Goal: Task Accomplishment & Management: Manage account settings

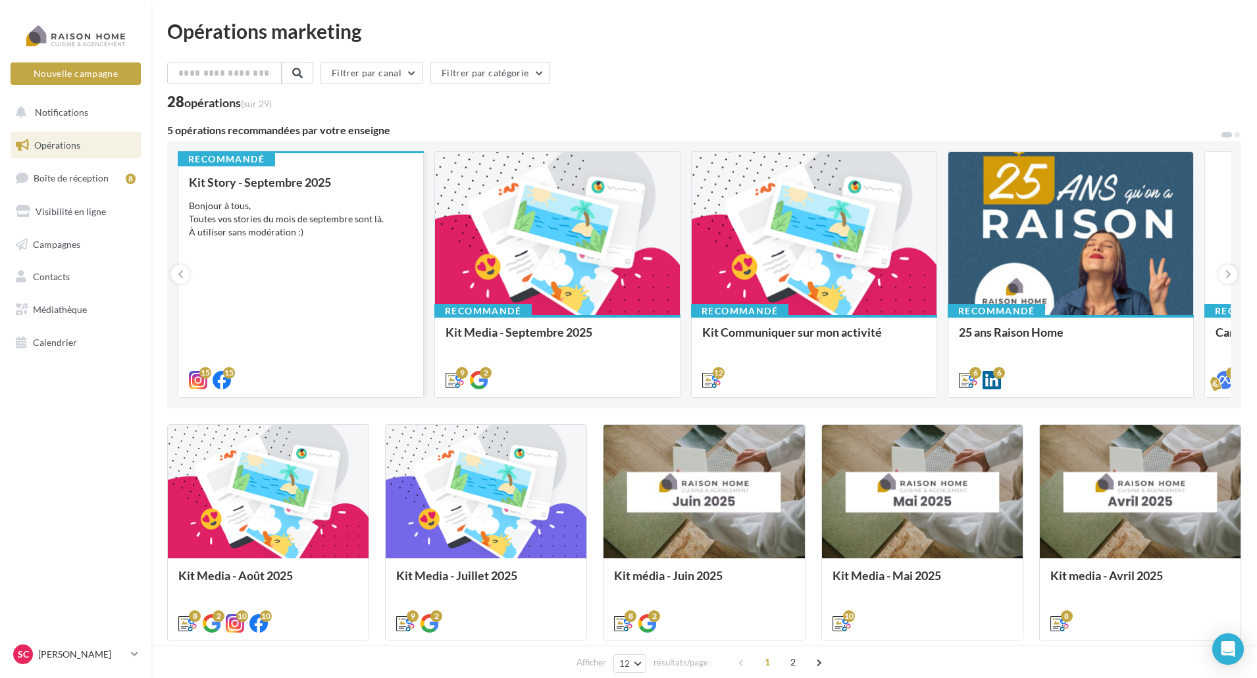
click at [212, 216] on div "Bonjour à tous, Toutes vos stories du mois de septembre sont là. À utiliser san…" at bounding box center [301, 218] width 224 height 39
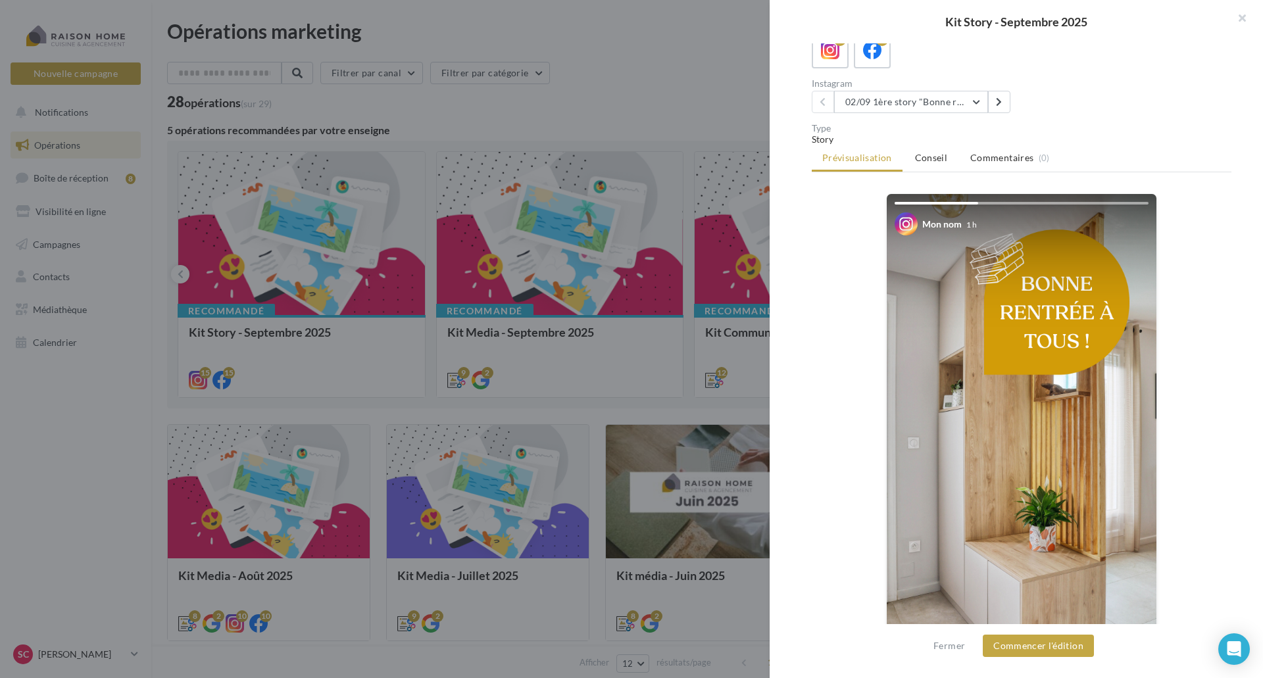
scroll to position [20, 0]
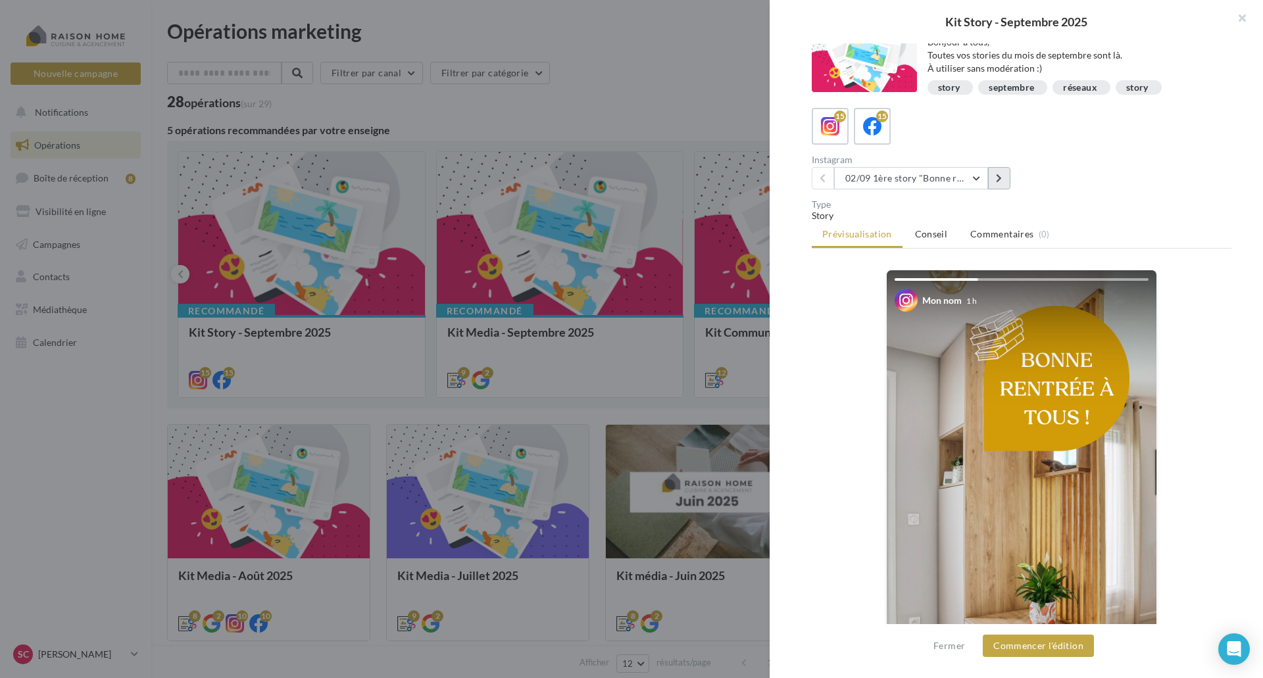
click at [998, 175] on icon at bounding box center [999, 178] width 6 height 9
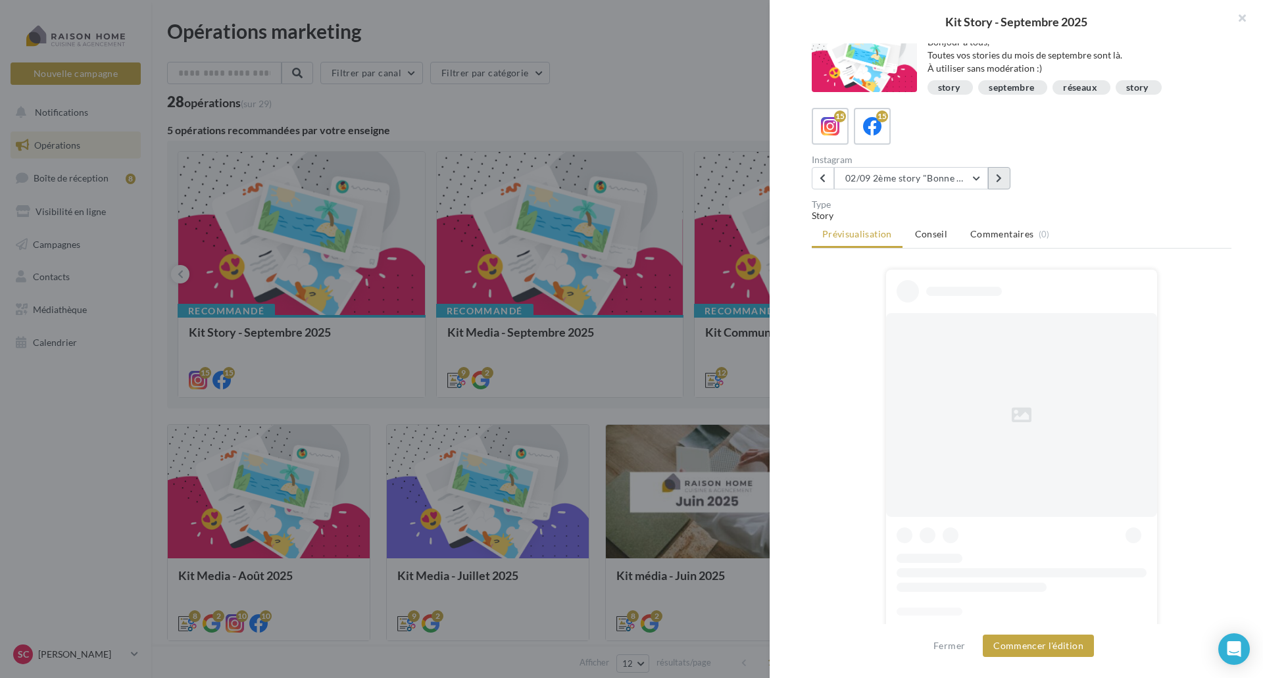
click at [998, 175] on icon at bounding box center [999, 178] width 6 height 9
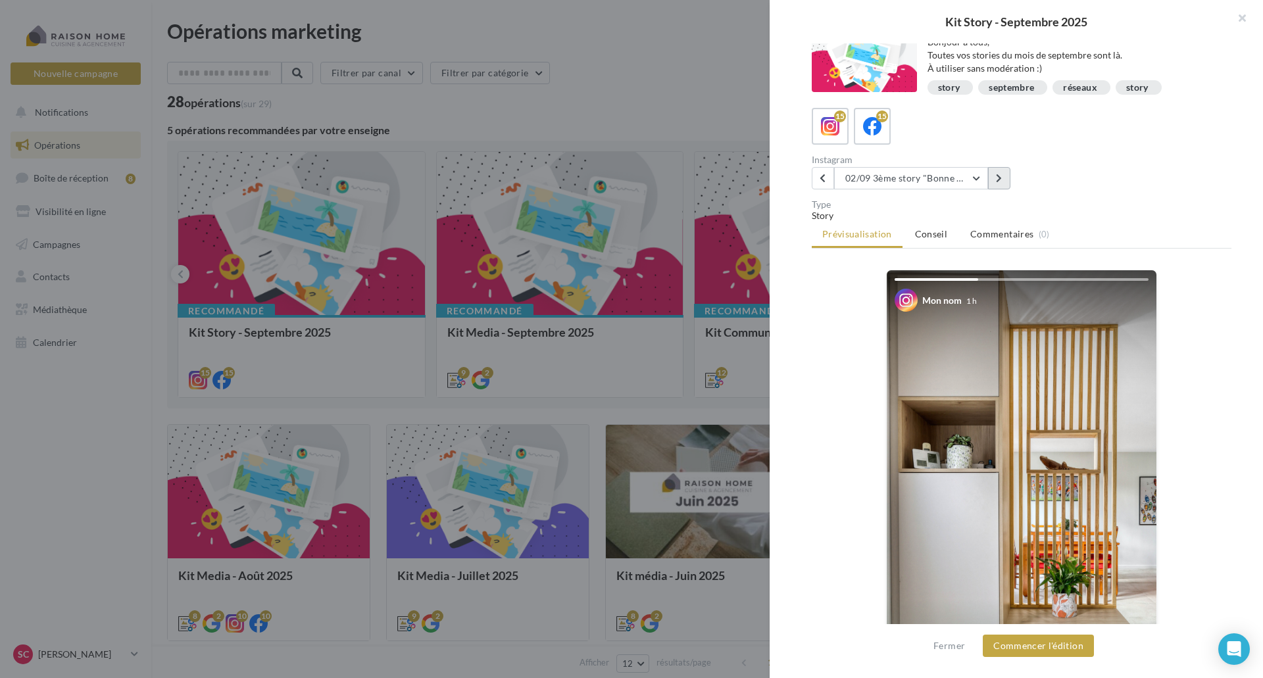
click at [998, 175] on icon at bounding box center [999, 178] width 6 height 9
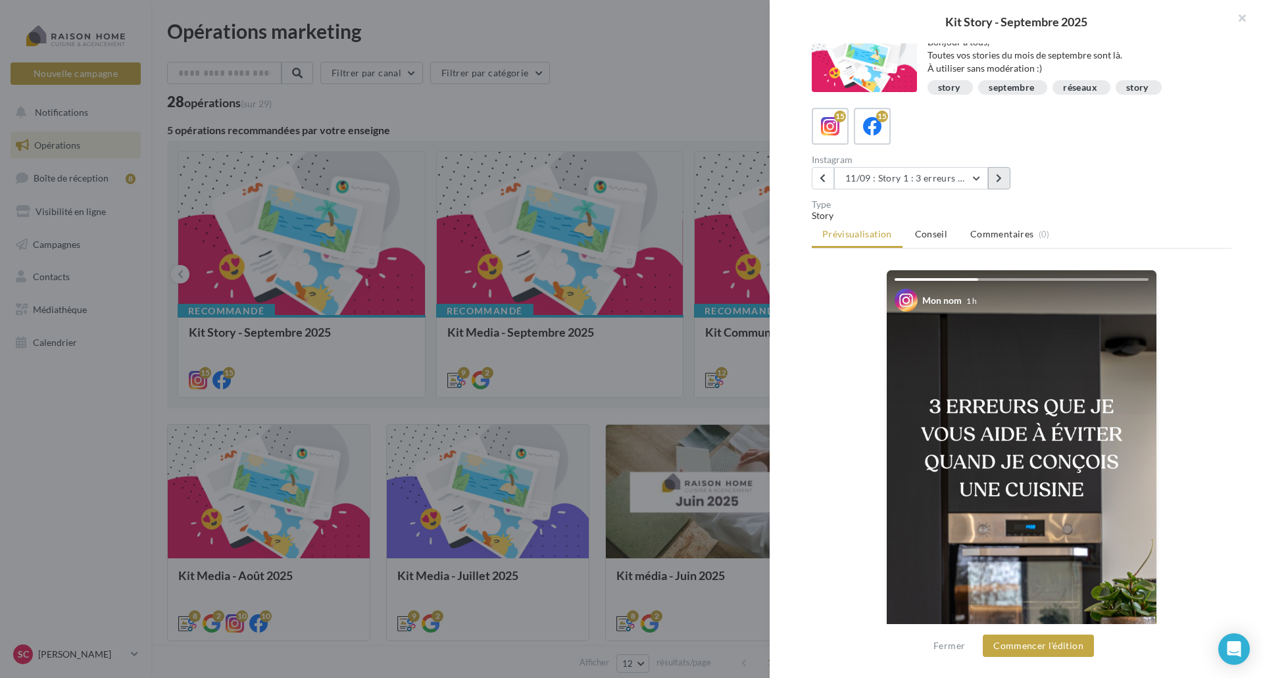
click at [997, 175] on icon at bounding box center [999, 178] width 6 height 9
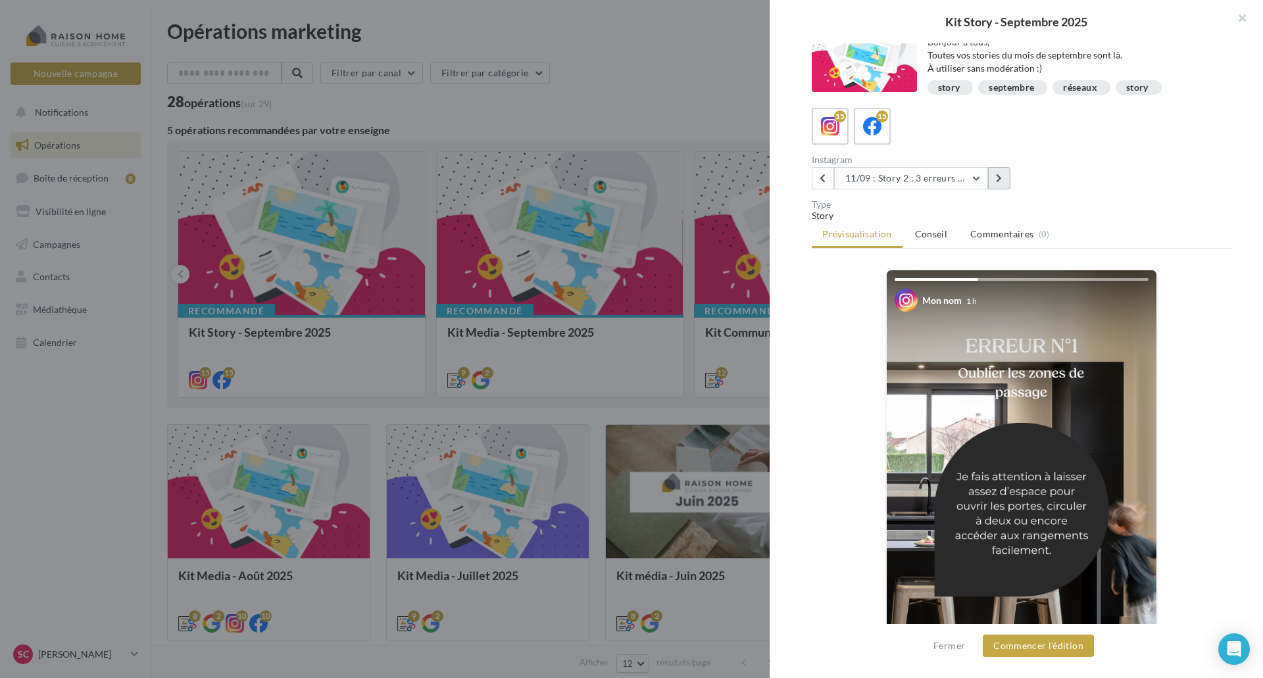
click at [997, 175] on icon at bounding box center [999, 178] width 6 height 9
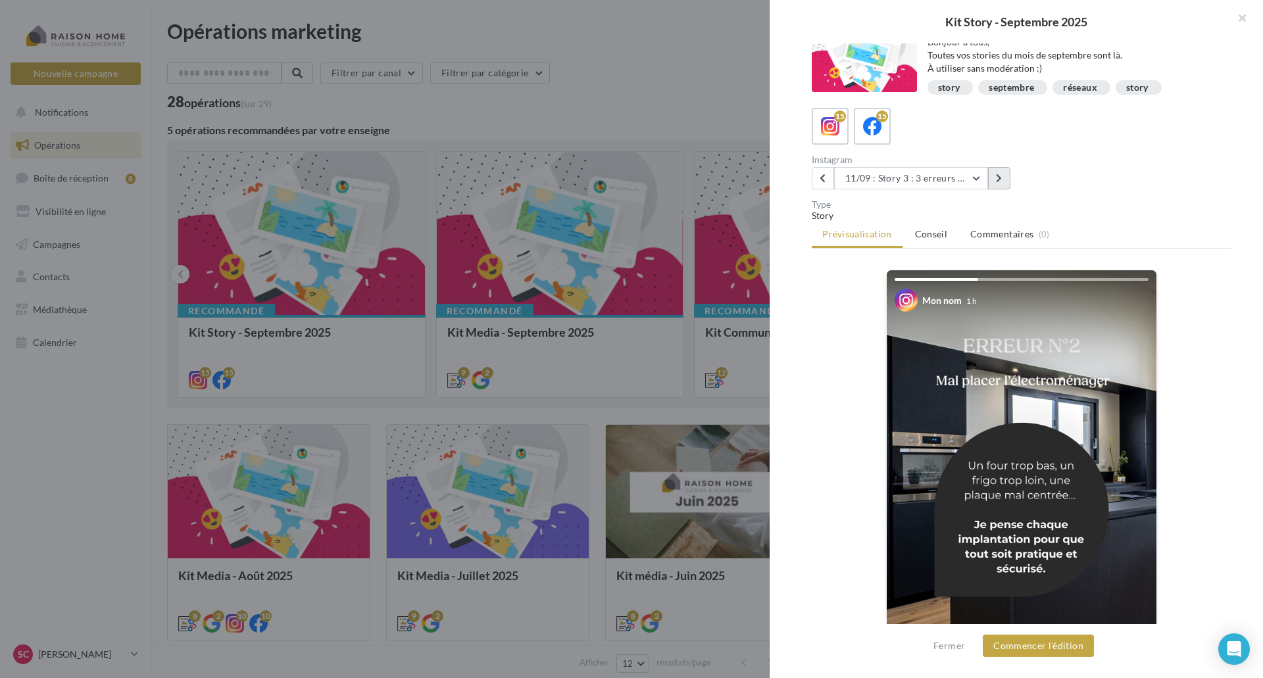
click at [997, 175] on icon at bounding box center [999, 178] width 6 height 9
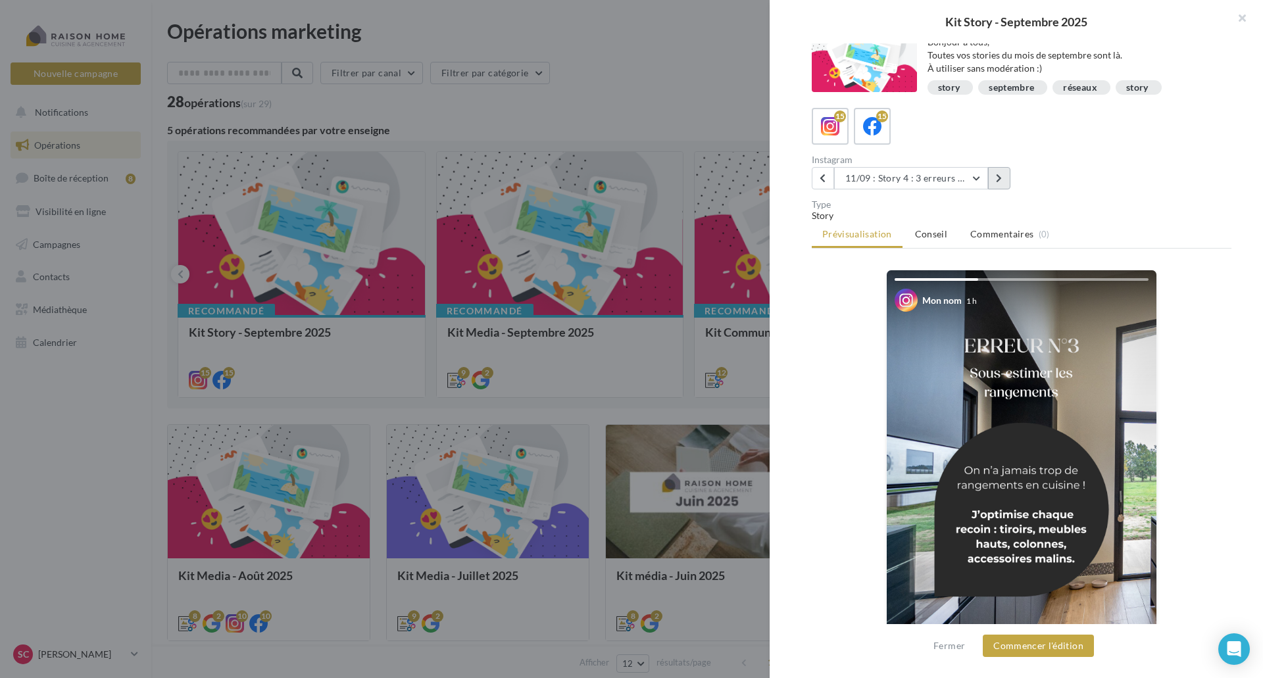
click at [997, 175] on icon at bounding box center [999, 178] width 6 height 9
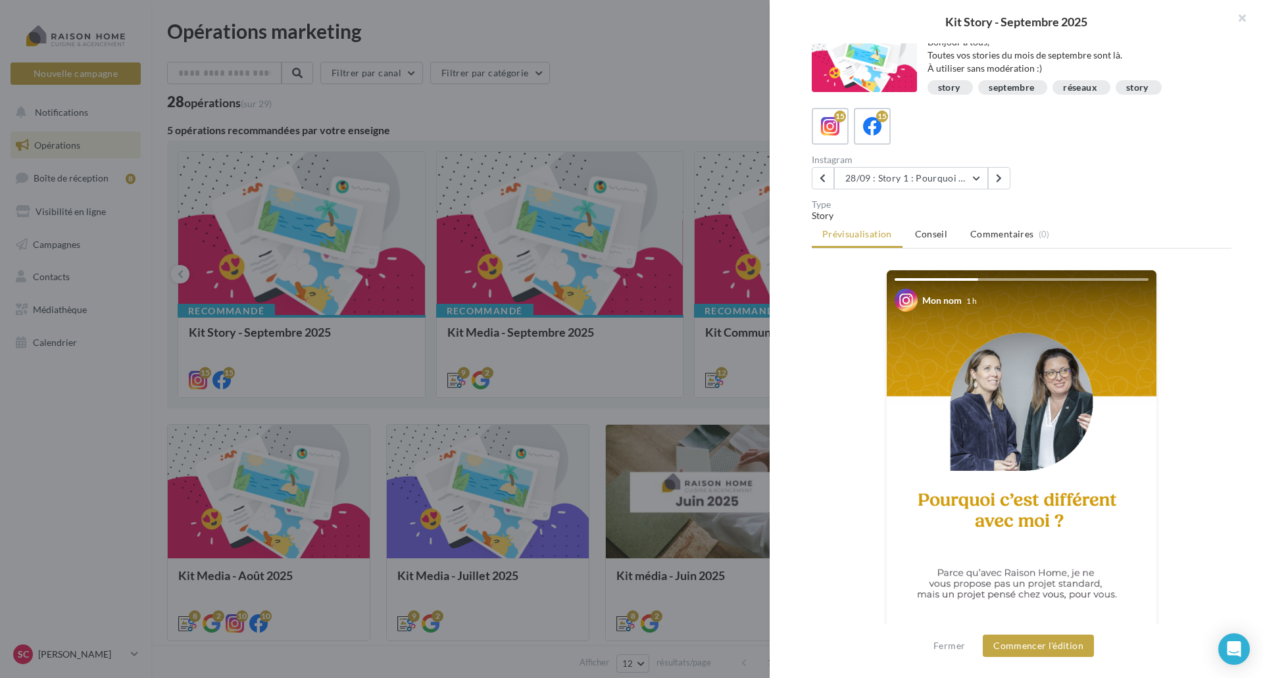
click at [1006, 420] on img at bounding box center [1022, 510] width 270 height 480
click at [1006, 641] on button "Commencer l'édition" at bounding box center [1038, 646] width 111 height 22
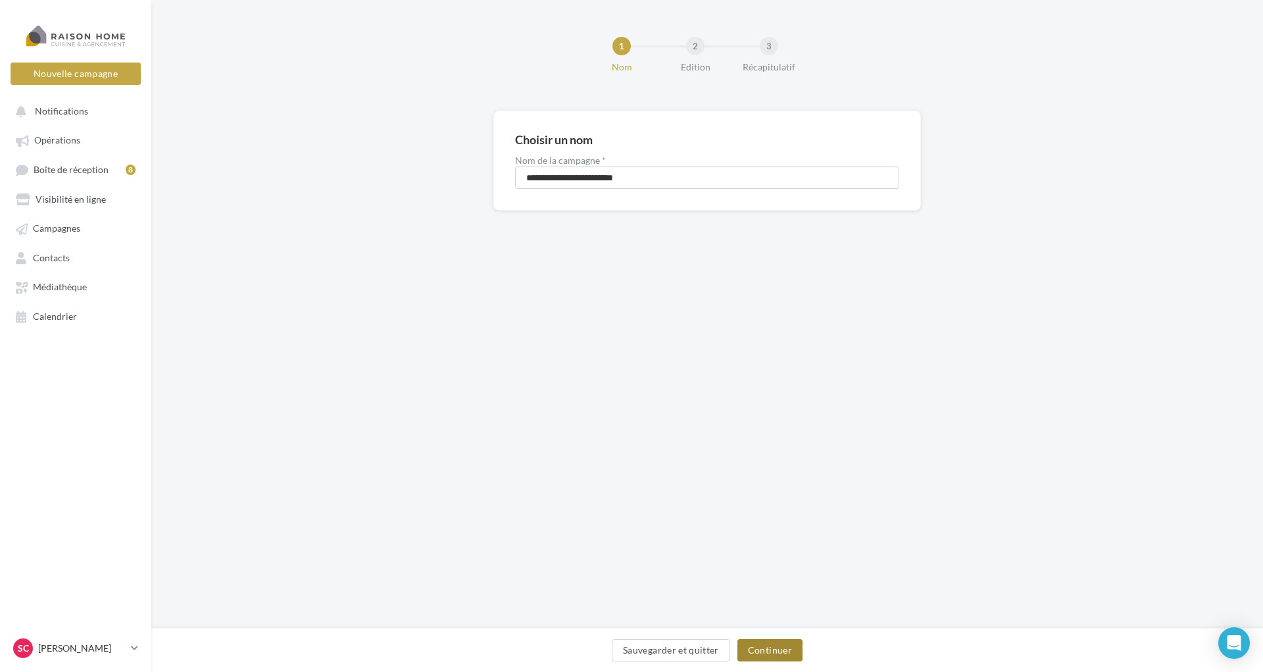
click at [781, 651] on button "Continuer" at bounding box center [769, 650] width 65 height 22
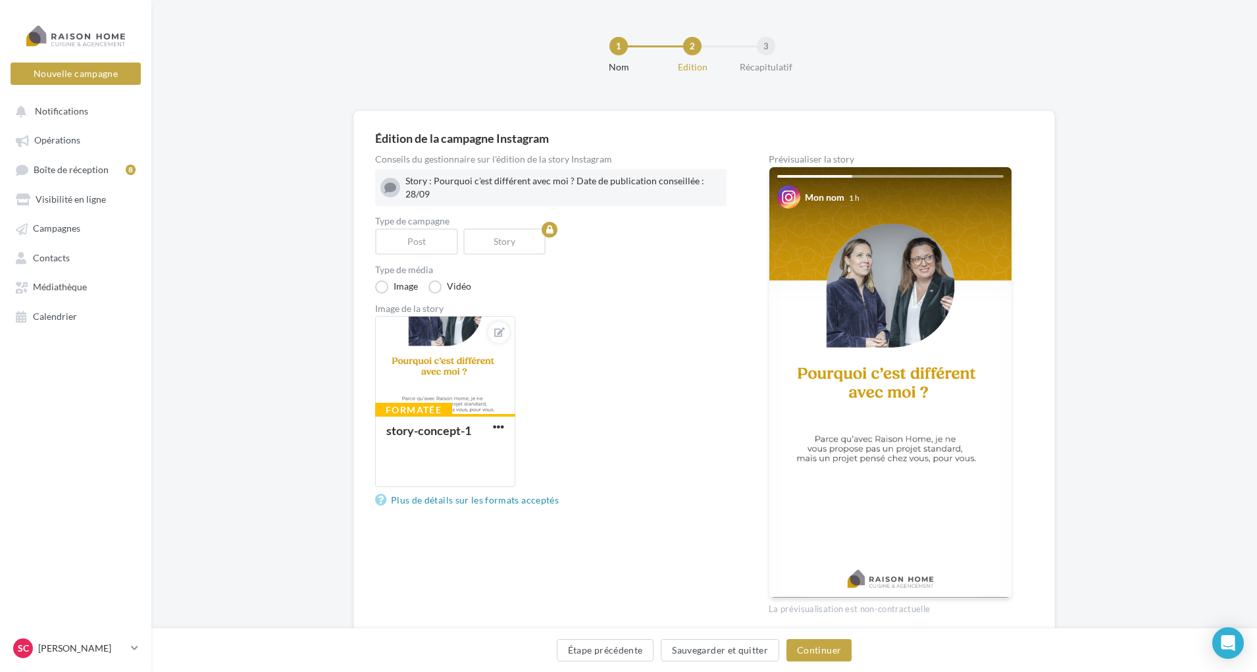
click at [918, 305] on img at bounding box center [890, 382] width 242 height 430
click at [497, 330] on icon at bounding box center [499, 332] width 11 height 9
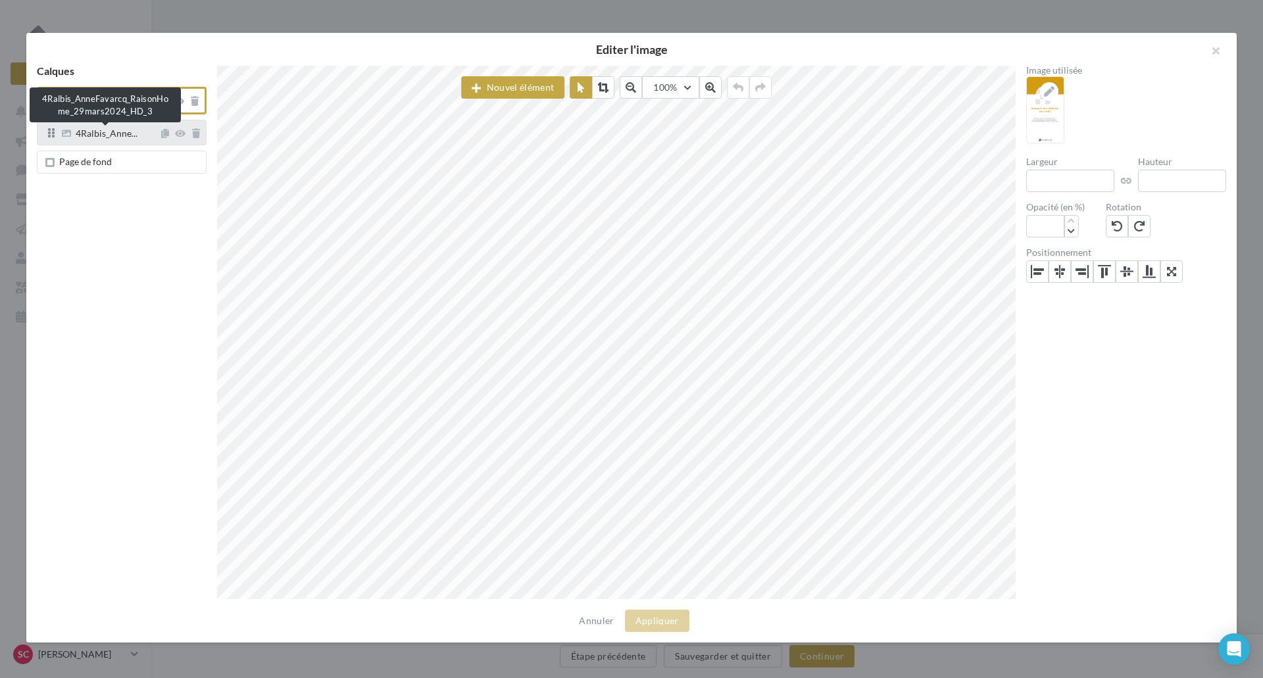
click at [132, 132] on span "4Ralbis_Anne..." at bounding box center [107, 135] width 62 height 12
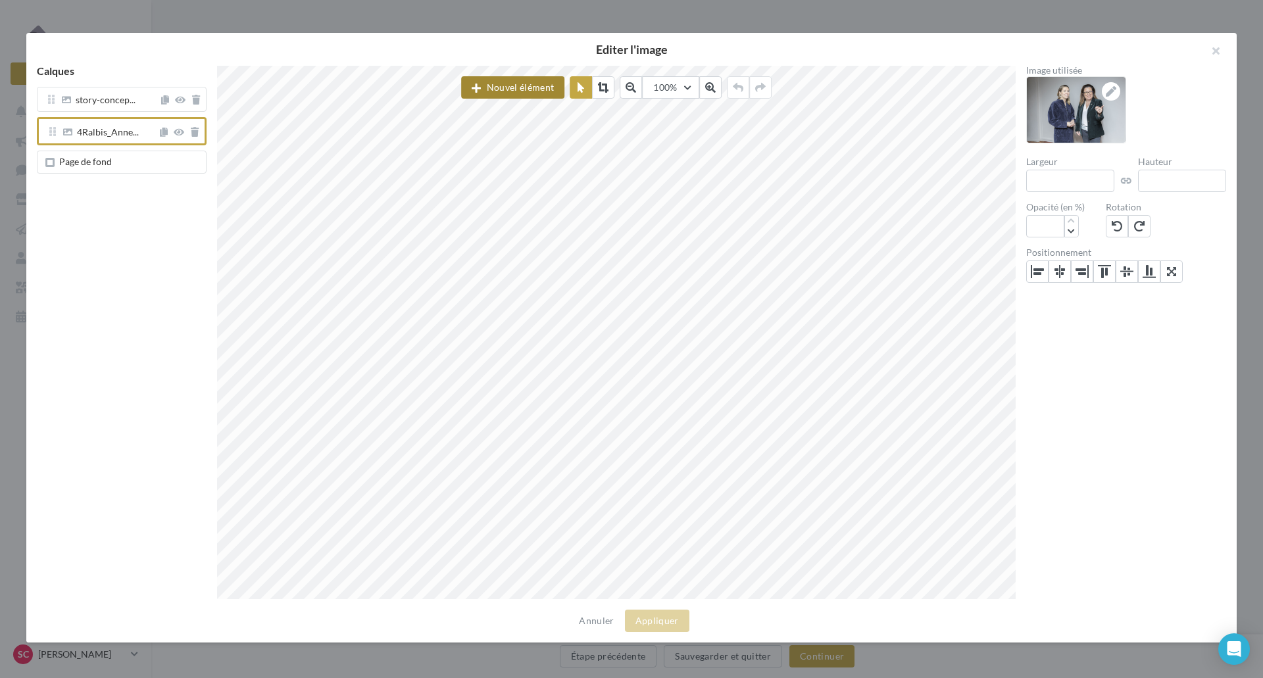
click at [491, 87] on button "Nouvel élément" at bounding box center [512, 87] width 103 height 22
click at [505, 153] on div "Image" at bounding box center [526, 152] width 89 height 13
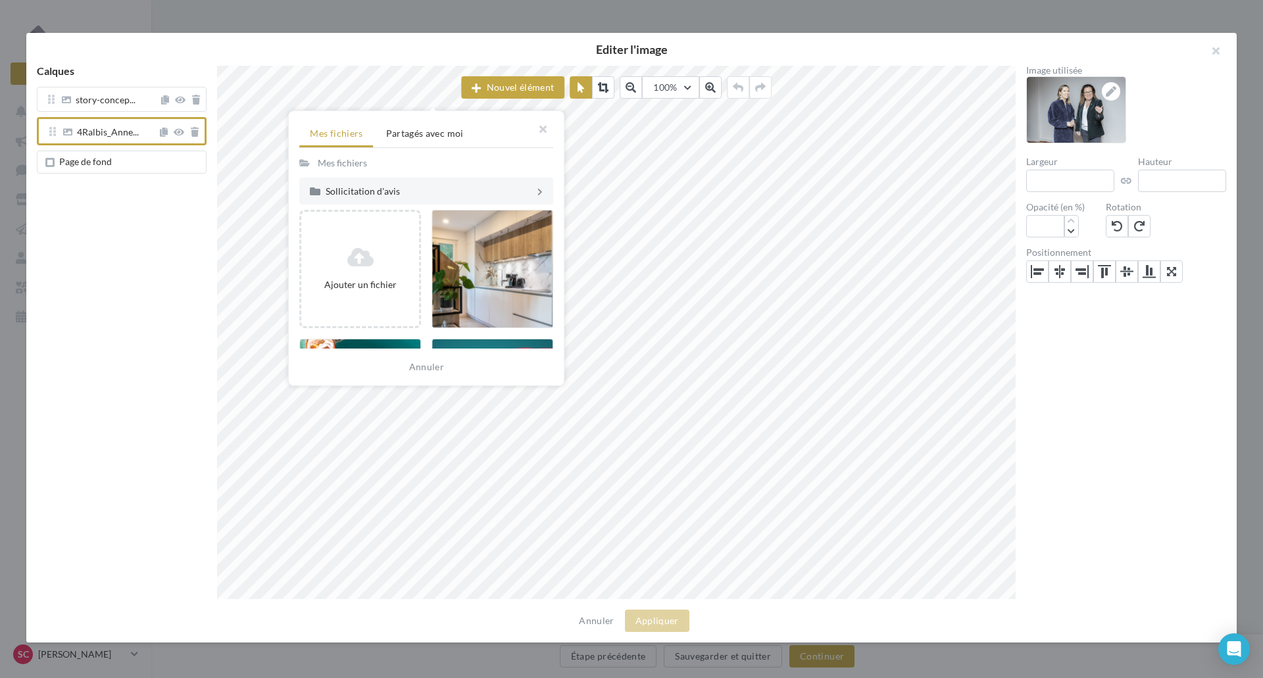
click at [370, 161] on div "Mes fichiers" at bounding box center [343, 162] width 57 height 19
click at [361, 161] on div "Mes fichiers" at bounding box center [342, 163] width 49 height 13
click at [321, 161] on div "Mes fichiers" at bounding box center [342, 163] width 49 height 13
click at [418, 137] on span "Partagés avec moi" at bounding box center [425, 133] width 78 height 11
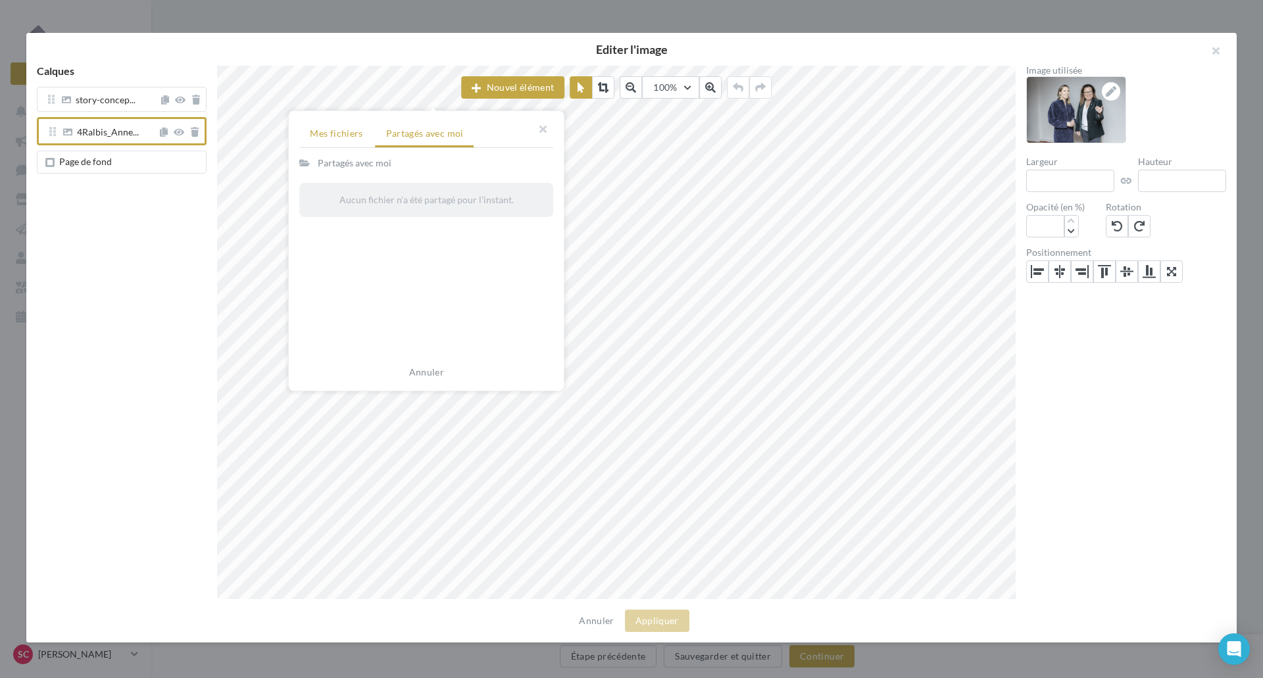
click at [347, 138] on li "Mes fichiers" at bounding box center [336, 134] width 74 height 24
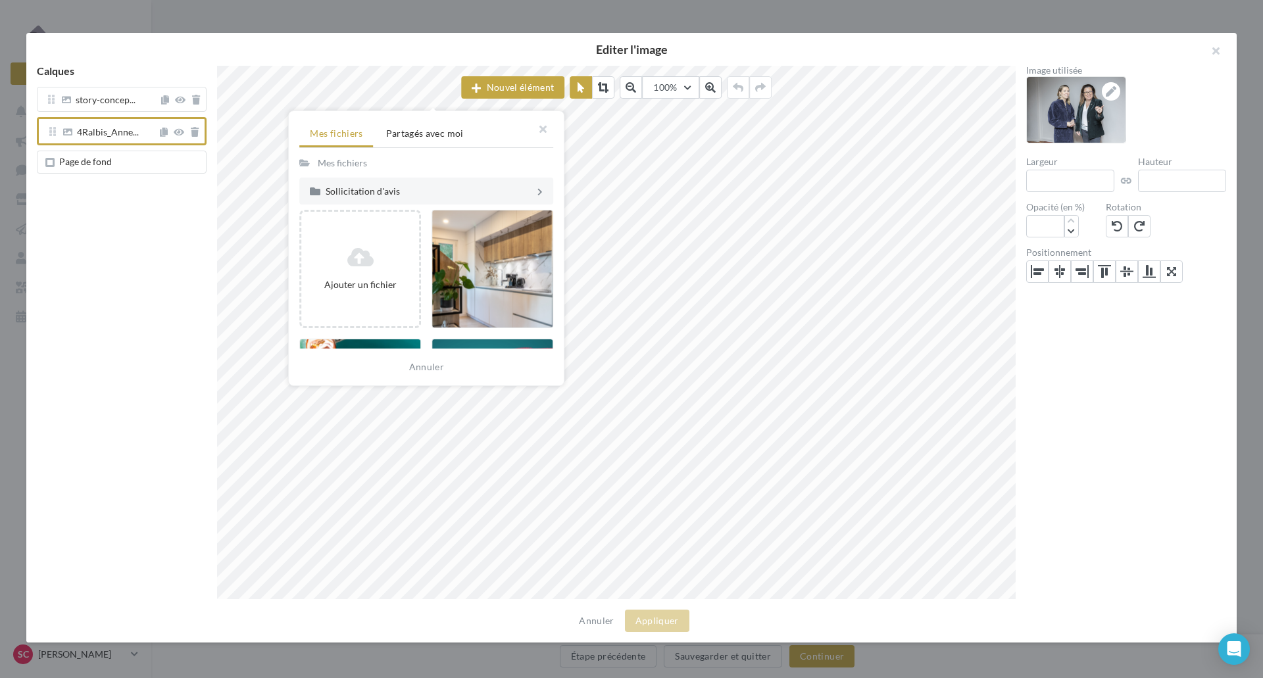
click at [350, 163] on div "Mes fichiers" at bounding box center [342, 163] width 49 height 13
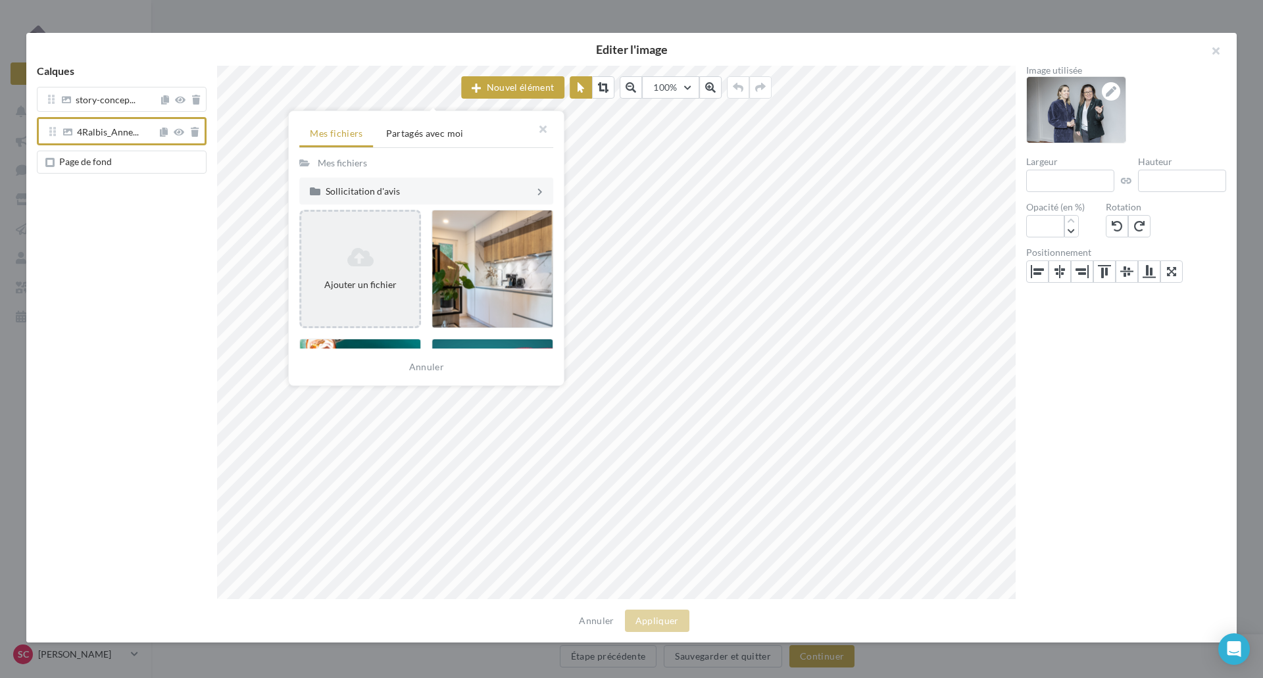
click at [359, 259] on icon at bounding box center [360, 257] width 107 height 21
click at [356, 232] on div "Ajouter un fichier" at bounding box center [360, 269] width 122 height 118
click at [382, 247] on icon at bounding box center [360, 257] width 107 height 21
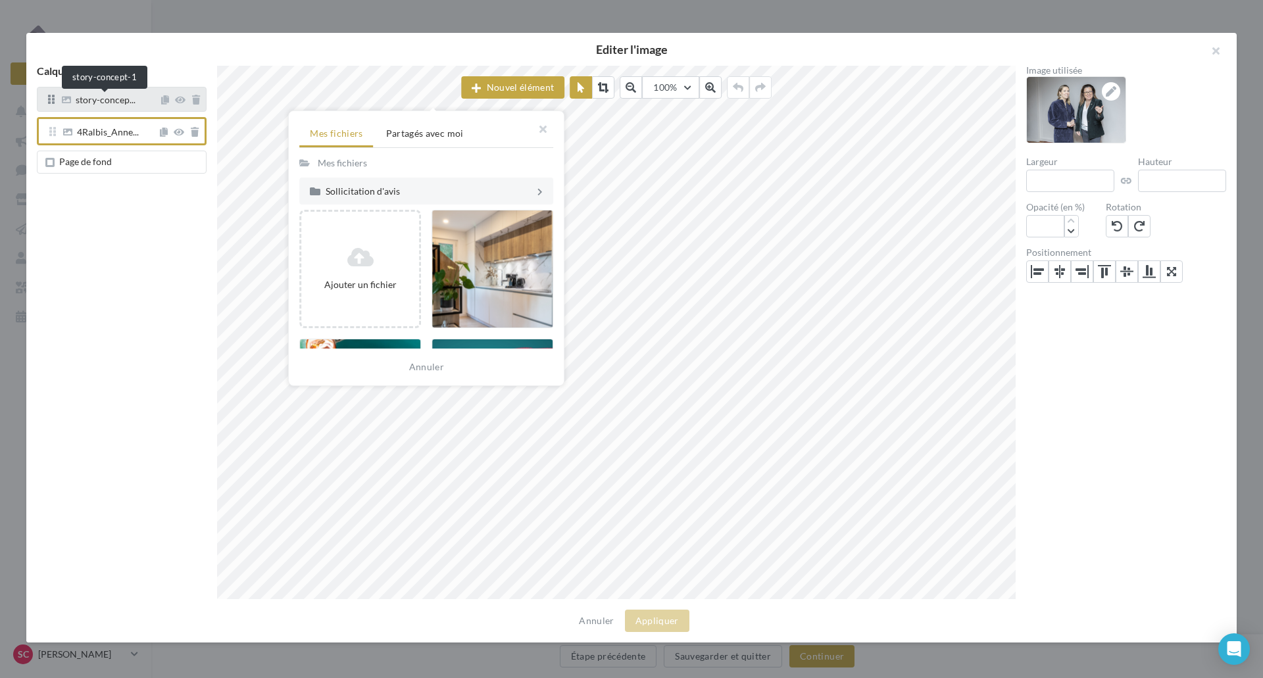
click at [97, 102] on span "story-concep..." at bounding box center [106, 101] width 60 height 12
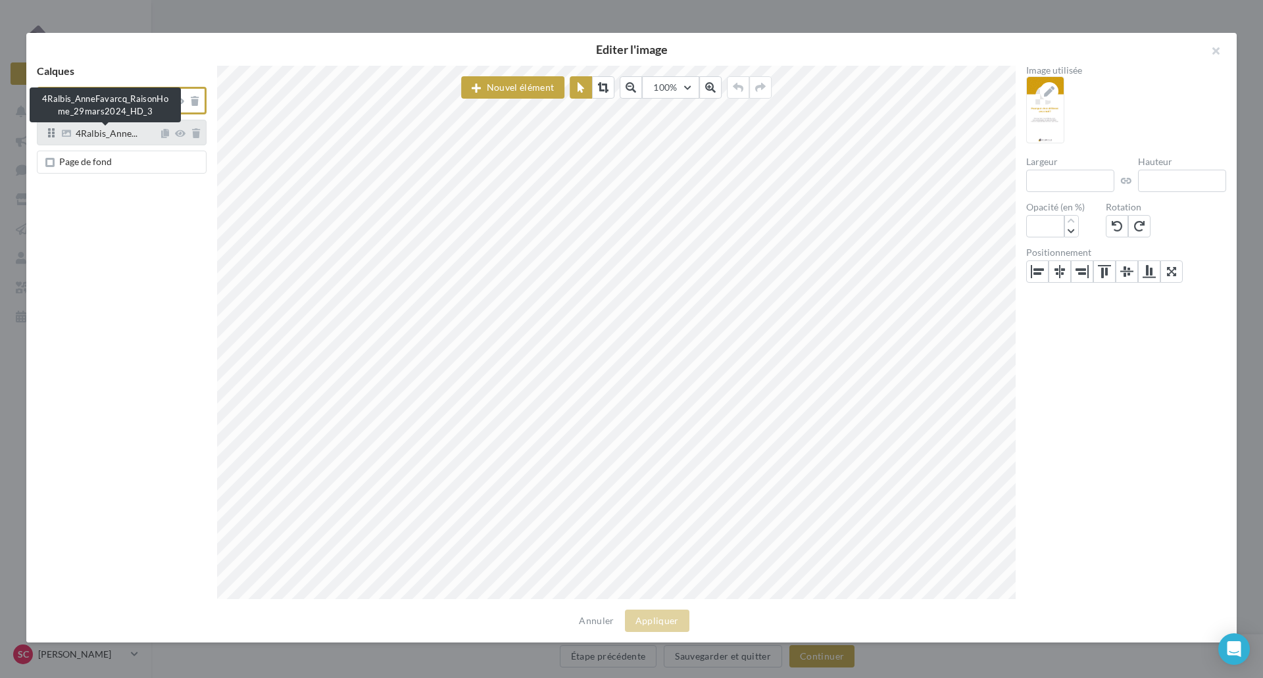
click at [91, 131] on span "4Ralbis_Anne..." at bounding box center [107, 135] width 62 height 12
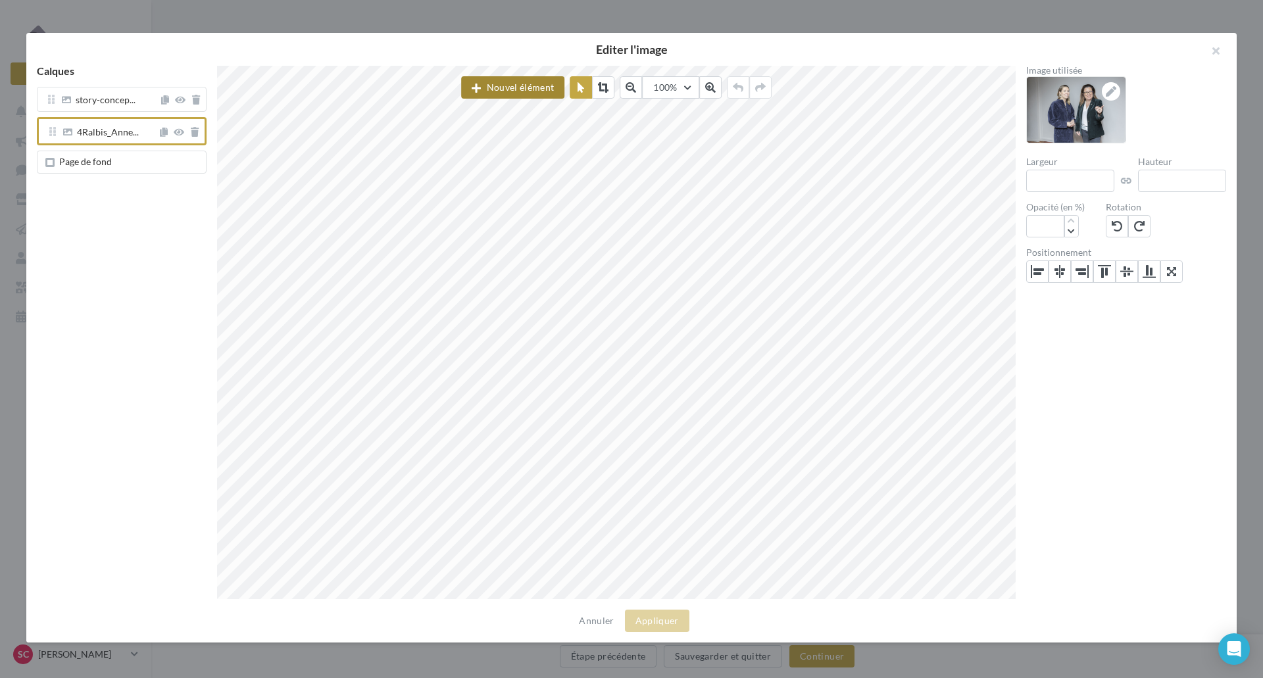
click at [494, 82] on button "Nouvel élément" at bounding box center [512, 87] width 103 height 22
click at [511, 156] on div "Image" at bounding box center [526, 152] width 89 height 13
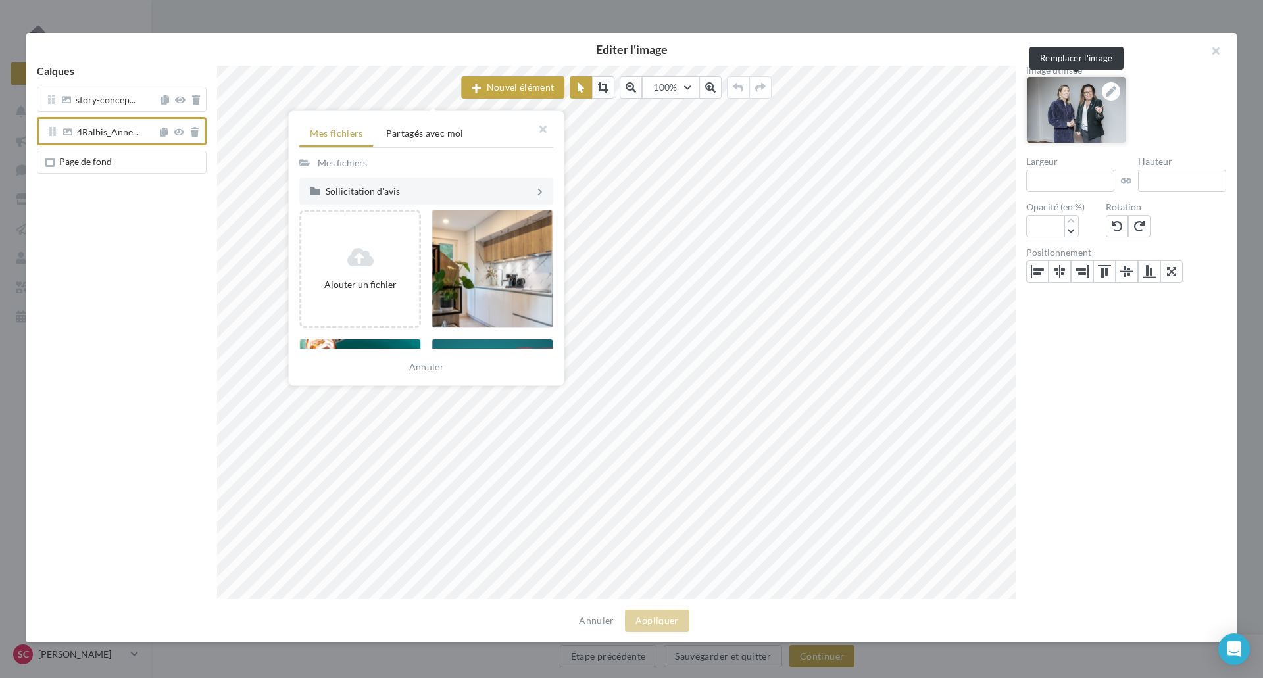
click at [1115, 91] on div at bounding box center [1111, 91] width 18 height 18
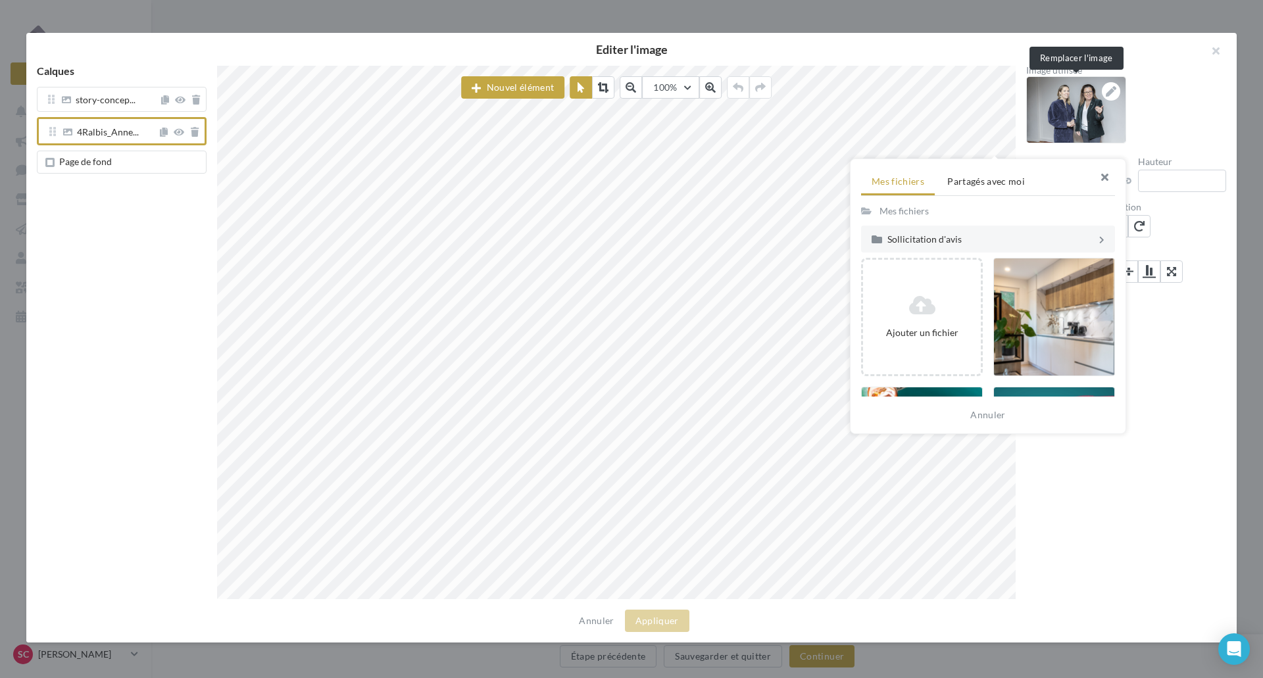
click at [1108, 174] on button "button" at bounding box center [1099, 178] width 53 height 39
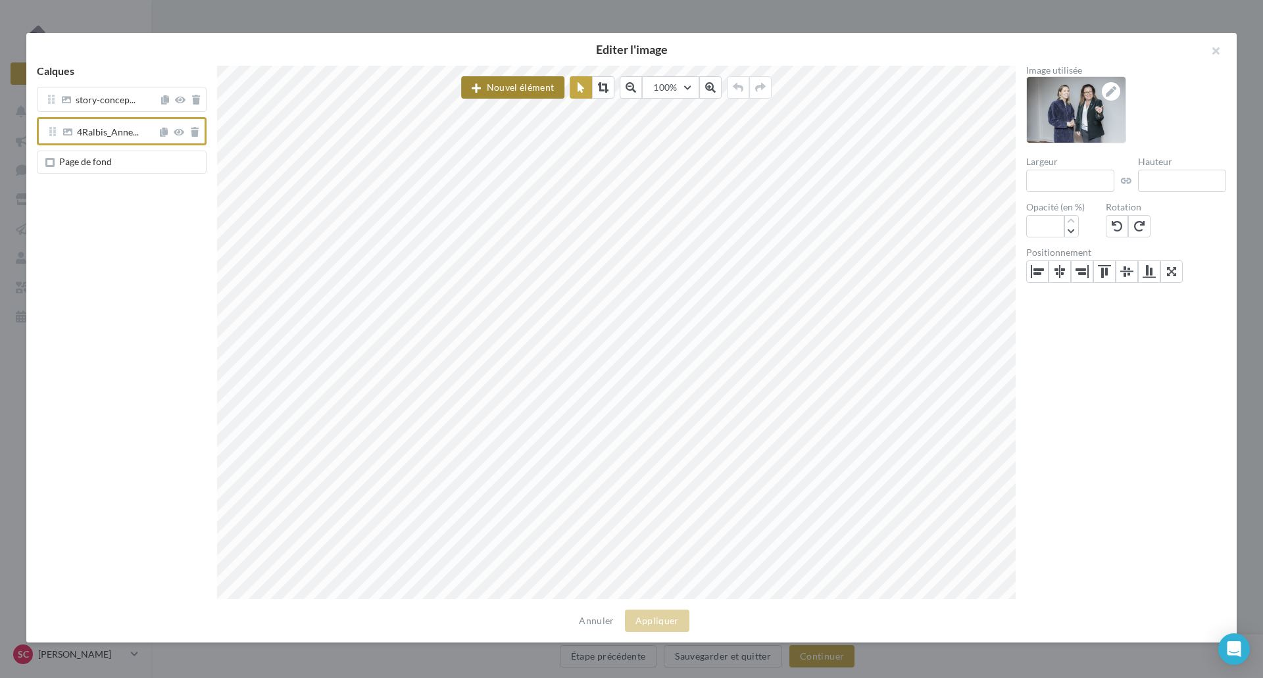
click at [493, 87] on button "Nouvel élément" at bounding box center [512, 87] width 103 height 22
click at [511, 157] on div "Image" at bounding box center [526, 152] width 89 height 13
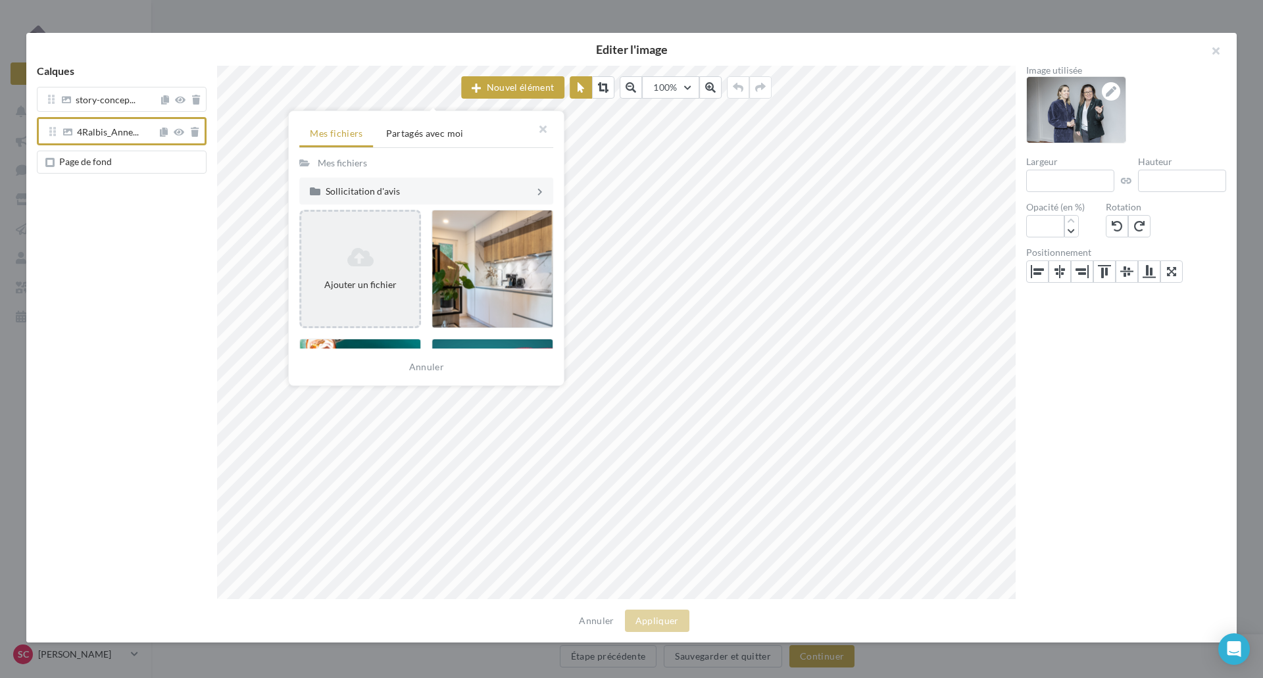
click at [352, 255] on icon at bounding box center [360, 257] width 107 height 21
click at [380, 261] on icon at bounding box center [360, 257] width 107 height 21
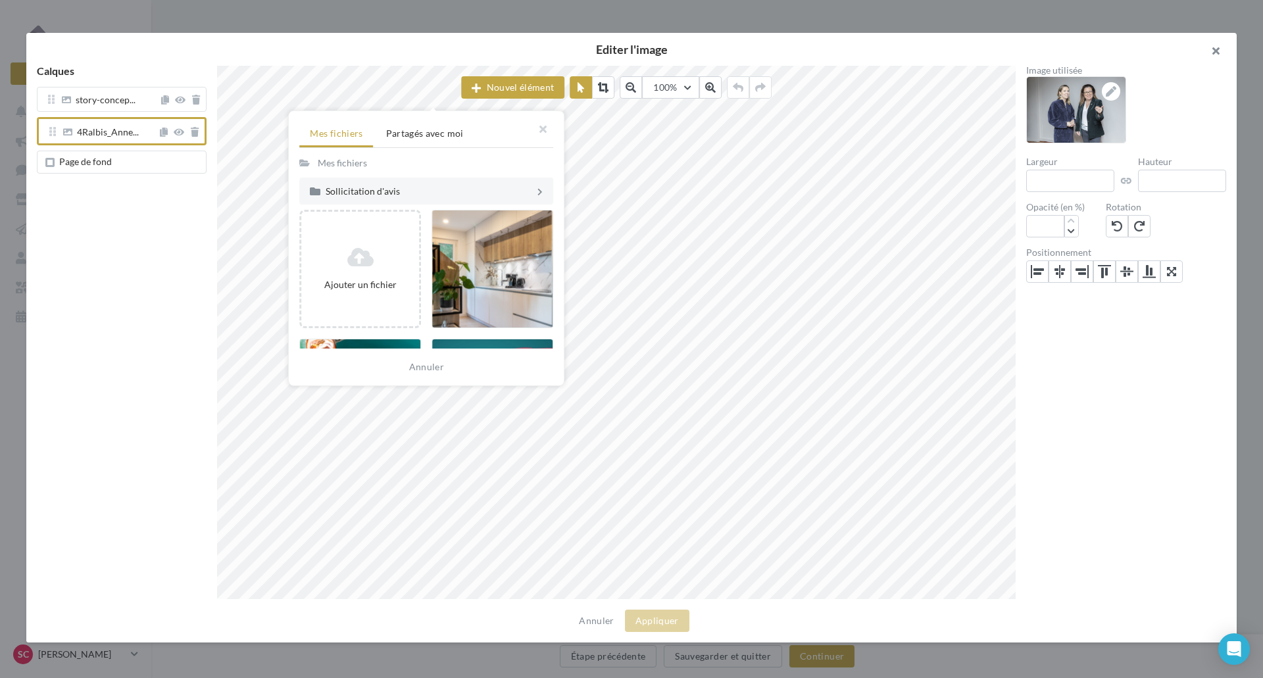
click at [1213, 57] on button "button" at bounding box center [1210, 52] width 53 height 39
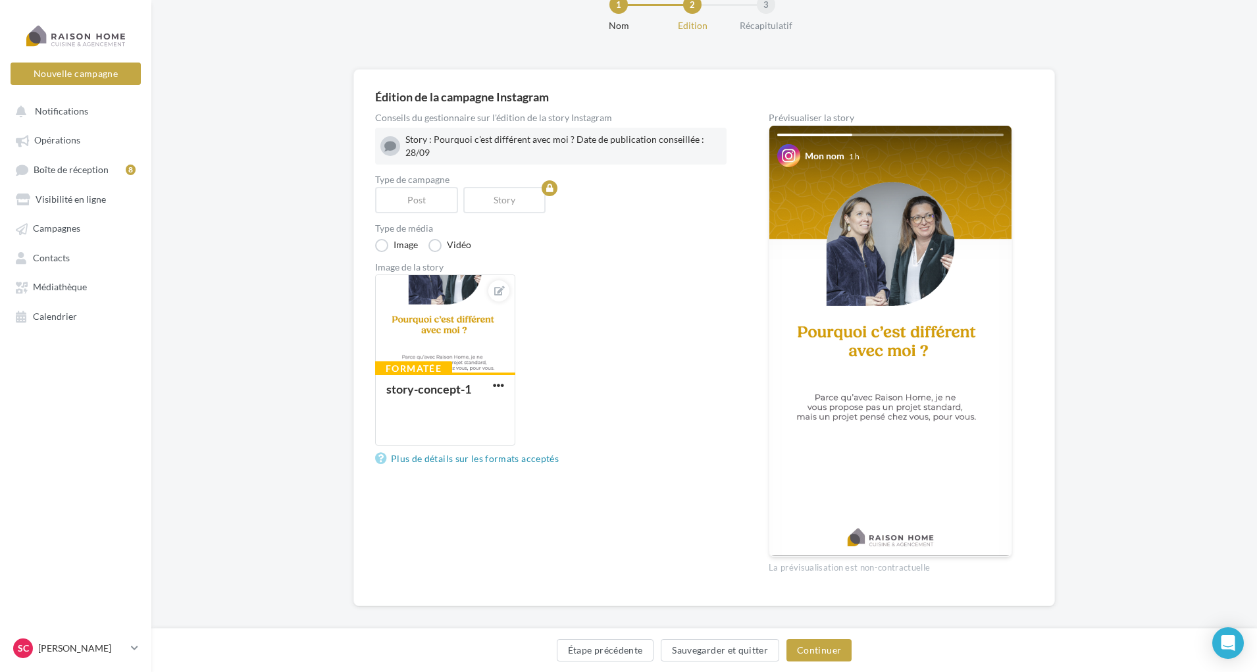
scroll to position [53, 0]
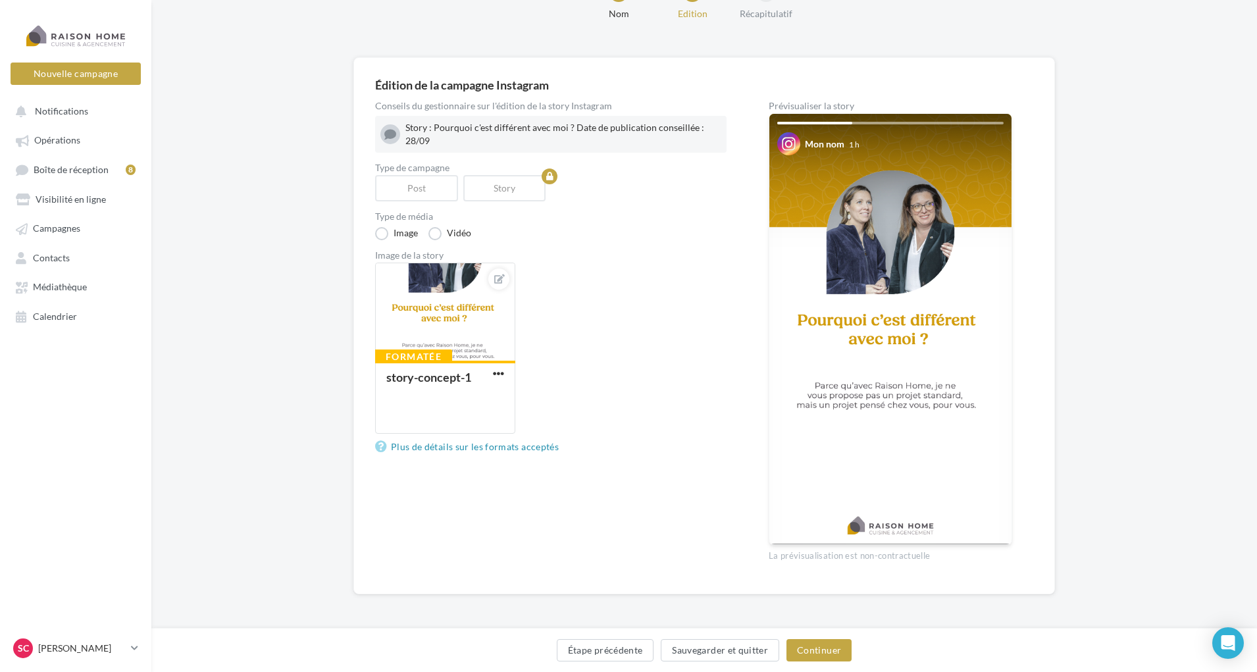
click at [22, 338] on nav "Nouvelle campagne Nouvelle campagne Notifications Opérations Boîte de réception…" at bounding box center [75, 336] width 151 height 672
click at [52, 280] on link "Médiathèque" at bounding box center [76, 286] width 136 height 24
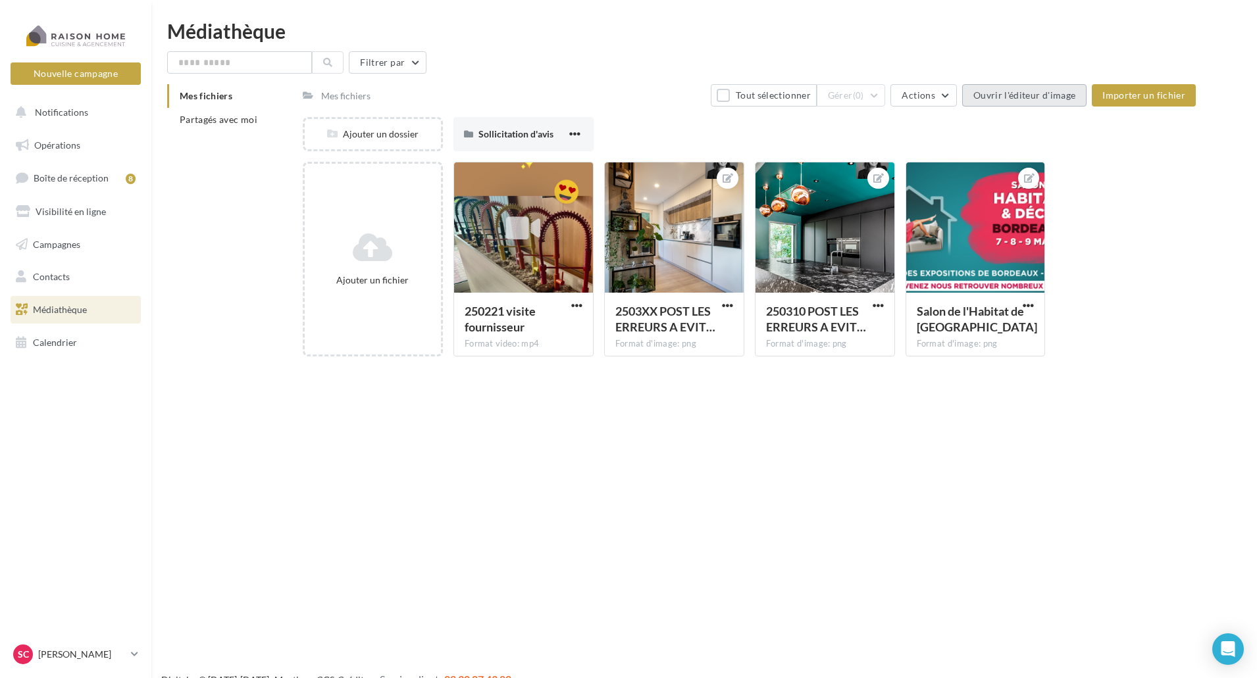
click at [993, 92] on button "Ouvrir l'éditeur d'image" at bounding box center [1024, 95] width 124 height 22
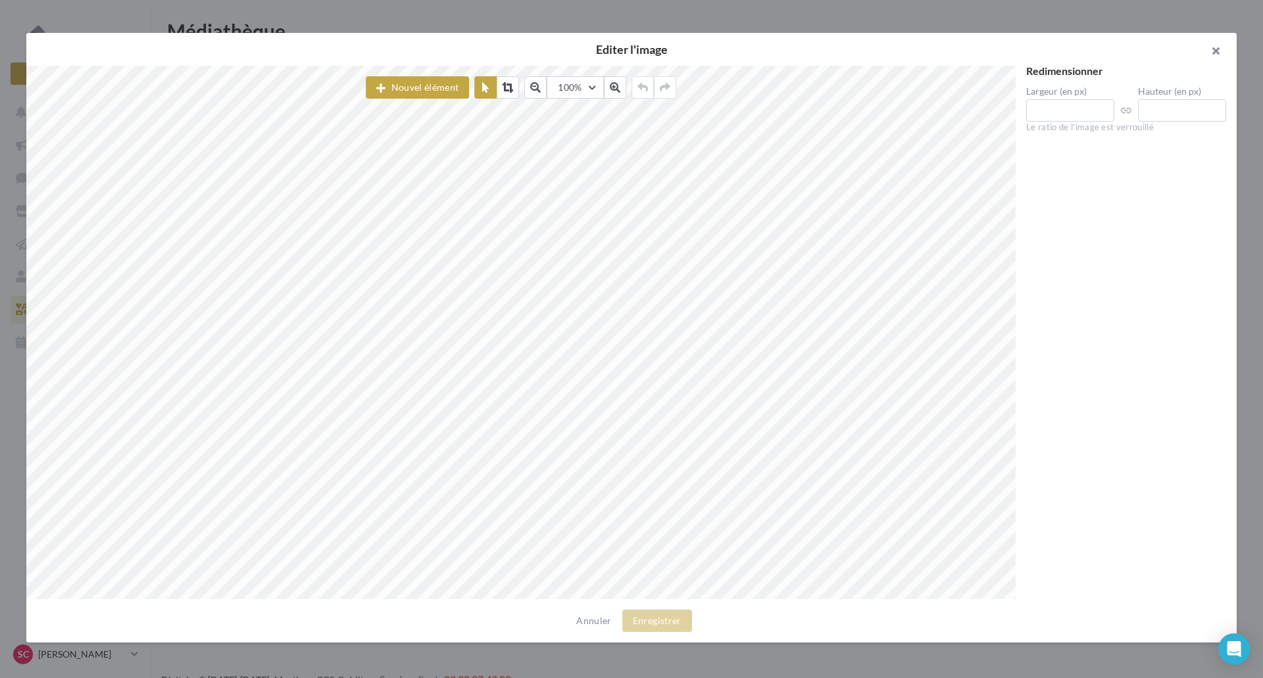
click at [1220, 53] on button "button" at bounding box center [1210, 52] width 53 height 39
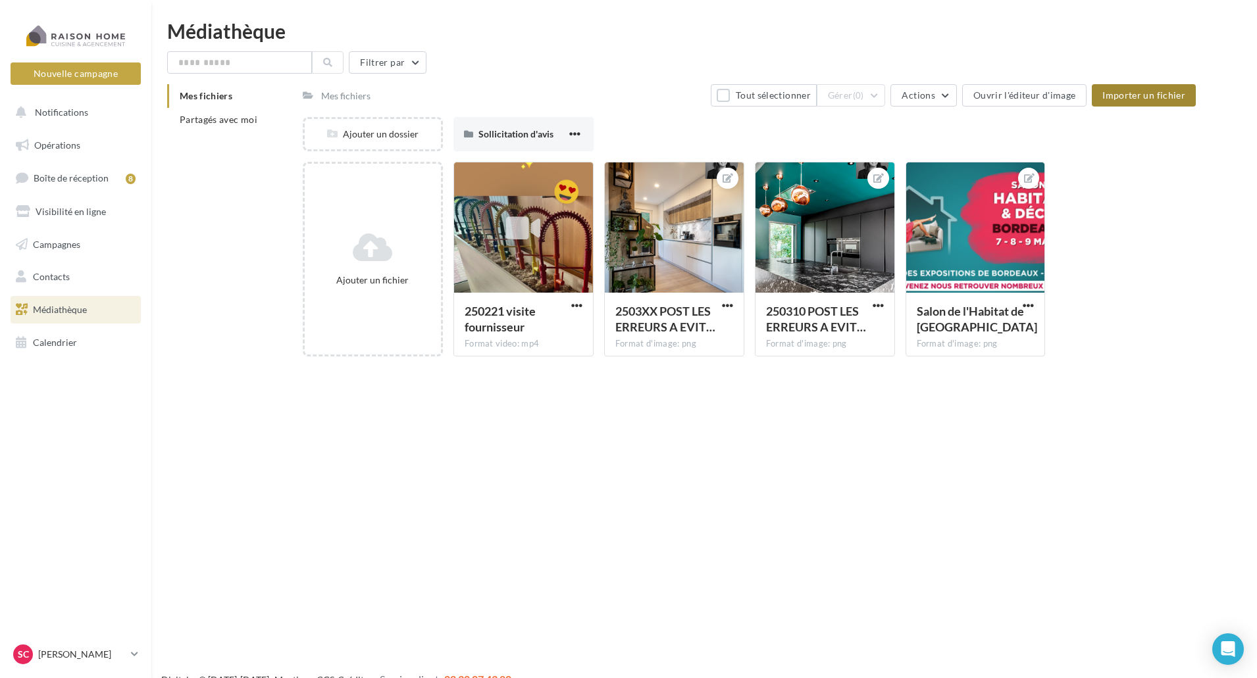
click at [1166, 89] on span "Importer un fichier" at bounding box center [1143, 94] width 83 height 11
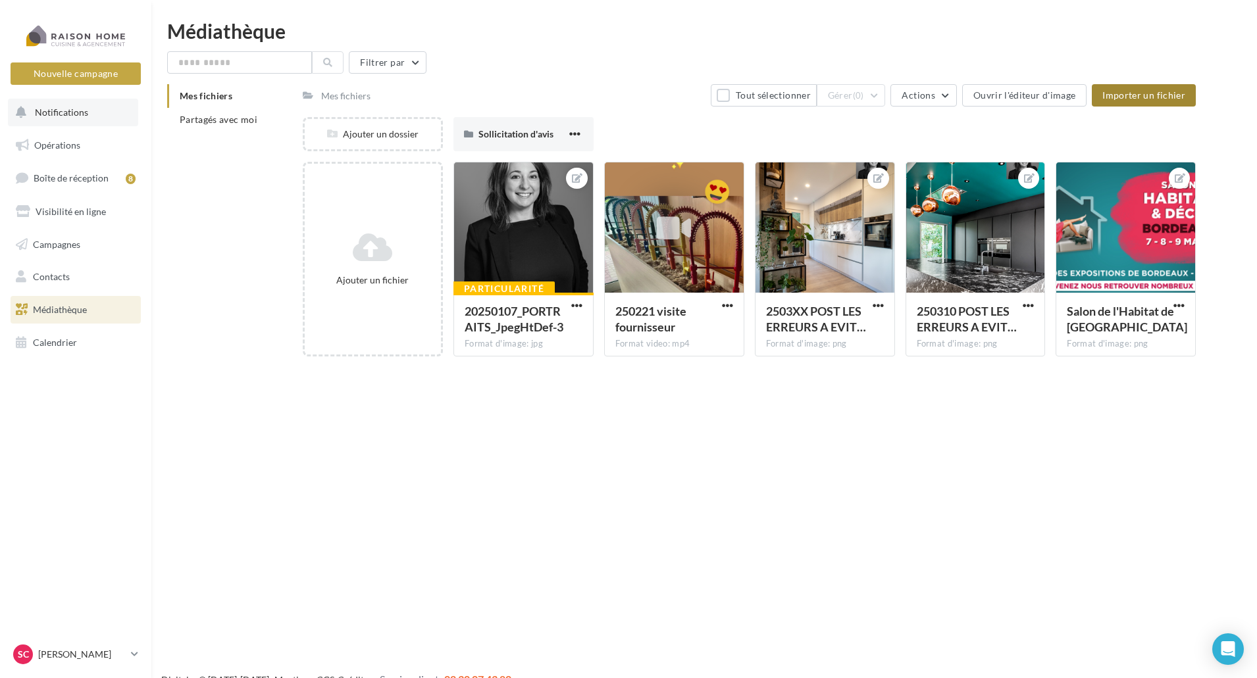
click at [69, 111] on span "Notifications" at bounding box center [61, 112] width 53 height 11
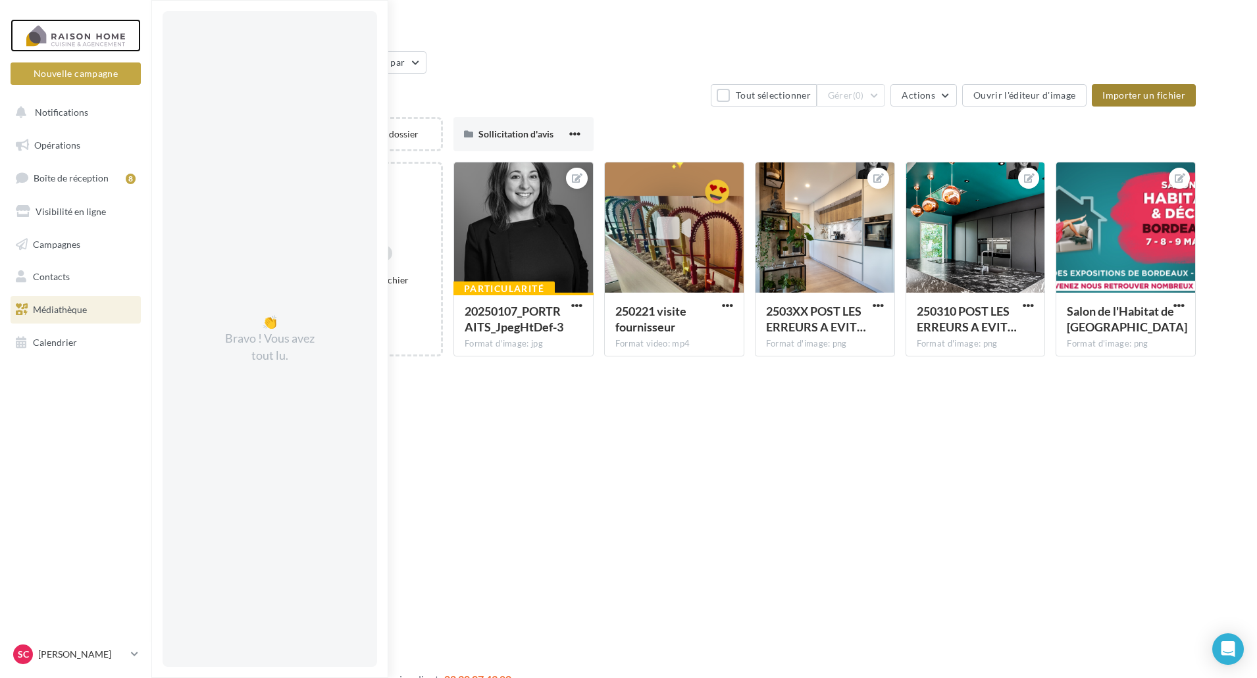
click at [69, 30] on div at bounding box center [75, 35] width 105 height 33
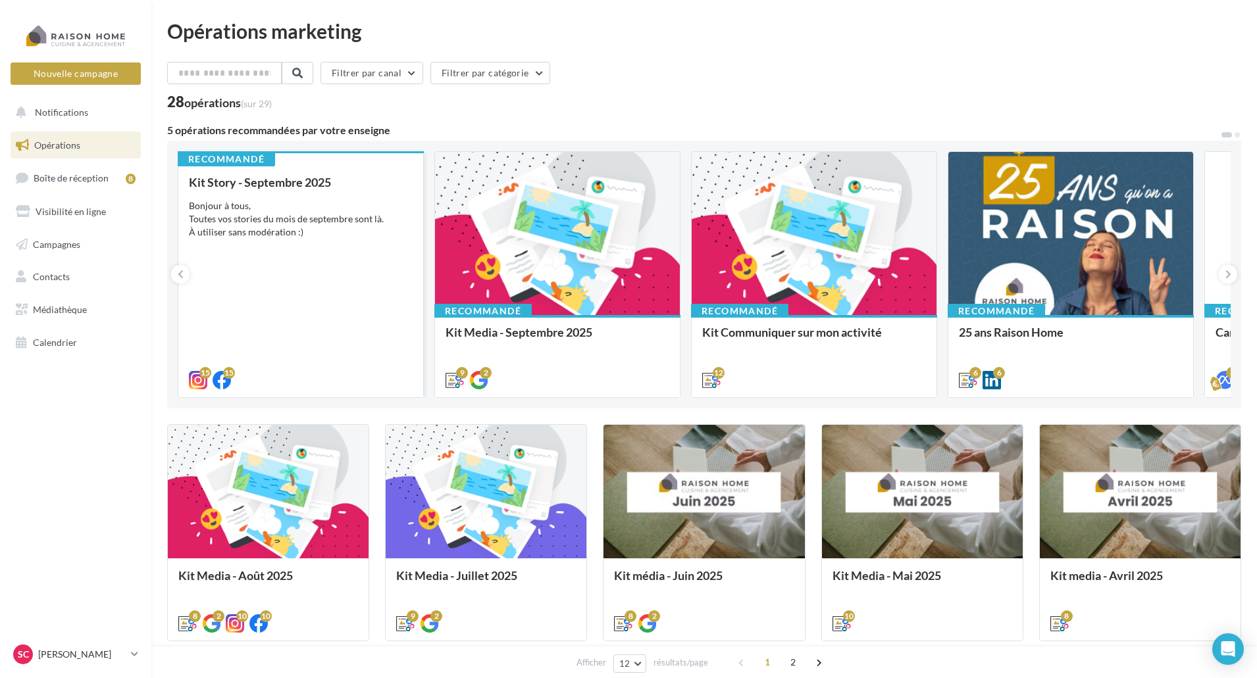
click at [278, 231] on div "Bonjour à tous, Toutes vos stories du mois de septembre sont là. À utiliser san…" at bounding box center [301, 218] width 224 height 39
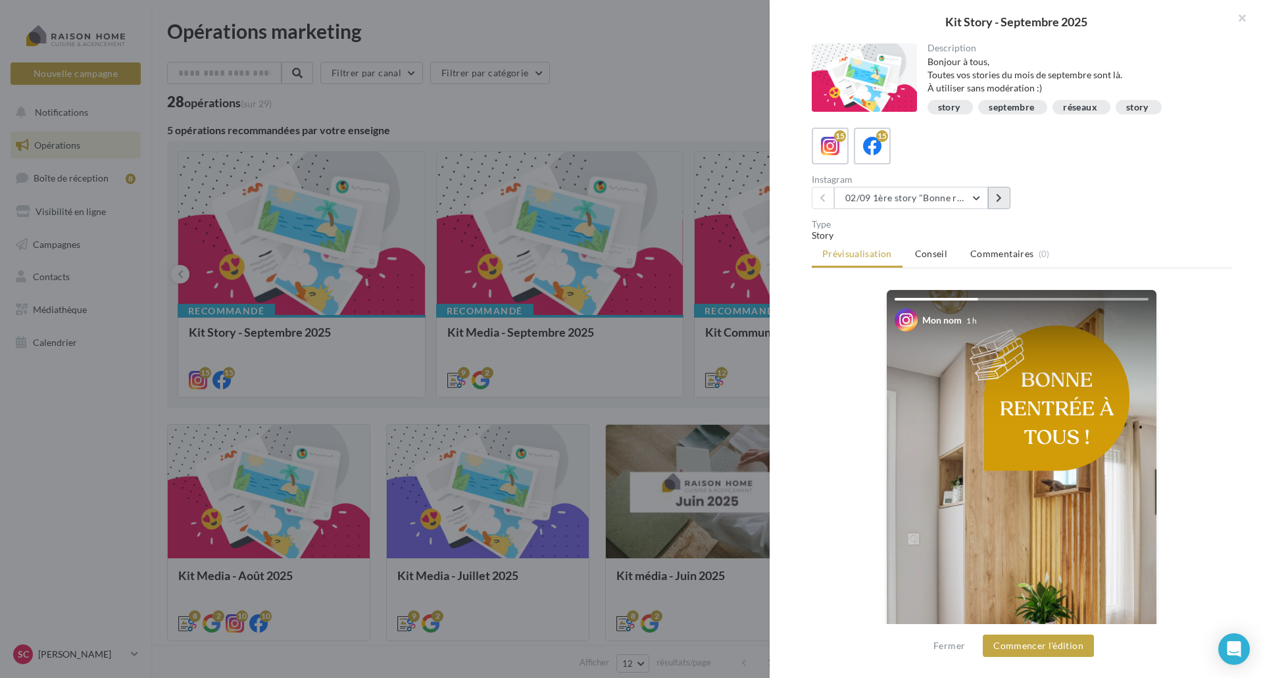
click at [1000, 195] on icon at bounding box center [999, 197] width 6 height 9
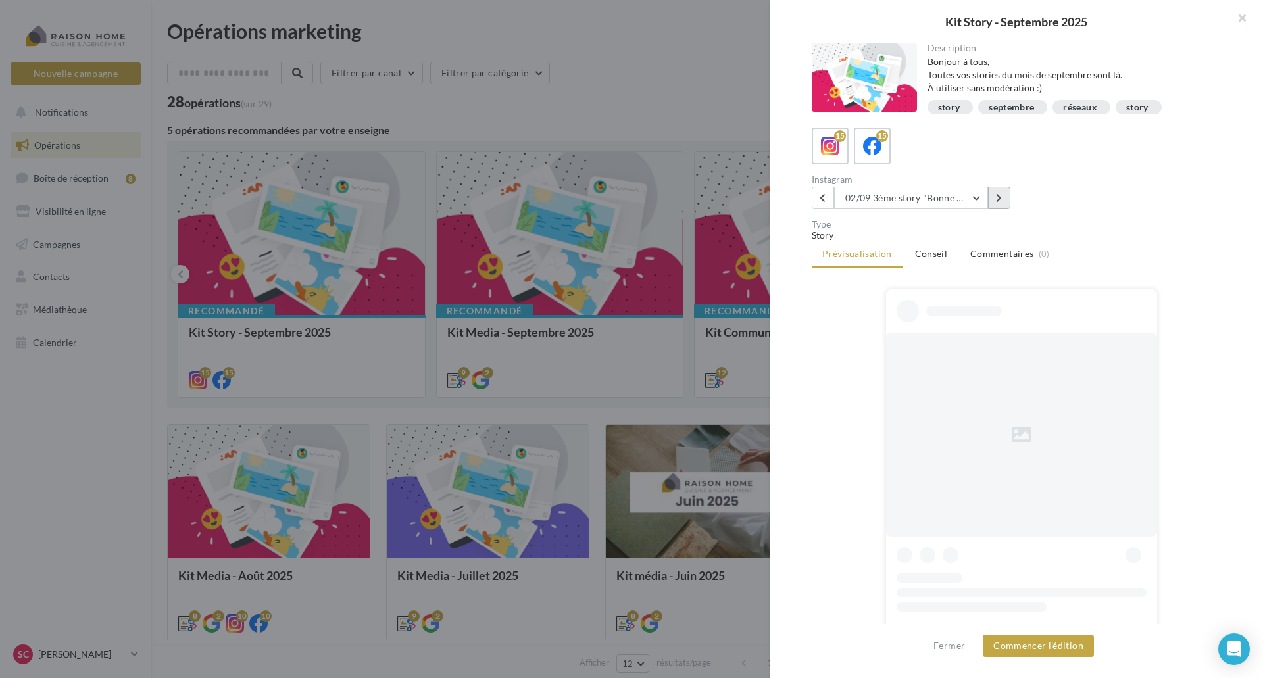
click at [1000, 195] on icon at bounding box center [999, 197] width 6 height 9
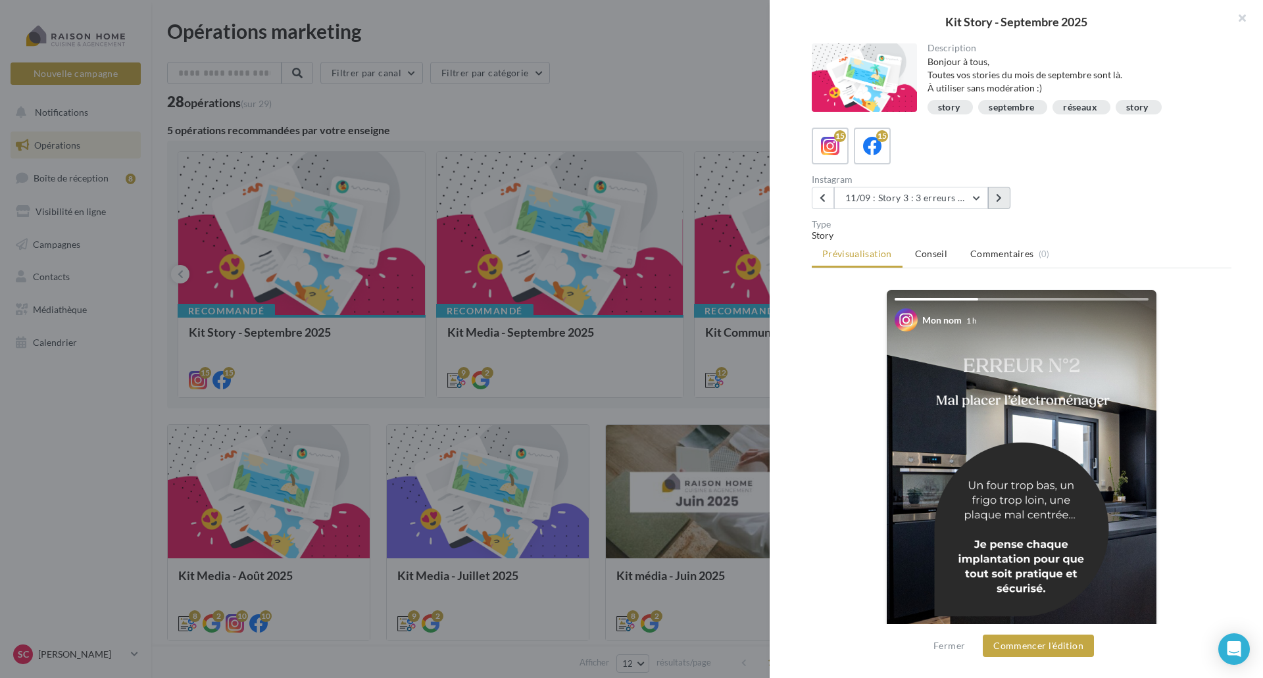
click at [1000, 195] on icon at bounding box center [999, 197] width 6 height 9
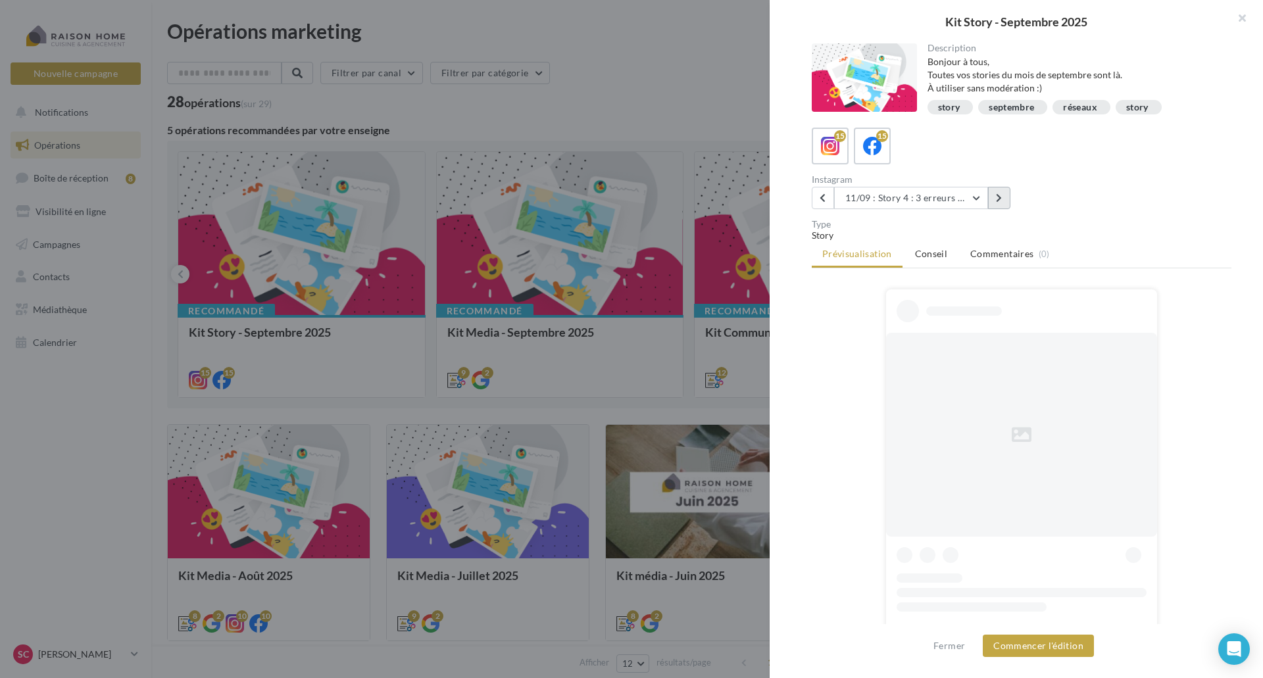
click at [1000, 195] on icon at bounding box center [999, 197] width 6 height 9
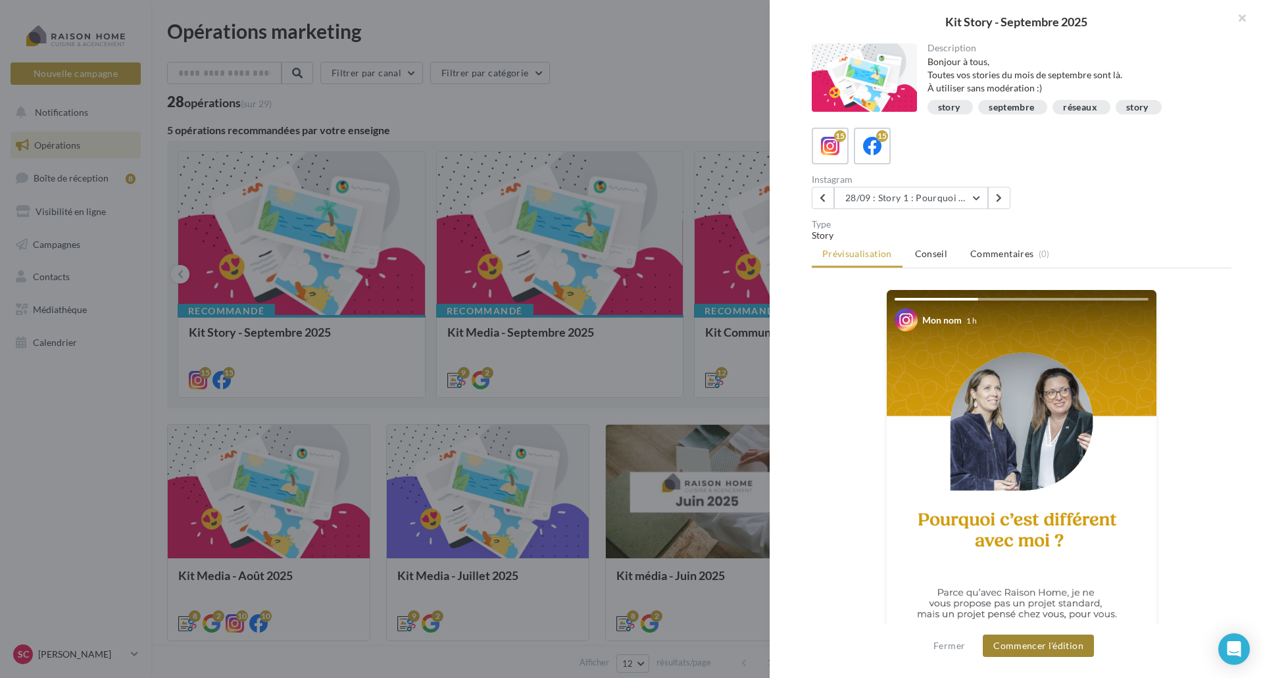
click at [1002, 639] on button "Commencer l'édition" at bounding box center [1038, 646] width 111 height 22
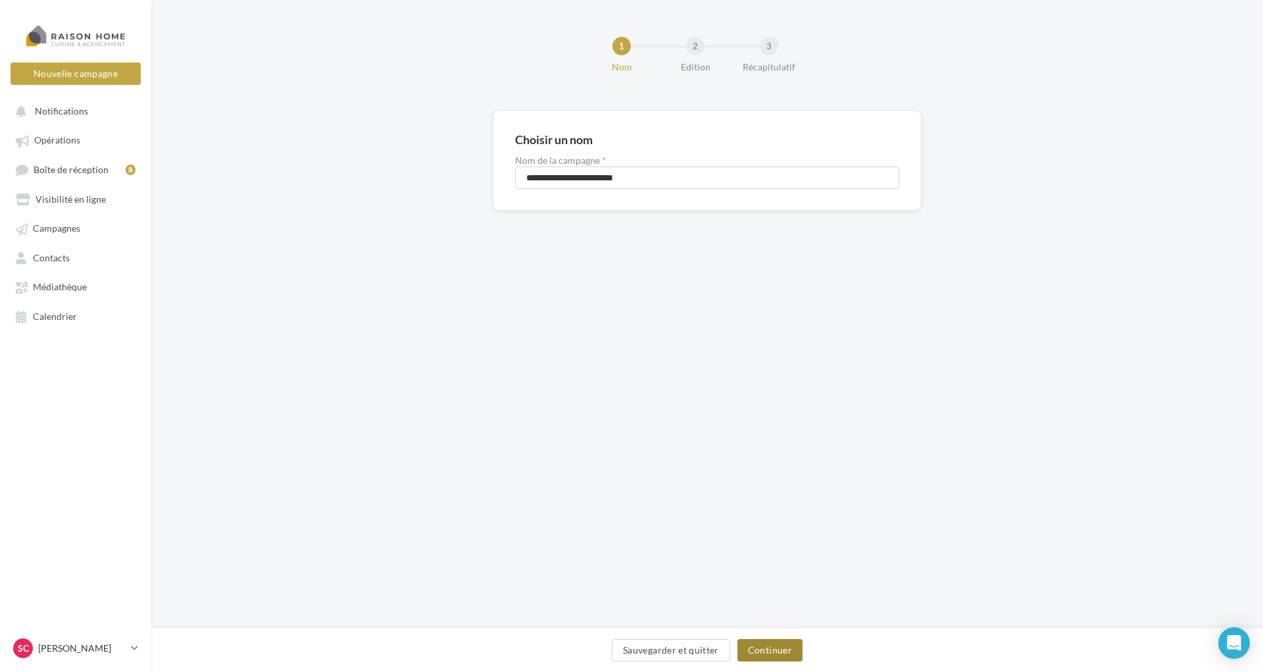
click at [777, 661] on button "Continuer" at bounding box center [769, 650] width 65 height 22
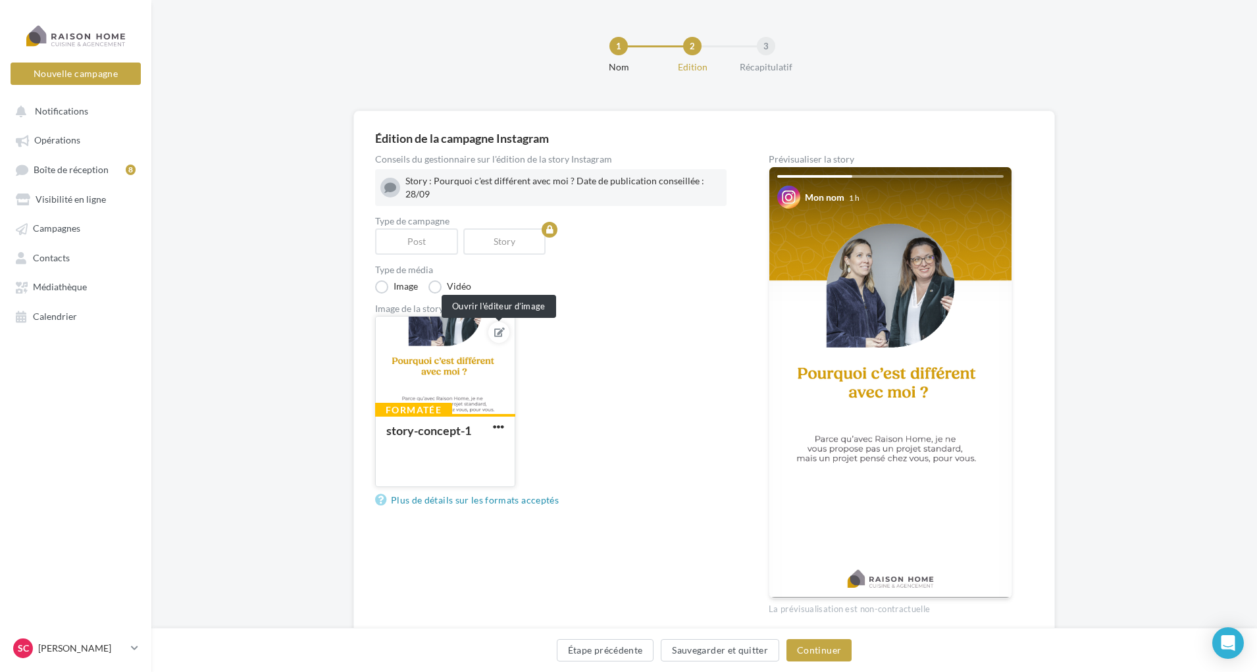
click at [497, 331] on icon at bounding box center [499, 332] width 11 height 9
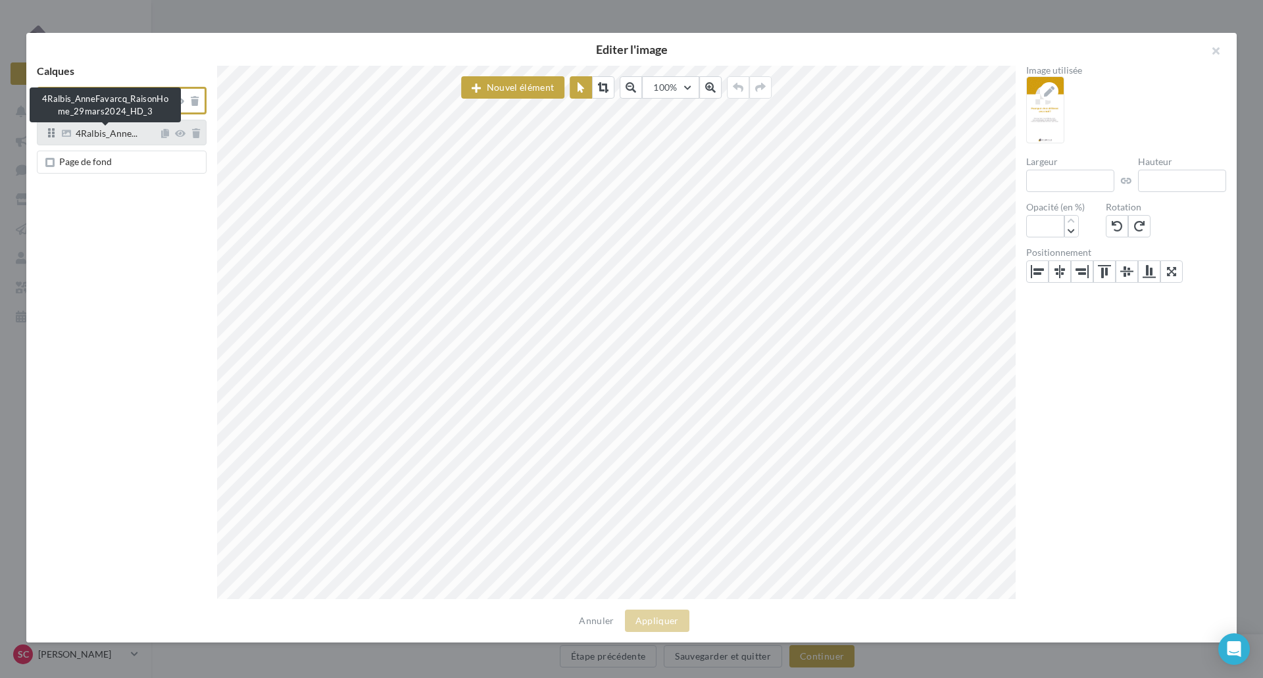
click at [132, 132] on span "4Ralbis_Anne..." at bounding box center [107, 135] width 62 height 12
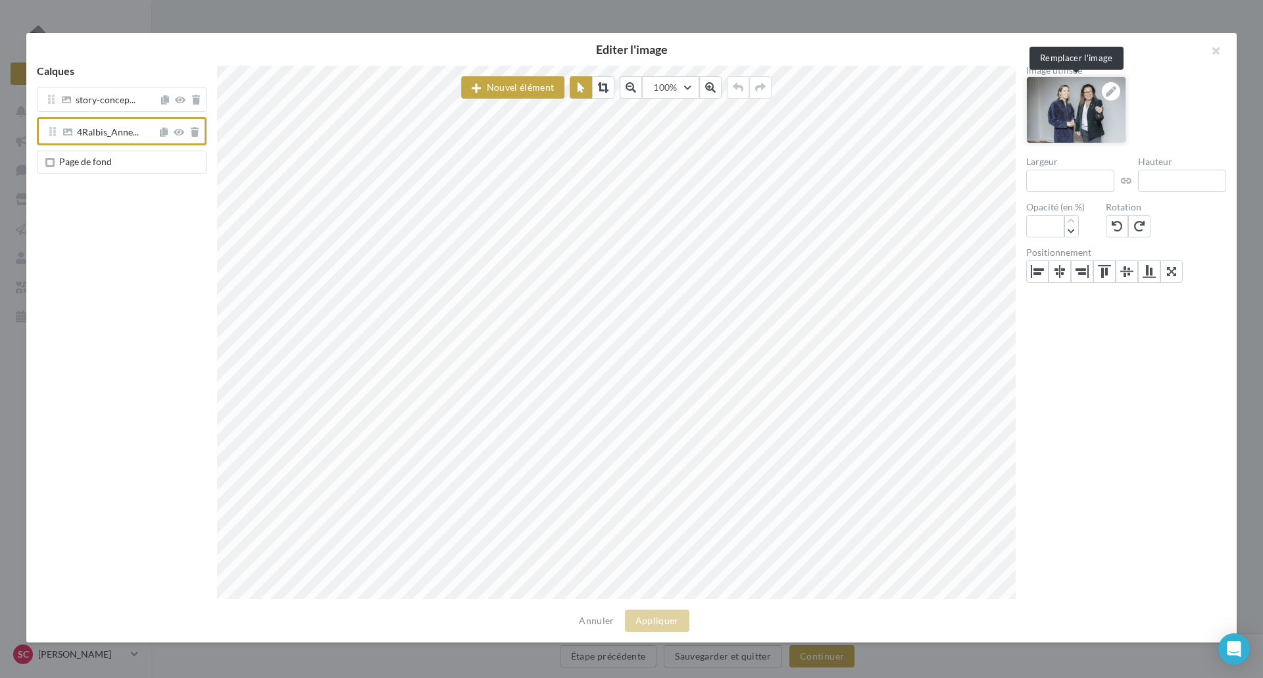
click at [1106, 93] on icon at bounding box center [1111, 91] width 11 height 11
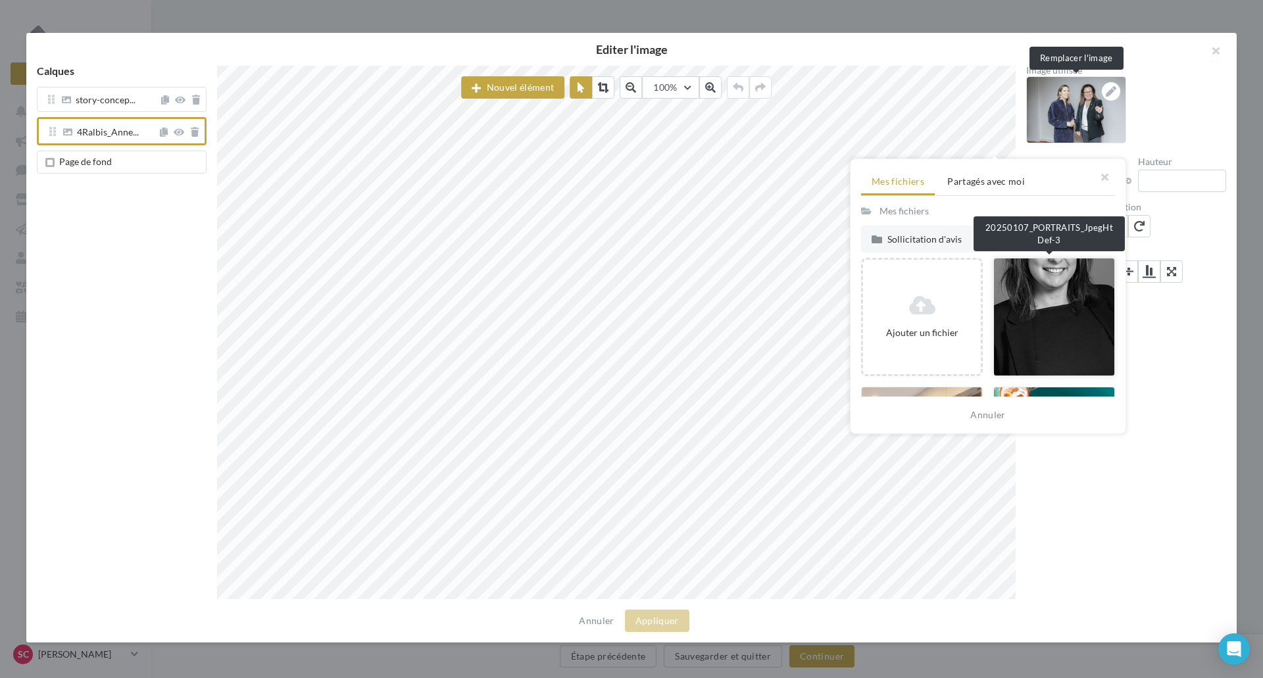
click at [1028, 305] on div at bounding box center [1054, 317] width 122 height 118
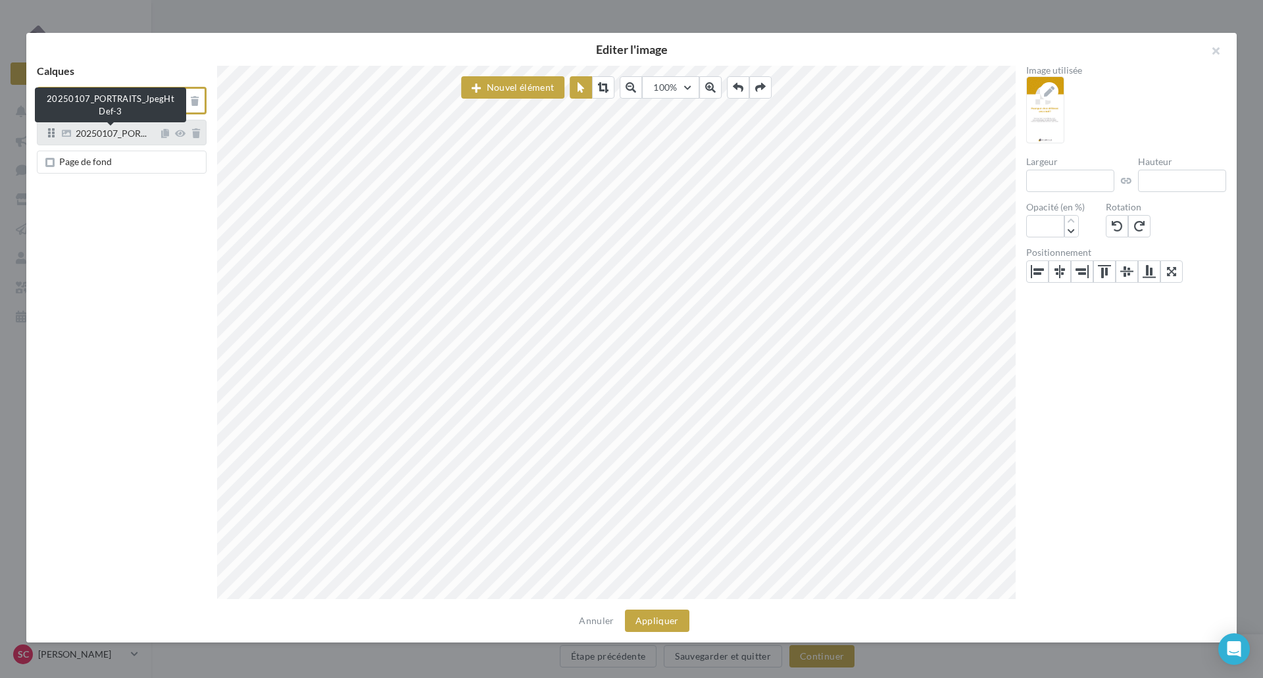
click at [120, 131] on span "20250107_POR..." at bounding box center [111, 135] width 71 height 12
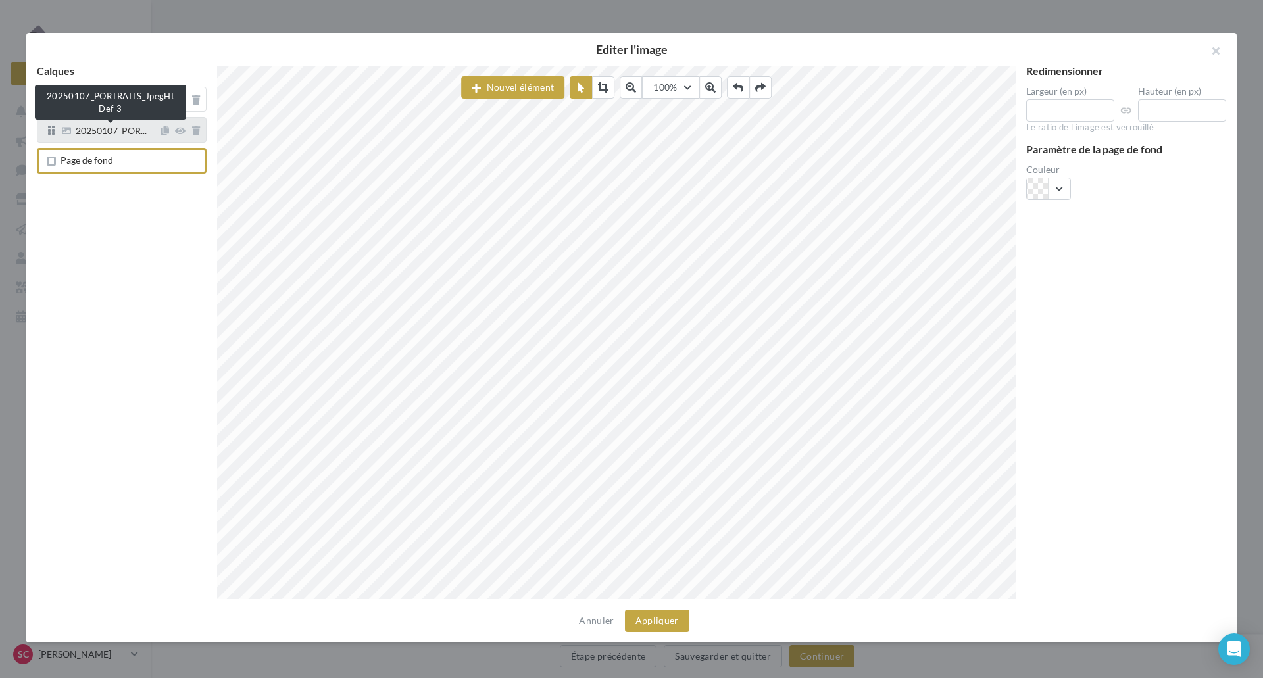
click at [112, 135] on span "20250107_POR..." at bounding box center [111, 132] width 71 height 12
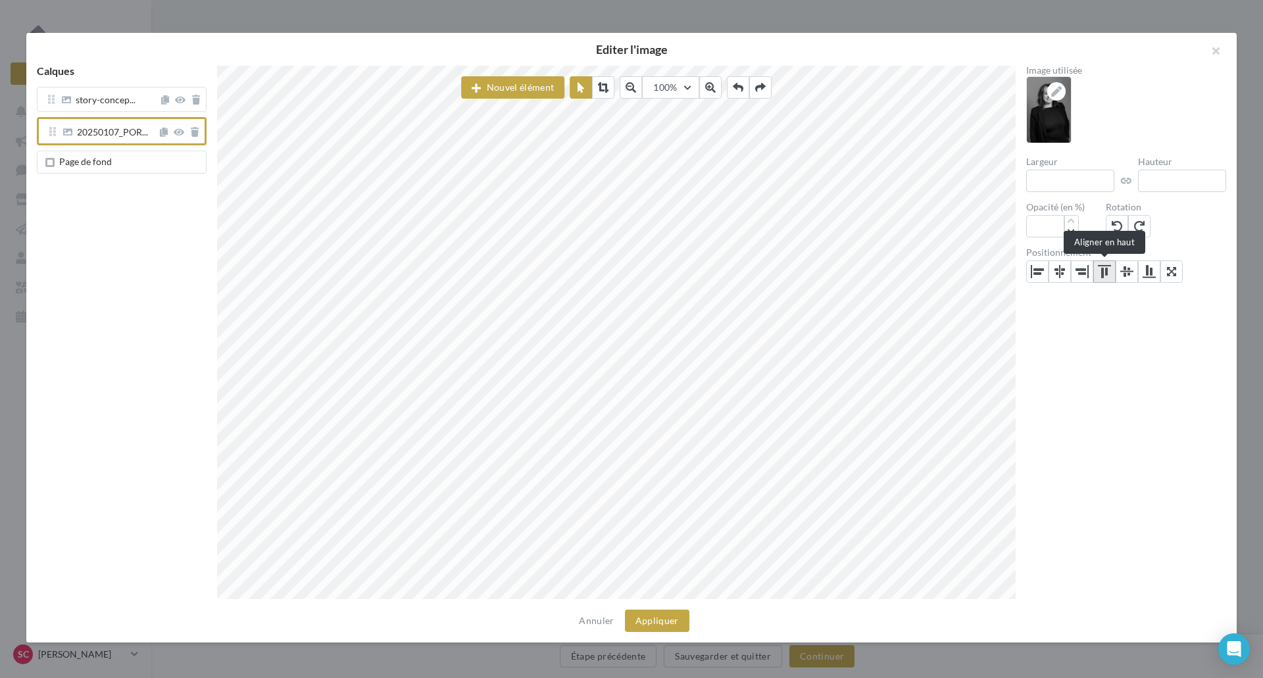
click at [1106, 270] on rect at bounding box center [1106, 272] width 3 height 8
click at [1158, 268] on button at bounding box center [1149, 272] width 22 height 22
click at [603, 85] on icon at bounding box center [603, 87] width 11 height 11
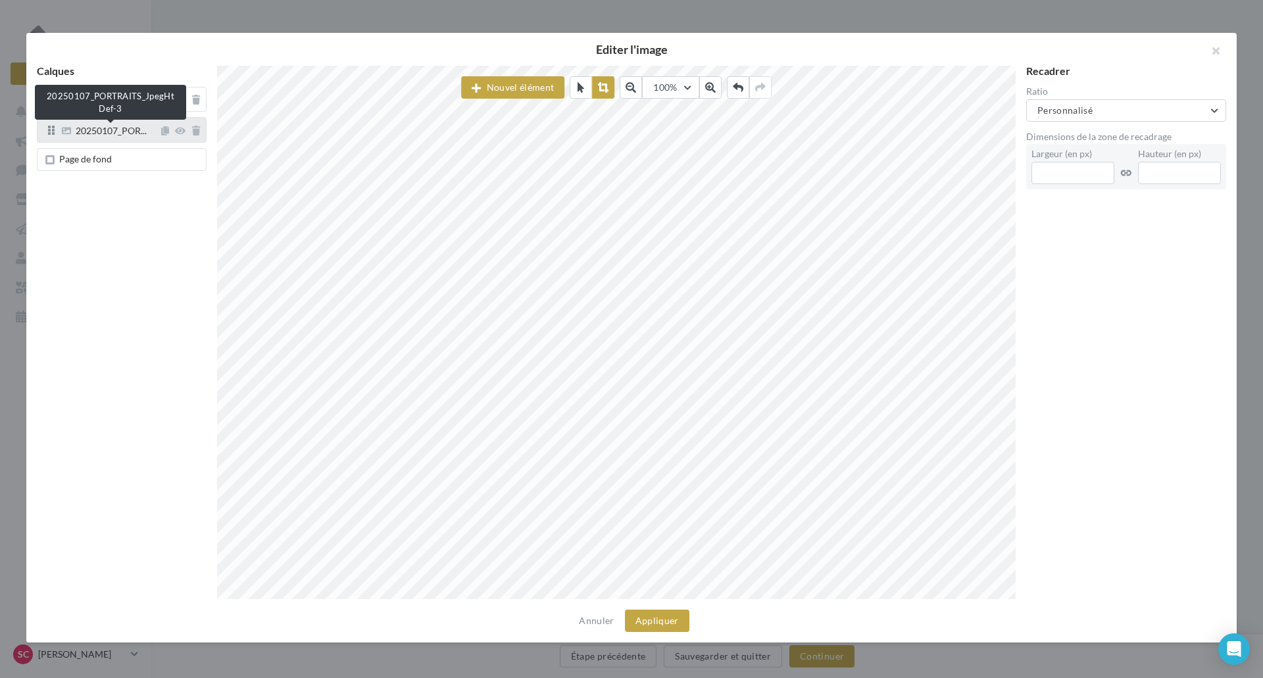
click at [78, 128] on span "20250107_POR..." at bounding box center [111, 132] width 71 height 12
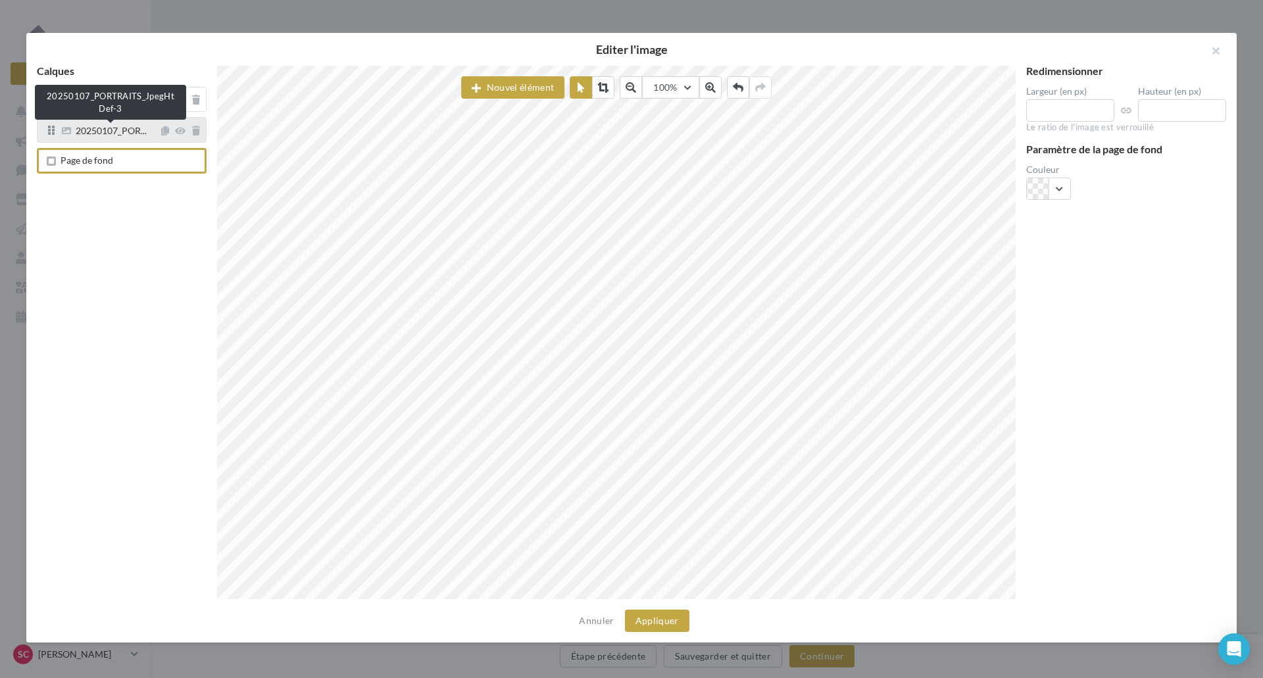
click at [109, 134] on span "20250107_POR..." at bounding box center [111, 132] width 71 height 12
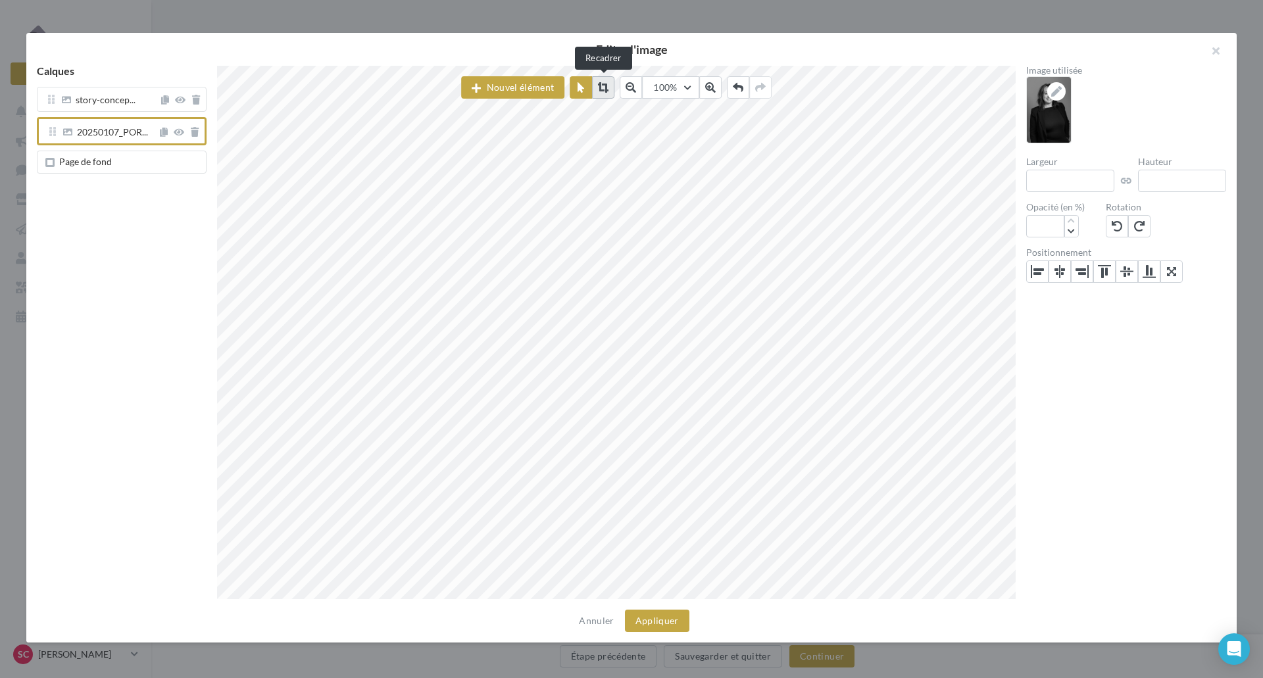
click at [602, 93] on button at bounding box center [603, 87] width 22 height 22
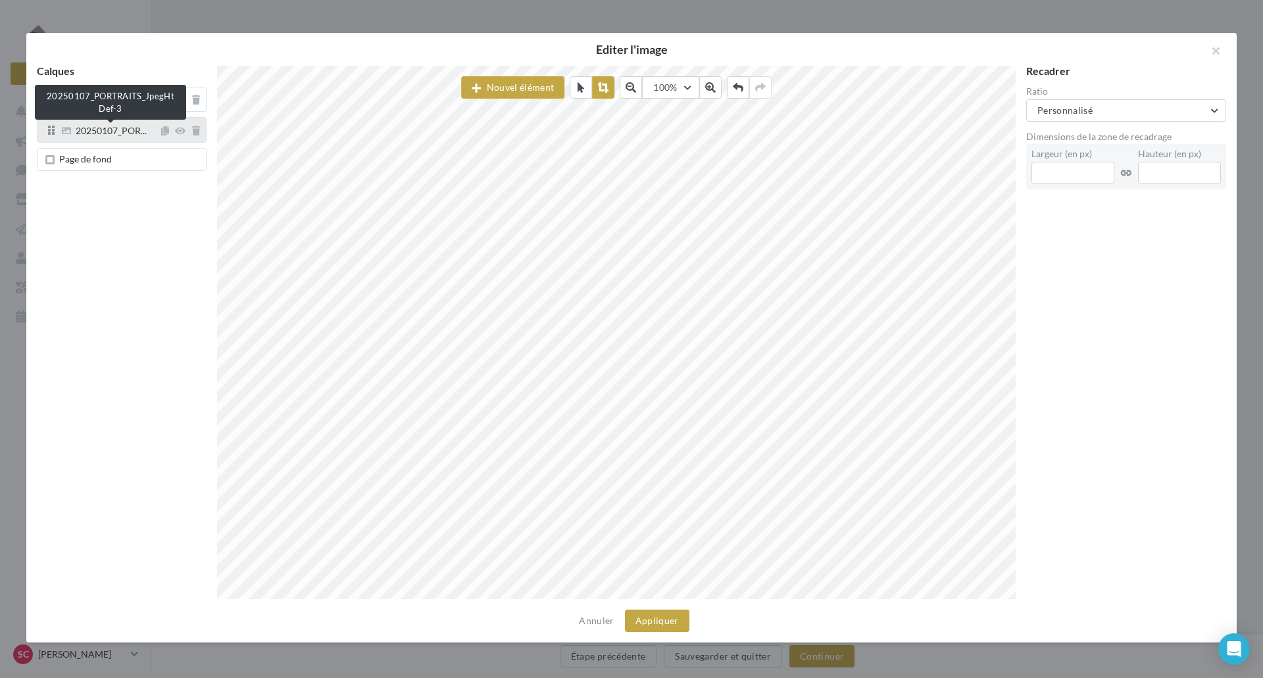
click at [117, 132] on span "20250107_POR..." at bounding box center [111, 132] width 71 height 12
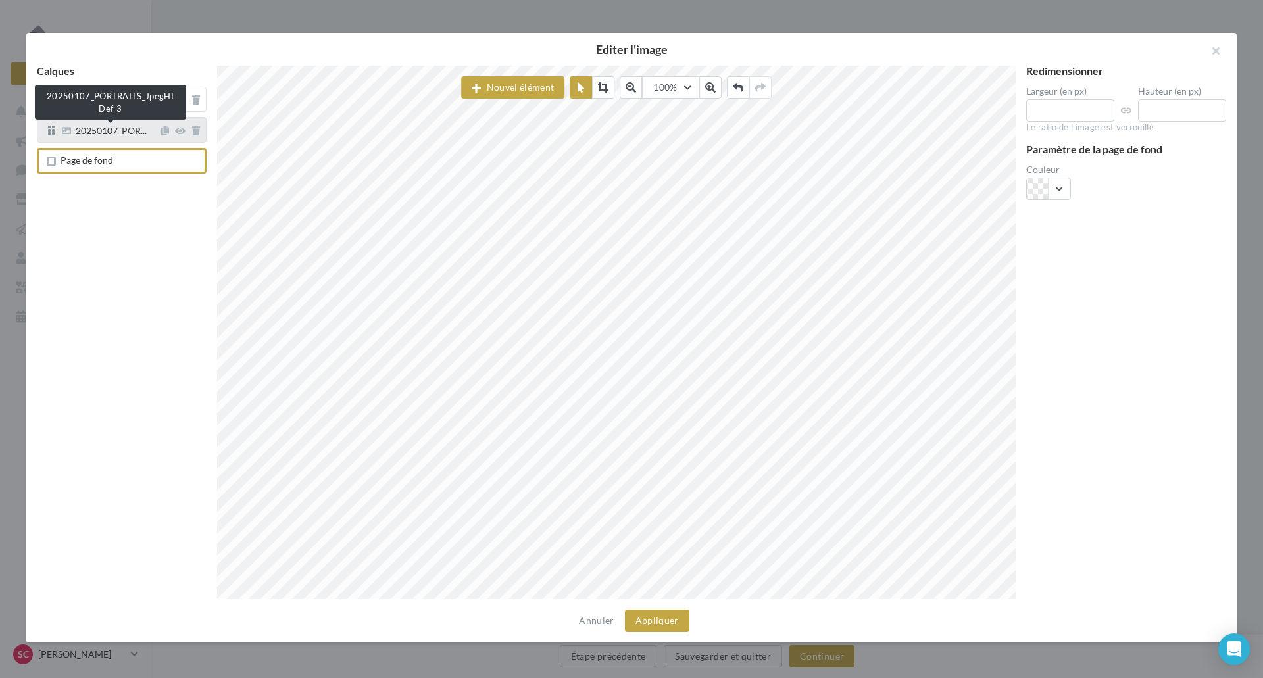
click at [86, 127] on span "20250107_POR..." at bounding box center [111, 132] width 71 height 12
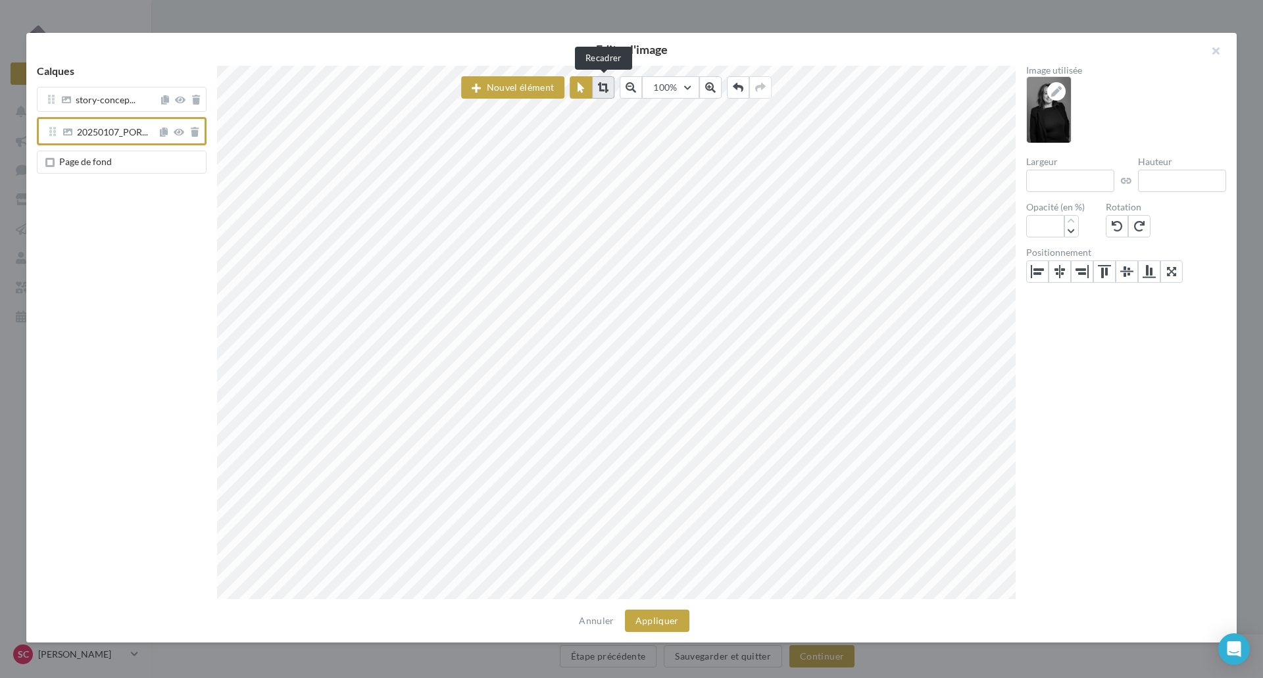
click at [603, 87] on icon at bounding box center [603, 87] width 11 height 11
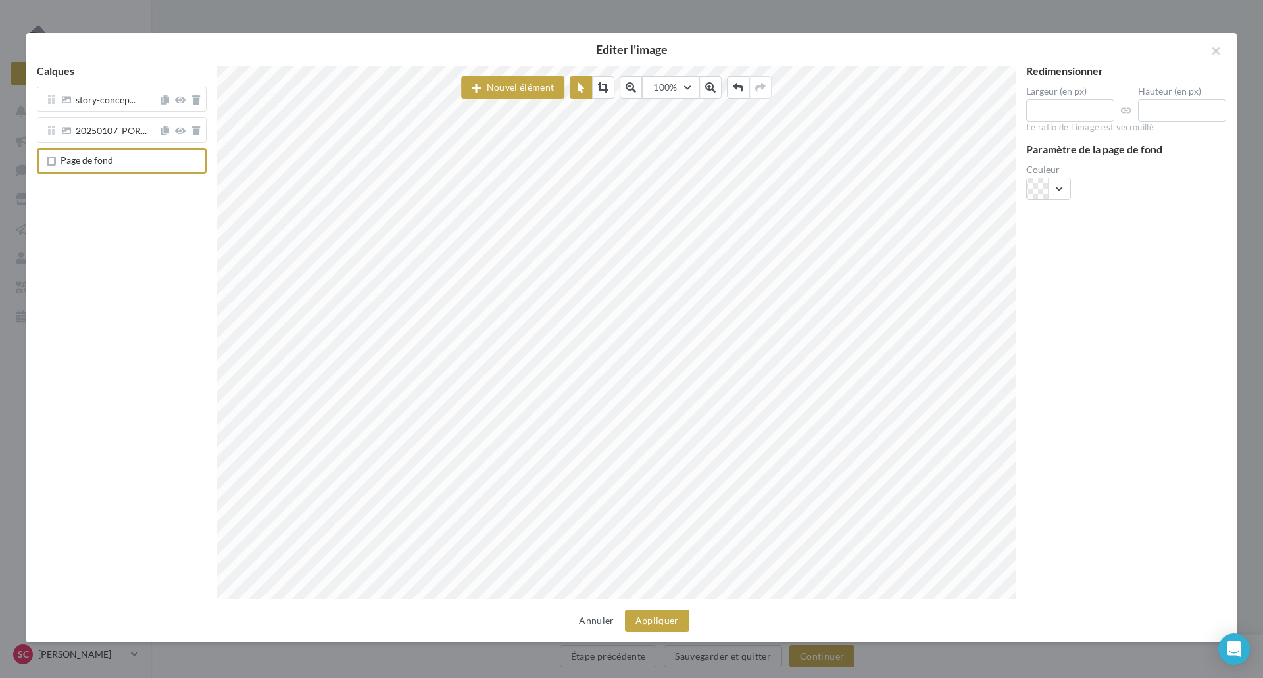
click at [602, 619] on button "Annuler" at bounding box center [596, 621] width 45 height 16
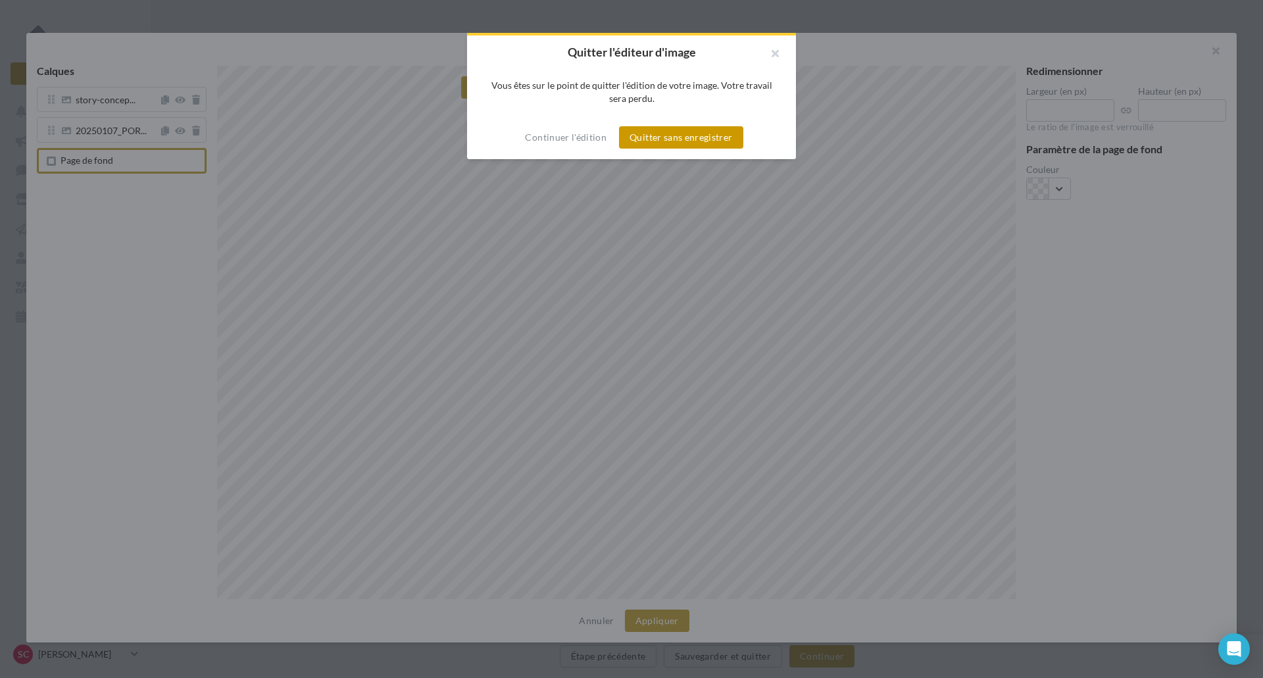
click at [657, 139] on button "Quitter sans enregistrer" at bounding box center [681, 137] width 124 height 22
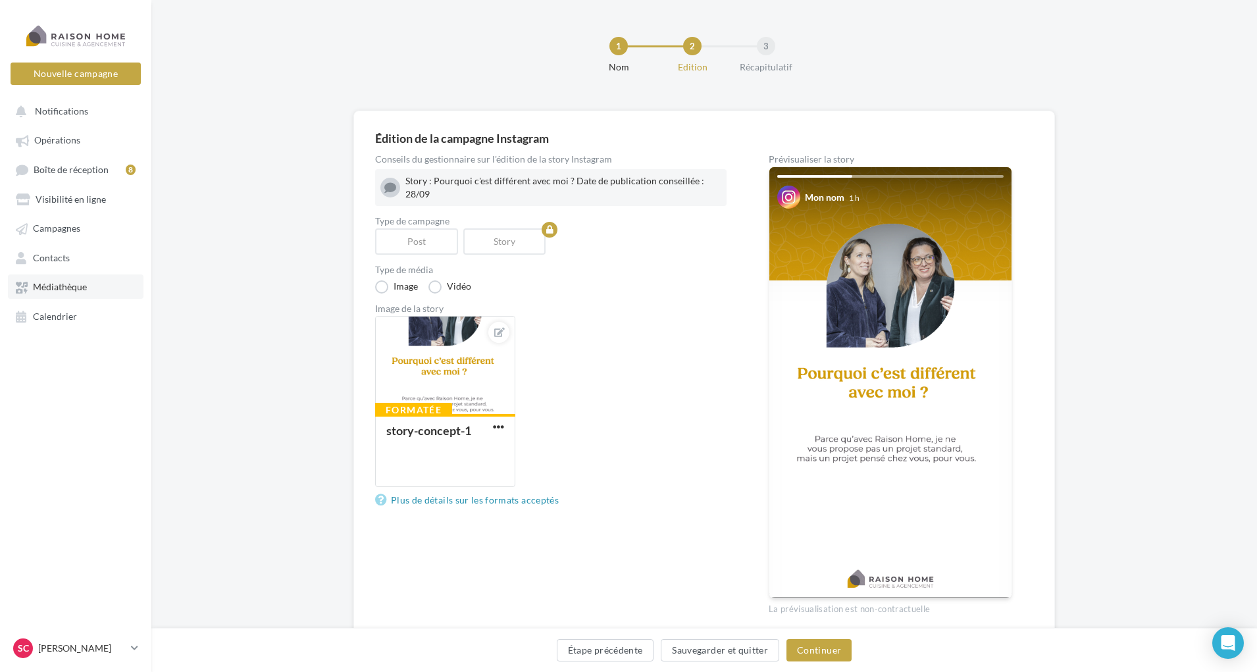
drag, startPoint x: 61, startPoint y: 284, endPoint x: 71, endPoint y: 283, distance: 10.5
click at [61, 284] on span "Médiathèque" at bounding box center [60, 287] width 54 height 11
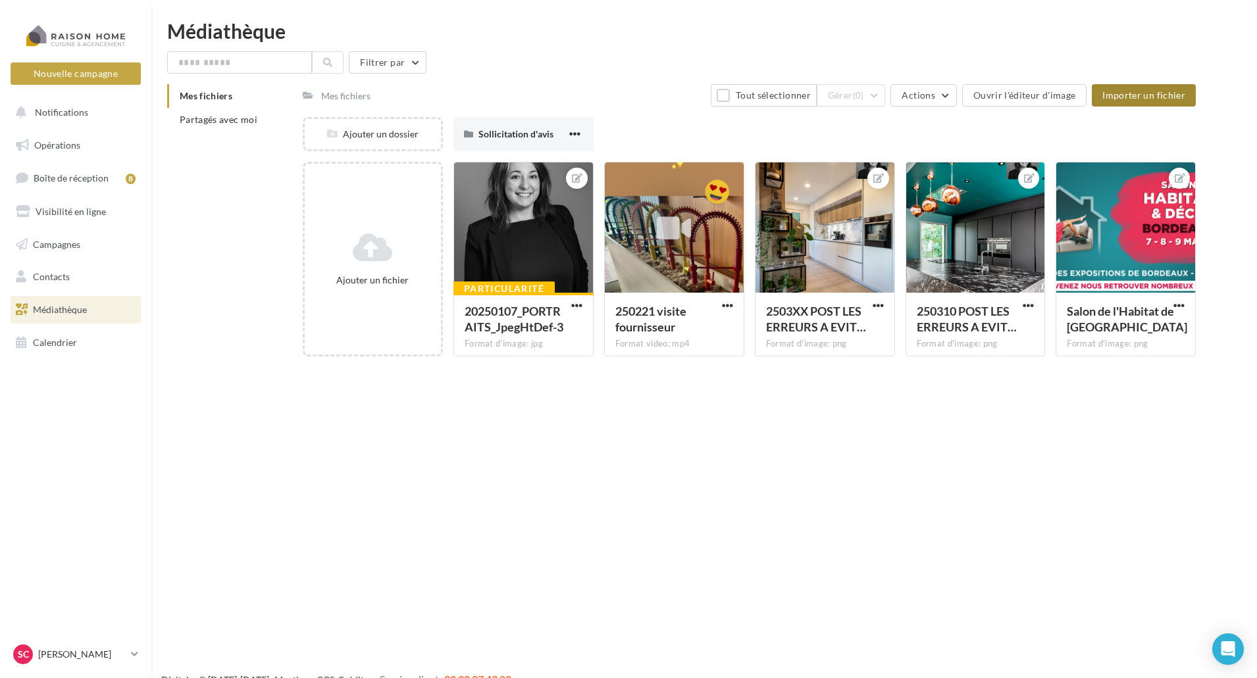
click at [1130, 92] on span "Importer un fichier" at bounding box center [1143, 94] width 83 height 11
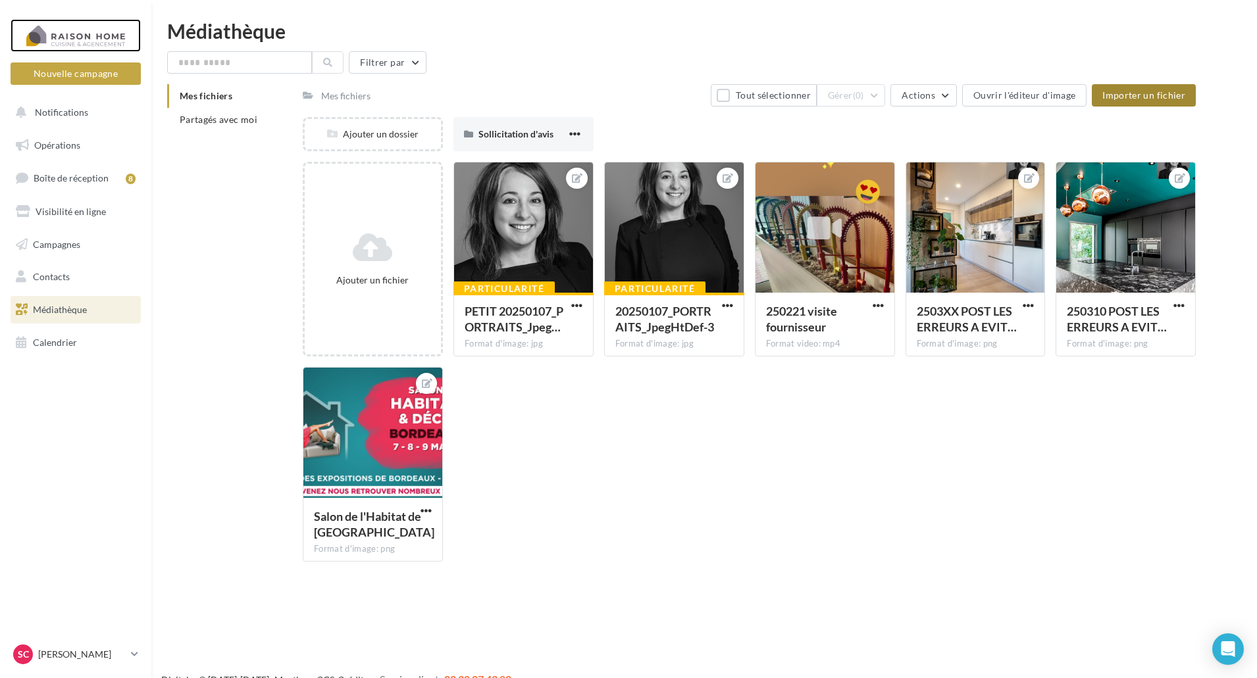
click at [57, 22] on div at bounding box center [75, 35] width 105 height 33
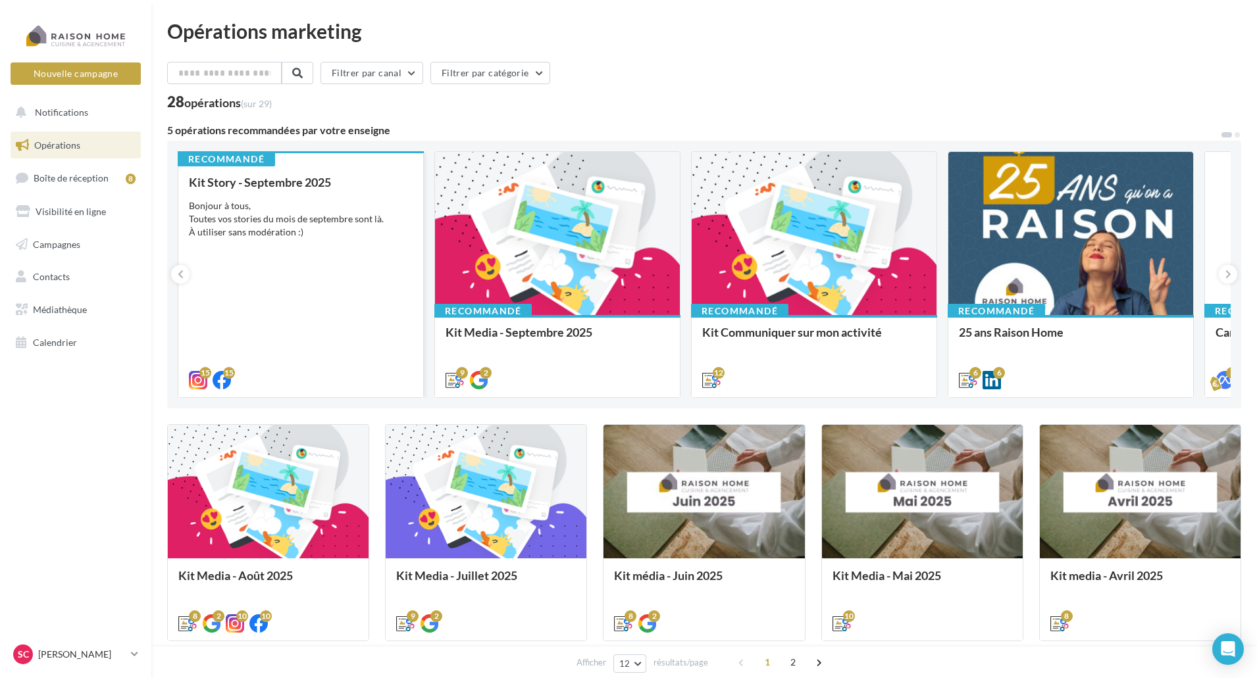
click at [278, 209] on div "Bonjour à tous, Toutes vos stories du mois de septembre sont là. À utiliser san…" at bounding box center [301, 218] width 224 height 39
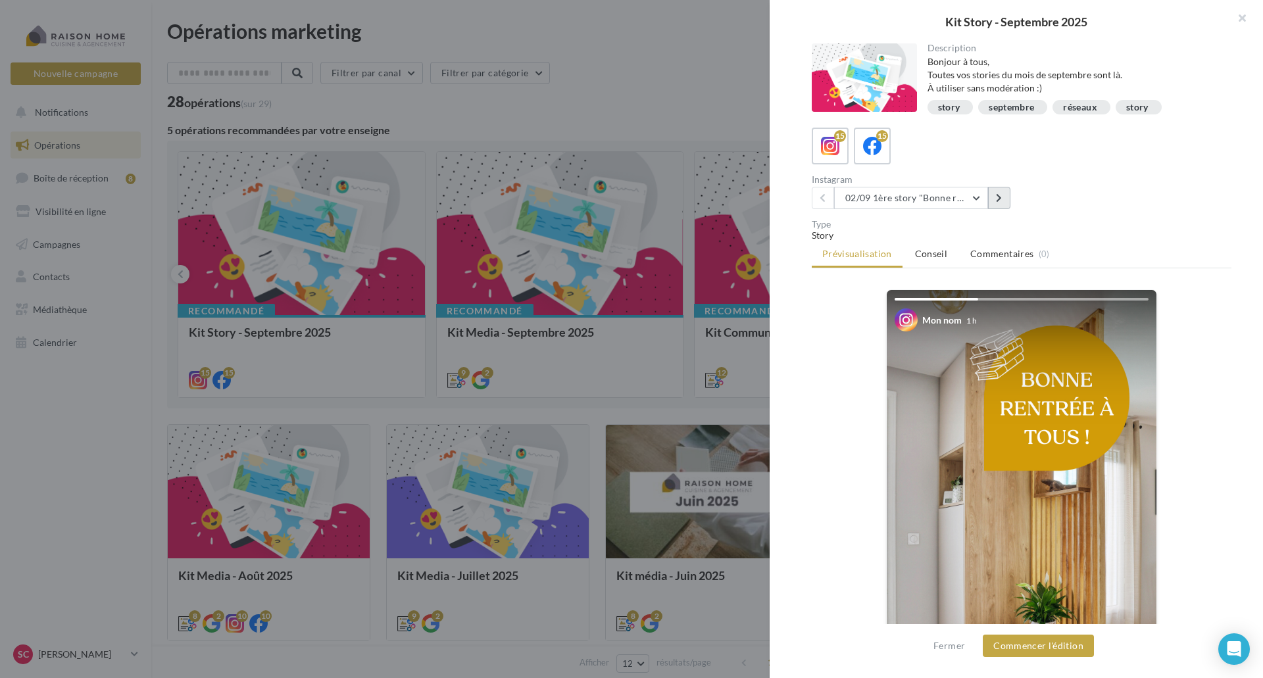
click at [997, 197] on icon at bounding box center [999, 197] width 6 height 9
click at [997, 196] on icon at bounding box center [999, 197] width 6 height 9
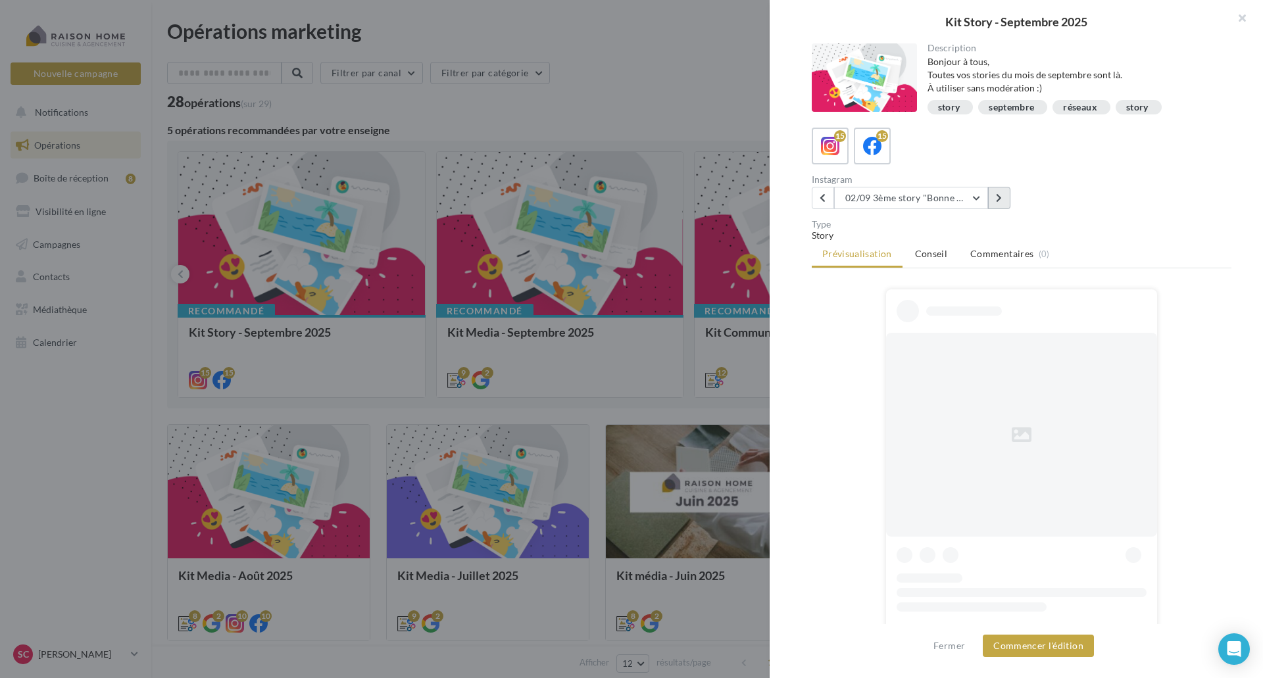
click at [997, 196] on icon at bounding box center [999, 197] width 6 height 9
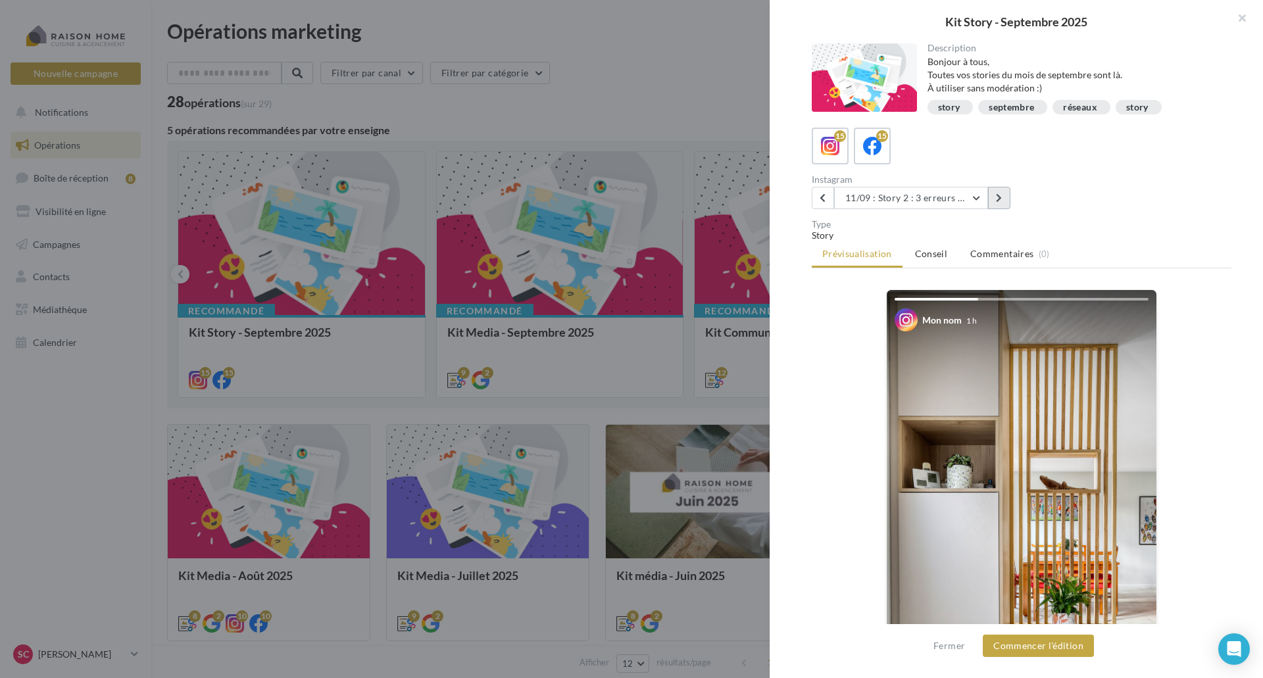
click at [997, 196] on icon at bounding box center [999, 197] width 6 height 9
click at [996, 196] on icon at bounding box center [999, 197] width 6 height 9
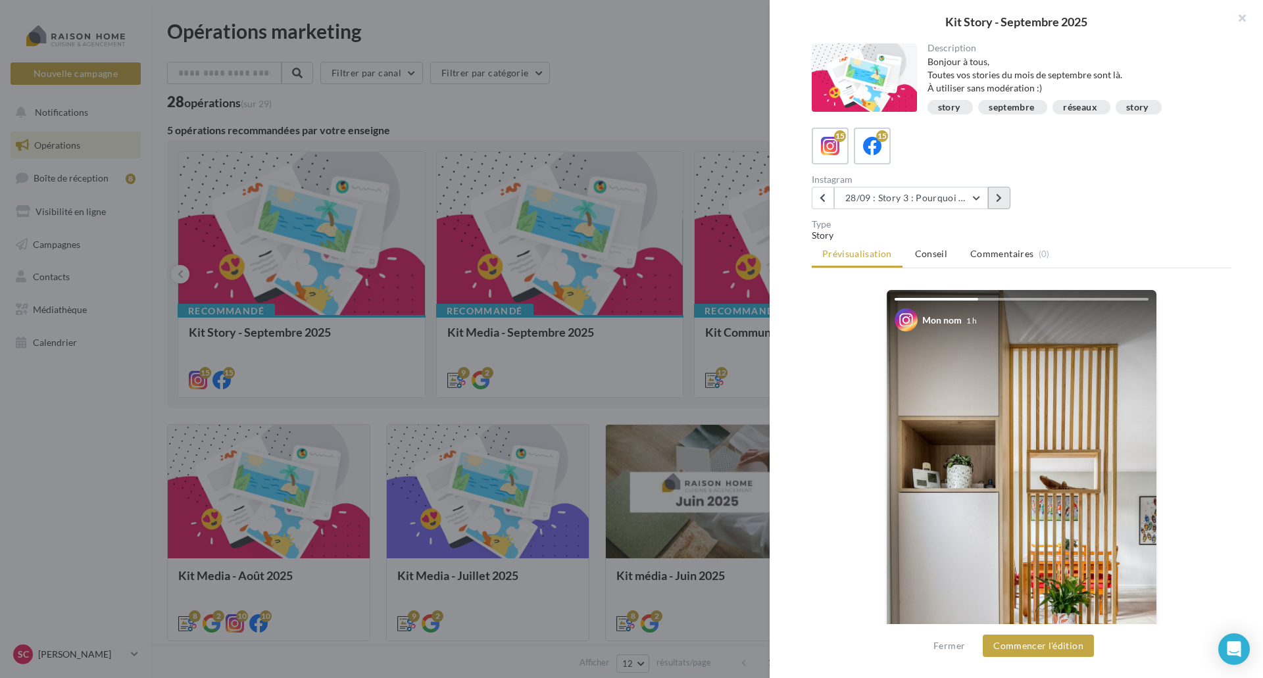
click at [996, 196] on icon at bounding box center [999, 197] width 6 height 9
click at [818, 195] on button at bounding box center [823, 198] width 22 height 22
click at [819, 195] on button at bounding box center [823, 198] width 22 height 22
click at [820, 195] on icon at bounding box center [823, 197] width 6 height 9
click at [821, 195] on icon at bounding box center [823, 197] width 6 height 9
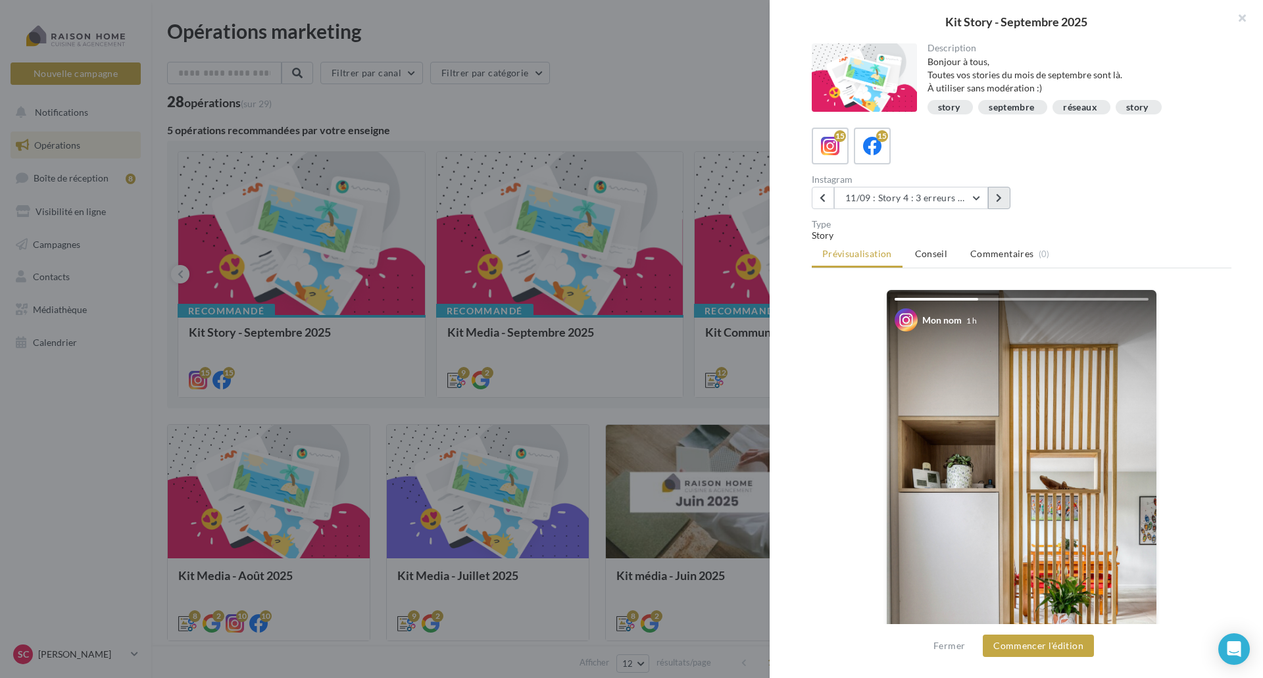
click at [995, 192] on button at bounding box center [999, 198] width 22 height 22
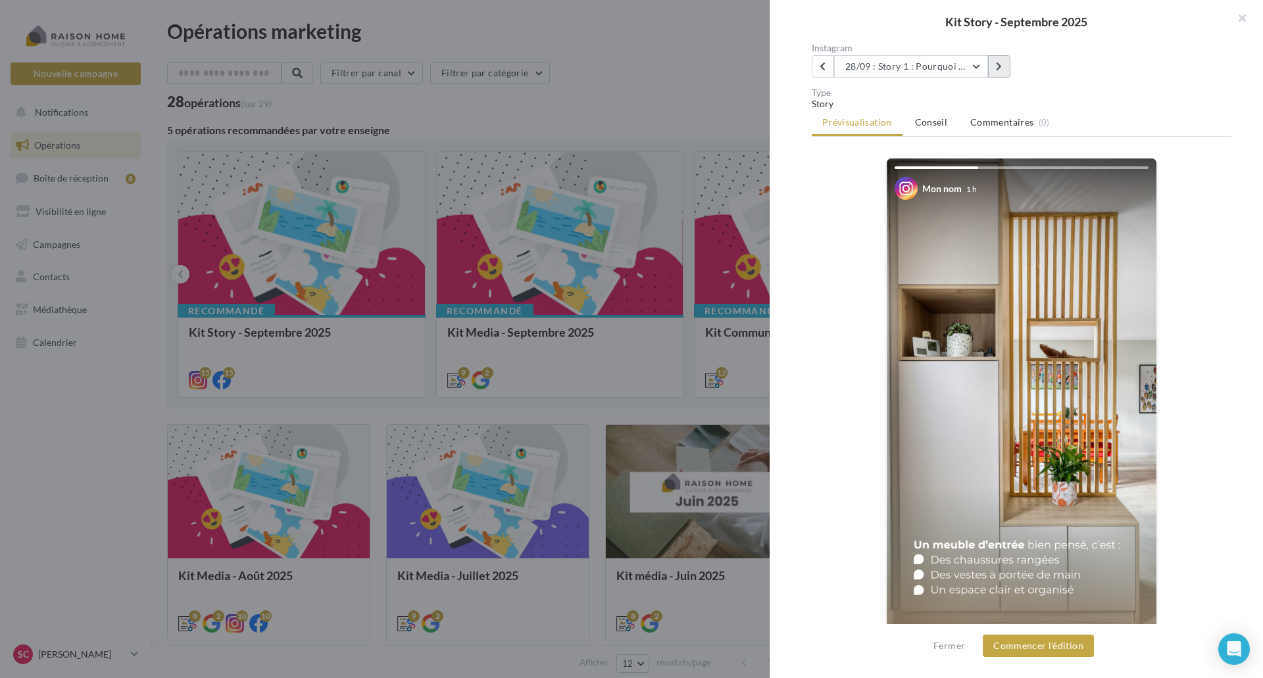
scroll to position [66, 0]
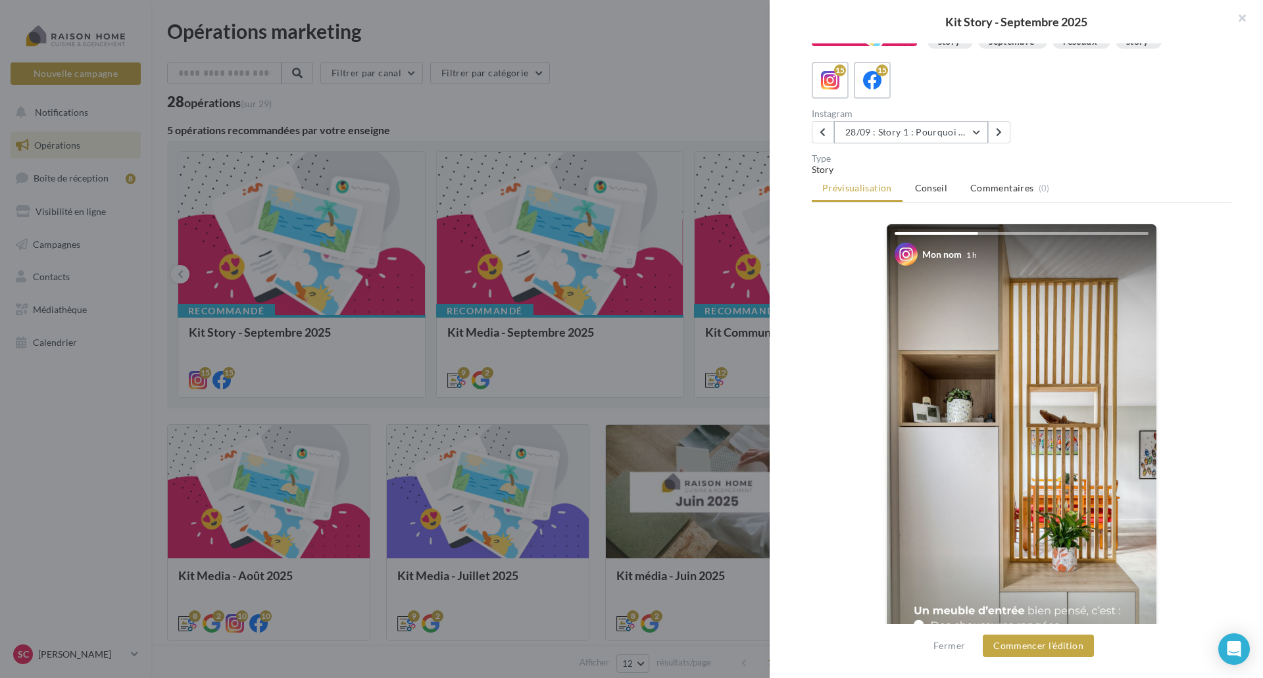
click at [889, 135] on button "28/09 : Story 1 : Pourquoi c'est différent avec moi ?" at bounding box center [911, 132] width 154 height 22
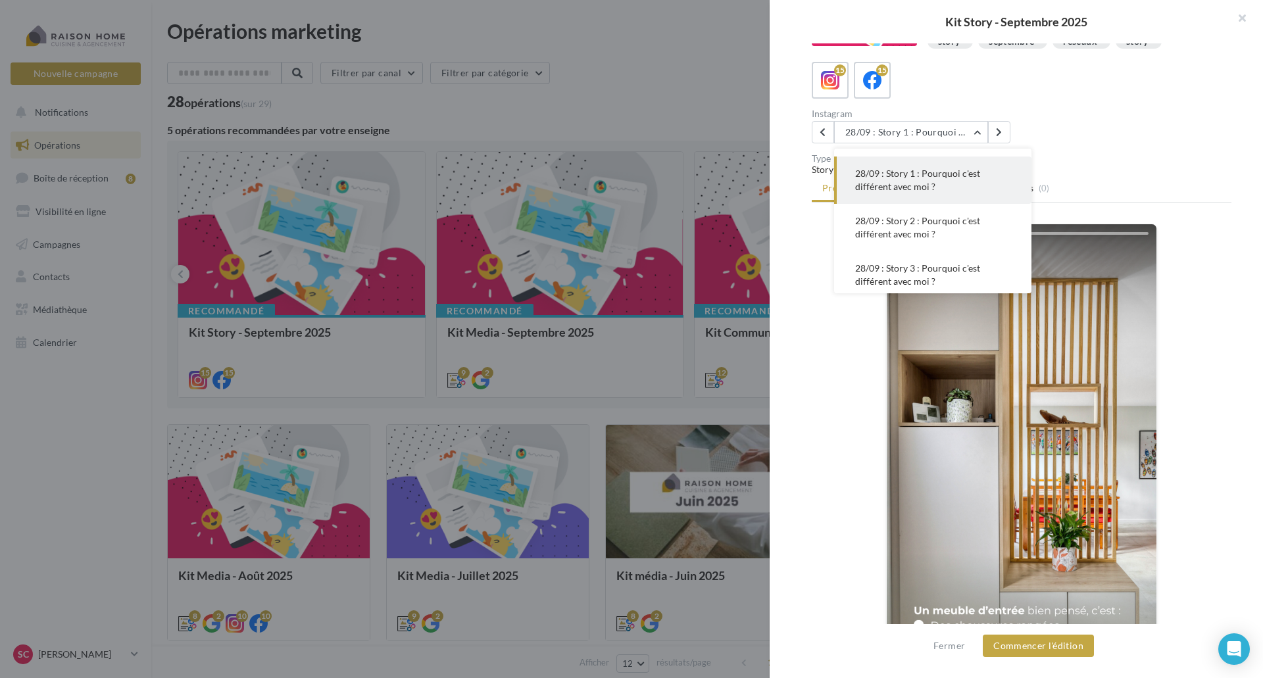
click at [903, 173] on span "28/09 : Story 1 : Pourquoi c'est différent avec moi ?" at bounding box center [917, 180] width 125 height 24
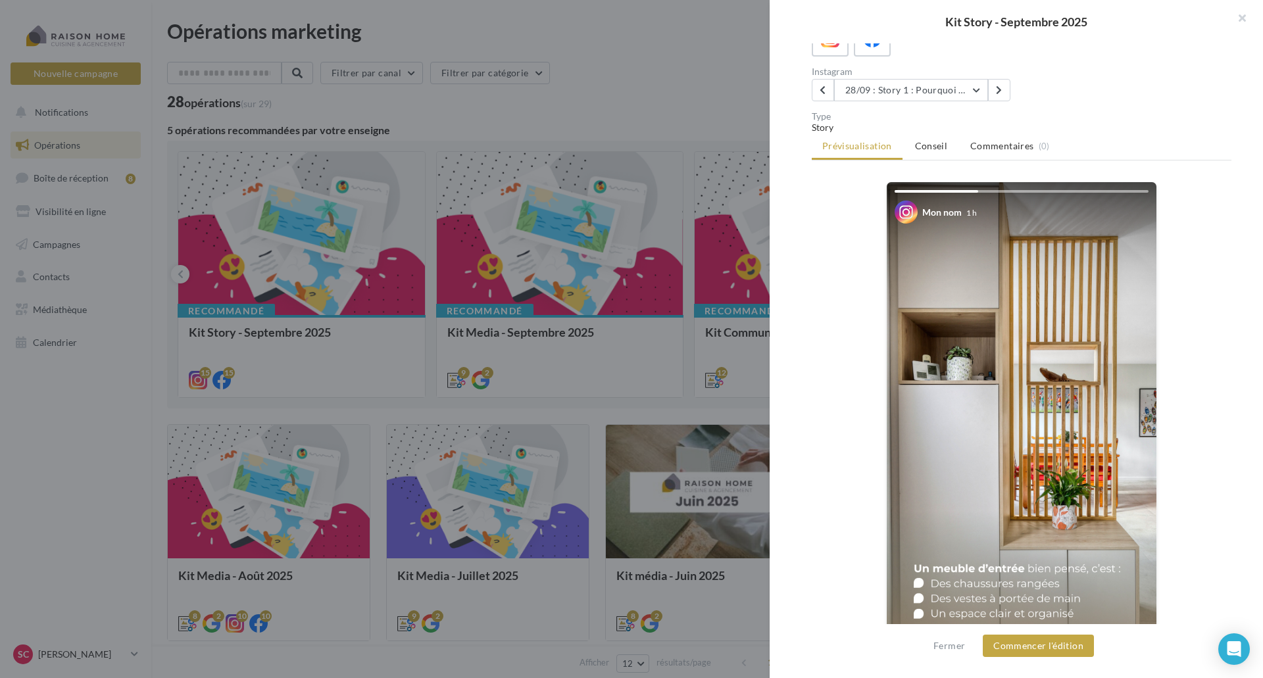
scroll to position [151, 0]
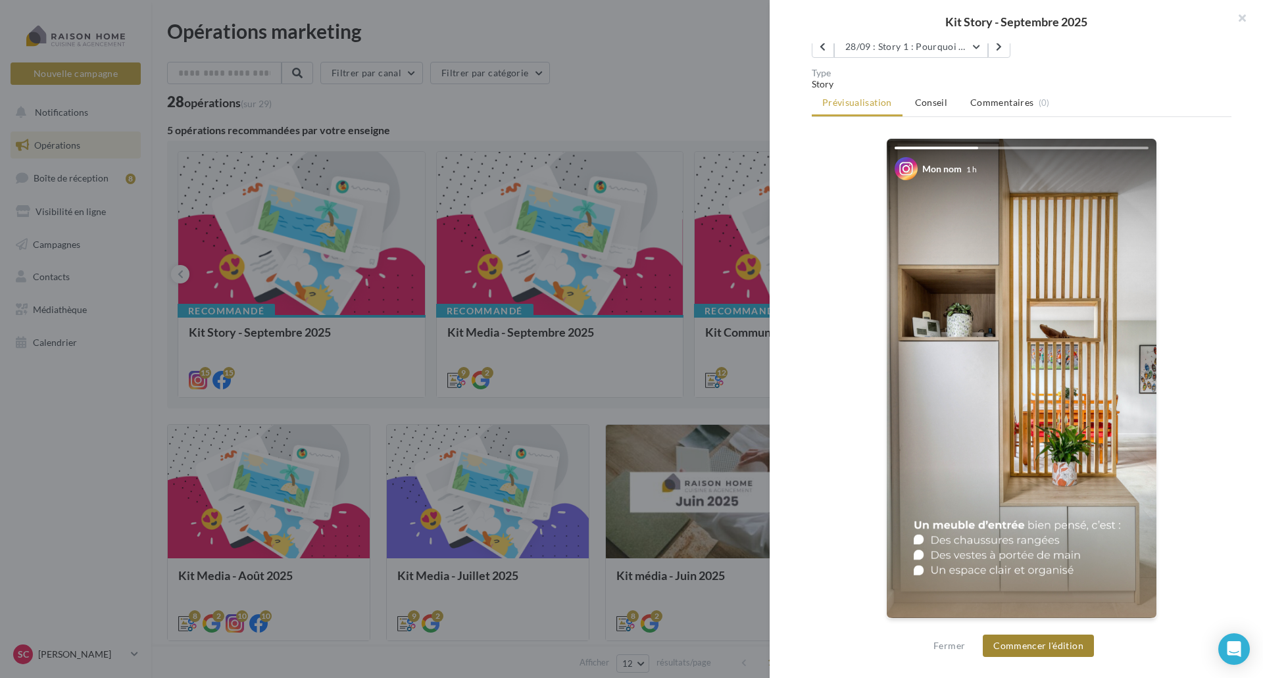
click at [1033, 639] on button "Commencer l'édition" at bounding box center [1038, 646] width 111 height 22
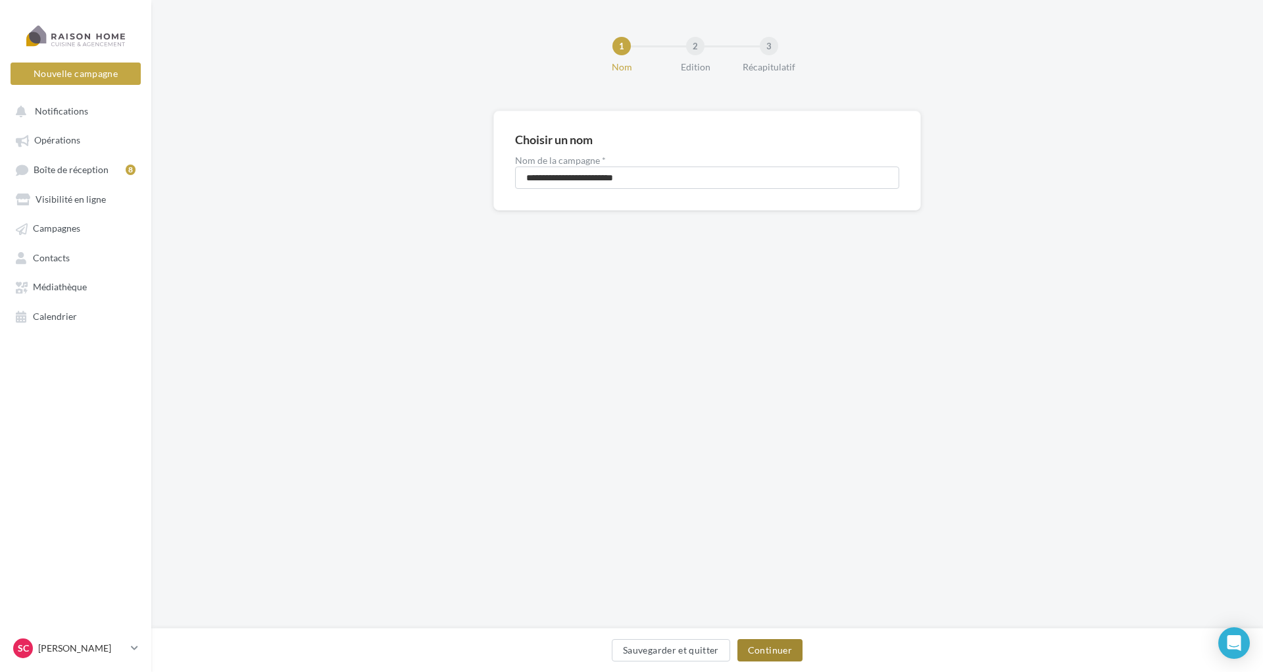
click at [774, 652] on button "Continuer" at bounding box center [769, 650] width 65 height 22
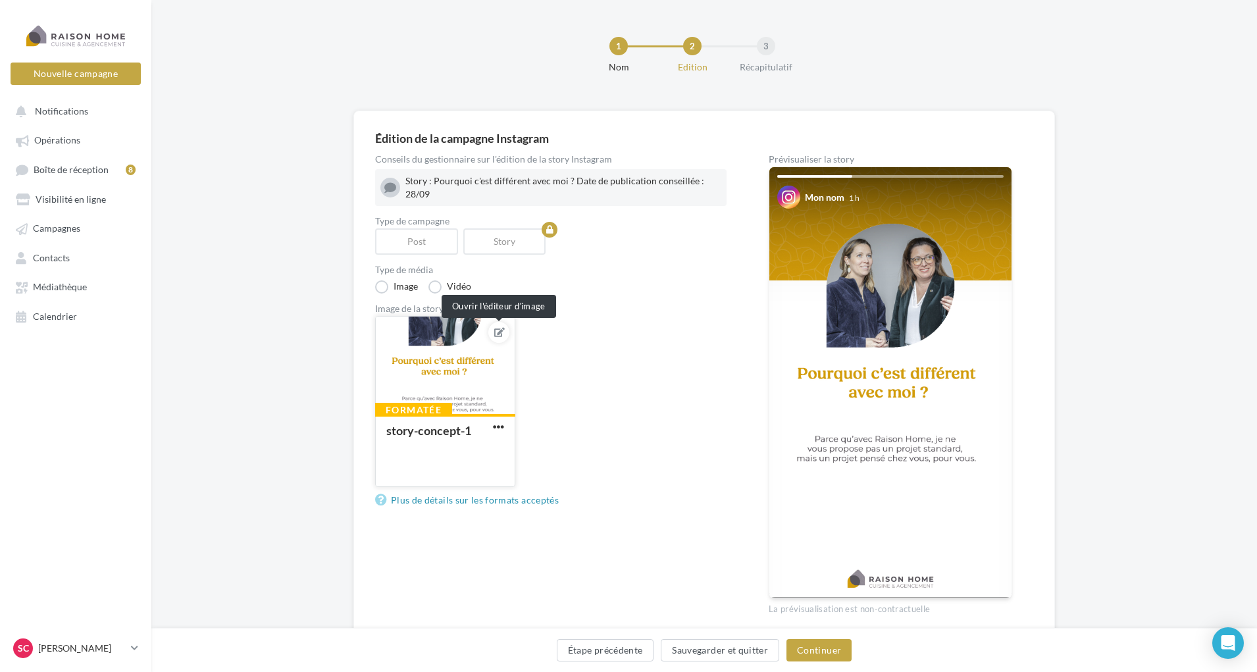
click at [494, 332] on icon at bounding box center [499, 332] width 11 height 9
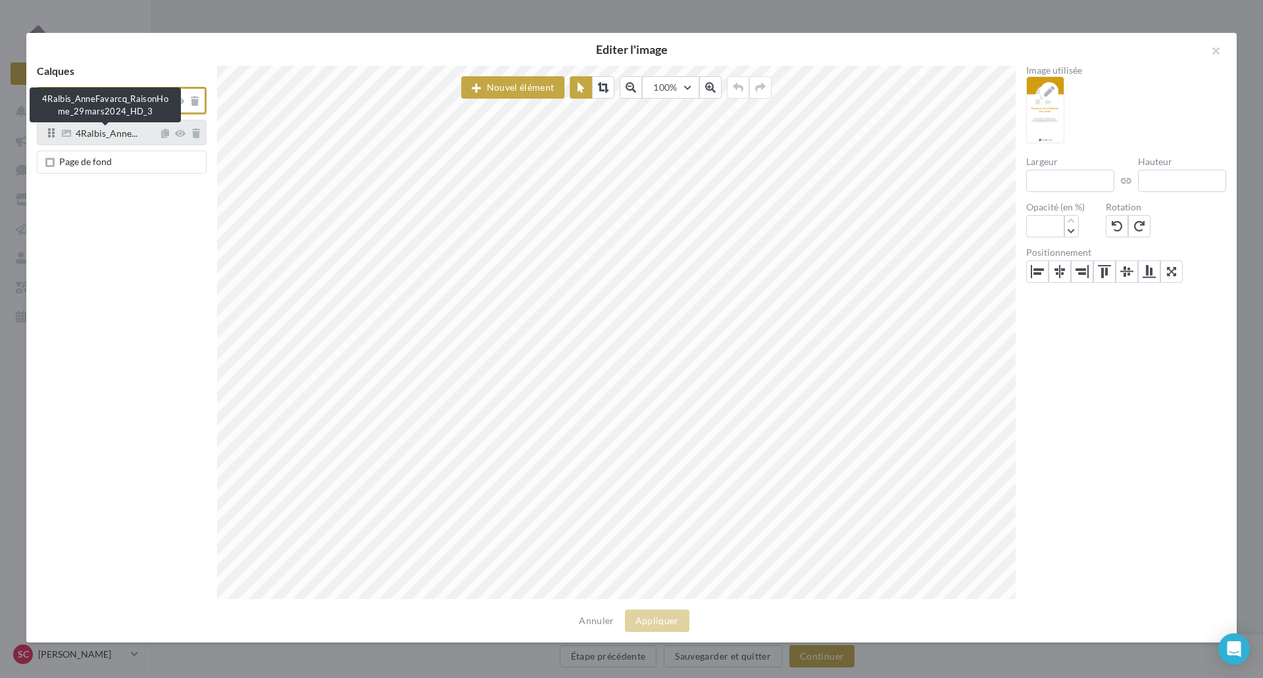
click at [111, 137] on span "4Ralbis_Anne..." at bounding box center [107, 135] width 62 height 12
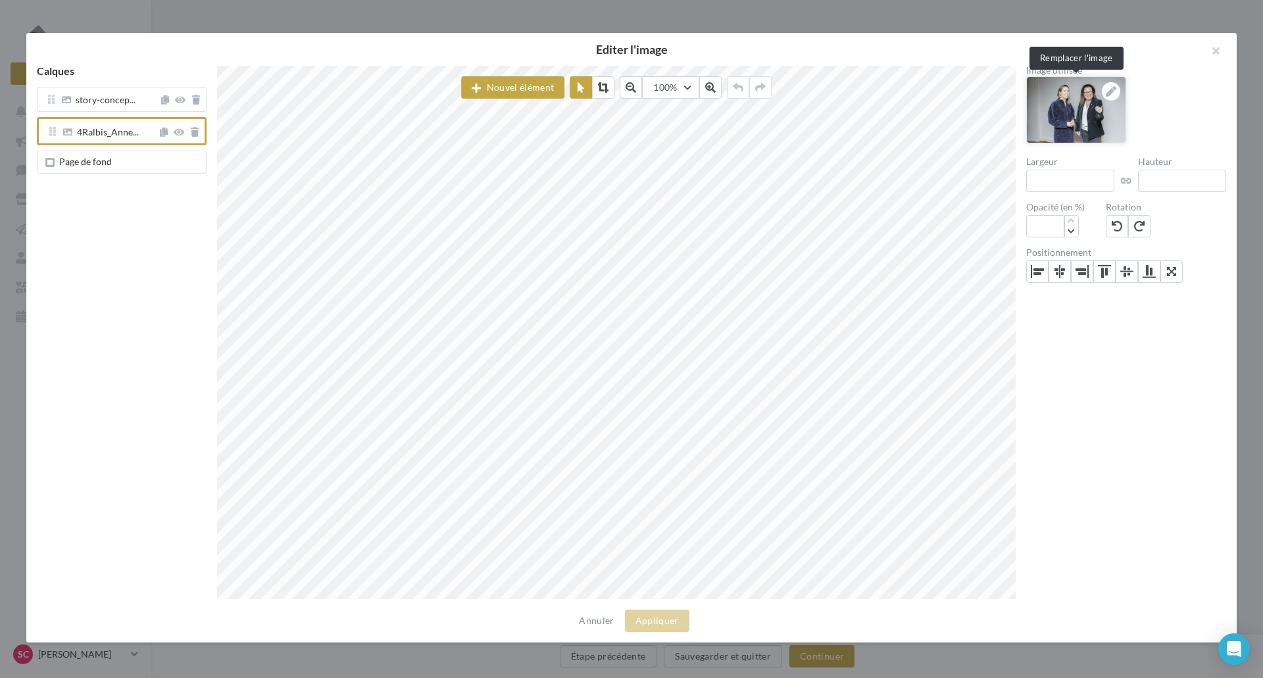
click at [1113, 91] on icon at bounding box center [1111, 91] width 11 height 11
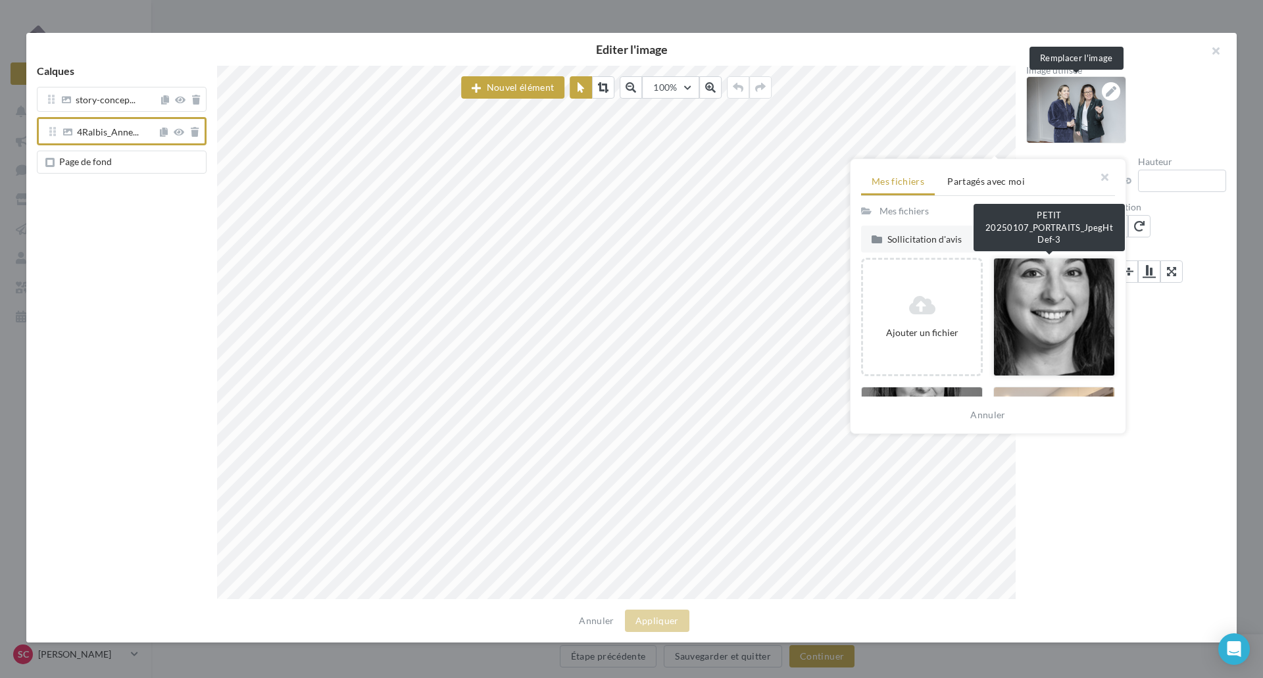
click at [1020, 295] on div at bounding box center [1054, 317] width 122 height 118
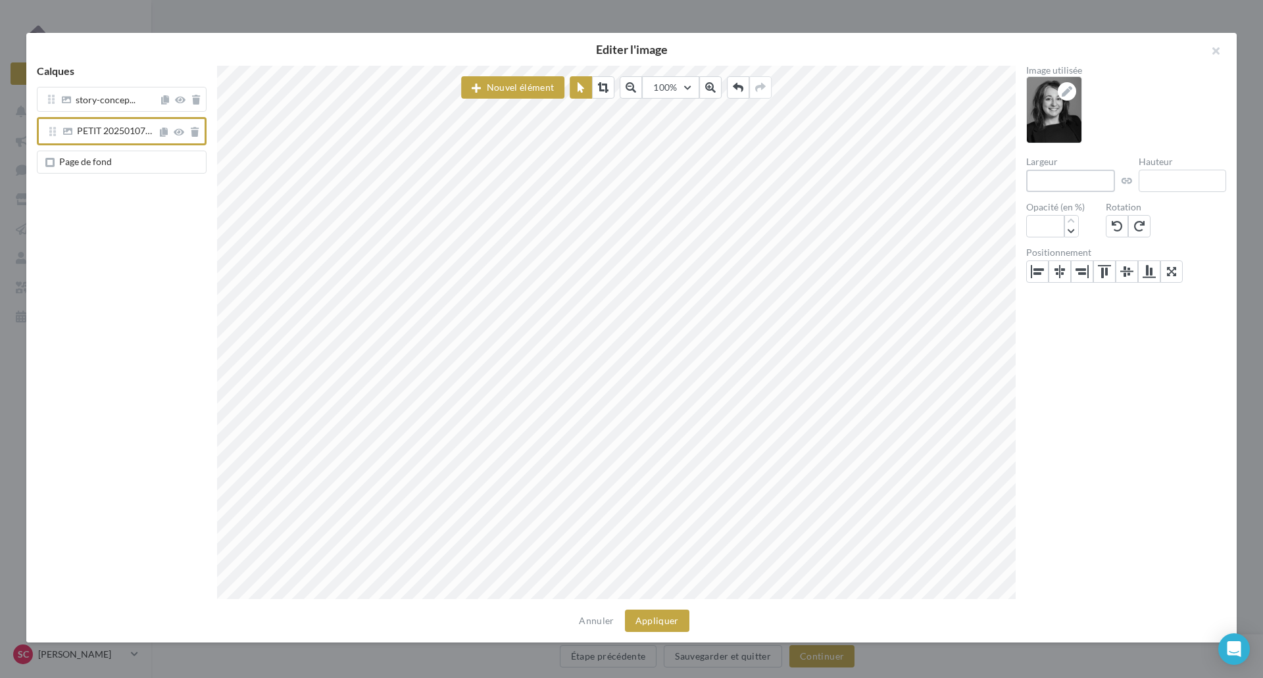
drag, startPoint x: 1078, startPoint y: 184, endPoint x: 1022, endPoint y: 180, distance: 56.7
click at [1022, 180] on div "Image utilisée Largeur **** Hauteur *** Opacité (en %) *** Rotation Positionnem…" at bounding box center [1126, 333] width 221 height 534
type input "***"
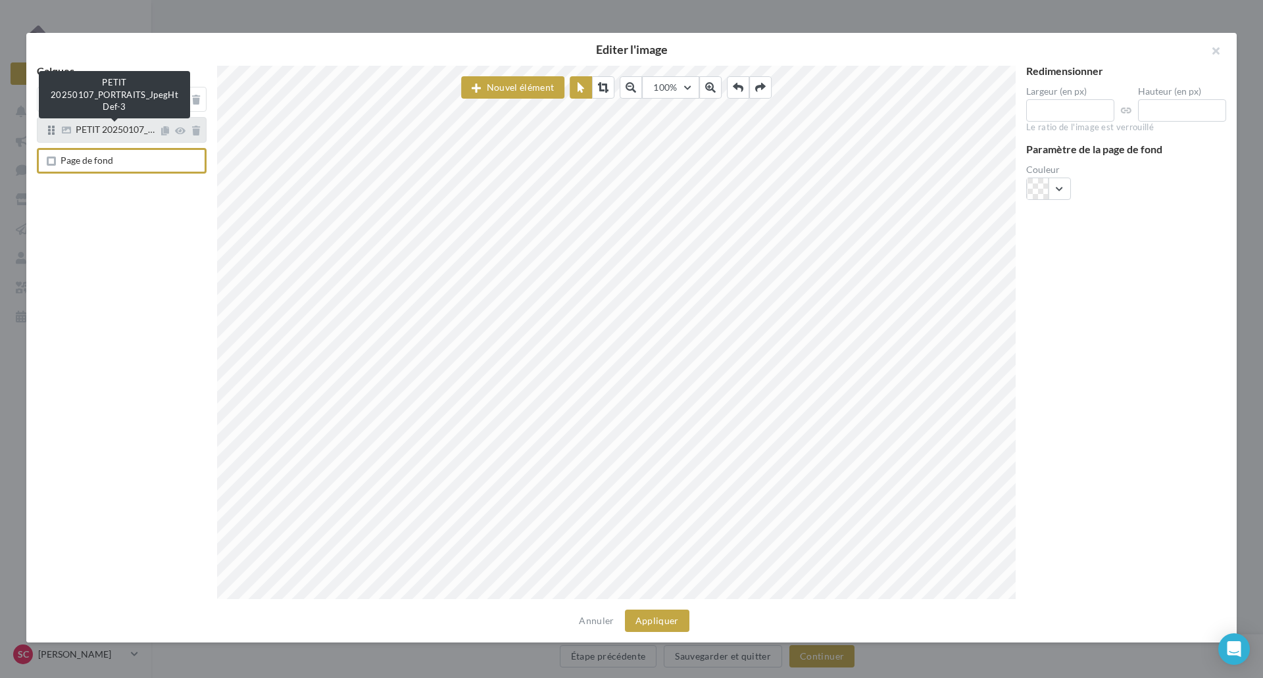
click at [134, 136] on div "PETIT 20250107_…" at bounding box center [115, 131] width 79 height 12
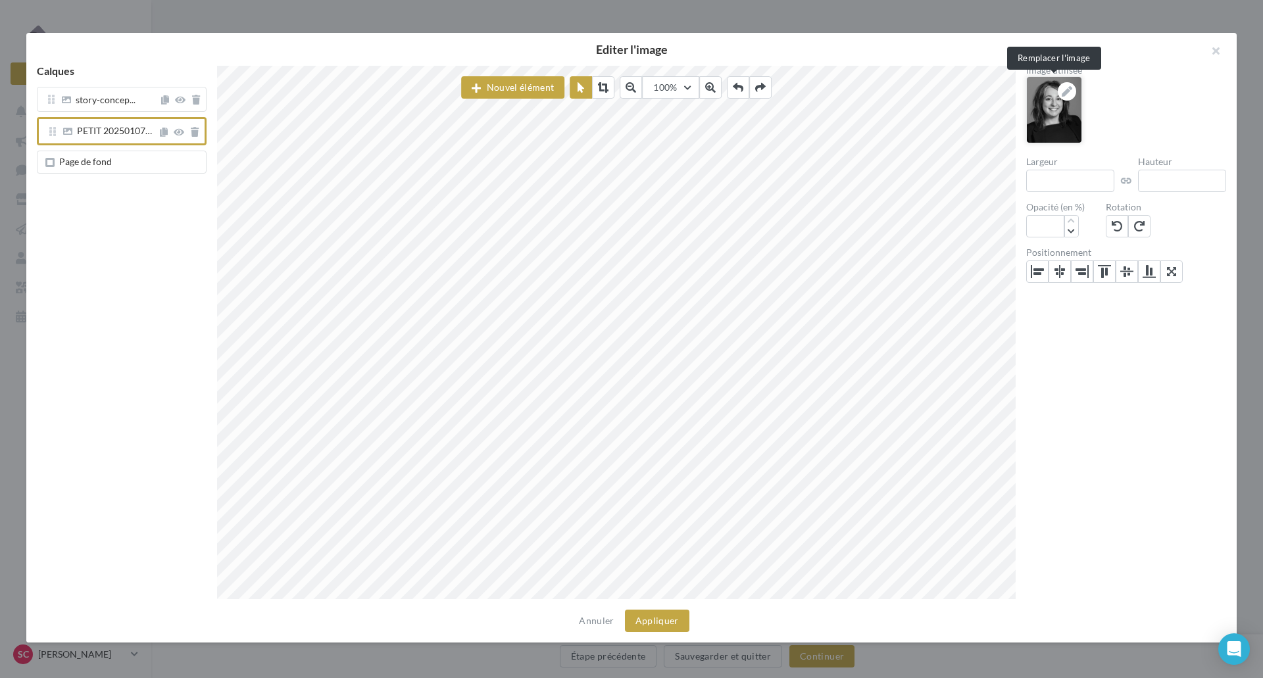
click at [1067, 88] on icon at bounding box center [1067, 91] width 11 height 11
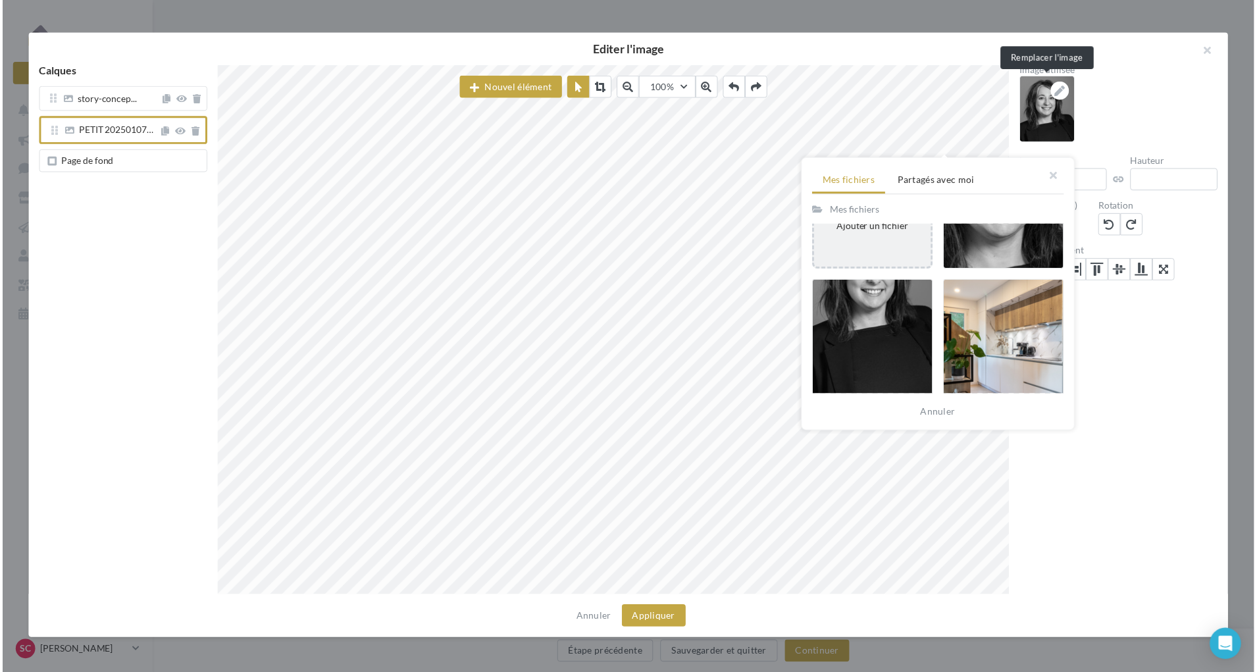
scroll to position [132, 0]
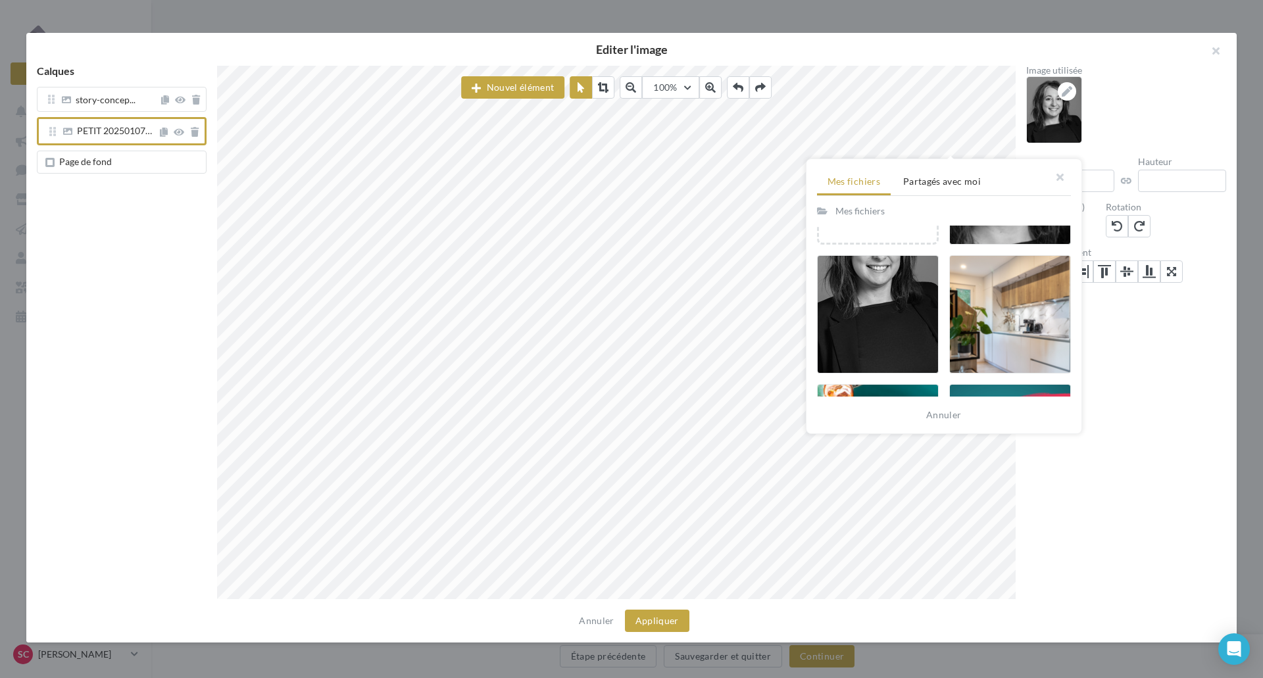
click at [4, 285] on body "Nouvelle campagne Nouvelle campagne Notifications Opérations Boîte de réception…" at bounding box center [631, 339] width 1263 height 678
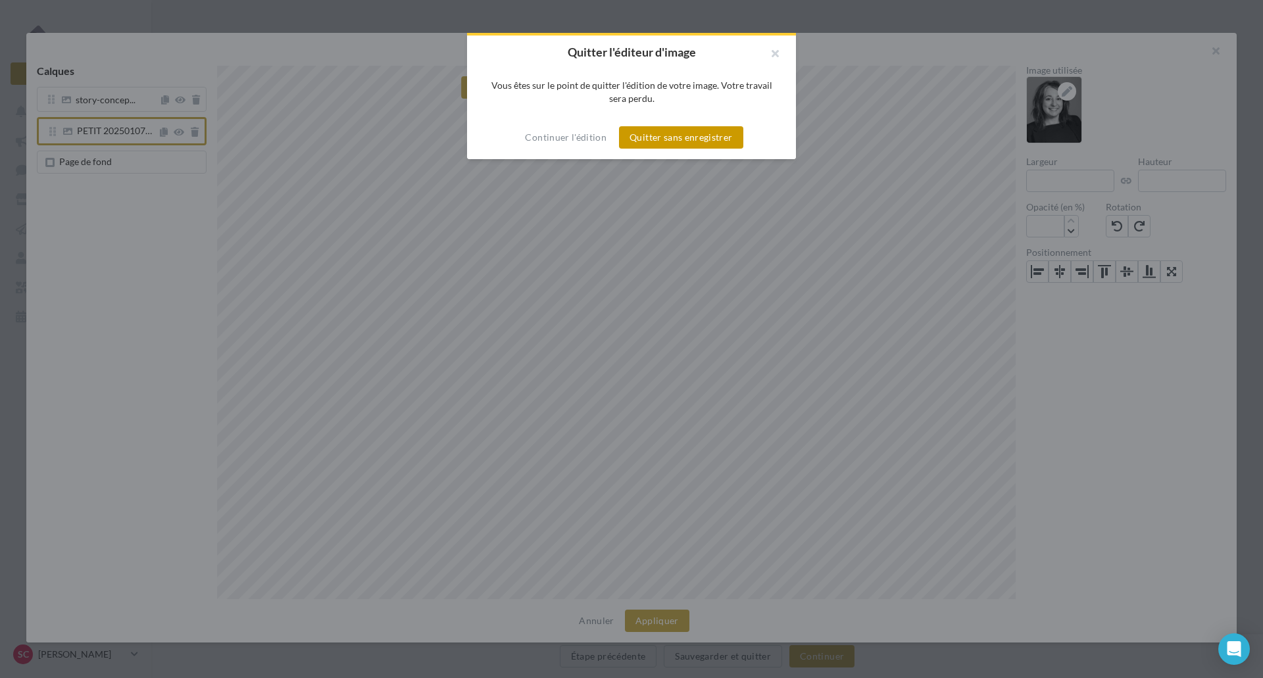
click at [665, 143] on button "Quitter sans enregistrer" at bounding box center [681, 137] width 124 height 22
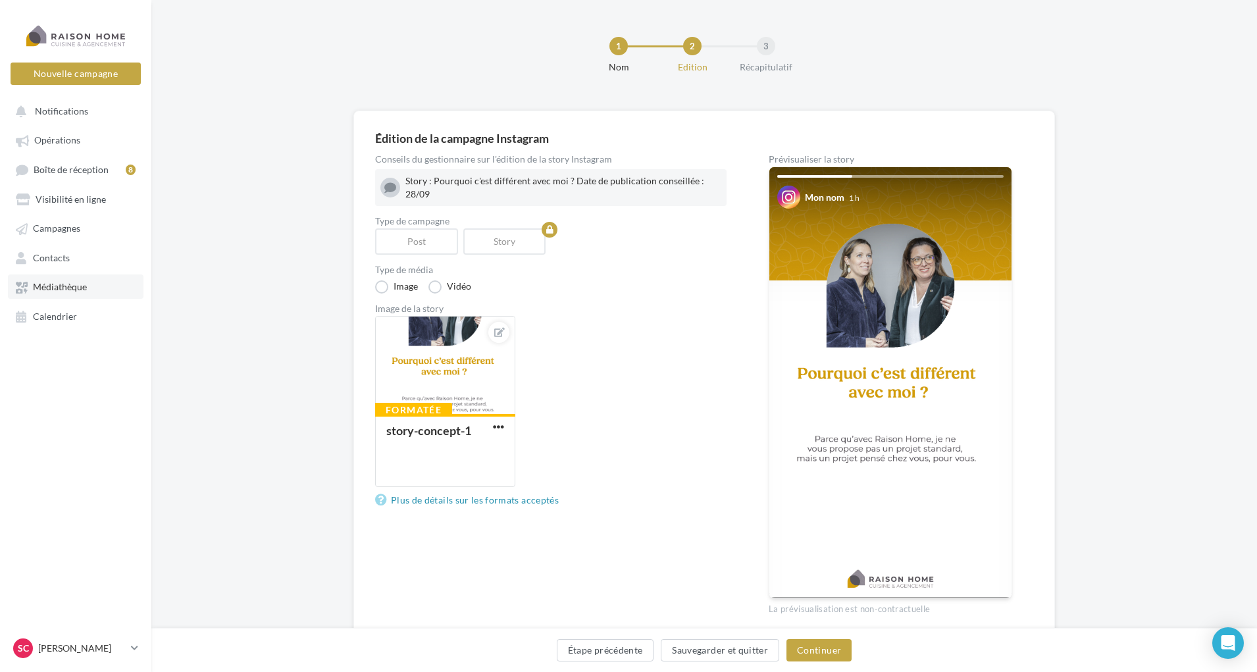
click at [65, 287] on span "Médiathèque" at bounding box center [60, 287] width 54 height 11
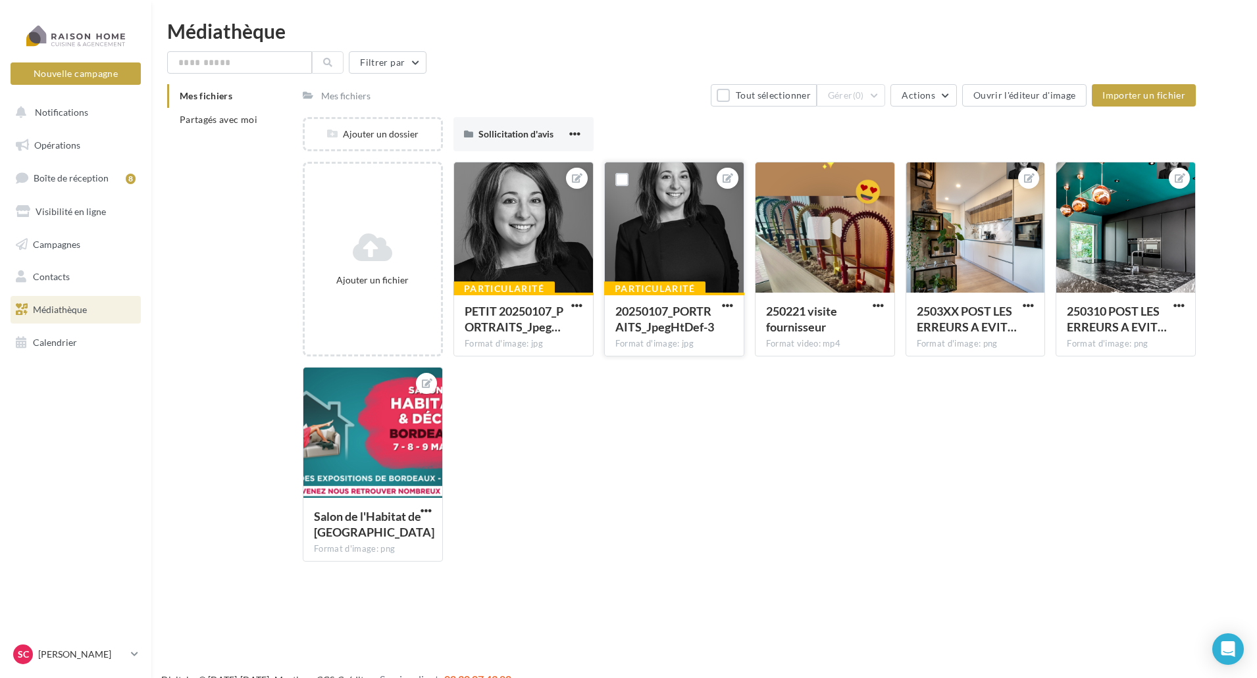
click at [661, 222] on div at bounding box center [674, 228] width 139 height 132
click at [730, 179] on icon at bounding box center [727, 178] width 11 height 9
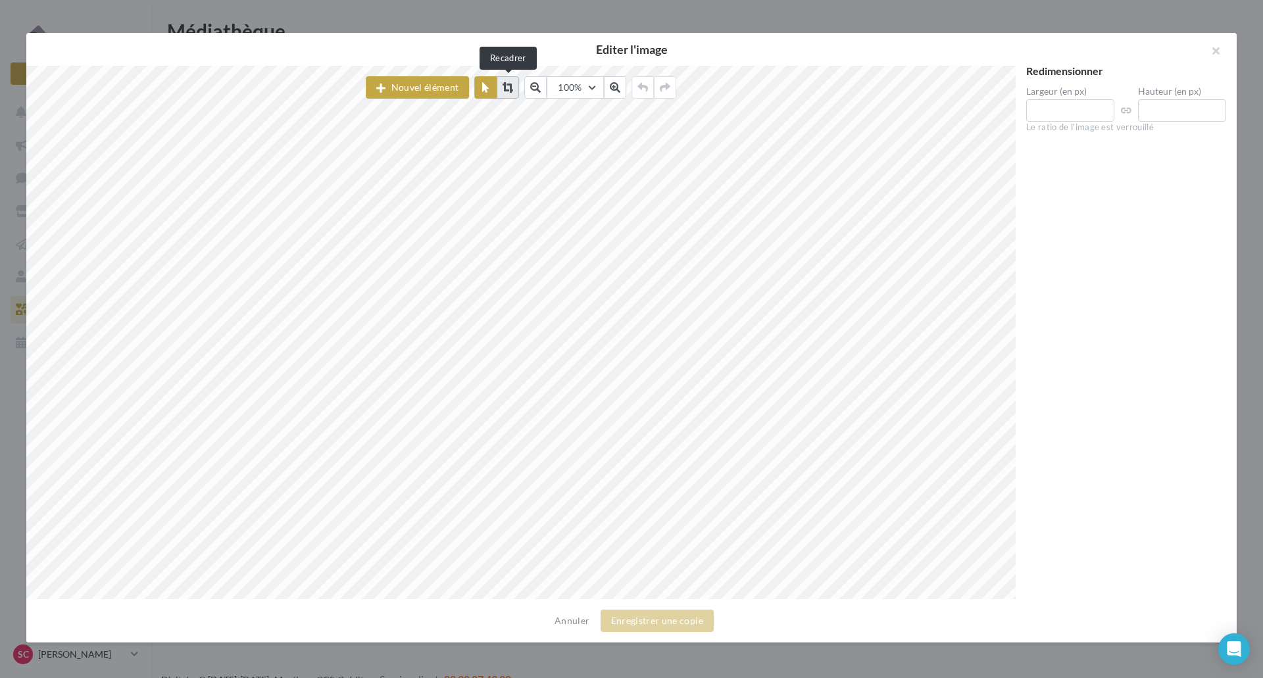
click at [505, 87] on icon at bounding box center [508, 87] width 11 height 11
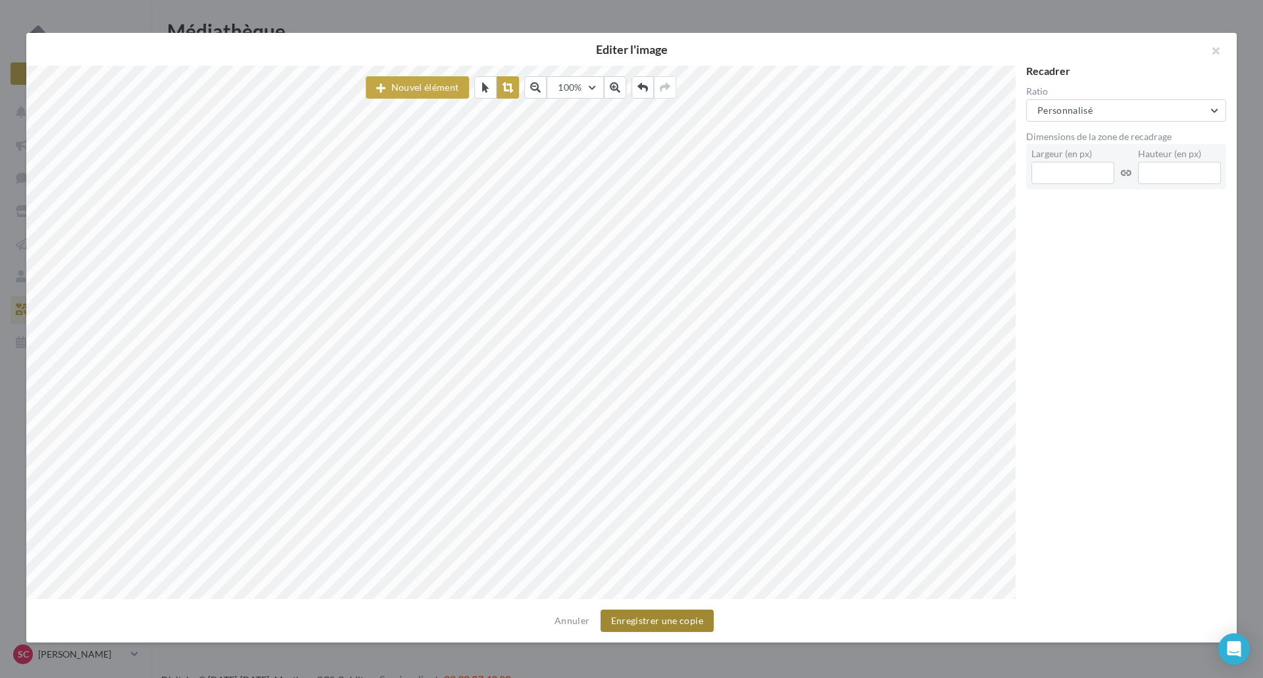
click at [659, 626] on button "Enregistrer une copie" at bounding box center [657, 621] width 113 height 22
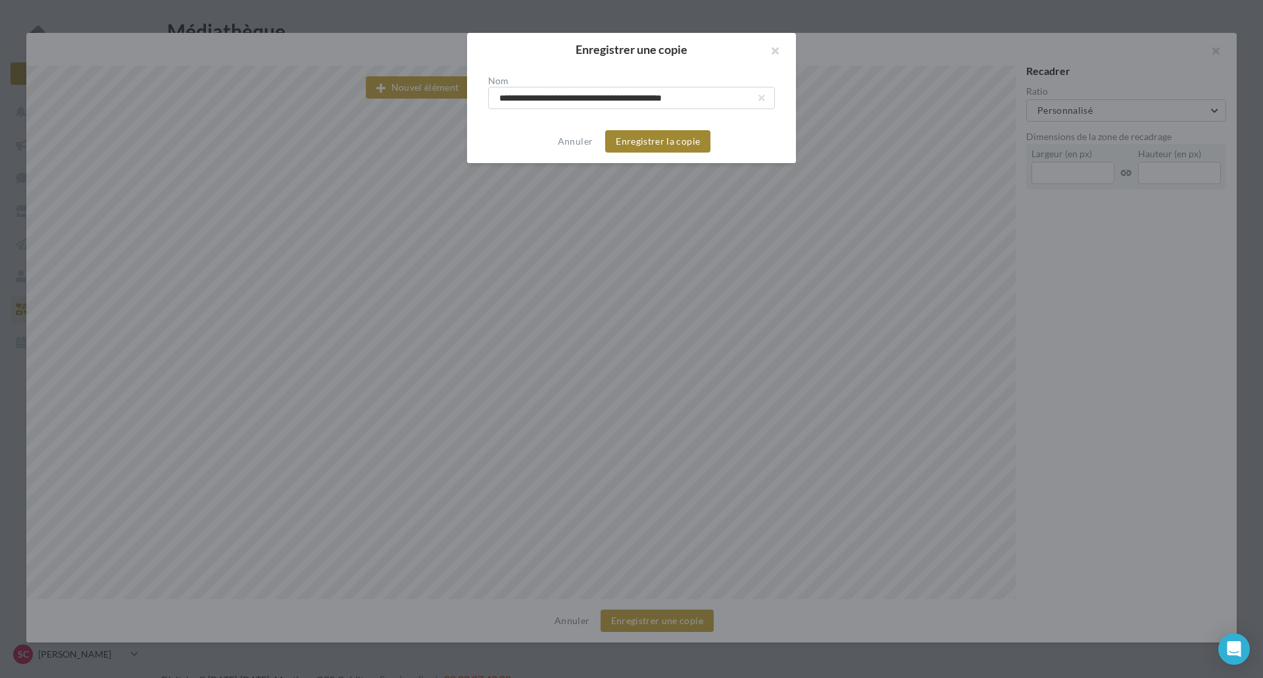
click at [666, 144] on button "Enregistrer la copie" at bounding box center [657, 141] width 105 height 22
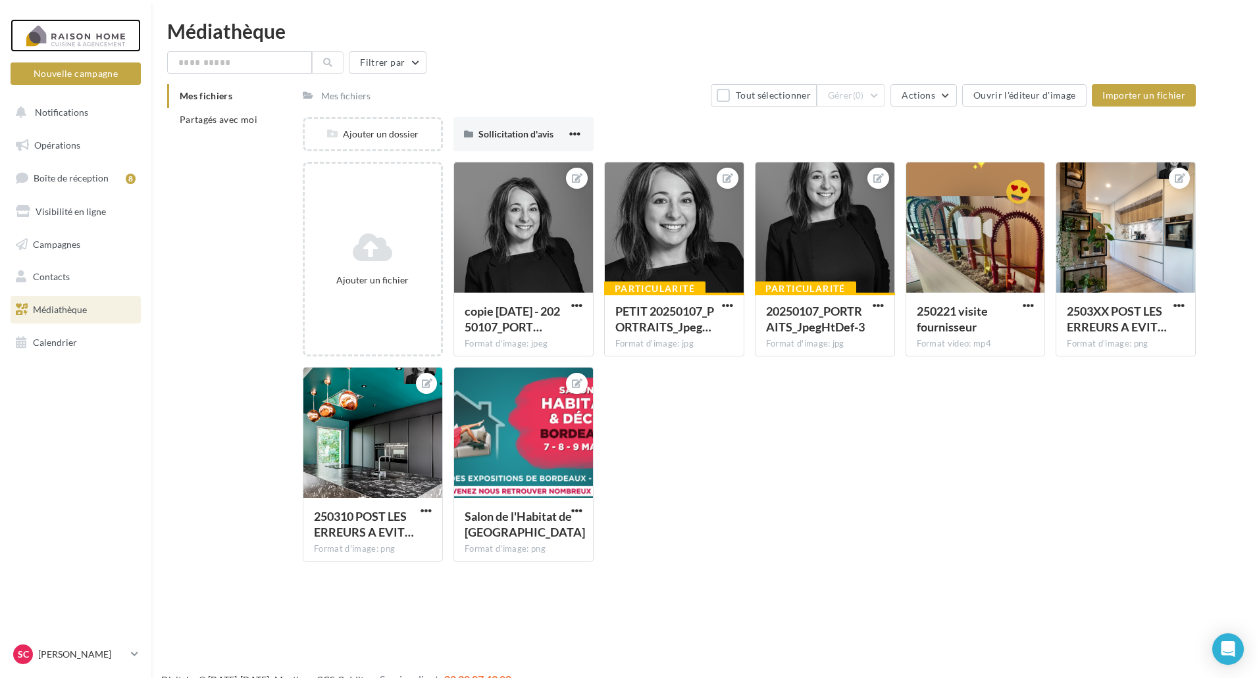
click at [66, 38] on div at bounding box center [75, 35] width 105 height 33
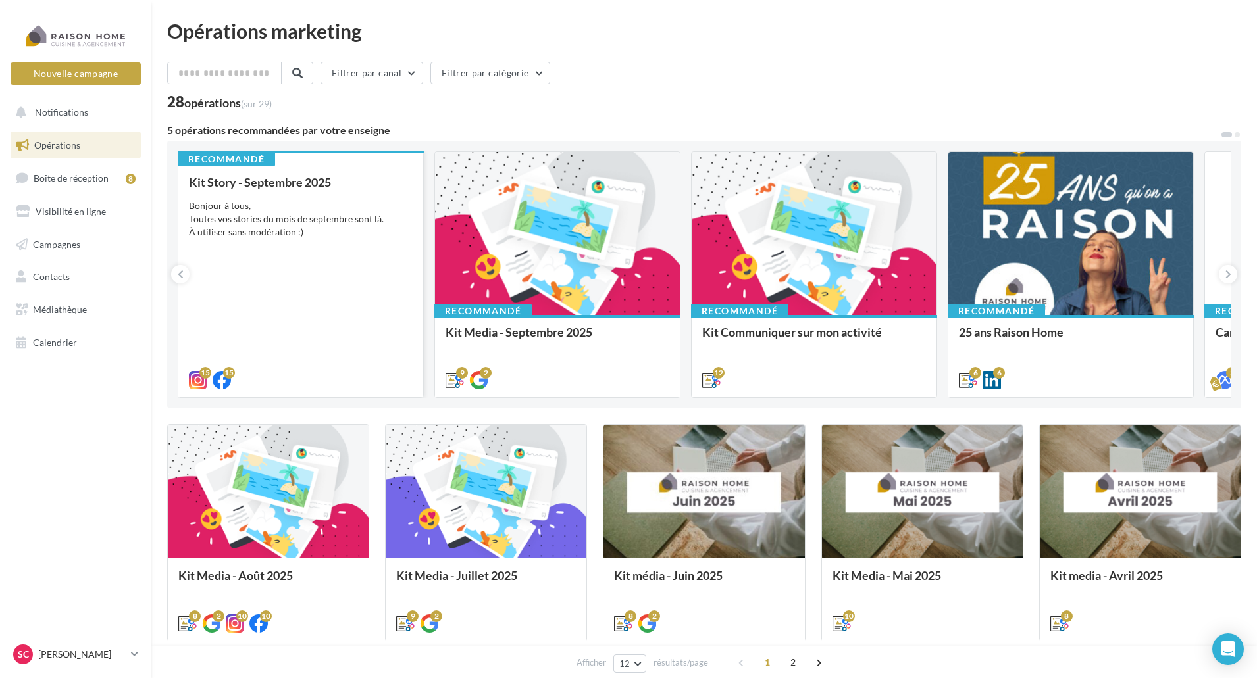
click at [292, 236] on div "Bonjour à tous, Toutes vos stories du mois de septembre sont là. À utiliser san…" at bounding box center [301, 218] width 224 height 39
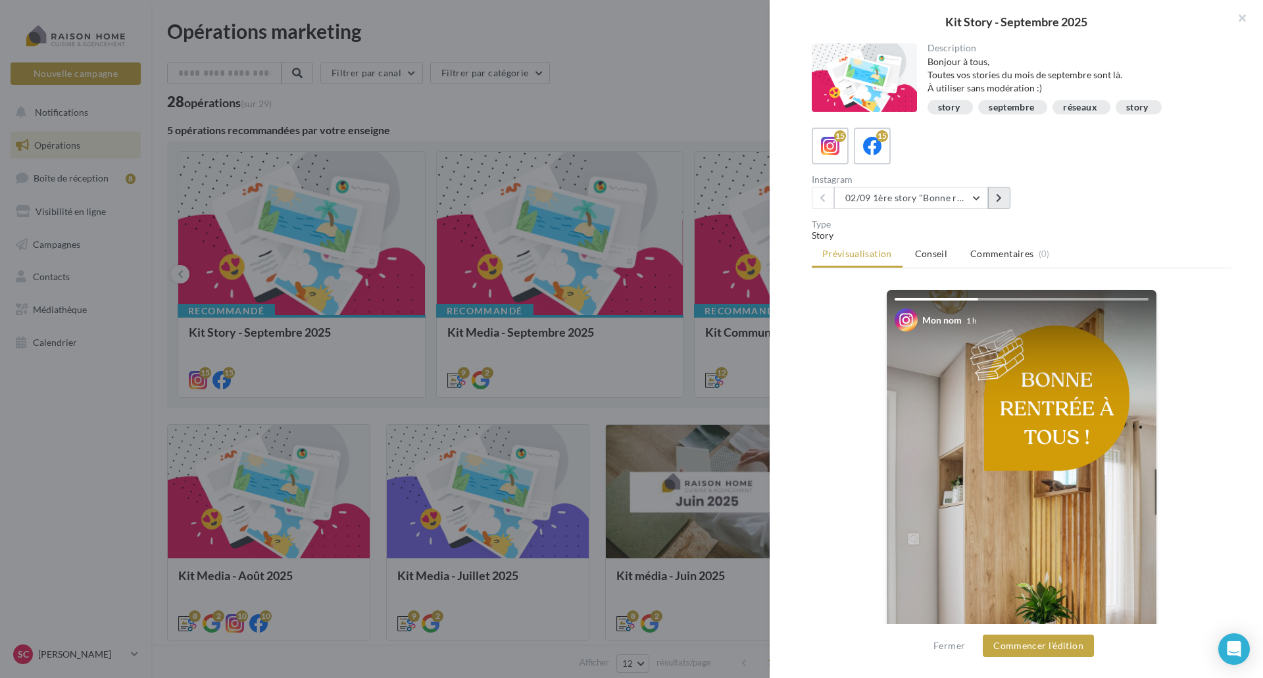
click at [1001, 202] on icon at bounding box center [999, 197] width 6 height 9
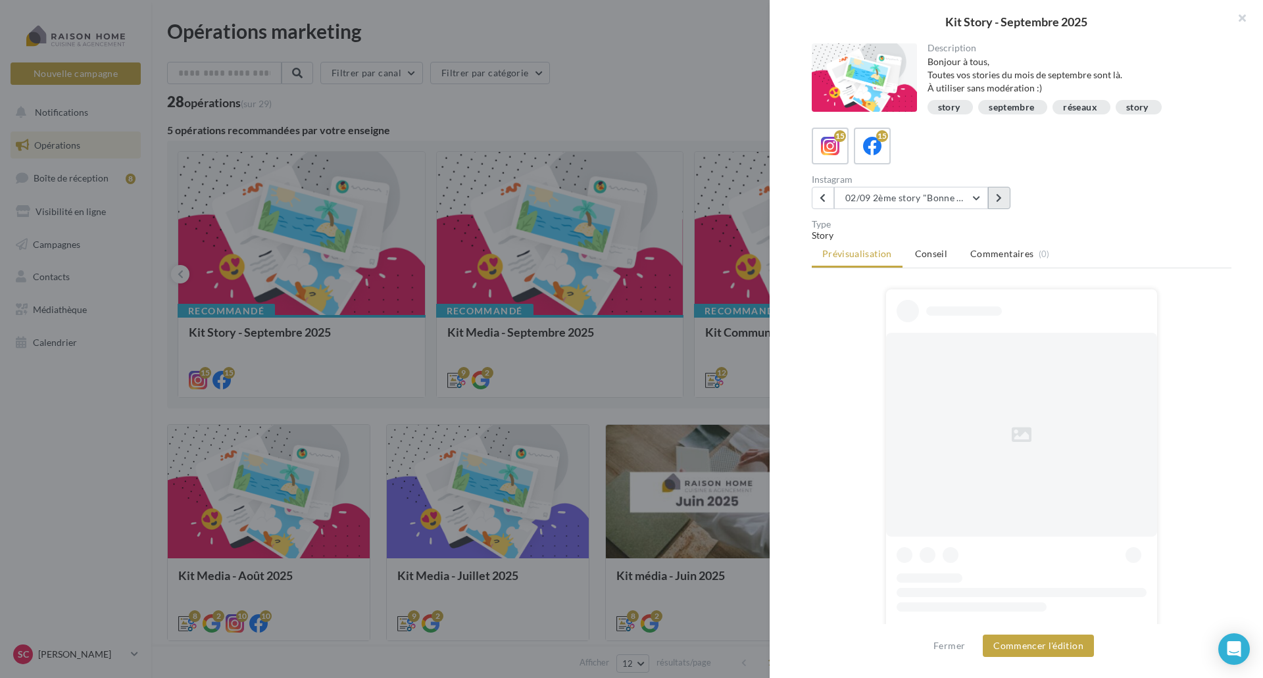
click at [1001, 202] on icon at bounding box center [999, 197] width 6 height 9
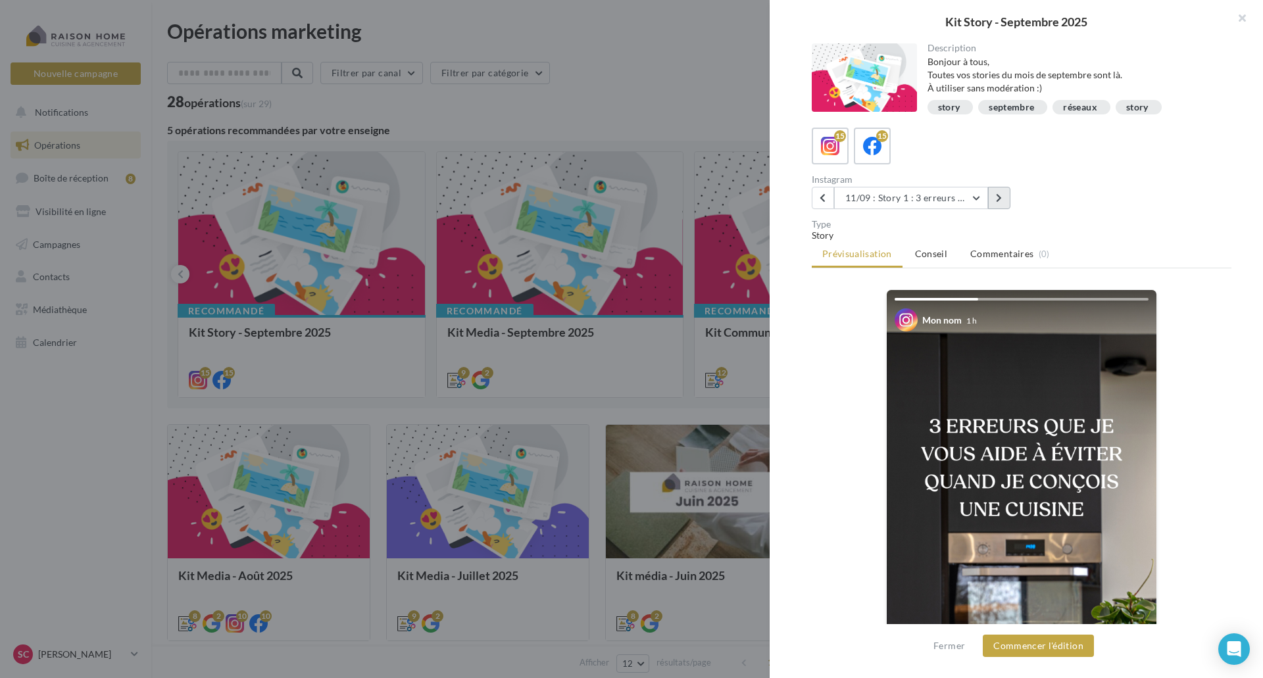
click at [1001, 202] on icon at bounding box center [999, 197] width 6 height 9
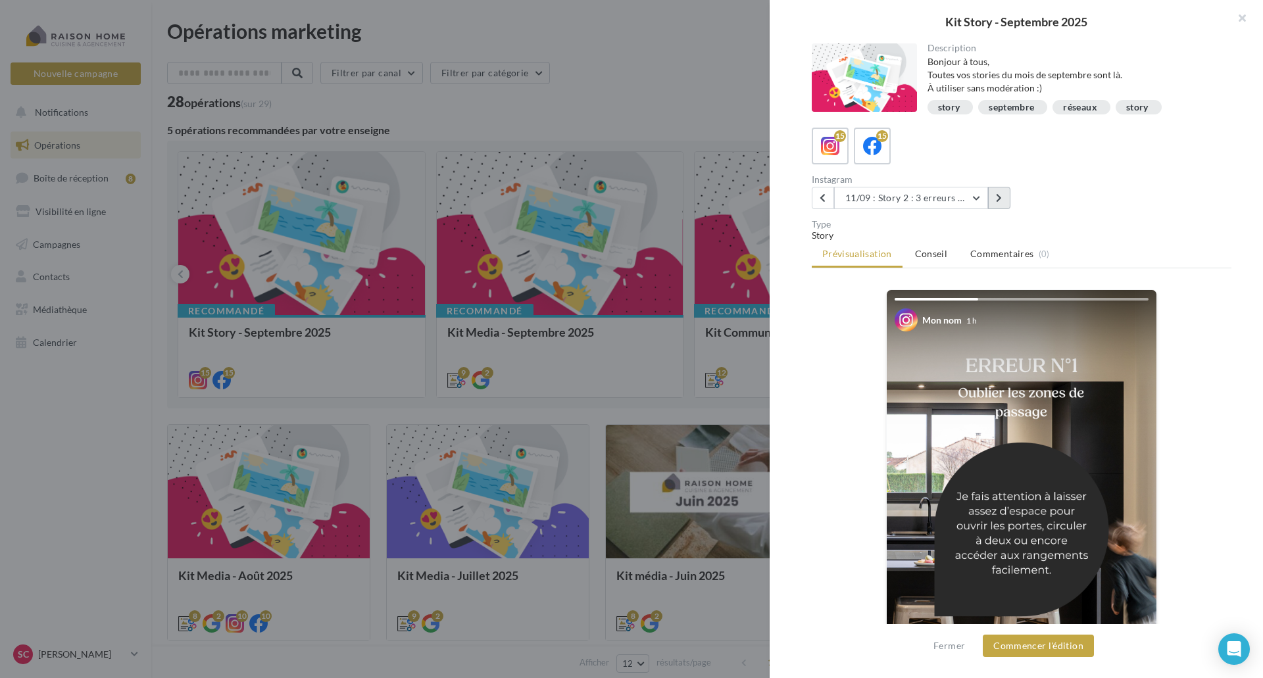
click at [1001, 202] on icon at bounding box center [999, 197] width 6 height 9
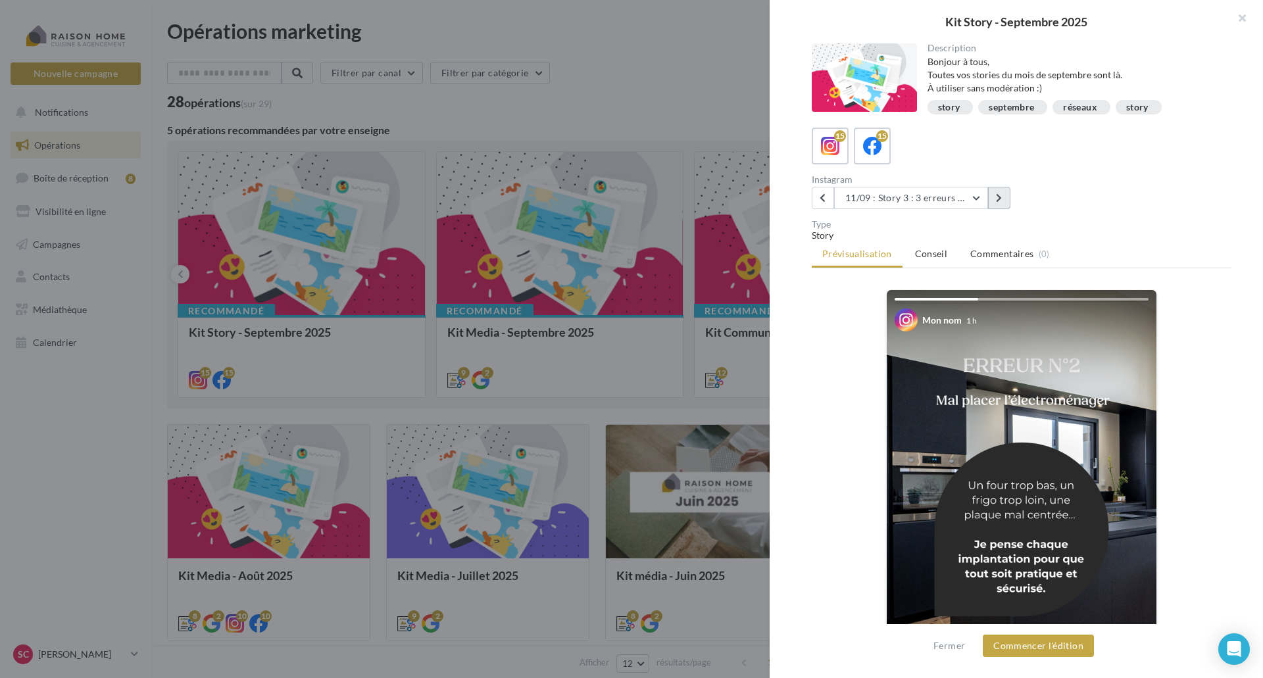
click at [1001, 202] on icon at bounding box center [999, 197] width 6 height 9
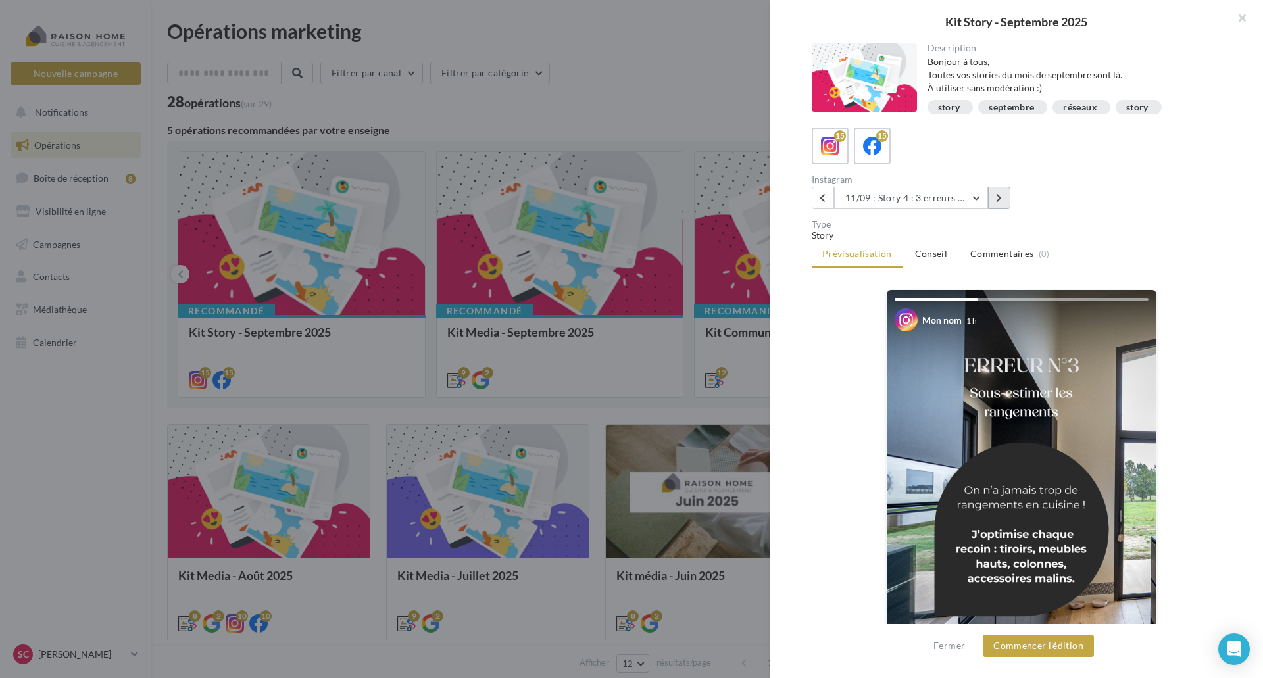
click at [1001, 202] on icon at bounding box center [999, 197] width 6 height 9
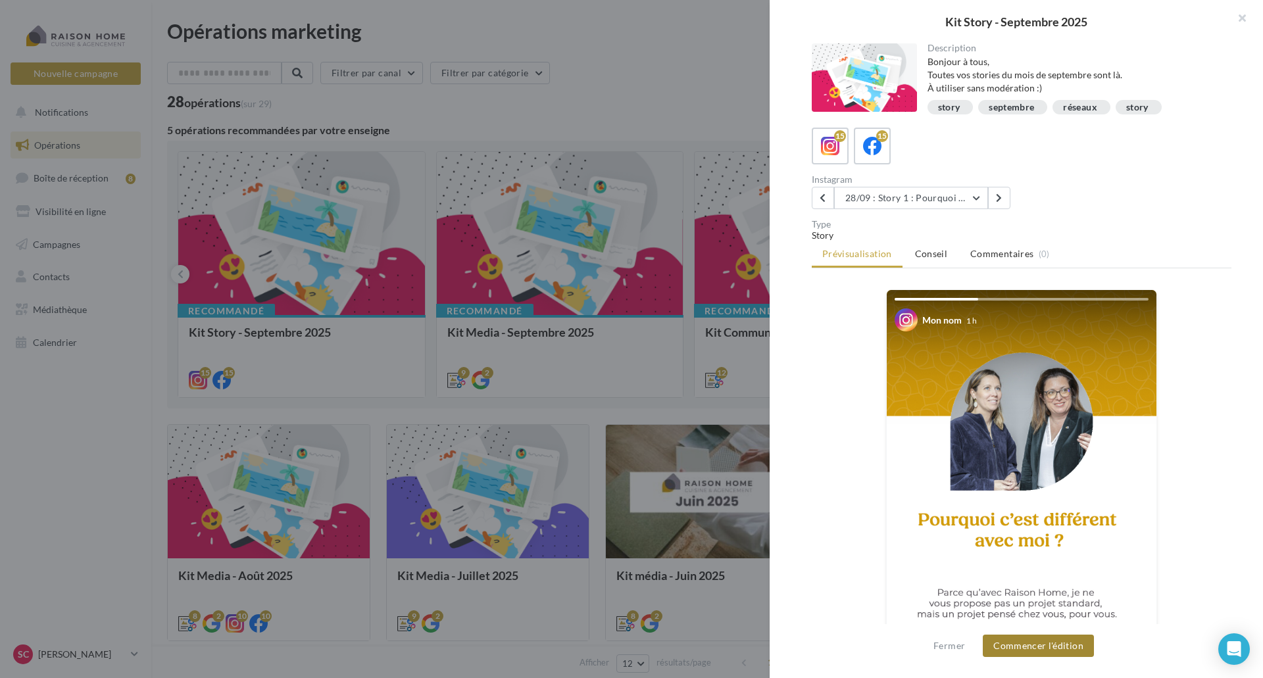
click at [1043, 649] on button "Commencer l'édition" at bounding box center [1038, 646] width 111 height 22
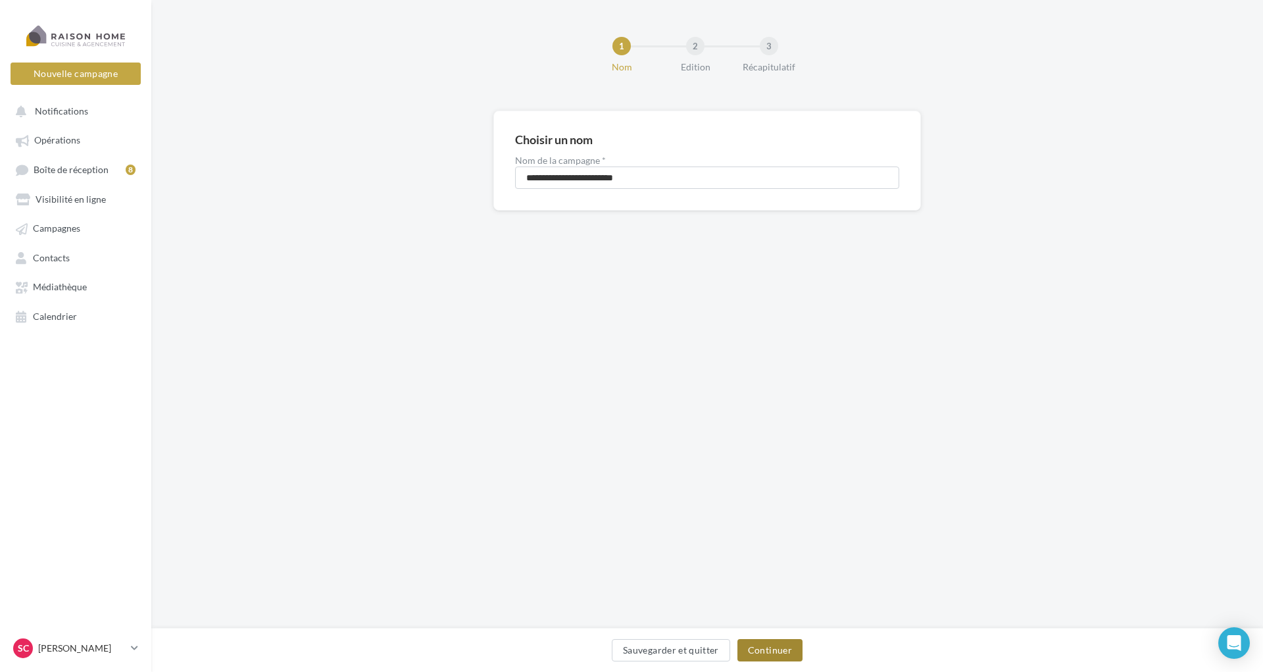
click at [772, 651] on button "Continuer" at bounding box center [769, 650] width 65 height 22
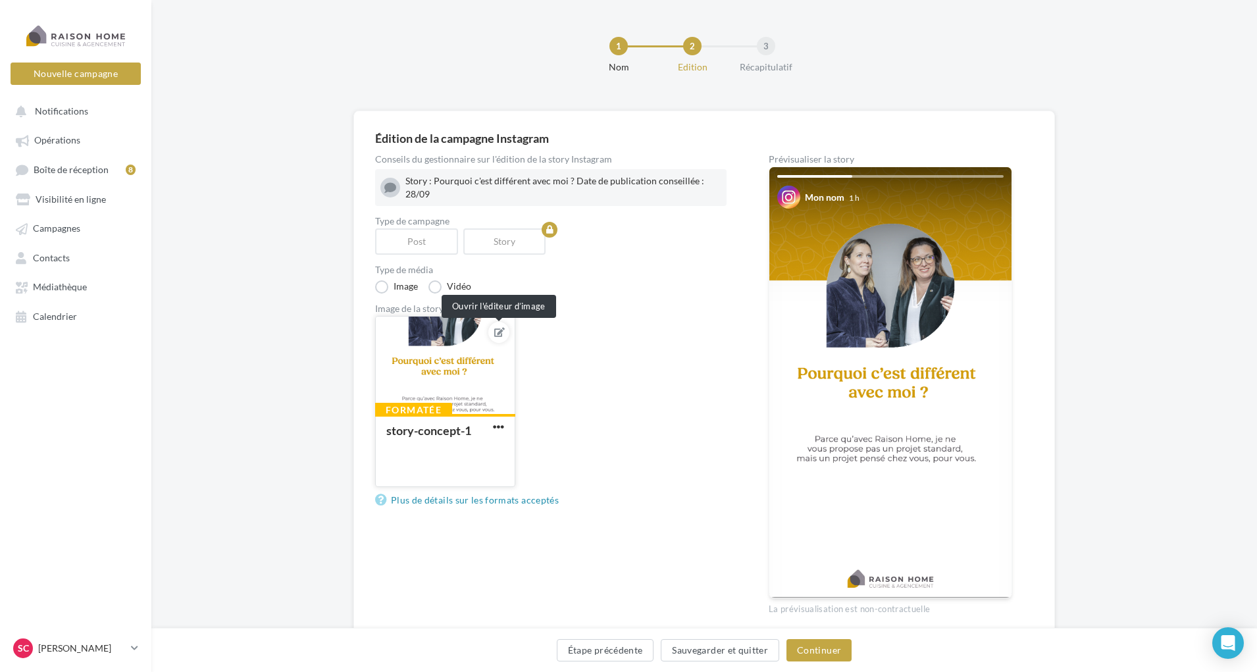
click at [497, 328] on icon at bounding box center [499, 332] width 11 height 9
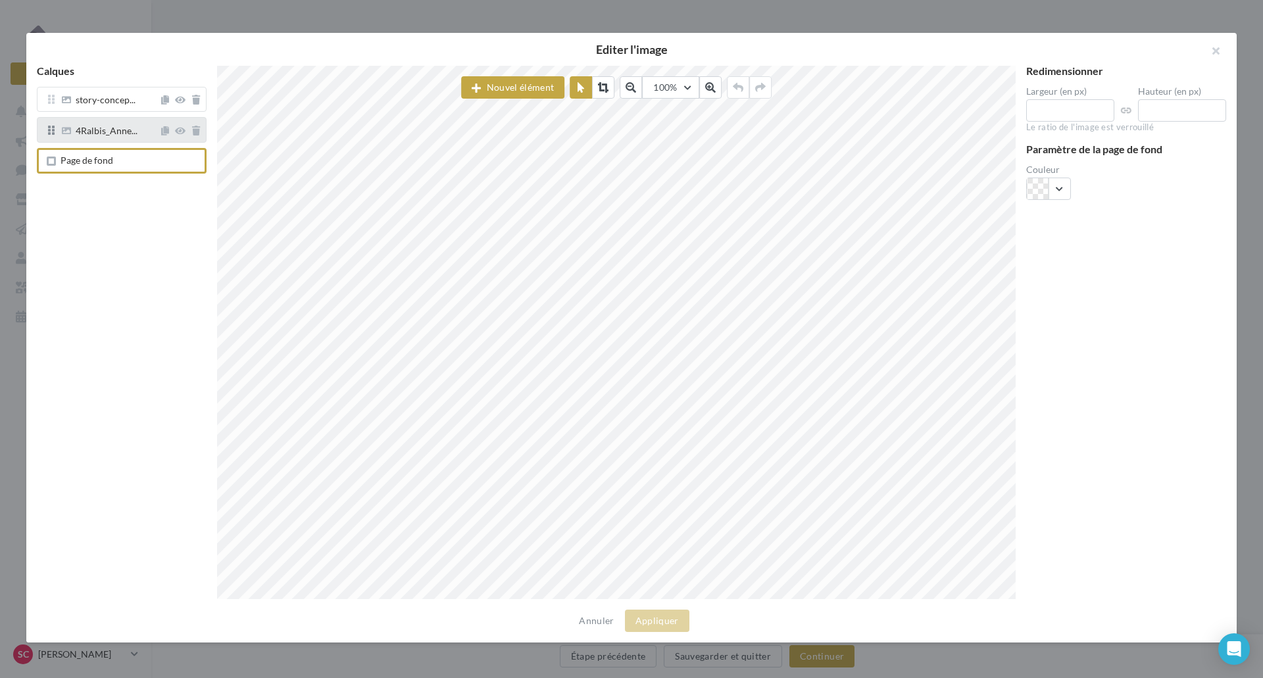
click at [112, 130] on span "4Ralbis_Anne..." at bounding box center [107, 132] width 62 height 12
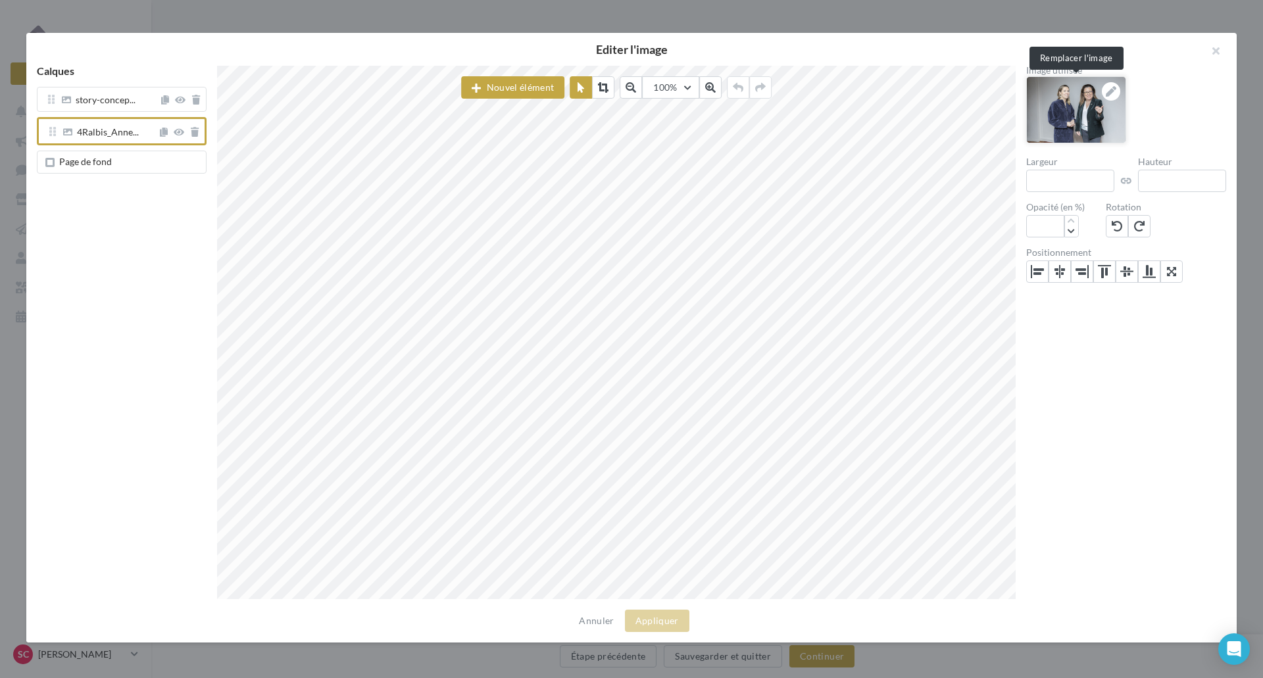
click at [1114, 89] on icon at bounding box center [1111, 91] width 11 height 11
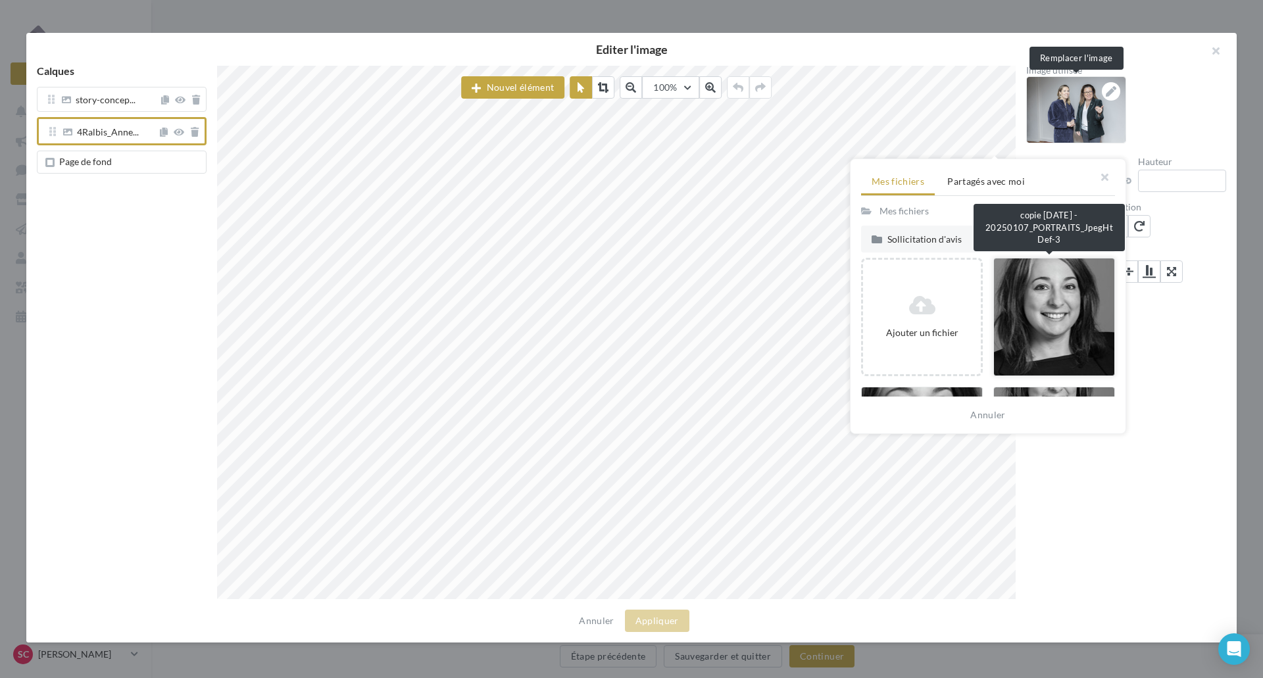
click at [1034, 317] on div at bounding box center [1054, 317] width 122 height 118
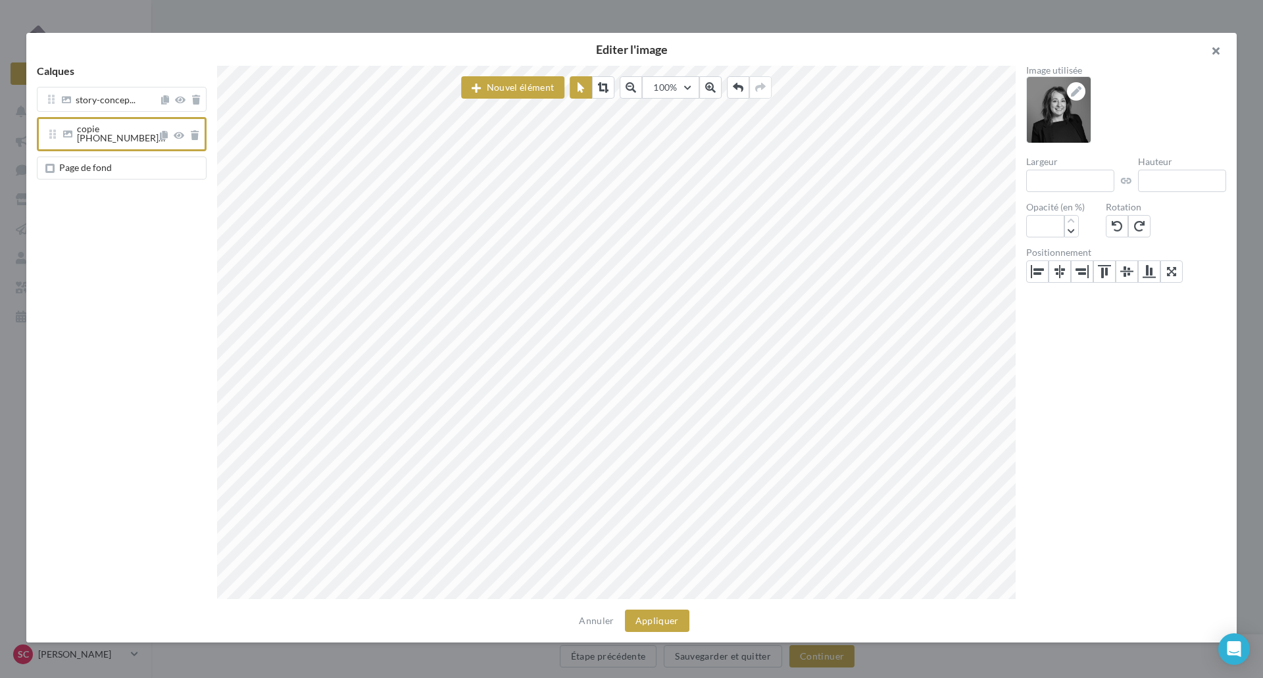
click at [1209, 49] on button "button" at bounding box center [1210, 52] width 53 height 39
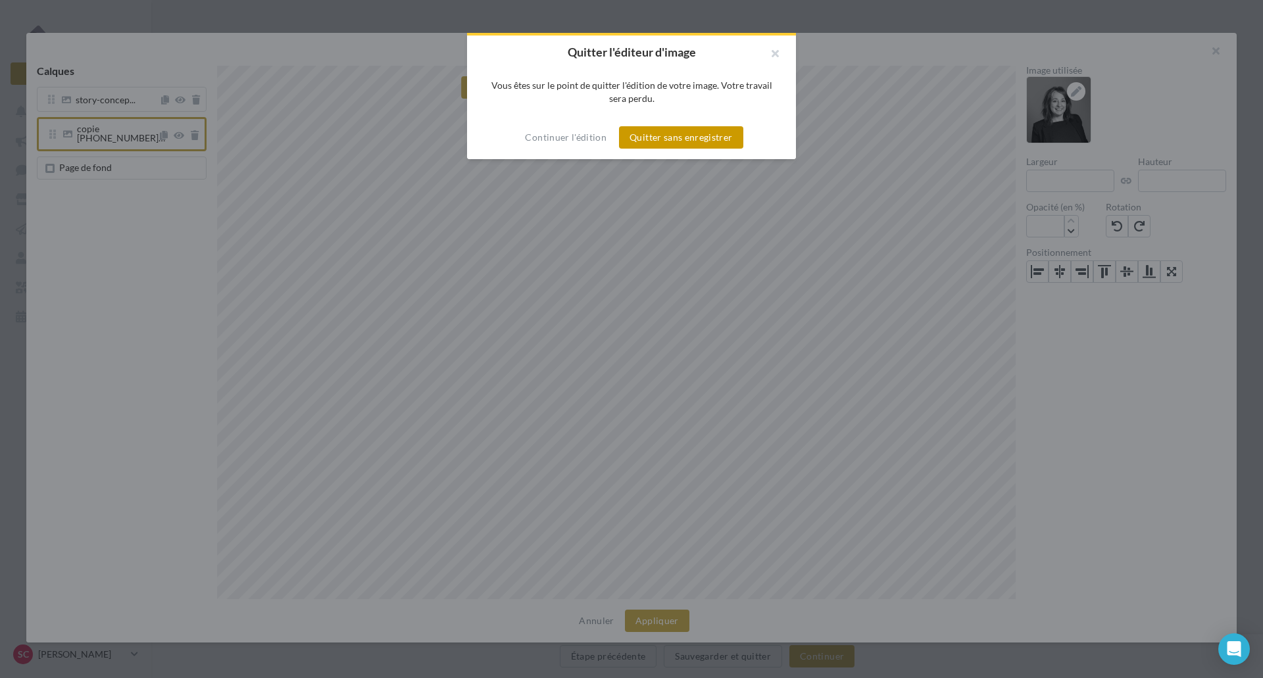
click at [672, 130] on button "Quitter sans enregistrer" at bounding box center [681, 137] width 124 height 22
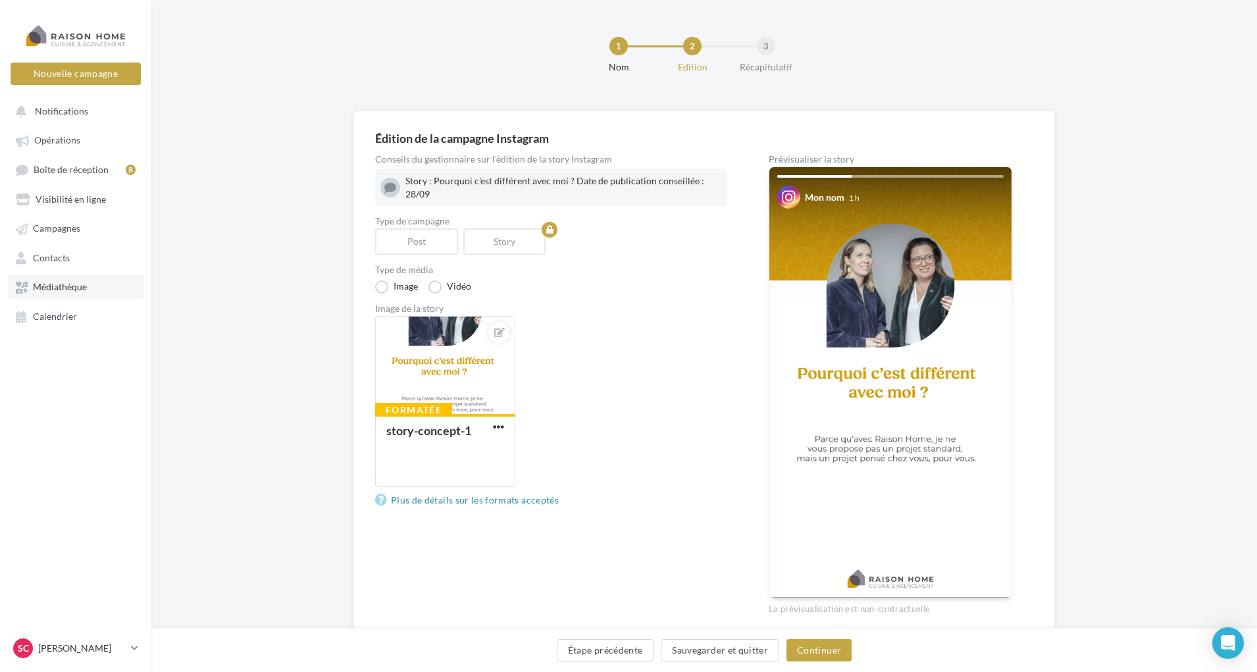
click at [47, 284] on span "Médiathèque" at bounding box center [60, 287] width 54 height 11
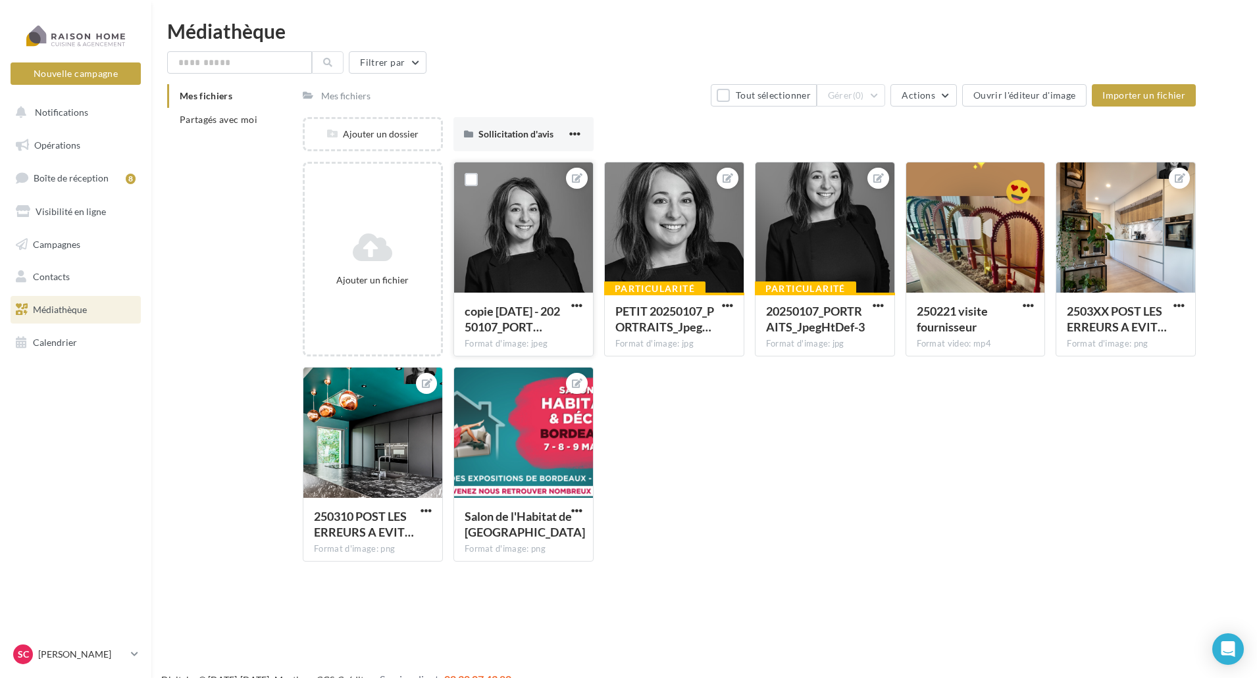
click at [517, 227] on div at bounding box center [523, 228] width 139 height 132
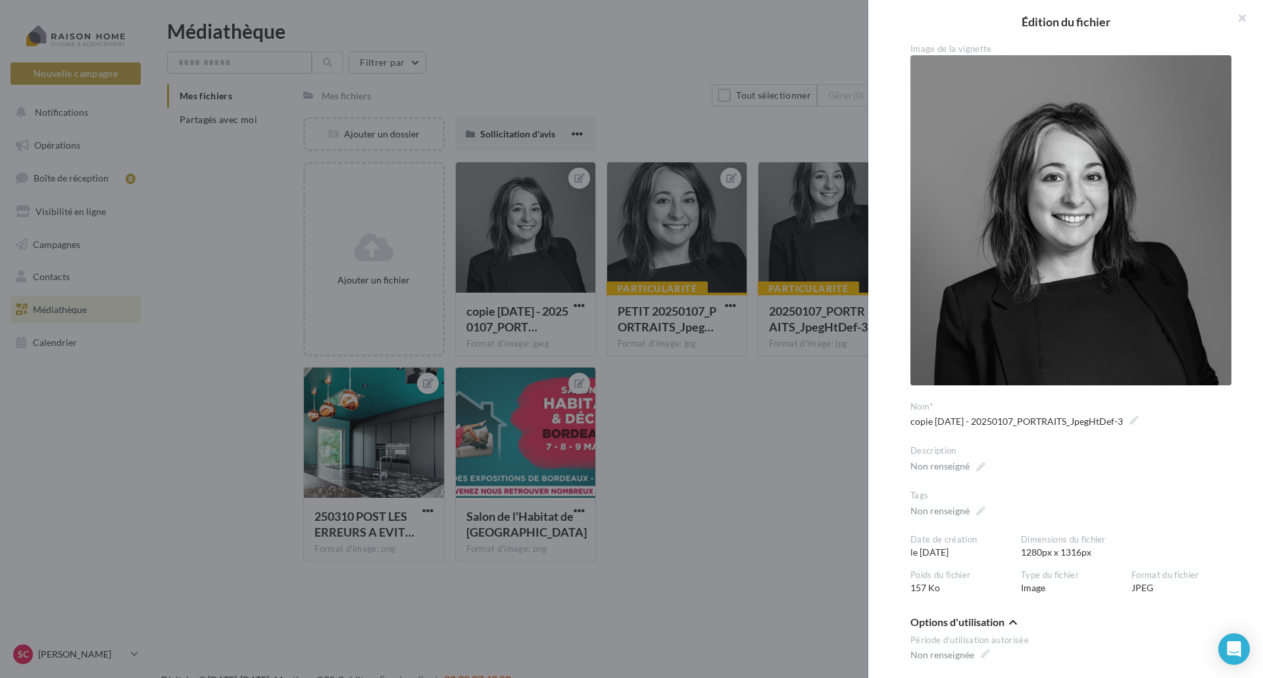
click at [1052, 212] on img at bounding box center [1071, 220] width 321 height 330
click at [1055, 280] on img at bounding box center [1071, 220] width 321 height 330
click at [1054, 280] on img at bounding box center [1071, 220] width 321 height 330
click at [1243, 20] on button "button" at bounding box center [1237, 19] width 53 height 39
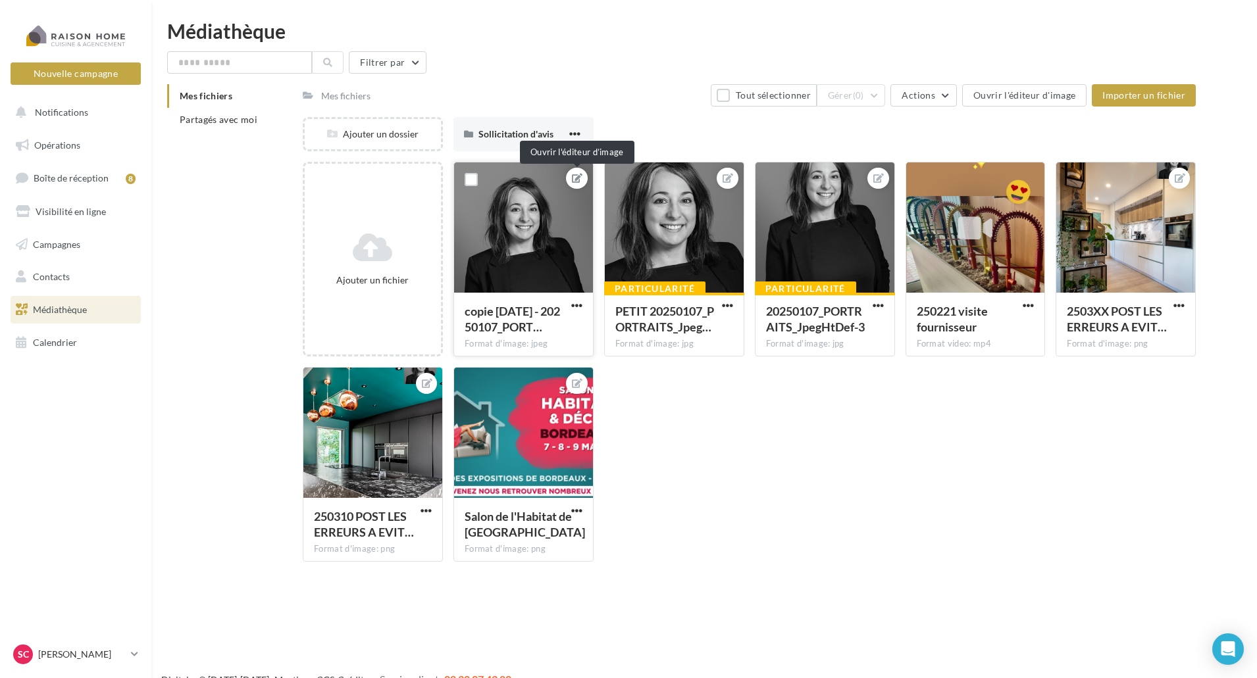
click at [575, 175] on icon at bounding box center [577, 178] width 11 height 9
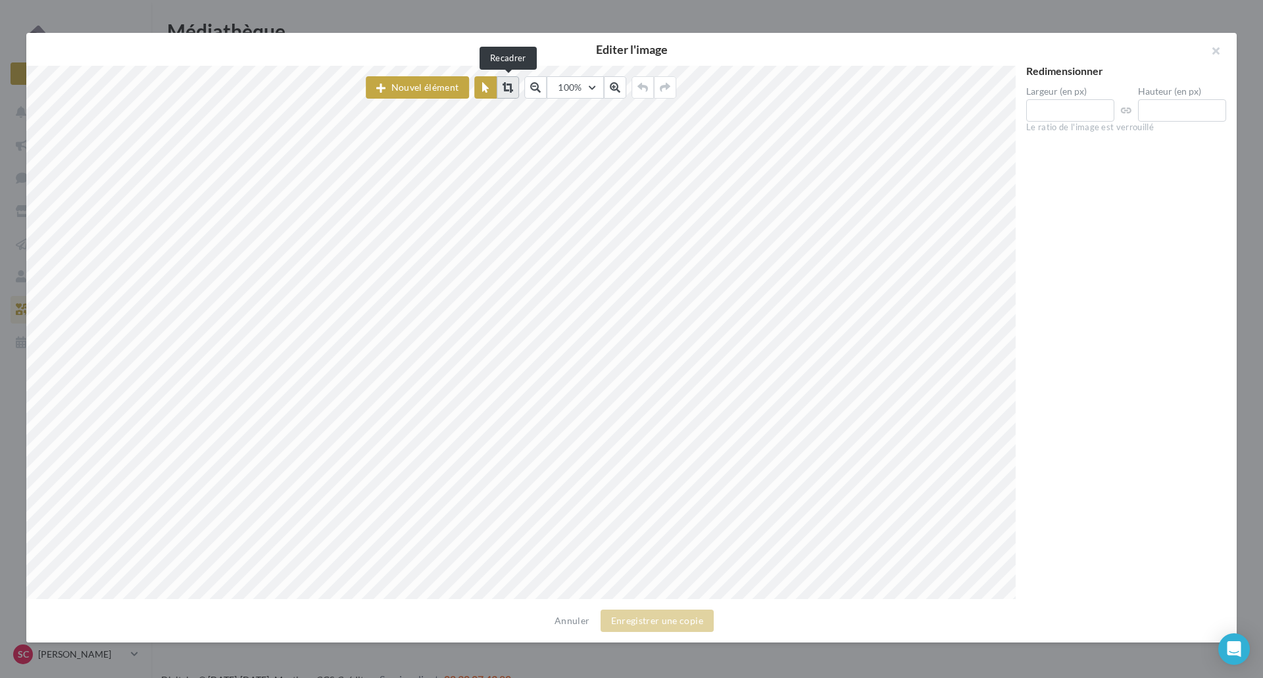
click at [512, 90] on icon at bounding box center [508, 87] width 11 height 11
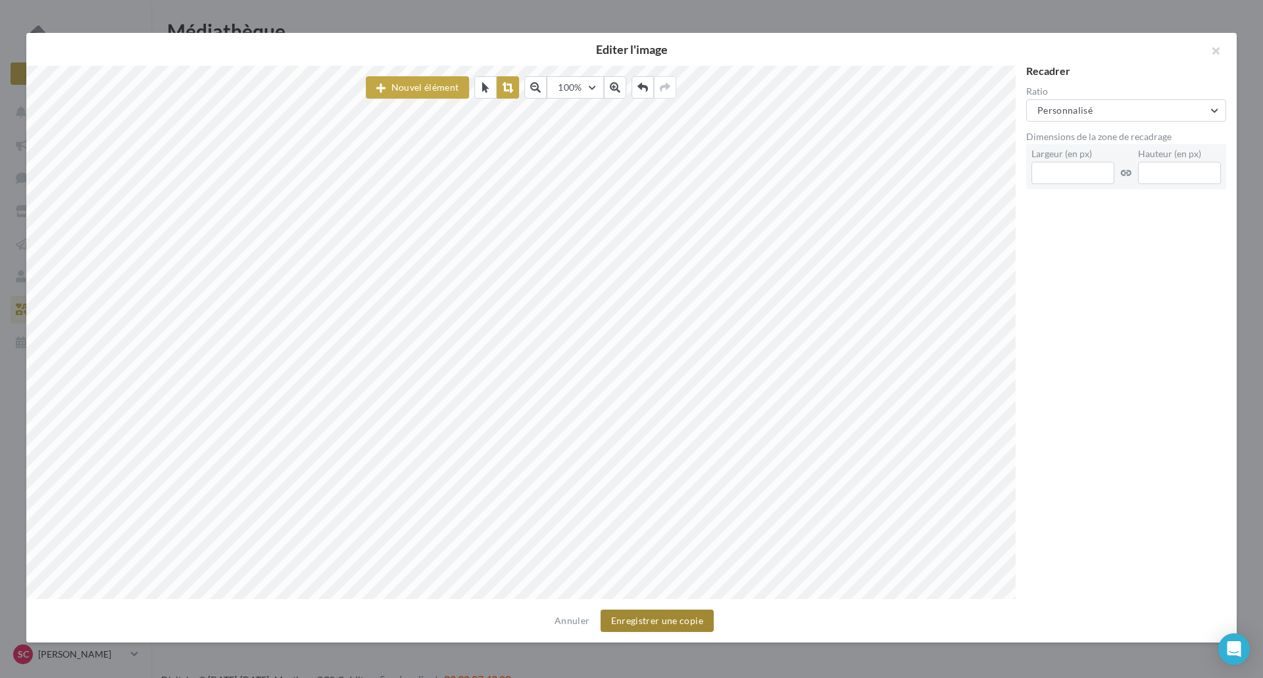
click at [659, 621] on button "Enregistrer une copie" at bounding box center [657, 621] width 113 height 22
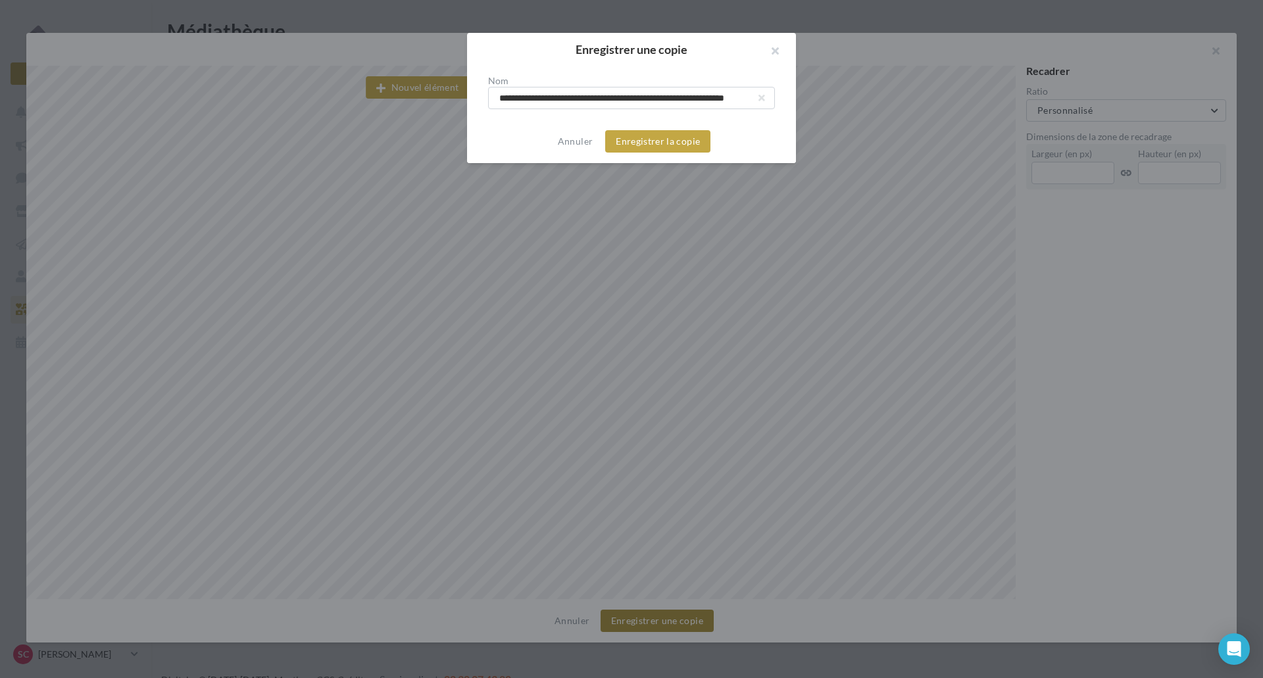
scroll to position [0, 46]
click at [655, 154] on div "Annuler Enregistrer la copie" at bounding box center [631, 141] width 329 height 43
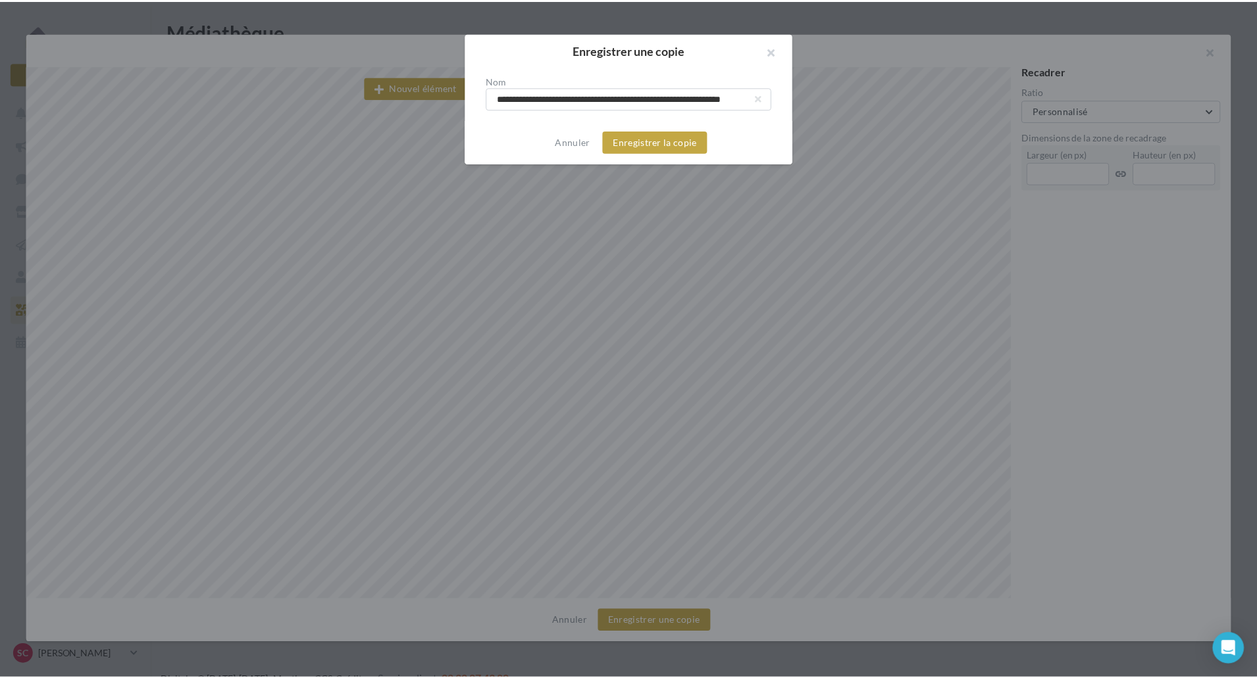
scroll to position [0, 0]
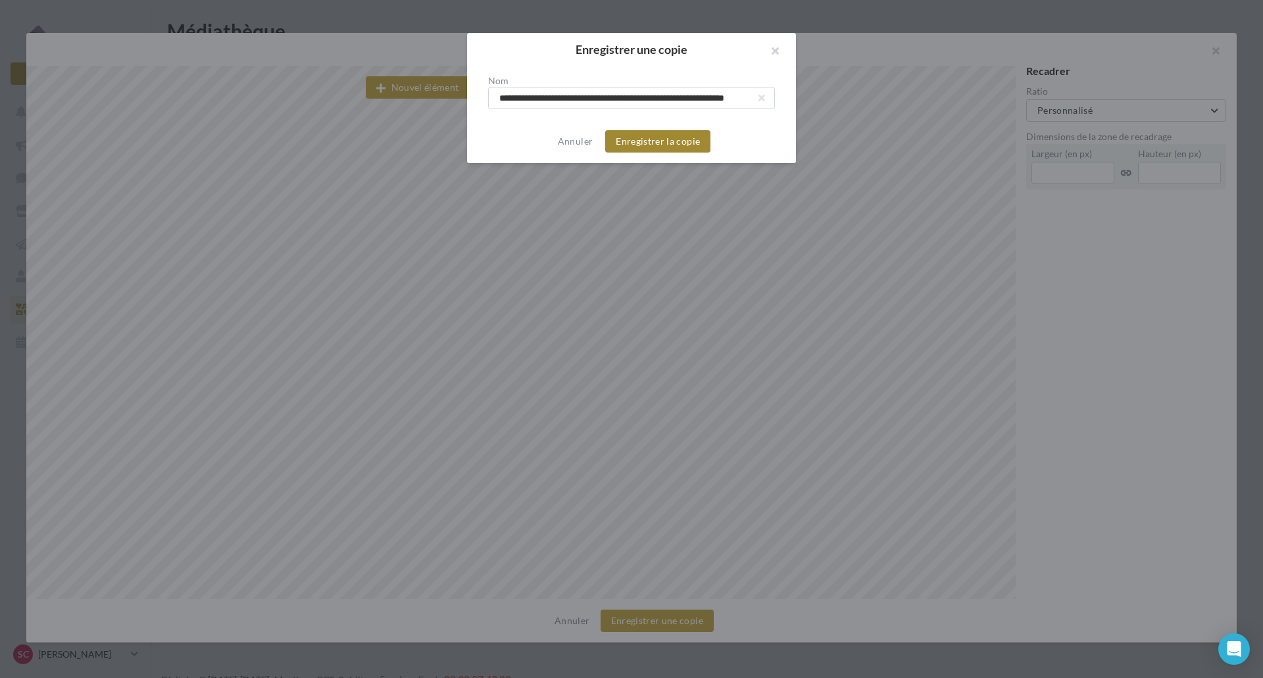
click at [655, 144] on button "Enregistrer la copie" at bounding box center [657, 141] width 105 height 22
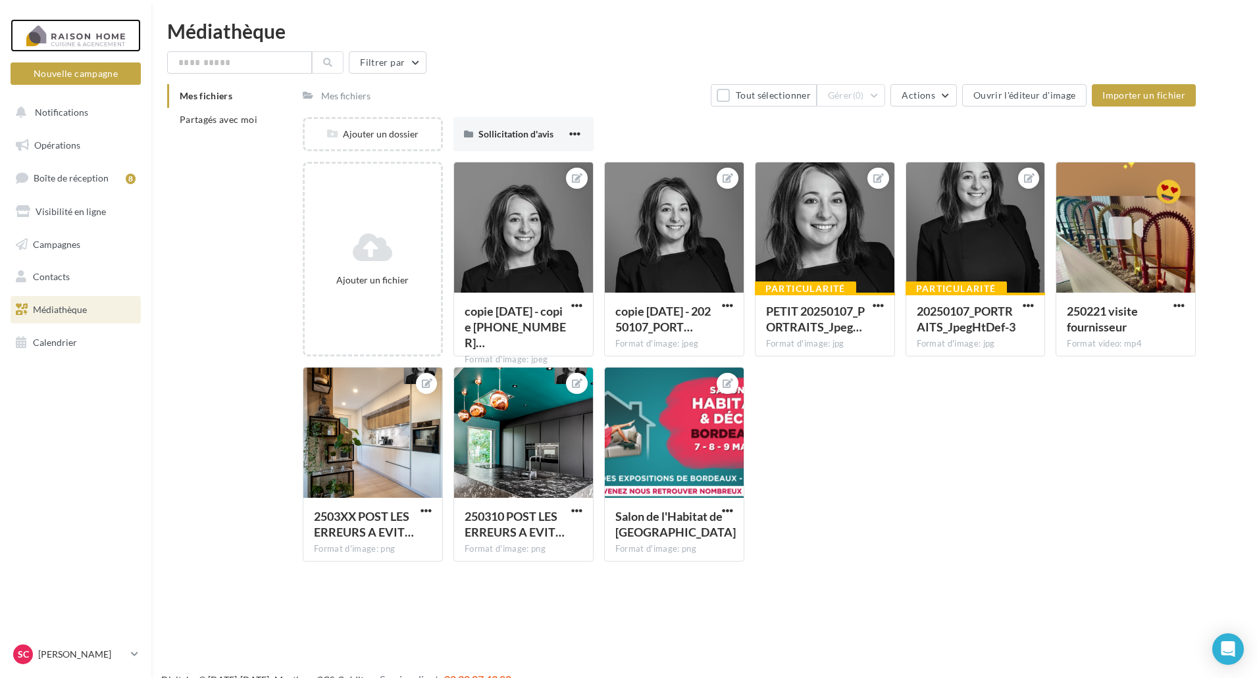
click at [64, 32] on div at bounding box center [75, 35] width 105 height 33
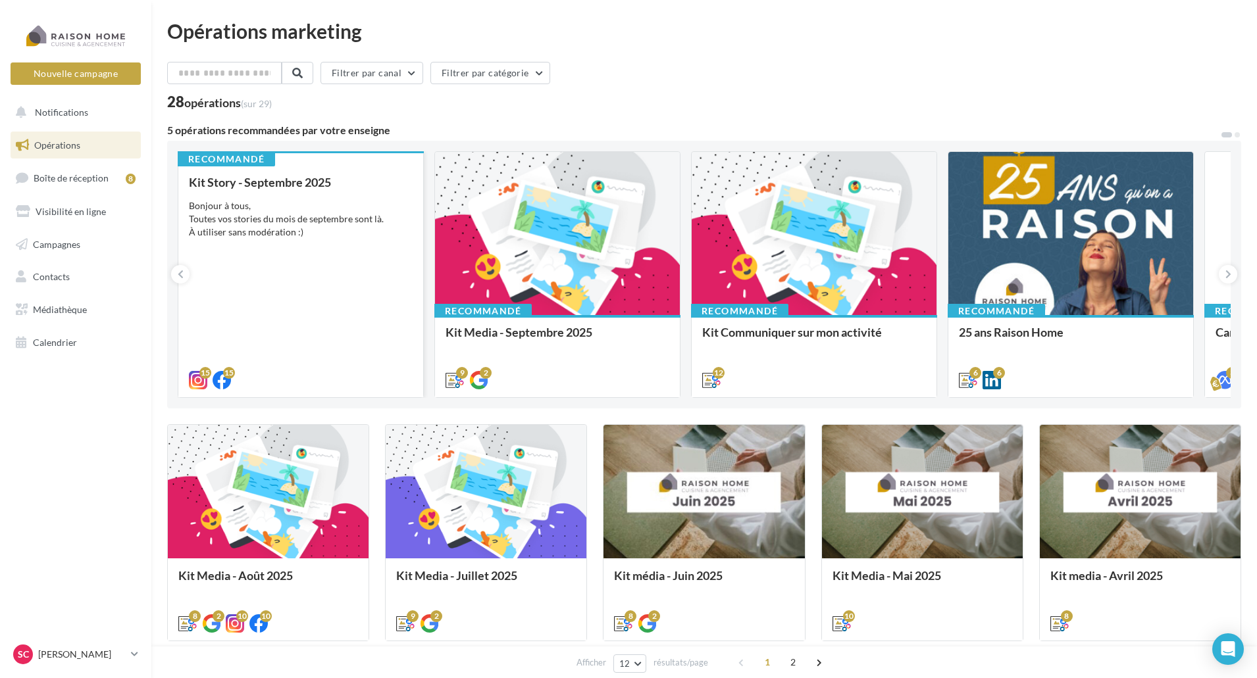
click at [272, 213] on div "Bonjour à tous, Toutes vos stories du mois de septembre sont là. À utiliser san…" at bounding box center [301, 218] width 224 height 39
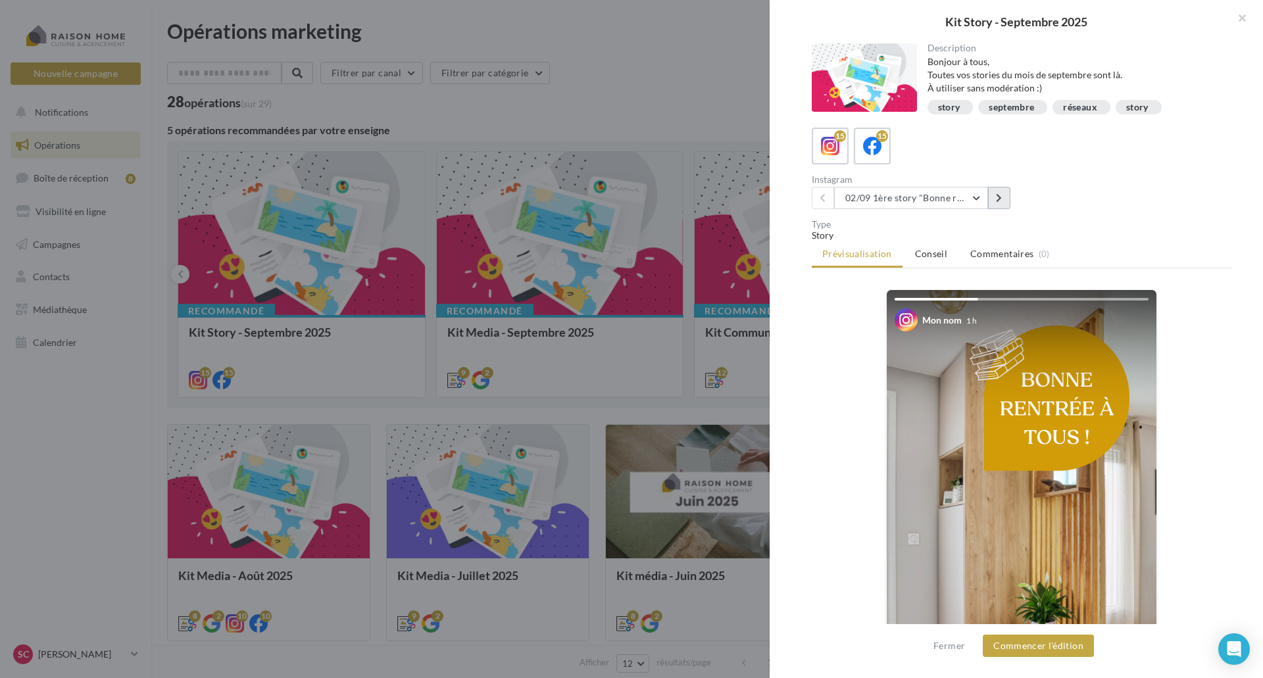
click at [995, 193] on button at bounding box center [999, 198] width 22 height 22
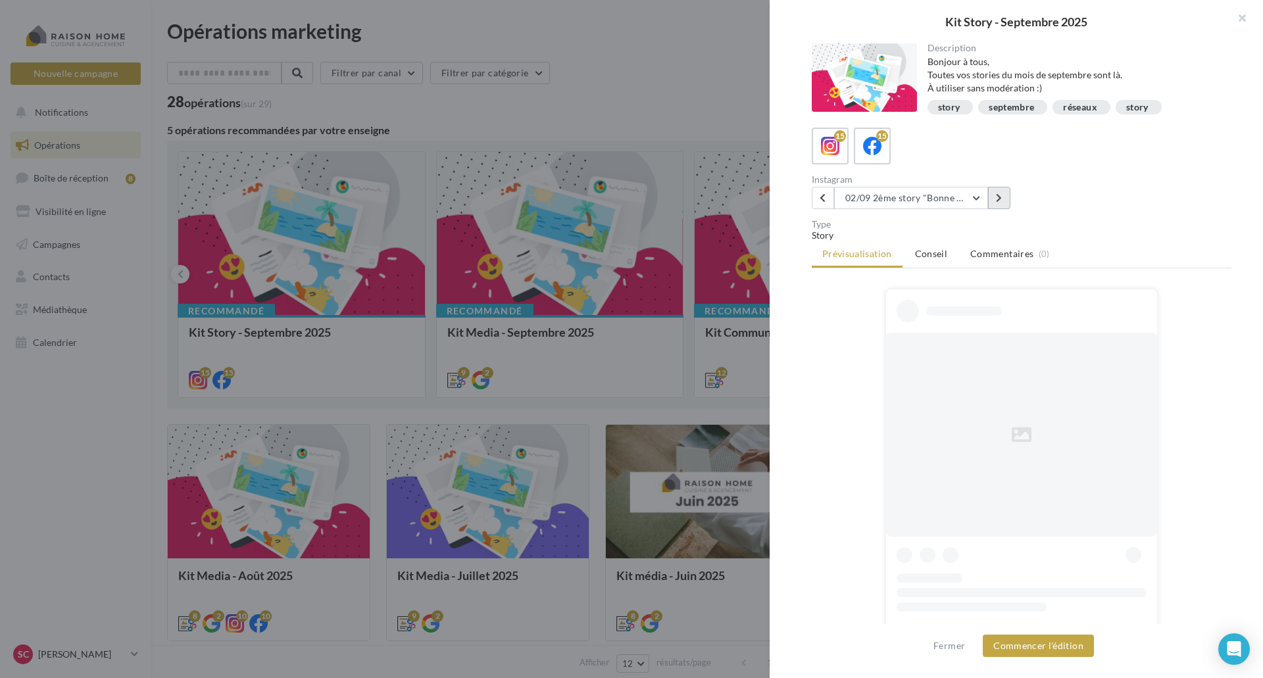
click at [996, 194] on icon at bounding box center [999, 197] width 6 height 9
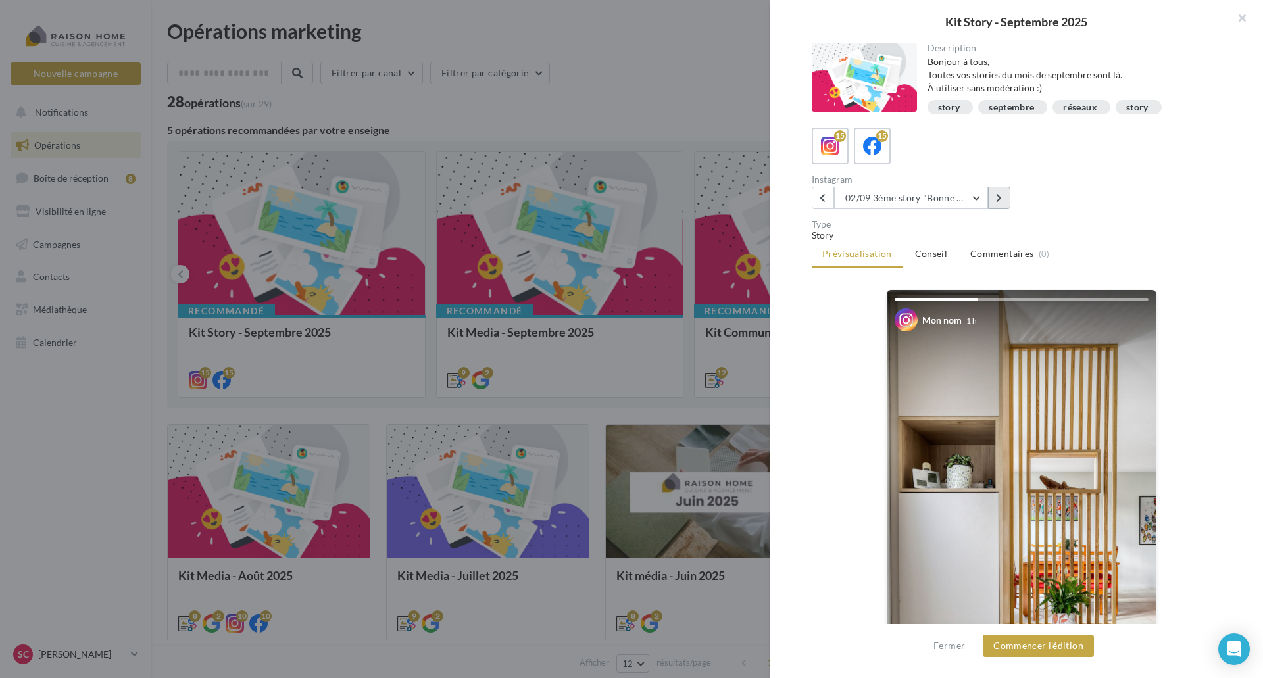
click at [996, 194] on icon at bounding box center [999, 197] width 6 height 9
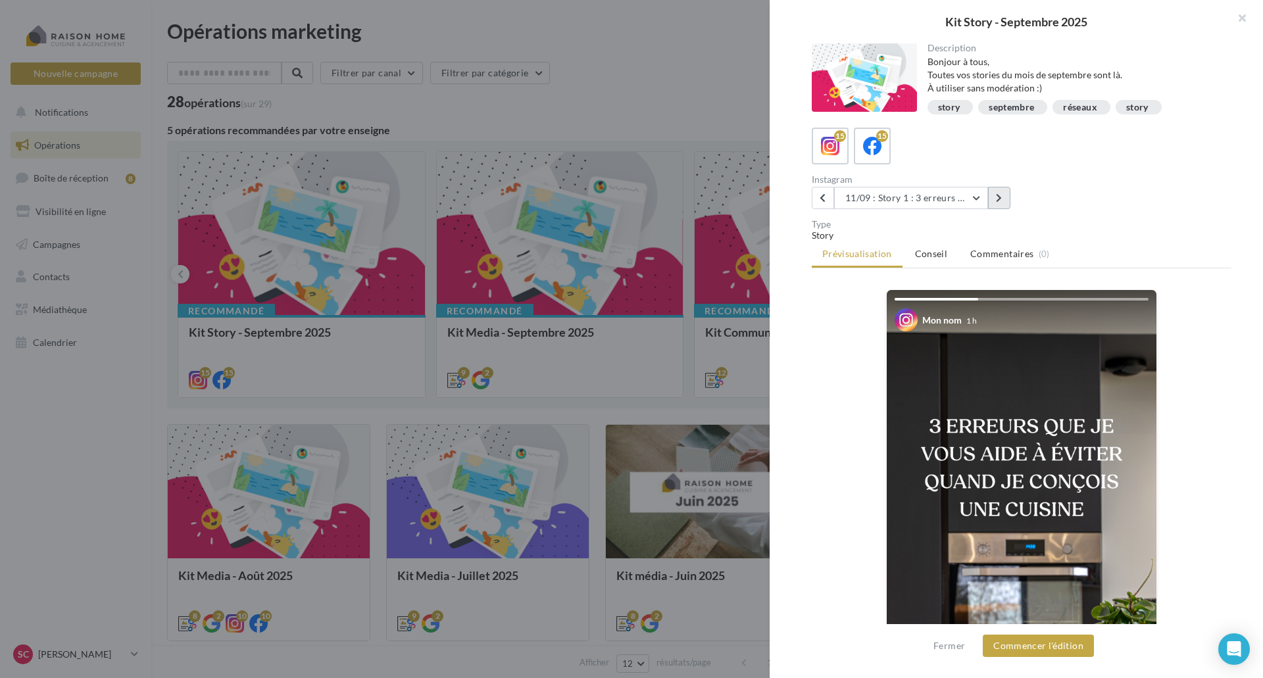
click at [996, 194] on icon at bounding box center [999, 197] width 6 height 9
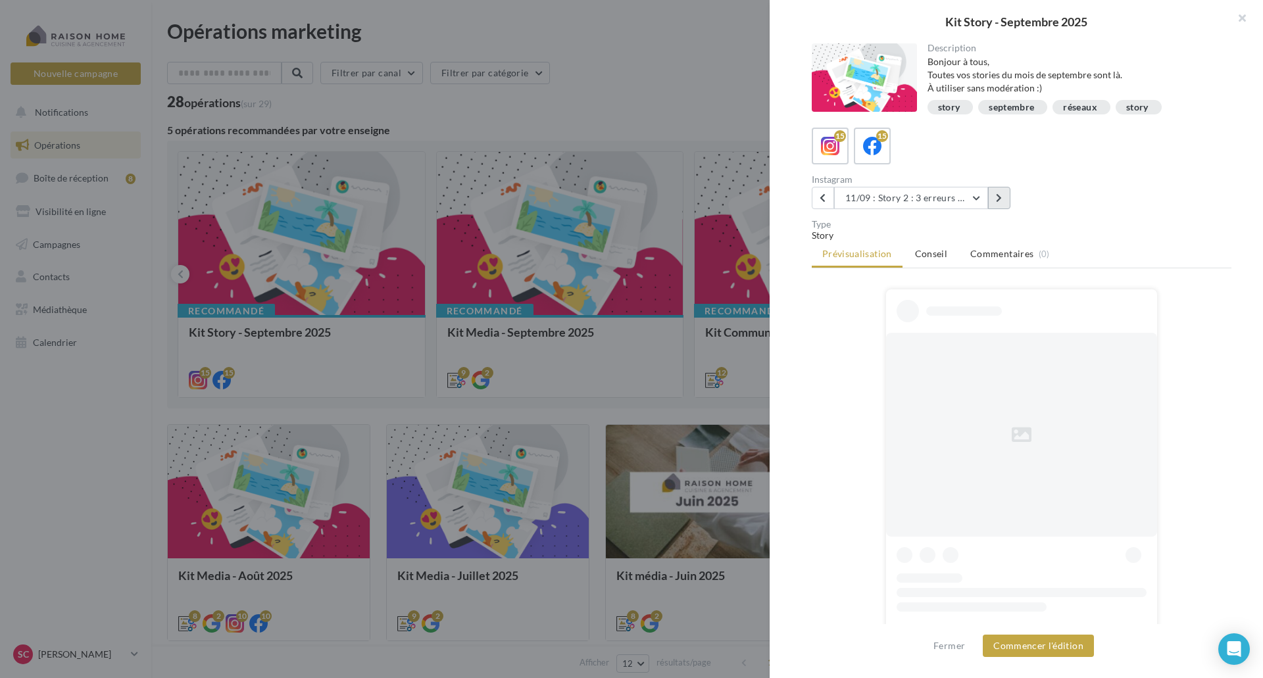
click at [996, 194] on icon at bounding box center [999, 197] width 6 height 9
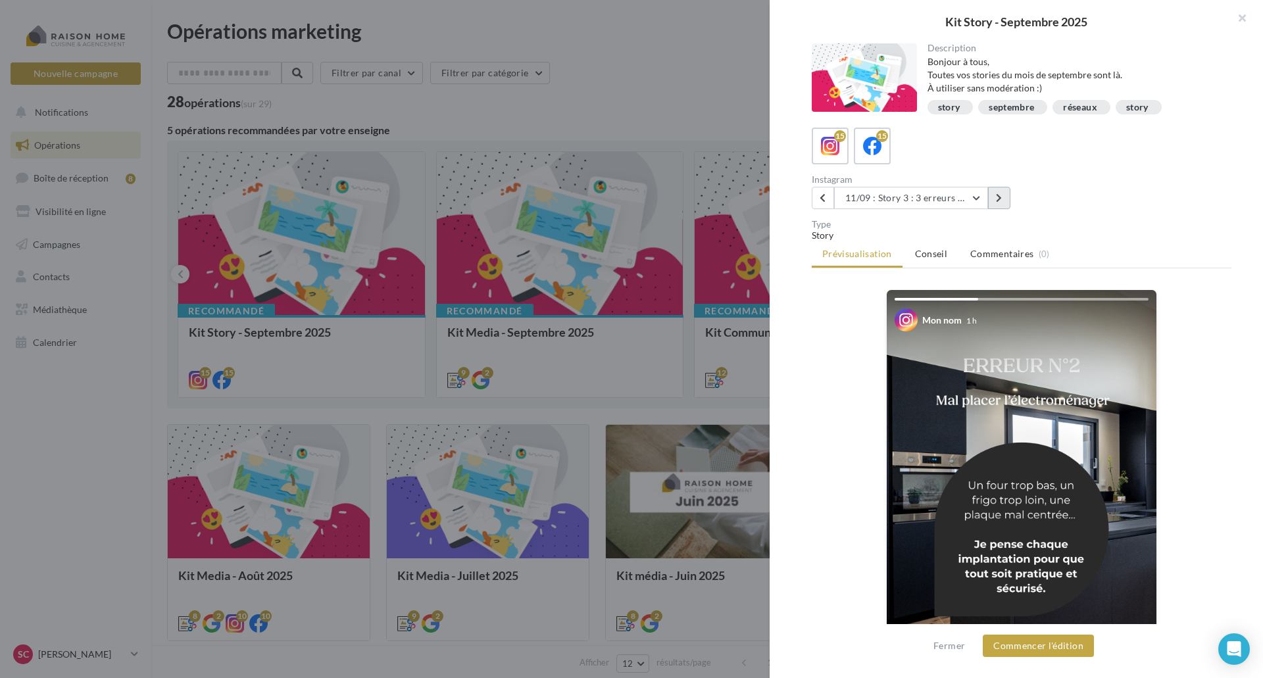
click at [996, 194] on icon at bounding box center [999, 197] width 6 height 9
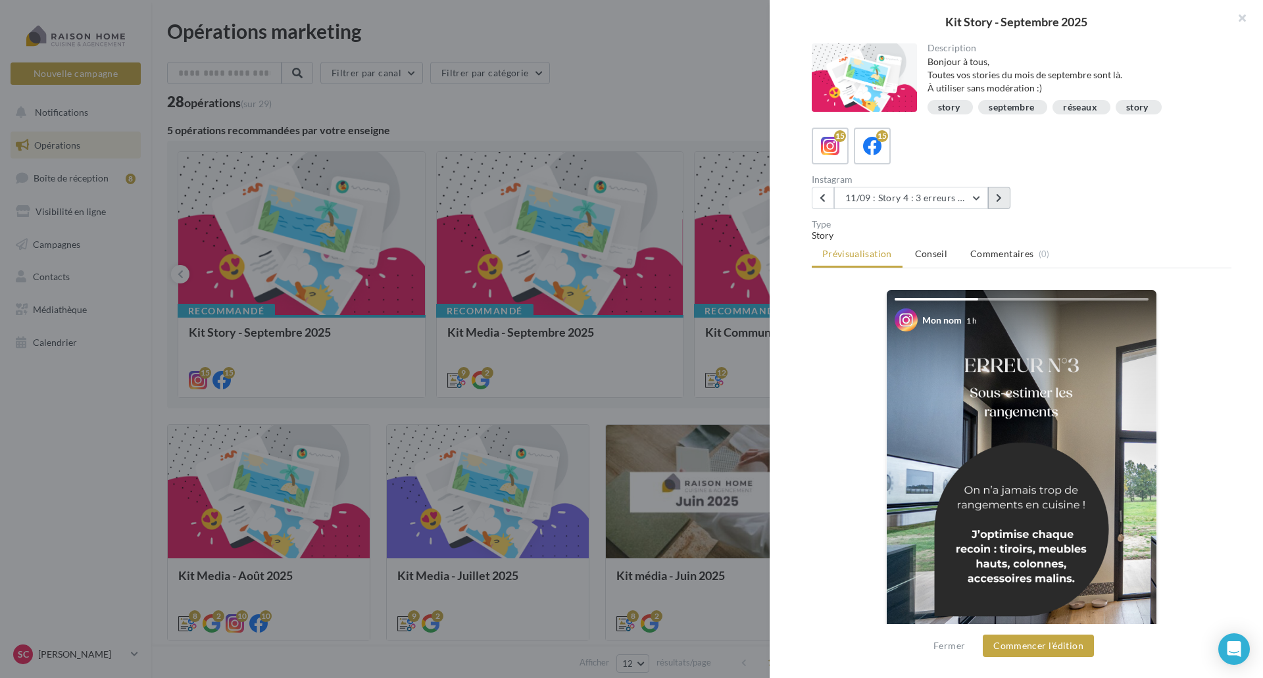
click at [996, 194] on icon at bounding box center [999, 197] width 6 height 9
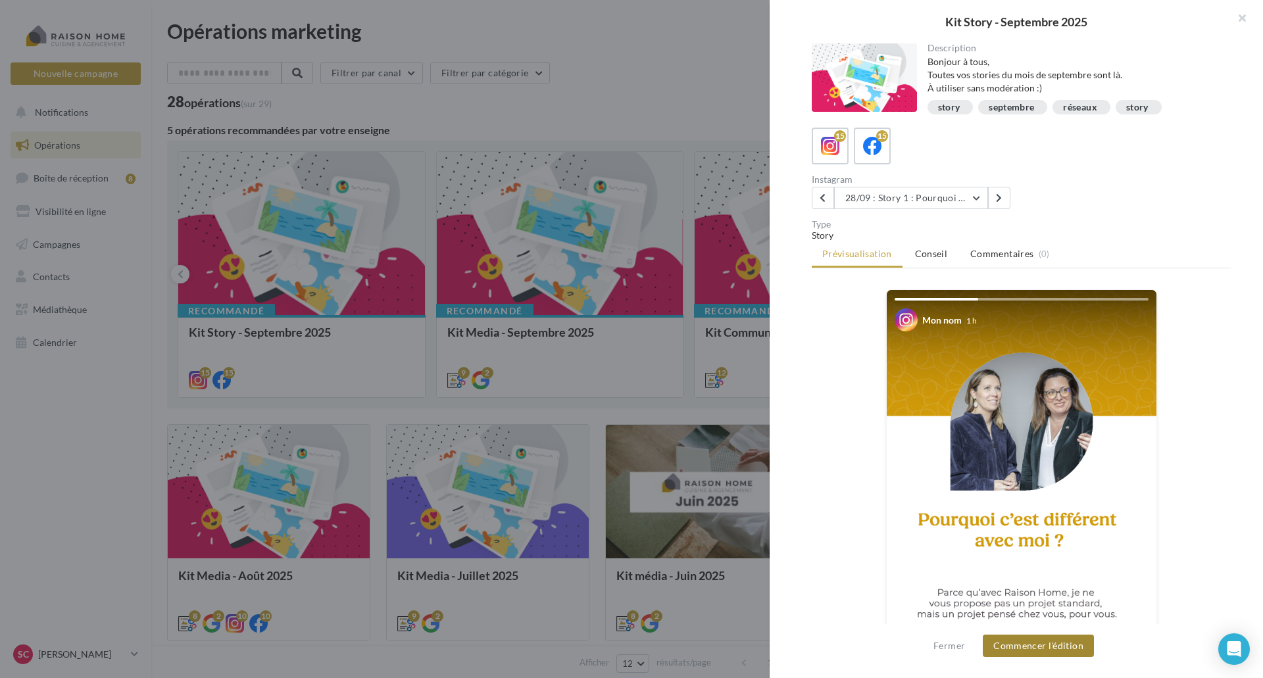
click at [1025, 649] on button "Commencer l'édition" at bounding box center [1038, 646] width 111 height 22
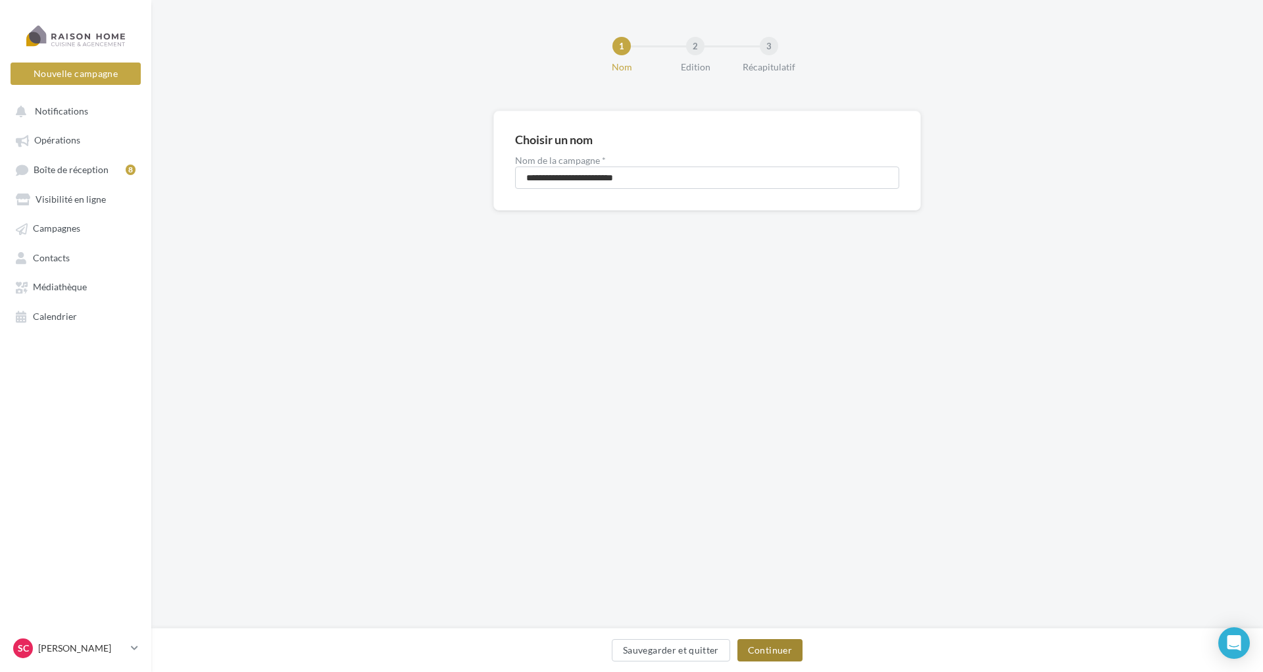
click at [778, 649] on button "Continuer" at bounding box center [769, 650] width 65 height 22
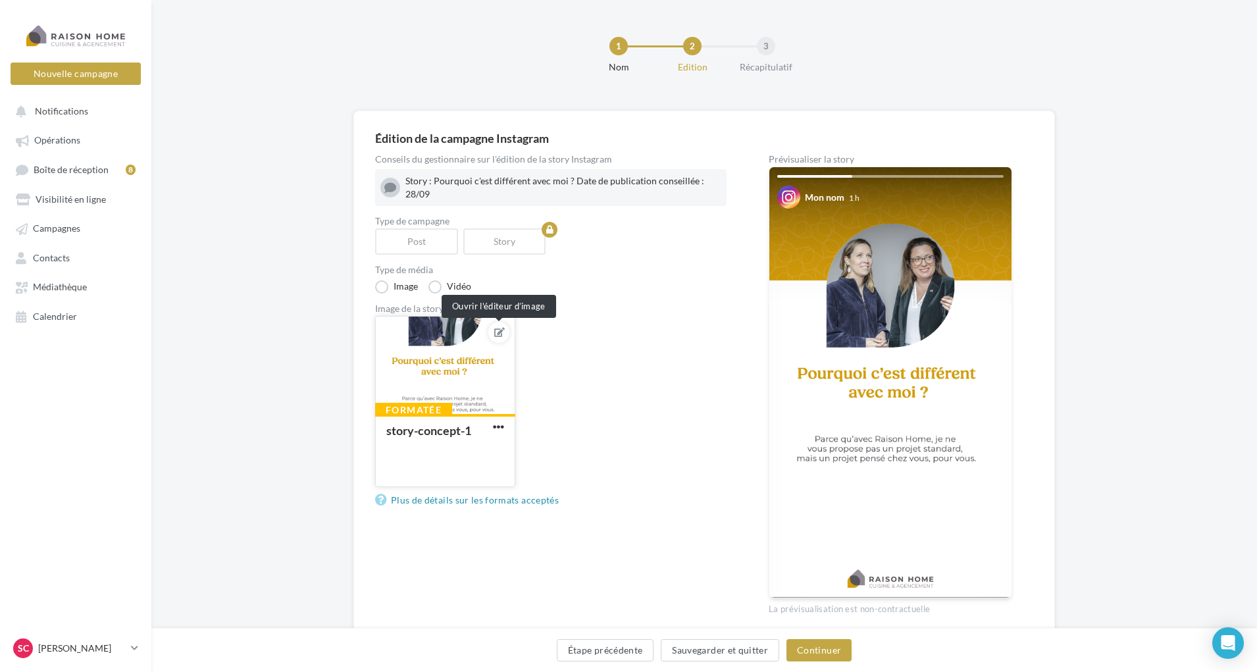
click at [497, 332] on icon at bounding box center [499, 332] width 11 height 9
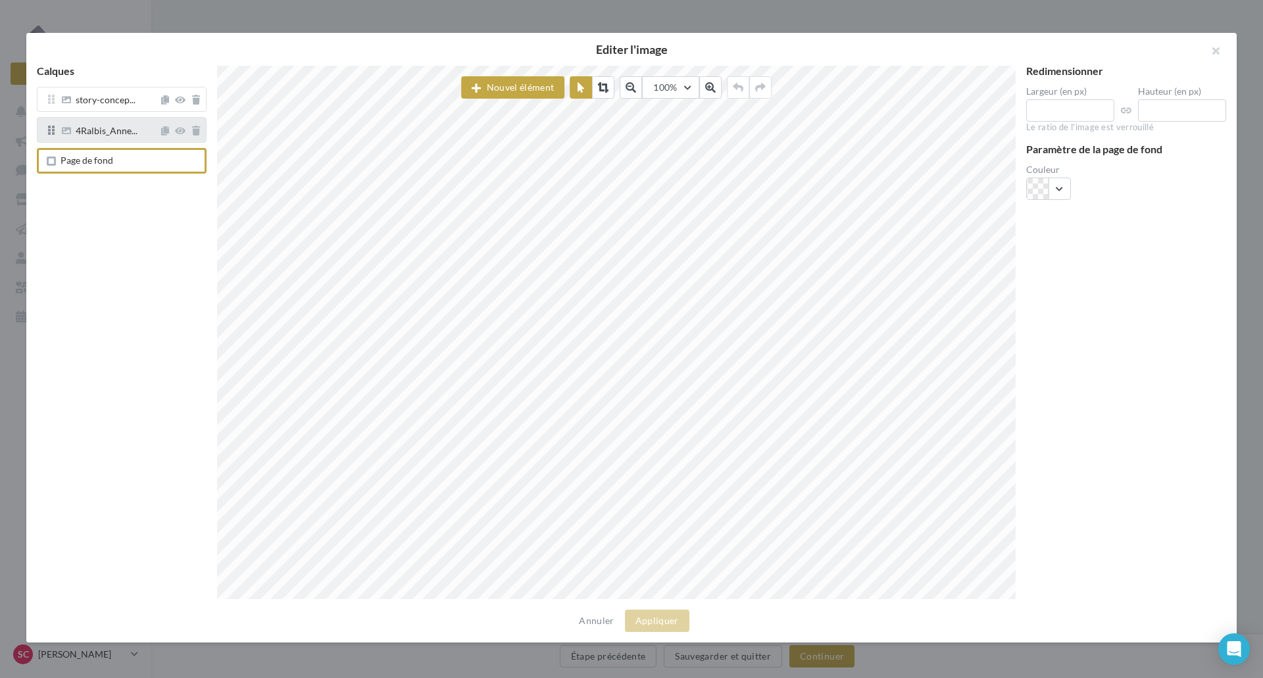
click at [116, 132] on span "4Ralbis_Anne..." at bounding box center [107, 132] width 62 height 12
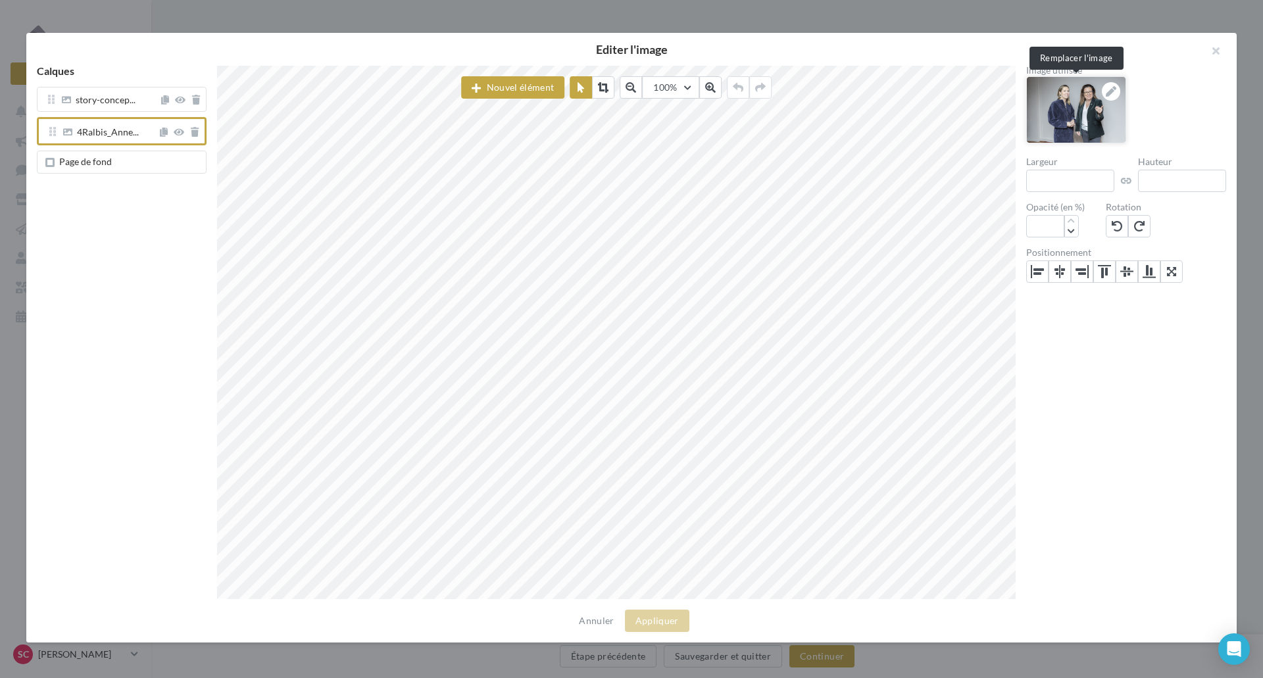
click at [1113, 90] on icon at bounding box center [1111, 91] width 11 height 11
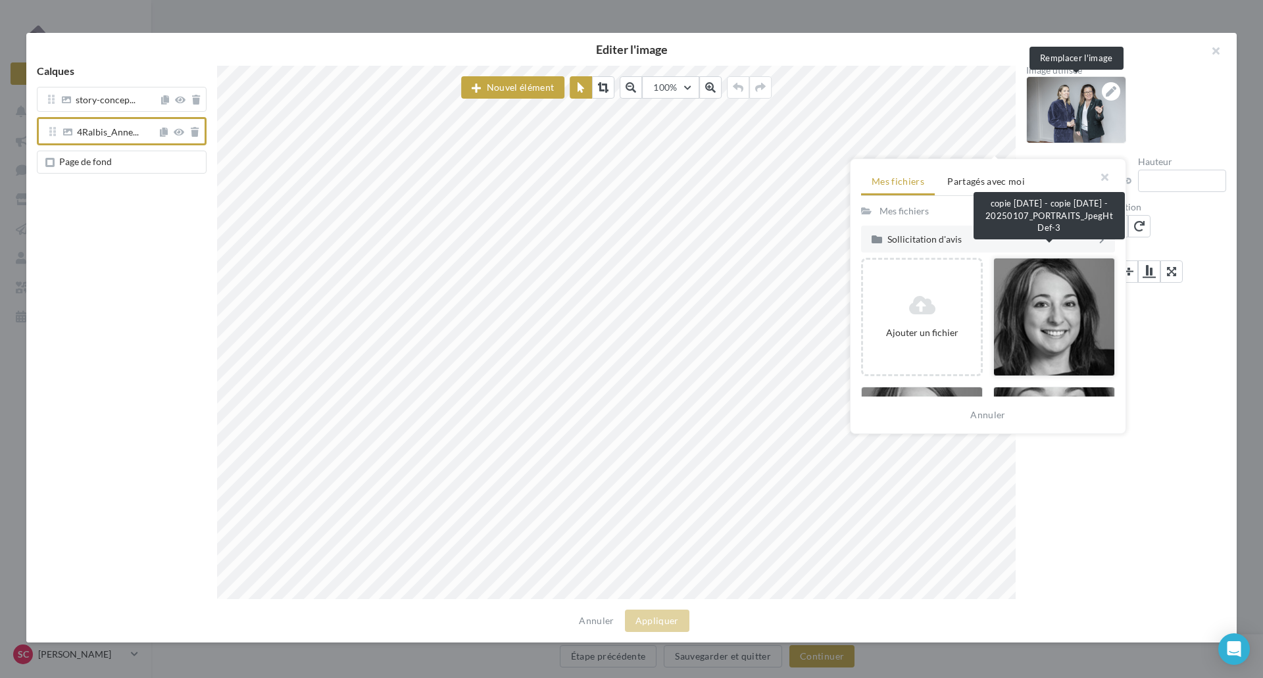
click at [1033, 293] on div at bounding box center [1054, 317] width 122 height 118
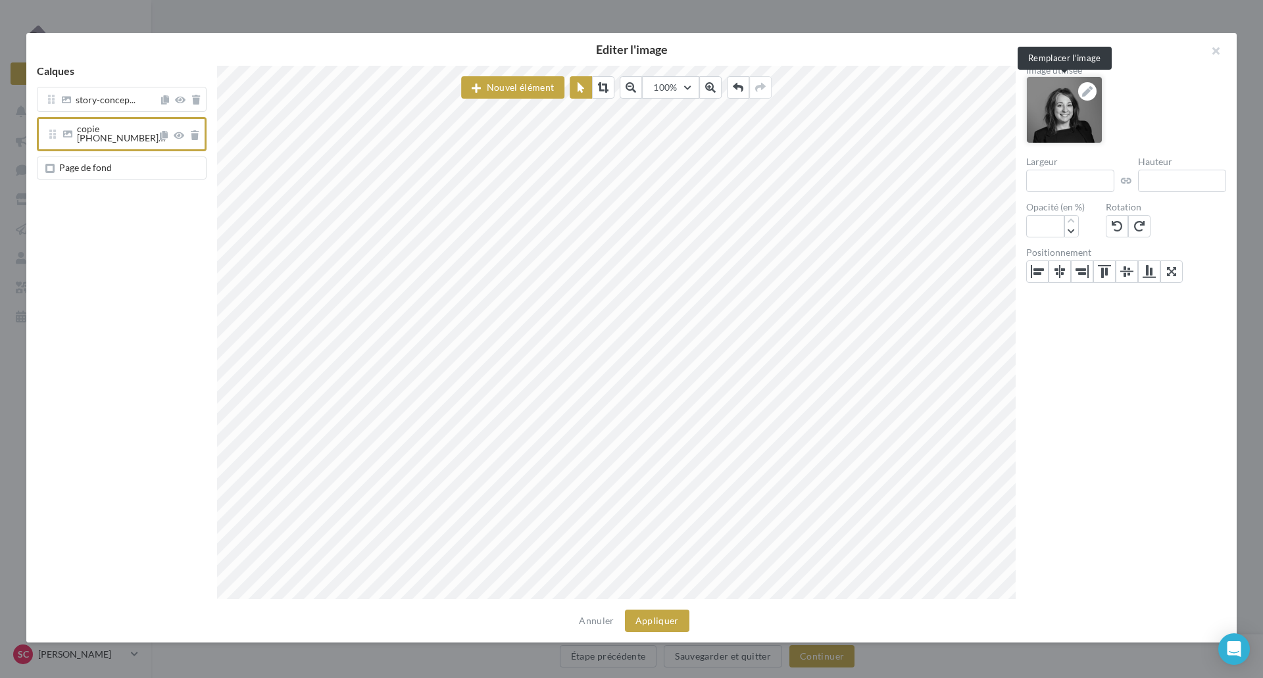
click at [1091, 86] on div at bounding box center [1087, 91] width 18 height 18
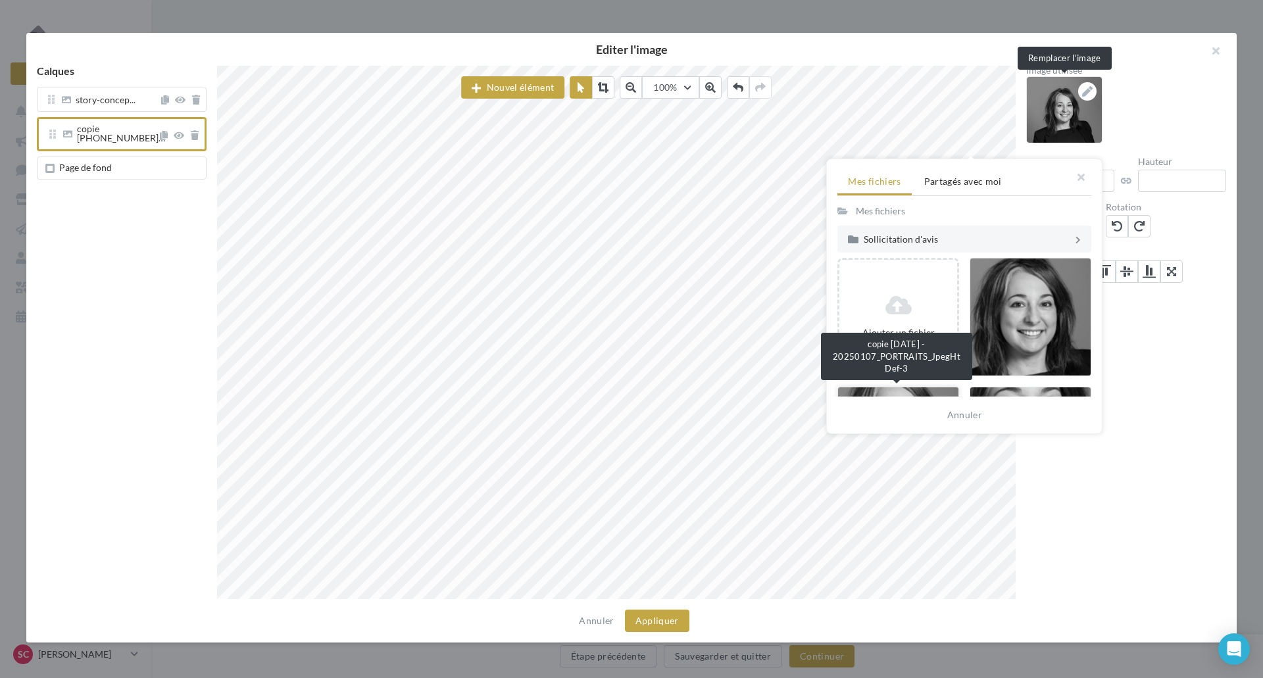
click at [920, 390] on div at bounding box center [898, 446] width 122 height 118
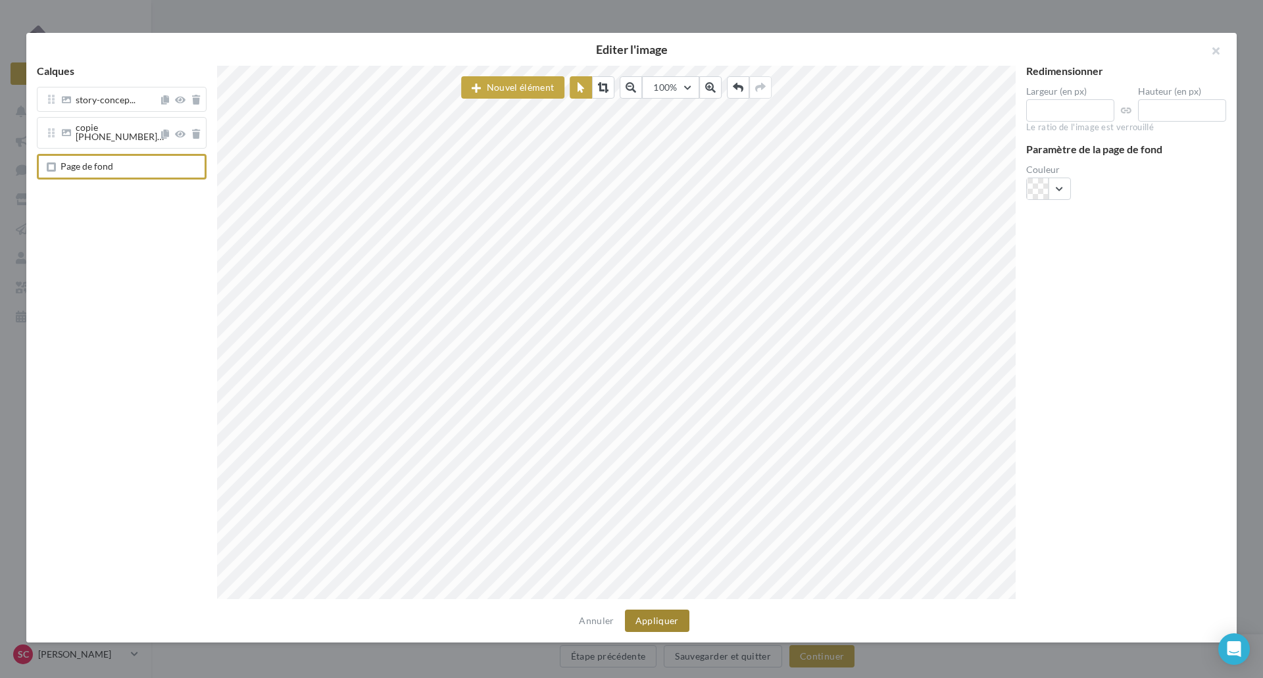
click at [641, 618] on button "Appliquer" at bounding box center [657, 621] width 64 height 22
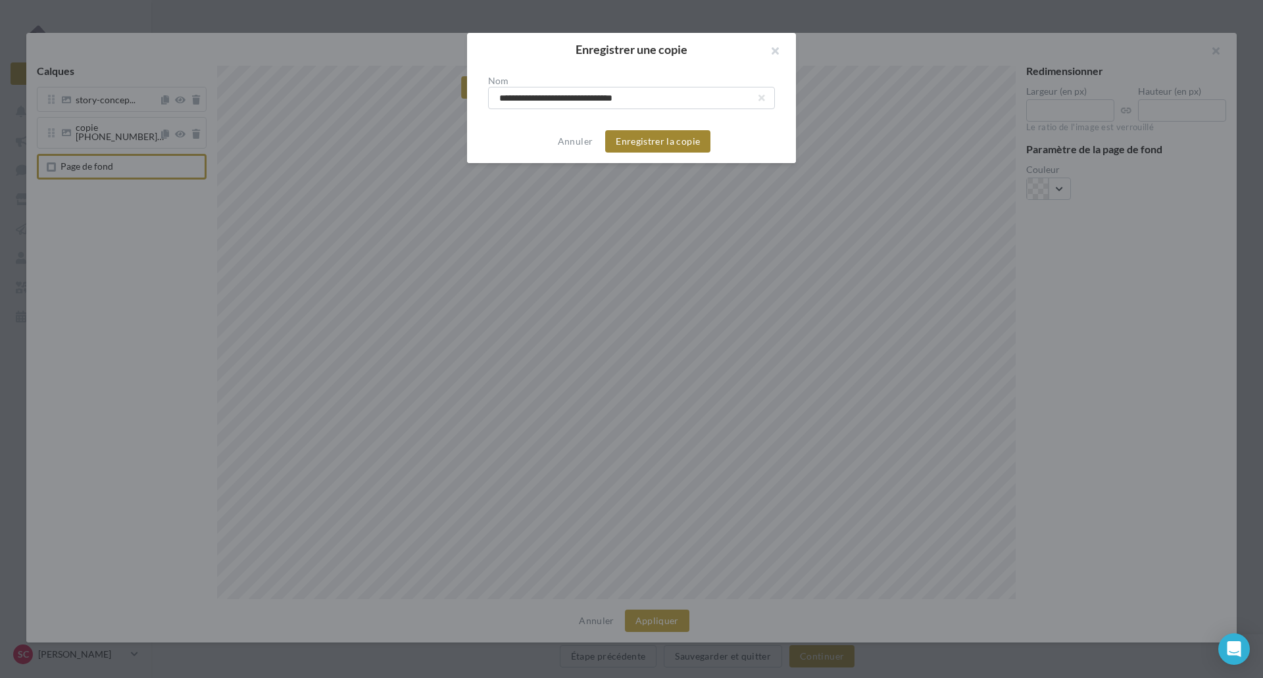
click at [643, 143] on button "Enregistrer la copie" at bounding box center [657, 141] width 105 height 22
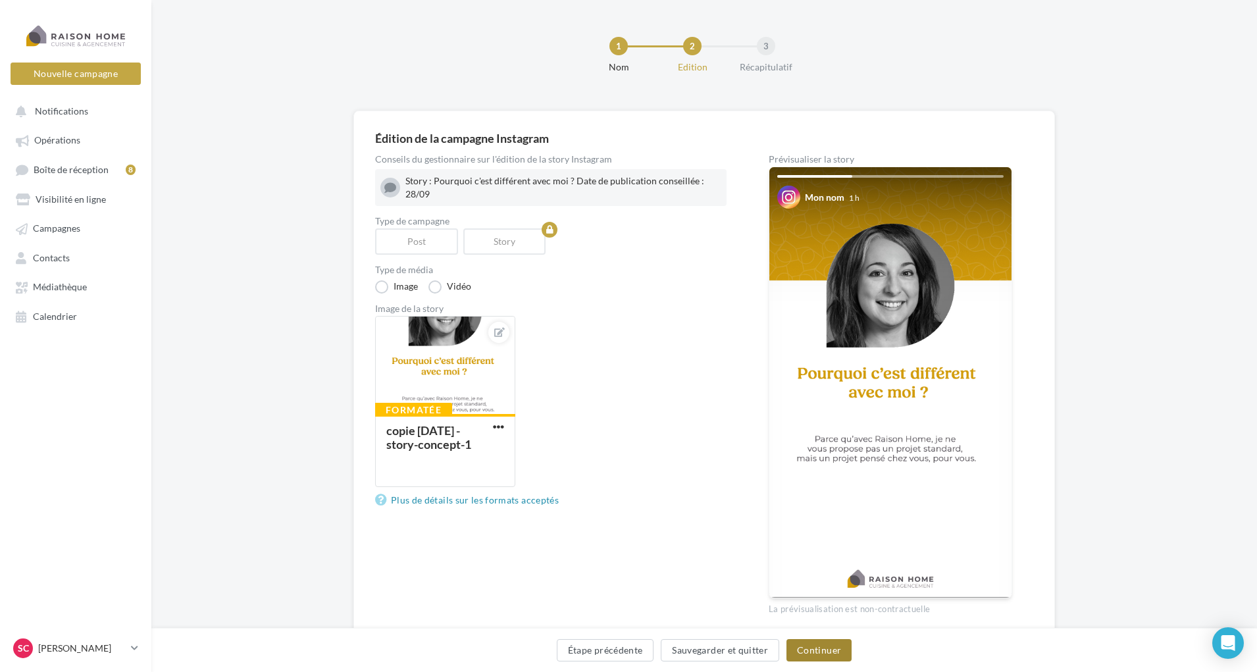
click at [795, 646] on button "Continuer" at bounding box center [818, 650] width 65 height 22
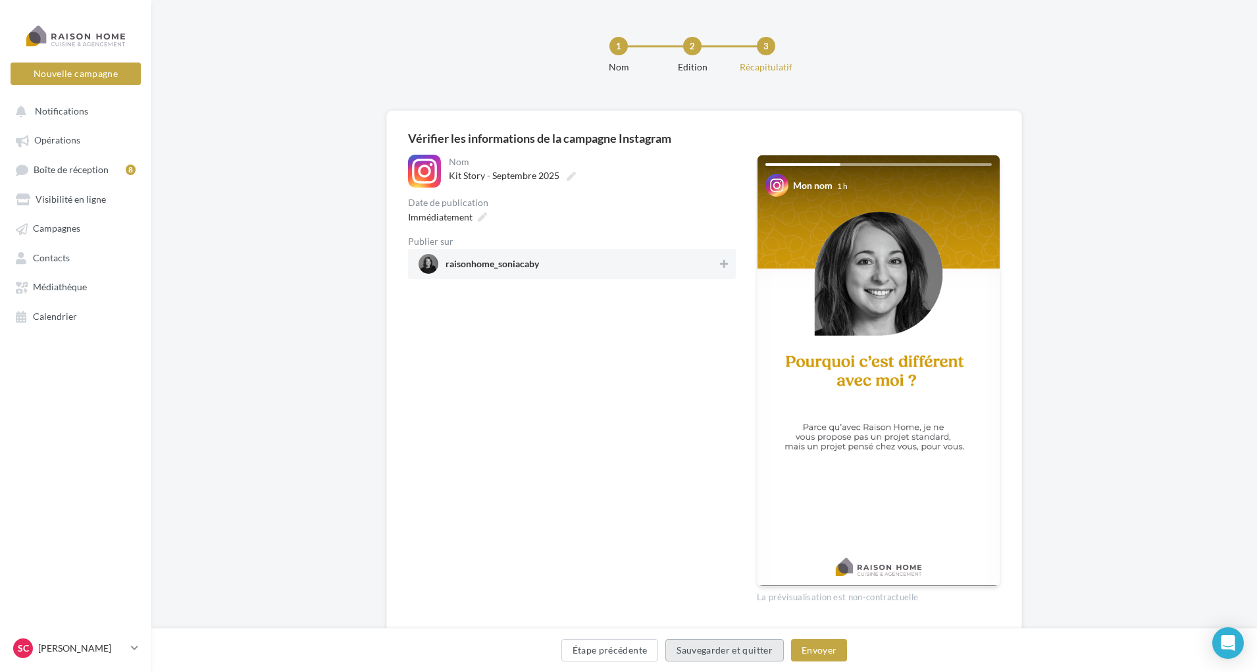
click at [686, 643] on button "Sauvegarder et quitter" at bounding box center [724, 650] width 118 height 22
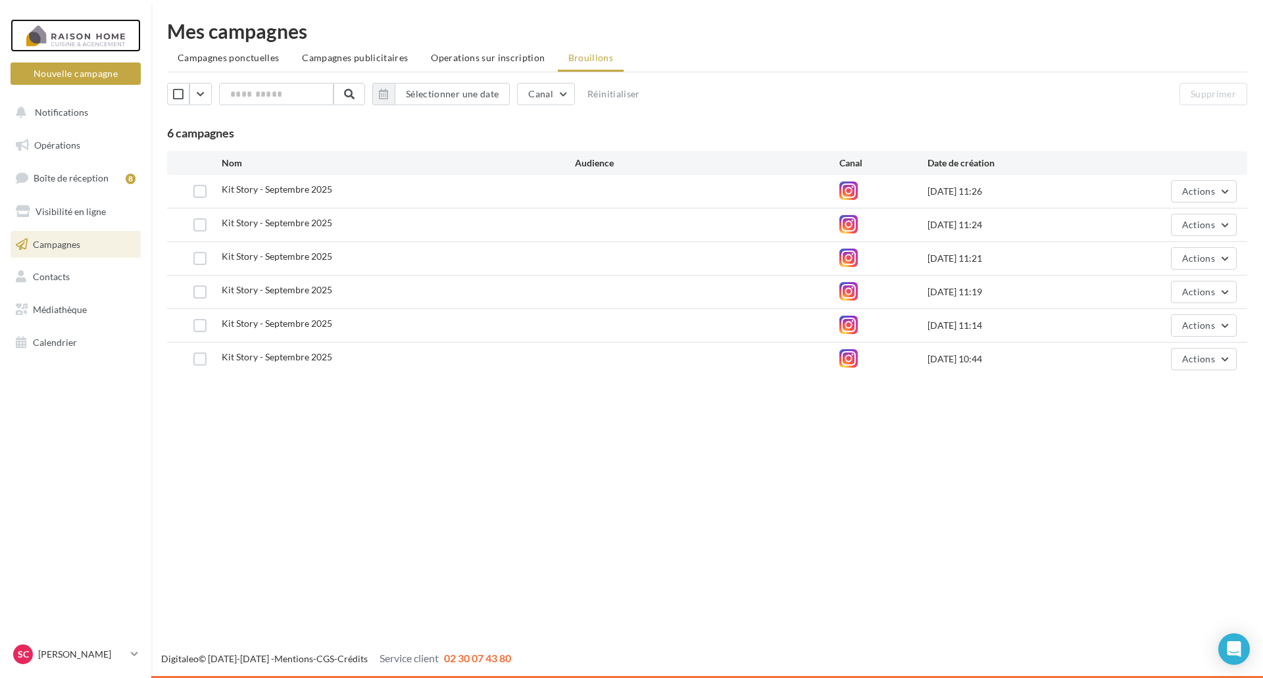
click at [79, 39] on div at bounding box center [75, 35] width 105 height 33
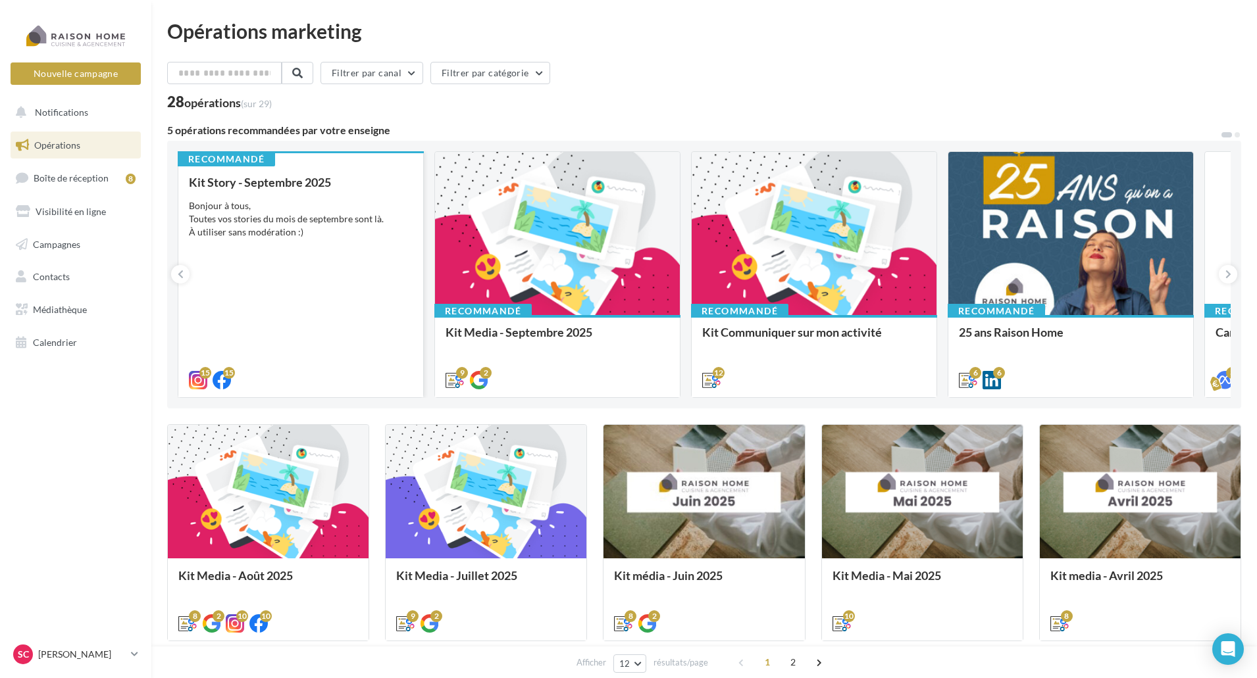
click at [313, 220] on div "Bonjour à tous, Toutes vos stories du mois de septembre sont là. À utiliser san…" at bounding box center [301, 218] width 224 height 39
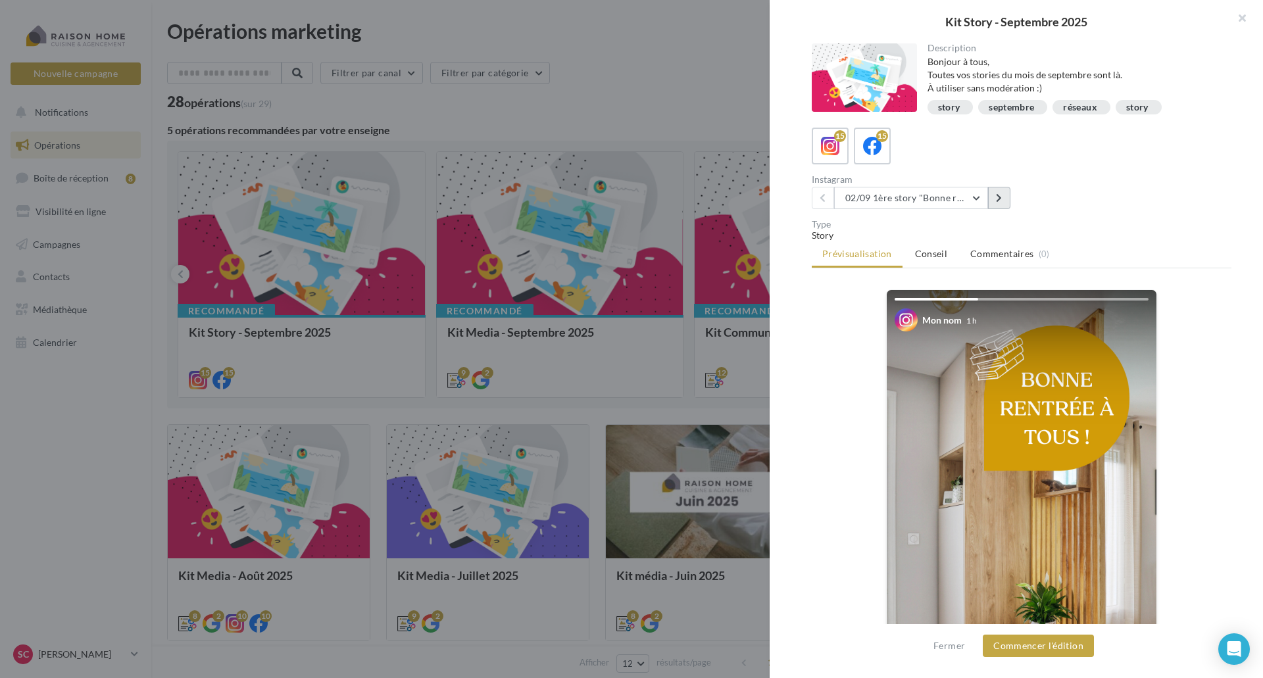
click at [997, 203] on button at bounding box center [999, 198] width 22 height 22
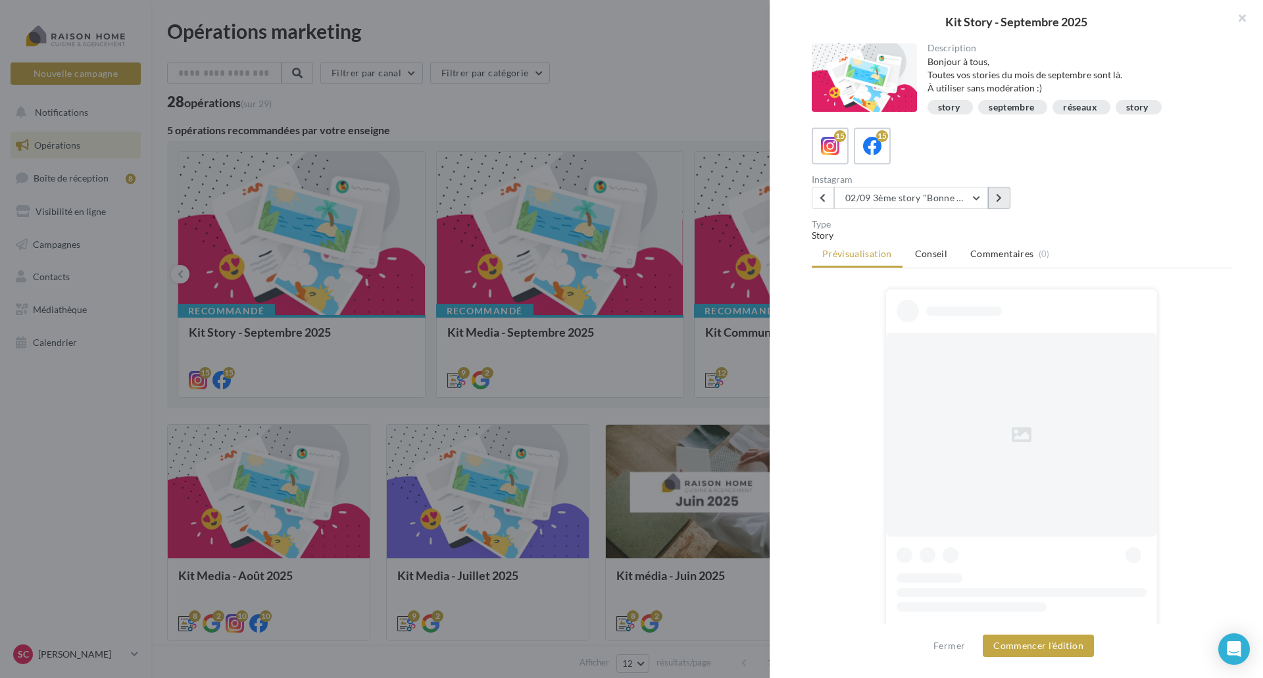
click at [997, 203] on button at bounding box center [999, 198] width 22 height 22
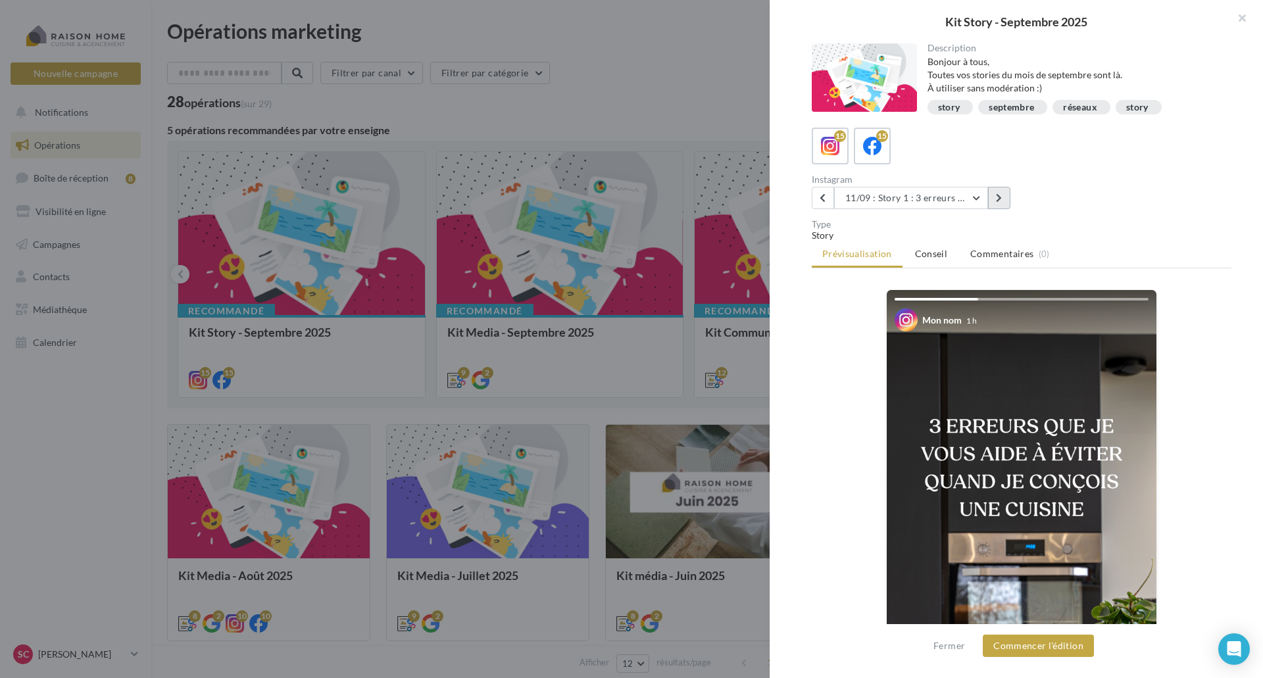
click at [997, 203] on button at bounding box center [999, 198] width 22 height 22
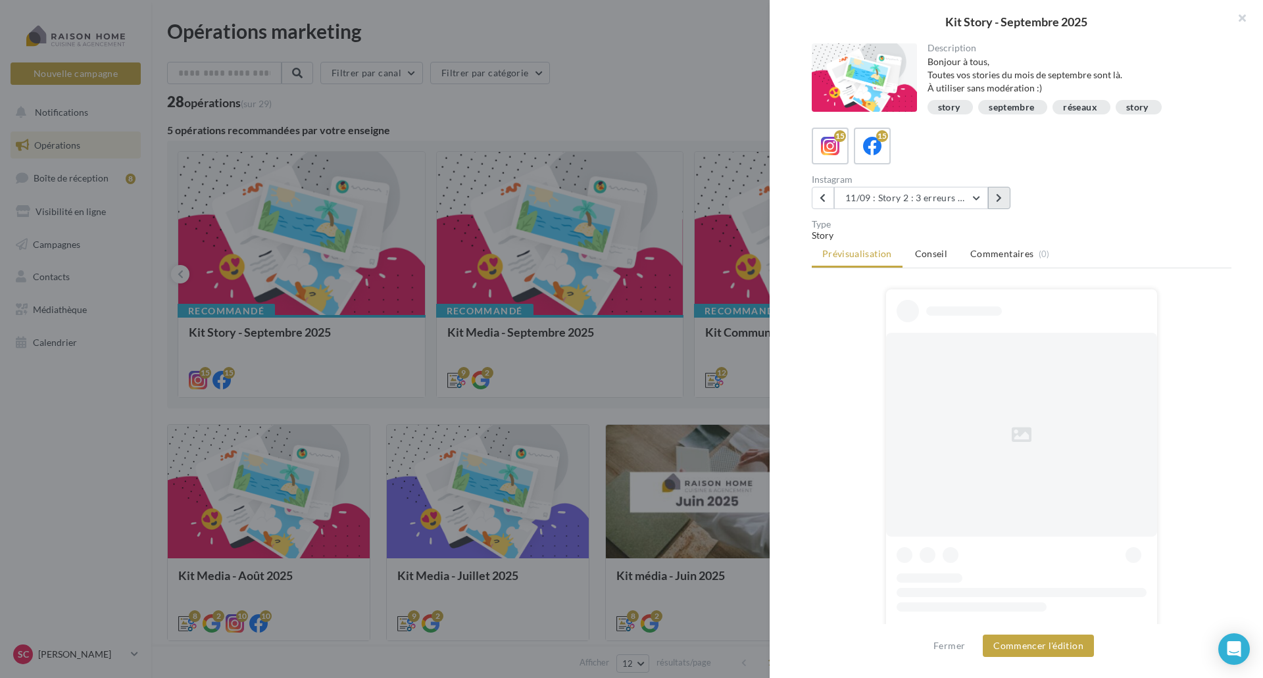
click at [997, 203] on button at bounding box center [999, 198] width 22 height 22
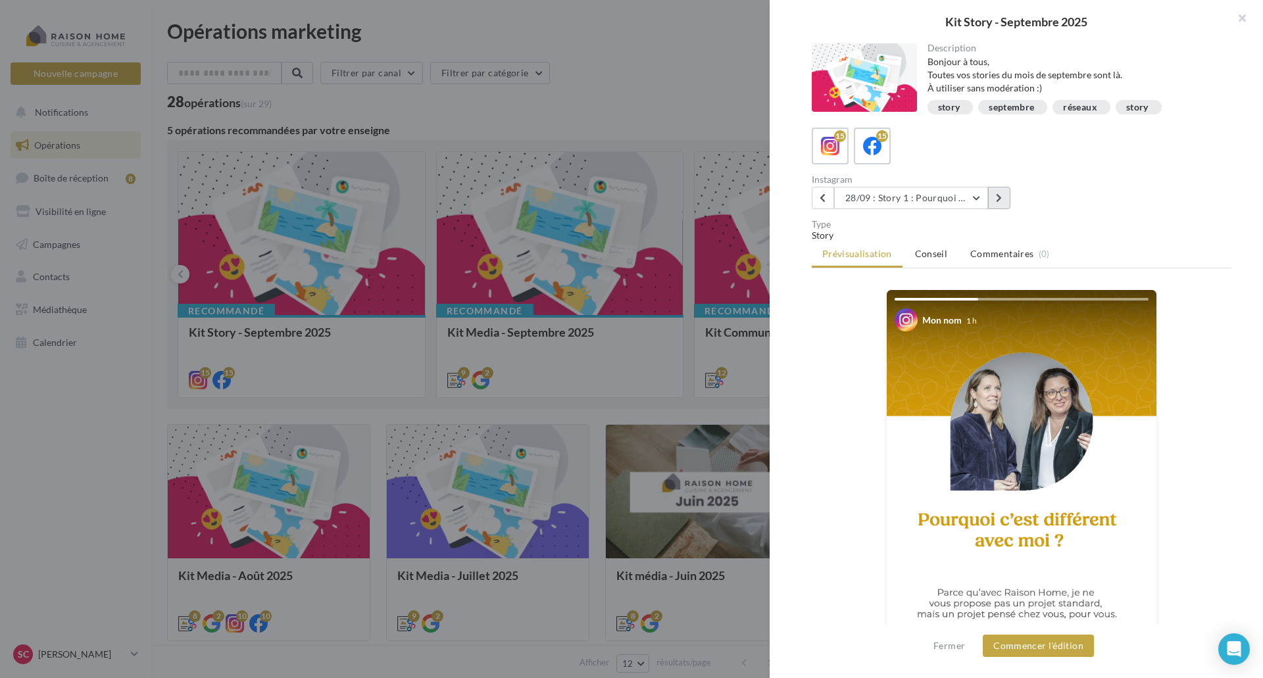
click at [997, 203] on button at bounding box center [999, 198] width 22 height 22
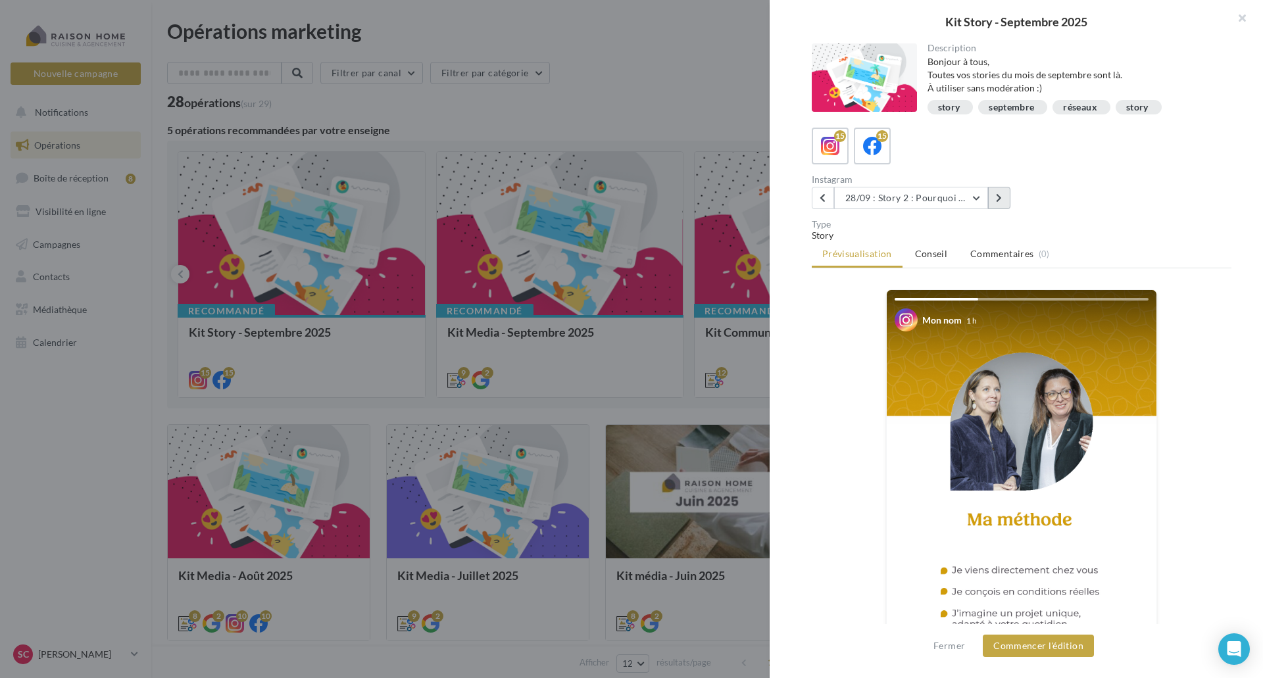
click at [997, 203] on button at bounding box center [999, 198] width 22 height 22
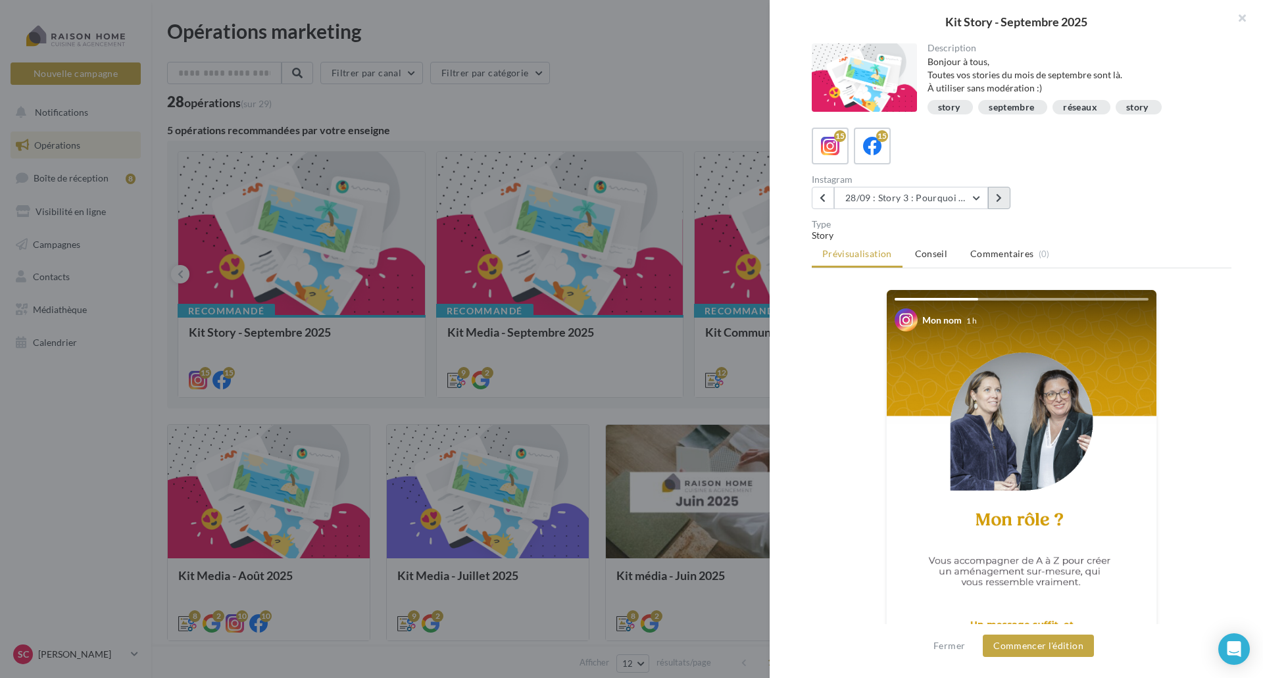
click at [997, 203] on button at bounding box center [999, 198] width 22 height 22
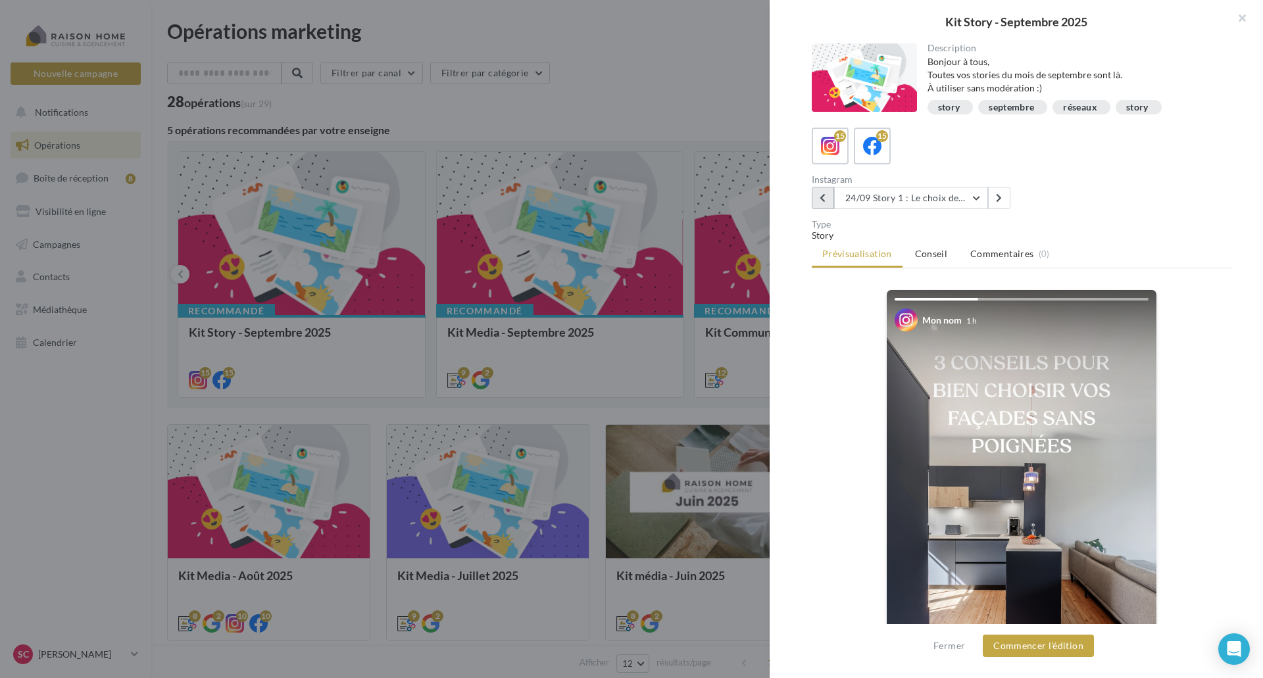
click at [827, 197] on button at bounding box center [823, 198] width 22 height 22
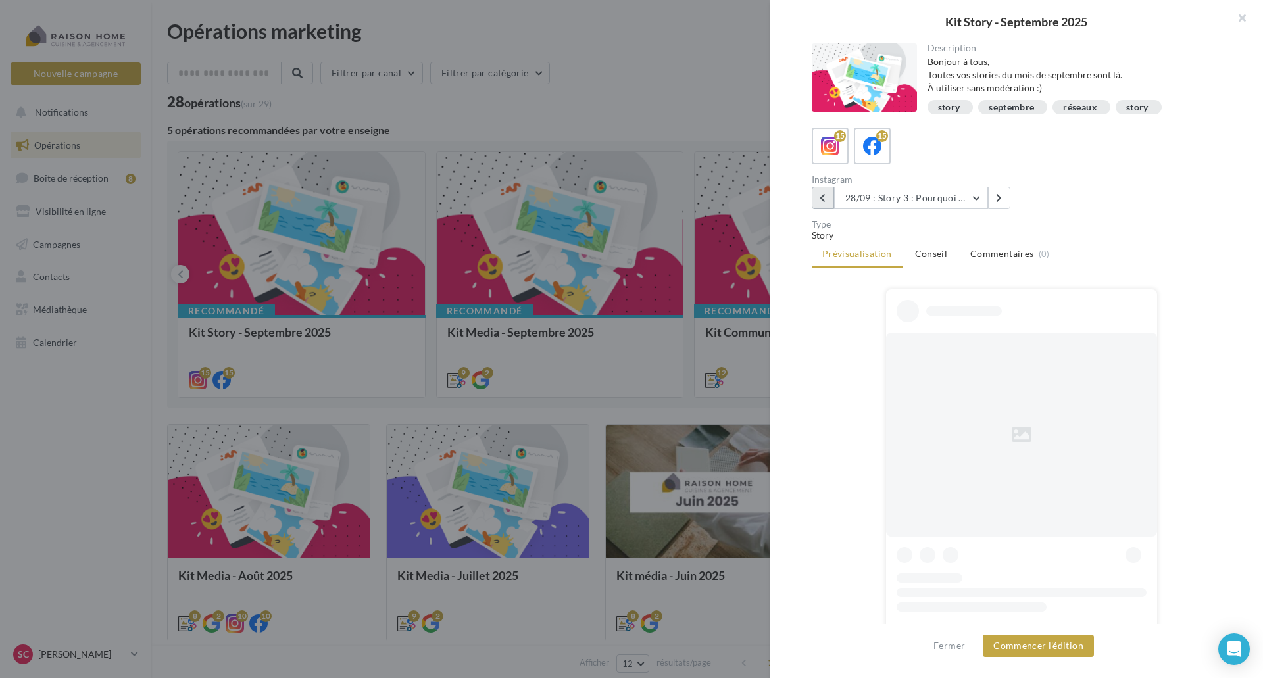
click at [828, 198] on button at bounding box center [823, 198] width 22 height 22
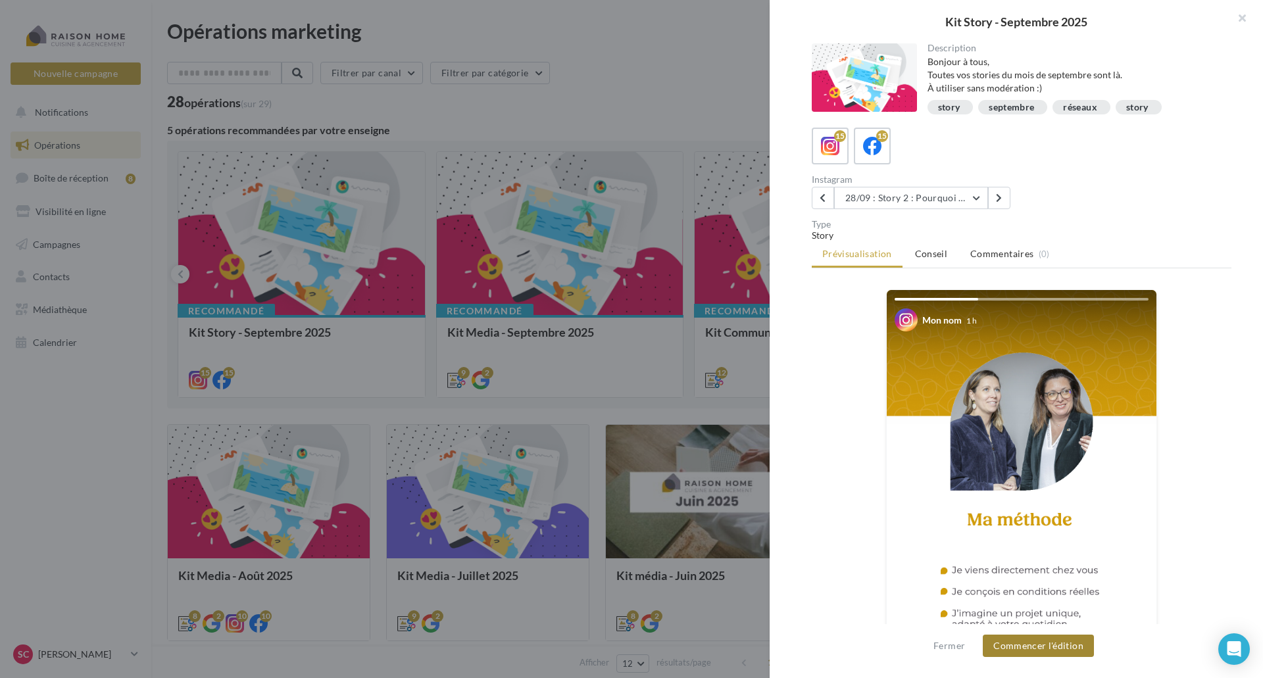
click at [1016, 646] on button "Commencer l'édition" at bounding box center [1038, 646] width 111 height 22
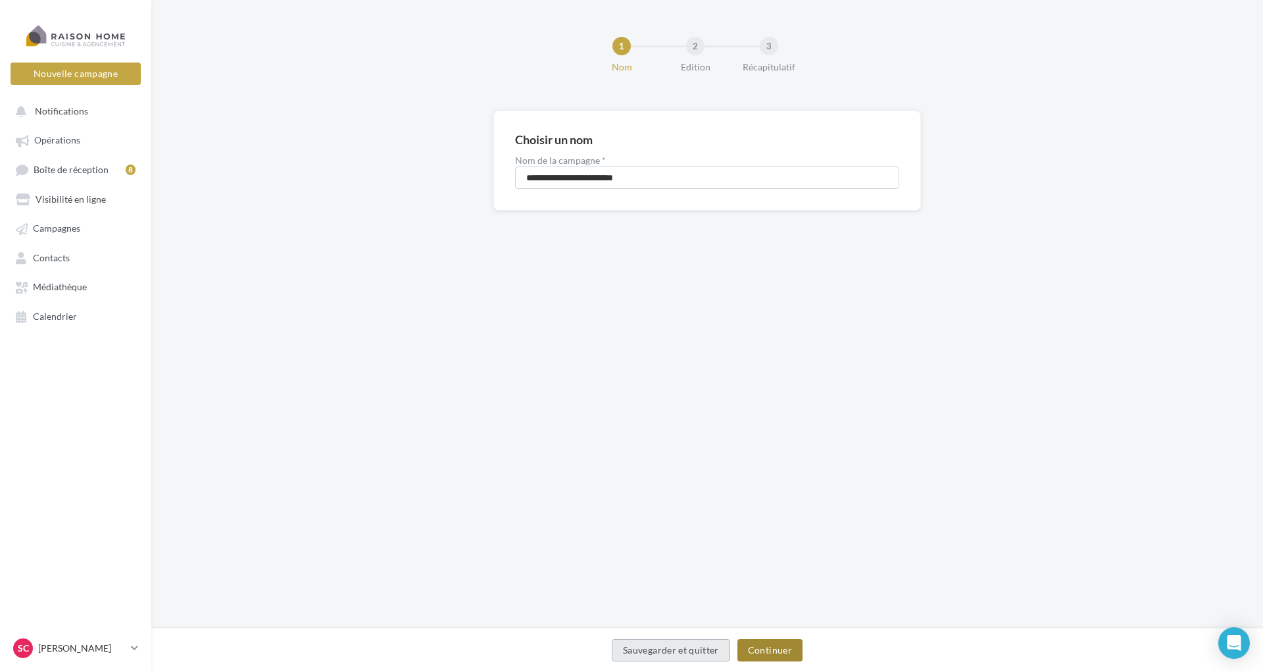
click at [764, 644] on button "Continuer" at bounding box center [769, 650] width 65 height 22
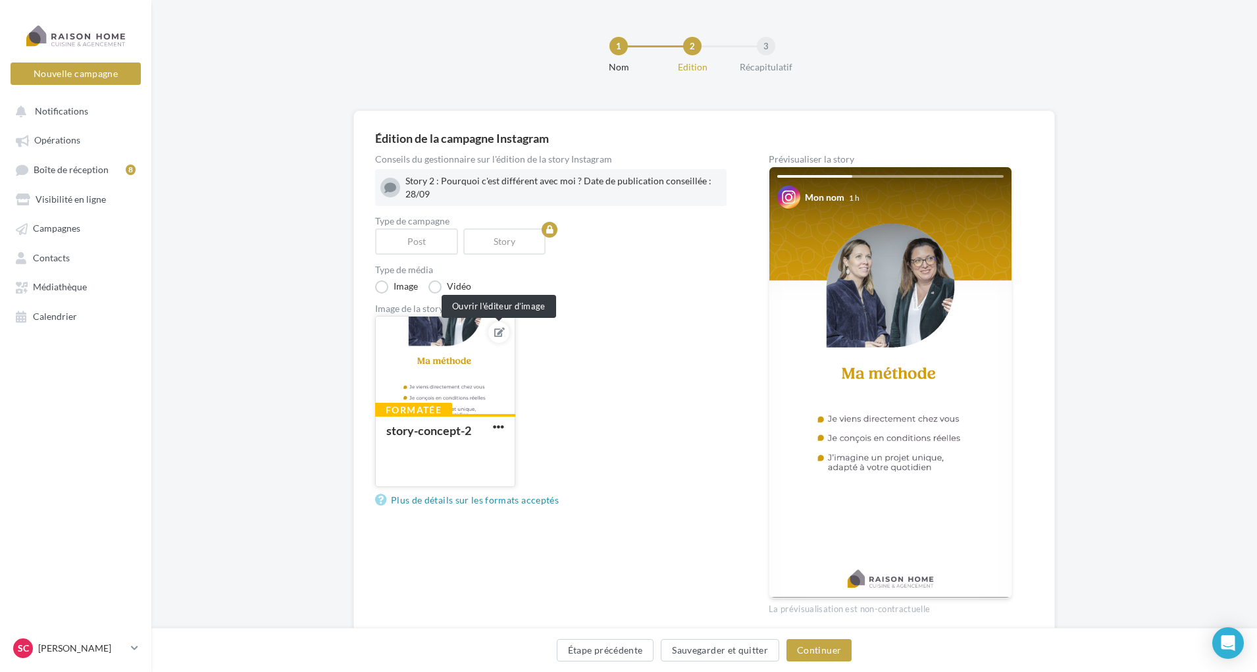
click at [497, 330] on icon at bounding box center [499, 332] width 11 height 9
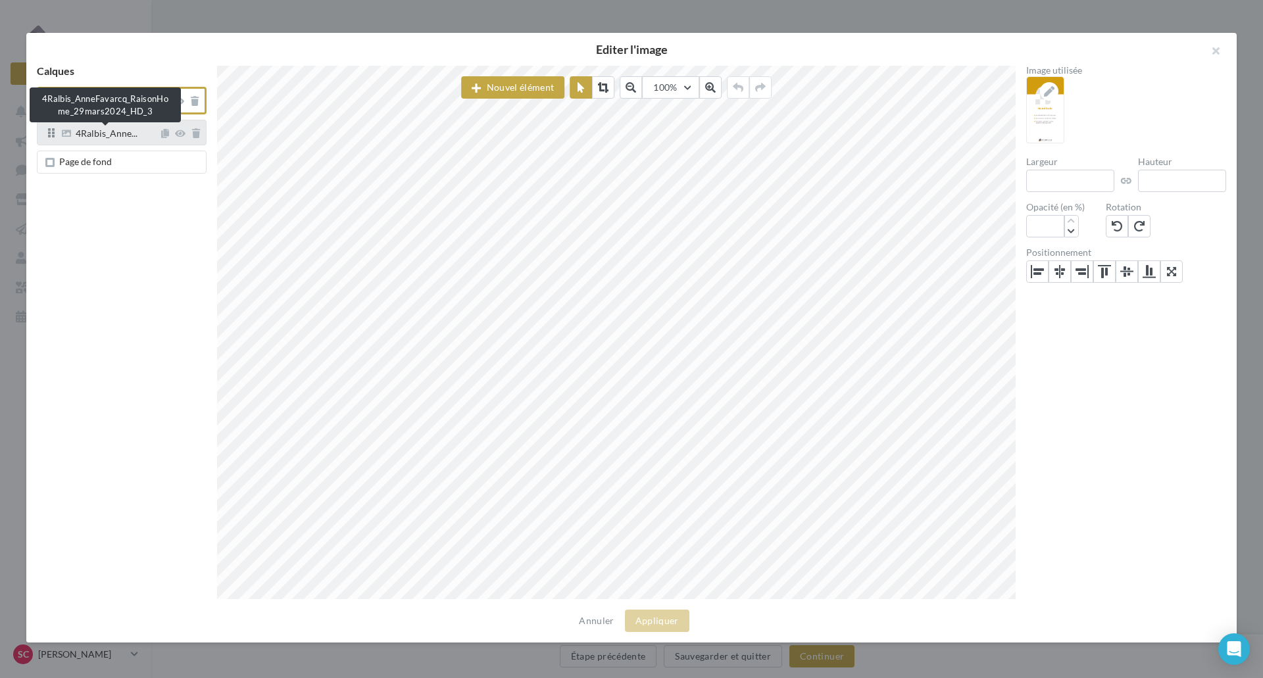
click at [99, 139] on span "4Ralbis_Anne..." at bounding box center [107, 135] width 62 height 12
drag, startPoint x: 66, startPoint y: 130, endPoint x: 80, endPoint y: 135, distance: 15.4
click at [66, 130] on icon at bounding box center [66, 133] width 9 height 9
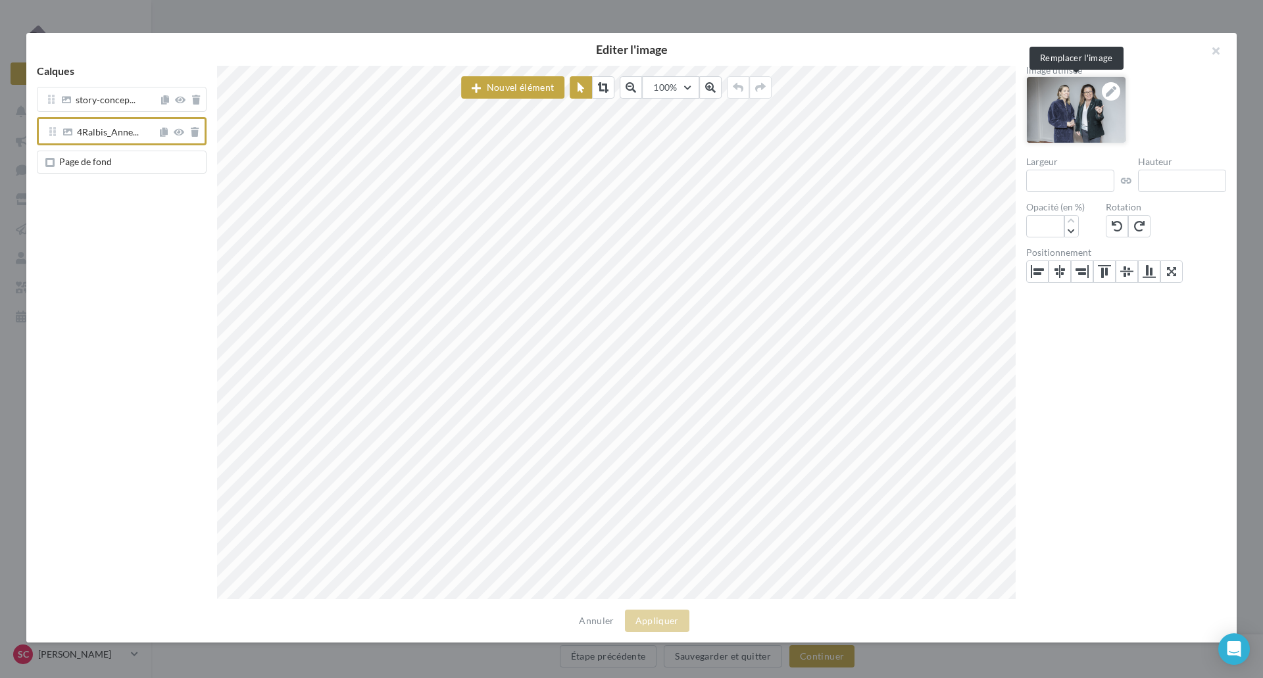
click at [1113, 91] on icon at bounding box center [1111, 91] width 11 height 11
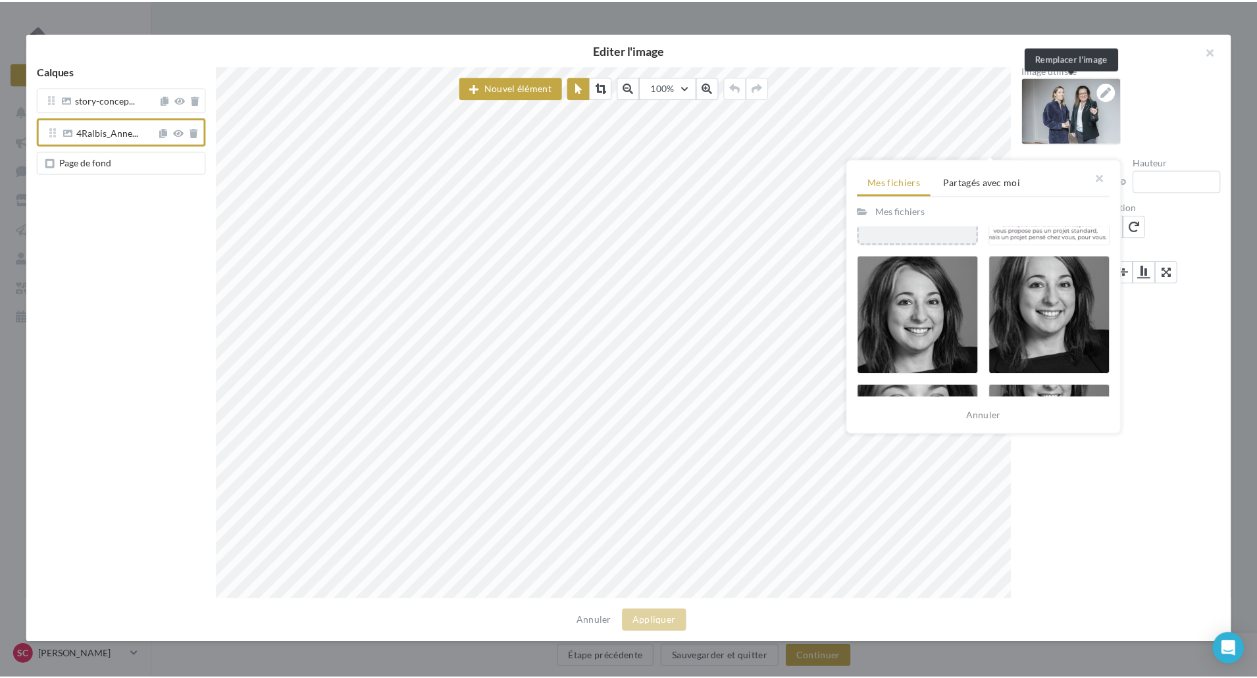
scroll to position [197, 0]
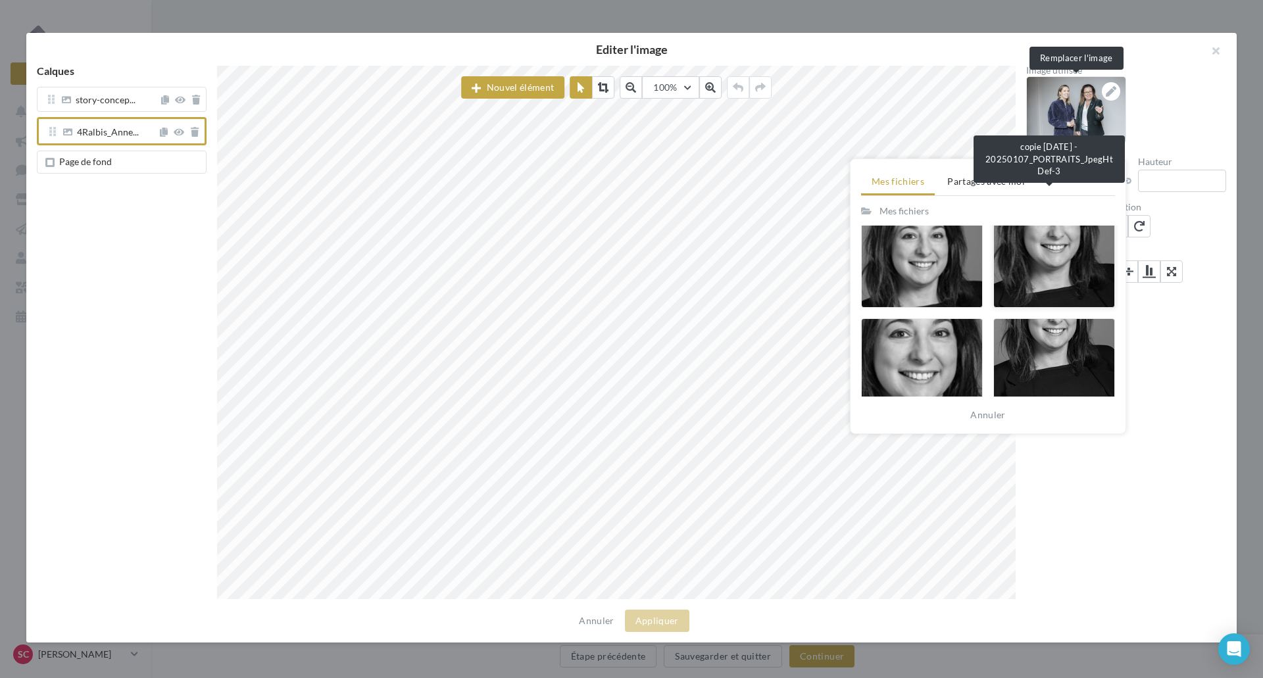
click at [1028, 242] on div at bounding box center [1054, 248] width 122 height 118
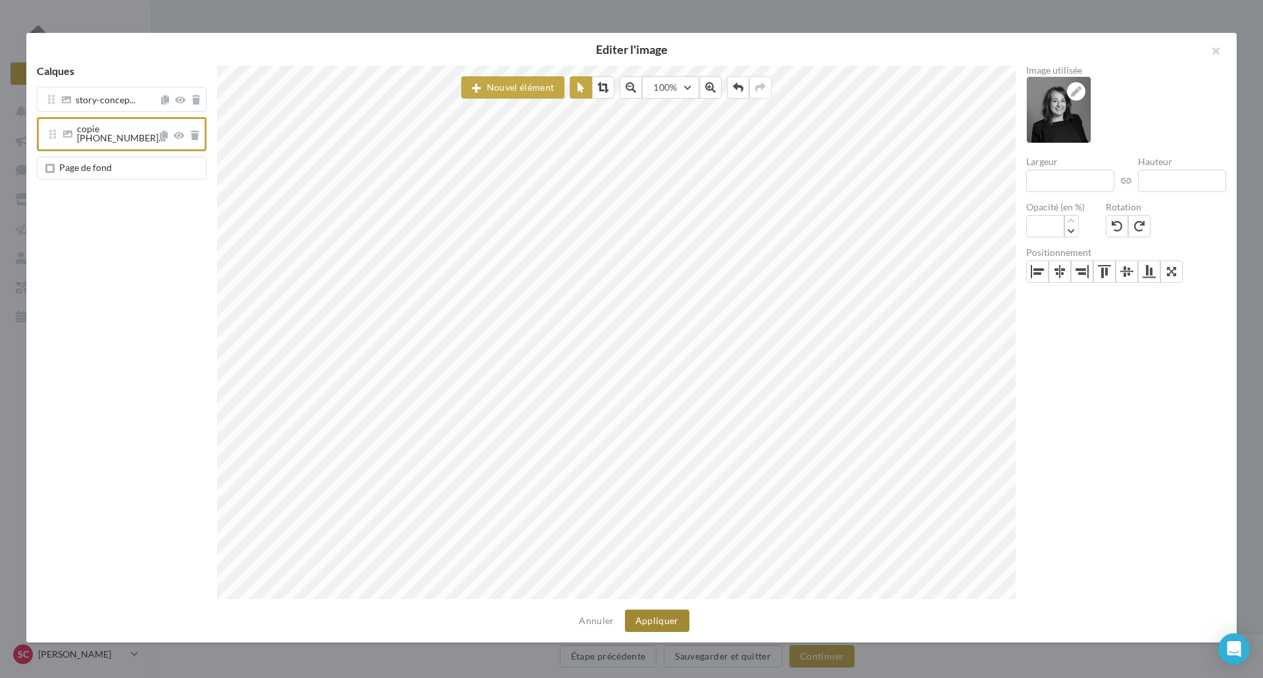
click at [648, 617] on button "Appliquer" at bounding box center [657, 621] width 64 height 22
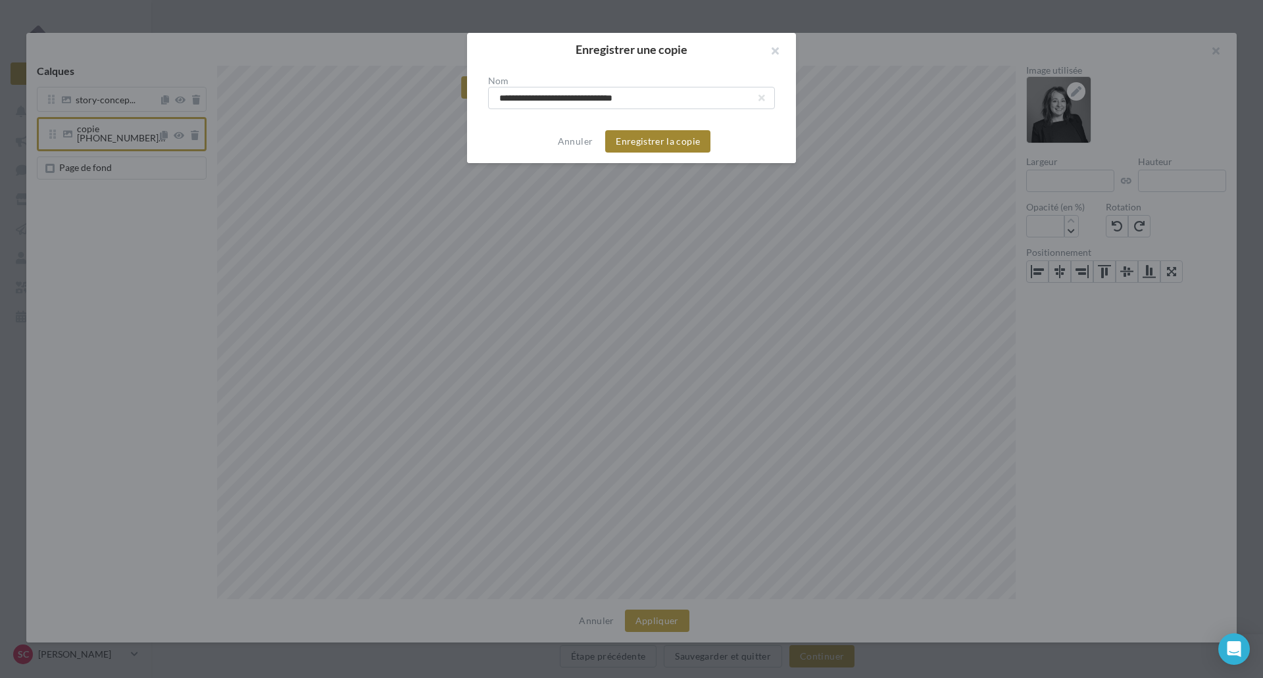
click at [655, 147] on button "Enregistrer la copie" at bounding box center [657, 141] width 105 height 22
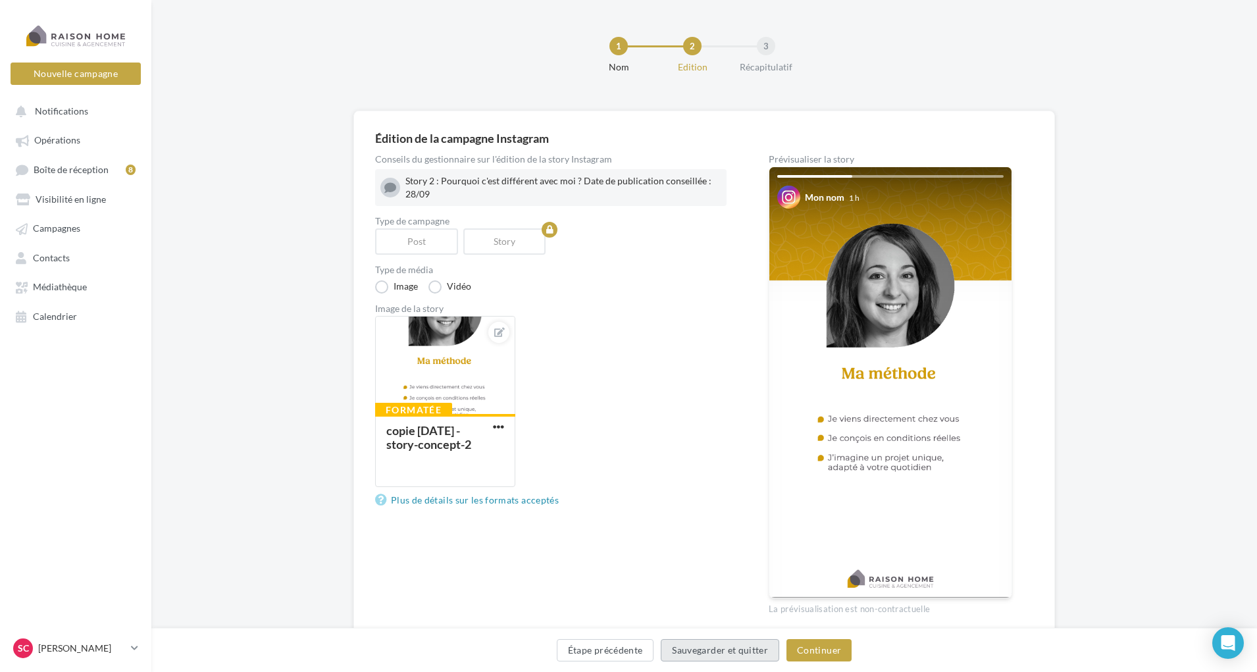
click at [691, 651] on button "Sauvegarder et quitter" at bounding box center [720, 650] width 118 height 22
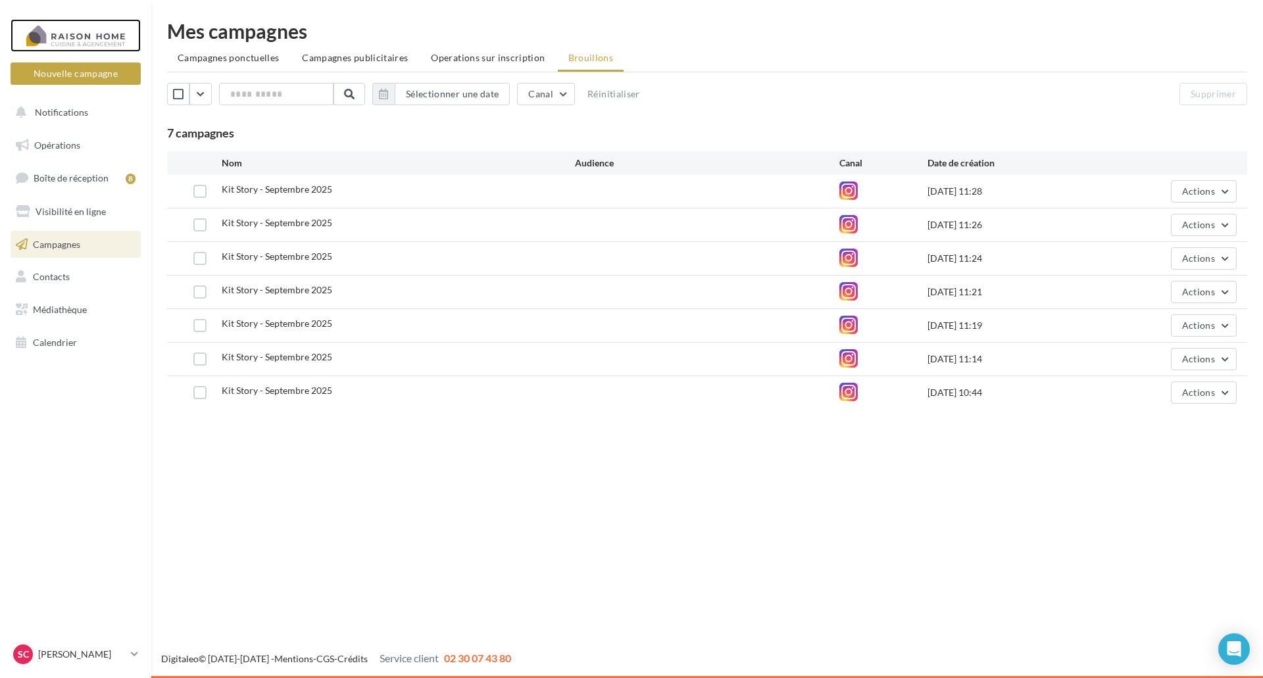
click at [82, 36] on div at bounding box center [75, 35] width 105 height 33
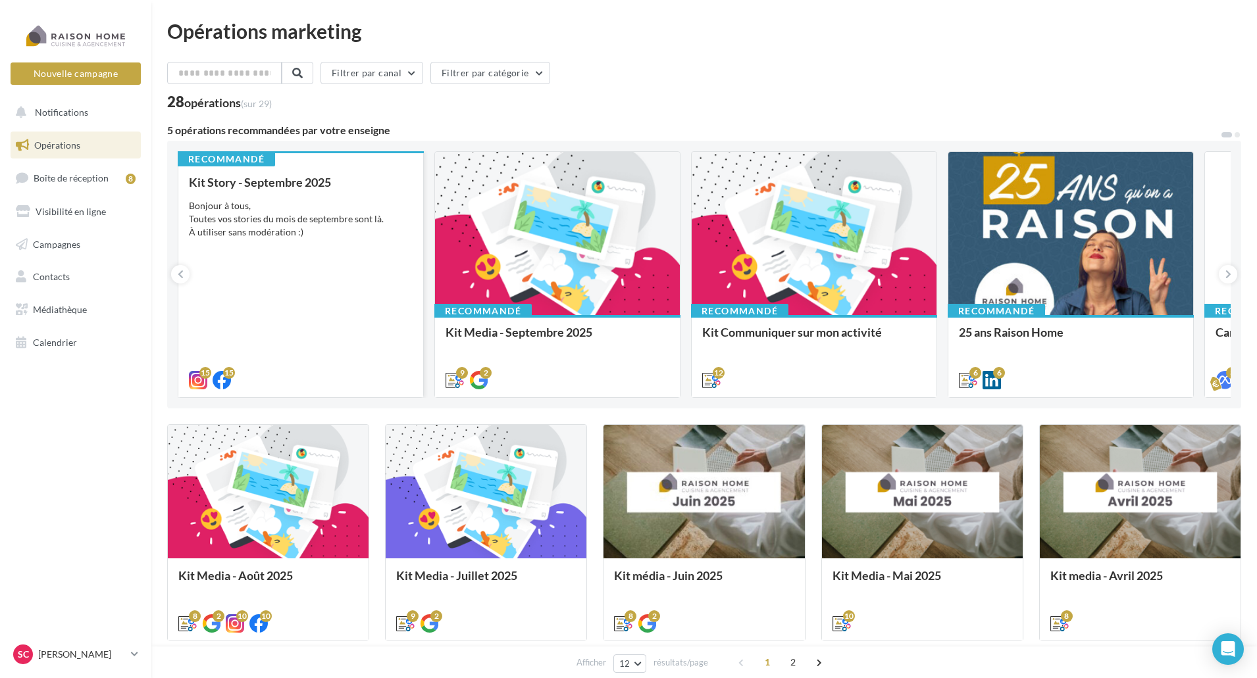
click at [284, 208] on div "Bonjour à tous, Toutes vos stories du mois de septembre sont là. À utiliser san…" at bounding box center [301, 218] width 224 height 39
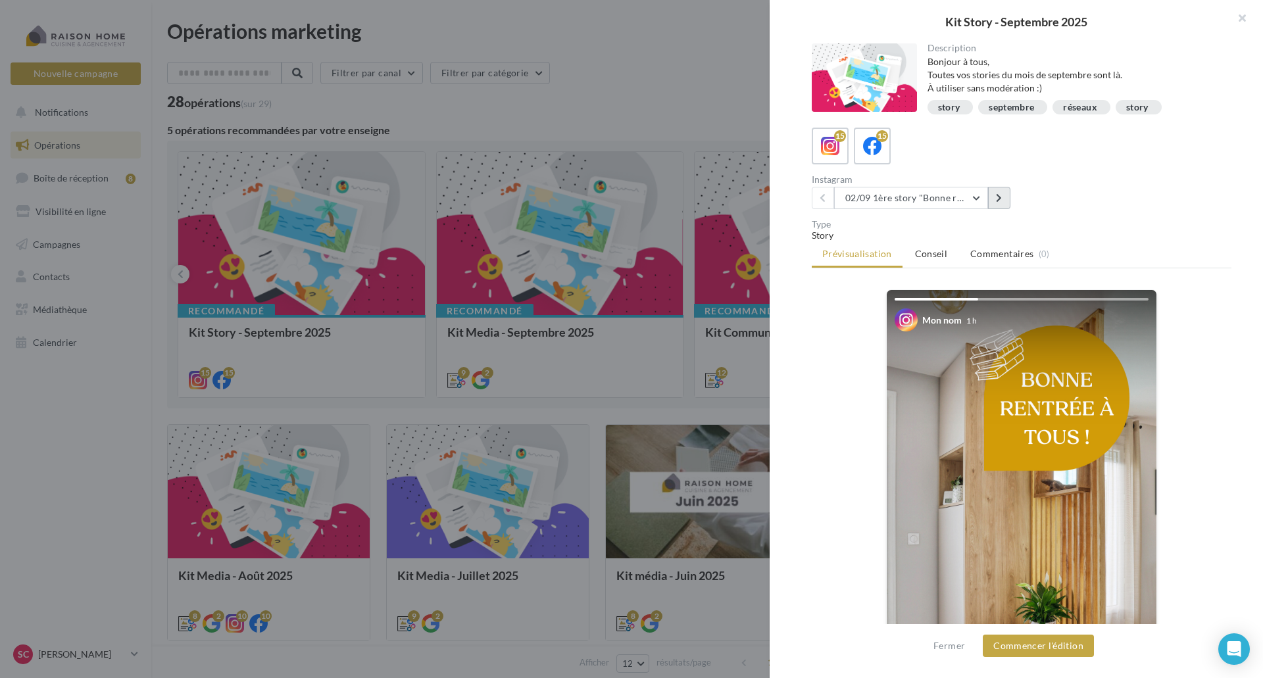
click at [998, 193] on button at bounding box center [999, 198] width 22 height 22
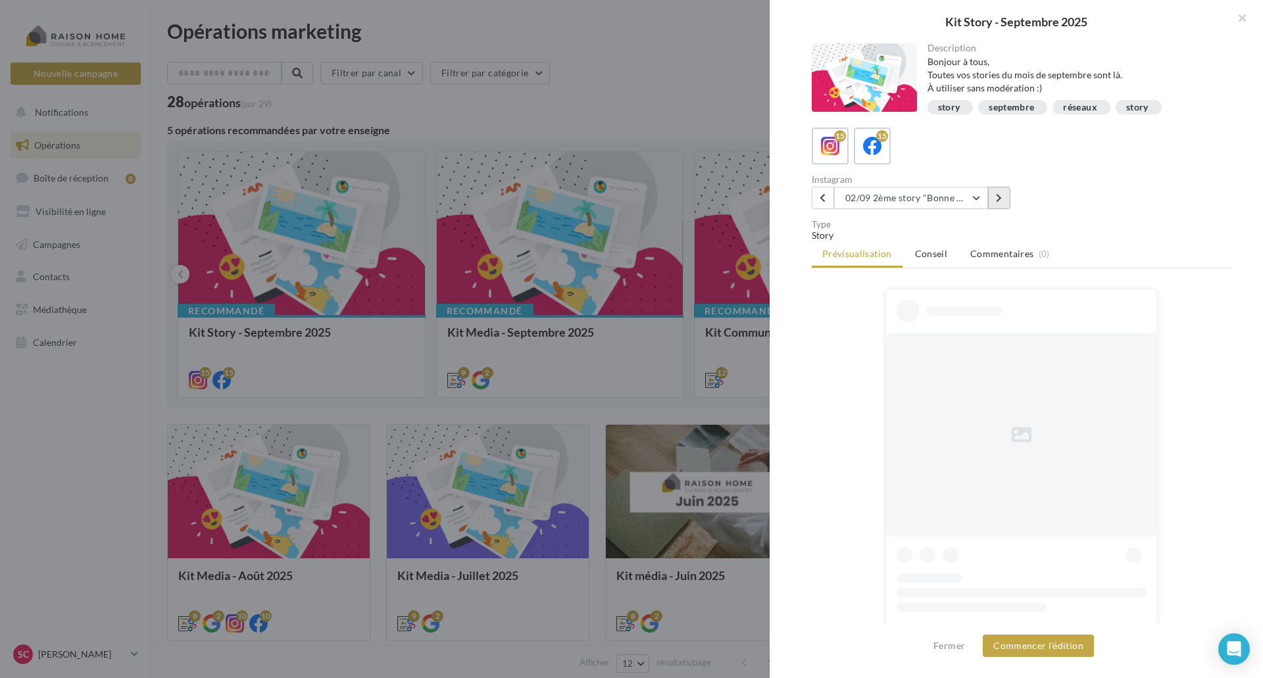
click at [998, 193] on button at bounding box center [999, 198] width 22 height 22
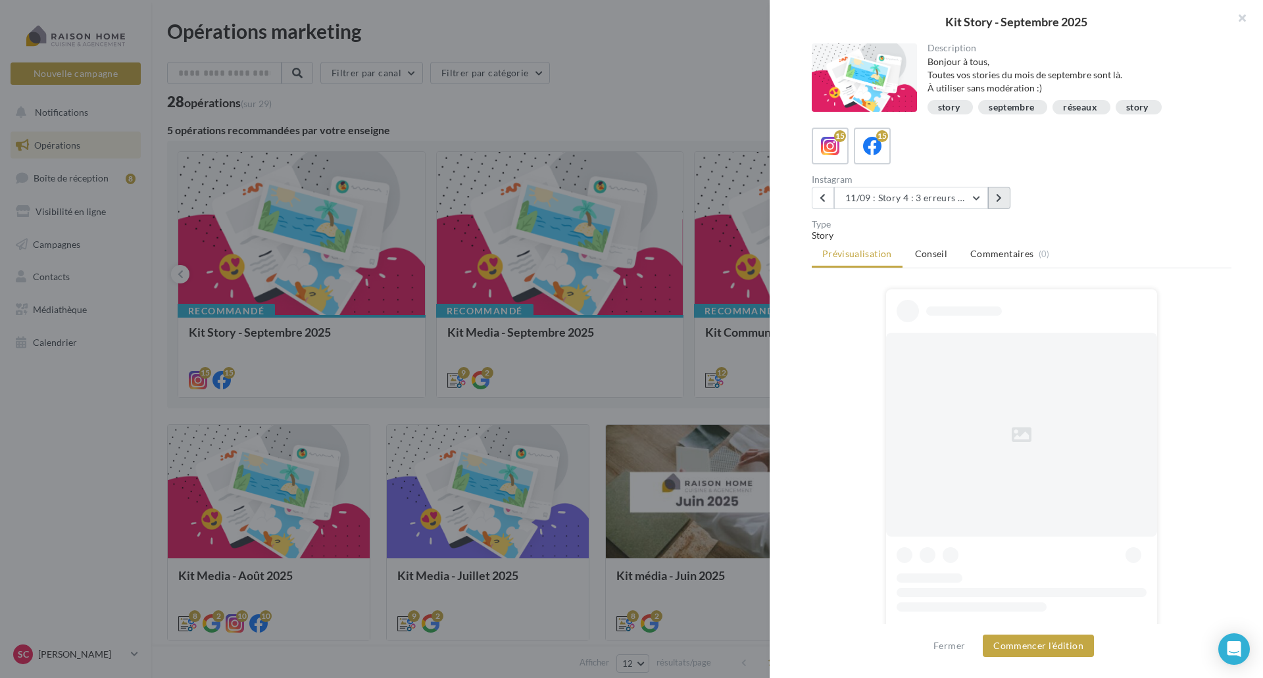
click at [998, 193] on button at bounding box center [999, 198] width 22 height 22
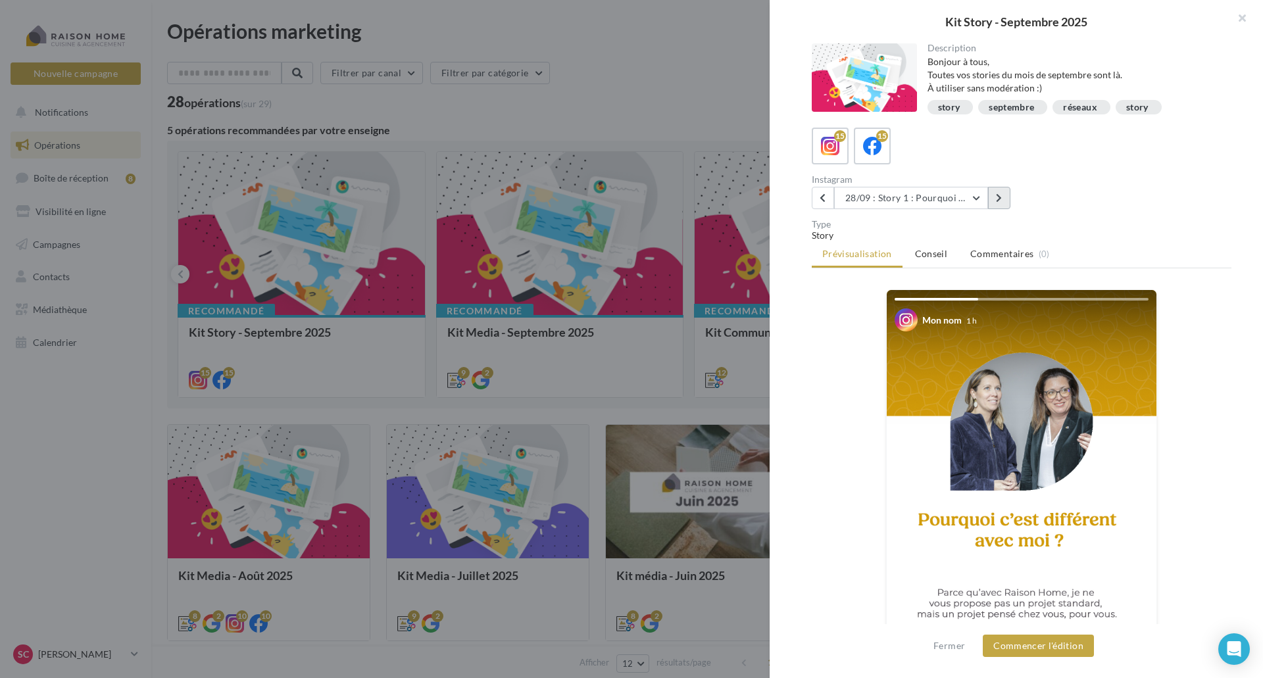
click at [998, 193] on button at bounding box center [999, 198] width 22 height 22
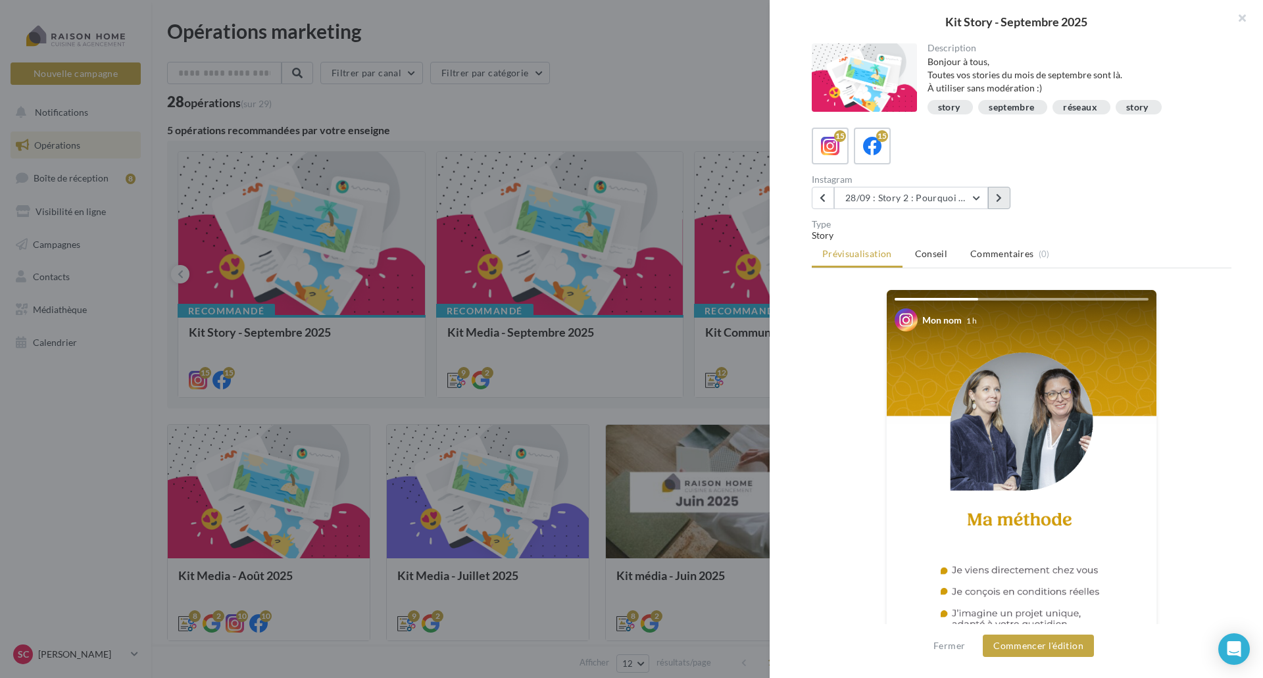
click at [998, 193] on button at bounding box center [999, 198] width 22 height 22
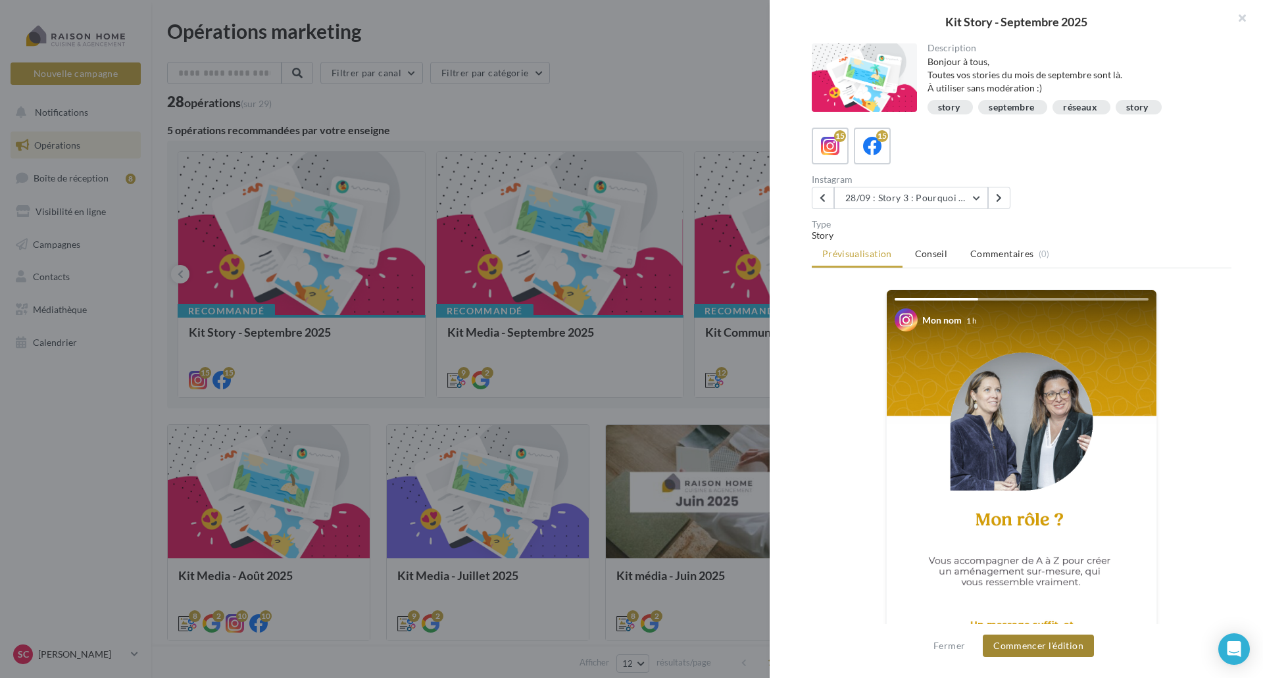
click at [1011, 640] on button "Commencer l'édition" at bounding box center [1038, 646] width 111 height 22
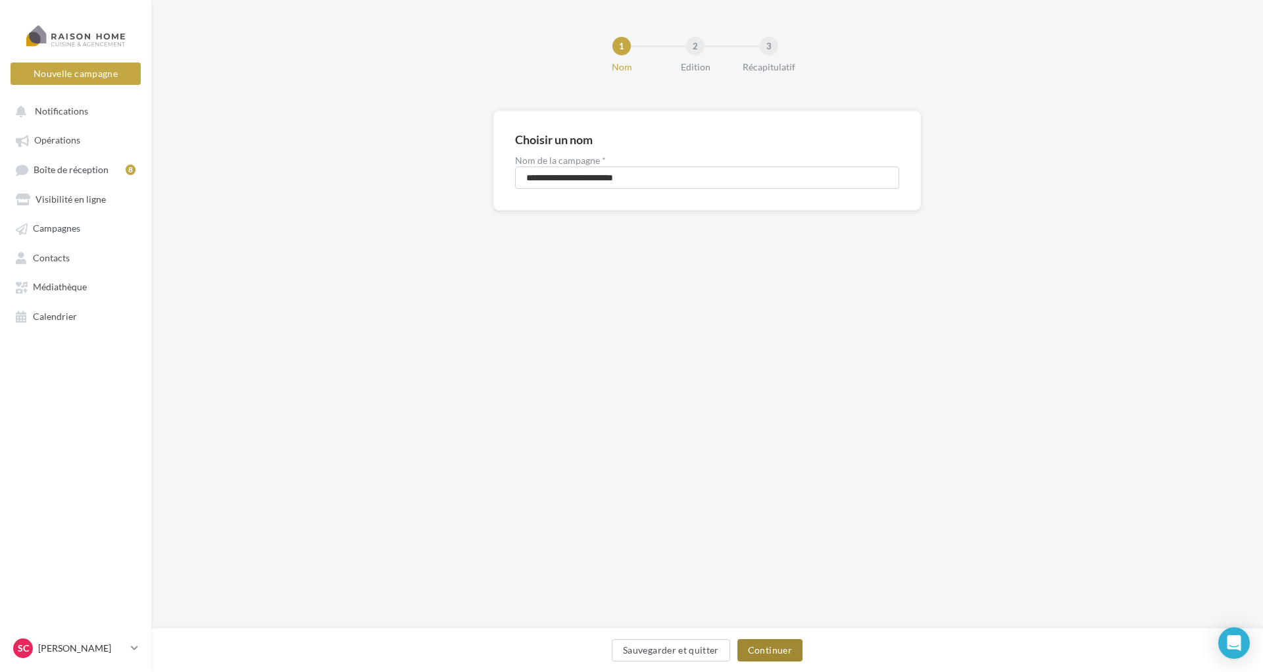
click at [761, 645] on button "Continuer" at bounding box center [769, 650] width 65 height 22
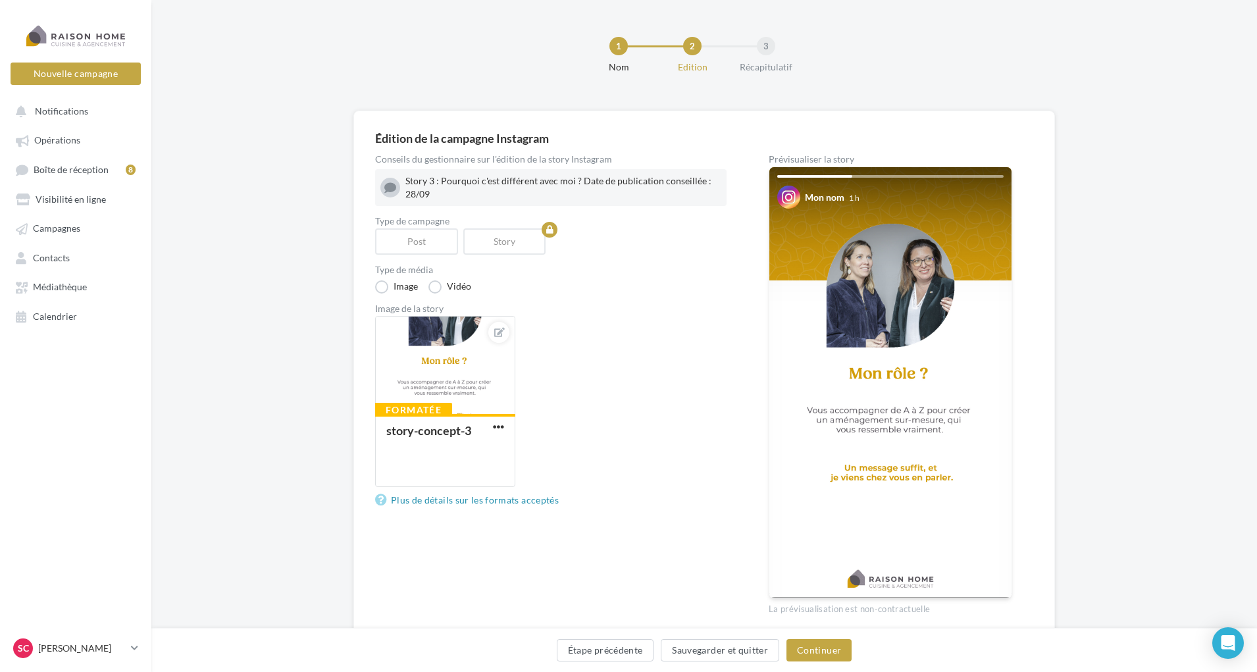
click at [252, 604] on div "Édition de la campagne Instagram Conseils du gestionnaire sur l'édition de la s…" at bounding box center [703, 400] width 1105 height 579
click at [826, 642] on button "Continuer" at bounding box center [818, 650] width 65 height 22
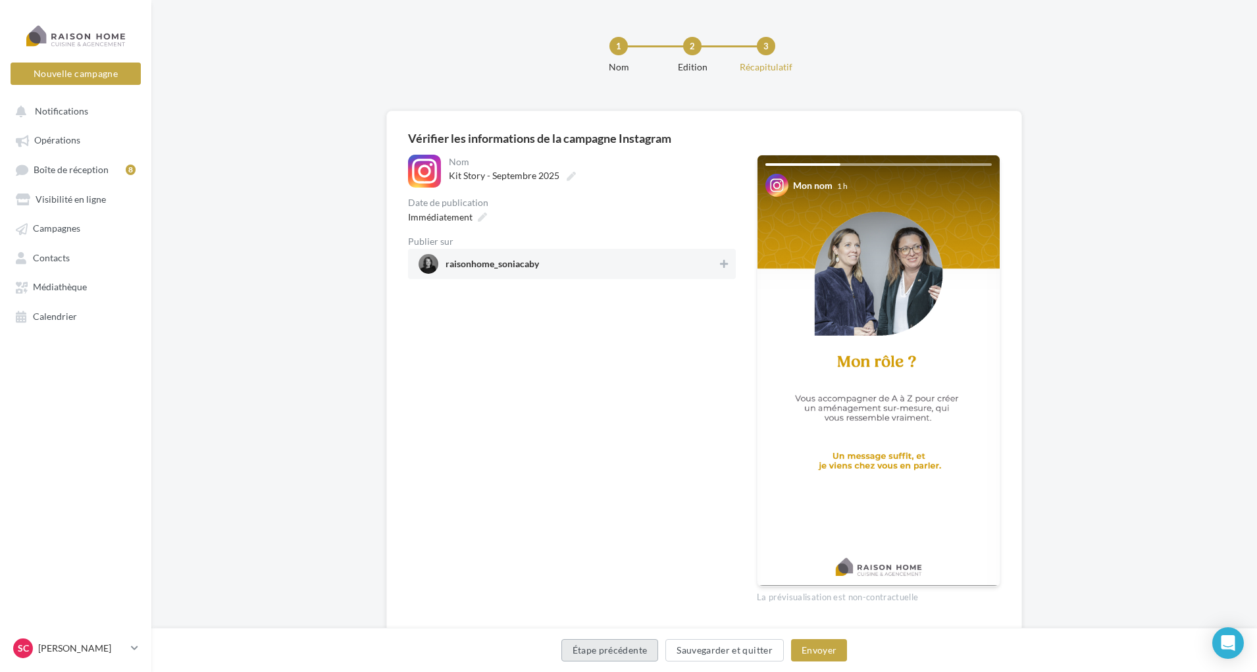
click at [614, 646] on button "Étape précédente" at bounding box center [609, 650] width 97 height 22
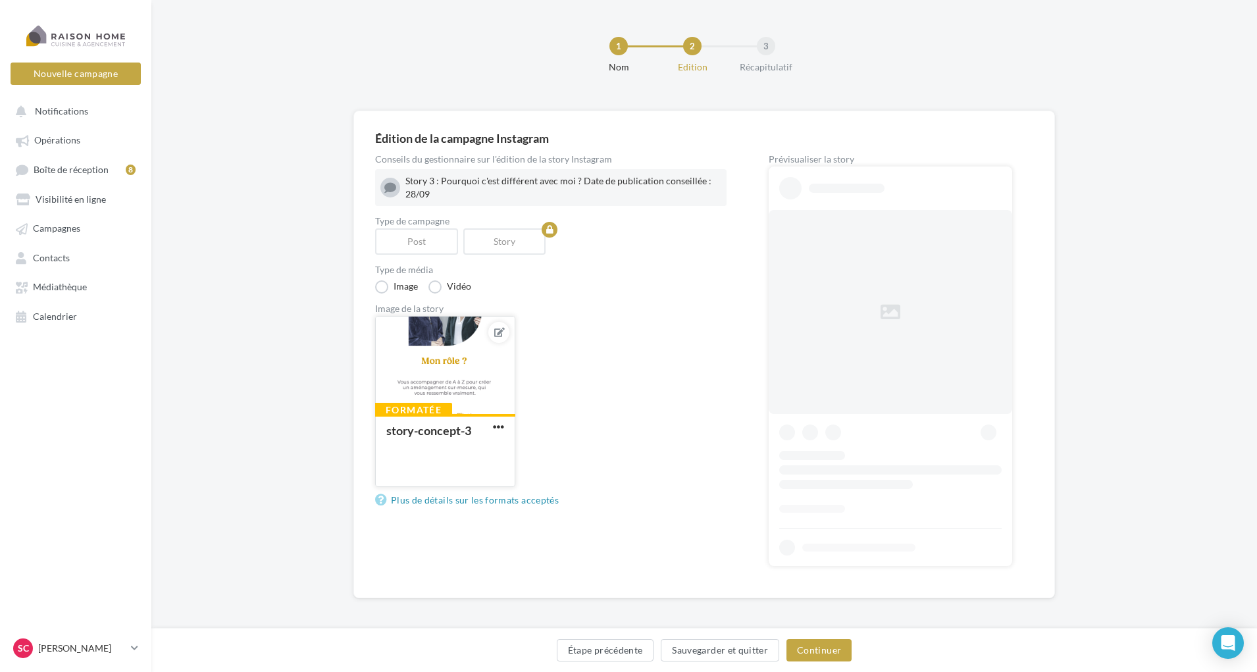
click at [497, 332] on icon at bounding box center [499, 332] width 11 height 9
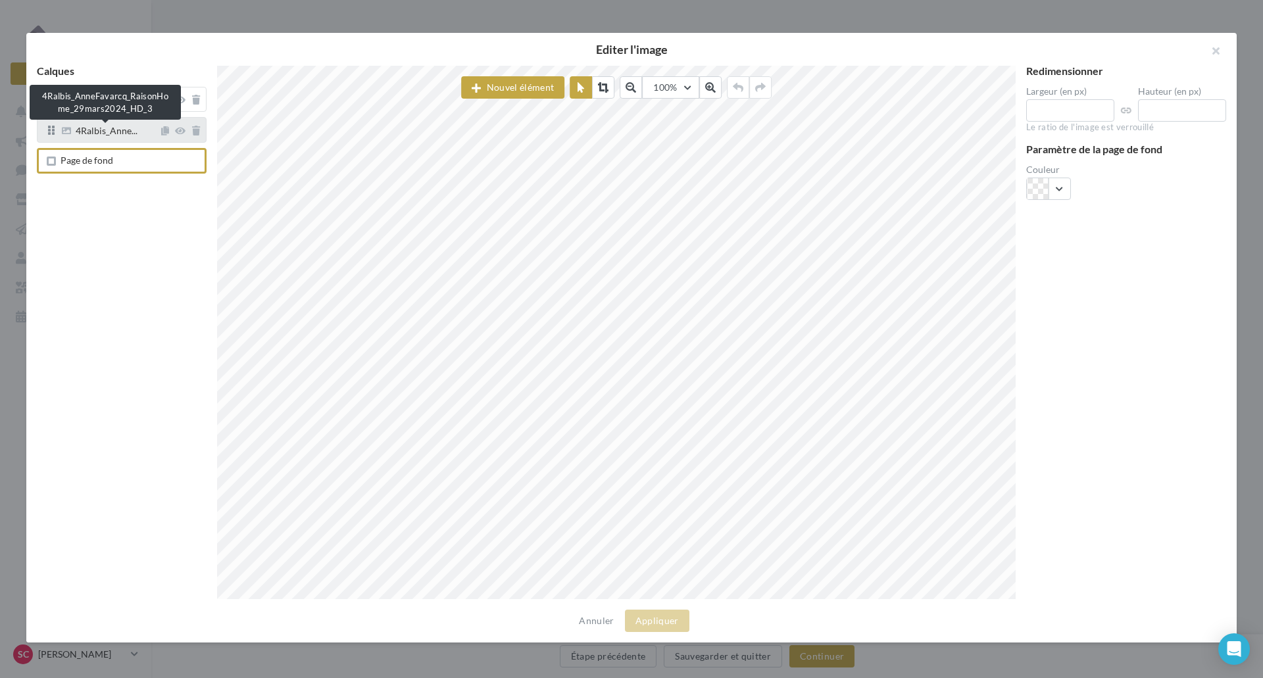
click at [134, 132] on span "4Ralbis_Anne..." at bounding box center [107, 132] width 62 height 12
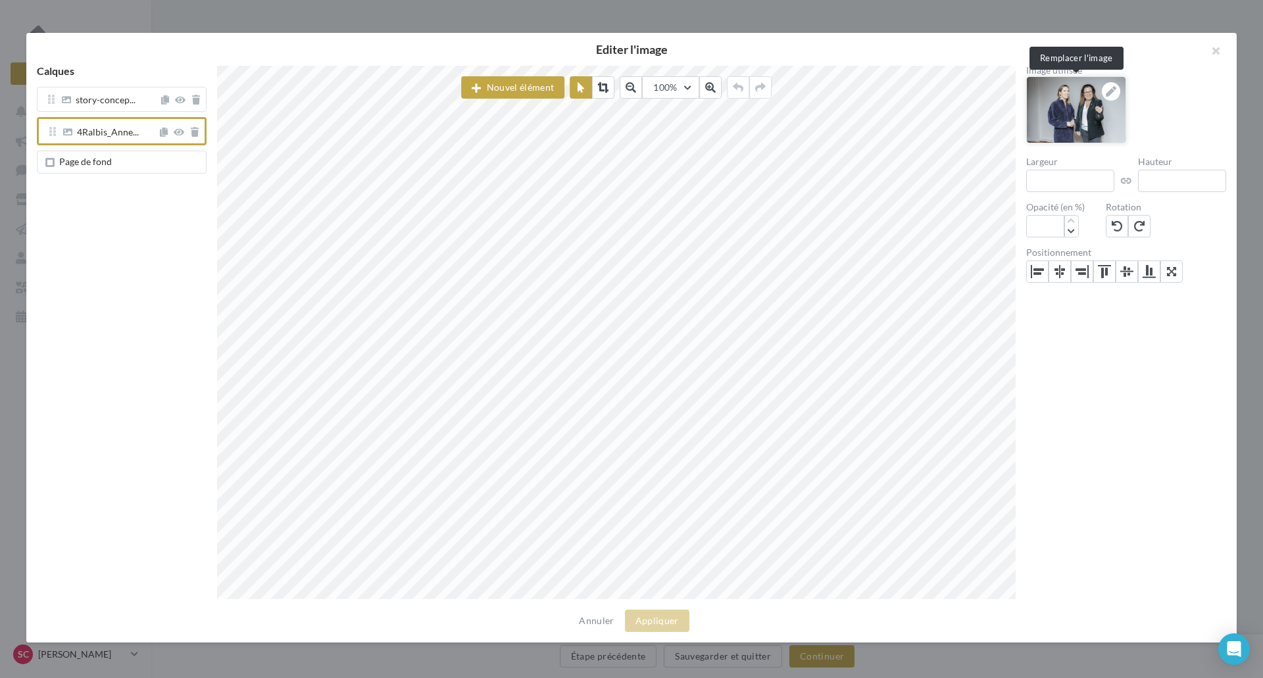
click at [1109, 91] on icon at bounding box center [1111, 91] width 11 height 11
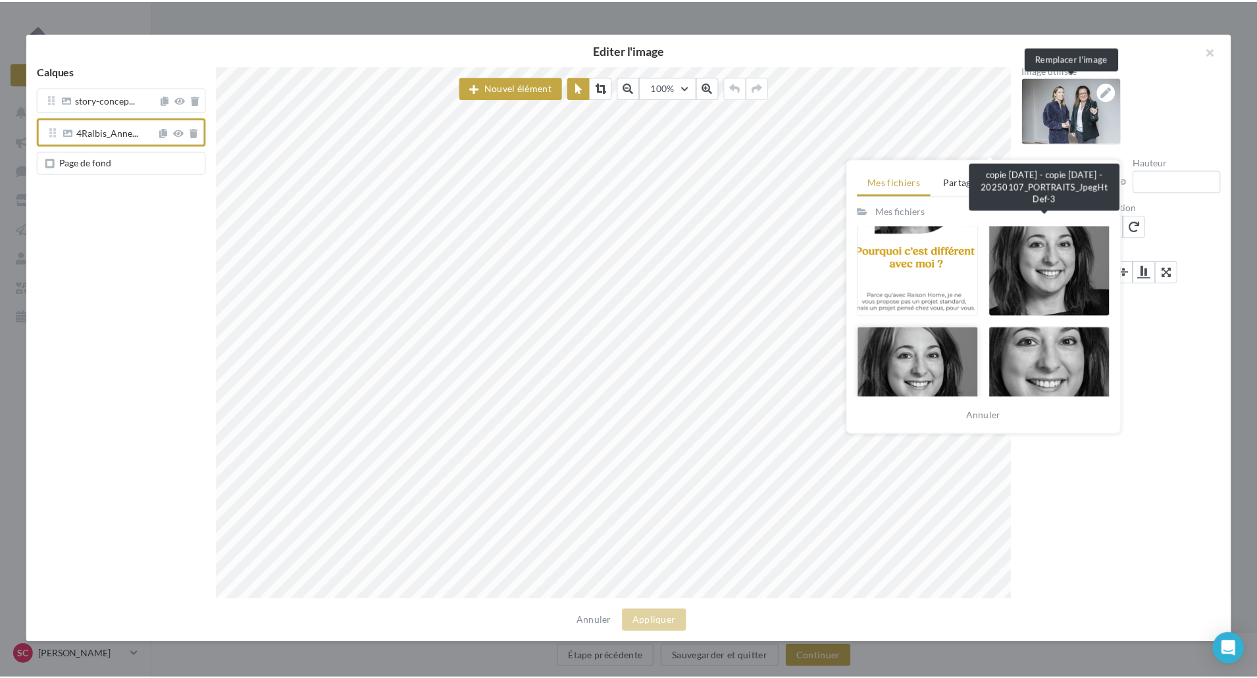
scroll to position [263, 0]
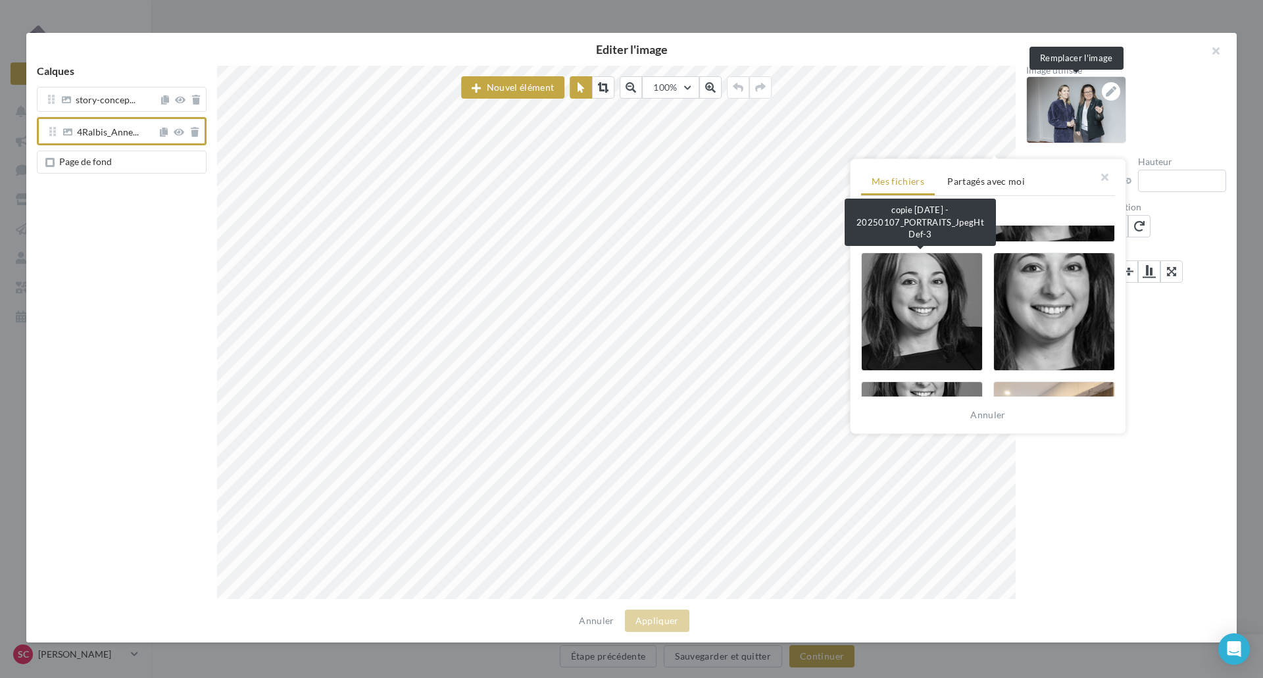
click at [932, 305] on div at bounding box center [922, 312] width 122 height 118
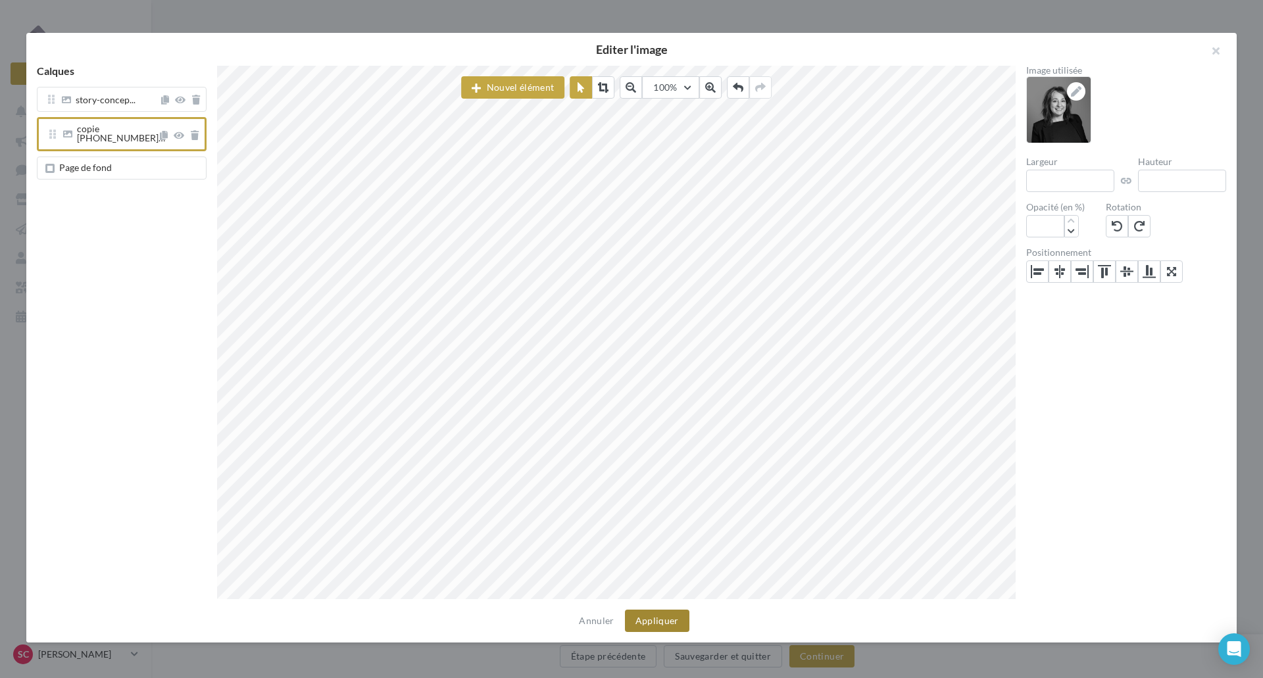
click at [657, 622] on button "Appliquer" at bounding box center [657, 621] width 64 height 22
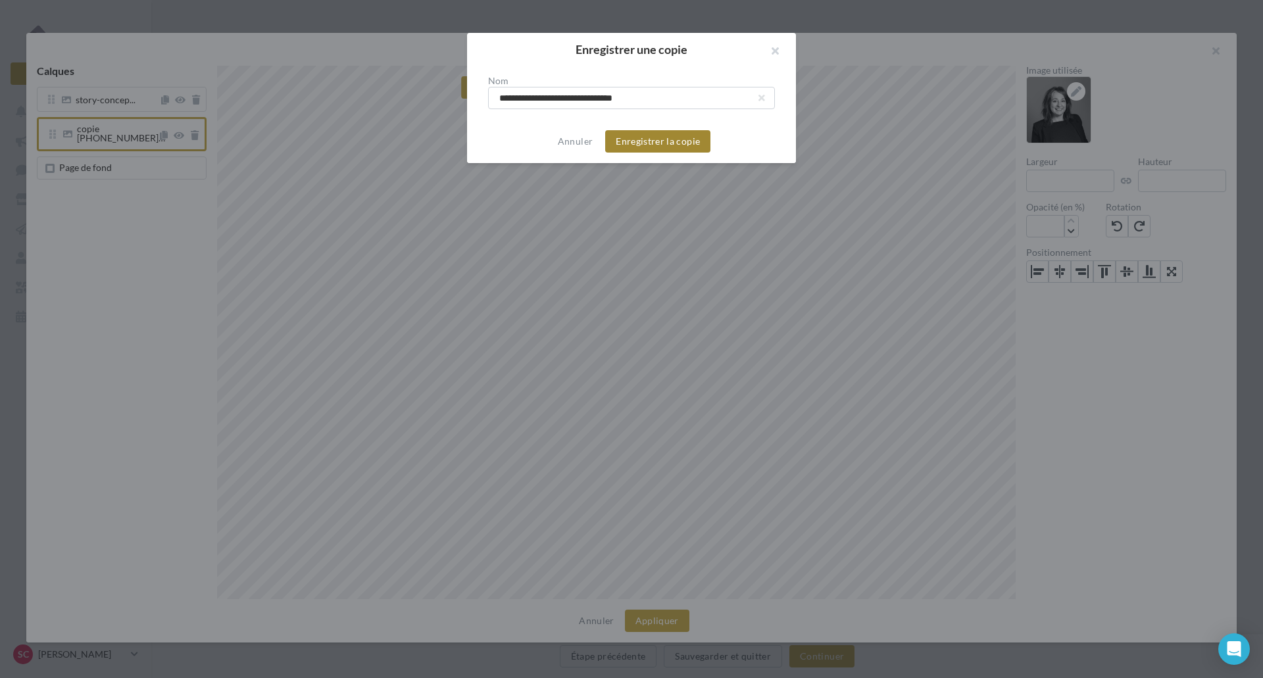
click at [653, 149] on button "Enregistrer la copie" at bounding box center [657, 141] width 105 height 22
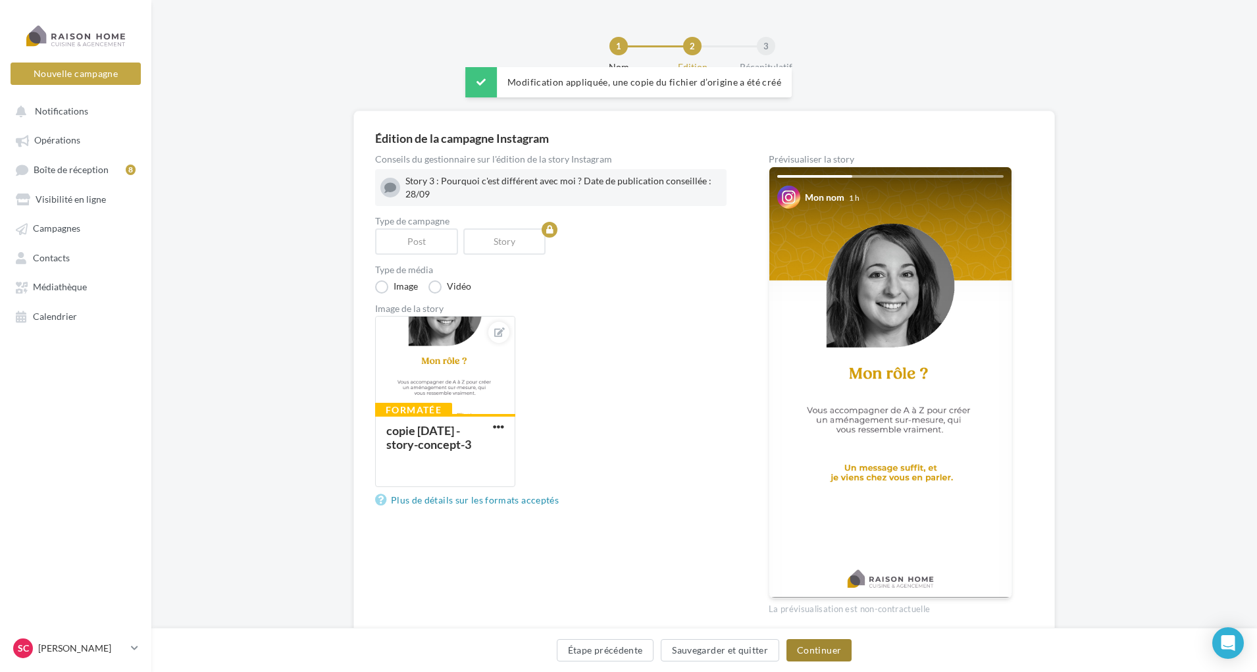
click at [829, 653] on button "Continuer" at bounding box center [818, 650] width 65 height 22
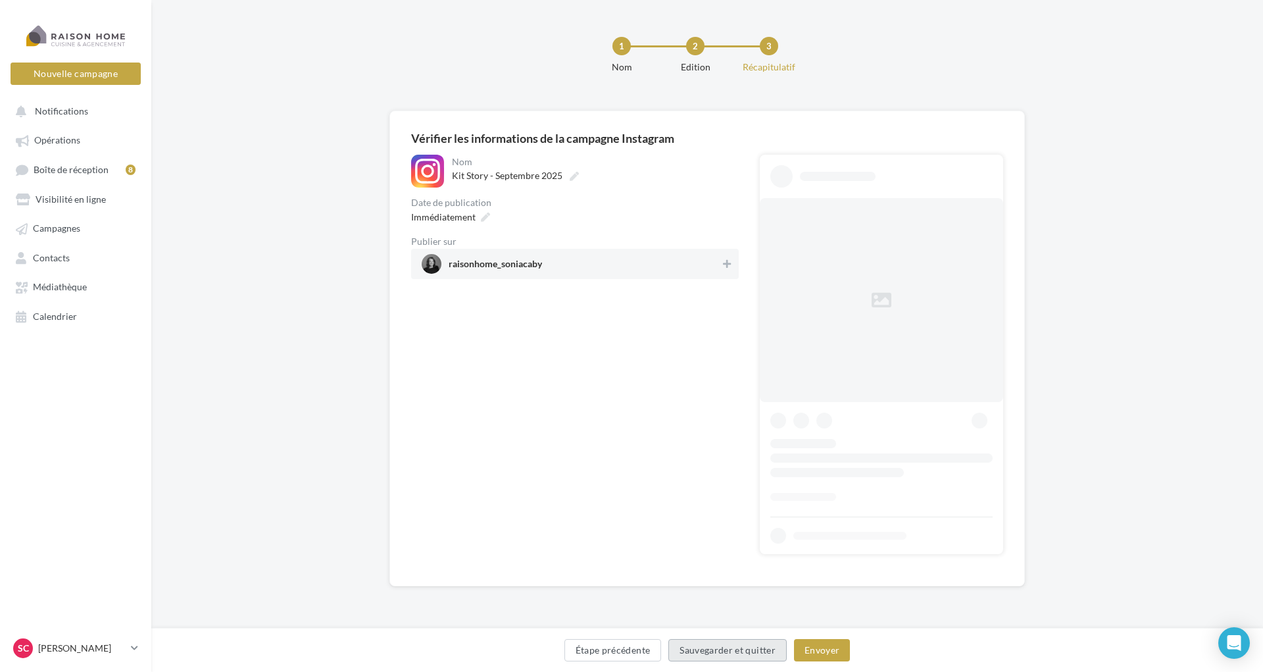
click at [714, 649] on button "Sauvegarder et quitter" at bounding box center [727, 650] width 118 height 22
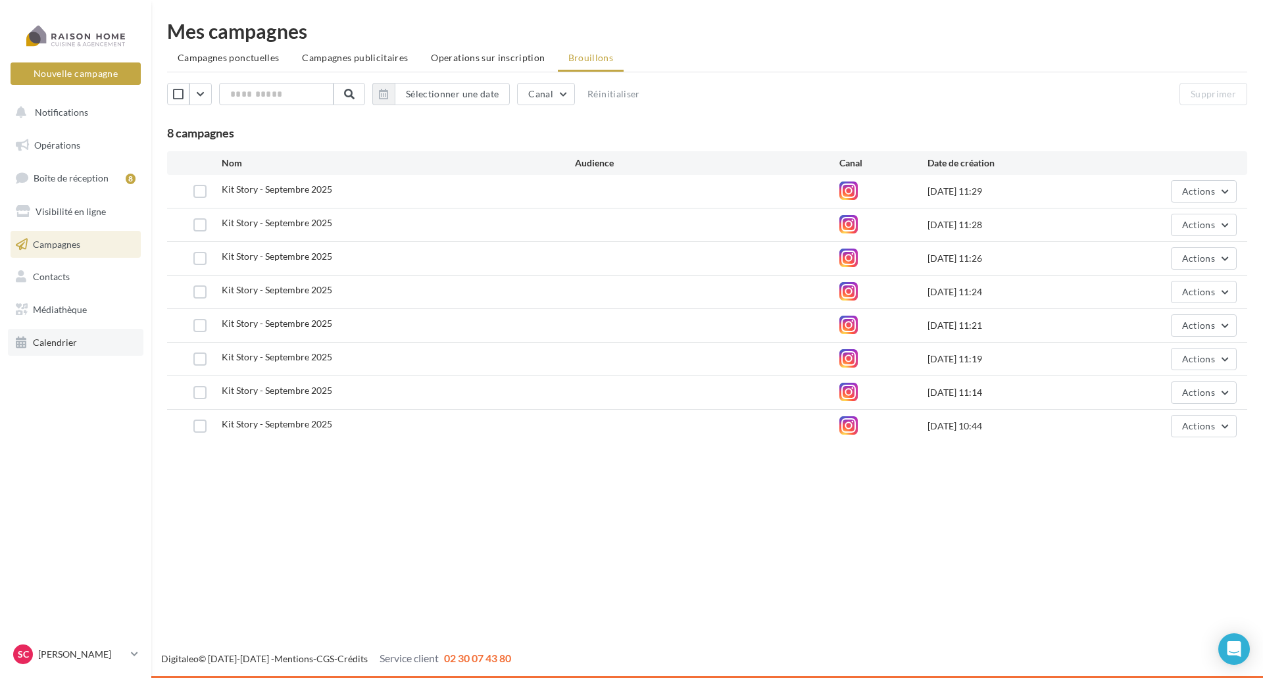
click at [54, 351] on link "Calendrier" at bounding box center [76, 343] width 136 height 28
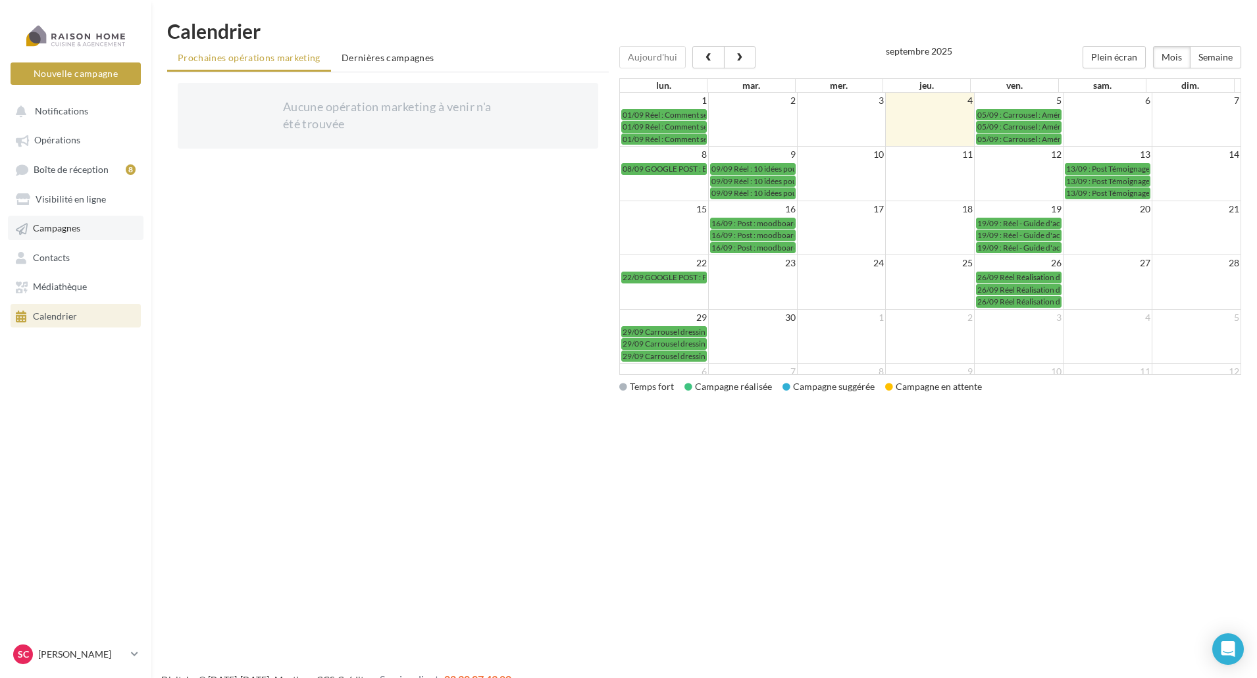
click at [71, 218] on link "Campagnes" at bounding box center [76, 228] width 136 height 24
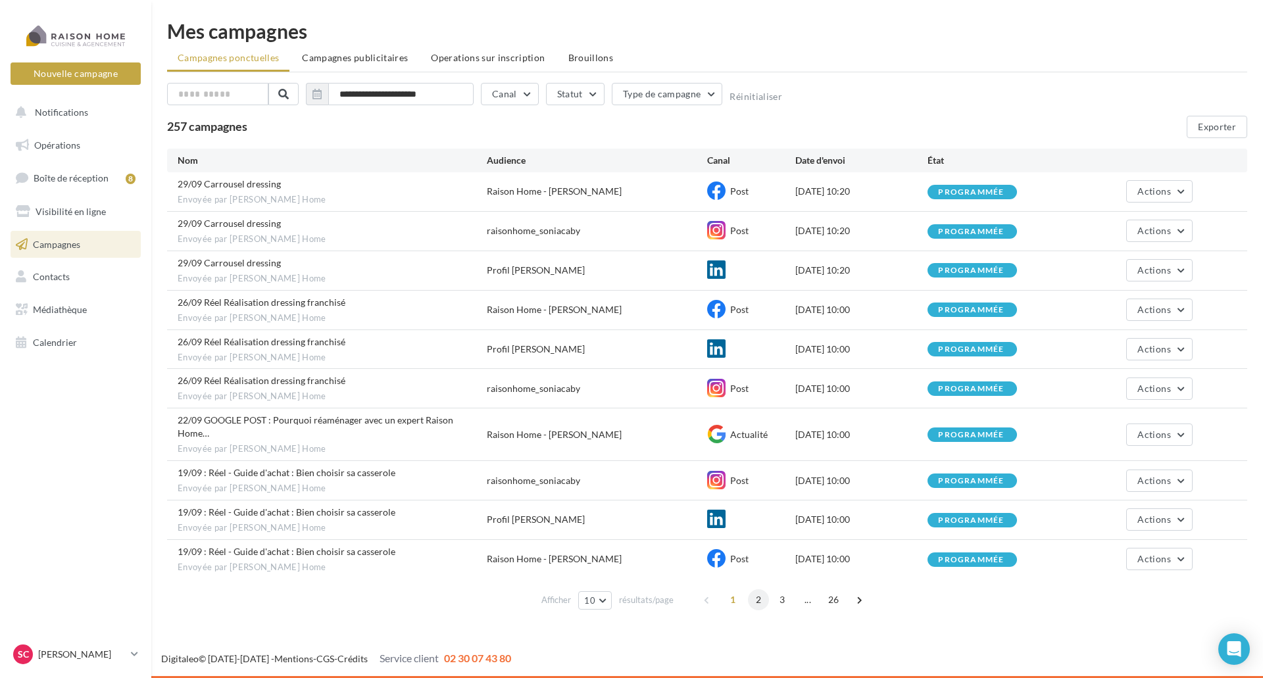
click at [753, 589] on span "2" at bounding box center [758, 599] width 21 height 21
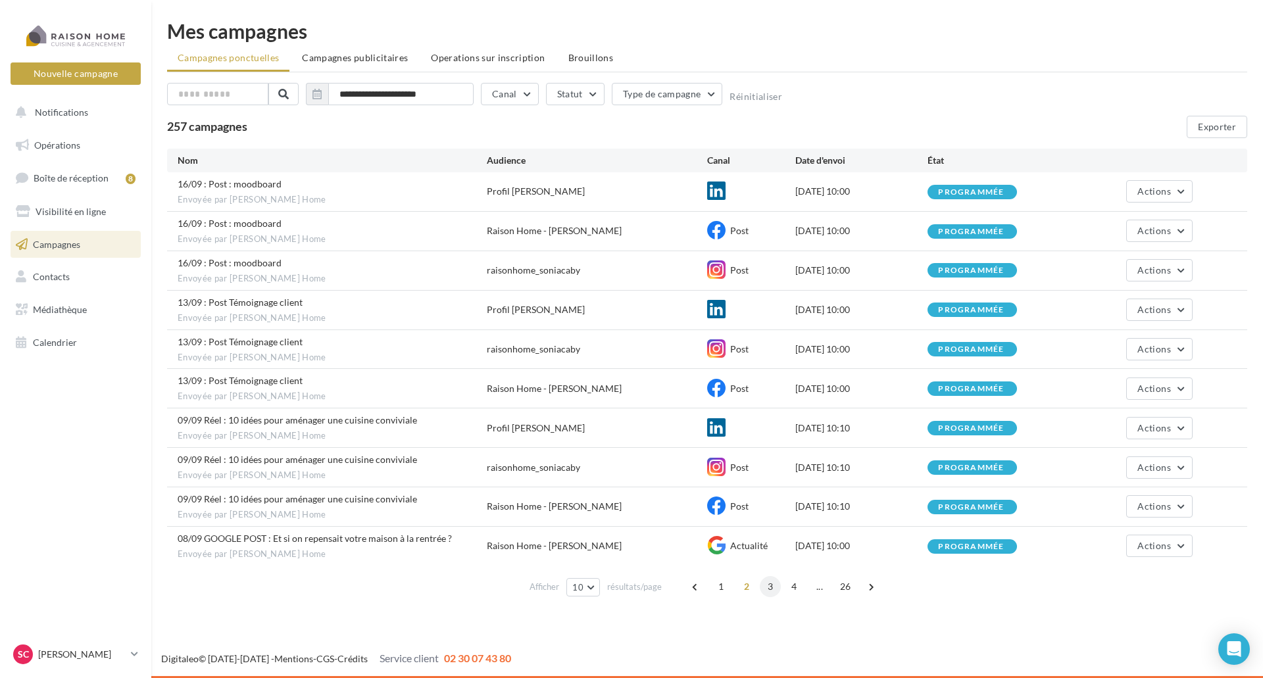
click at [767, 586] on span "3" at bounding box center [770, 586] width 21 height 21
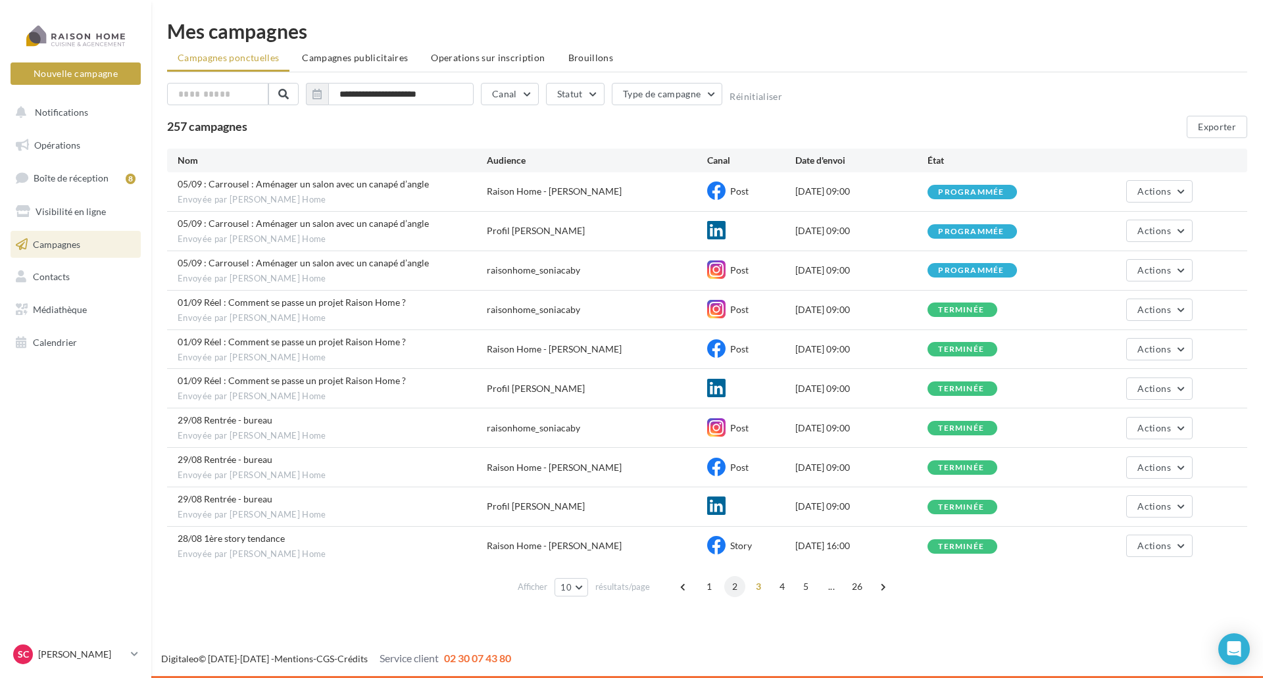
click at [736, 589] on span "2" at bounding box center [734, 586] width 21 height 21
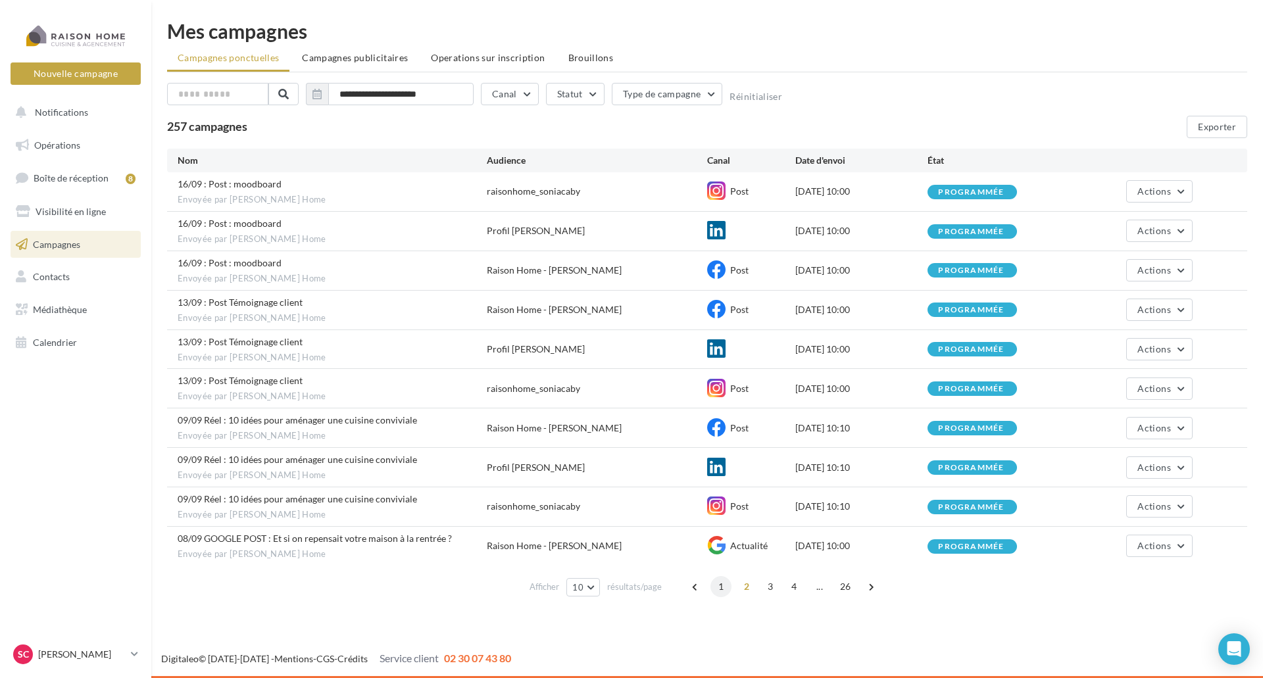
click at [724, 589] on span "1" at bounding box center [721, 586] width 21 height 21
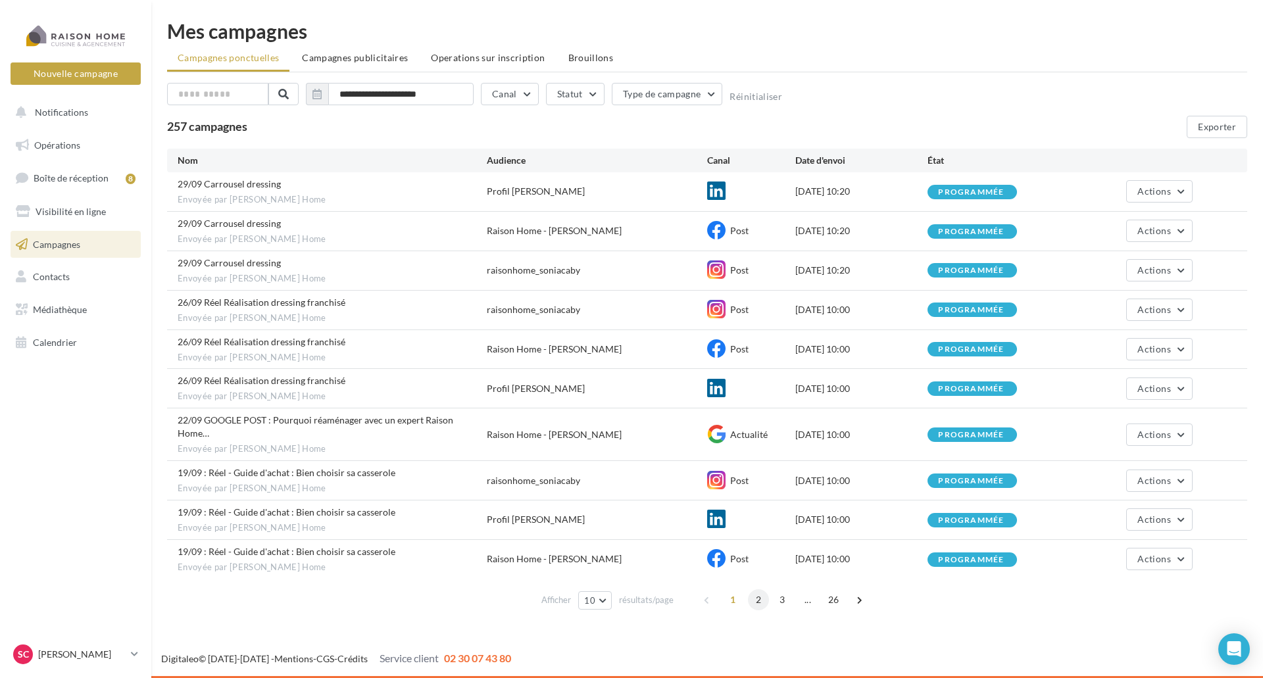
click at [756, 589] on span "2" at bounding box center [758, 599] width 21 height 21
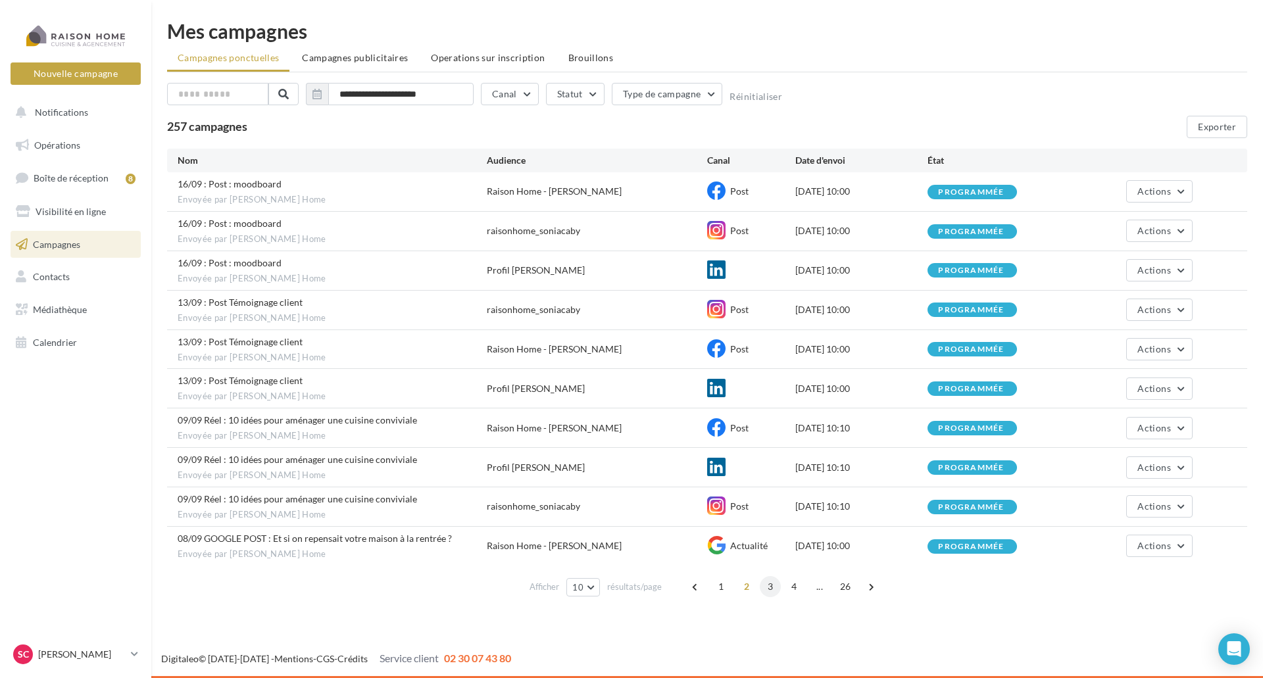
click at [774, 586] on span "3" at bounding box center [770, 586] width 21 height 21
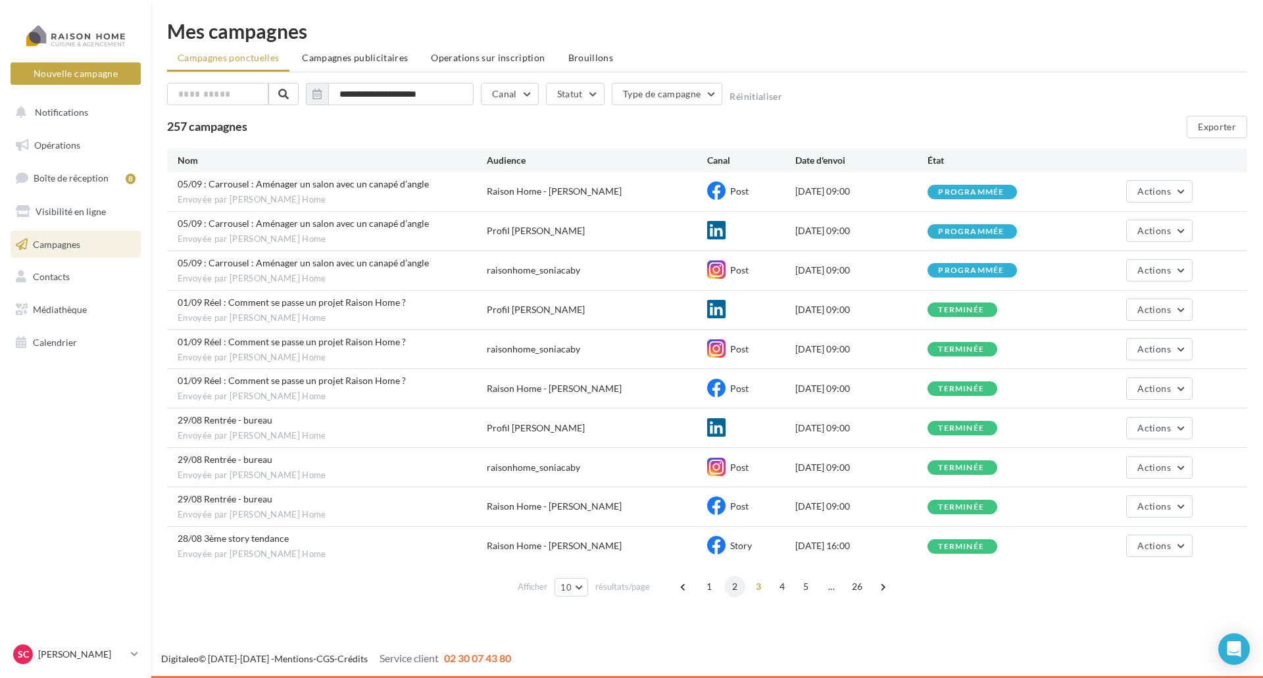
click at [740, 586] on span "2" at bounding box center [734, 586] width 21 height 21
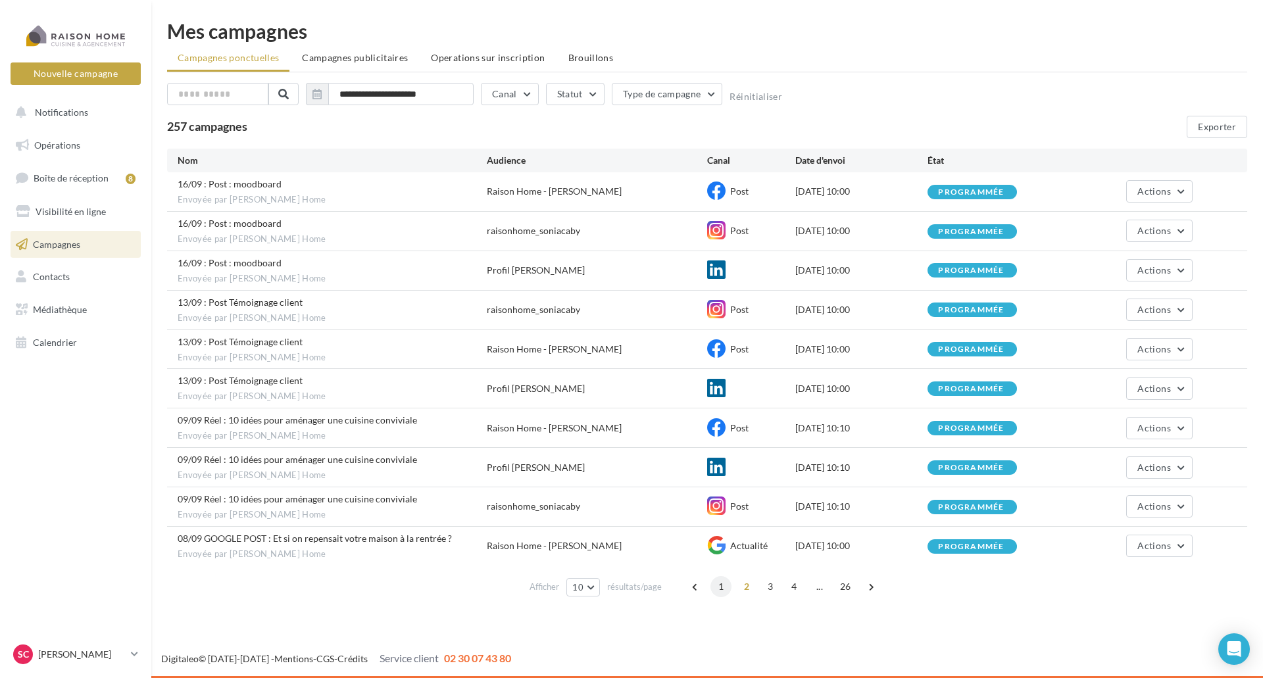
click at [724, 586] on span "1" at bounding box center [721, 586] width 21 height 21
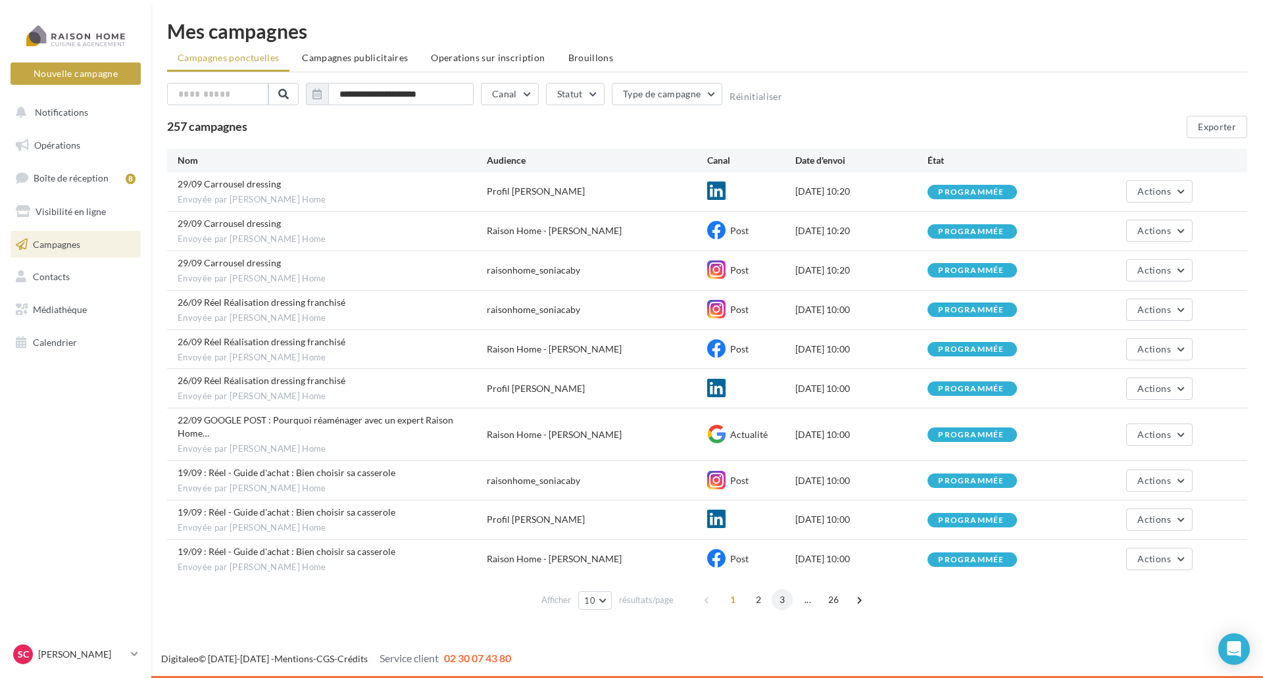
click at [784, 589] on span "3" at bounding box center [782, 599] width 21 height 21
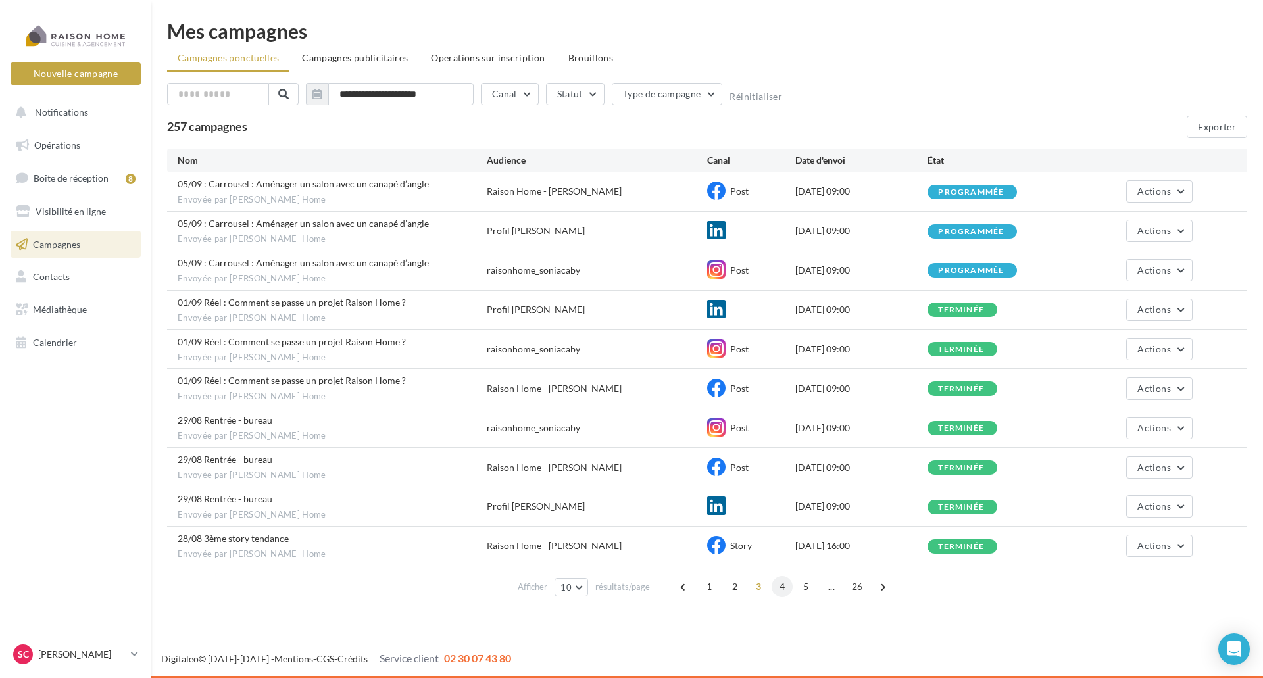
click at [789, 587] on span "4" at bounding box center [782, 586] width 21 height 21
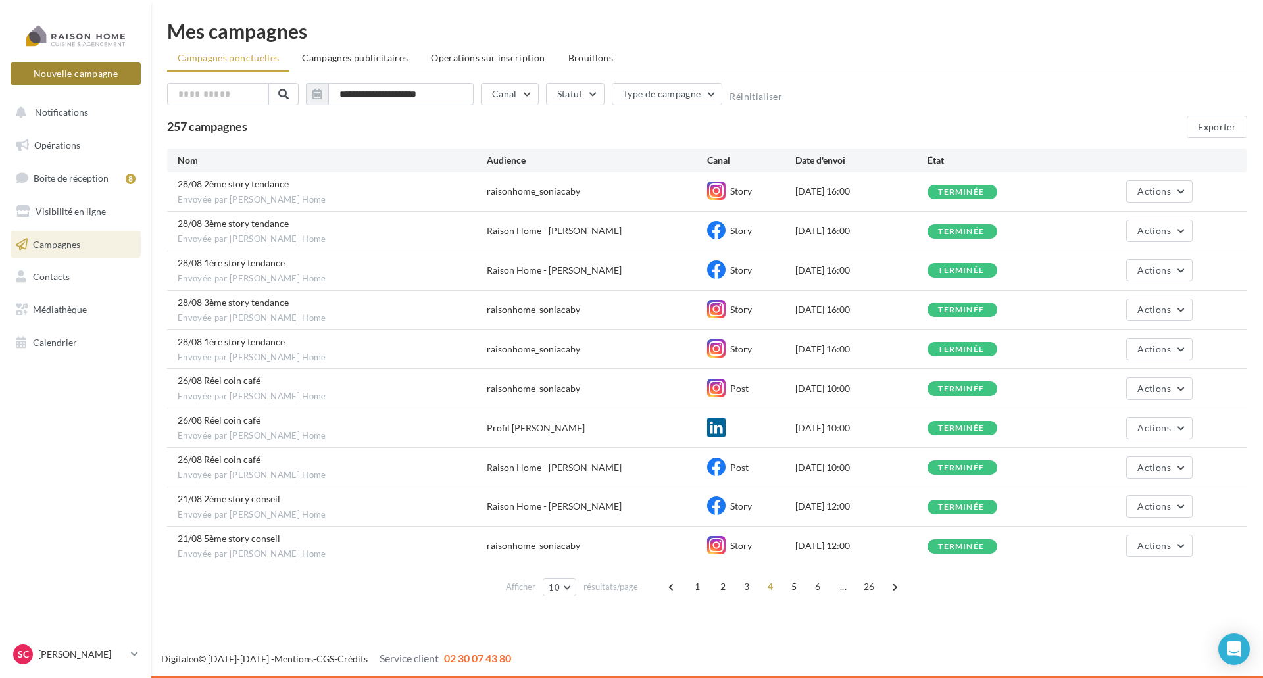
click at [71, 74] on button "Nouvelle campagne" at bounding box center [76, 73] width 130 height 22
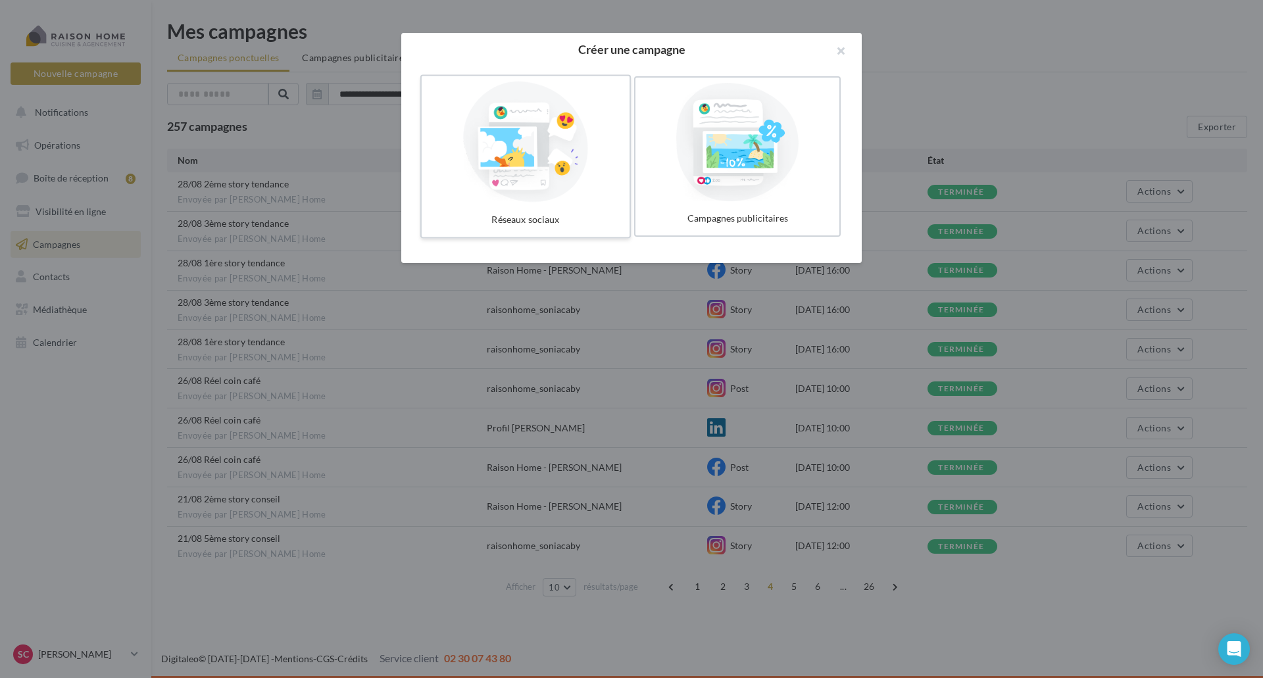
click at [545, 186] on div at bounding box center [525, 142] width 197 height 121
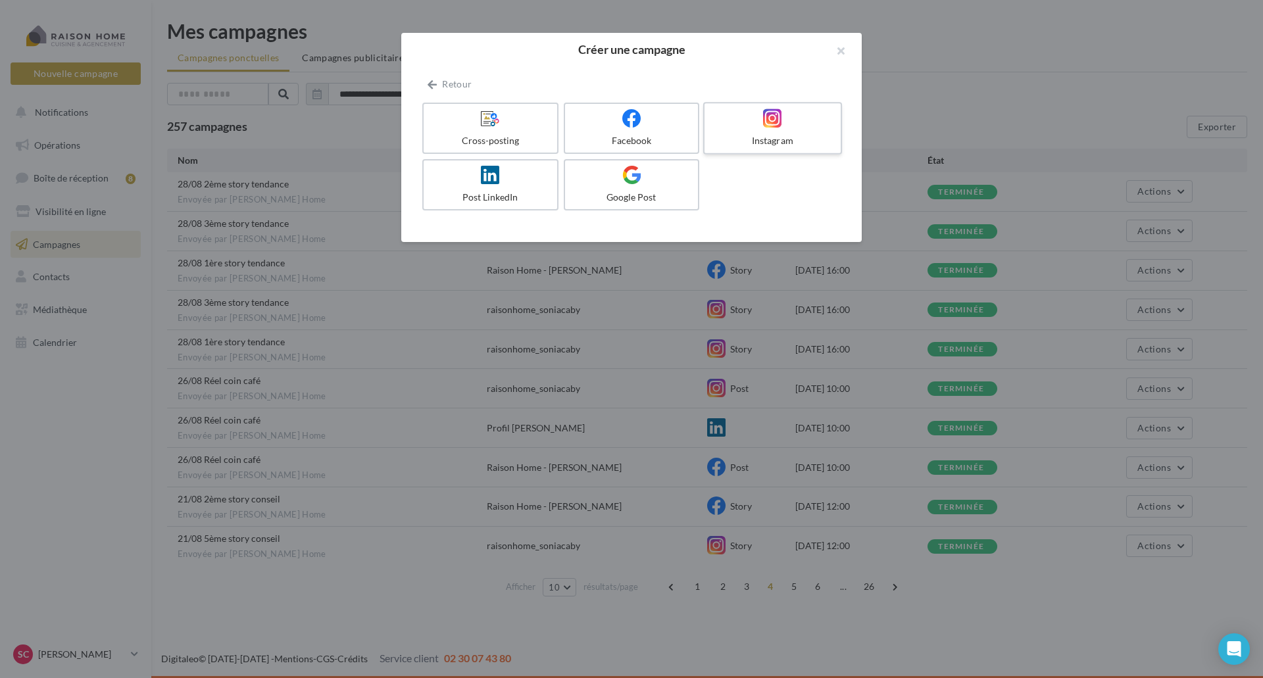
click at [749, 126] on div at bounding box center [772, 119] width 125 height 20
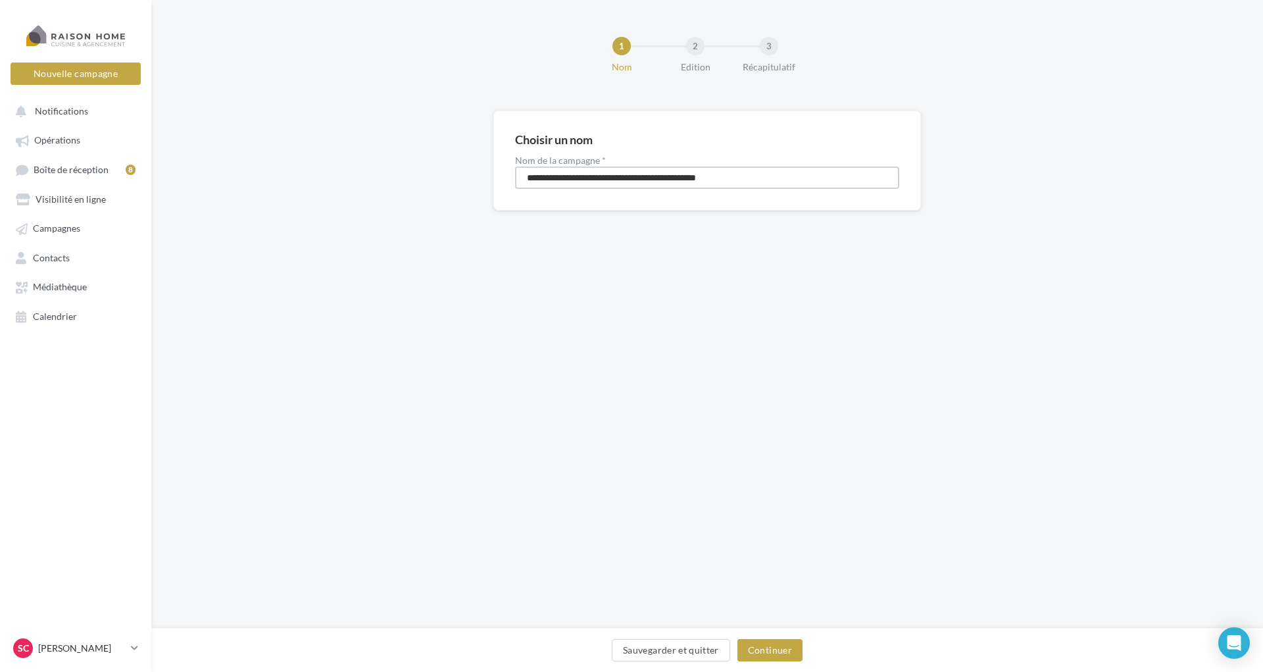
click at [686, 179] on input "**********" at bounding box center [707, 177] width 384 height 22
click at [698, 645] on button "Sauvegarder et quitter" at bounding box center [671, 650] width 118 height 22
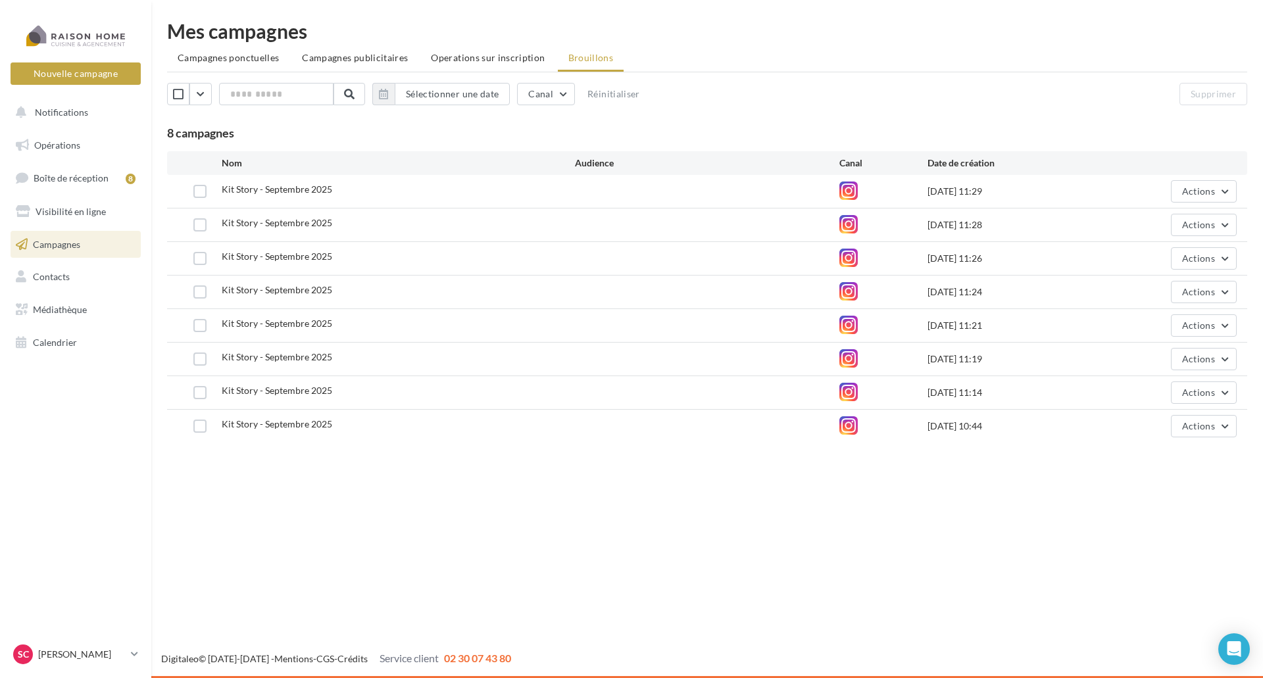
click at [255, 199] on div "Kit Story - Septembre 2025" at bounding box center [398, 191] width 353 height 16
drag, startPoint x: 275, startPoint y: 191, endPoint x: 712, endPoint y: 211, distance: 437.9
click at [276, 191] on span "Kit Story - Septembre 2025" at bounding box center [277, 189] width 111 height 11
click at [851, 189] on icon at bounding box center [848, 191] width 18 height 18
click at [307, 194] on span "Kit Story - Septembre 2025" at bounding box center [277, 189] width 111 height 11
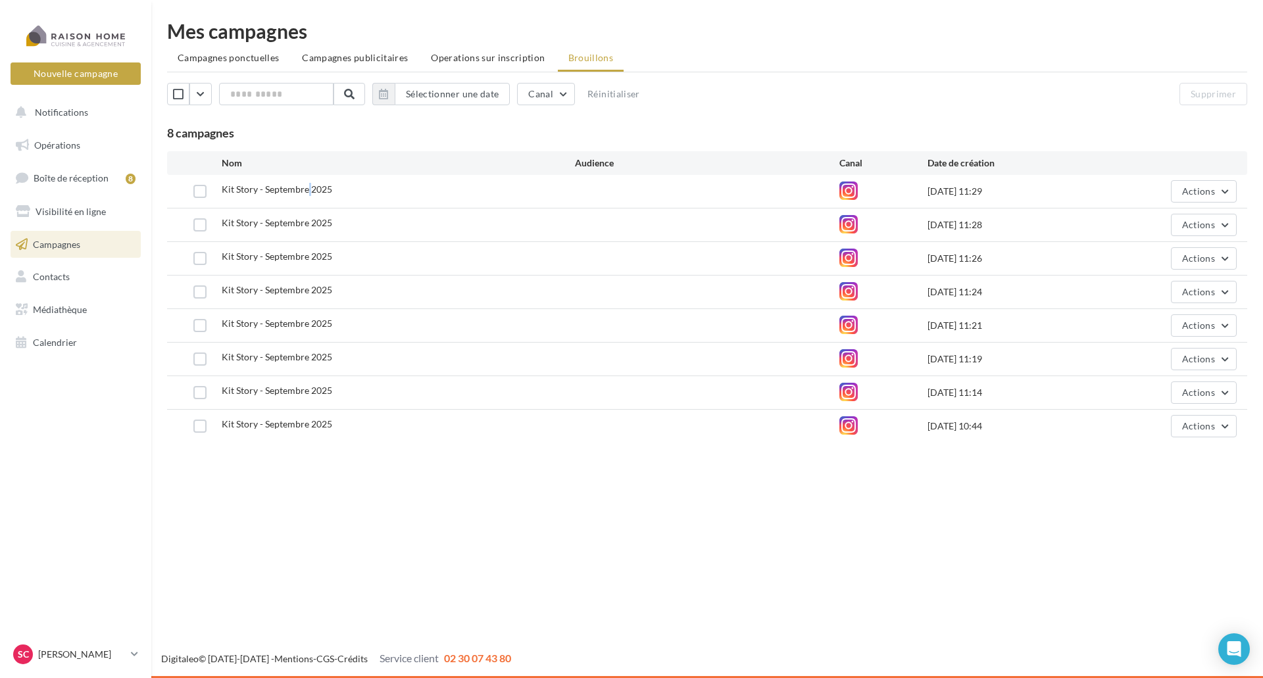
click at [307, 194] on span "Kit Story - Septembre 2025" at bounding box center [277, 189] width 111 height 11
click at [1206, 201] on button "Actions" at bounding box center [1204, 191] width 66 height 22
click at [1154, 224] on button "Editer" at bounding box center [1171, 222] width 132 height 34
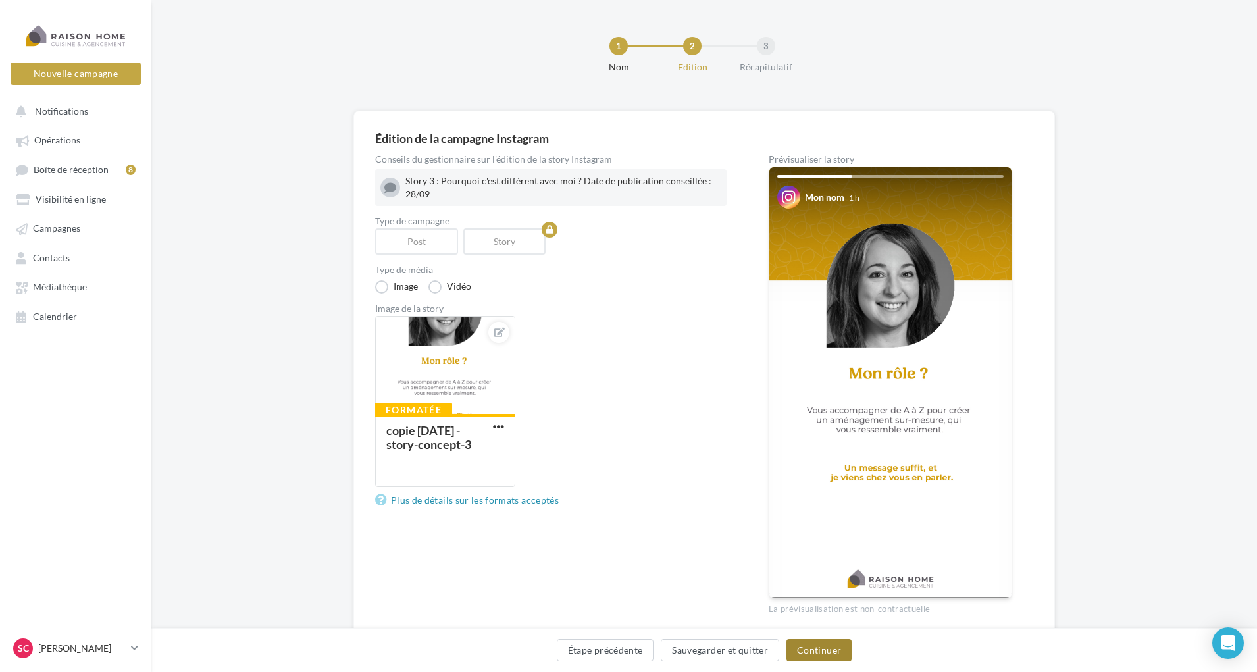
click at [812, 648] on button "Continuer" at bounding box center [818, 650] width 65 height 22
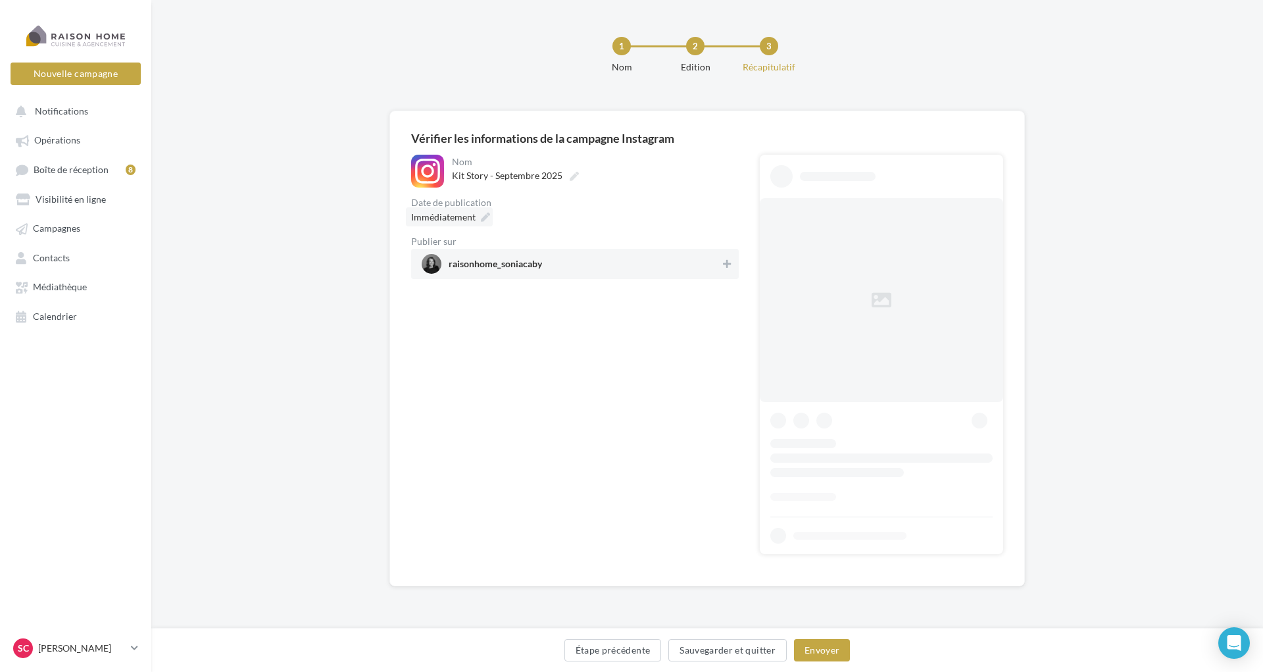
click at [482, 219] on icon at bounding box center [485, 216] width 9 height 9
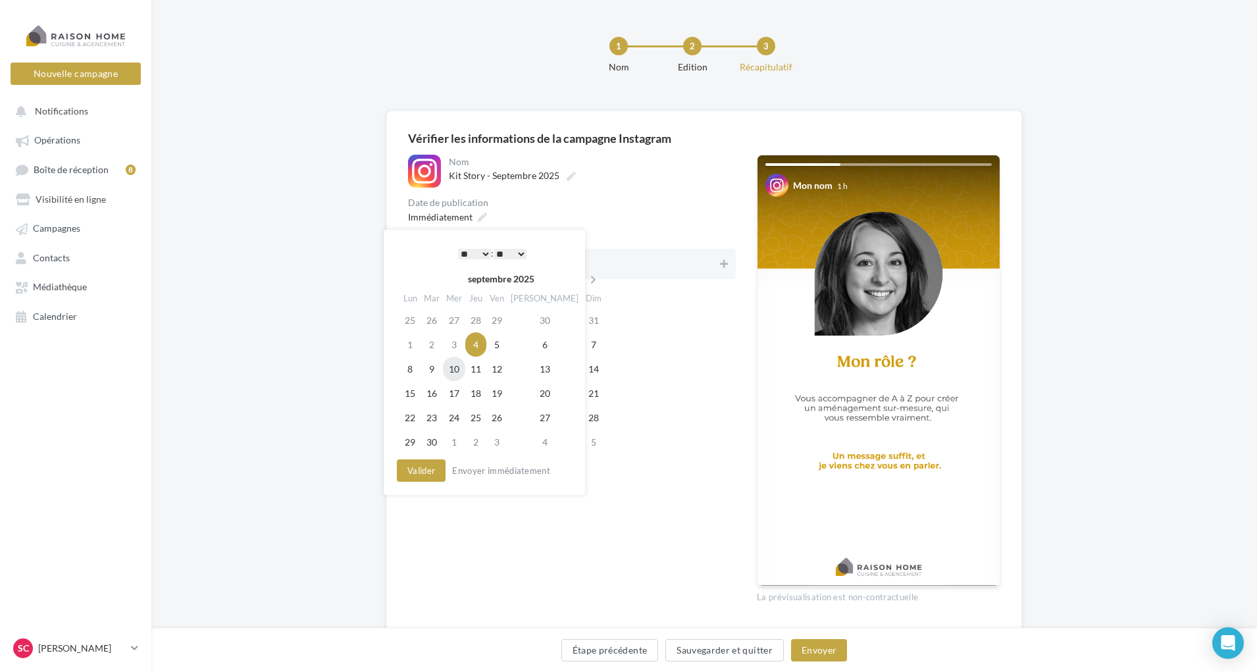
click at [457, 364] on td "10" at bounding box center [454, 369] width 22 height 24
click at [518, 251] on select "** ** ** ** ** **" at bounding box center [506, 254] width 33 height 11
click at [477, 251] on select "* * * * * * * * * * ** ** ** ** ** ** ** ** ** ** ** ** ** **" at bounding box center [471, 254] width 33 height 11
click at [519, 249] on select "** ** ** ** ** **" at bounding box center [506, 254] width 33 height 11
click at [428, 473] on button "Valider" at bounding box center [417, 470] width 49 height 22
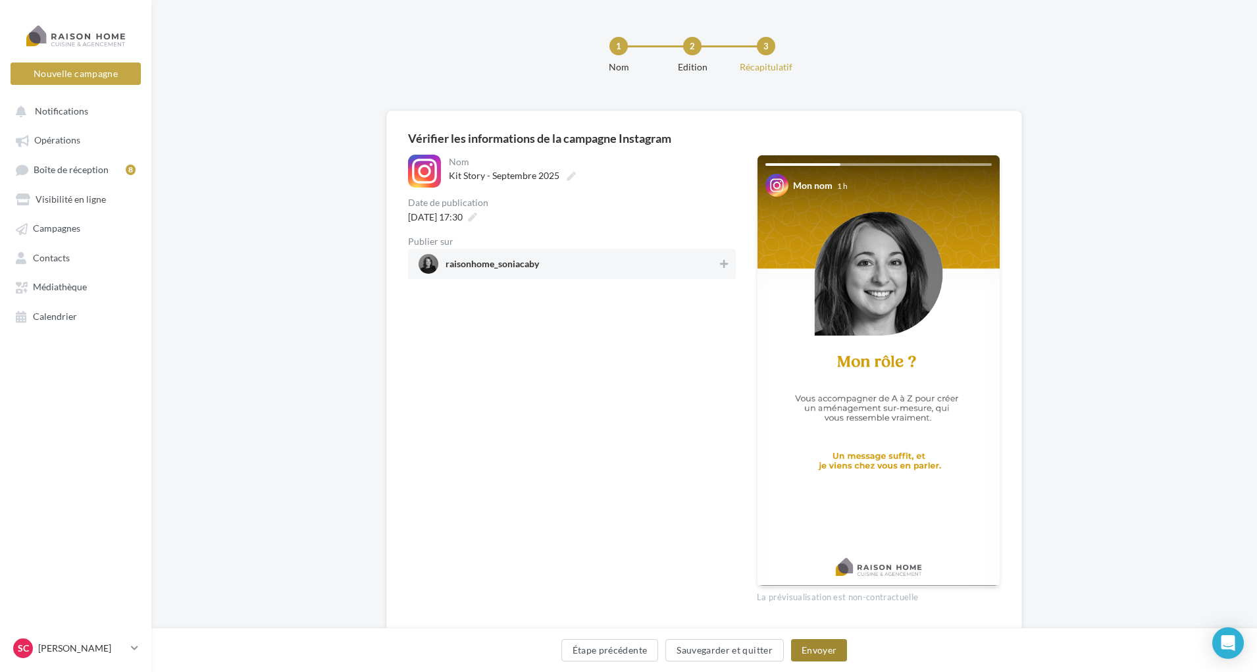
click at [815, 646] on button "Envoyer" at bounding box center [819, 650] width 56 height 22
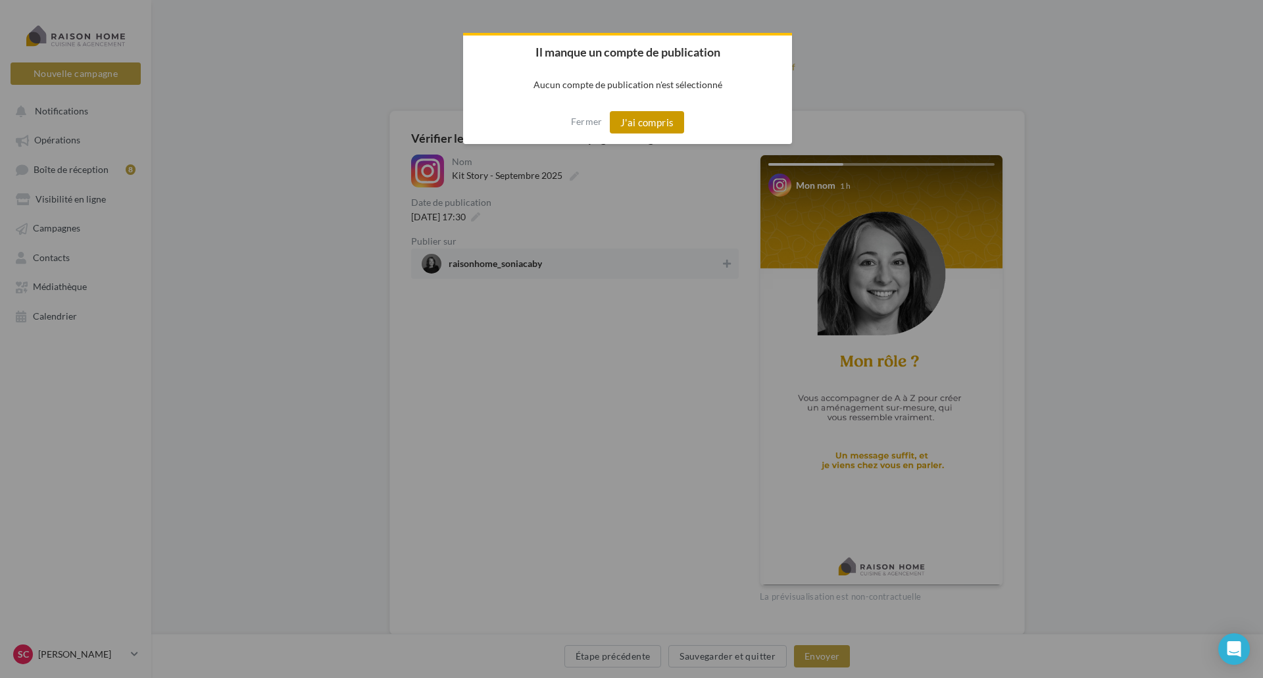
click at [624, 119] on button "J'ai compris" at bounding box center [647, 122] width 75 height 22
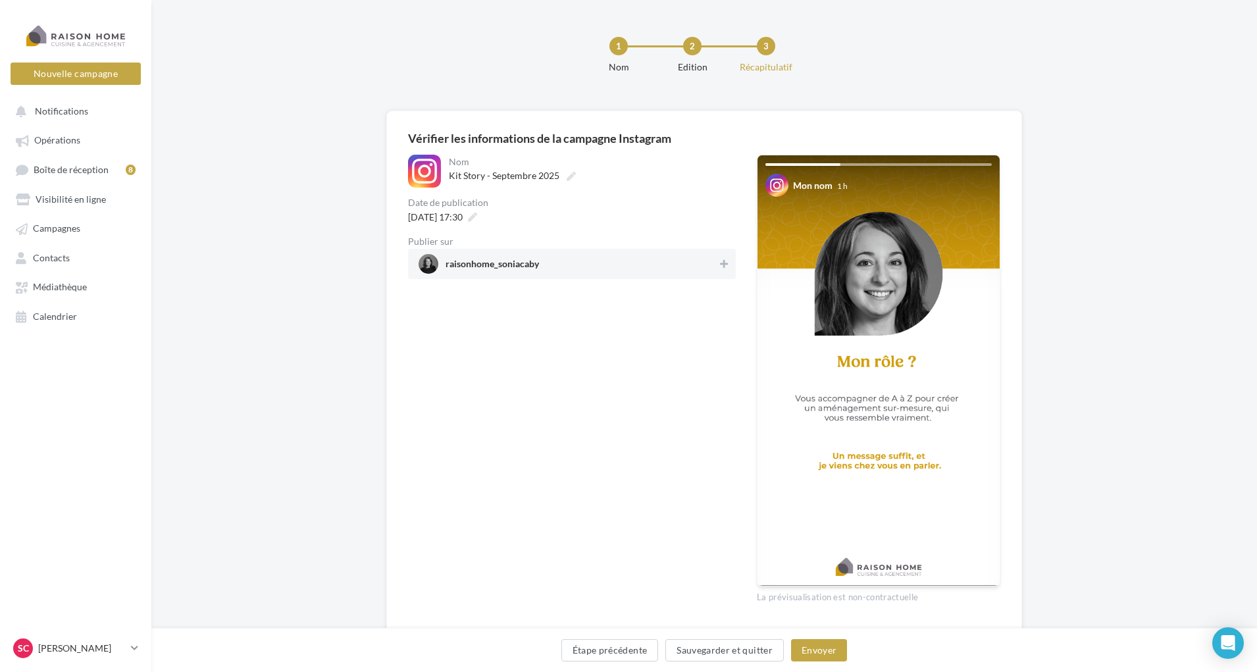
click at [553, 261] on span "raisonhome_soniacaby" at bounding box center [567, 264] width 299 height 20
click at [815, 645] on button "Envoyer" at bounding box center [819, 650] width 56 height 22
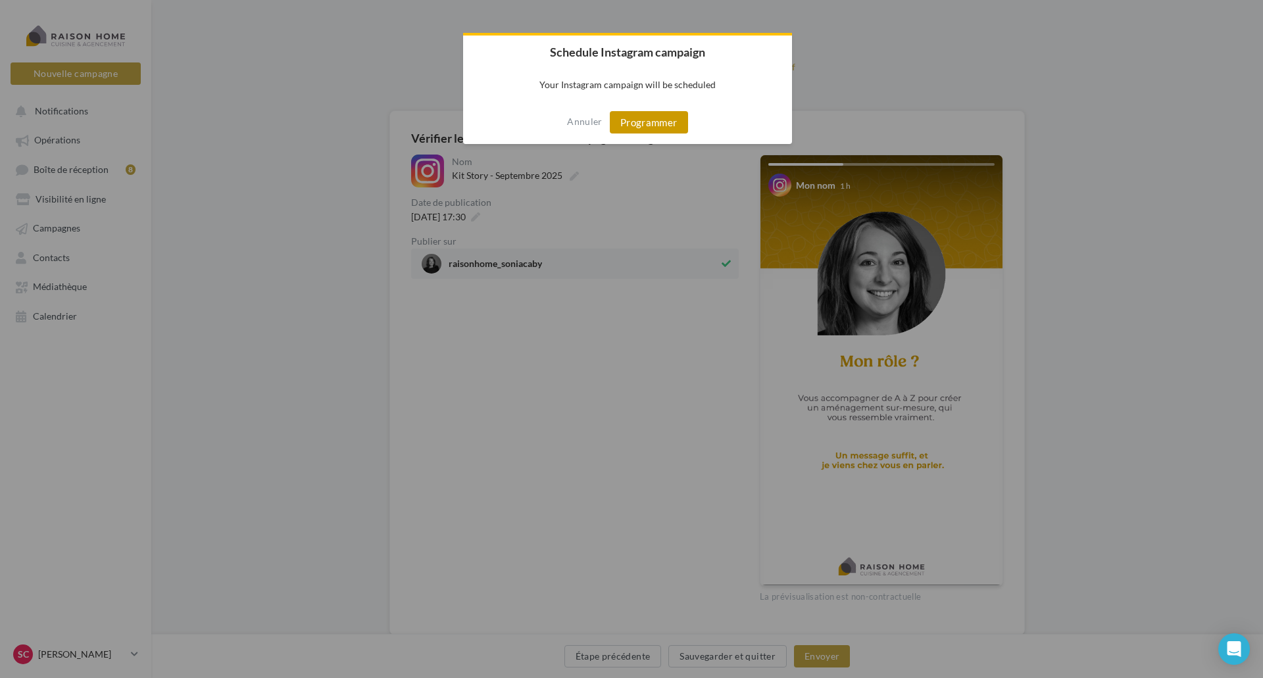
click at [653, 123] on button "Programmer" at bounding box center [649, 122] width 78 height 22
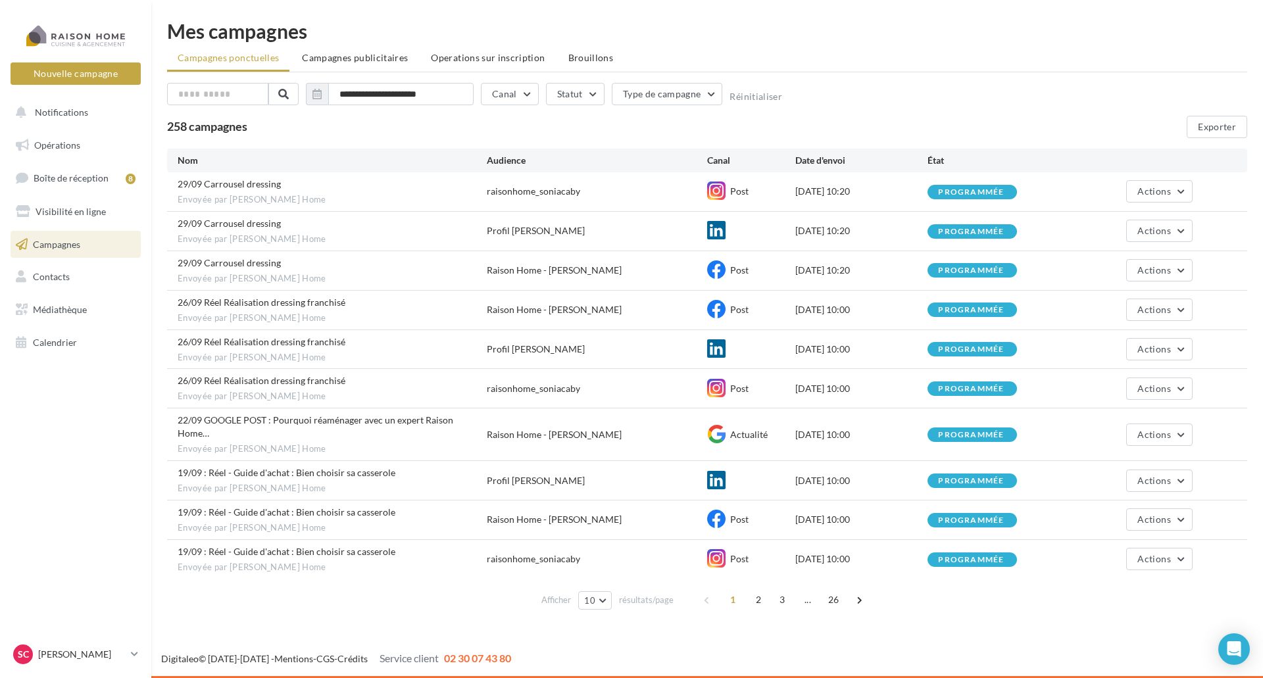
click at [74, 246] on span "Campagnes" at bounding box center [56, 243] width 47 height 11
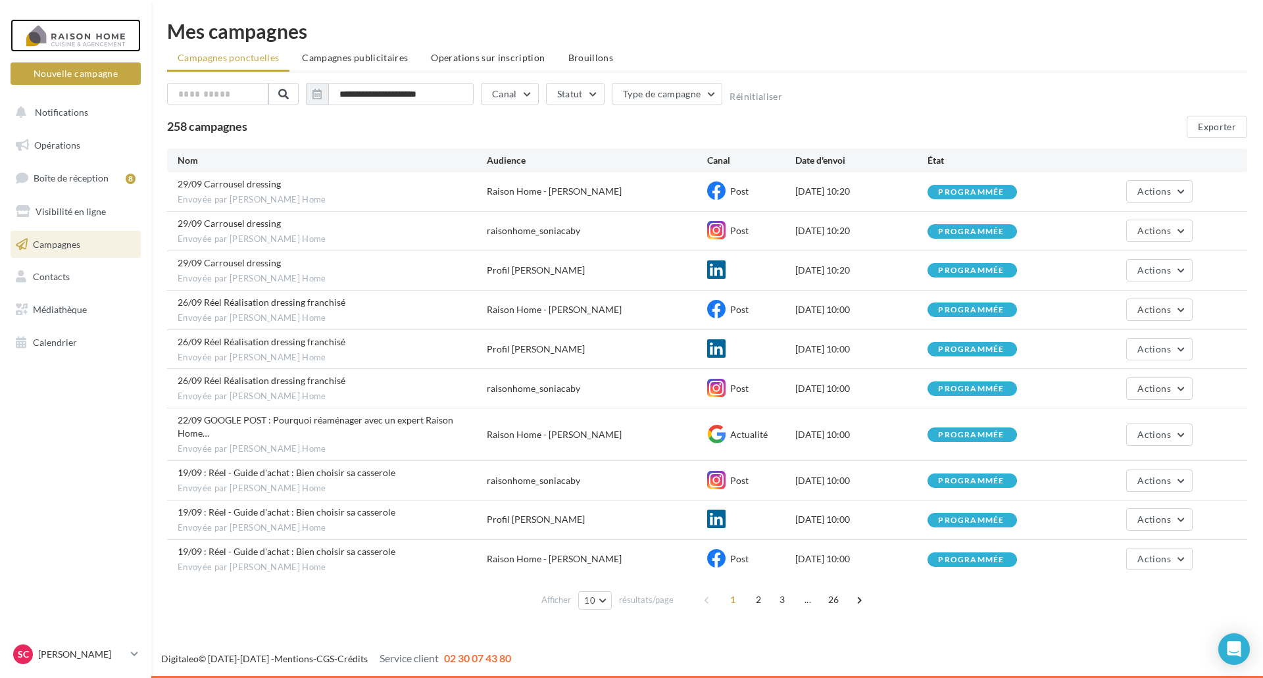
click at [67, 39] on div at bounding box center [75, 35] width 105 height 33
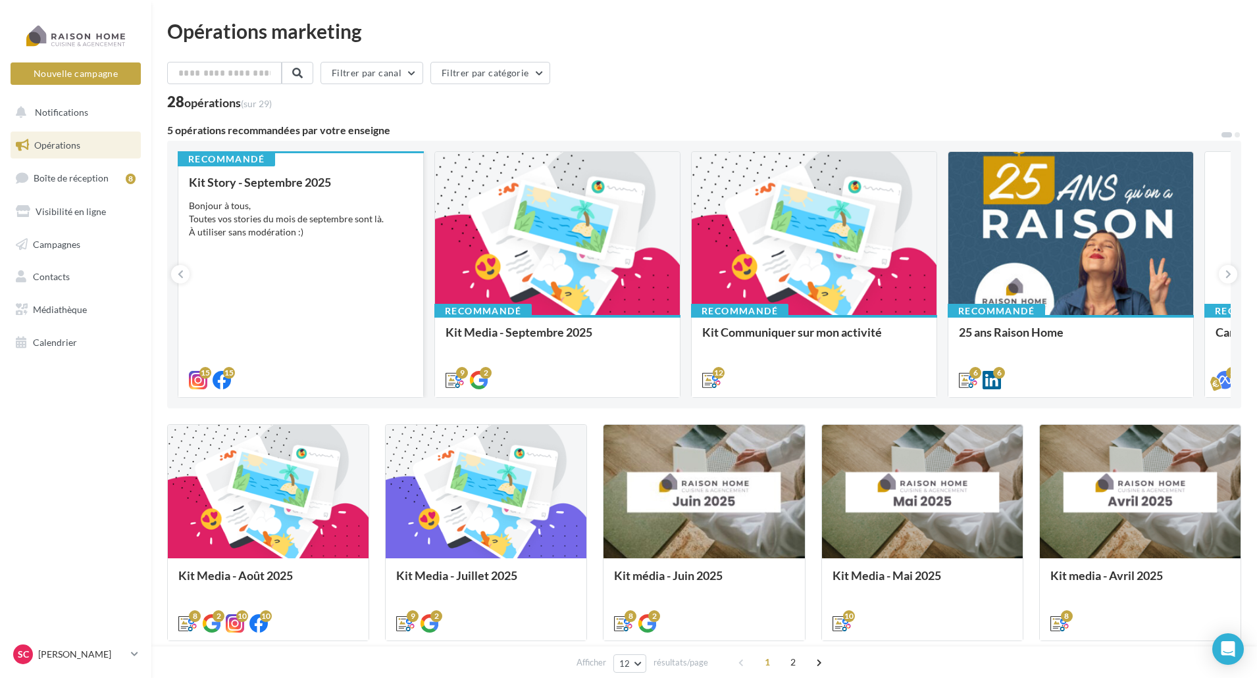
click at [237, 209] on div "Bonjour à tous, Toutes vos stories du mois de septembre sont là. À utiliser san…" at bounding box center [301, 218] width 224 height 39
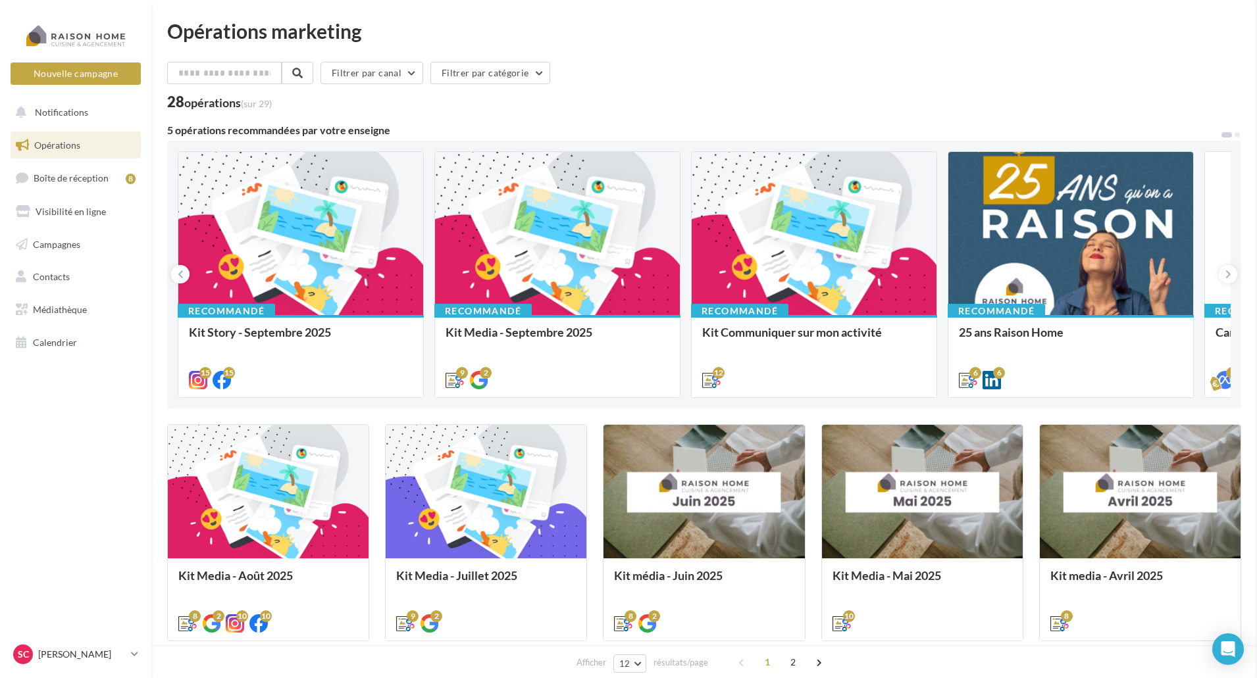
click at [49, 307] on span "Médiathèque" at bounding box center [60, 309] width 54 height 11
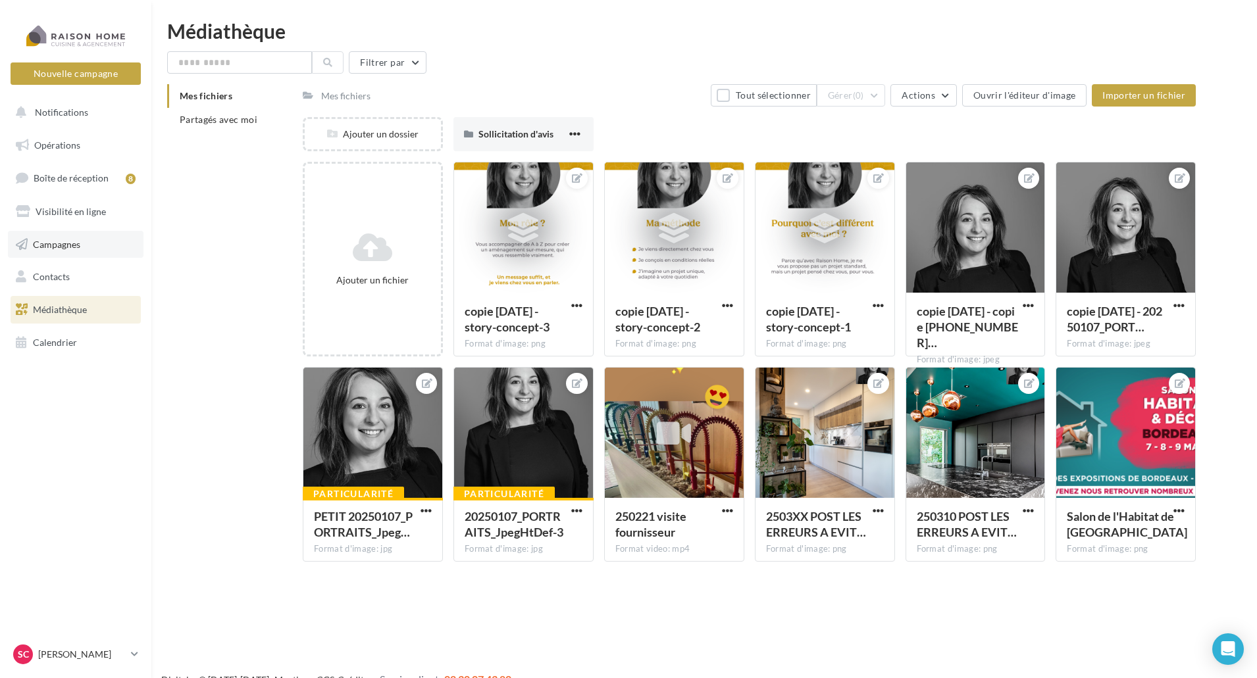
click at [46, 242] on span "Campagnes" at bounding box center [56, 243] width 47 height 11
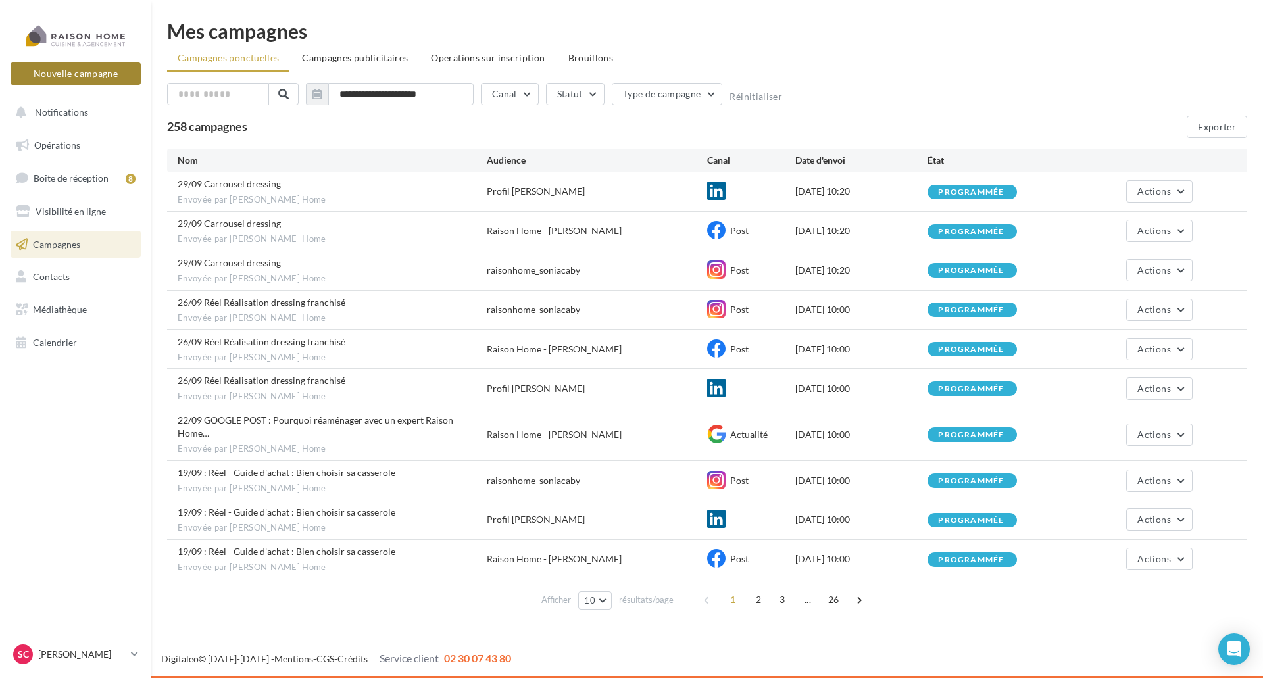
click at [101, 70] on button "Nouvelle campagne" at bounding box center [76, 73] width 130 height 22
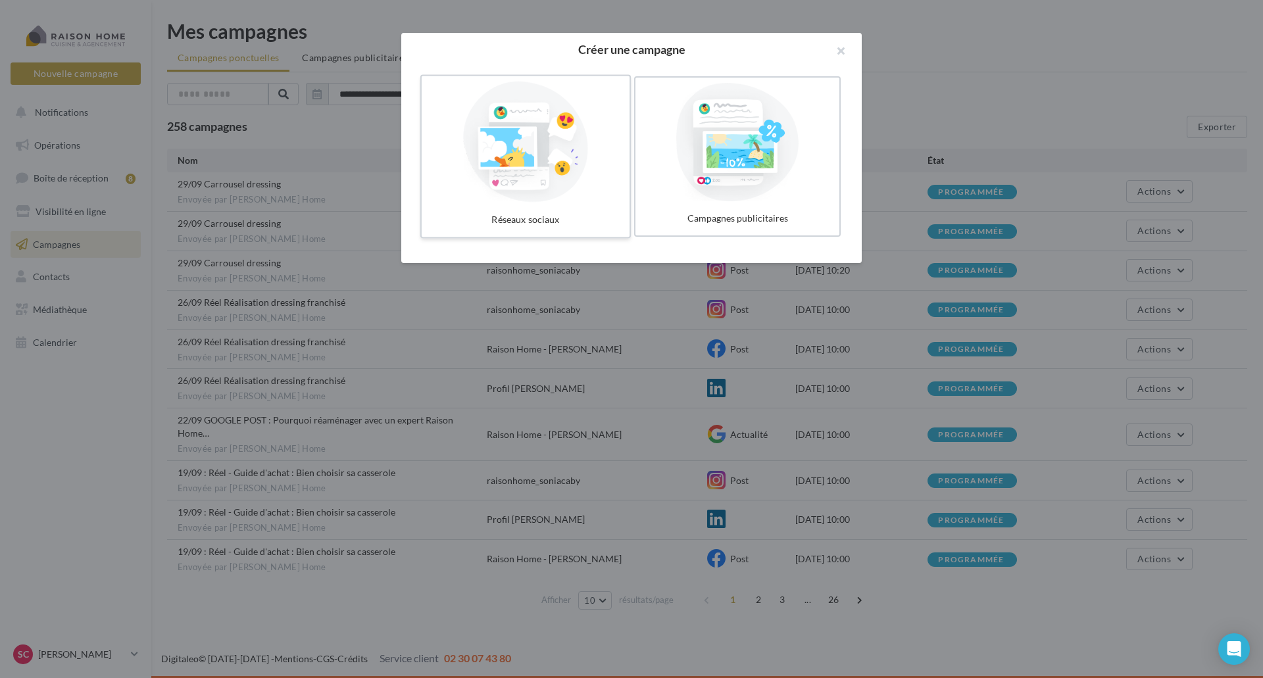
click at [497, 118] on div at bounding box center [525, 142] width 197 height 121
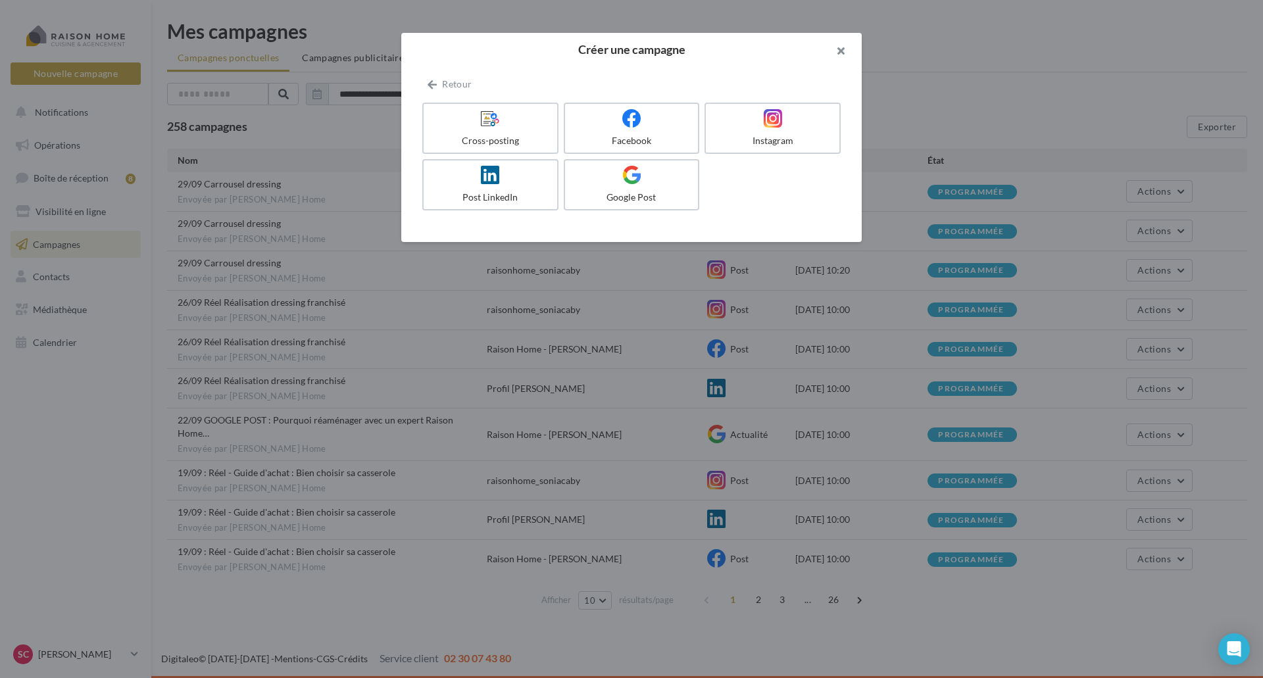
click at [841, 47] on button "button" at bounding box center [835, 52] width 53 height 39
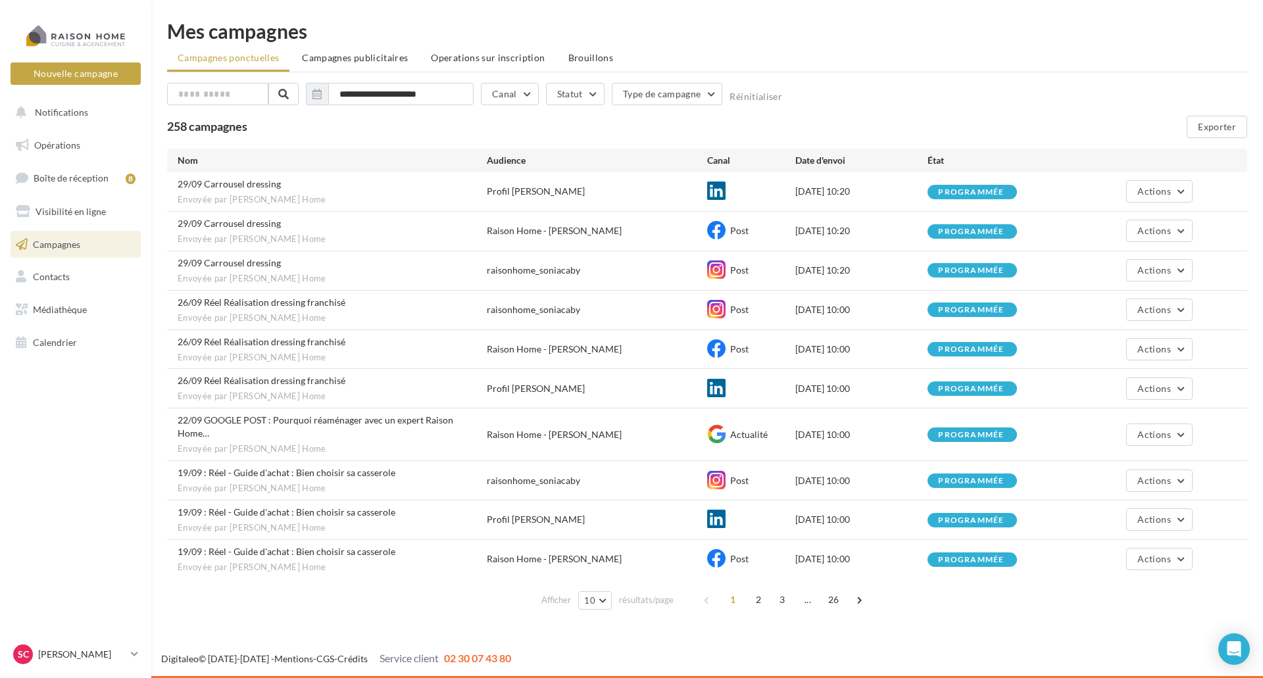
click at [55, 243] on span "Campagnes" at bounding box center [56, 243] width 47 height 11
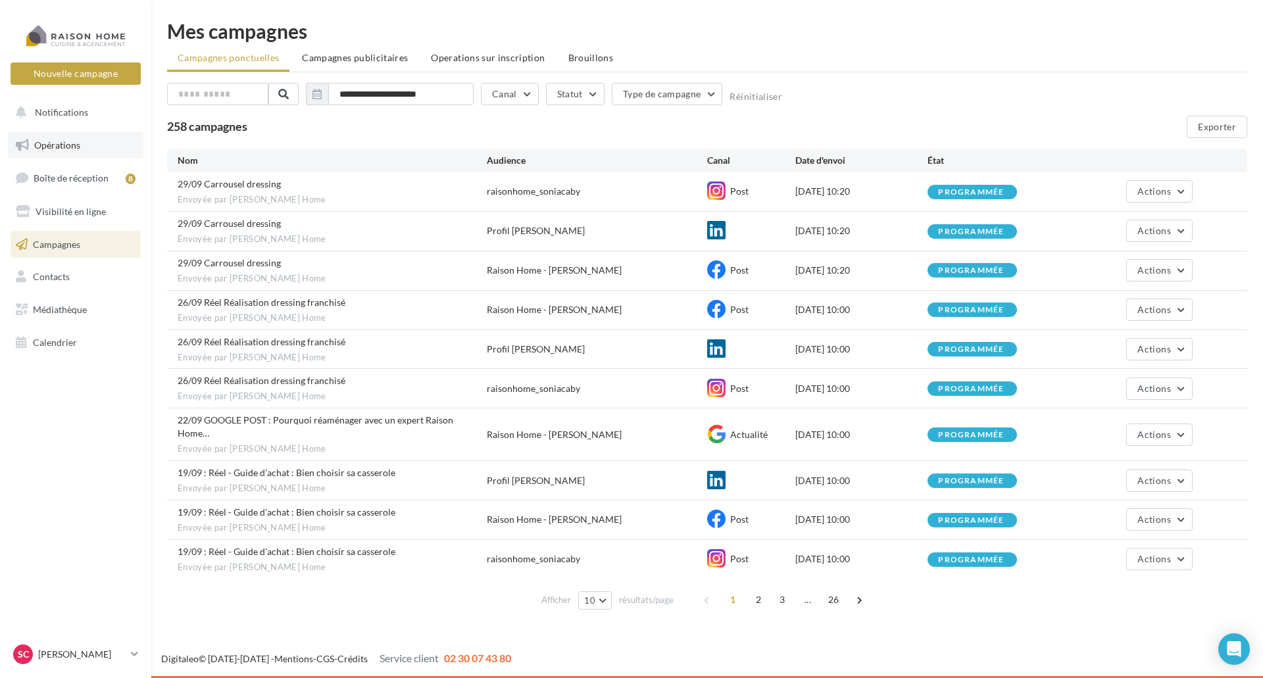
click at [64, 137] on link "Opérations" at bounding box center [76, 146] width 136 height 28
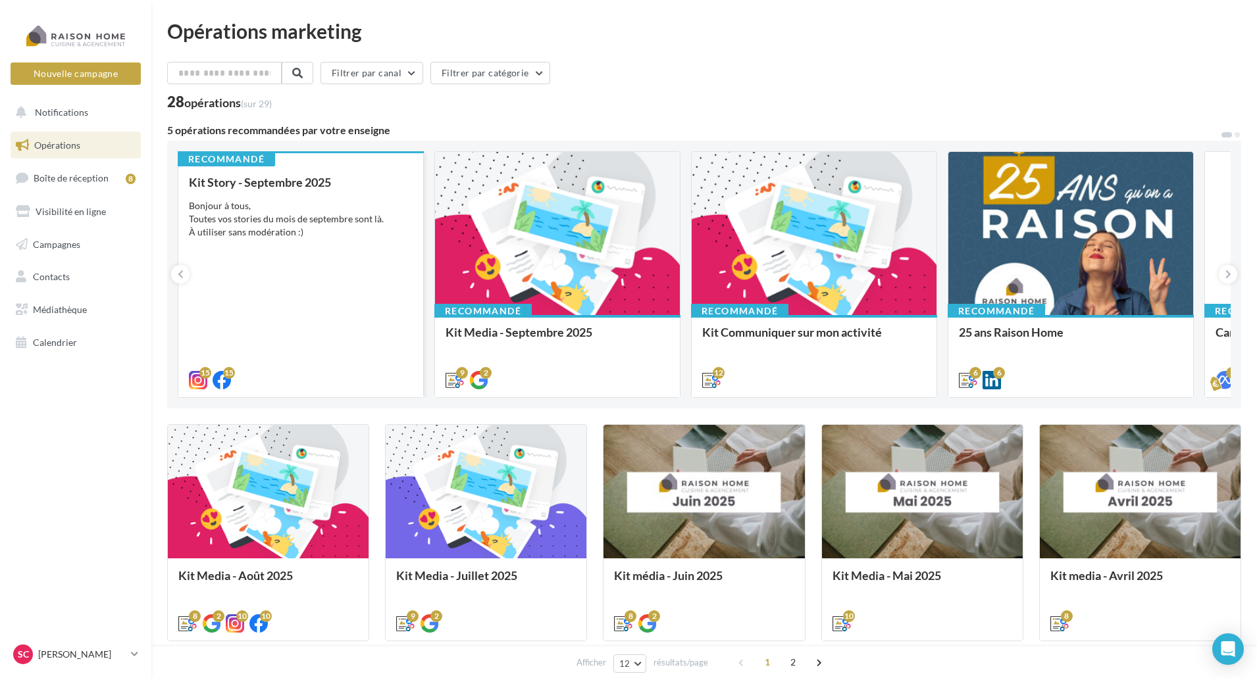
click at [270, 236] on div "Bonjour à tous, Toutes vos stories du mois de septembre sont là. À utiliser san…" at bounding box center [301, 218] width 224 height 39
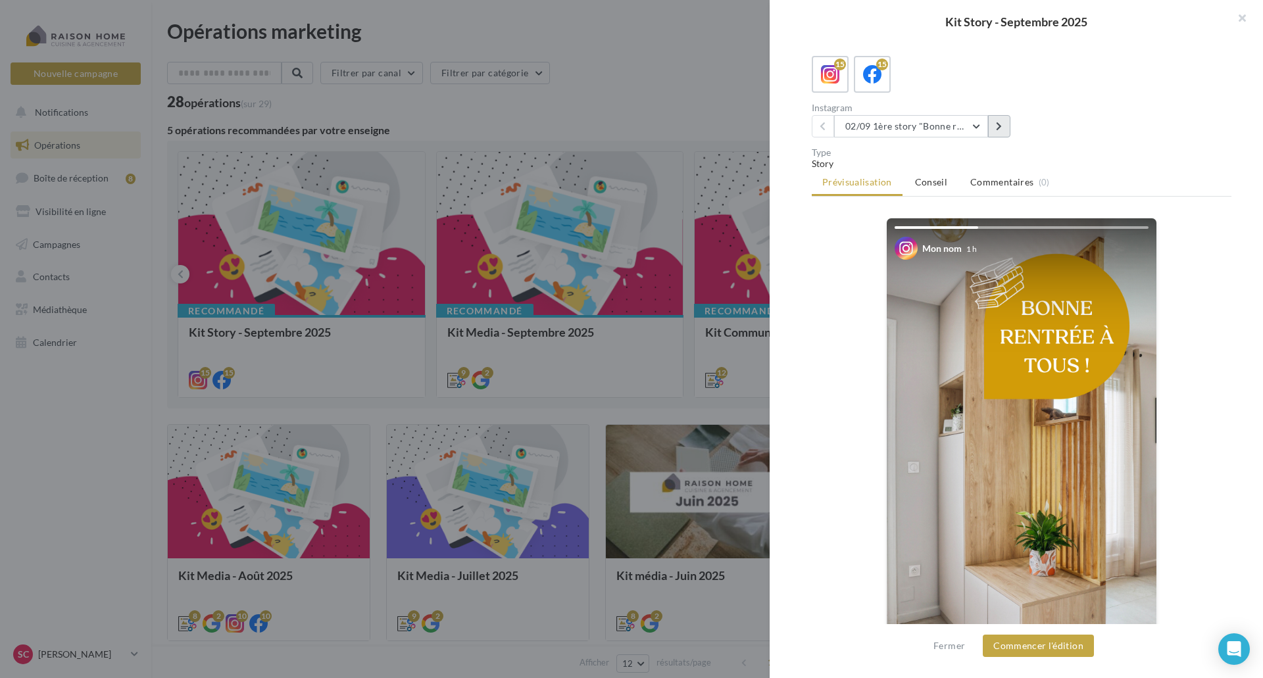
scroll to position [151, 0]
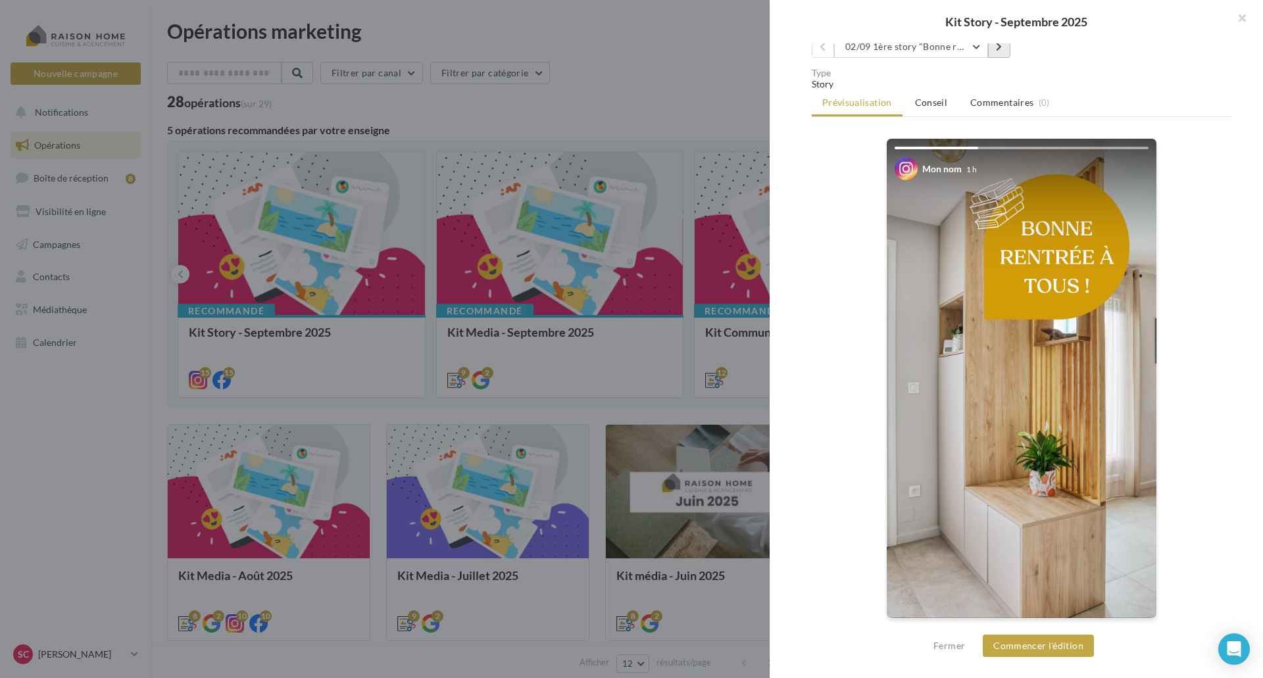
click at [998, 47] on icon at bounding box center [999, 46] width 6 height 9
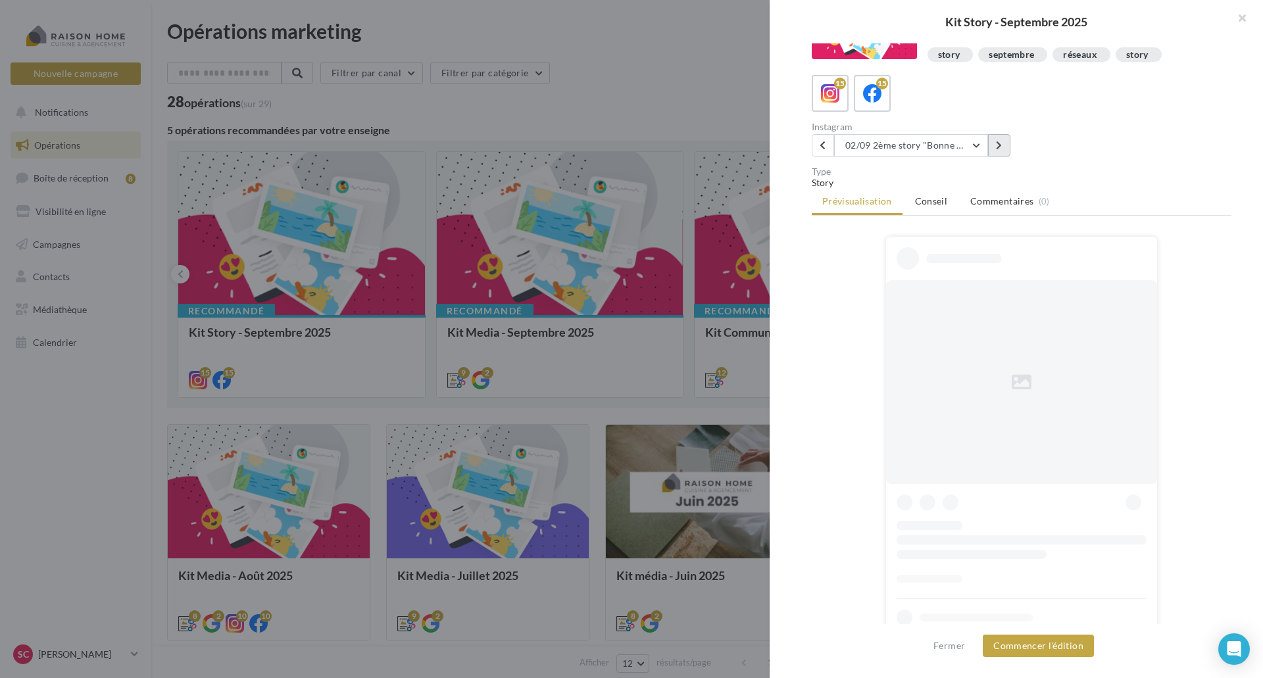
click at [998, 47] on div "Description Bonjour à tous, Toutes vos stories du mois de septembre sont là. À …" at bounding box center [1022, 339] width 504 height 593
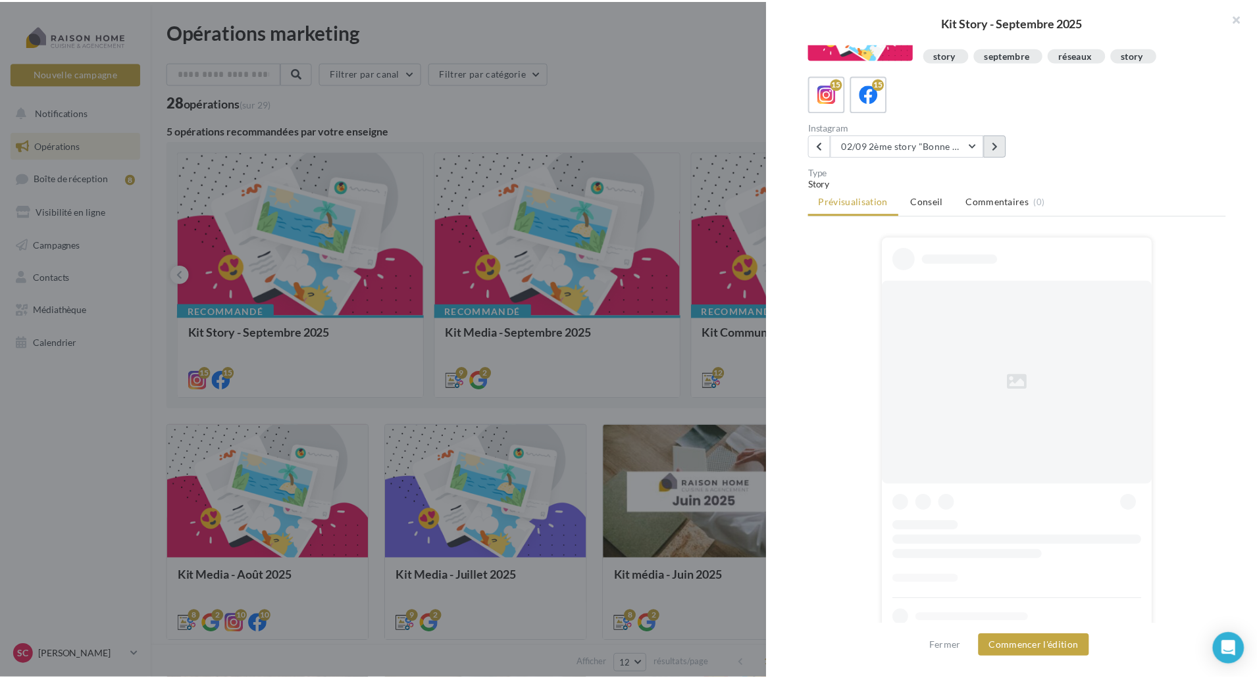
scroll to position [53, 0]
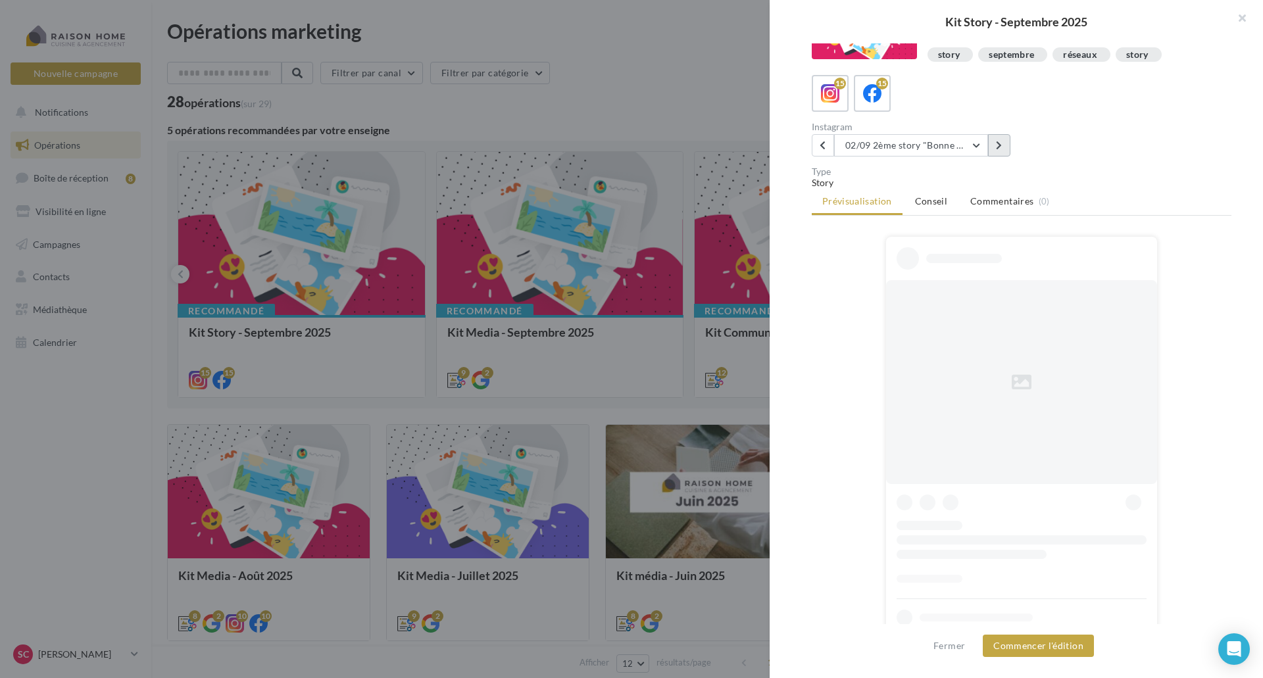
click at [998, 47] on div "Description Bonjour à tous, Toutes vos stories du mois de septembre sont là. À …" at bounding box center [1074, 28] width 315 height 74
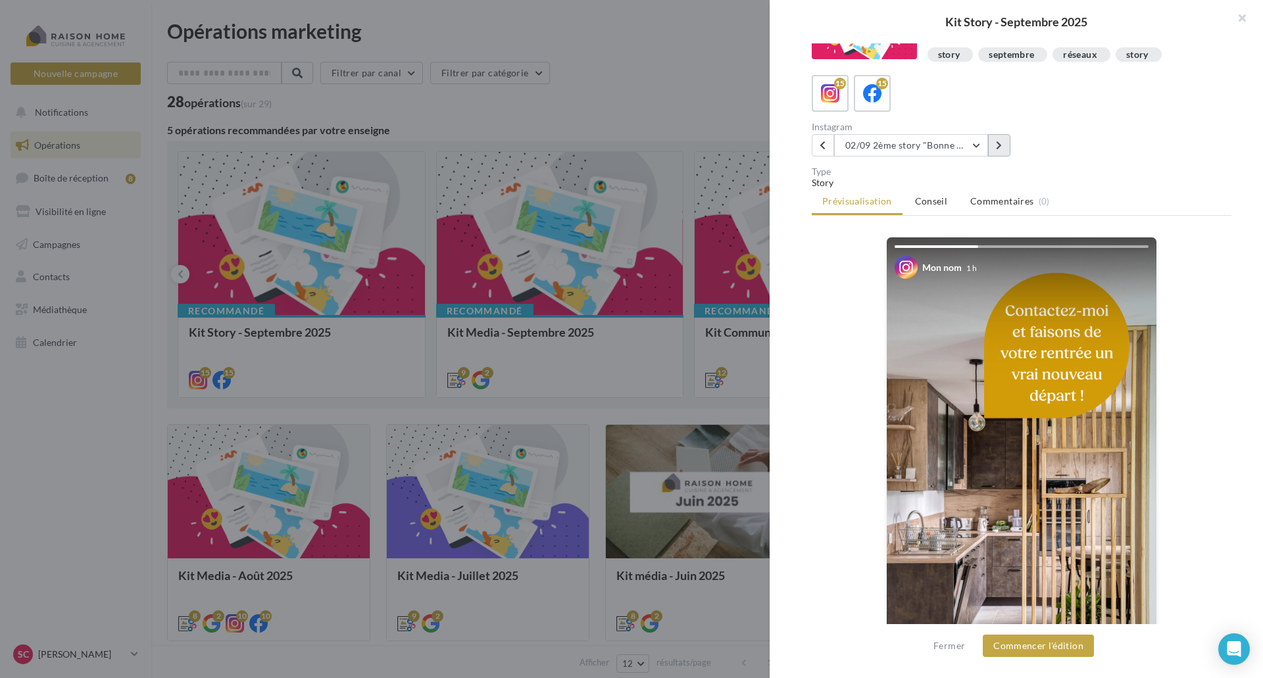
click at [997, 139] on button at bounding box center [999, 145] width 22 height 22
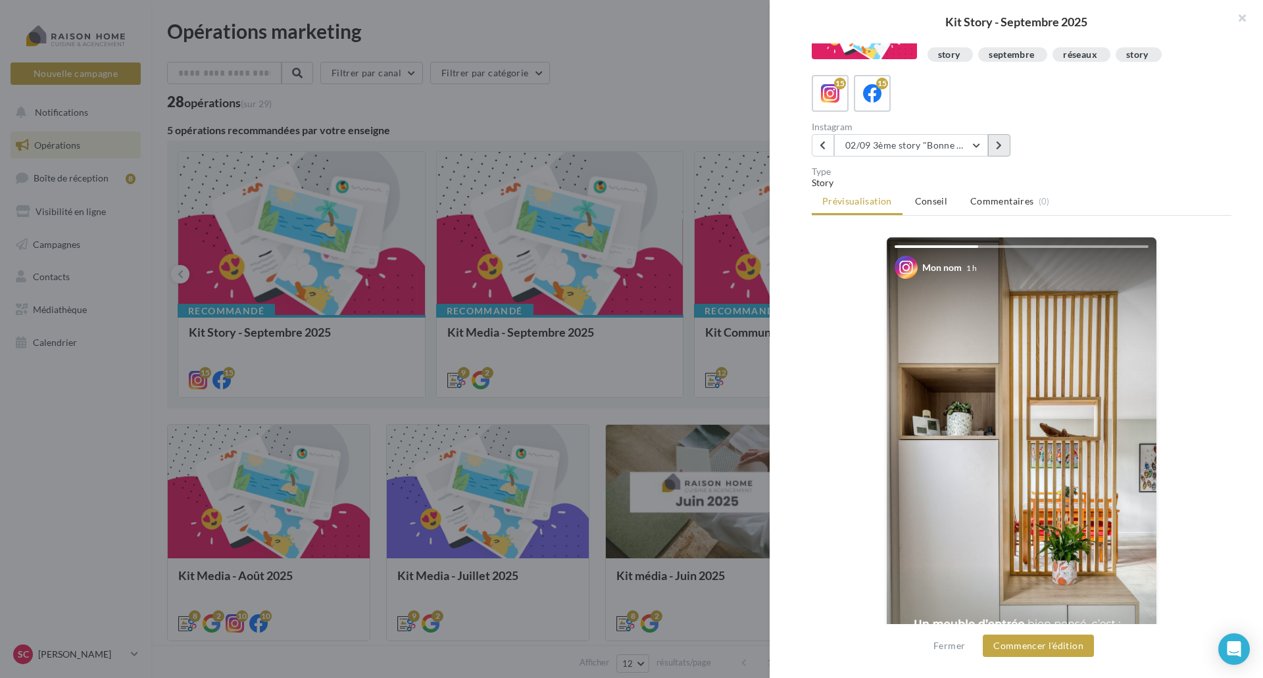
click at [997, 139] on button at bounding box center [999, 145] width 22 height 22
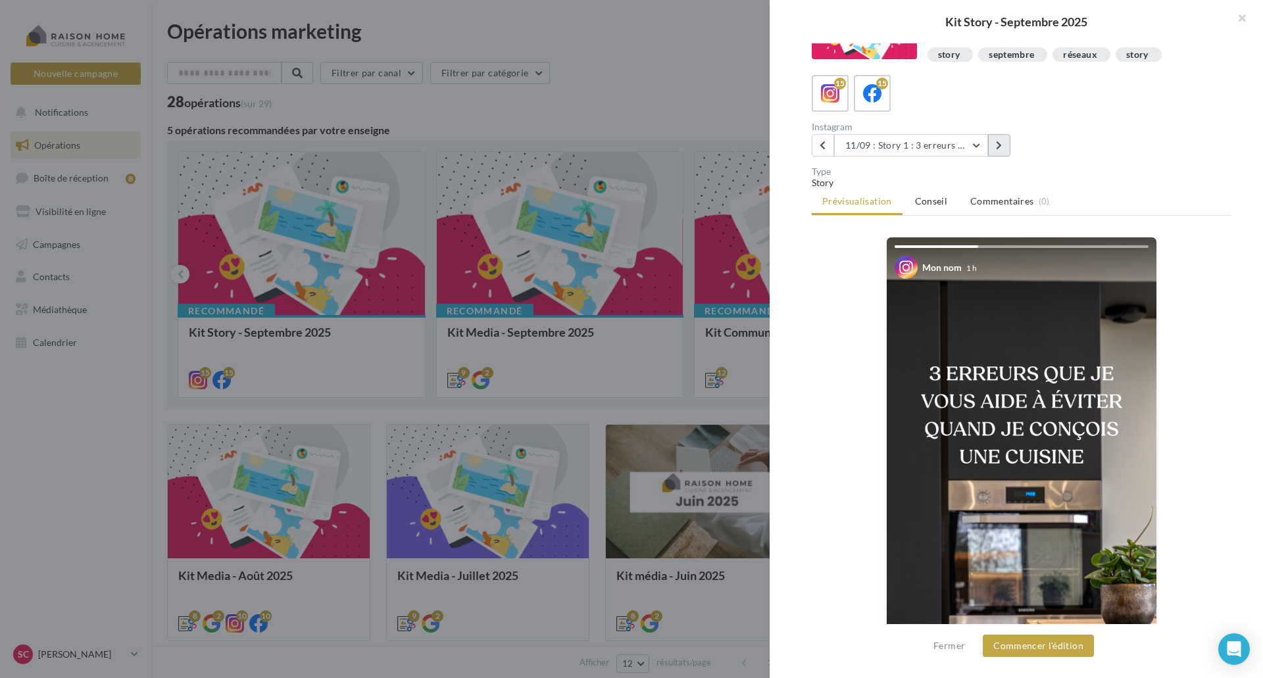
click at [997, 139] on button at bounding box center [999, 145] width 22 height 22
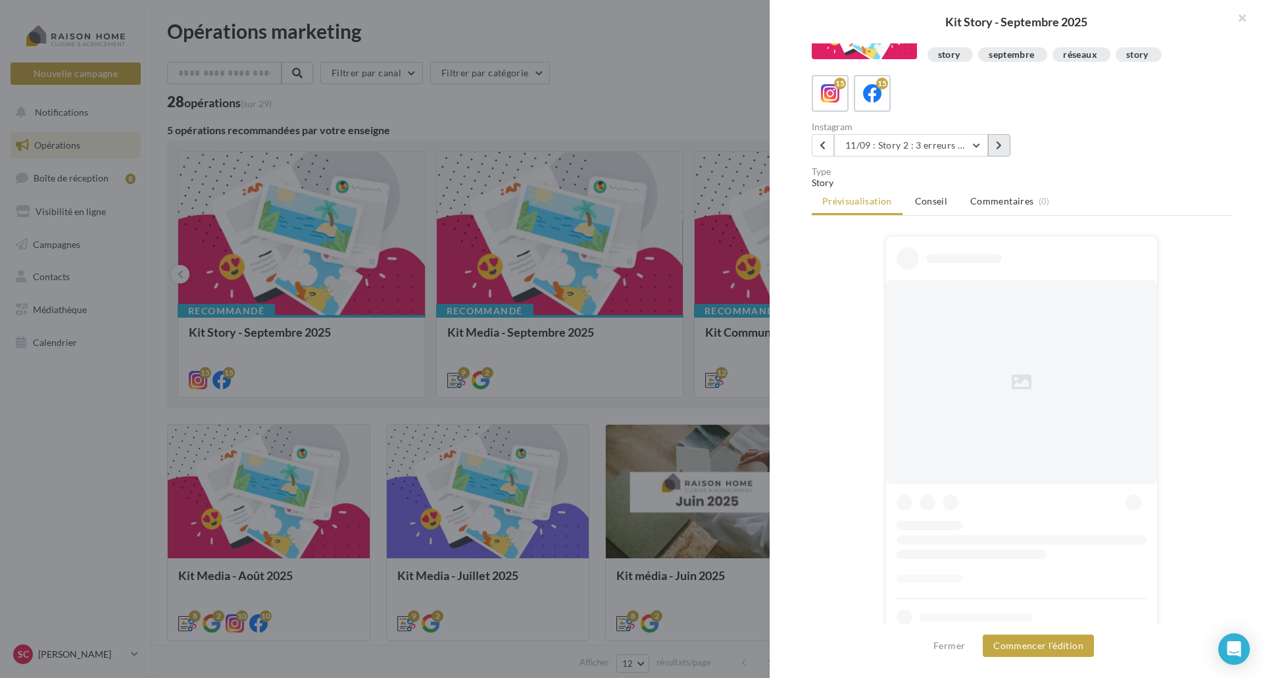
click at [997, 139] on button at bounding box center [999, 145] width 22 height 22
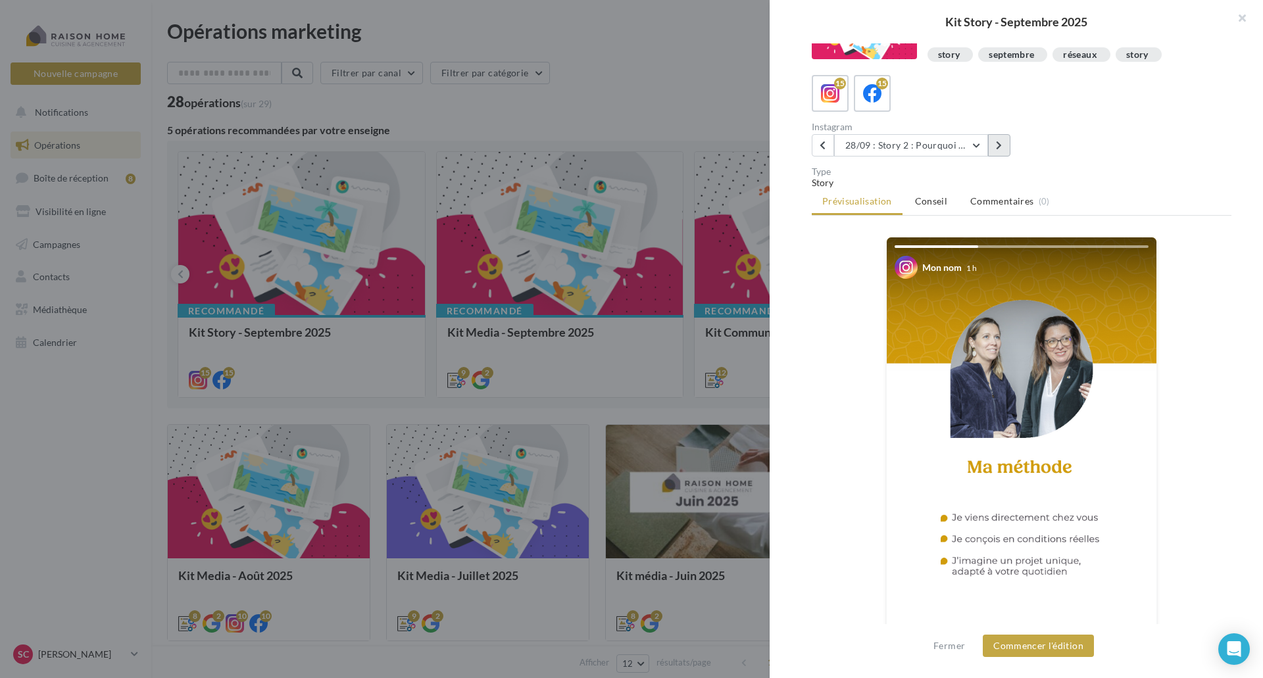
click at [997, 139] on button at bounding box center [999, 145] width 22 height 22
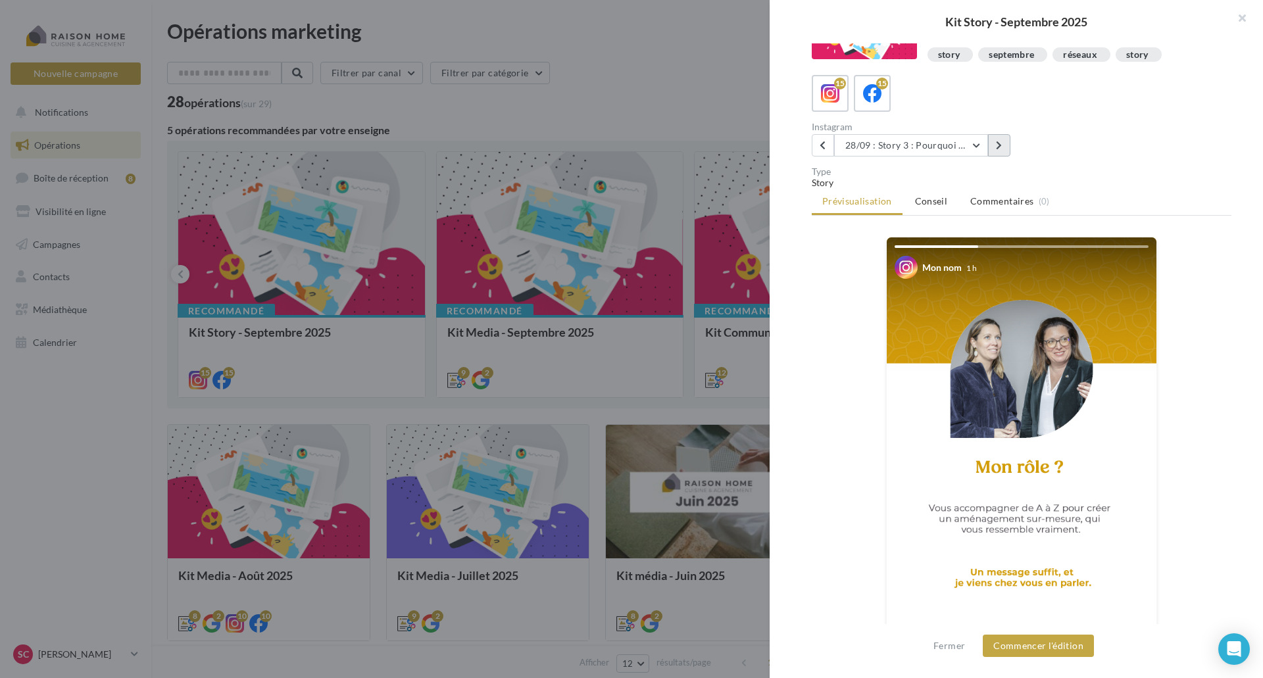
click at [997, 139] on button at bounding box center [999, 145] width 22 height 22
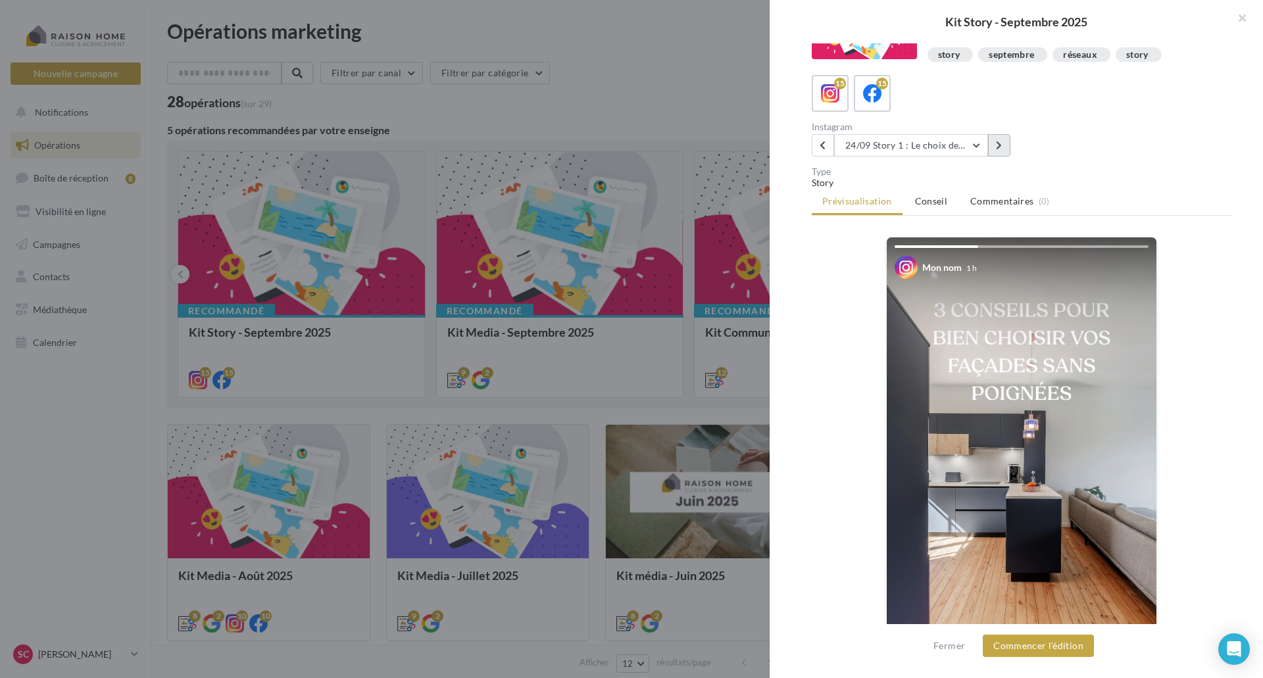
click at [997, 139] on button at bounding box center [999, 145] width 22 height 22
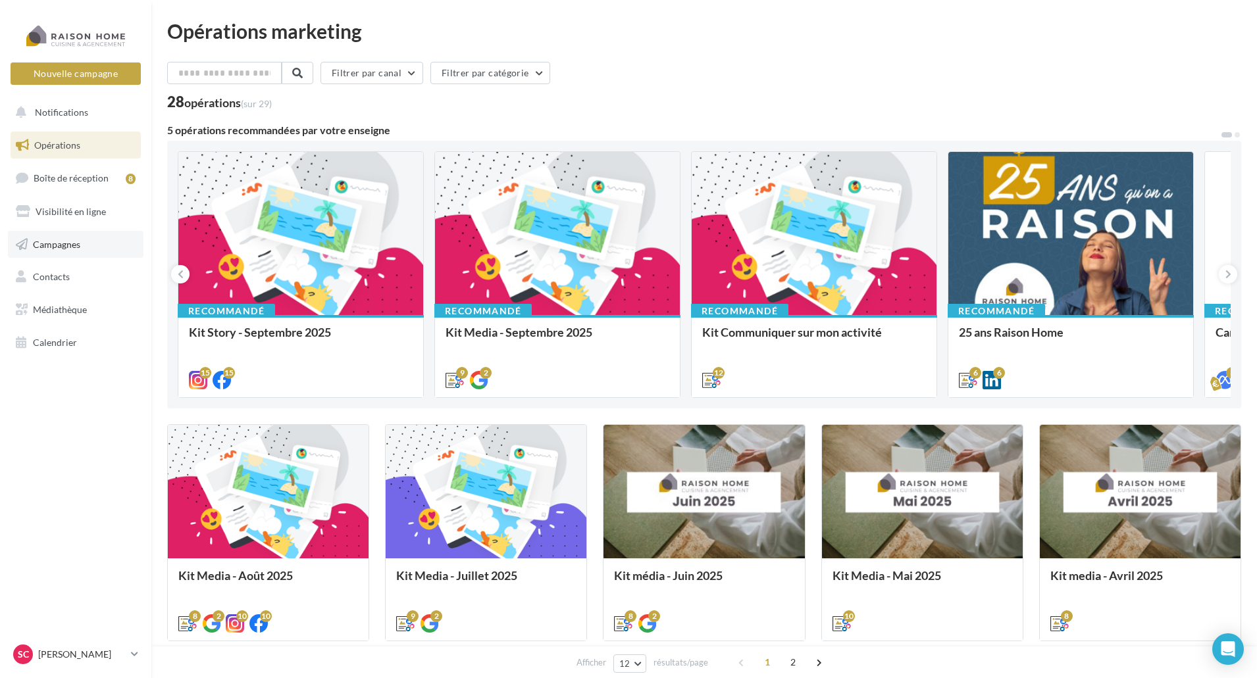
click at [57, 244] on span "Campagnes" at bounding box center [56, 243] width 47 height 11
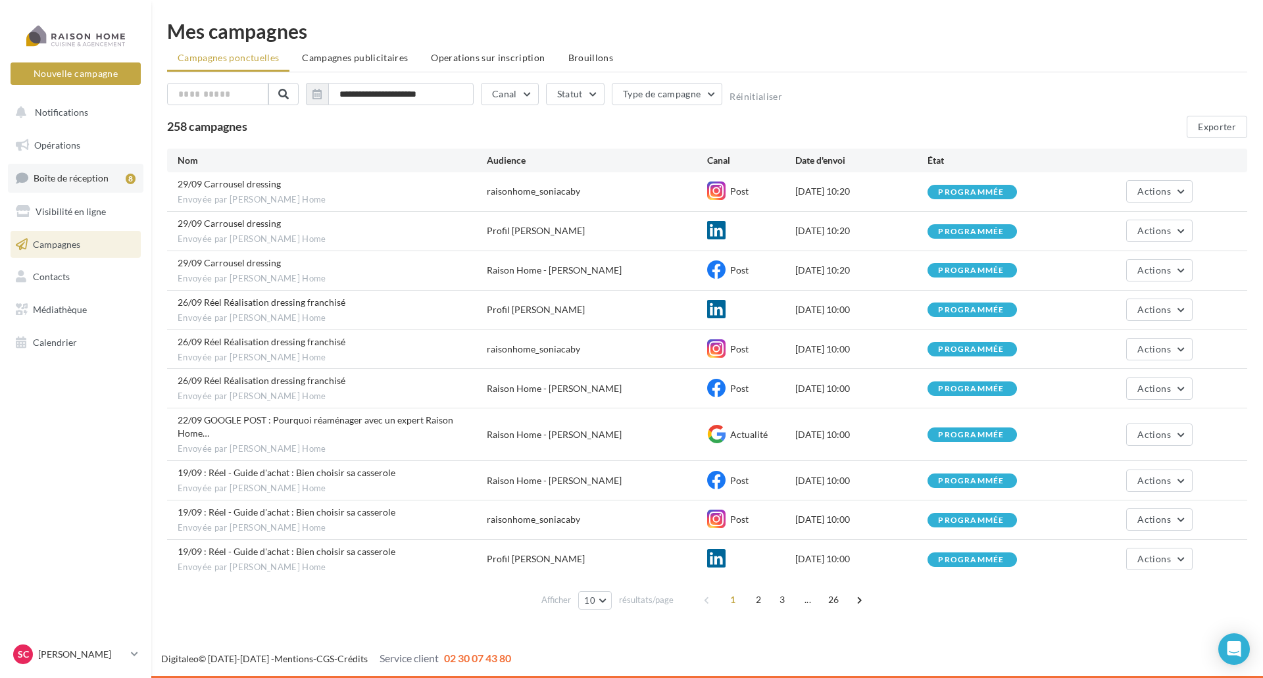
click at [47, 180] on span "Boîte de réception" at bounding box center [71, 177] width 75 height 11
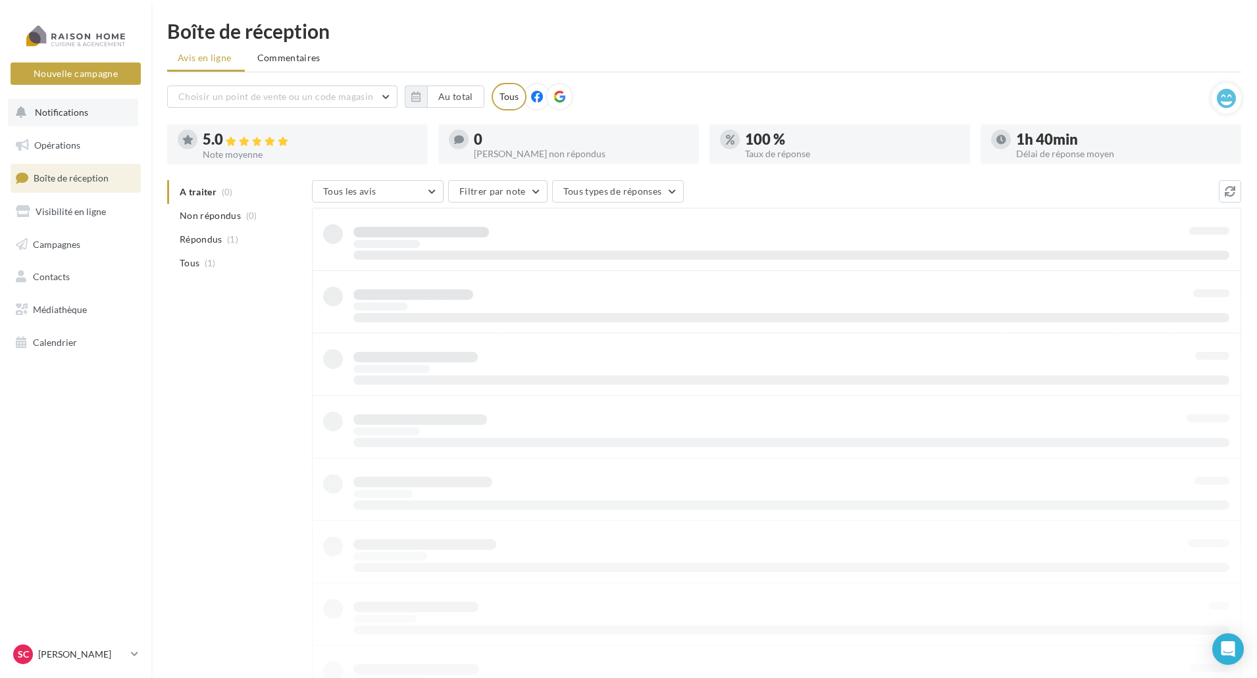
click at [54, 116] on span "Notifications" at bounding box center [61, 112] width 53 height 11
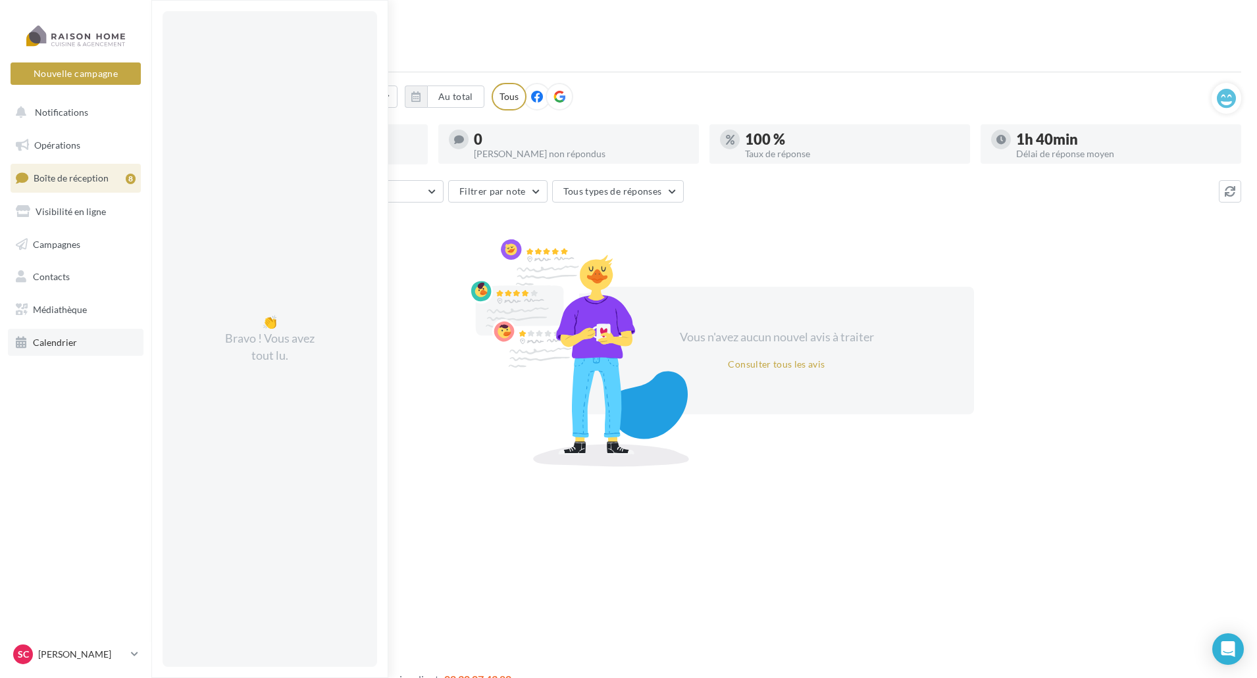
click at [45, 339] on span "Calendrier" at bounding box center [55, 342] width 44 height 11
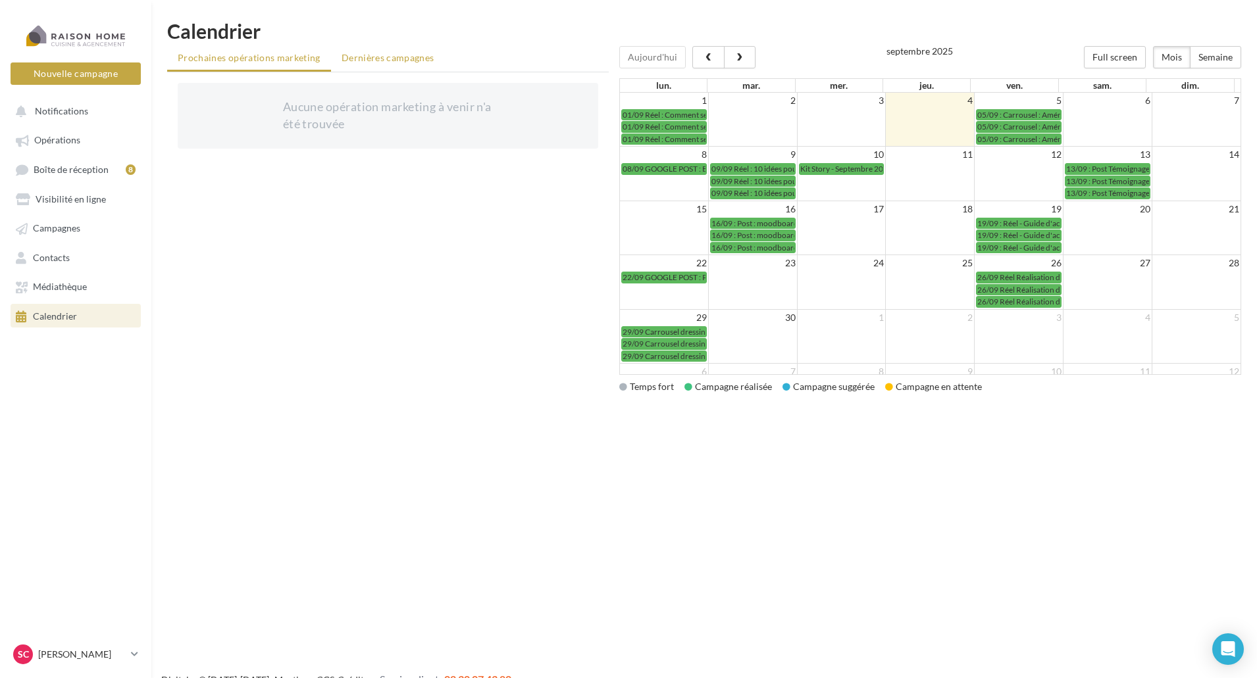
click at [368, 64] on li "Dernières campagnes" at bounding box center [388, 58] width 114 height 24
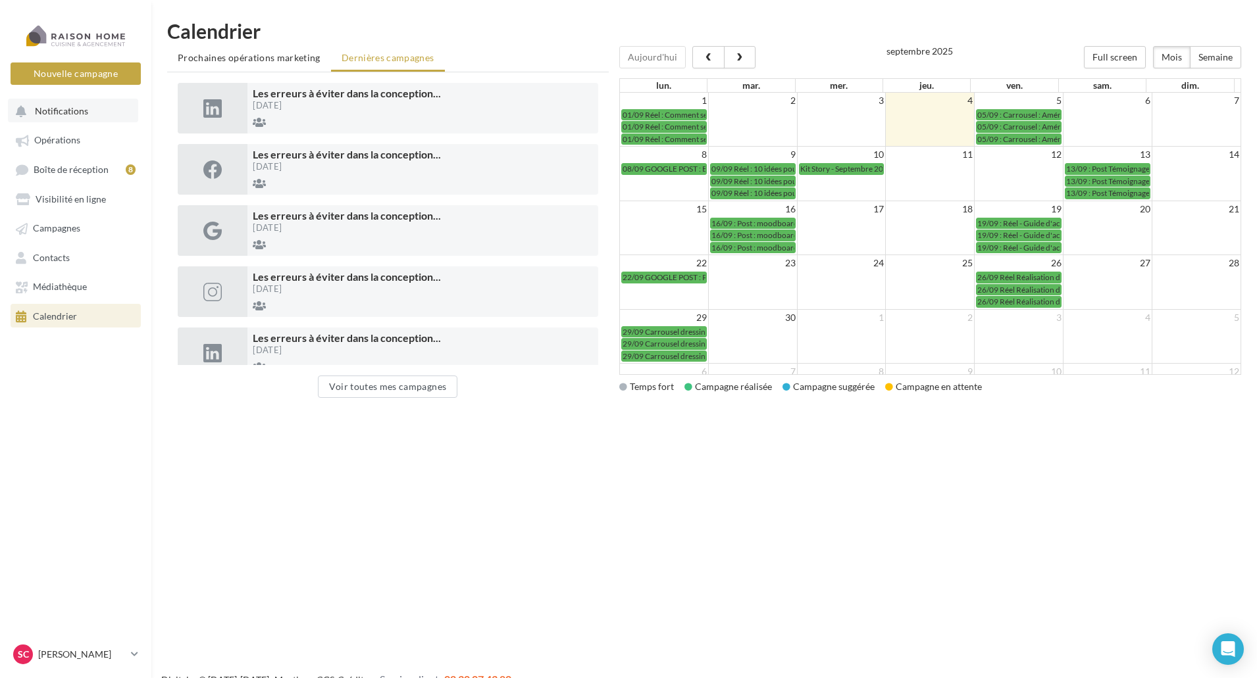
click at [59, 107] on span "Notifications" at bounding box center [61, 110] width 53 height 11
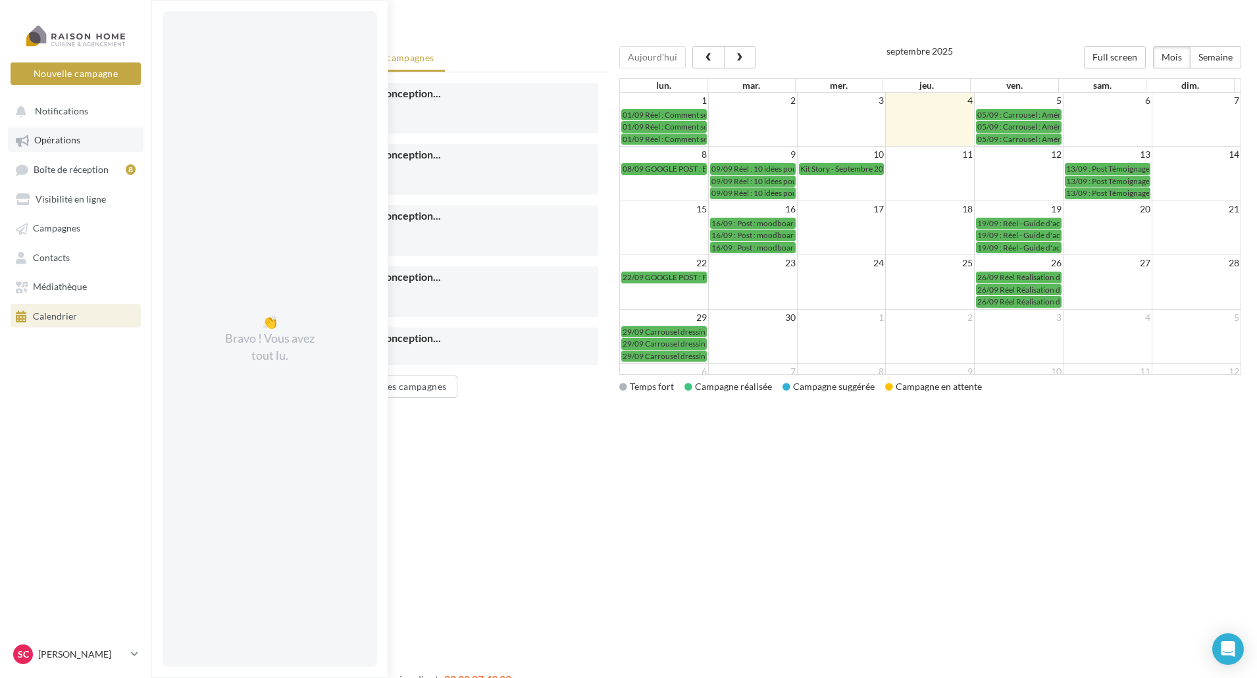
click at [47, 146] on link "Opérations" at bounding box center [76, 140] width 136 height 24
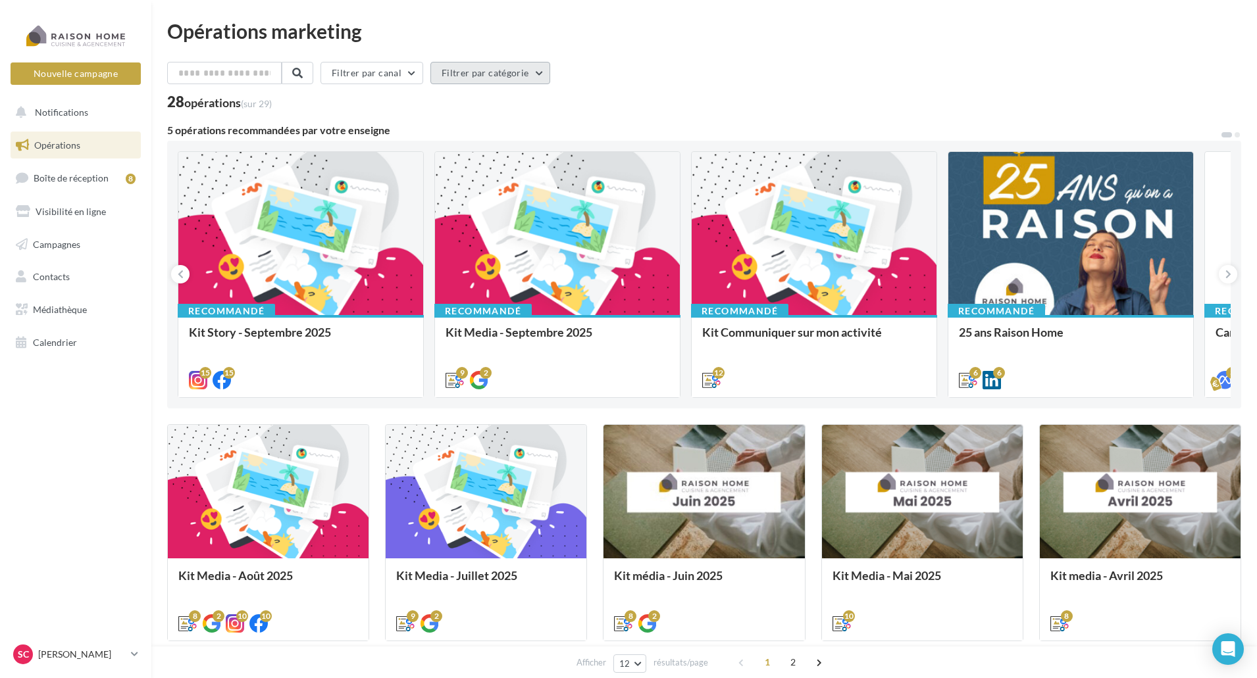
click at [459, 71] on button "Filtrer par catégorie" at bounding box center [490, 73] width 120 height 22
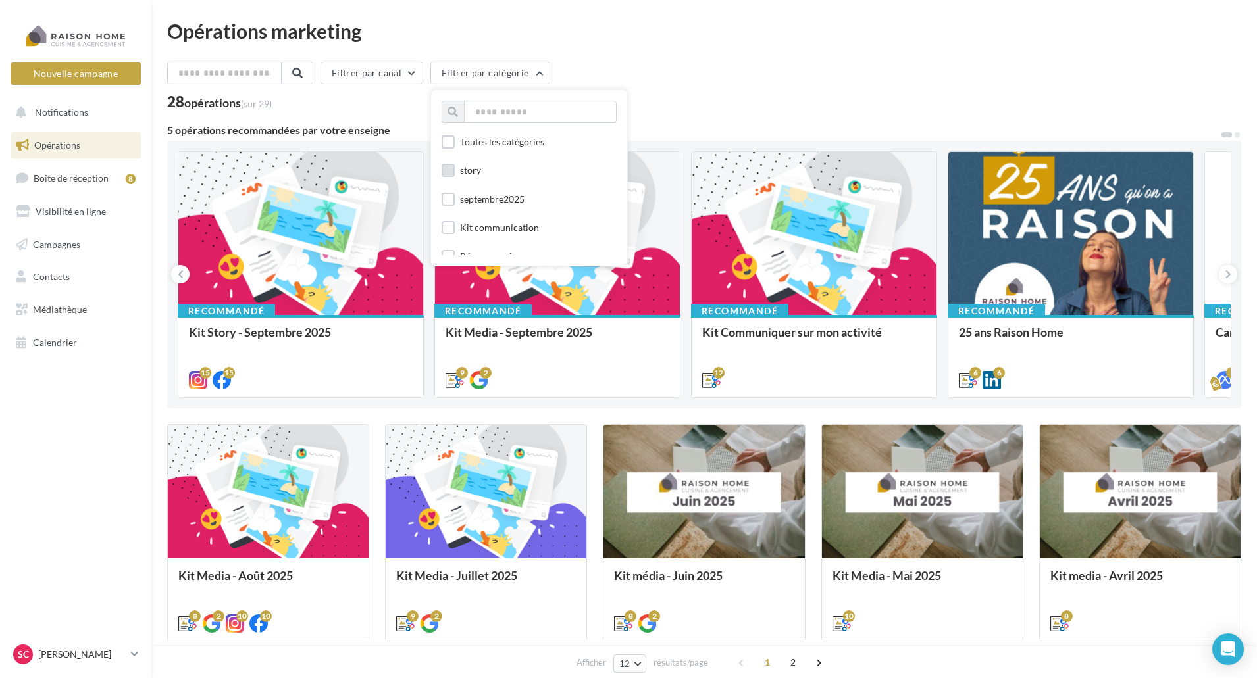
click at [449, 172] on label at bounding box center [447, 170] width 13 height 13
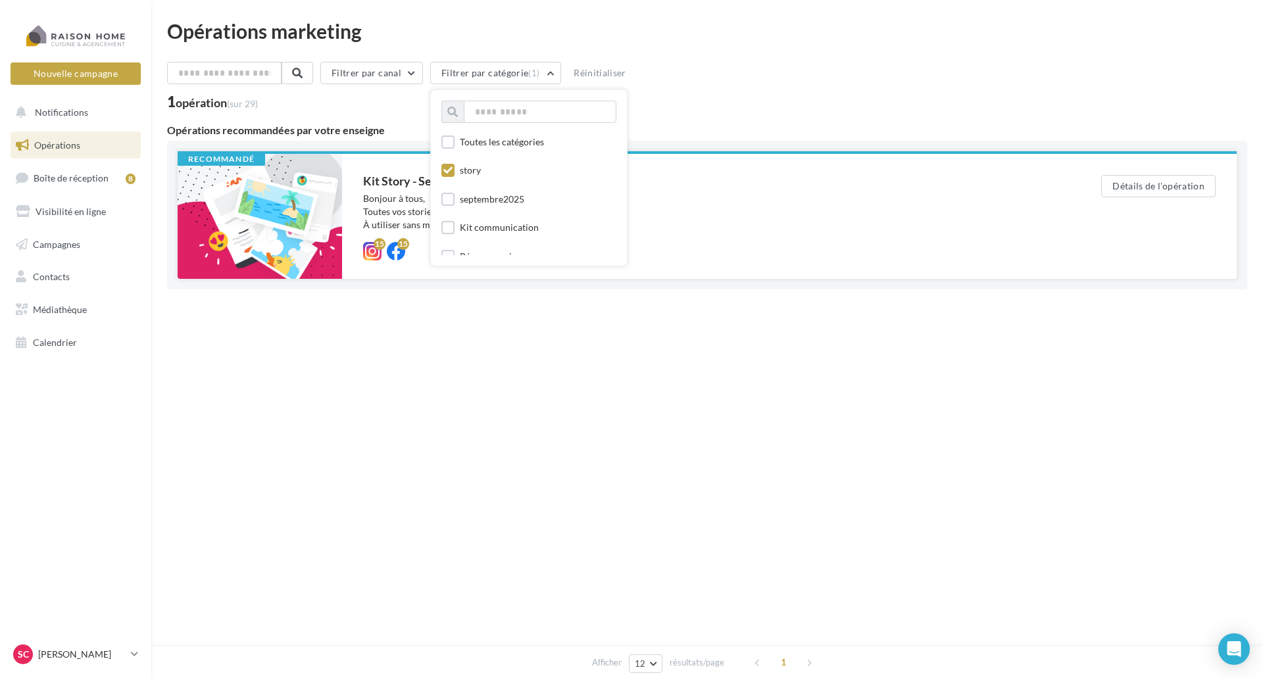
click at [353, 199] on div "Kit Story - [DATE] Bonjour à tous, Toutes vos stories du mois de septembre sont…" at bounding box center [711, 216] width 738 height 125
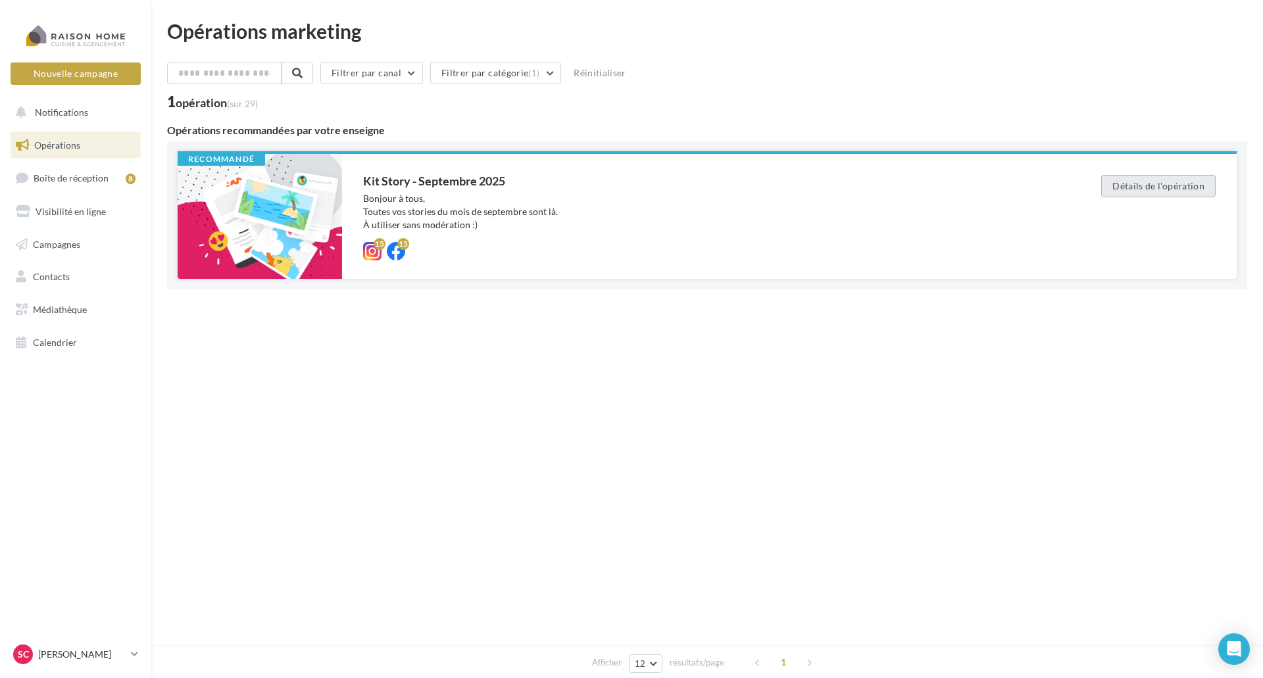
click at [1168, 189] on button "Détails de l'opération" at bounding box center [1158, 186] width 114 height 22
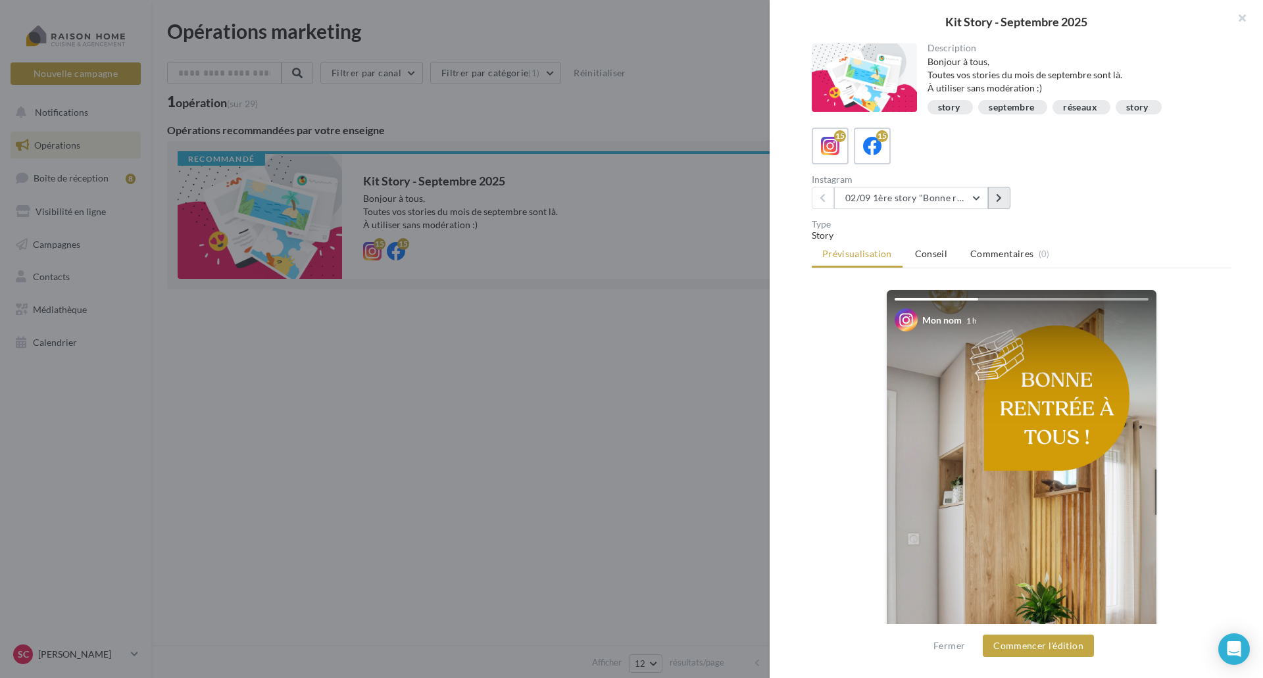
click at [993, 193] on button at bounding box center [999, 198] width 22 height 22
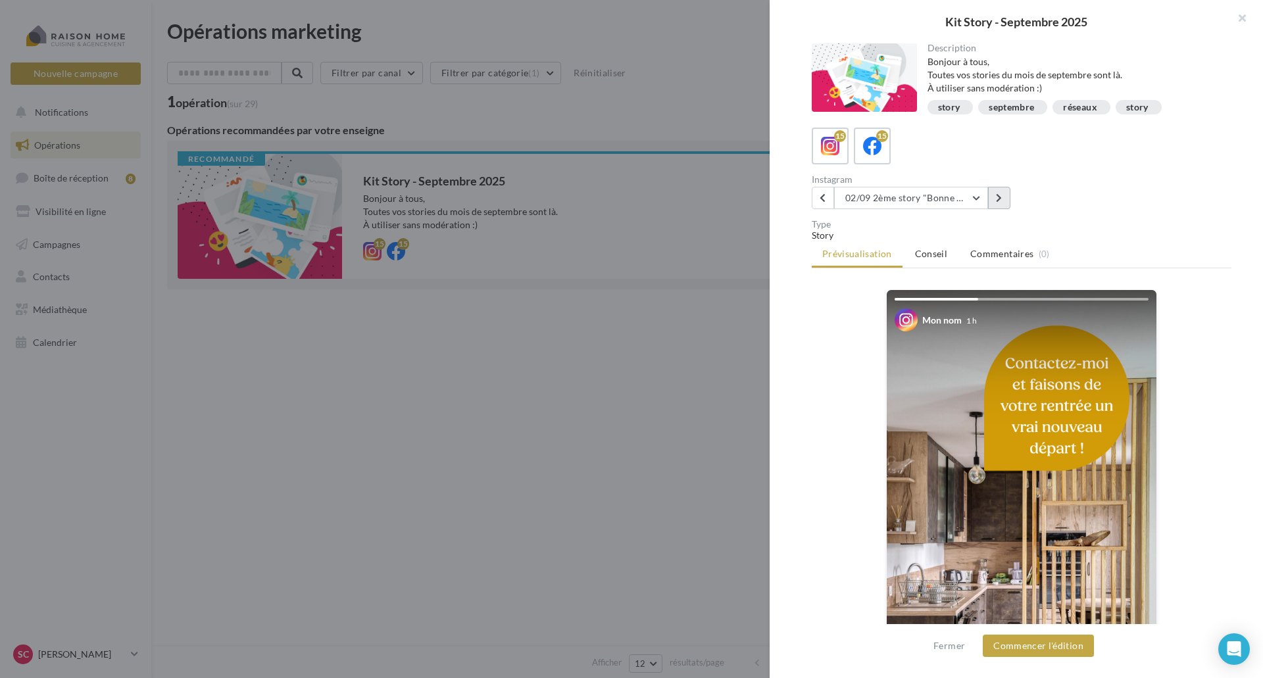
click at [993, 193] on button at bounding box center [999, 198] width 22 height 22
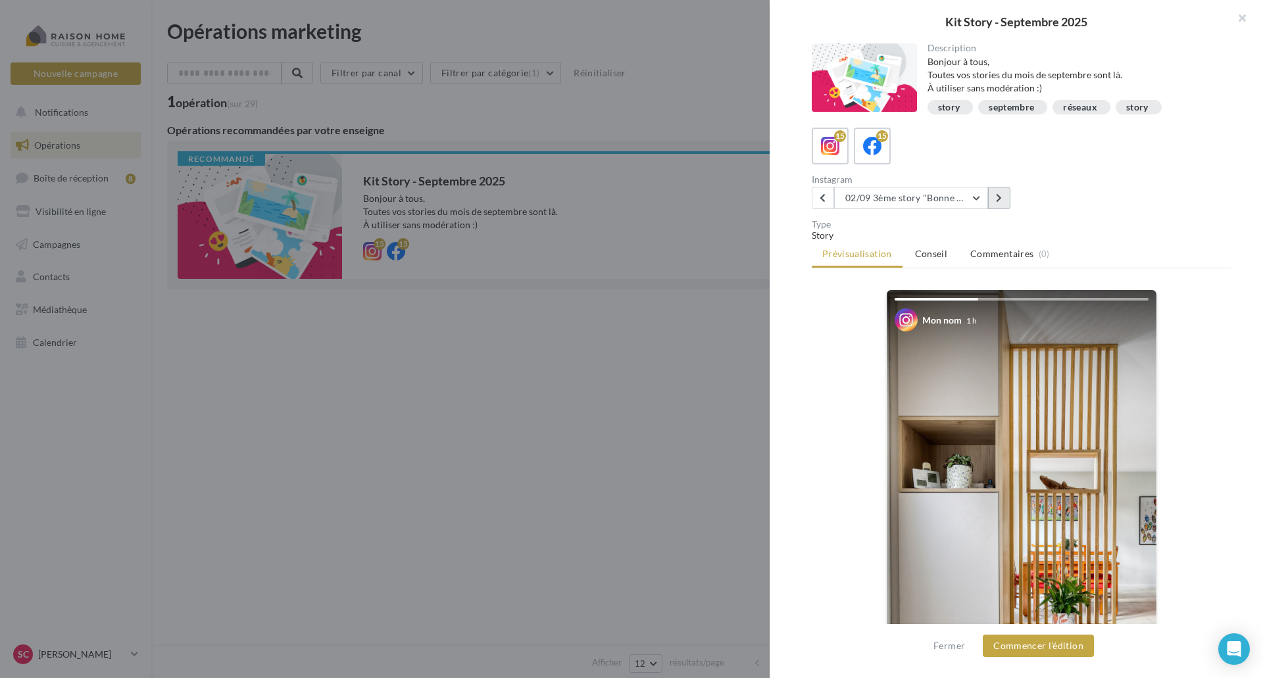
click at [993, 193] on button at bounding box center [999, 198] width 22 height 22
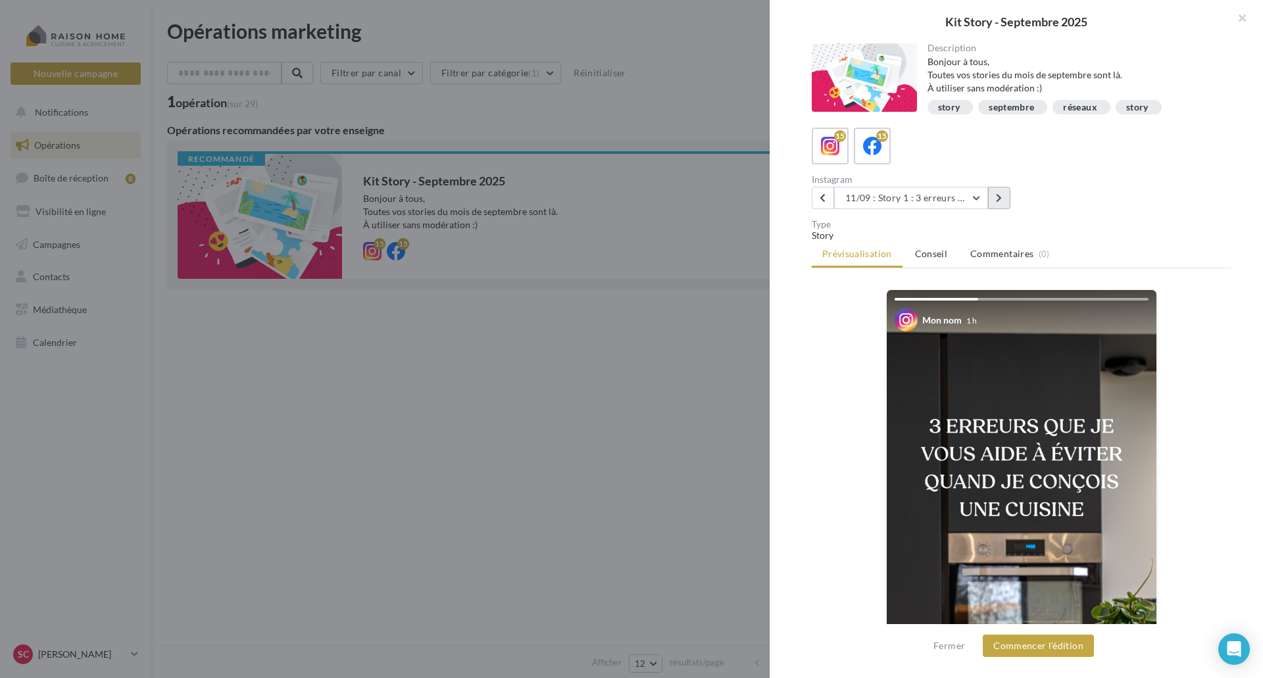
click at [993, 193] on button at bounding box center [999, 198] width 22 height 22
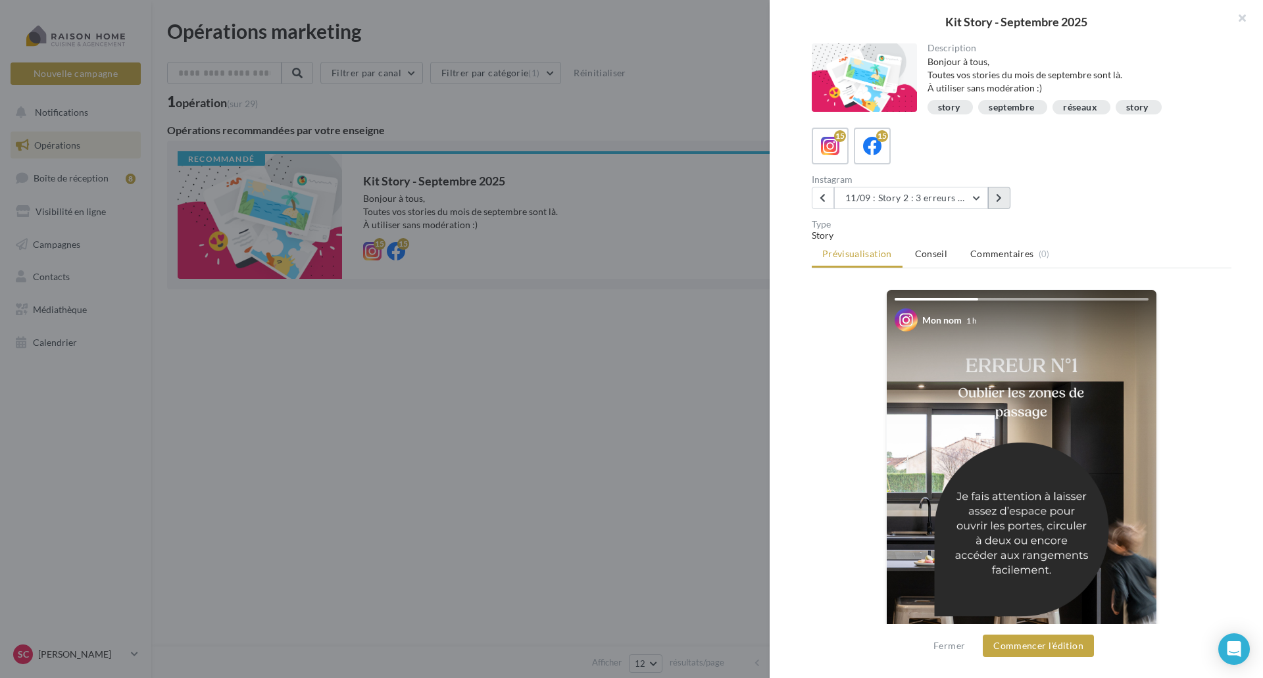
click at [993, 193] on button at bounding box center [999, 198] width 22 height 22
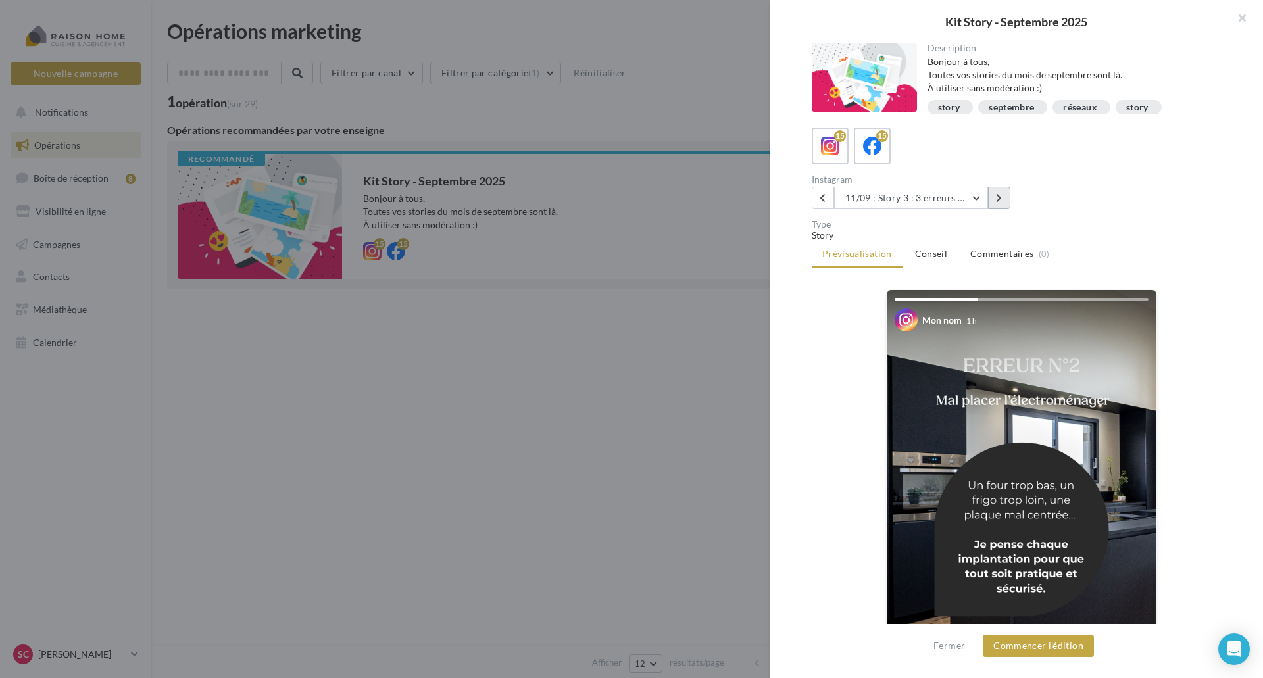
click at [993, 193] on button at bounding box center [999, 198] width 22 height 22
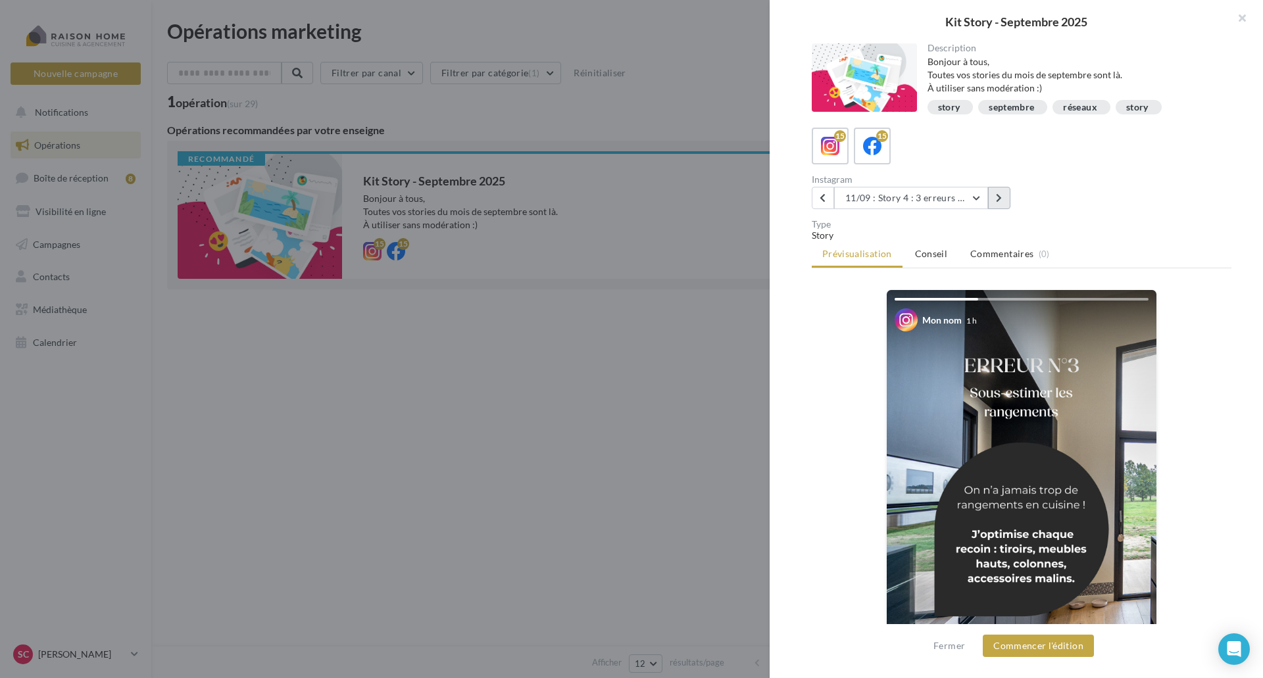
click at [993, 193] on button at bounding box center [999, 198] width 22 height 22
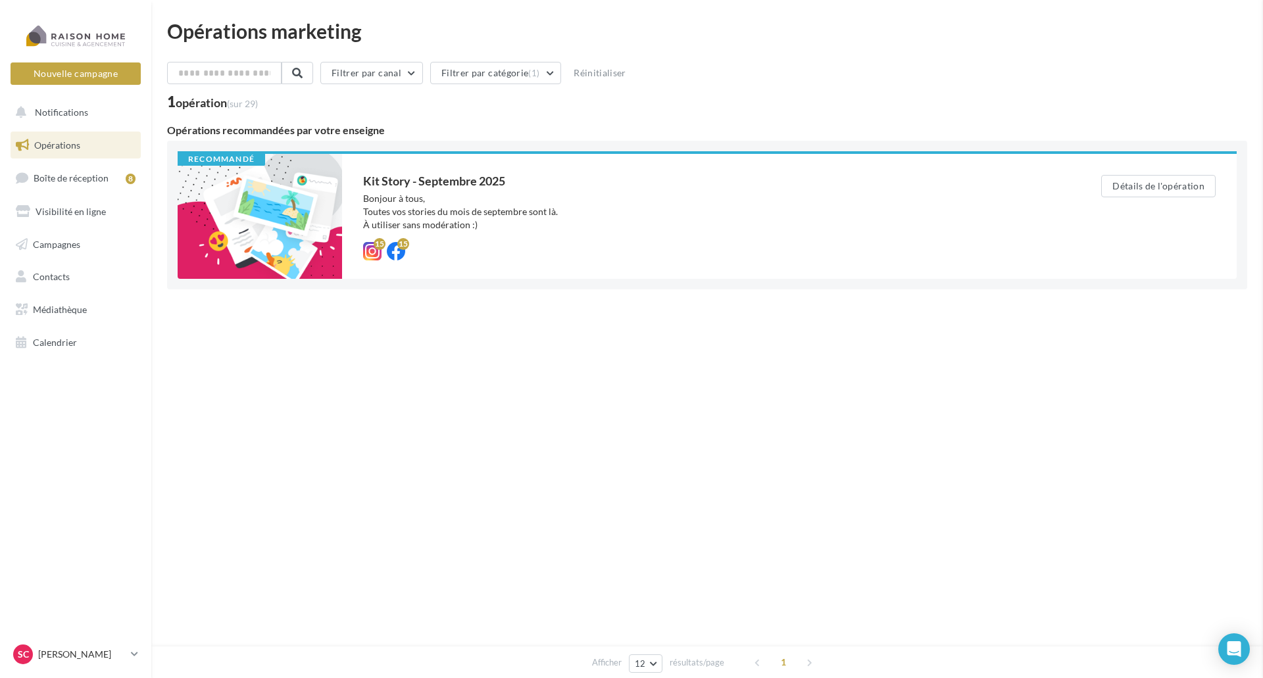
click at [167, 358] on div "Kit Story - Septembre 2025 Description Bonjour à tous, Toutes vos stories du mo…" at bounding box center [707, 358] width 1080 height 0
click at [60, 176] on span "Boîte de réception" at bounding box center [71, 177] width 75 height 11
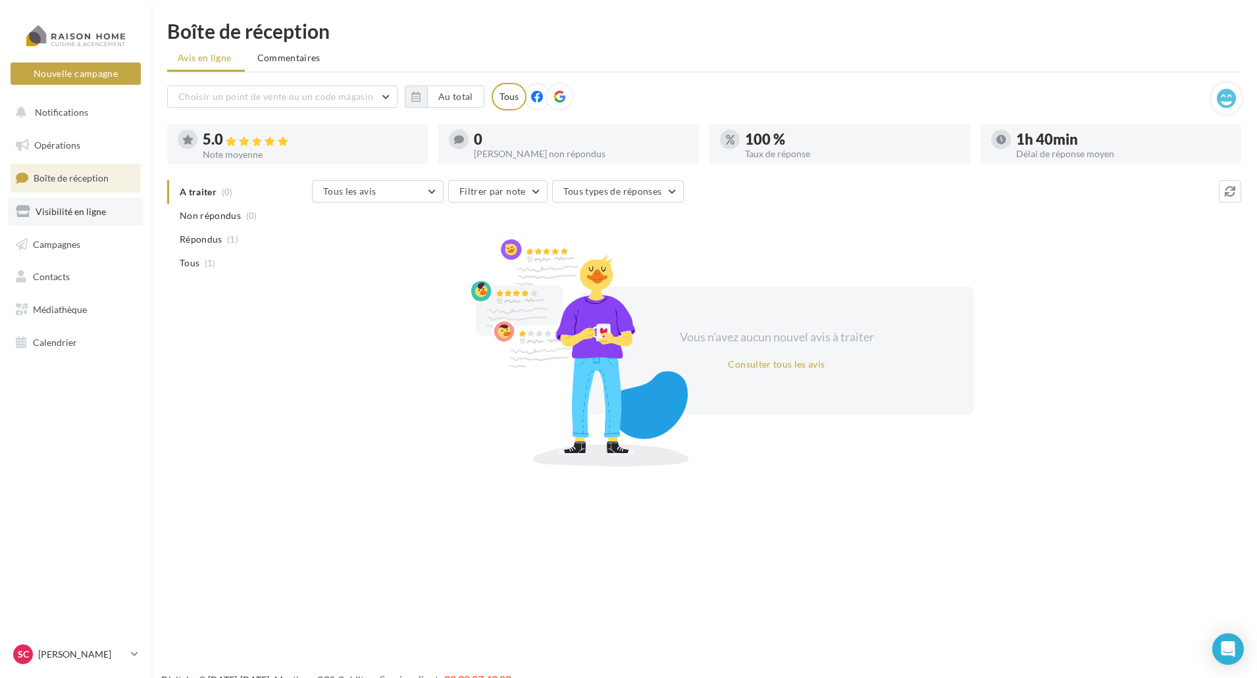
click at [54, 215] on span "Visibilité en ligne" at bounding box center [71, 211] width 70 height 11
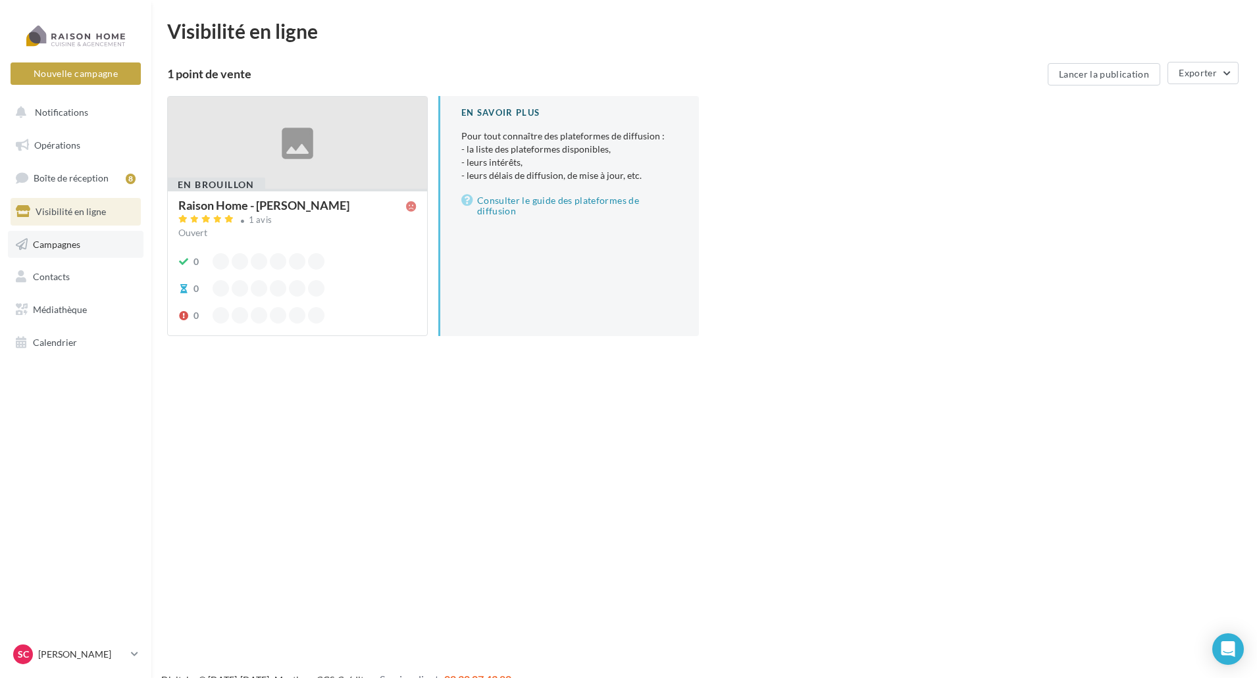
click at [61, 240] on span "Campagnes" at bounding box center [56, 243] width 47 height 11
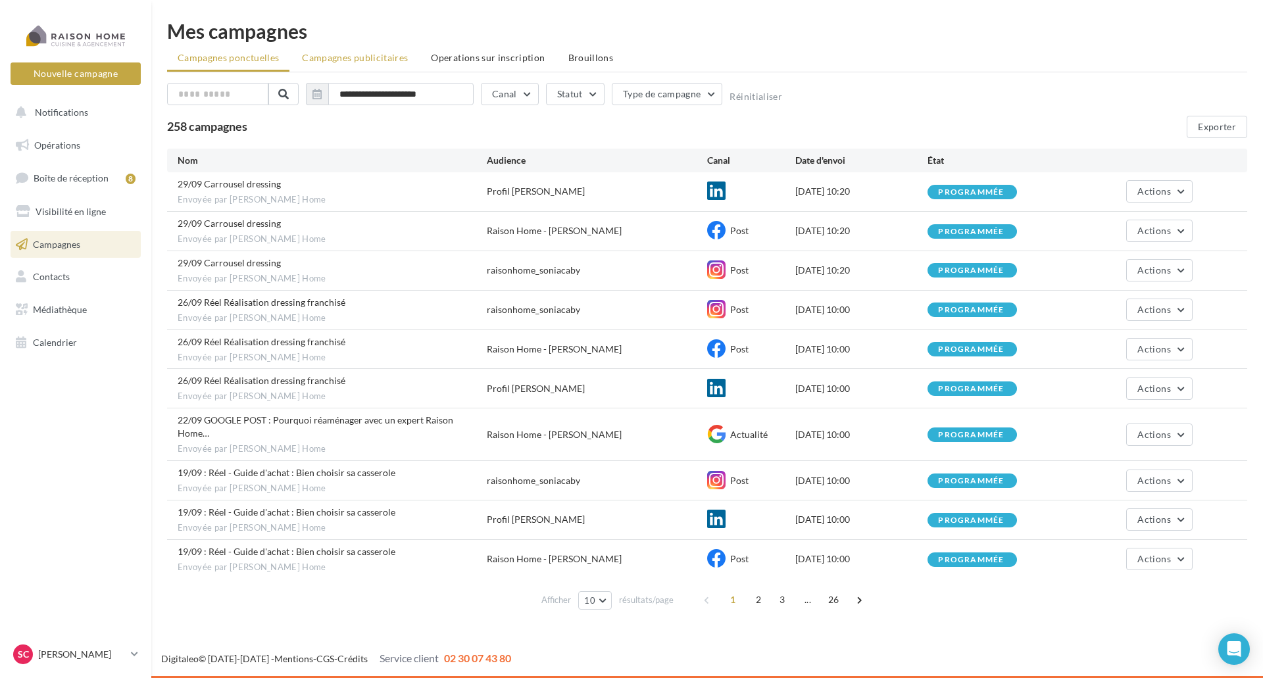
click at [391, 54] on span "Campagnes publicitaires" at bounding box center [355, 57] width 106 height 11
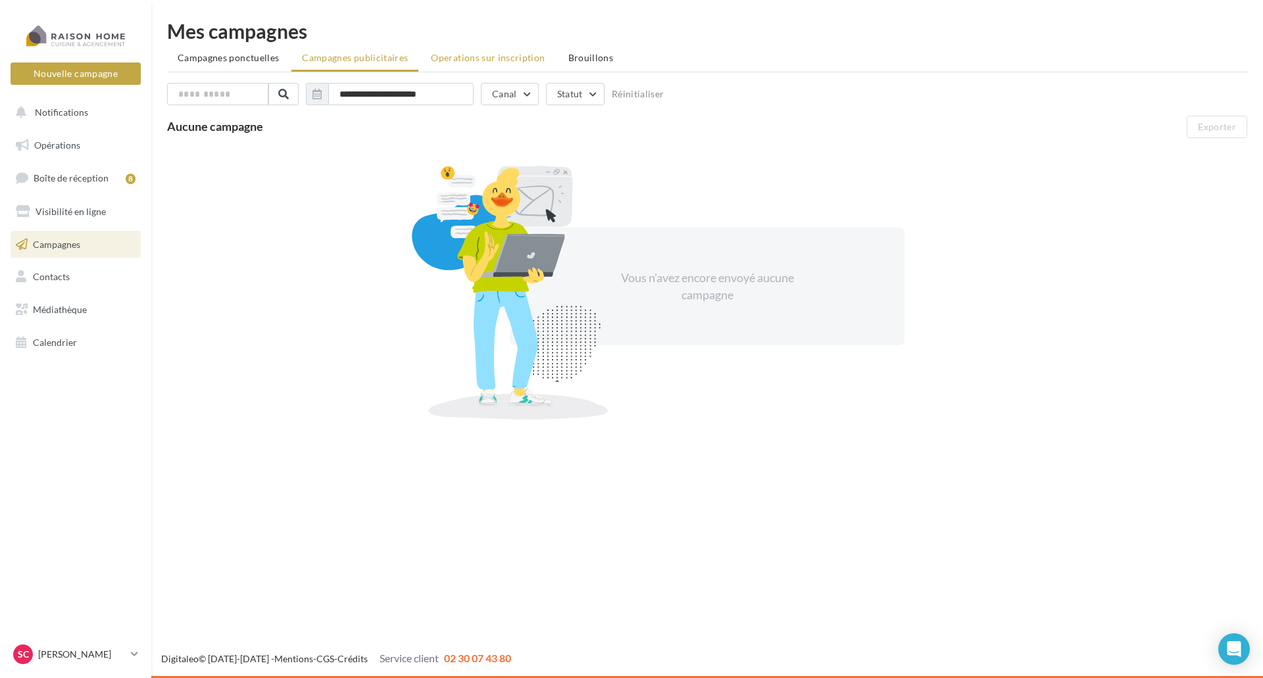
click at [450, 57] on span "Operations sur inscription" at bounding box center [488, 57] width 114 height 11
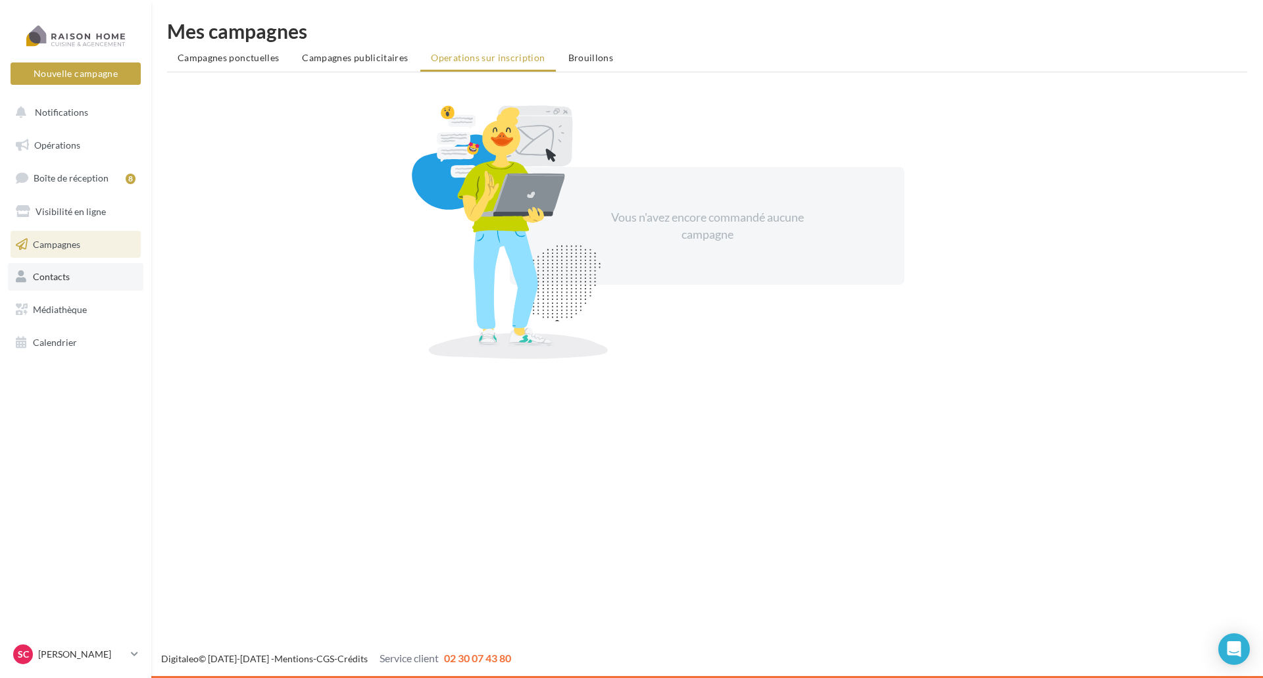
click at [52, 280] on span "Contacts" at bounding box center [51, 276] width 37 height 11
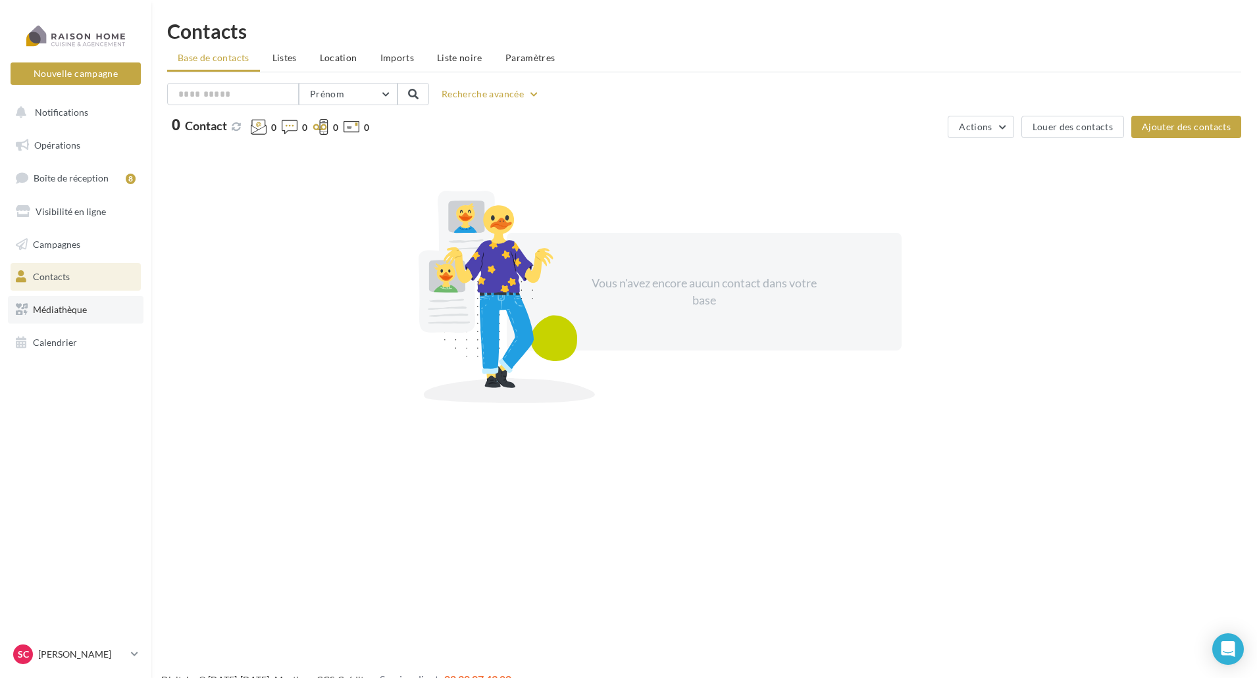
click at [50, 310] on span "Médiathèque" at bounding box center [60, 309] width 54 height 11
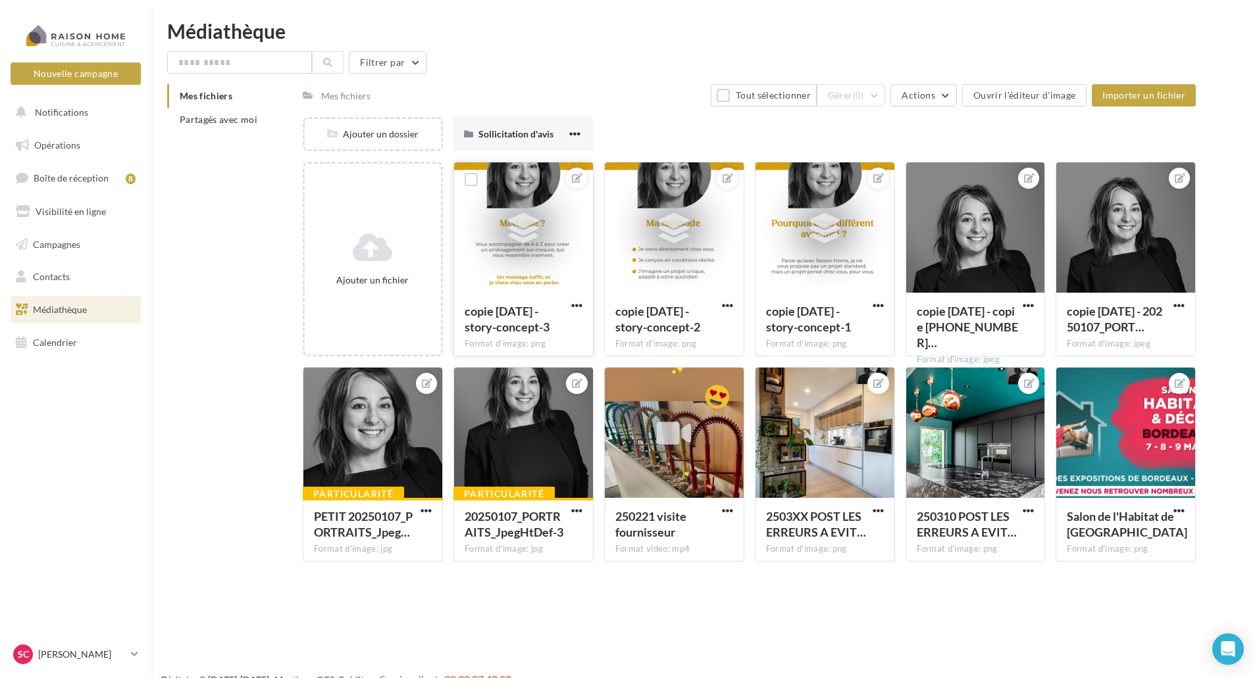
click at [555, 232] on div at bounding box center [523, 228] width 139 height 132
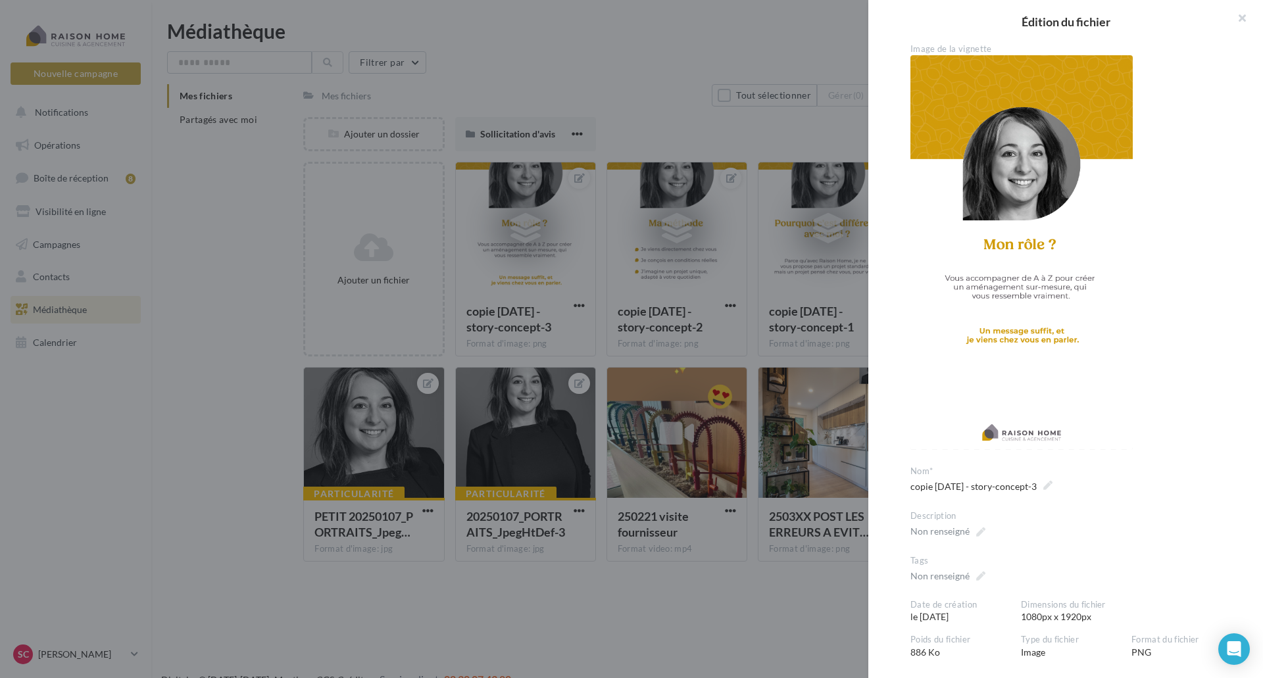
click at [987, 232] on img at bounding box center [1022, 252] width 222 height 395
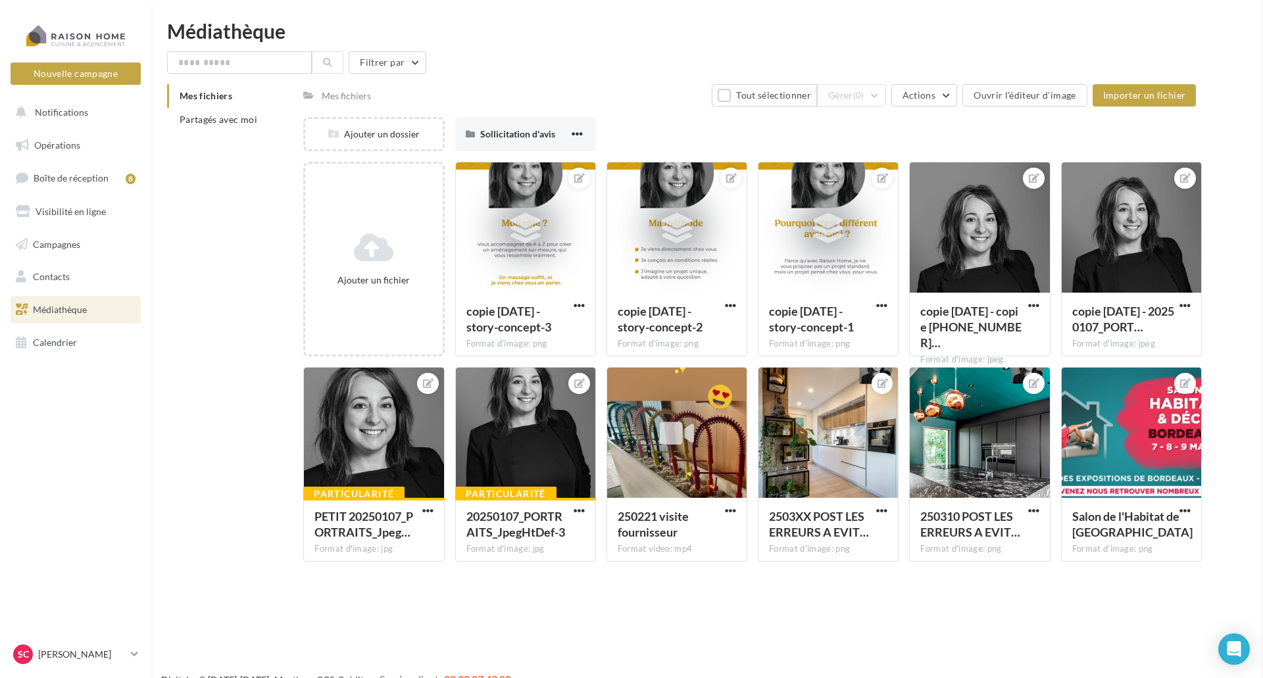
click at [574, 170] on button at bounding box center [576, 178] width 11 height 16
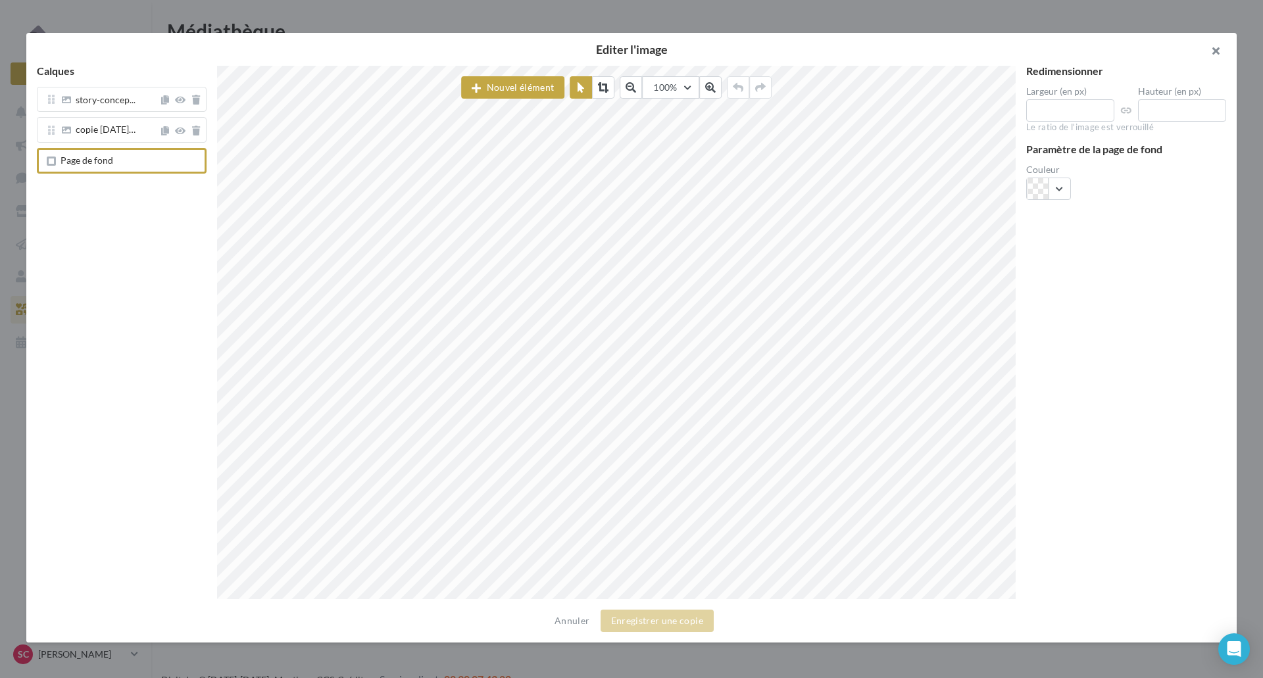
click at [1220, 46] on button "button" at bounding box center [1210, 52] width 53 height 39
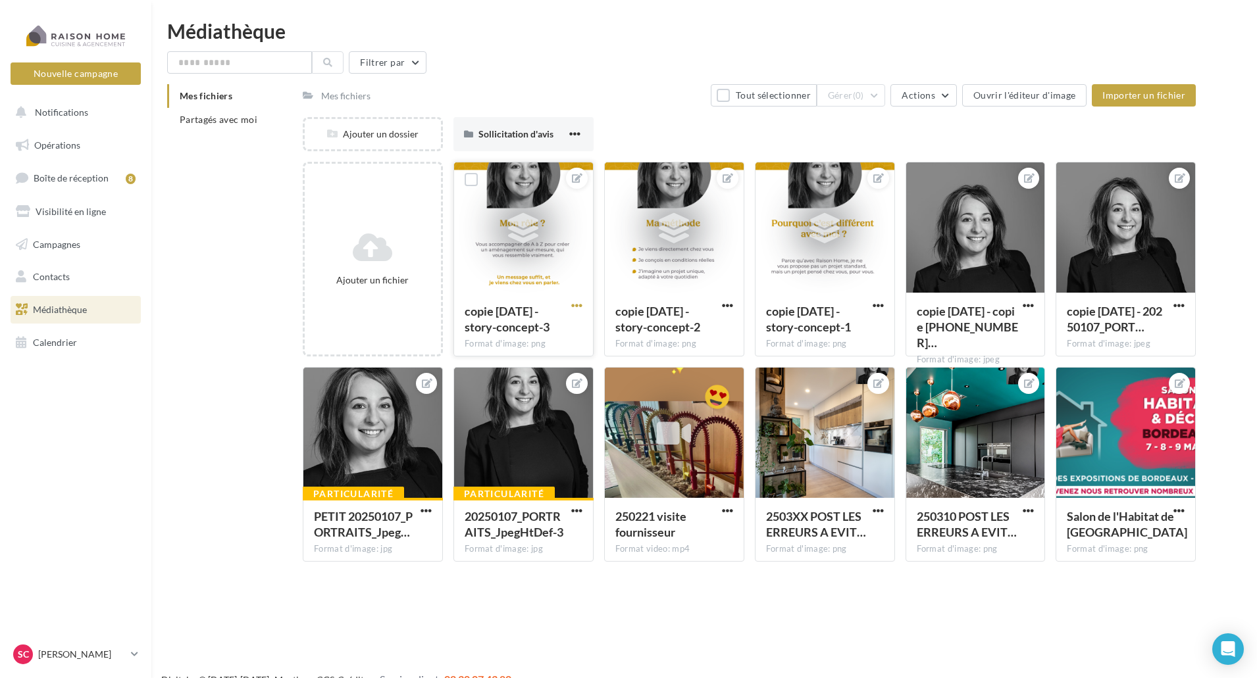
click at [574, 303] on span "button" at bounding box center [576, 305] width 11 height 11
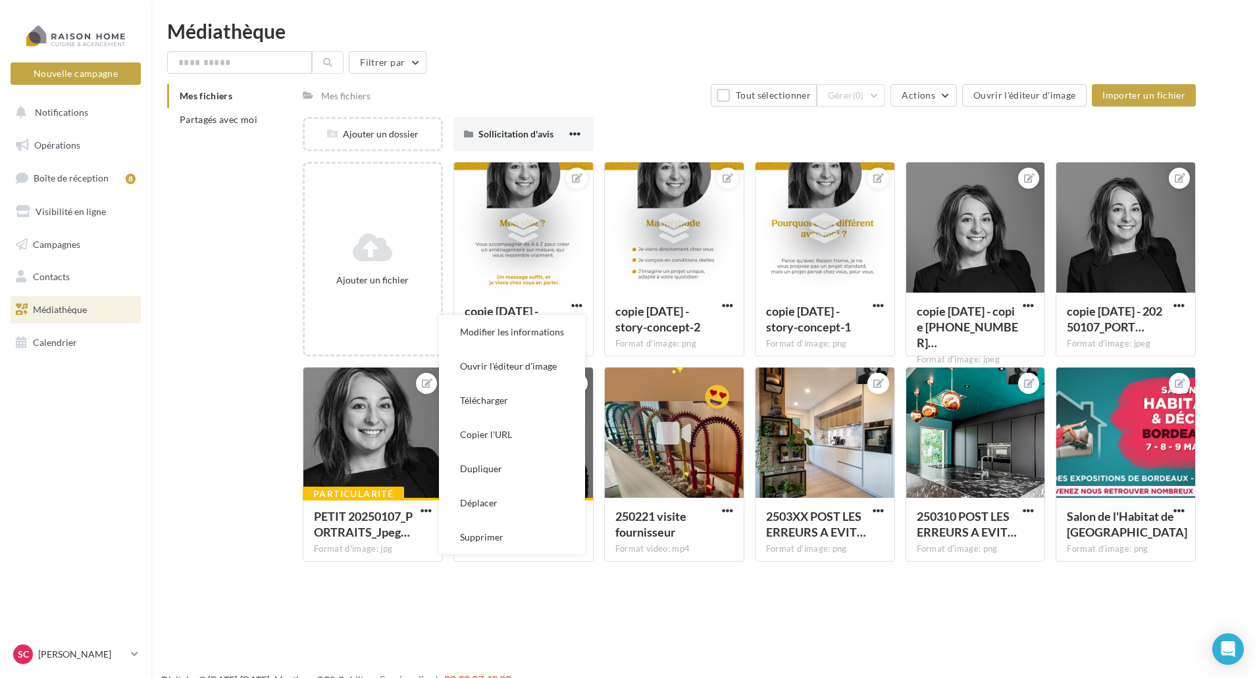
click at [241, 236] on div "Mes fichiers Partagés avec moi Mes fichiers Tout sélectionner Gérer (0) Actions…" at bounding box center [709, 328] width 1084 height 488
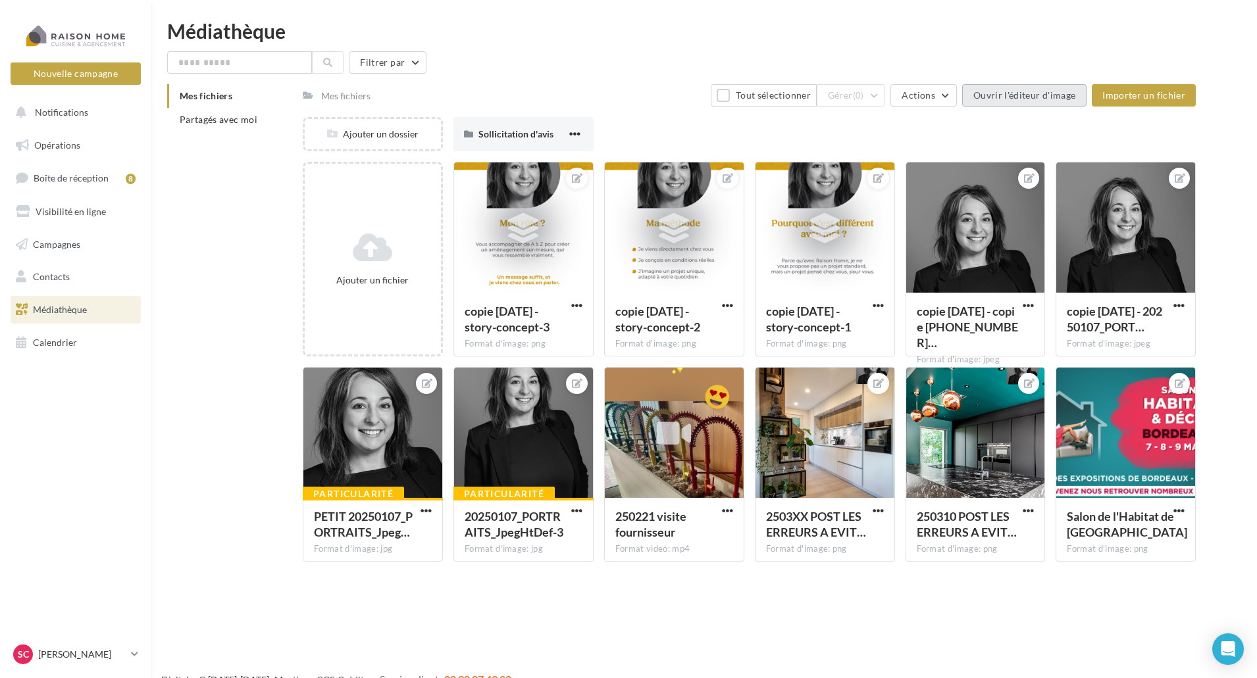
click at [1018, 102] on button "Ouvrir l'éditeur d'image" at bounding box center [1024, 95] width 124 height 22
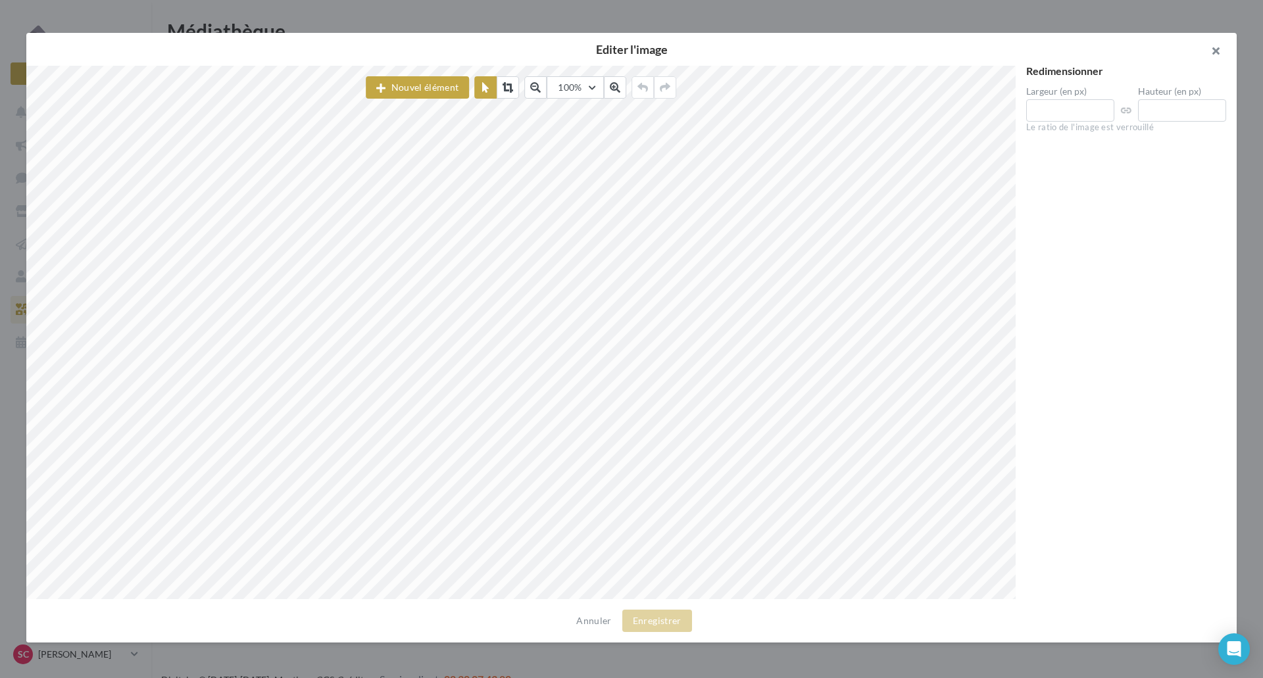
click at [1216, 48] on button "button" at bounding box center [1210, 52] width 53 height 39
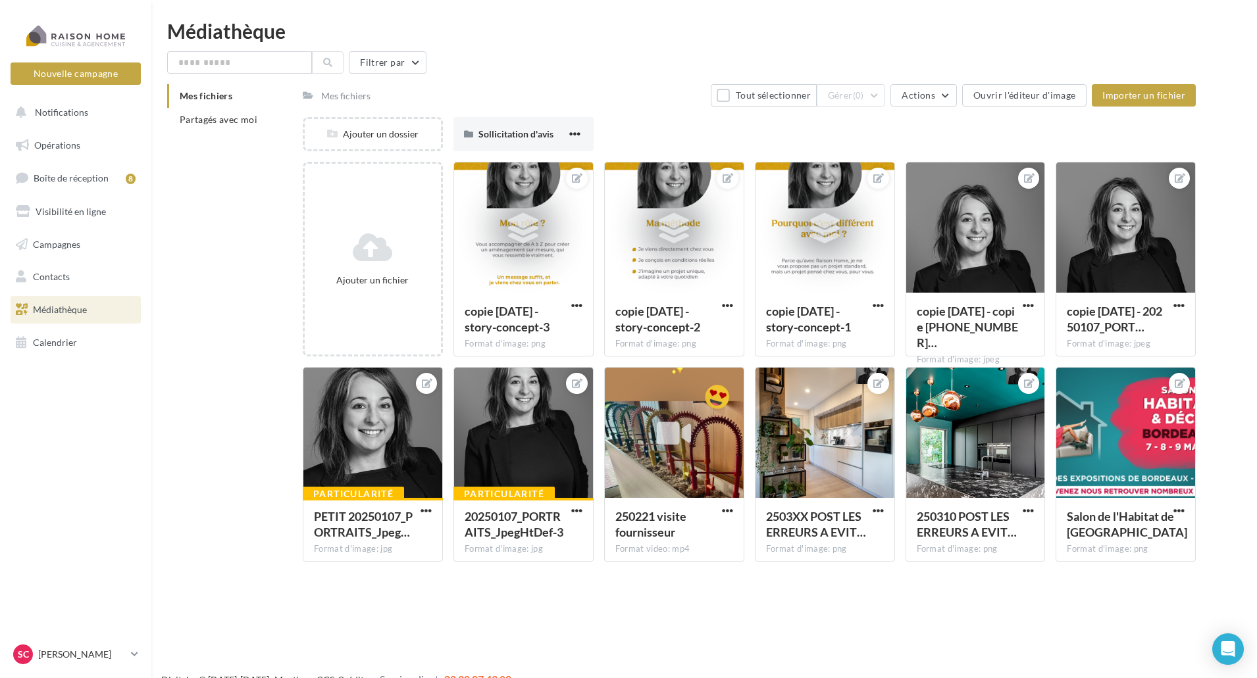
click at [328, 92] on div "Mes fichiers" at bounding box center [345, 95] width 49 height 13
click at [337, 94] on div "Mes fichiers" at bounding box center [345, 95] width 49 height 13
click at [343, 93] on div "Mes fichiers" at bounding box center [345, 95] width 49 height 13
click at [232, 120] on span "Partagés avec moi" at bounding box center [219, 119] width 78 height 11
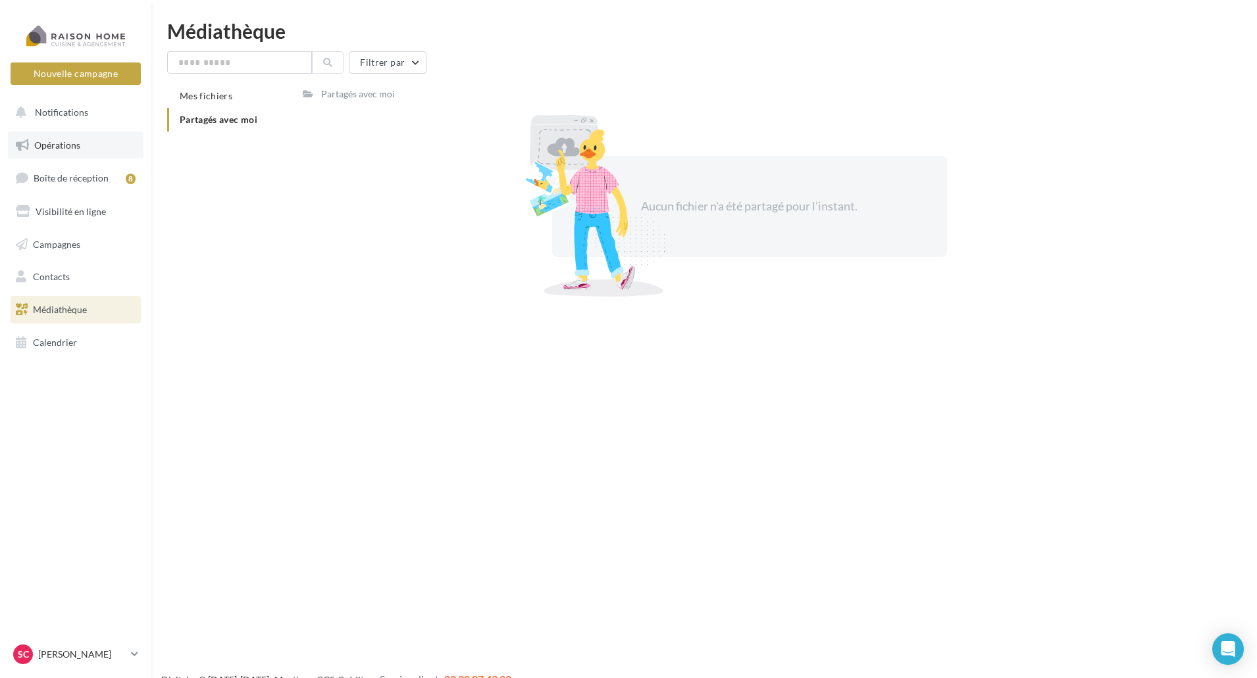
click at [67, 139] on span "Opérations" at bounding box center [57, 144] width 46 height 11
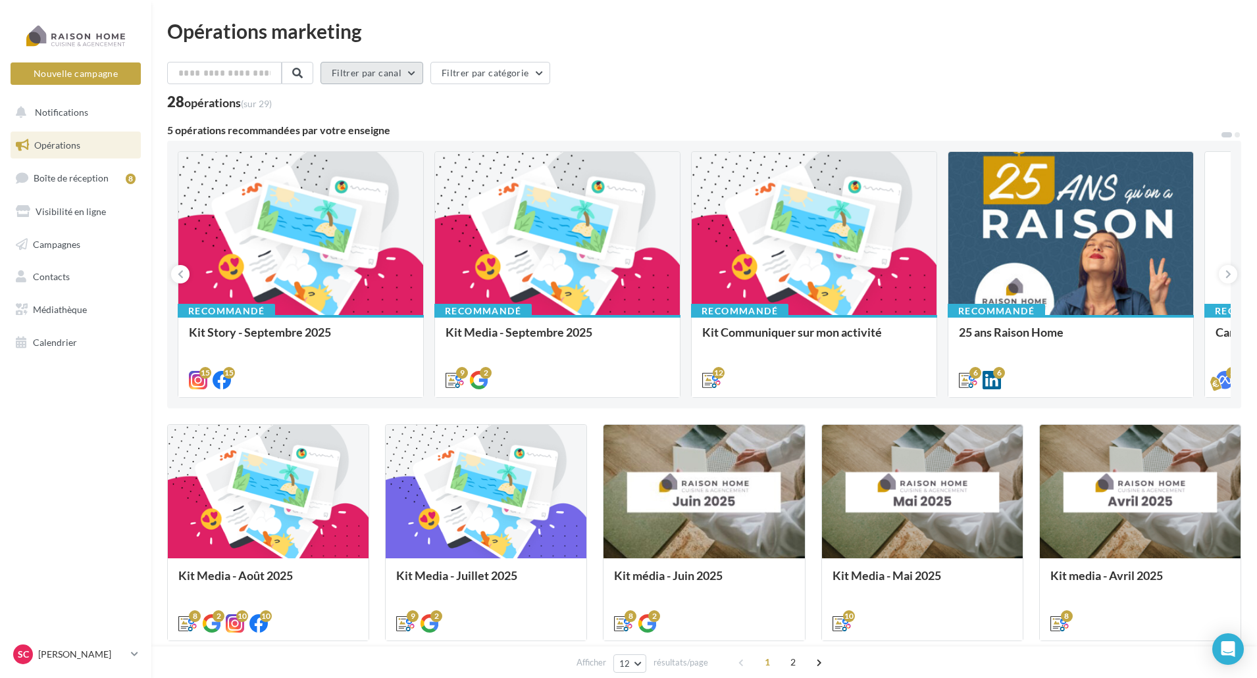
click at [402, 72] on button "Filtrer par canal" at bounding box center [371, 73] width 103 height 22
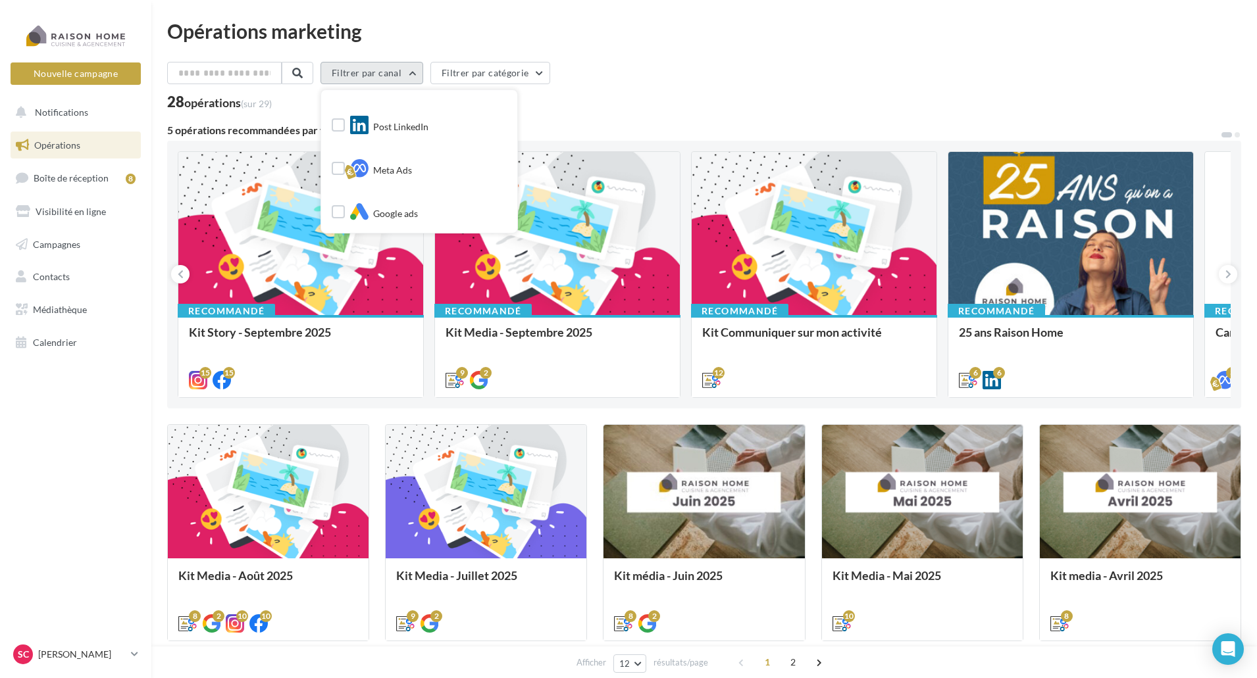
scroll to position [201, 0]
click at [471, 64] on button "Filtrer par catégorie" at bounding box center [490, 73] width 120 height 22
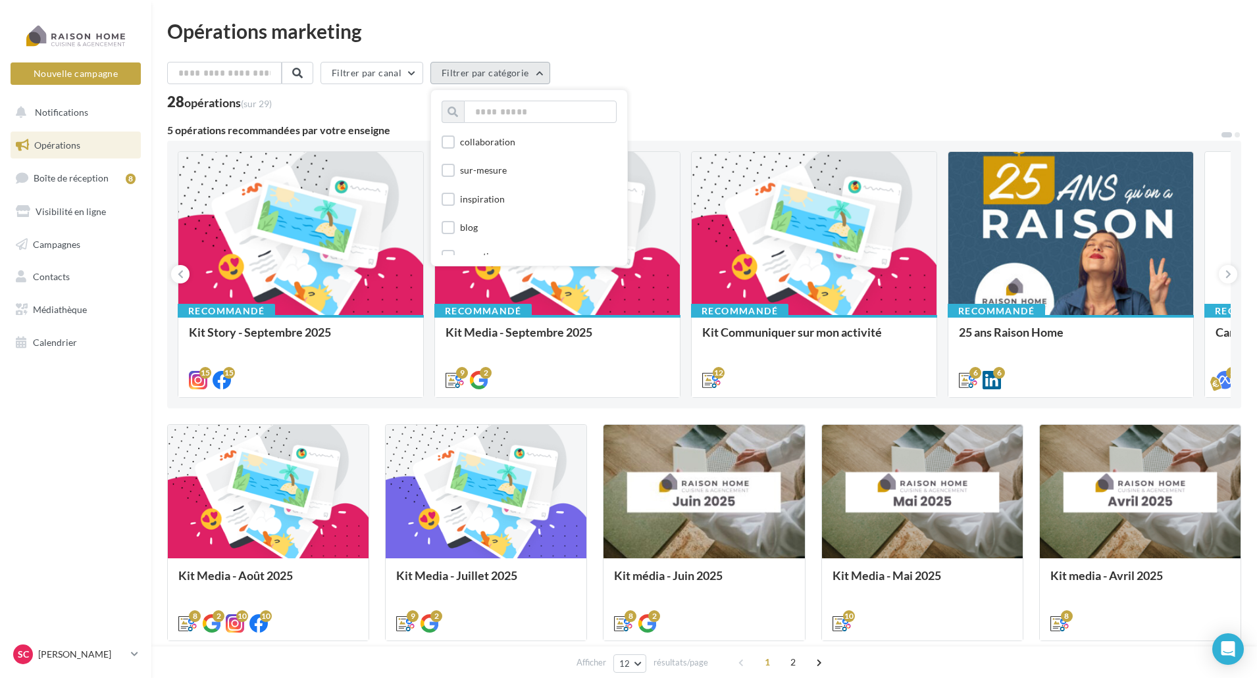
scroll to position [318, 0]
click at [455, 139] on label at bounding box center [447, 138] width 13 height 13
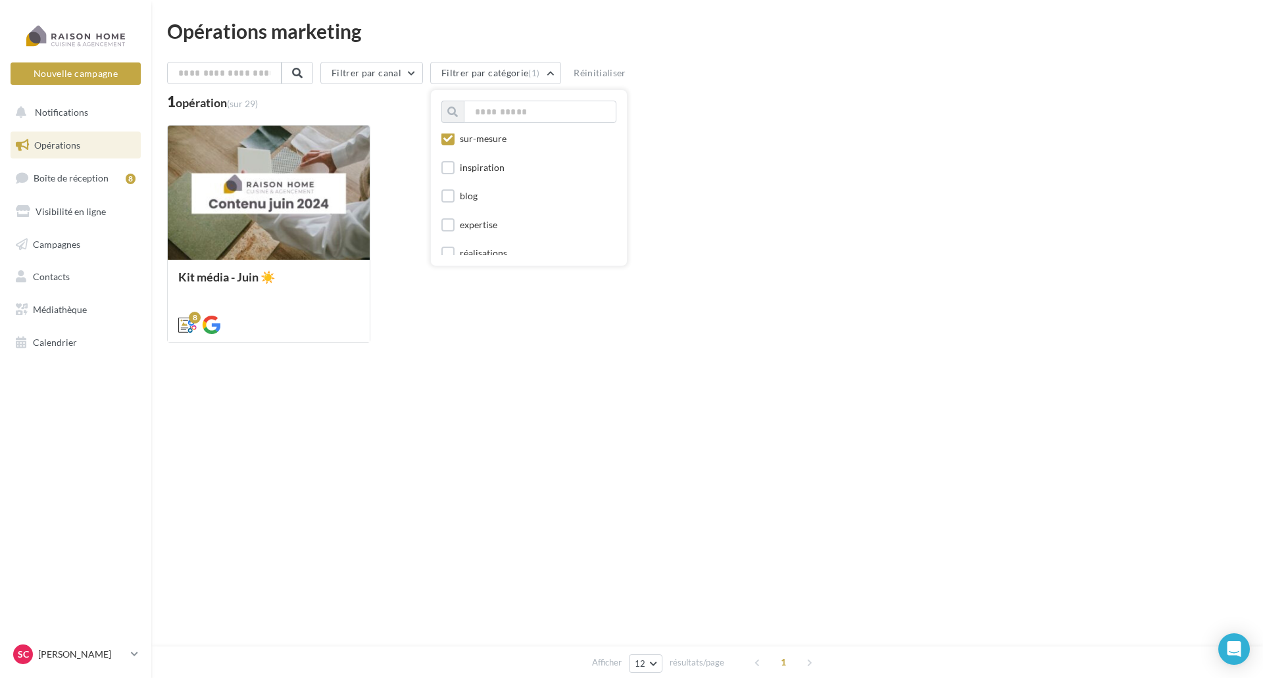
click at [453, 141] on icon at bounding box center [447, 138] width 9 height 9
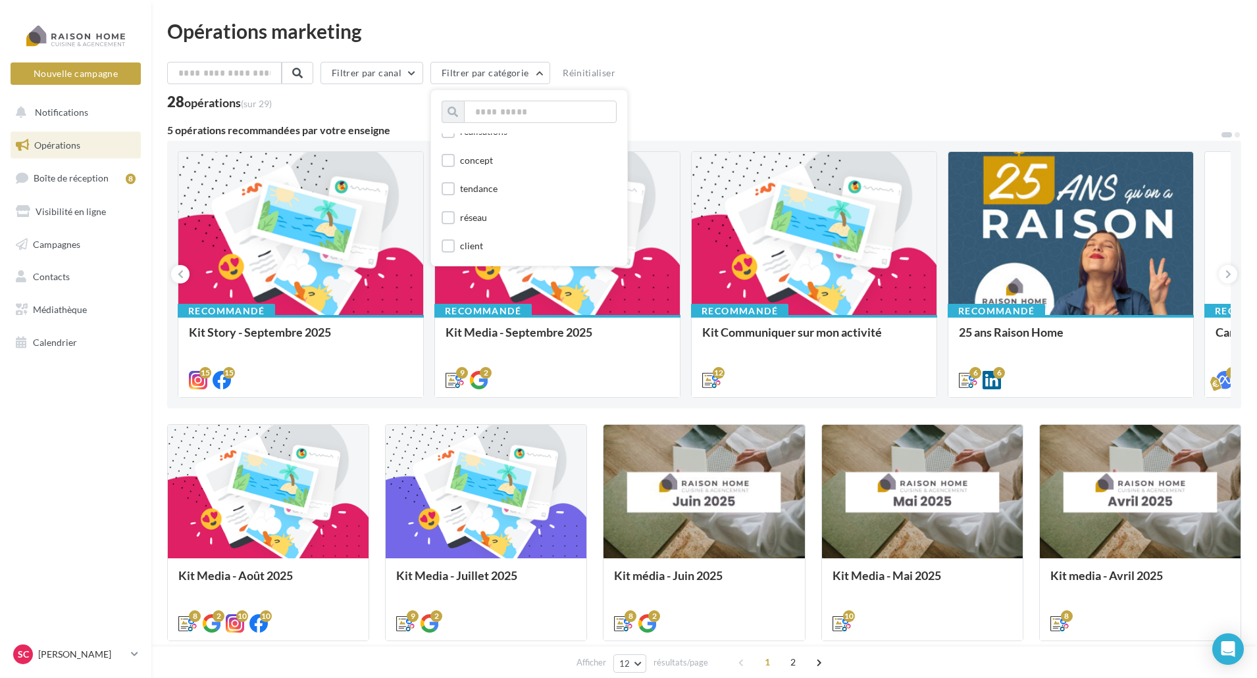
scroll to position [440, 0]
click at [455, 243] on label at bounding box center [447, 245] width 13 height 13
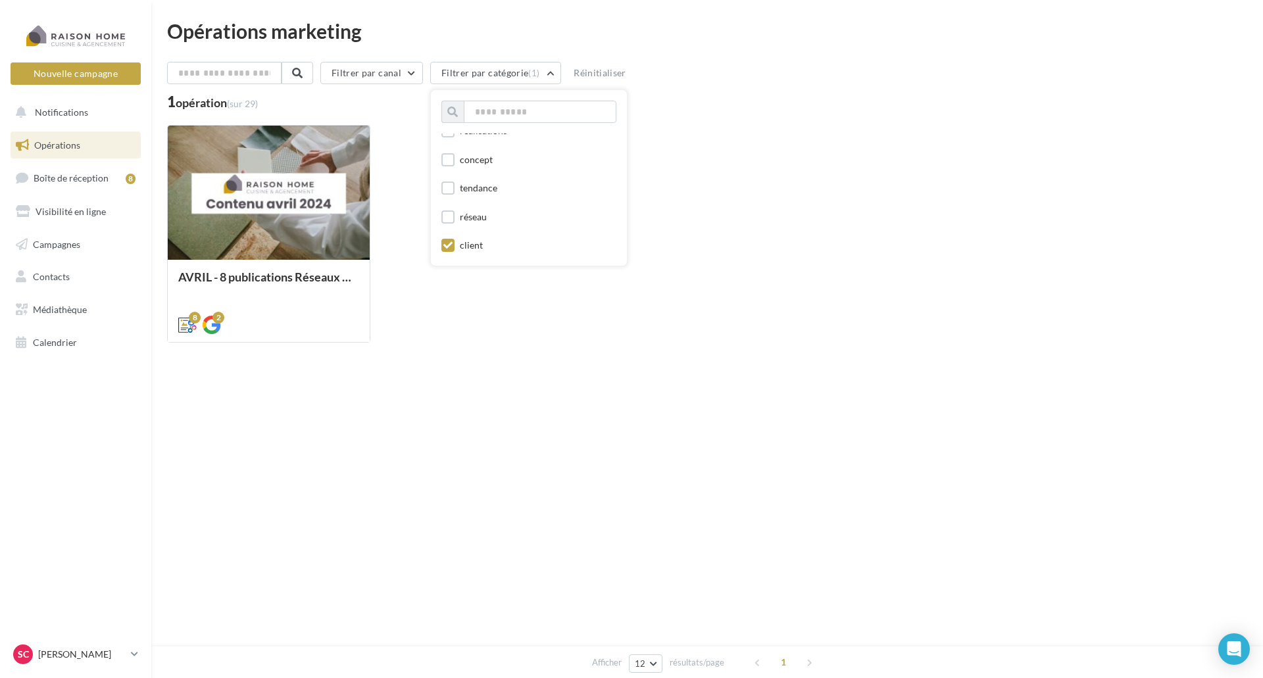
click at [453, 243] on icon at bounding box center [447, 245] width 9 height 9
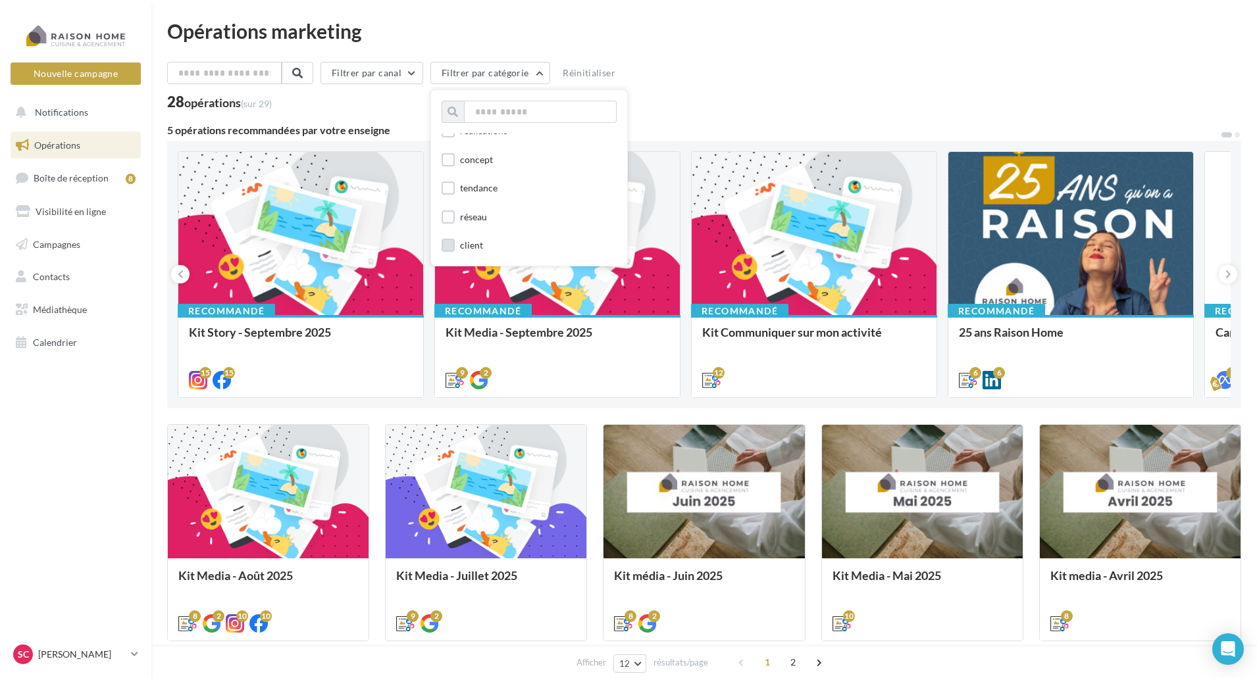
click at [426, 35] on div "Opérations marketing" at bounding box center [704, 31] width 1074 height 20
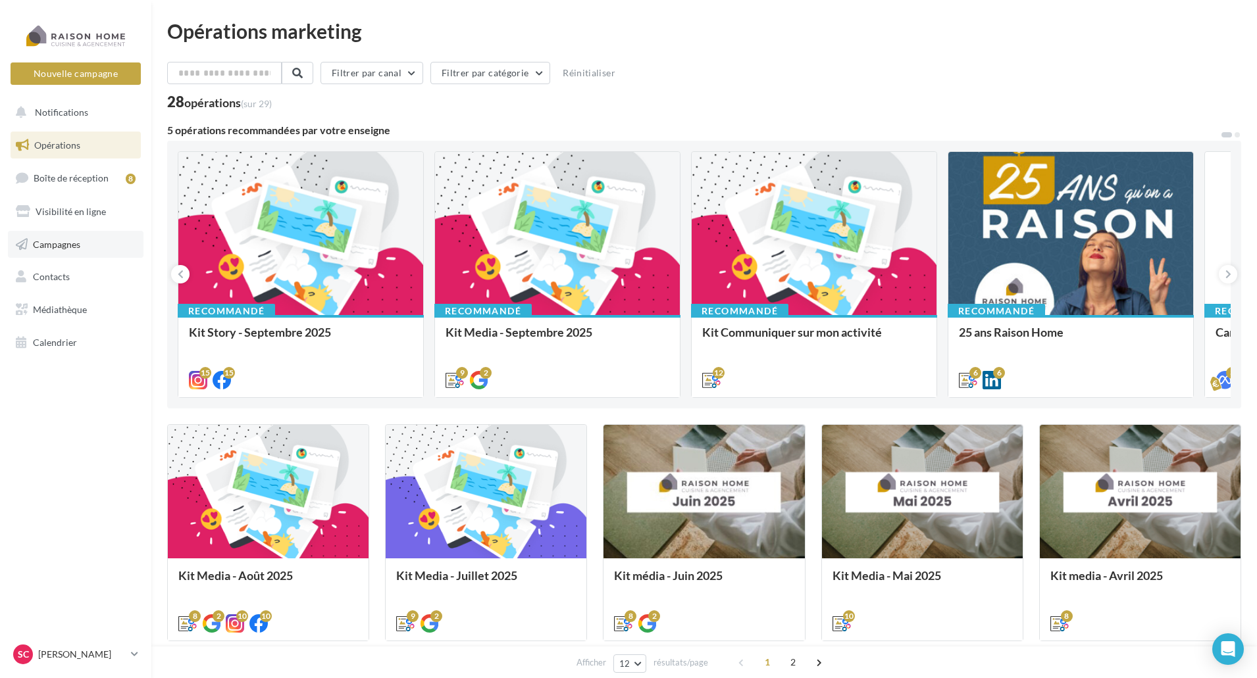
click at [49, 247] on span "Campagnes" at bounding box center [56, 243] width 47 height 11
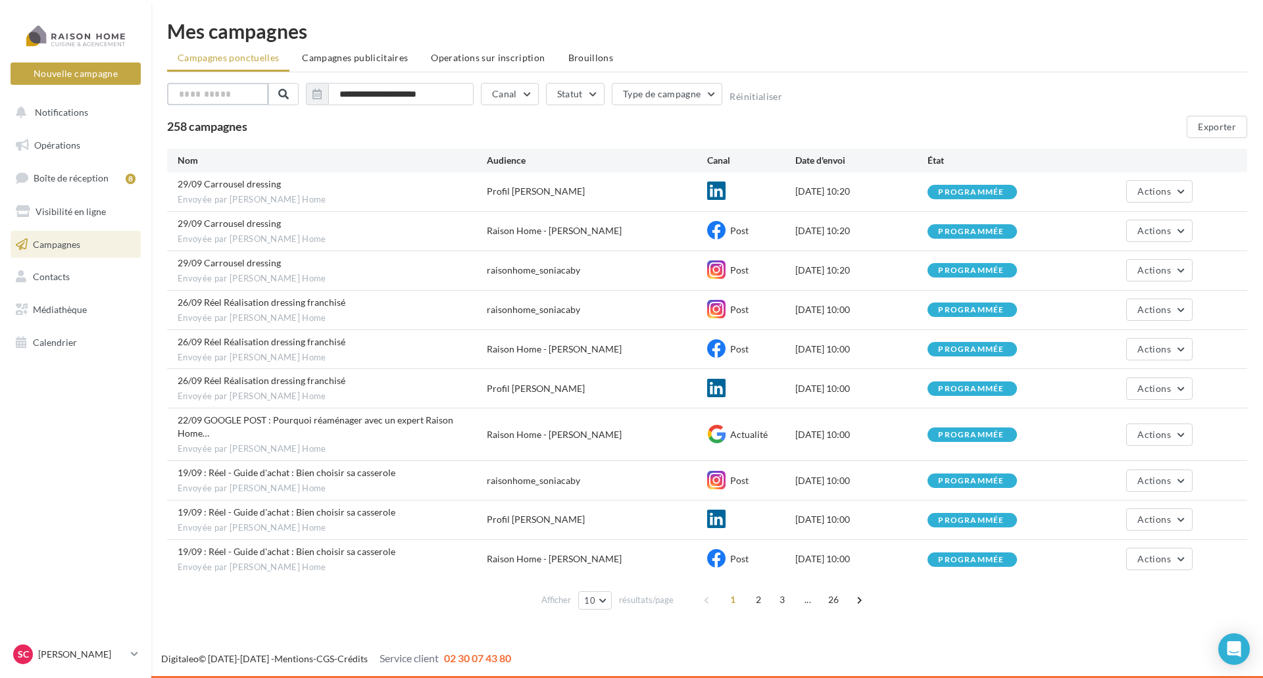
click at [252, 91] on input "text" at bounding box center [217, 94] width 101 height 22
click at [525, 64] on li "Operations sur inscription" at bounding box center [487, 58] width 135 height 24
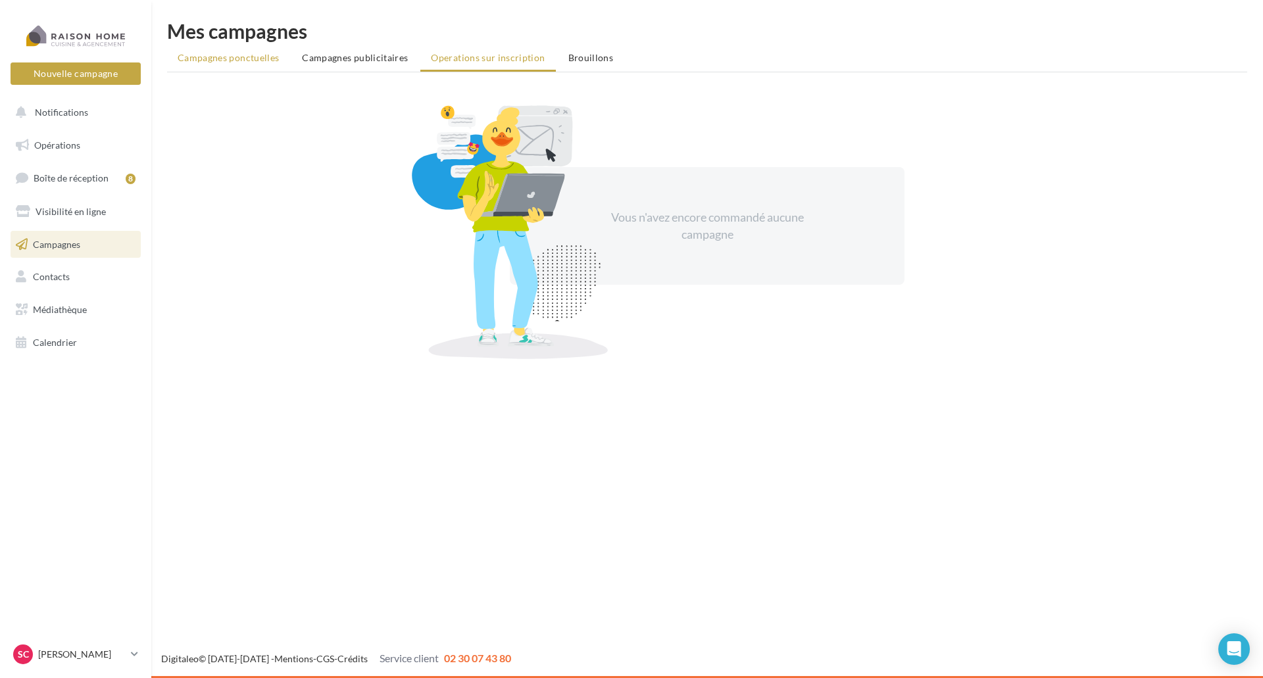
click at [255, 59] on span "Campagnes ponctuelles" at bounding box center [228, 57] width 101 height 11
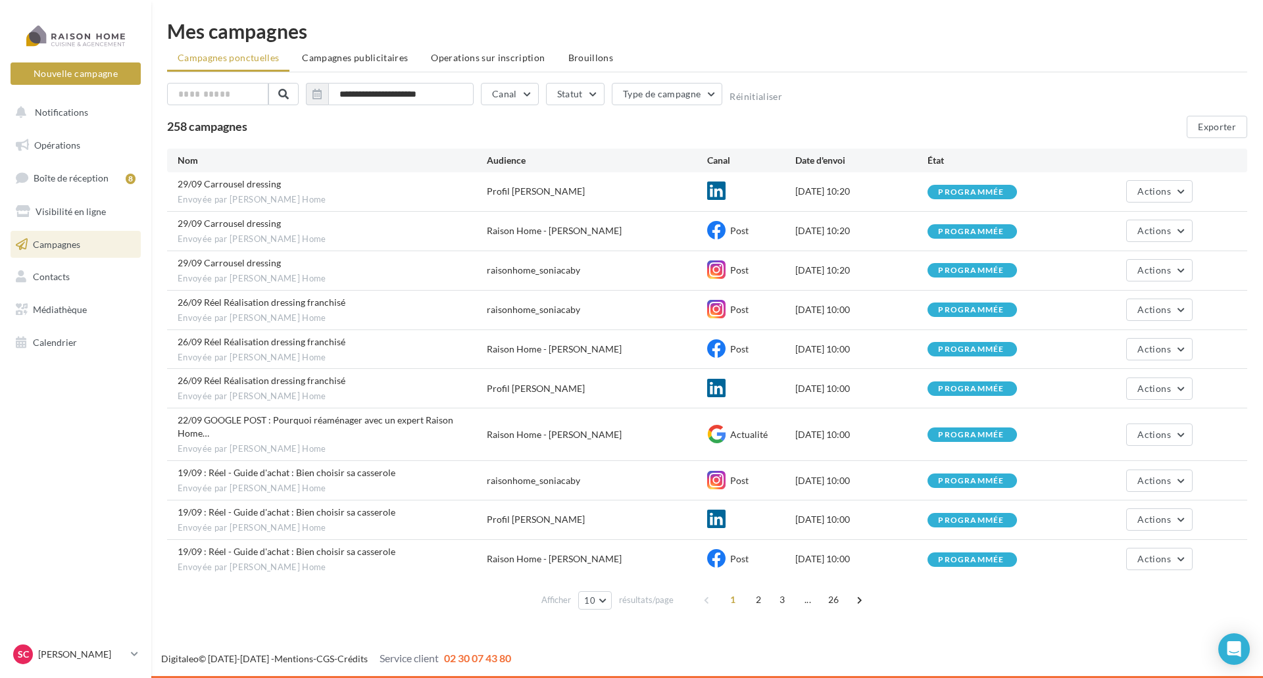
click at [757, 589] on span "2" at bounding box center [758, 599] width 21 height 21
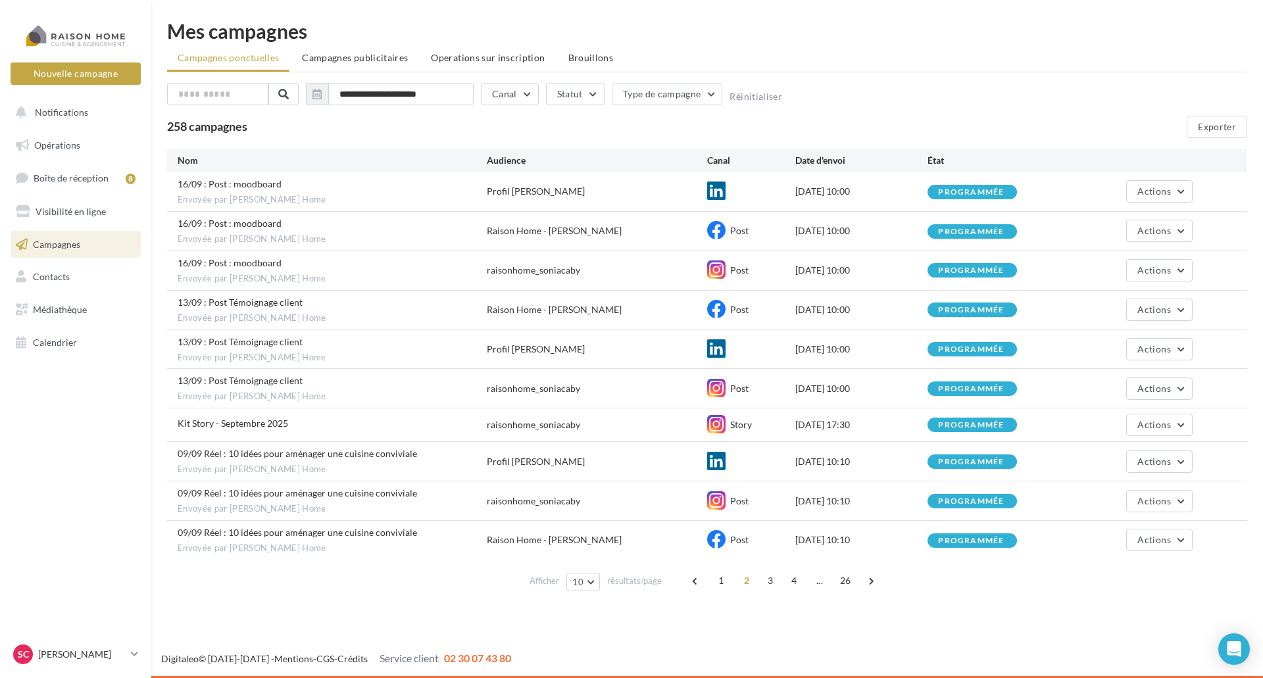
click at [944, 425] on div "programmée" at bounding box center [971, 425] width 66 height 9
click at [206, 421] on span "Kit Story - Septembre 2025" at bounding box center [233, 423] width 111 height 11
click at [71, 41] on div at bounding box center [75, 35] width 105 height 33
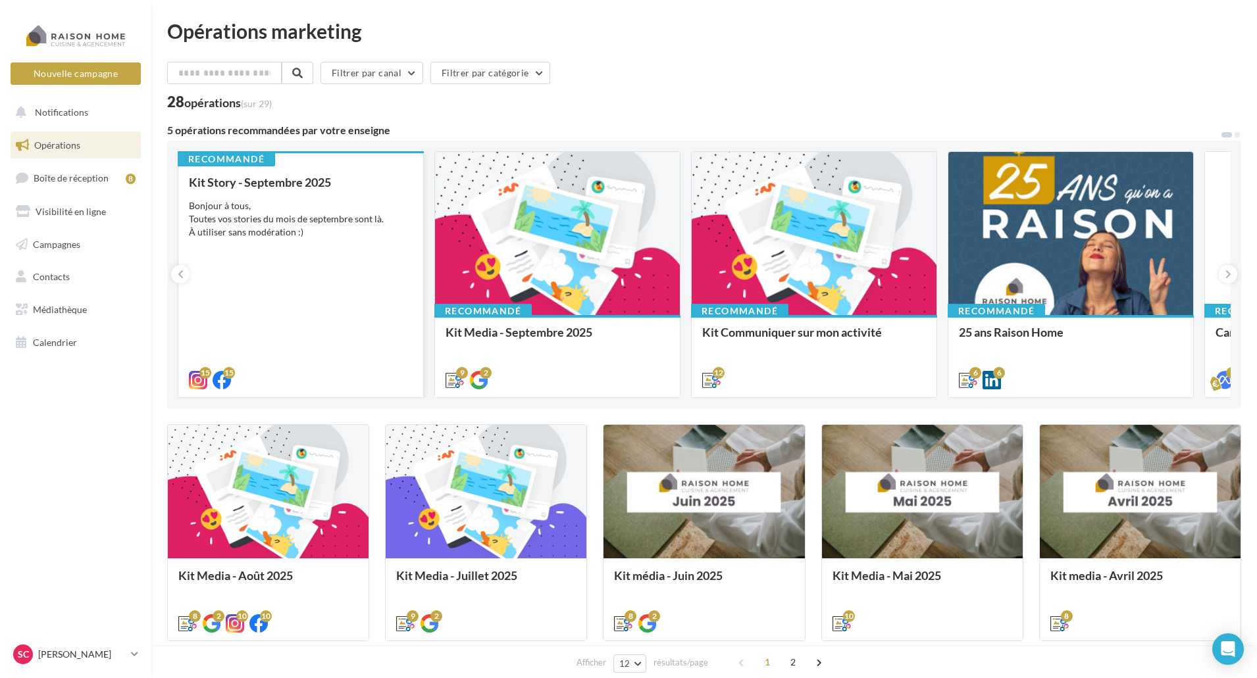
click at [281, 265] on div "Kit Story - Septembre 2025 Bonjour à tous, Toutes vos stories du mois de septem…" at bounding box center [301, 281] width 224 height 210
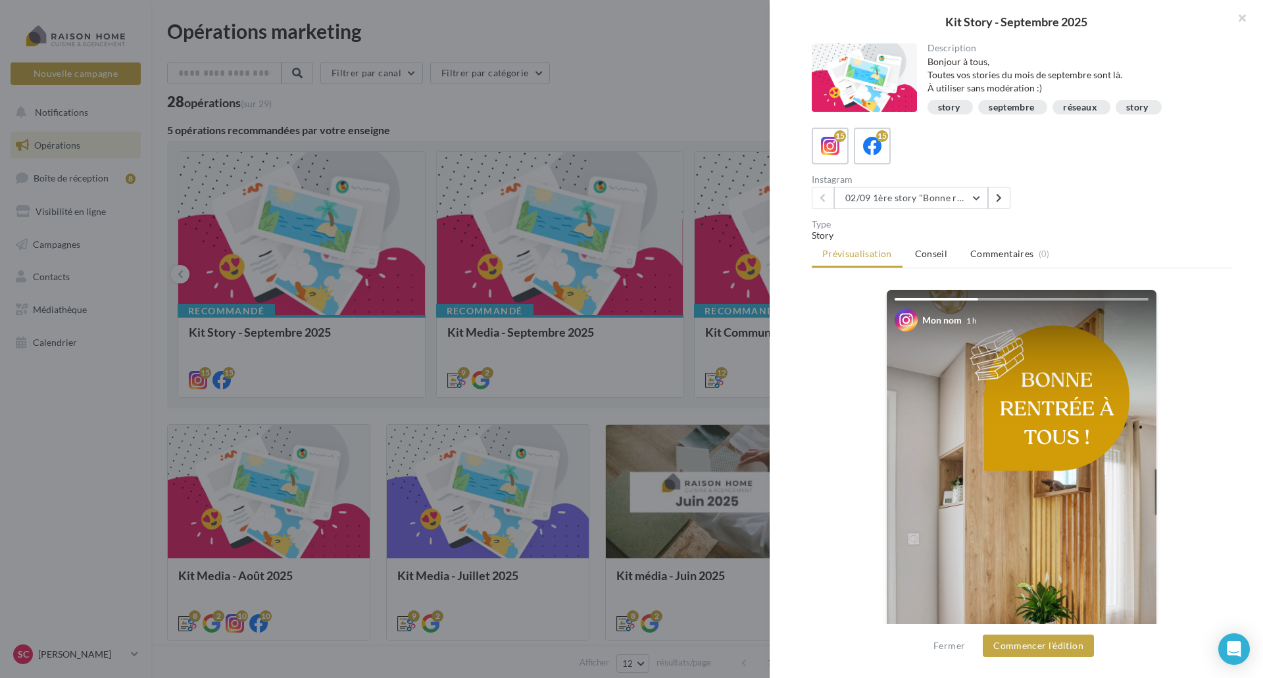
click at [1143, 110] on div "story" at bounding box center [1137, 108] width 22 height 10
click at [1143, 105] on div "story" at bounding box center [1137, 108] width 22 height 10
click at [995, 193] on button at bounding box center [999, 198] width 22 height 22
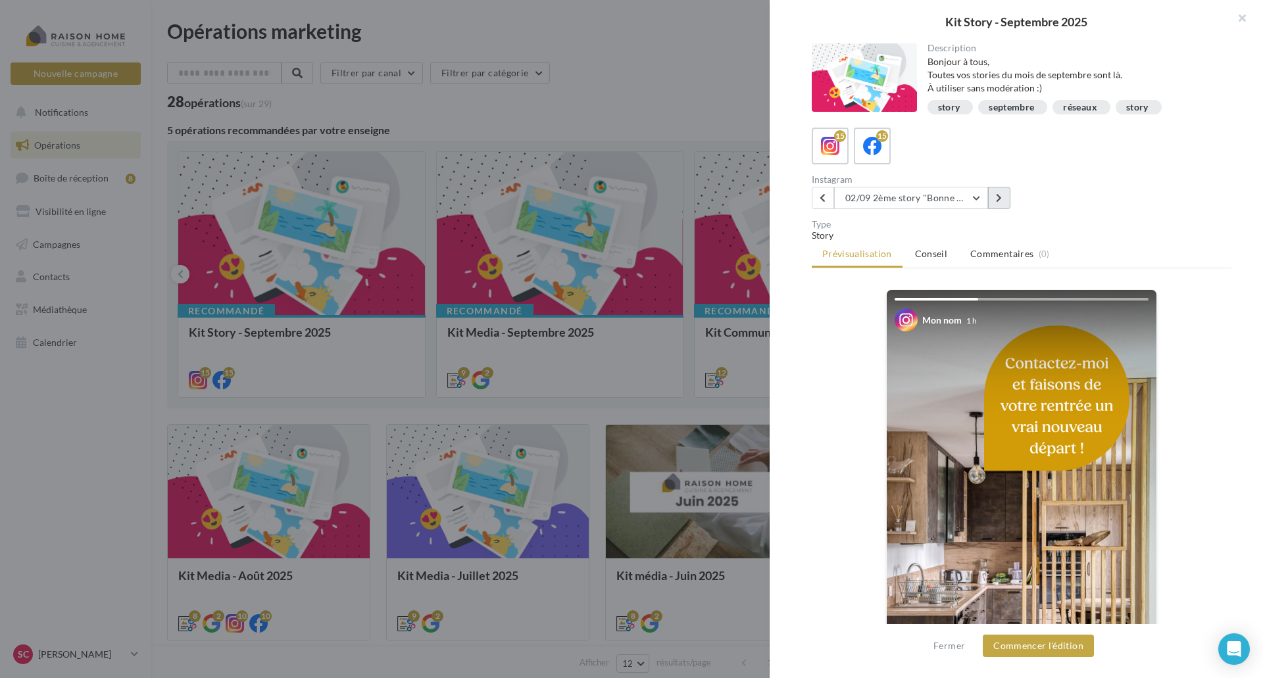
click at [995, 193] on button at bounding box center [999, 198] width 22 height 22
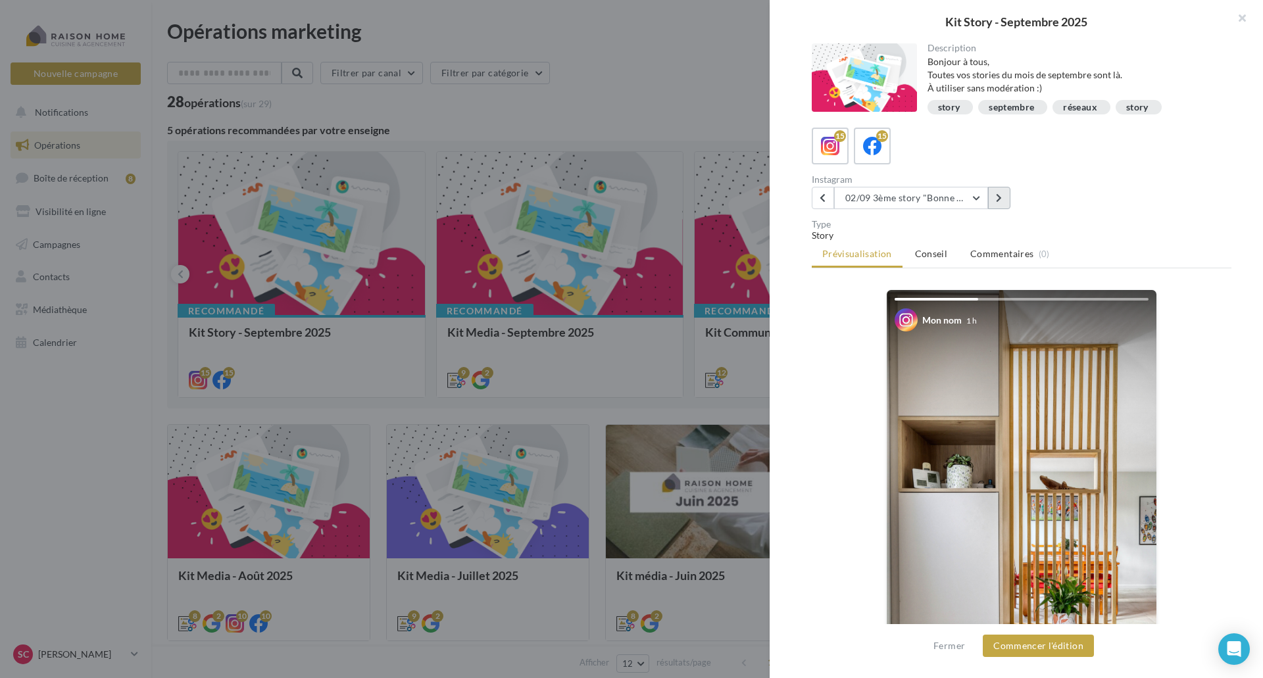
click at [995, 193] on button at bounding box center [999, 198] width 22 height 22
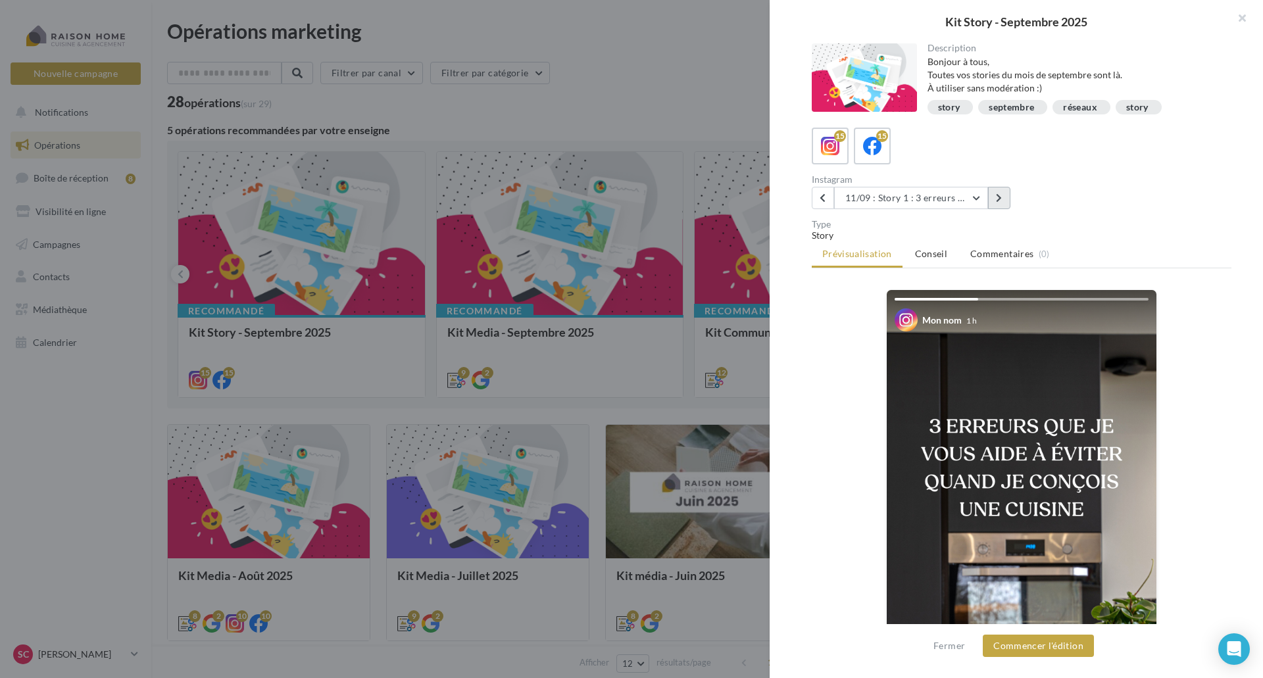
click at [995, 193] on button at bounding box center [999, 198] width 22 height 22
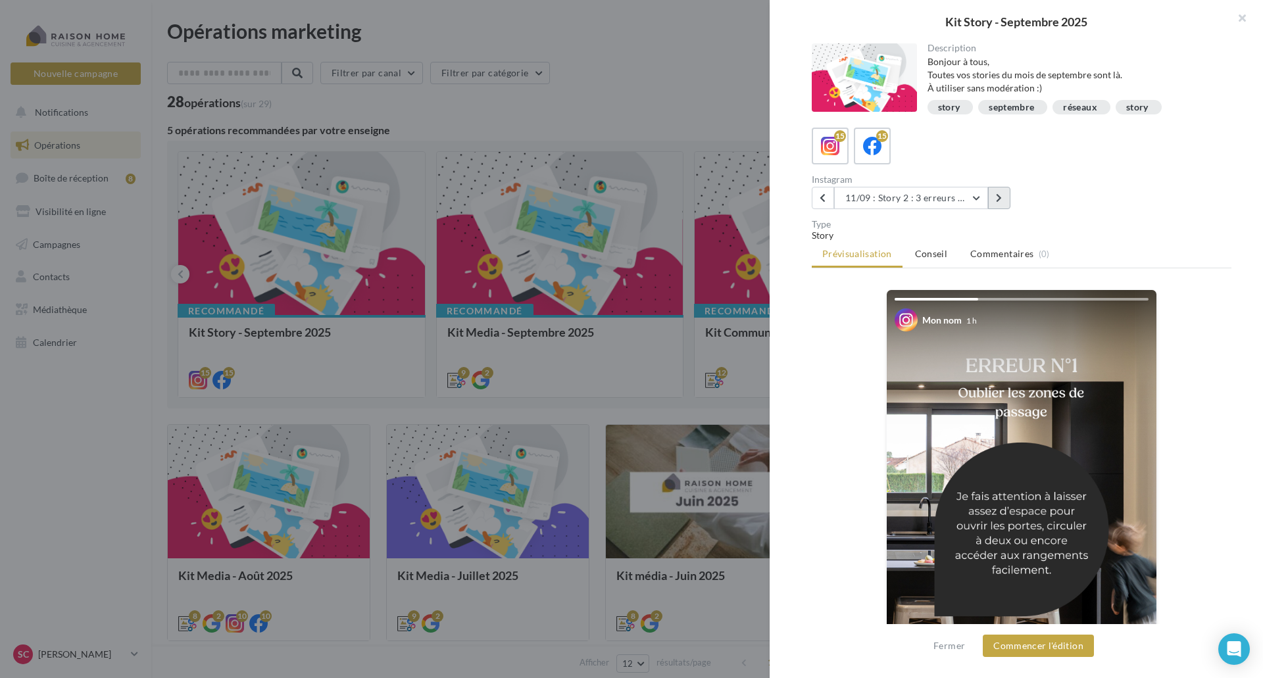
click at [995, 193] on button at bounding box center [999, 198] width 22 height 22
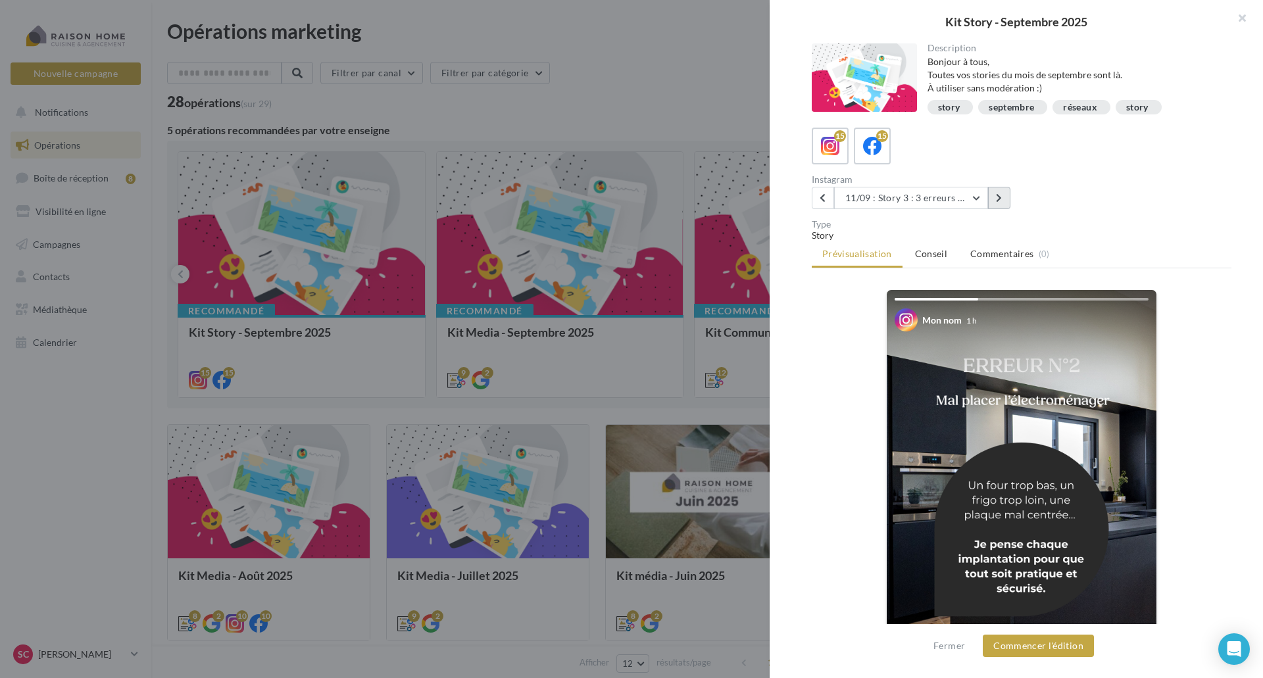
click at [995, 193] on button at bounding box center [999, 198] width 22 height 22
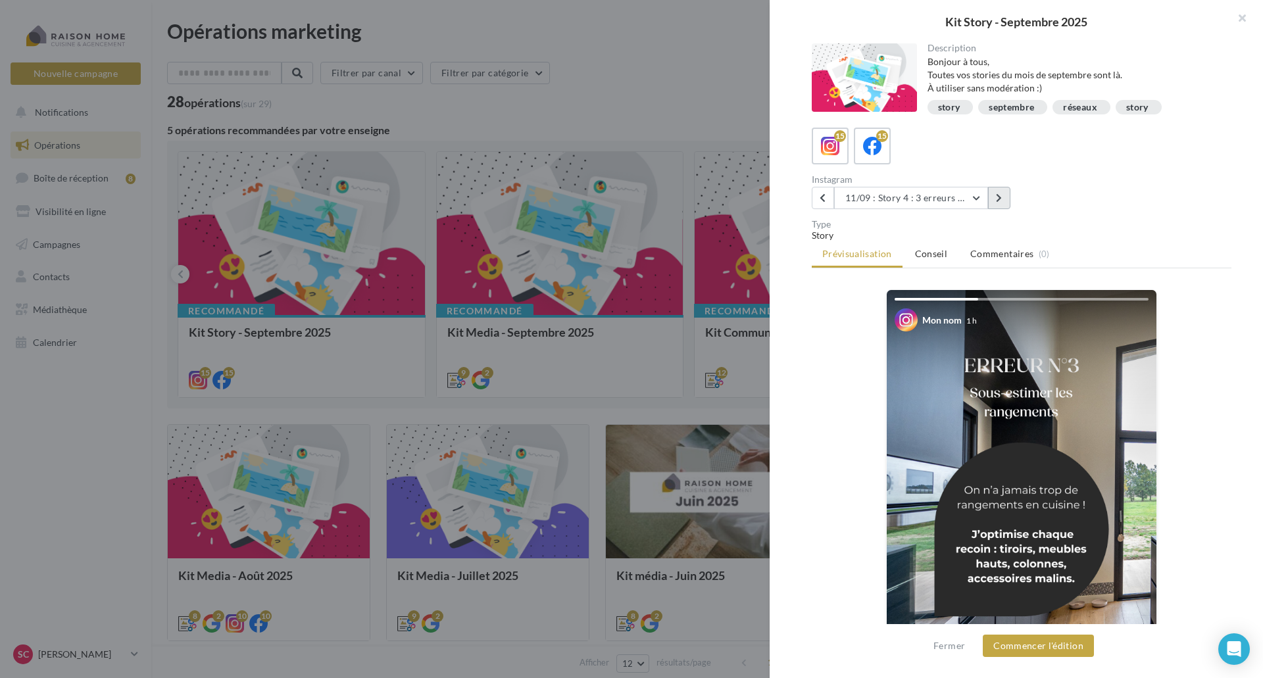
click at [995, 193] on button at bounding box center [999, 198] width 22 height 22
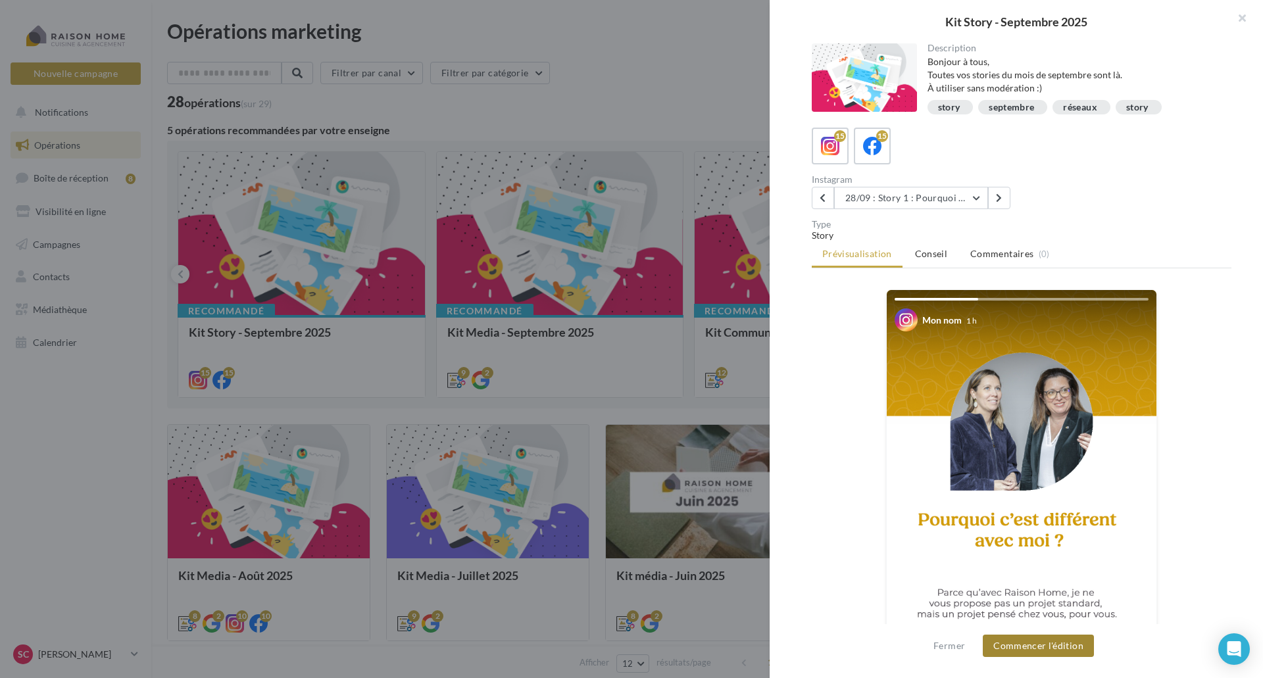
click at [1016, 651] on button "Commencer l'édition" at bounding box center [1038, 646] width 111 height 22
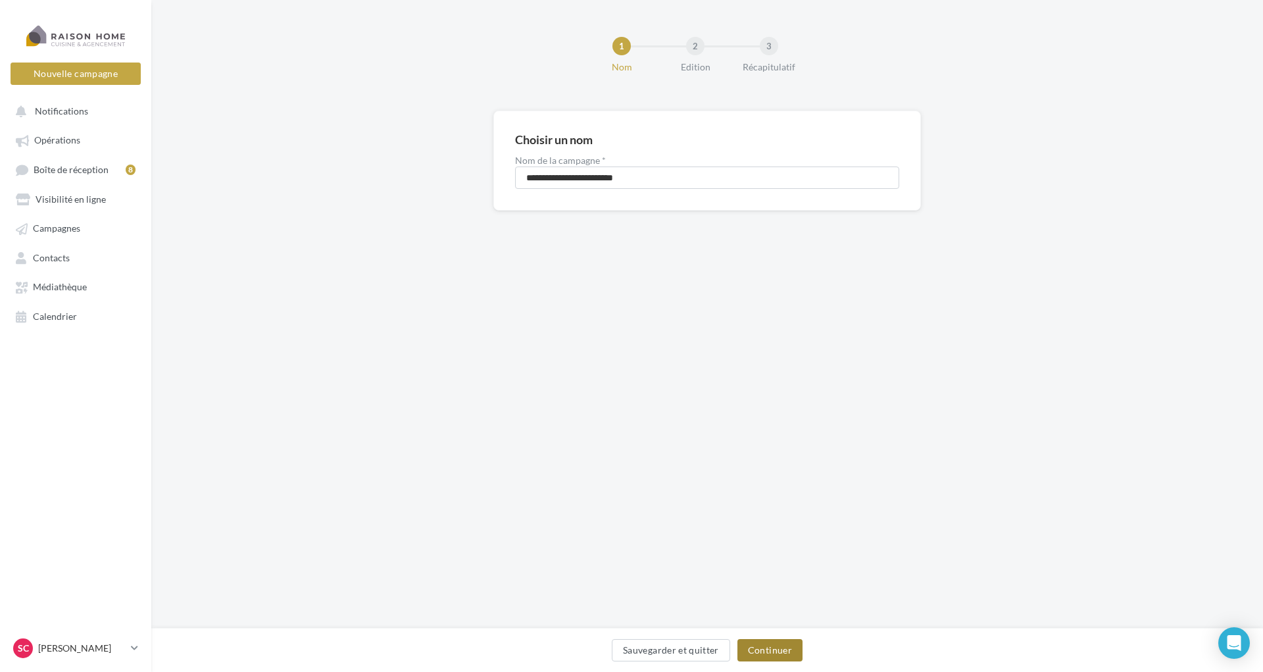
click at [775, 645] on button "Continuer" at bounding box center [769, 650] width 65 height 22
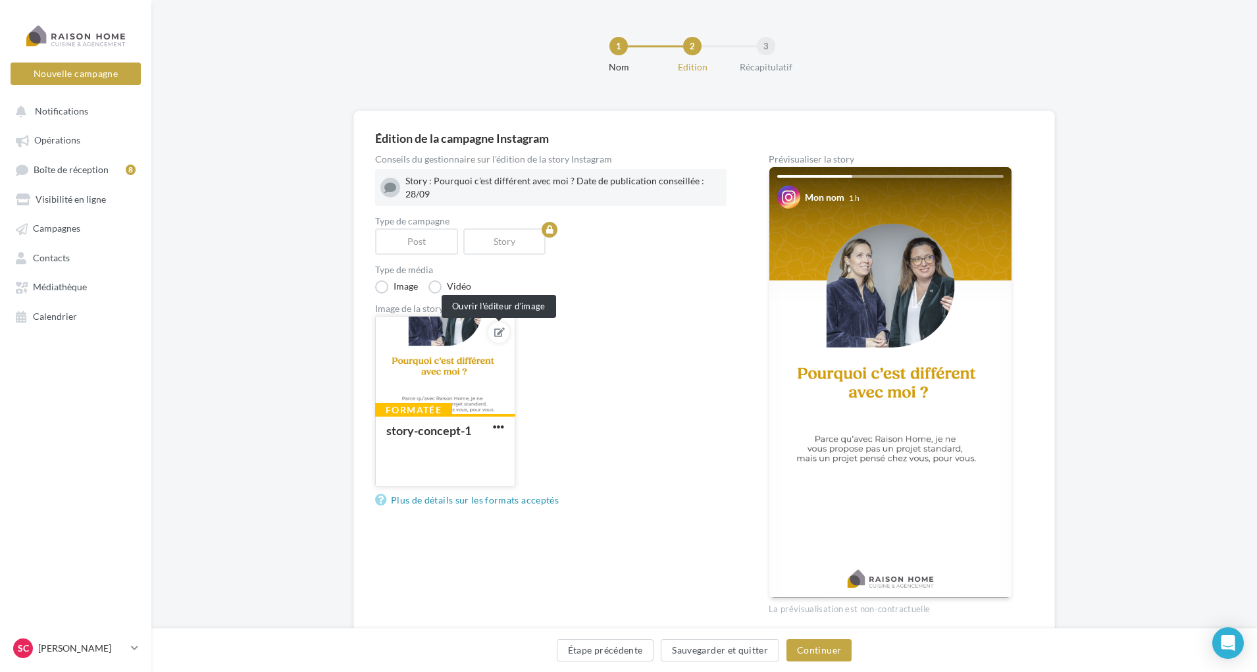
click at [496, 328] on icon at bounding box center [499, 332] width 11 height 9
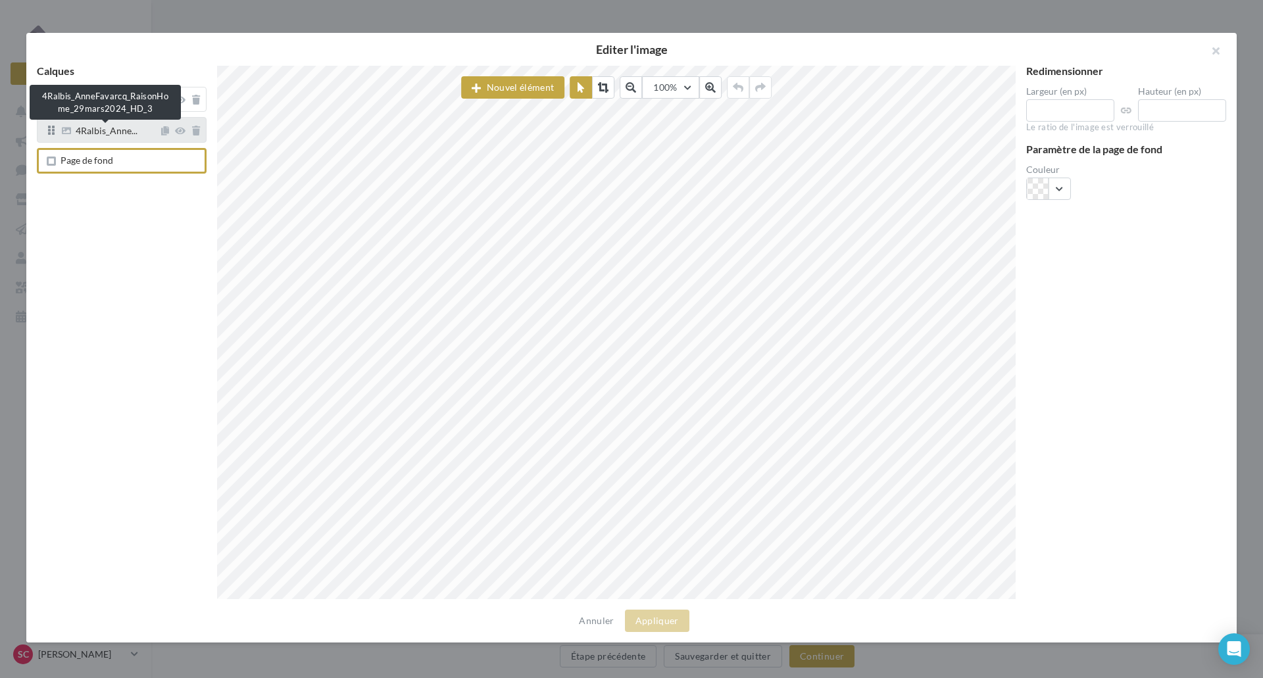
click at [113, 134] on span "4Ralbis_Anne..." at bounding box center [107, 132] width 62 height 12
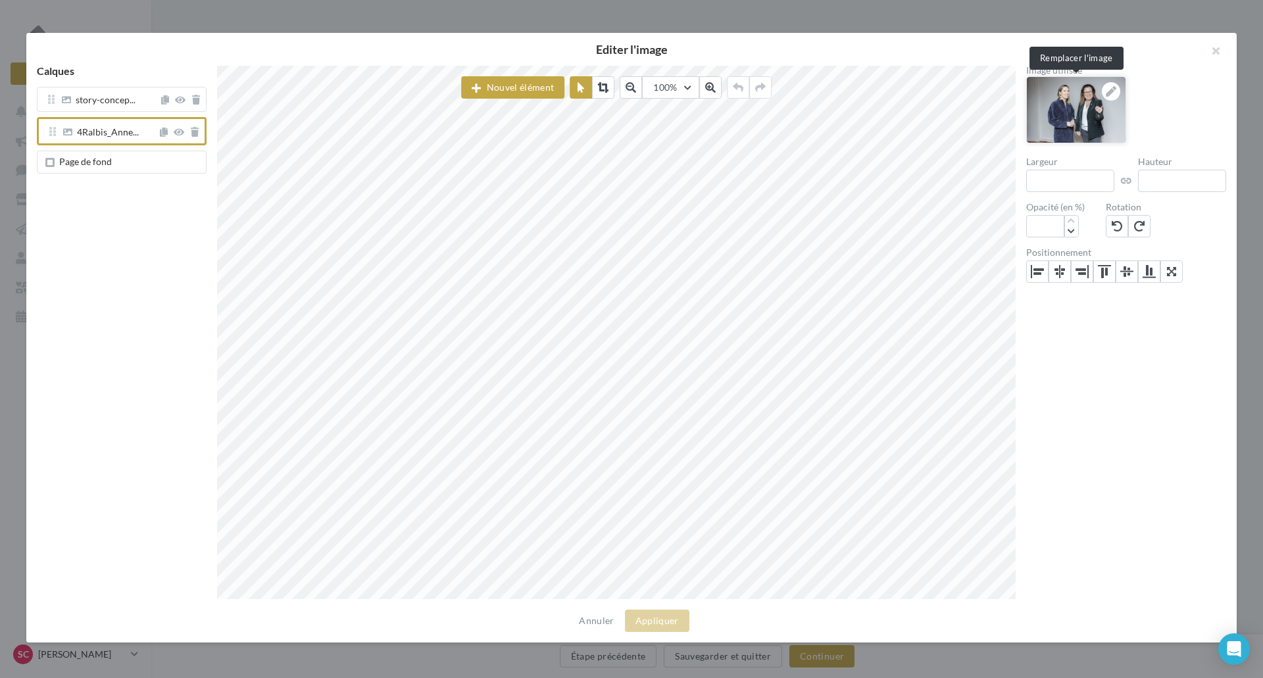
click at [1112, 93] on icon at bounding box center [1111, 91] width 11 height 11
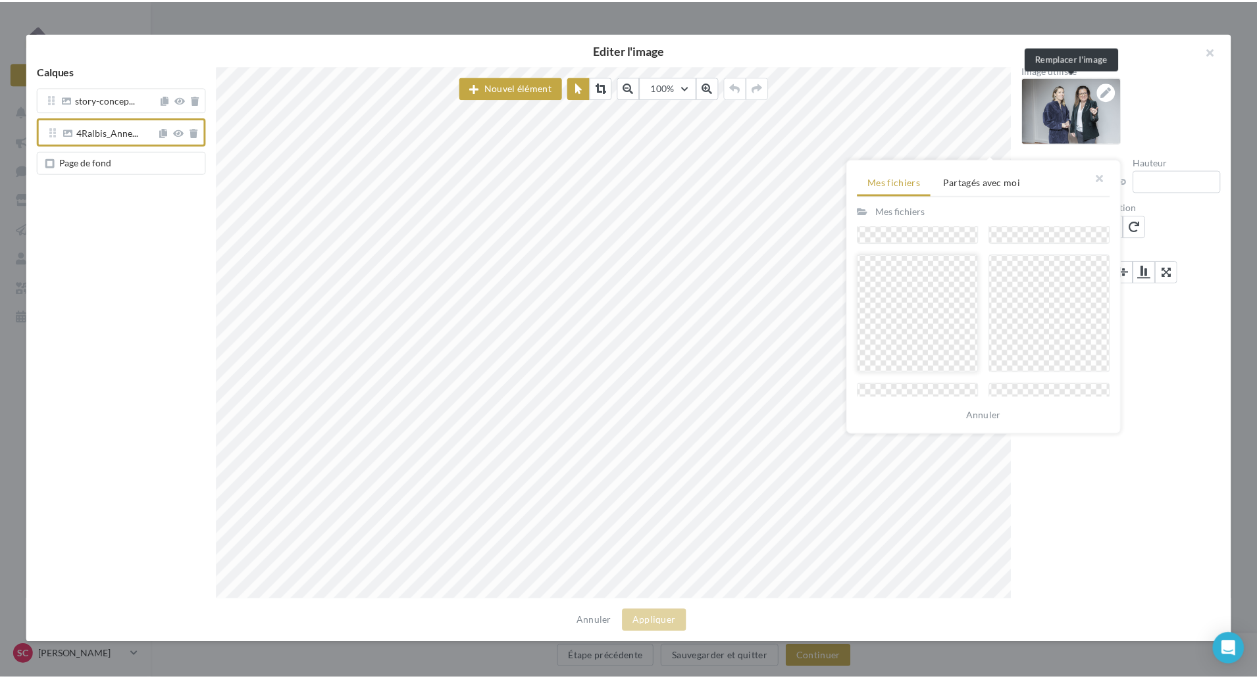
scroll to position [263, 0]
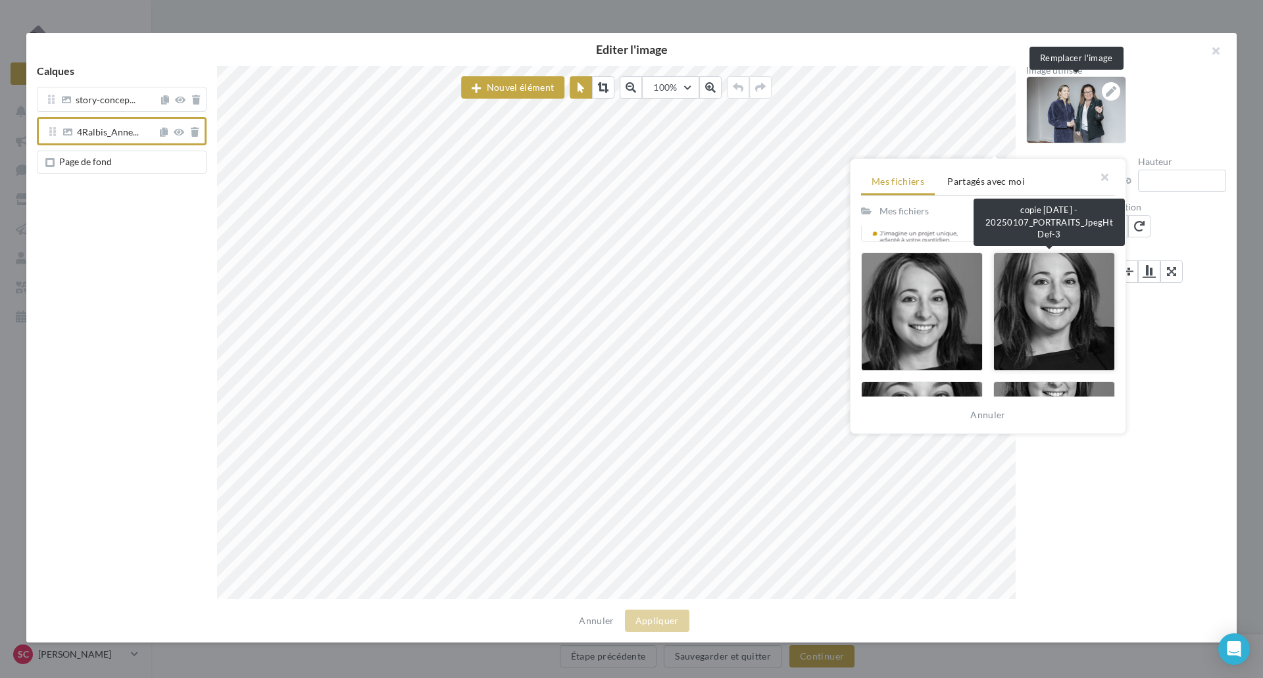
click at [1042, 310] on div at bounding box center [1054, 312] width 122 height 118
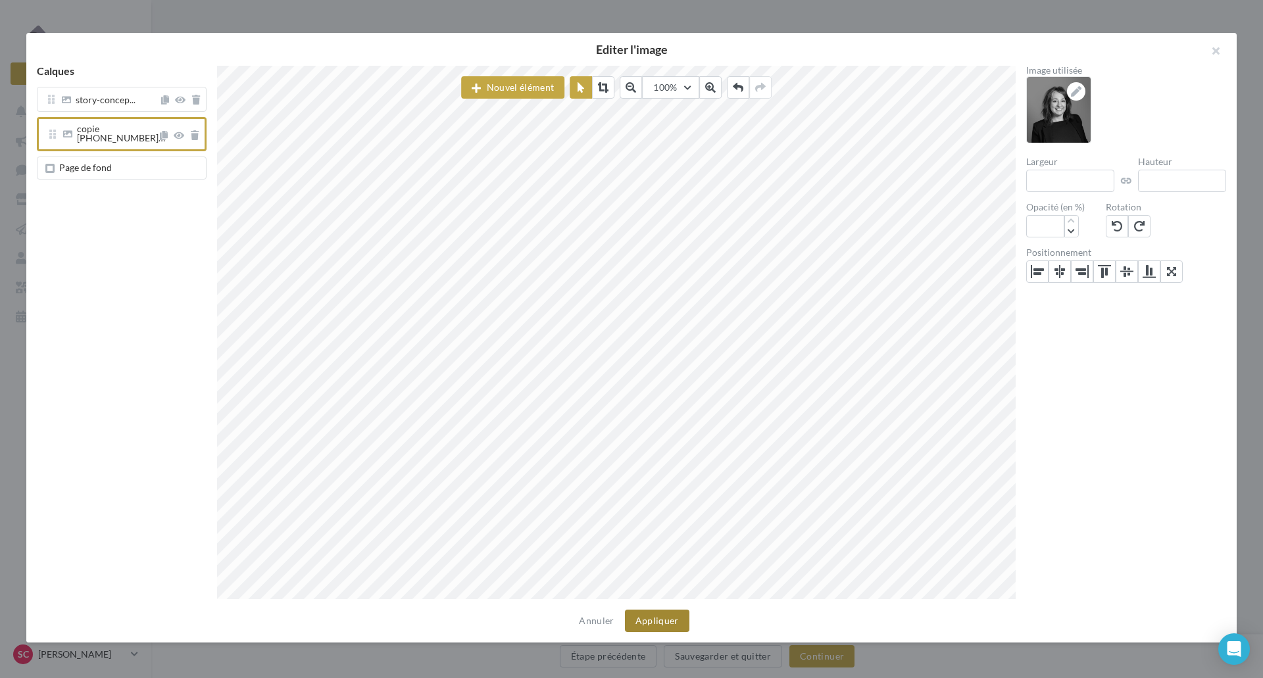
click at [662, 623] on button "Appliquer" at bounding box center [657, 621] width 64 height 22
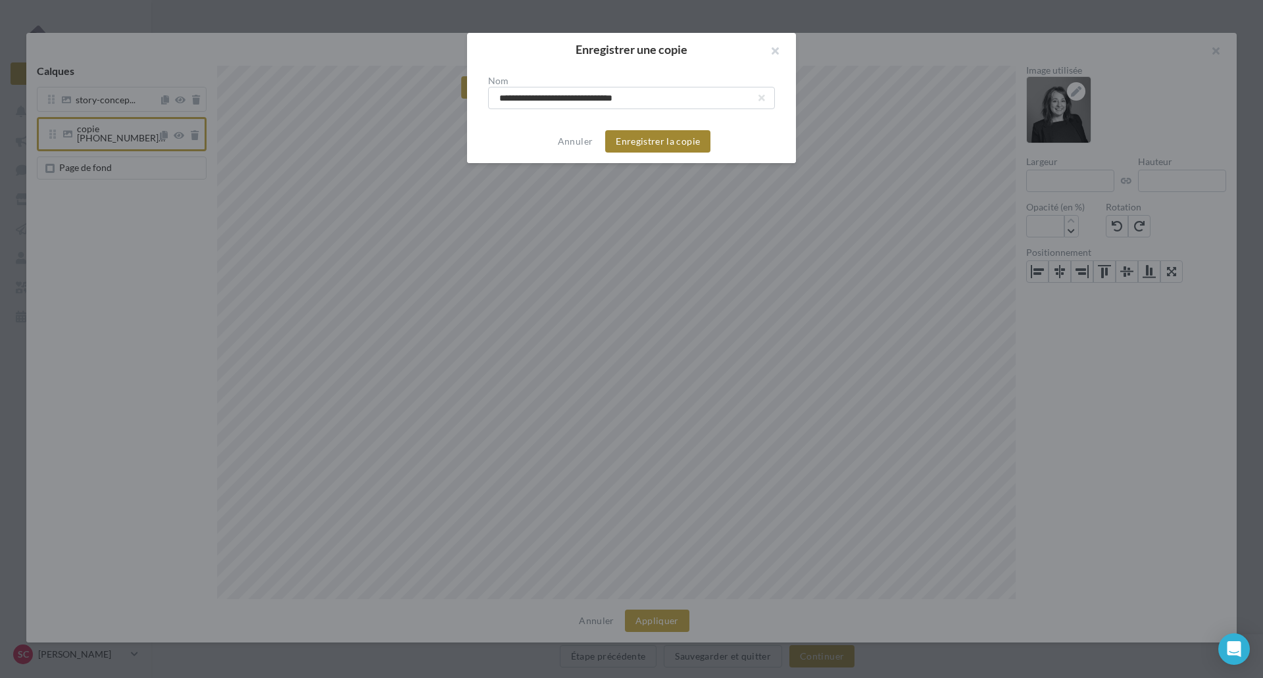
click at [643, 141] on button "Enregistrer la copie" at bounding box center [657, 141] width 105 height 22
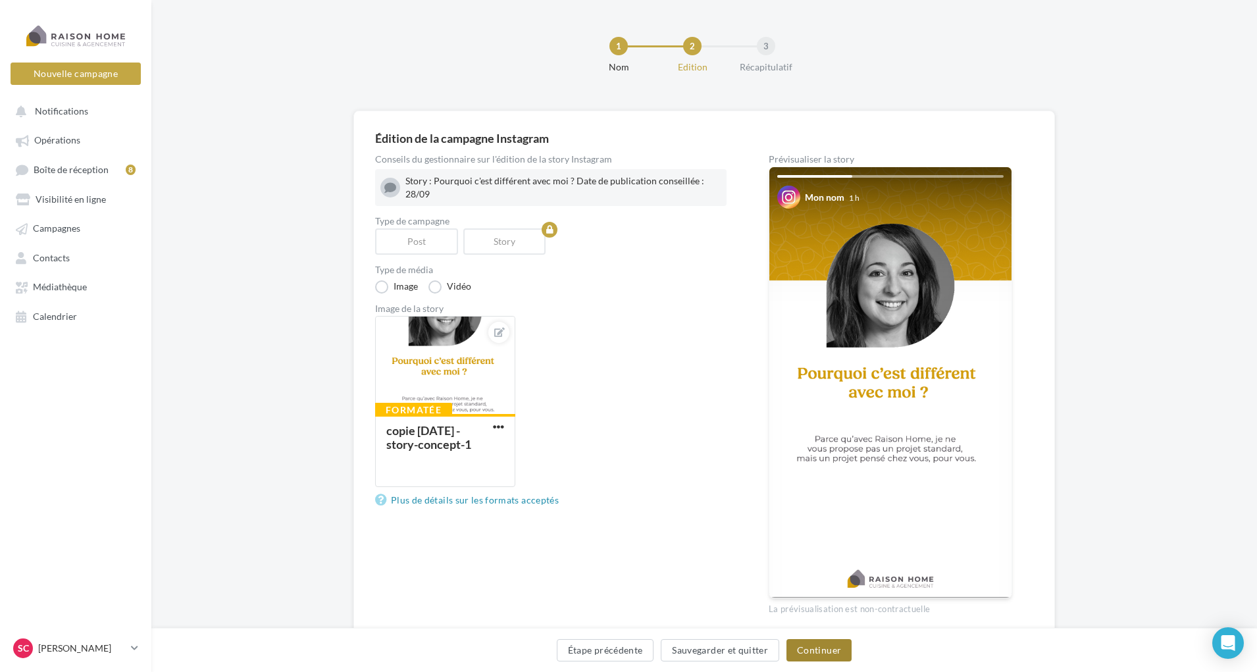
click at [816, 645] on button "Continuer" at bounding box center [818, 650] width 65 height 22
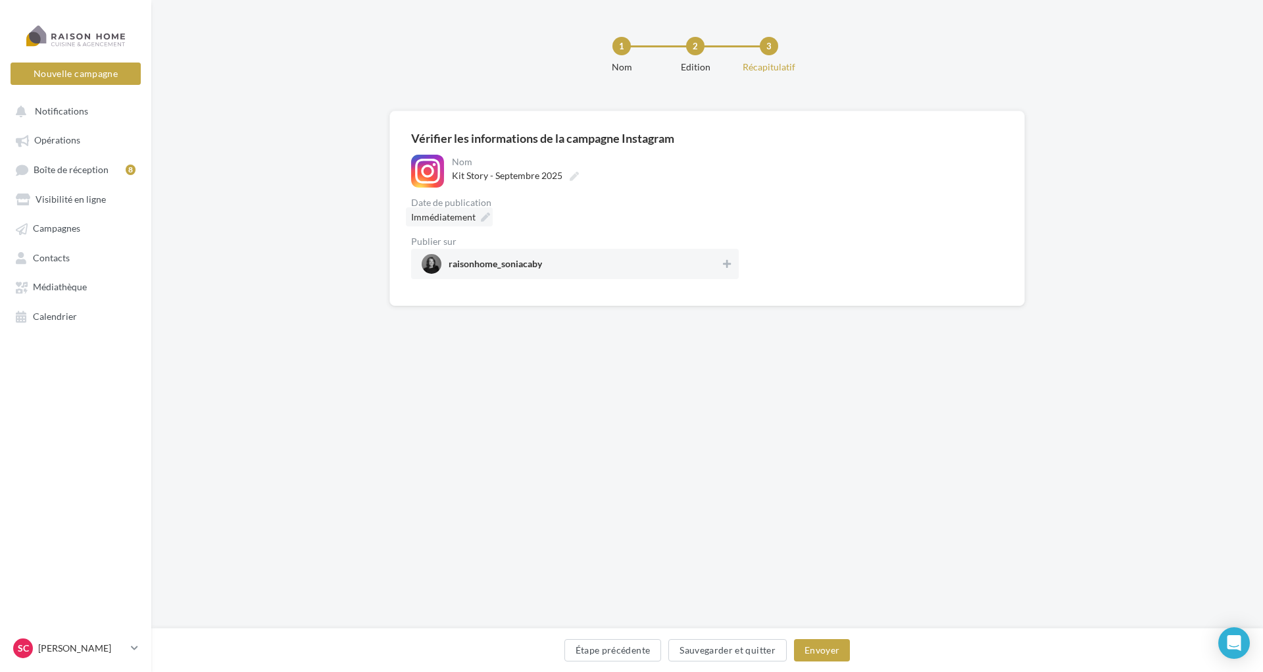
click at [484, 217] on icon at bounding box center [485, 216] width 9 height 9
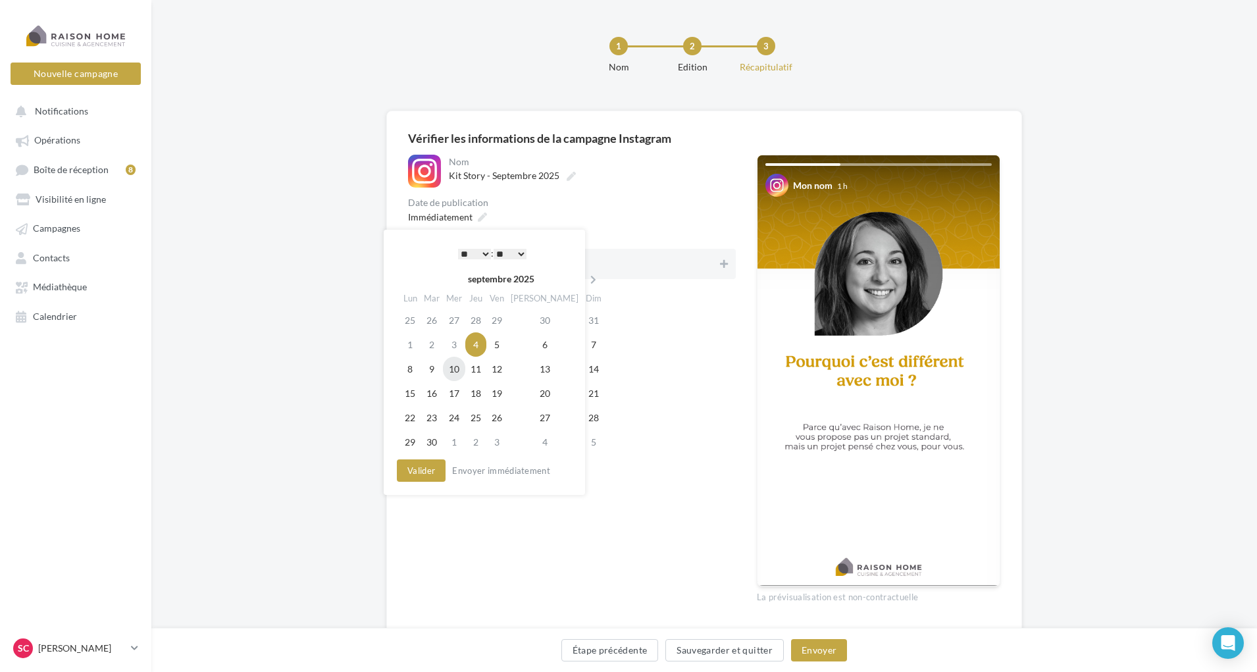
click at [460, 361] on td "10" at bounding box center [454, 369] width 22 height 24
click at [483, 255] on select "* * * * * * * * * * ** ** ** ** ** ** ** ** ** ** ** ** ** **" at bounding box center [471, 254] width 33 height 11
click at [522, 255] on select "** ** ** ** ** **" at bounding box center [506, 254] width 33 height 11
click at [422, 472] on button "Valider" at bounding box center [417, 470] width 49 height 22
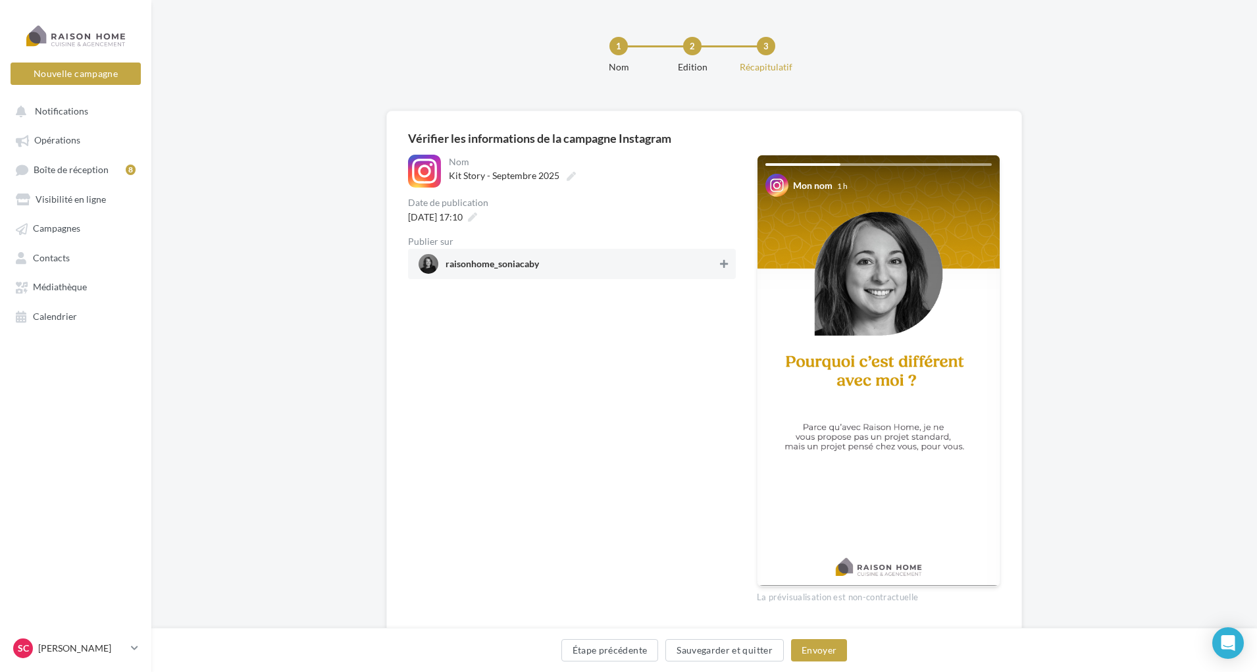
click at [724, 262] on icon at bounding box center [724, 263] width 8 height 9
click at [814, 651] on button "Envoyer" at bounding box center [819, 650] width 56 height 22
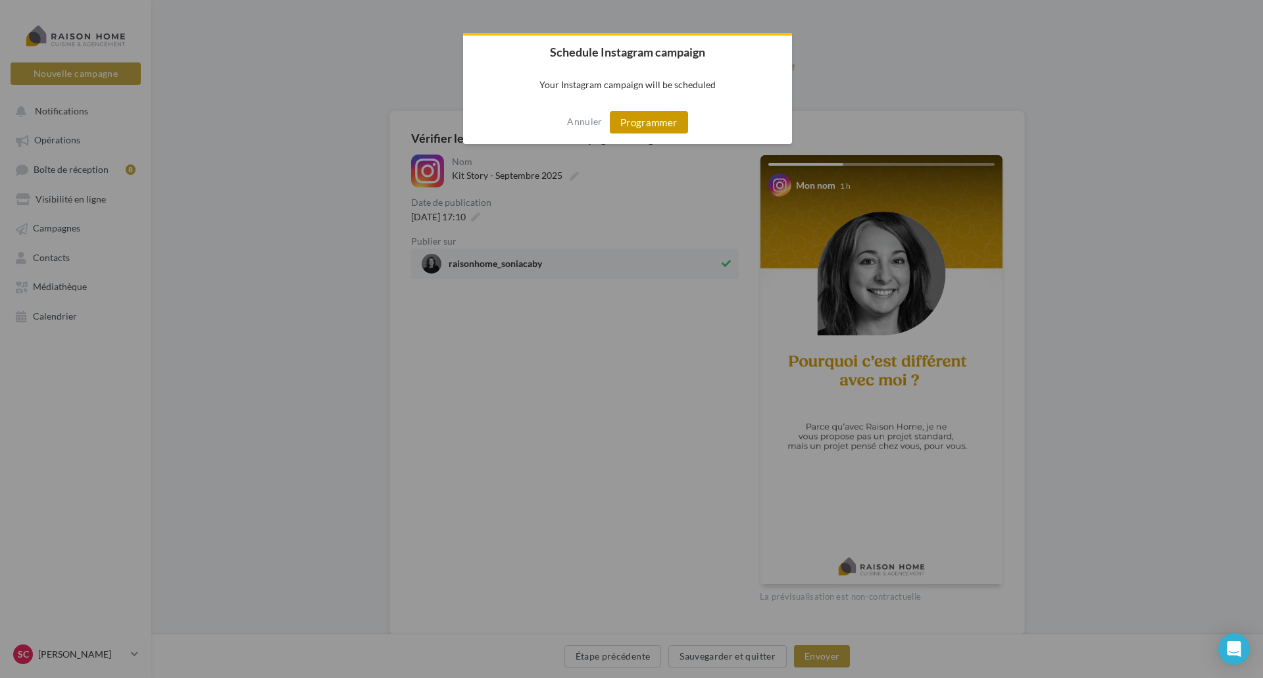
click at [647, 124] on button "Programmer" at bounding box center [649, 122] width 78 height 22
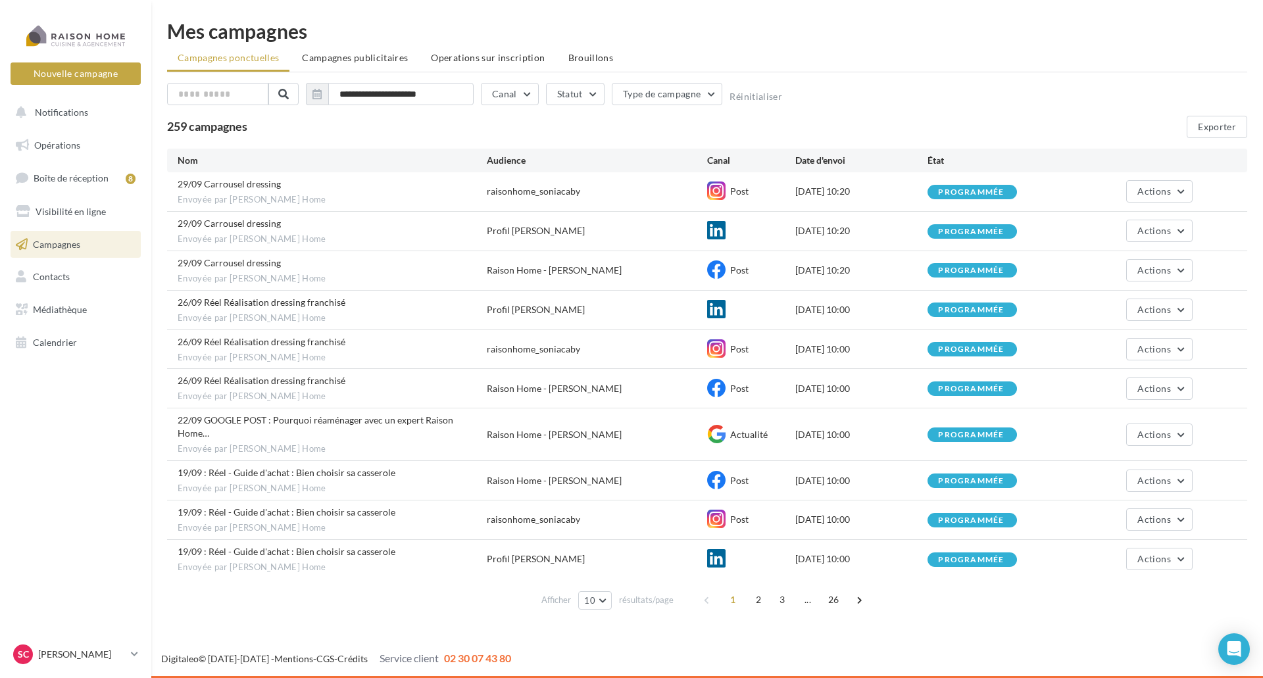
click at [762, 591] on span "2" at bounding box center [758, 599] width 21 height 21
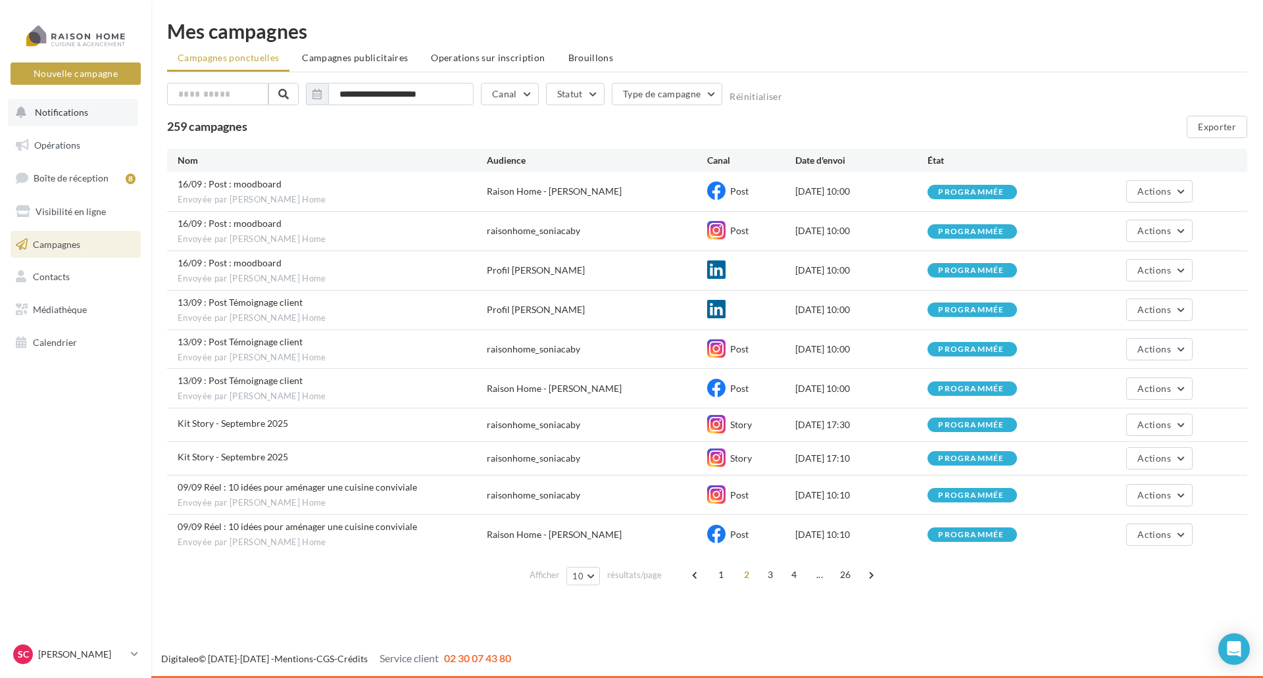
click at [70, 116] on span "Notifications" at bounding box center [61, 112] width 53 height 11
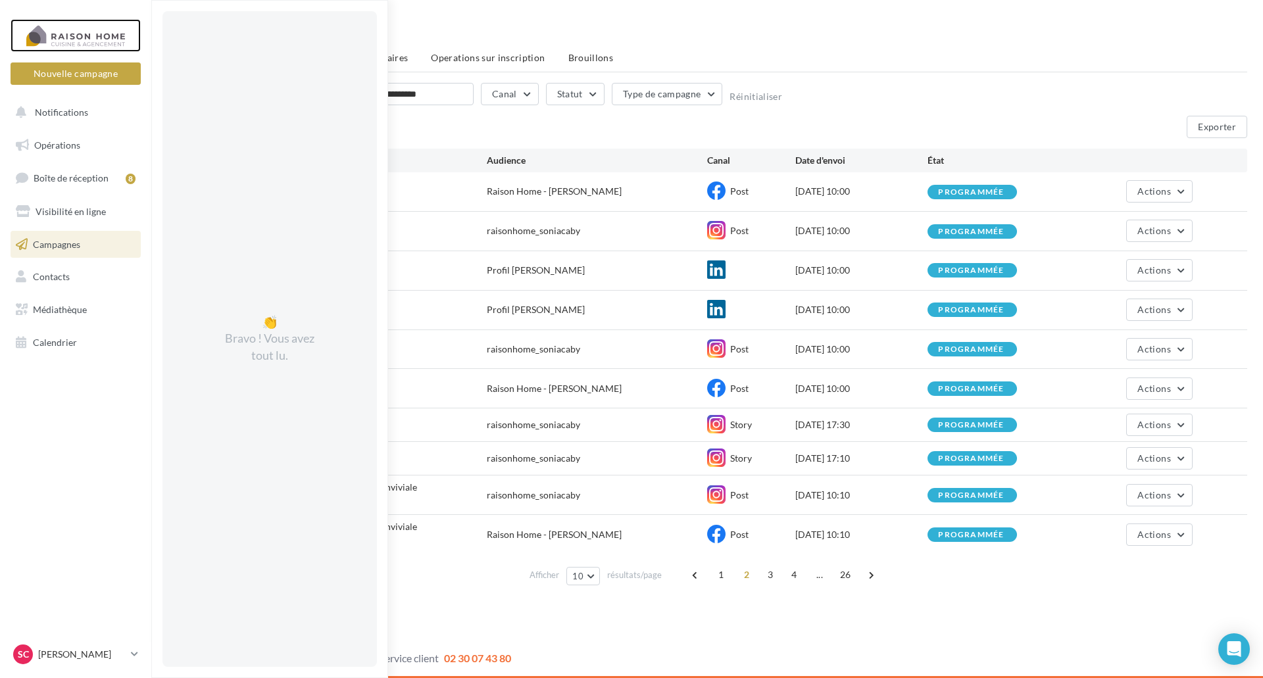
click at [68, 42] on div at bounding box center [75, 35] width 105 height 33
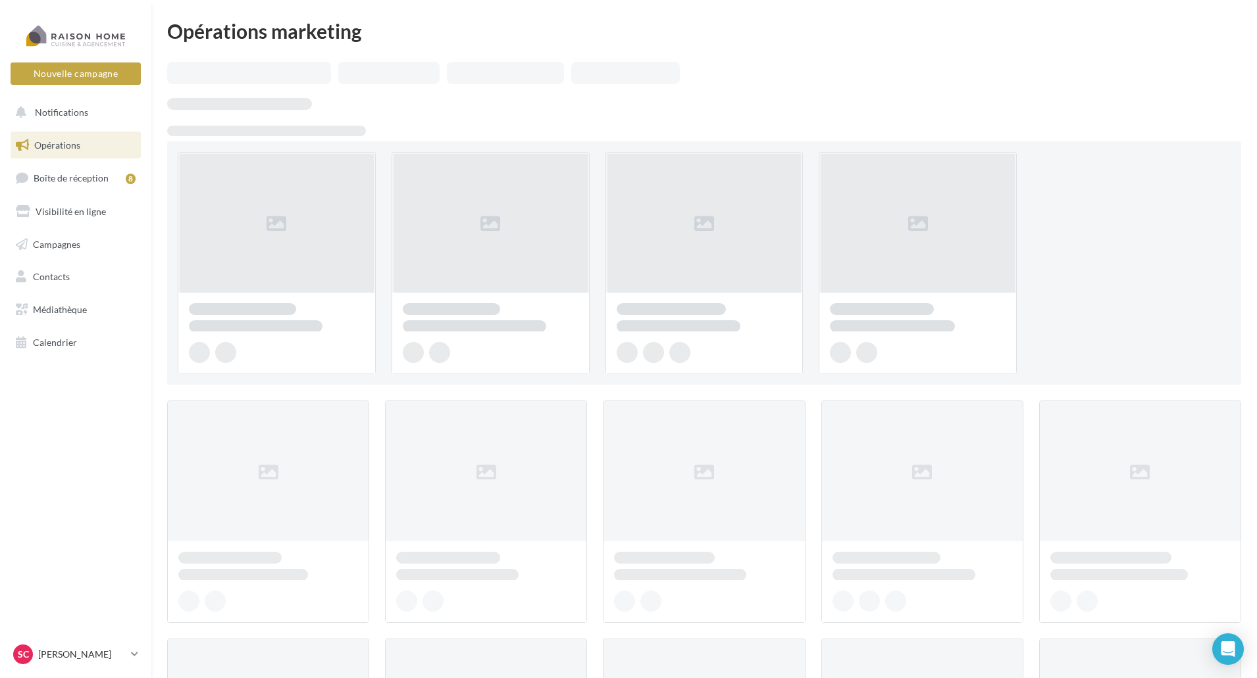
click at [277, 270] on div at bounding box center [277, 263] width 198 height 222
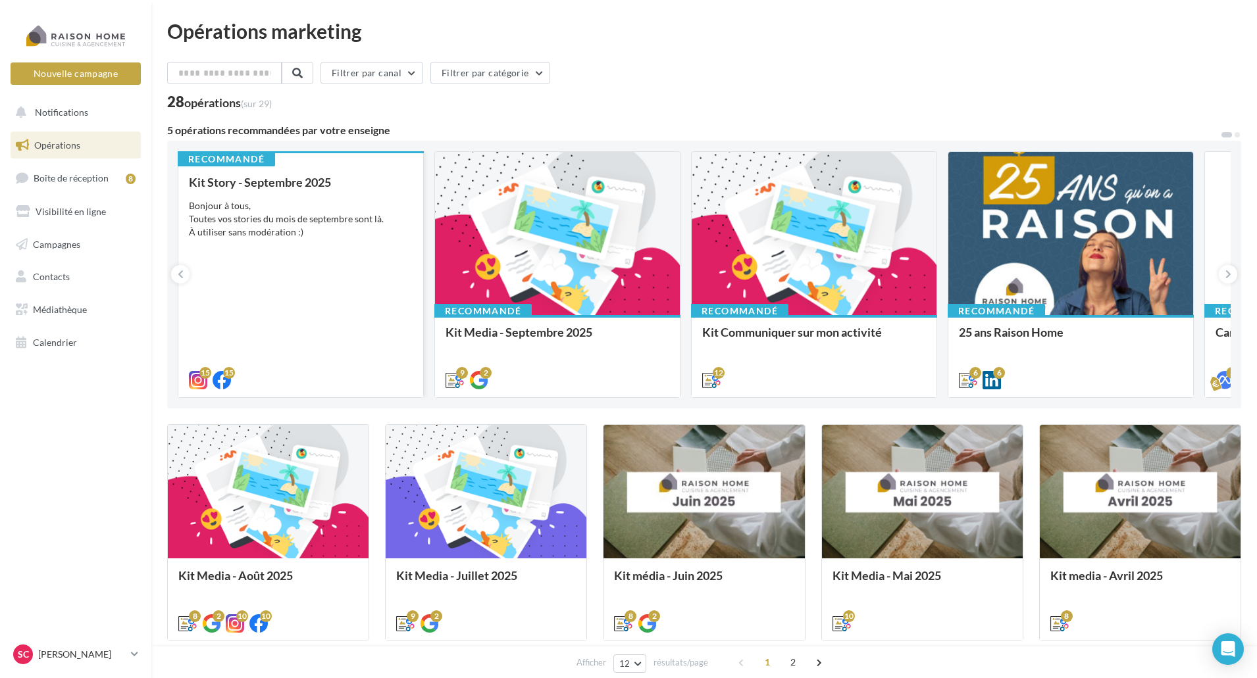
click at [318, 301] on div "Kit Story - Septembre 2025 Bonjour à tous, Toutes vos stories du mois de septem…" at bounding box center [301, 281] width 224 height 210
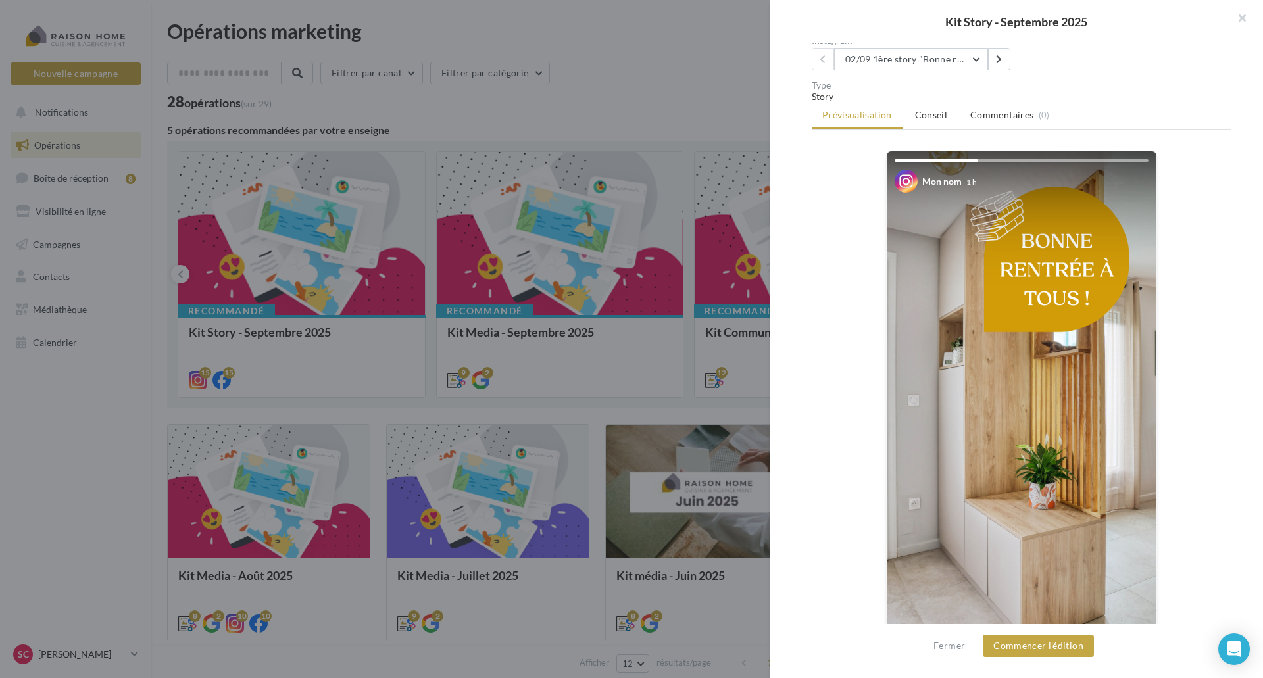
scroll to position [151, 0]
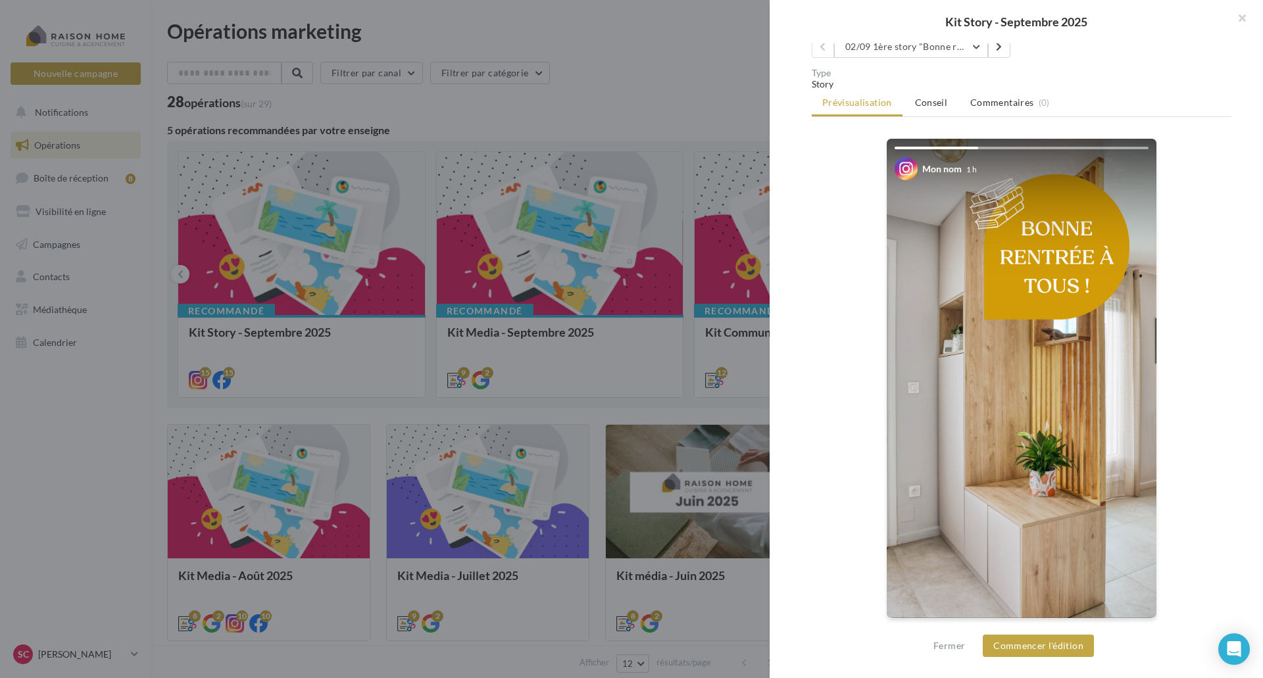
click at [991, 43] on div "Kit Story - Septembre 2025" at bounding box center [1016, 21] width 493 height 43
click at [994, 44] on button at bounding box center [999, 47] width 22 height 22
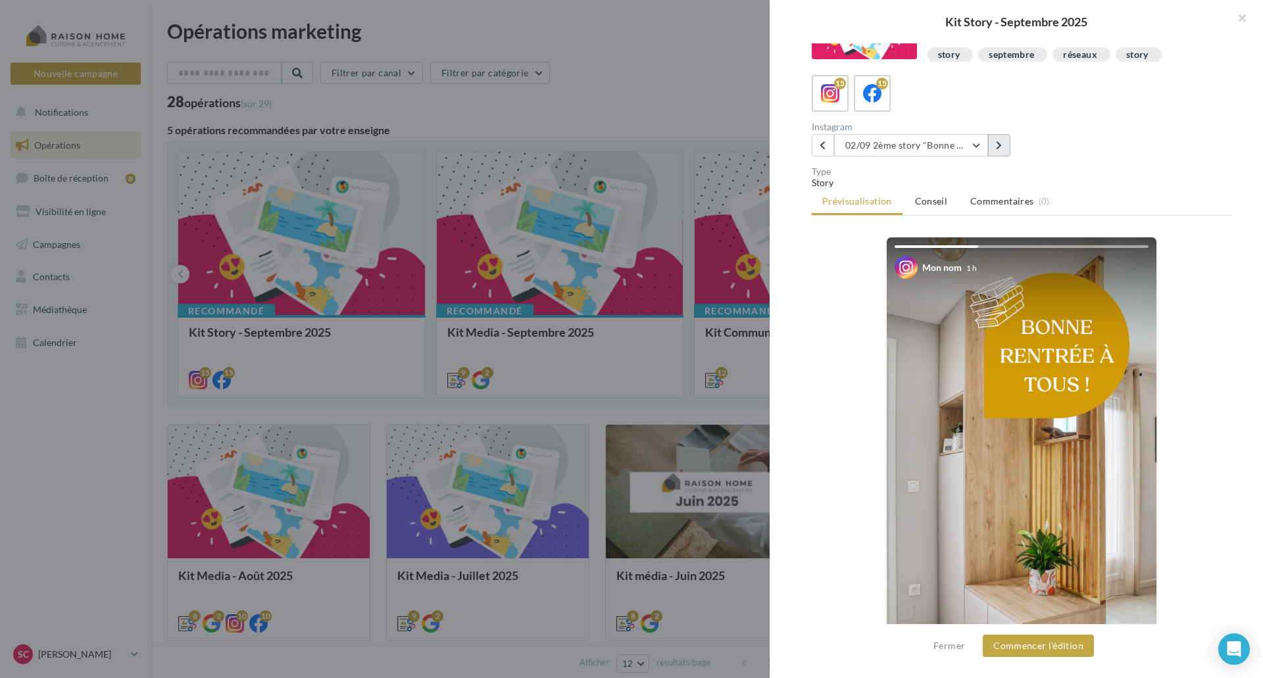
click at [994, 44] on div "Description Bonjour à tous, Toutes vos stories du mois de septembre sont là. À …" at bounding box center [1074, 28] width 315 height 74
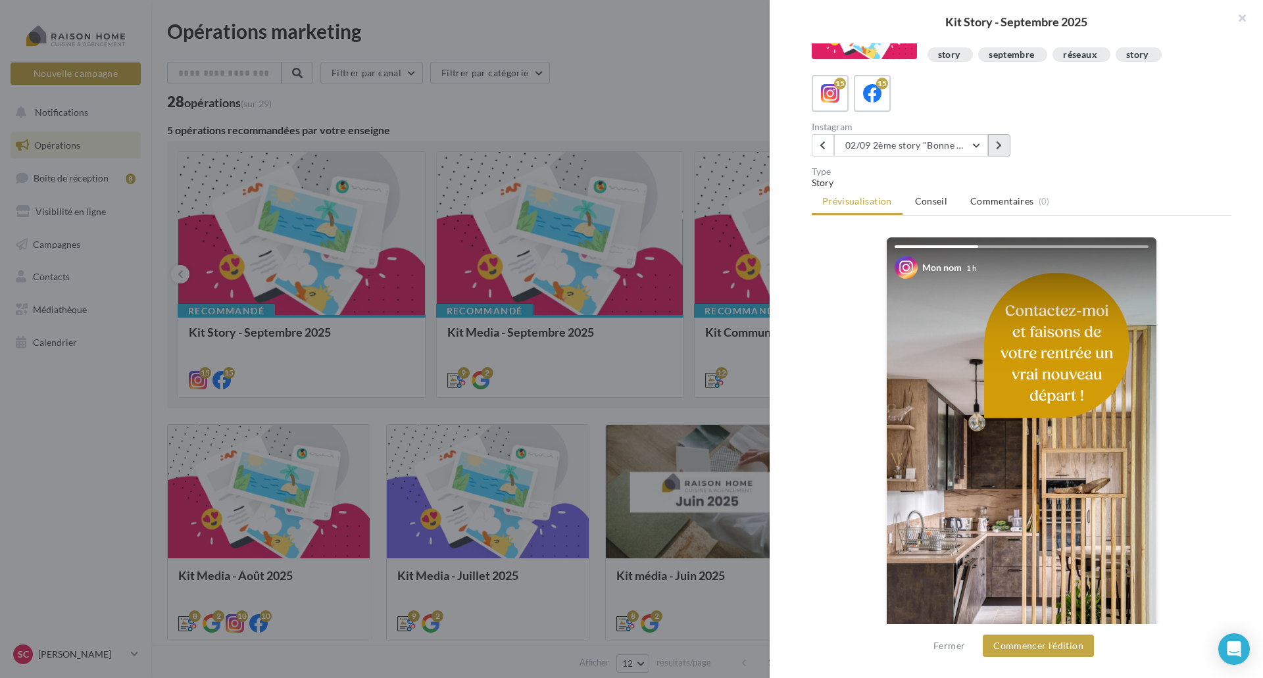
click at [997, 141] on icon at bounding box center [999, 145] width 6 height 9
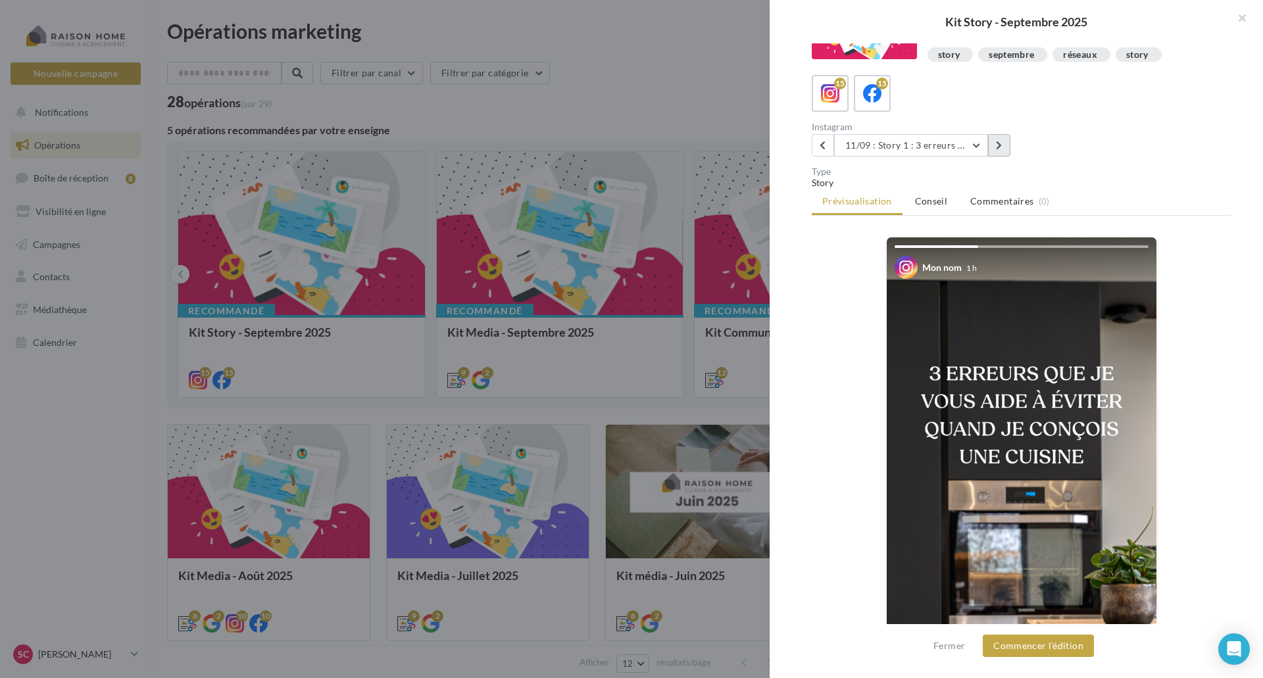
click at [996, 141] on icon at bounding box center [999, 145] width 6 height 9
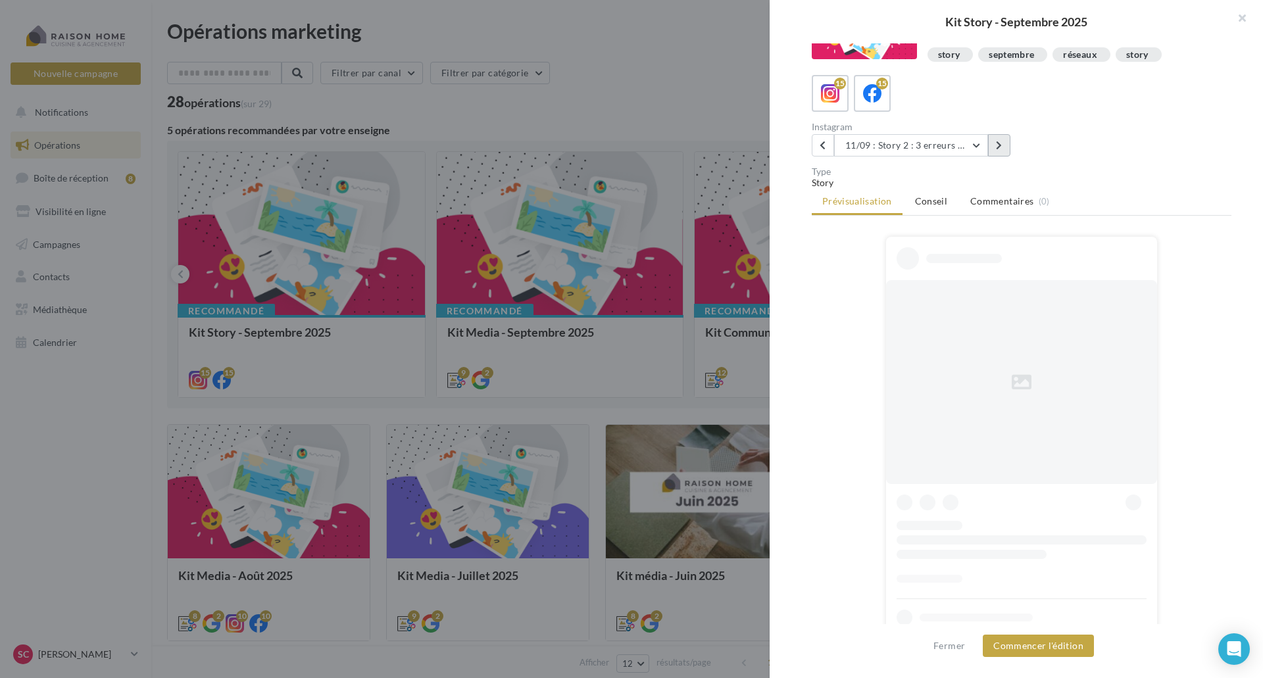
click at [995, 141] on button at bounding box center [999, 145] width 22 height 22
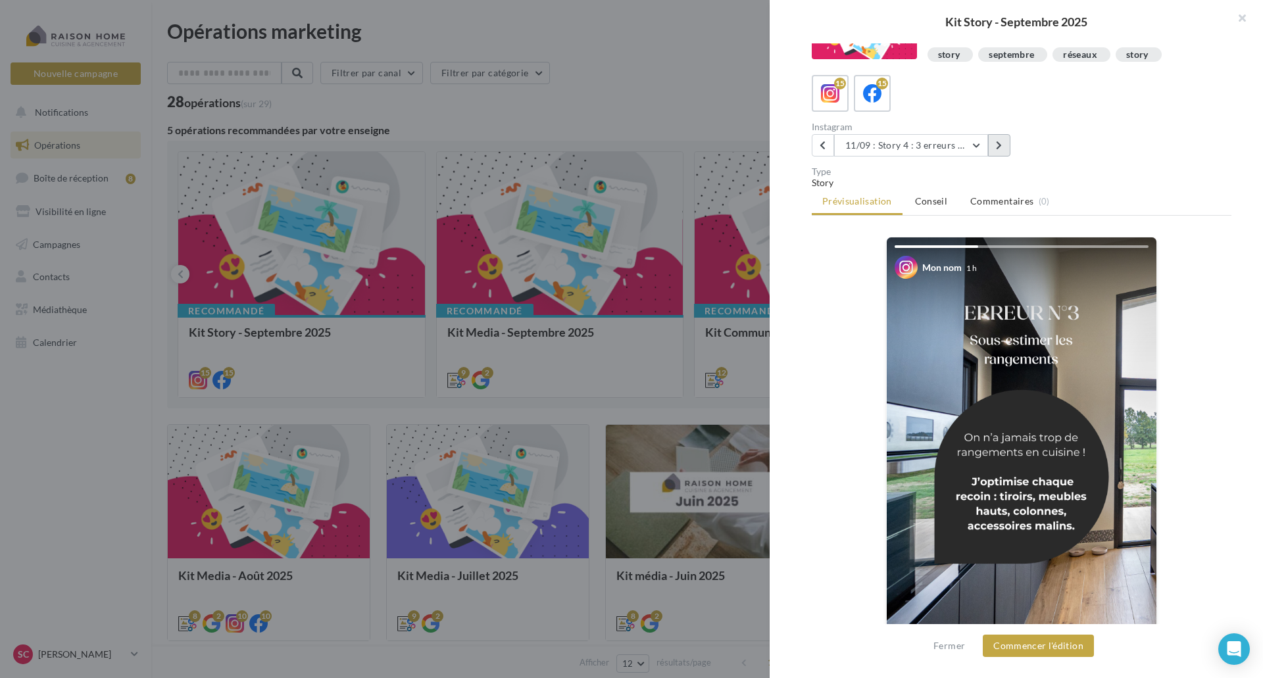
click at [995, 141] on button at bounding box center [999, 145] width 22 height 22
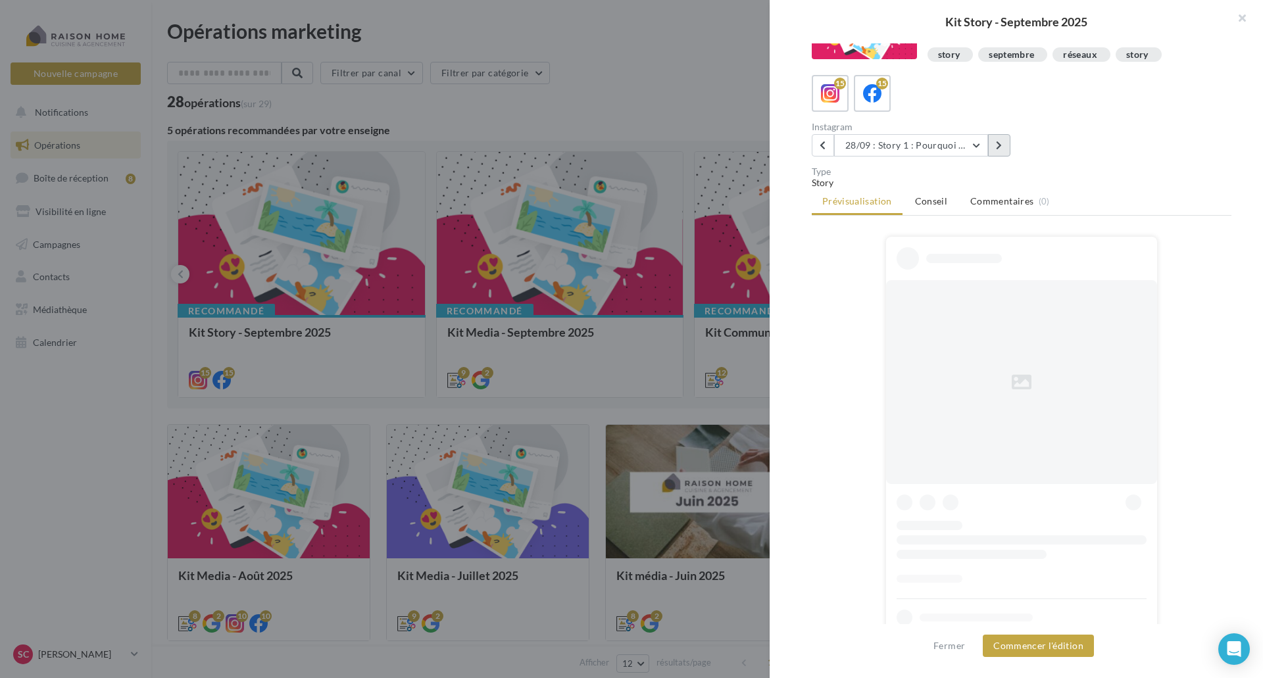
click at [995, 141] on button at bounding box center [999, 145] width 22 height 22
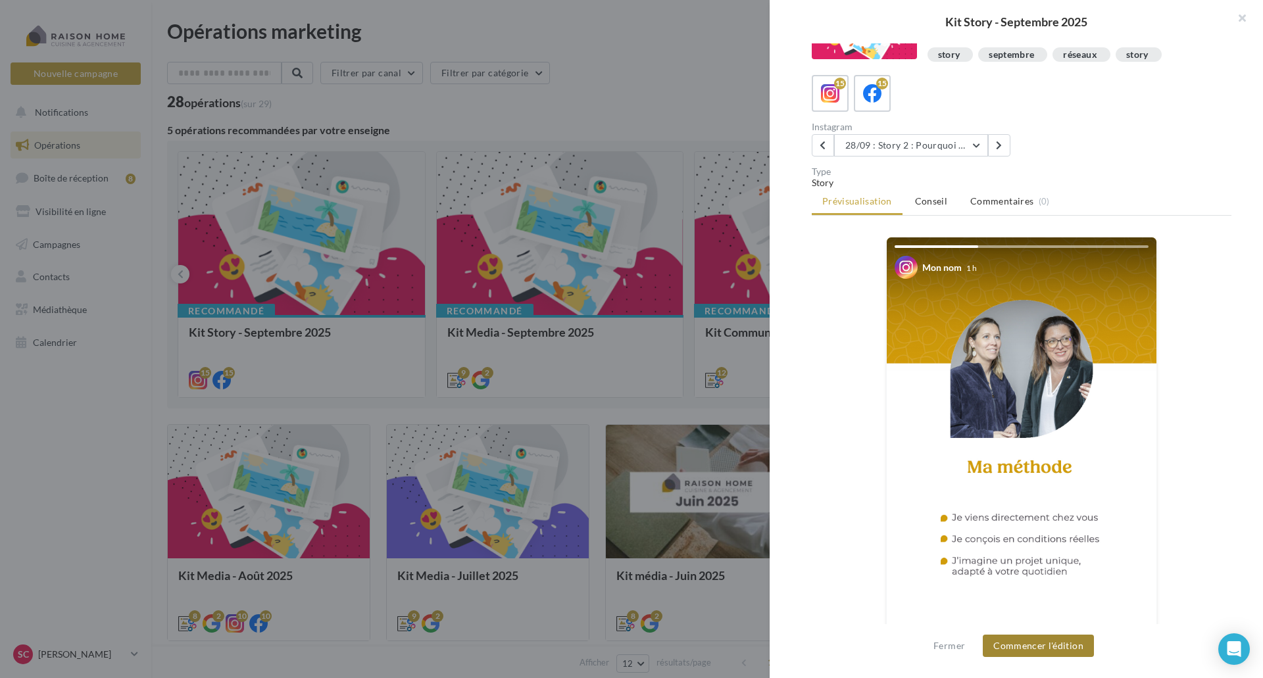
click at [1028, 645] on button "Commencer l'édition" at bounding box center [1038, 646] width 111 height 22
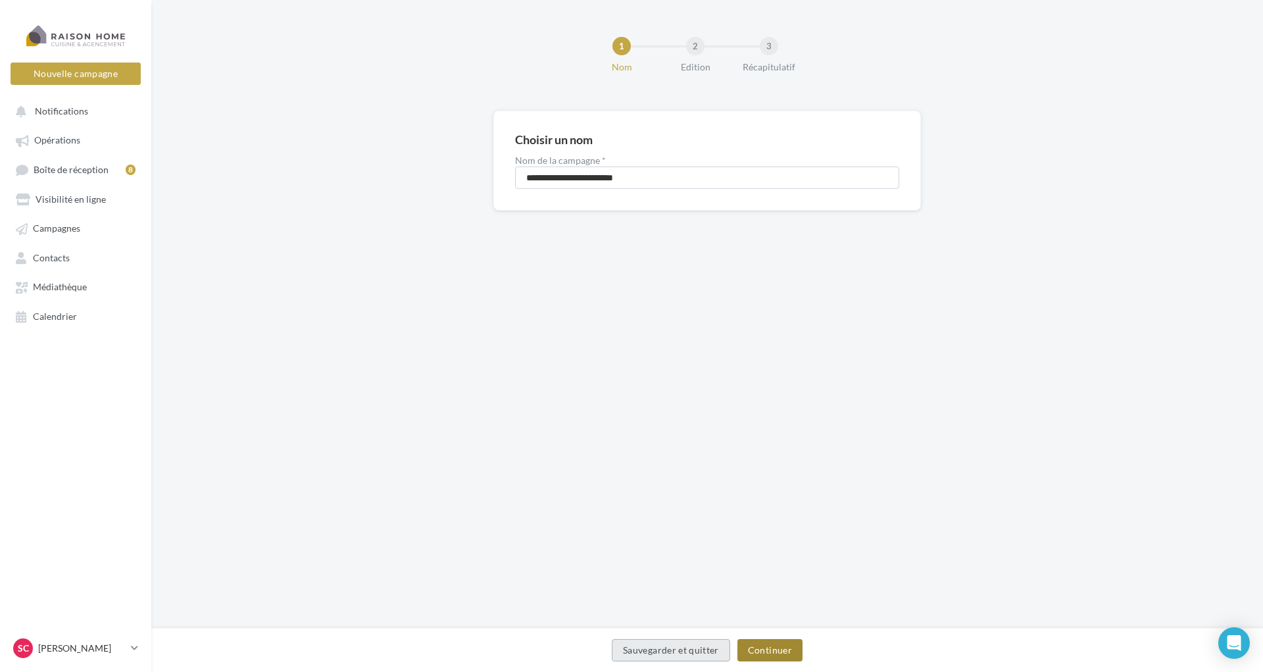
click at [751, 647] on button "Continuer" at bounding box center [769, 650] width 65 height 22
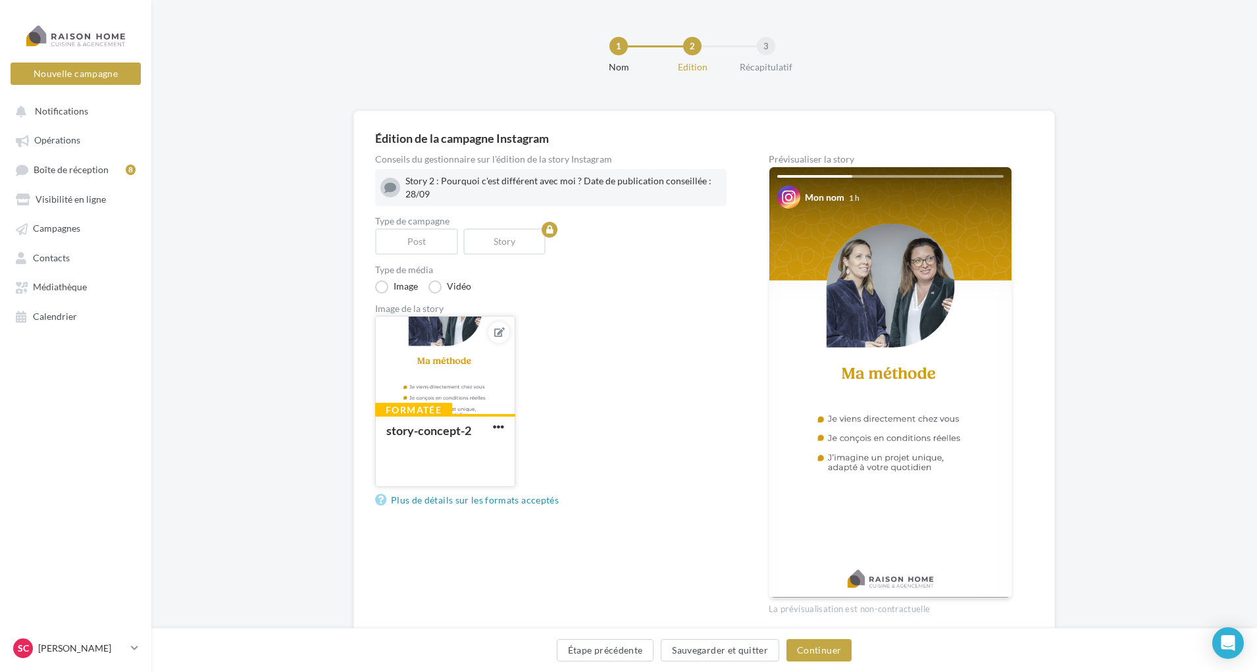
click at [501, 337] on button at bounding box center [498, 332] width 11 height 16
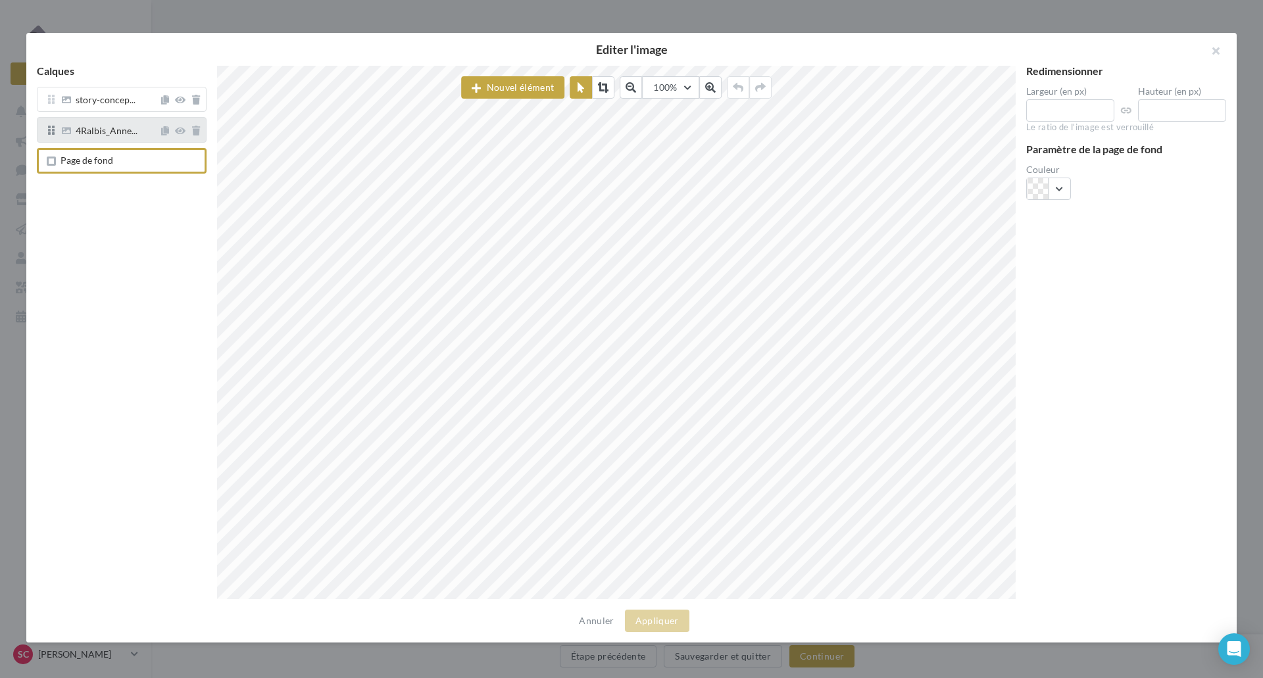
click at [114, 128] on span "4Ralbis_Anne..." at bounding box center [107, 132] width 62 height 12
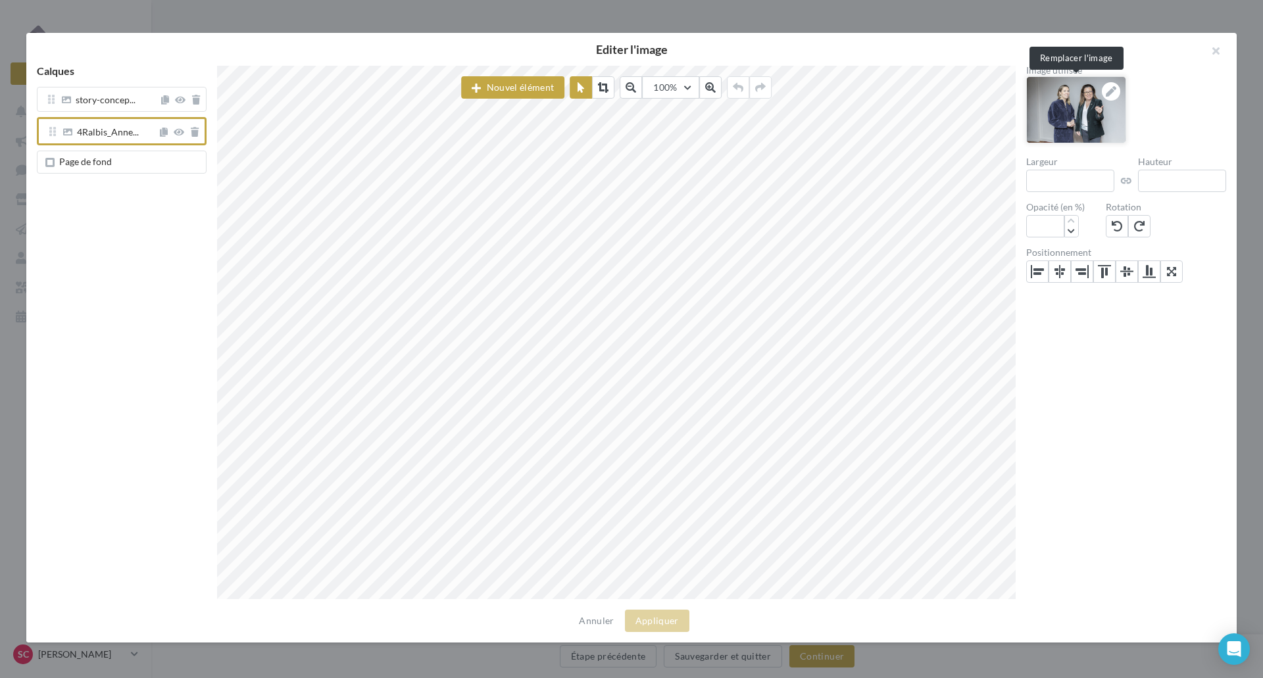
click at [1111, 93] on icon at bounding box center [1111, 91] width 11 height 11
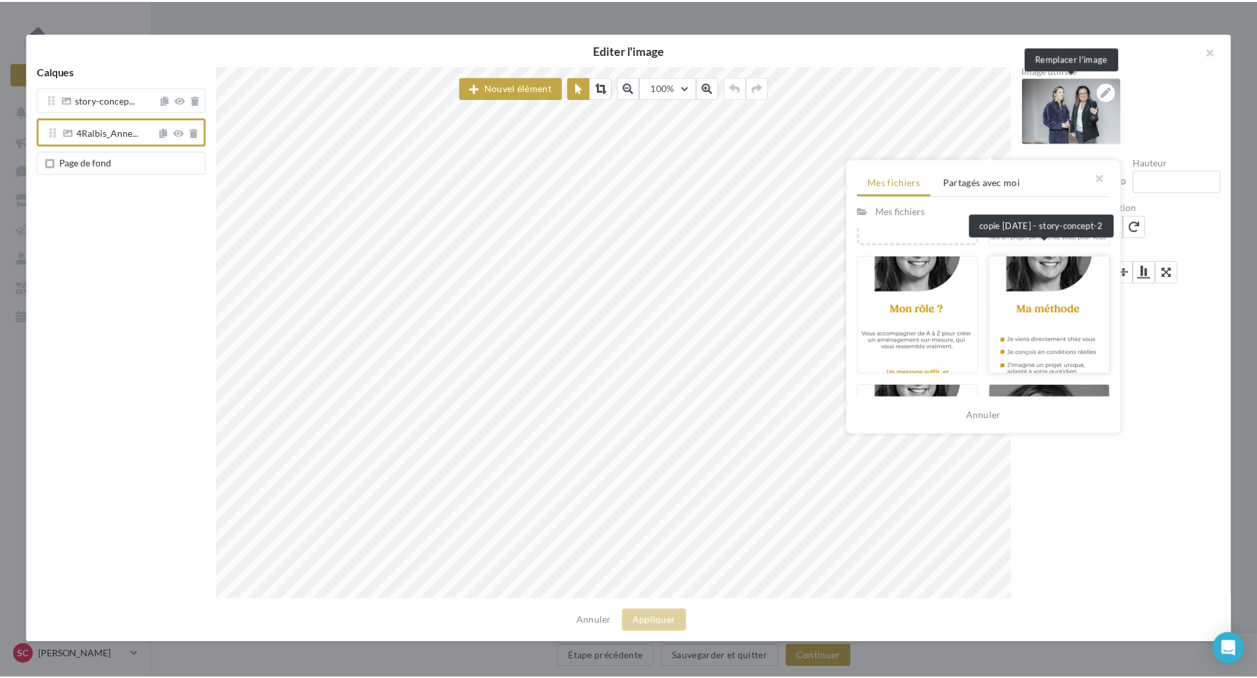
scroll to position [263, 0]
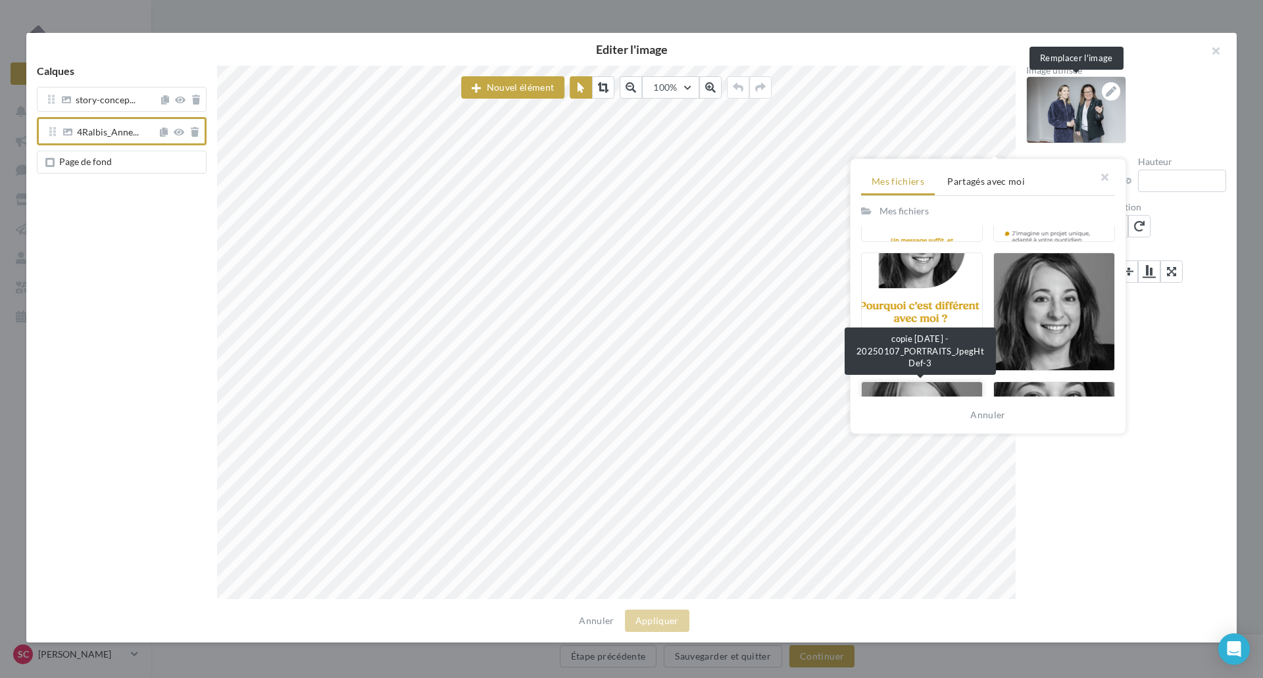
click at [923, 387] on div at bounding box center [922, 441] width 122 height 118
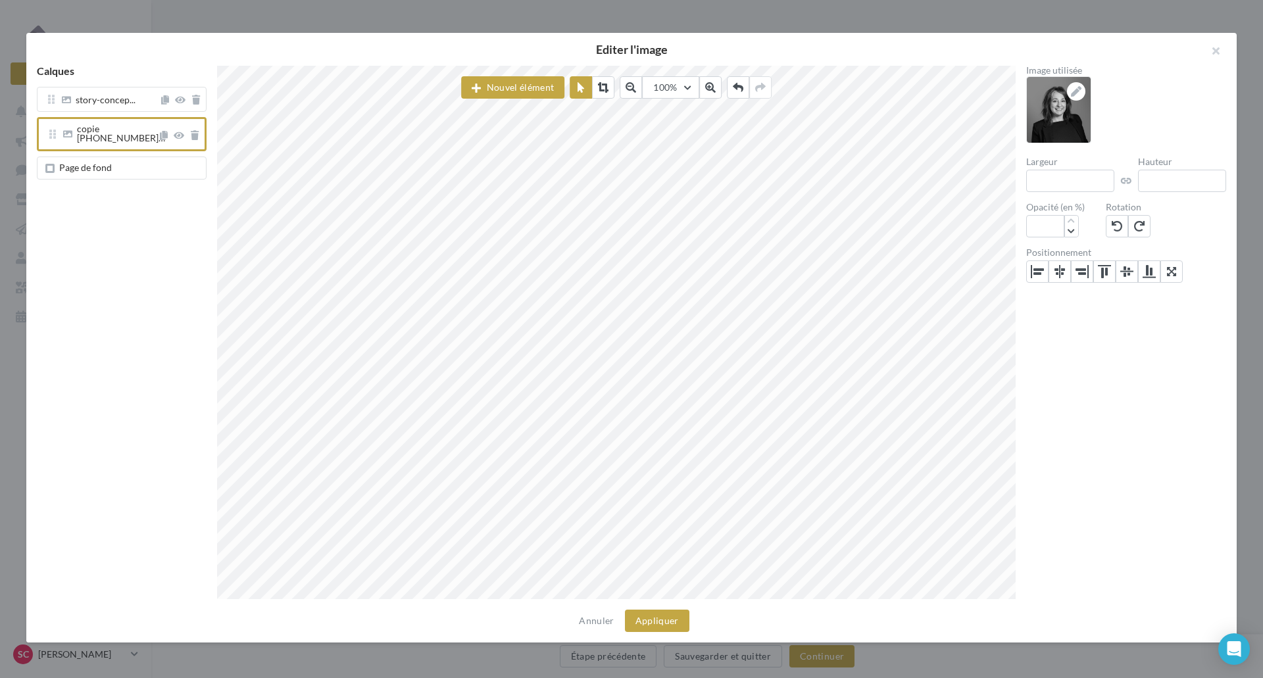
click at [659, 609] on div "Annuler Appliquer" at bounding box center [631, 620] width 1211 height 43
click at [655, 616] on button "Appliquer" at bounding box center [657, 621] width 64 height 22
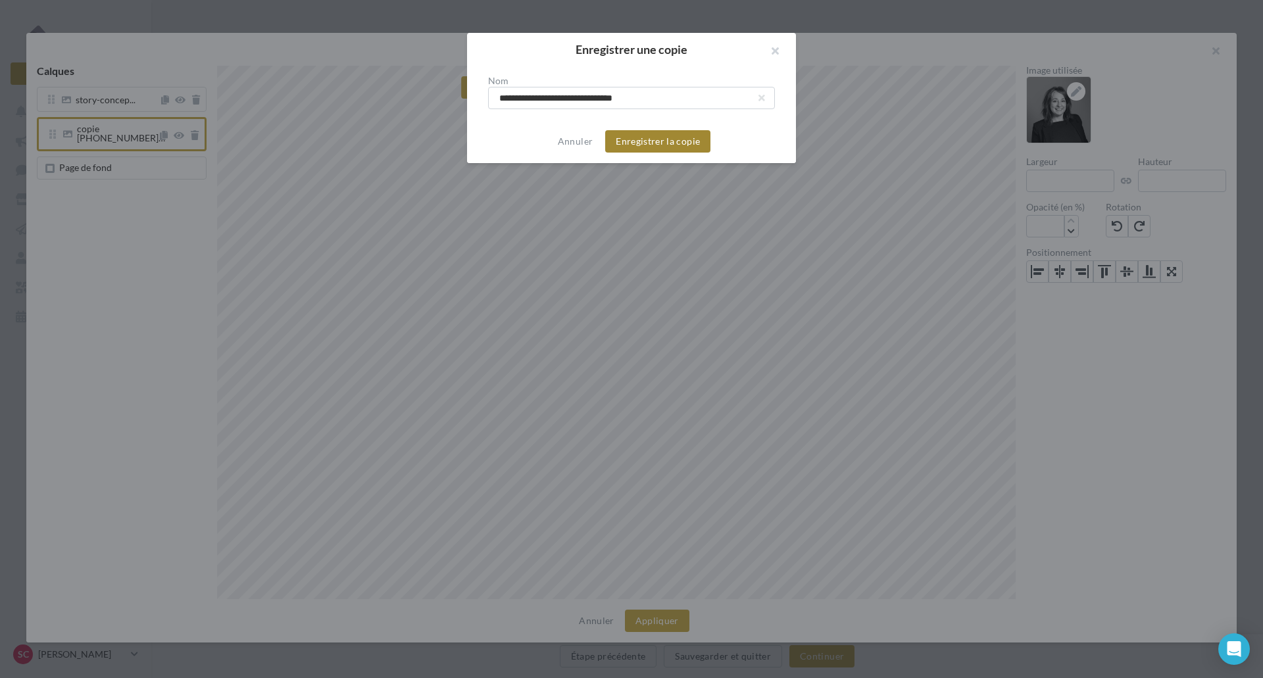
click at [637, 136] on button "Enregistrer la copie" at bounding box center [657, 141] width 105 height 22
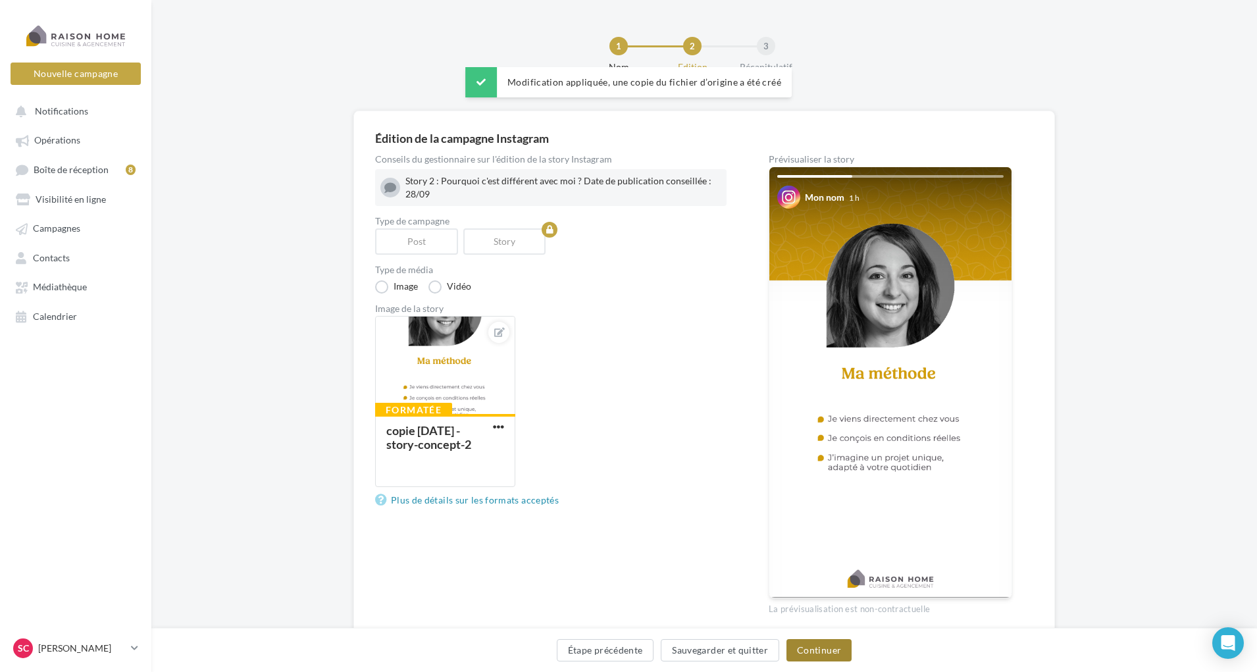
click at [802, 644] on button "Continuer" at bounding box center [818, 650] width 65 height 22
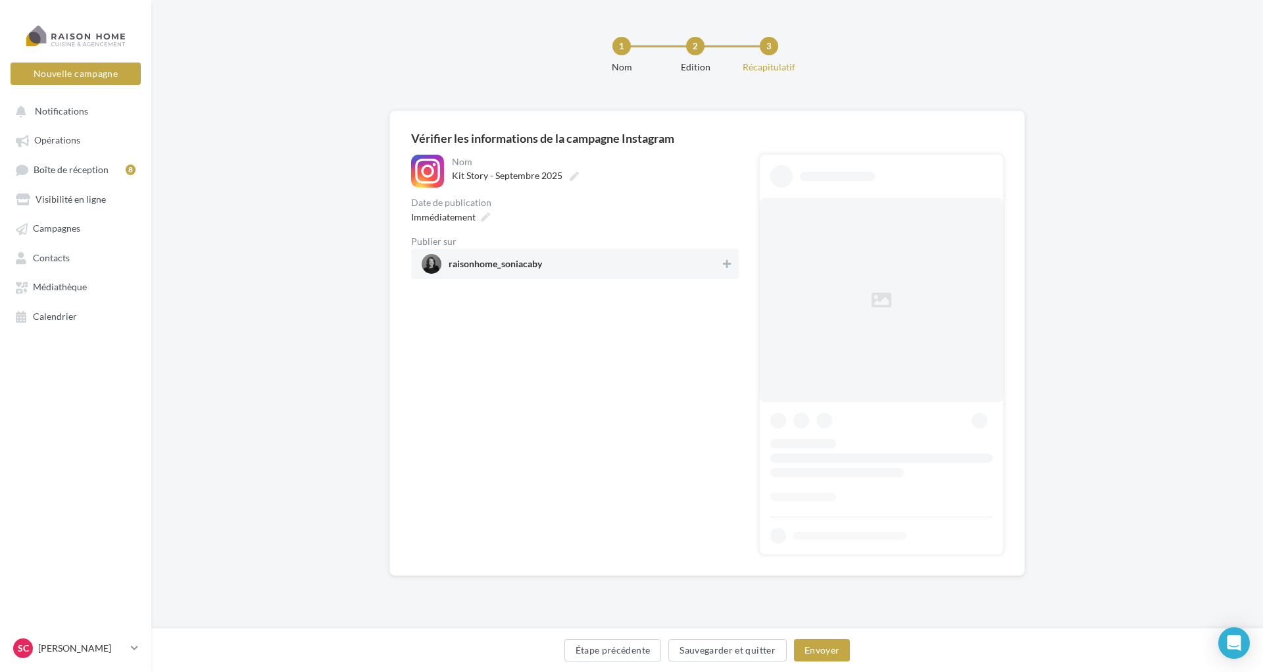
click at [555, 259] on span "raisonhome_soniacaby" at bounding box center [571, 264] width 299 height 20
click at [479, 218] on div "Immédiatement" at bounding box center [449, 216] width 87 height 19
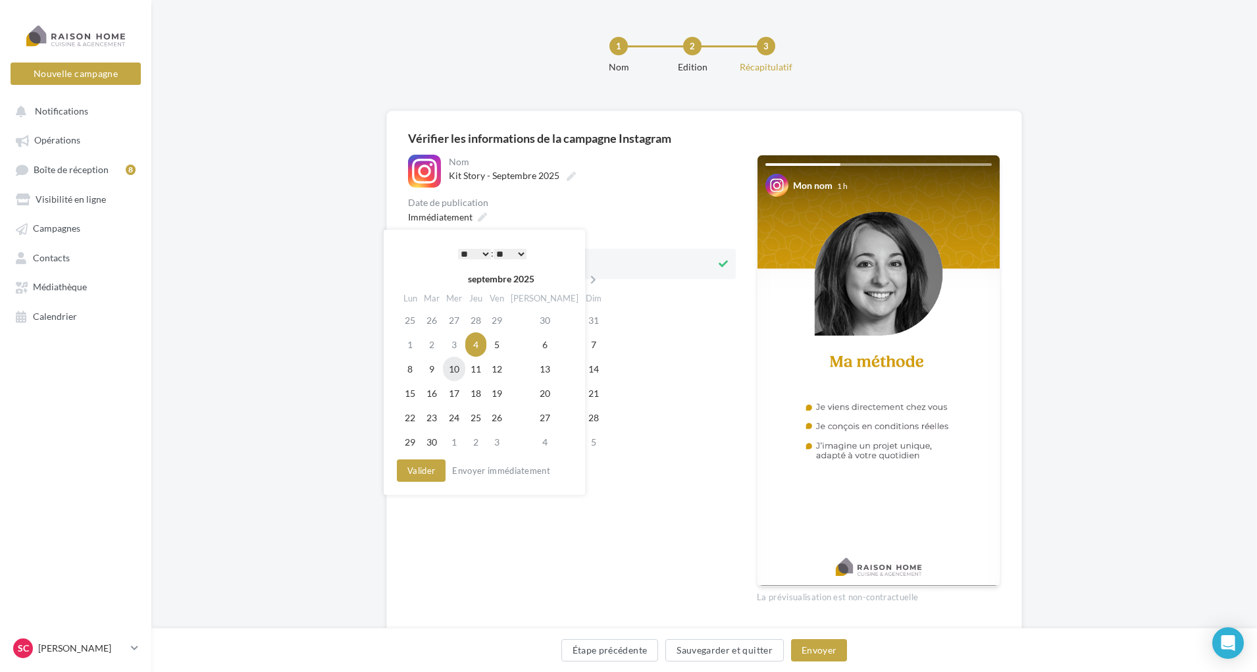
click at [463, 375] on td "10" at bounding box center [454, 369] width 22 height 24
click at [480, 256] on select "* * * * * * * * * * ** ** ** ** ** ** ** ** ** ** ** ** ** **" at bounding box center [471, 254] width 33 height 11
click at [520, 251] on select "** ** ** ** ** **" at bounding box center [506, 254] width 33 height 11
click at [420, 470] on button "Valider" at bounding box center [417, 470] width 49 height 22
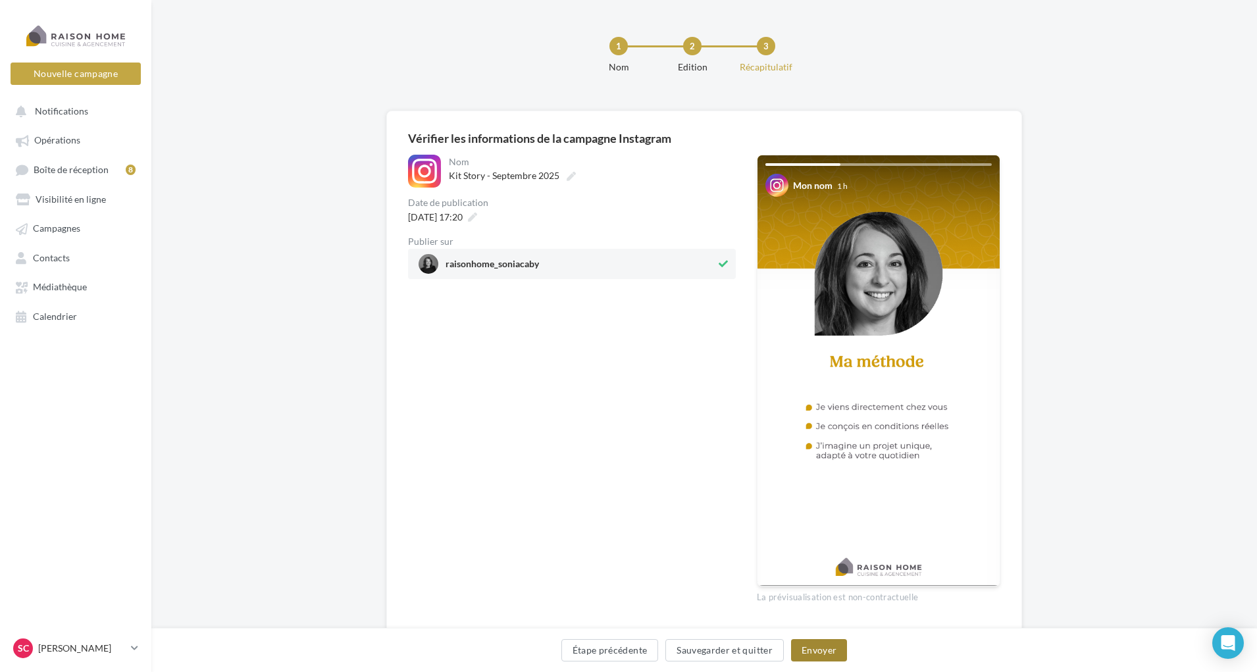
click at [811, 647] on button "Envoyer" at bounding box center [819, 650] width 56 height 22
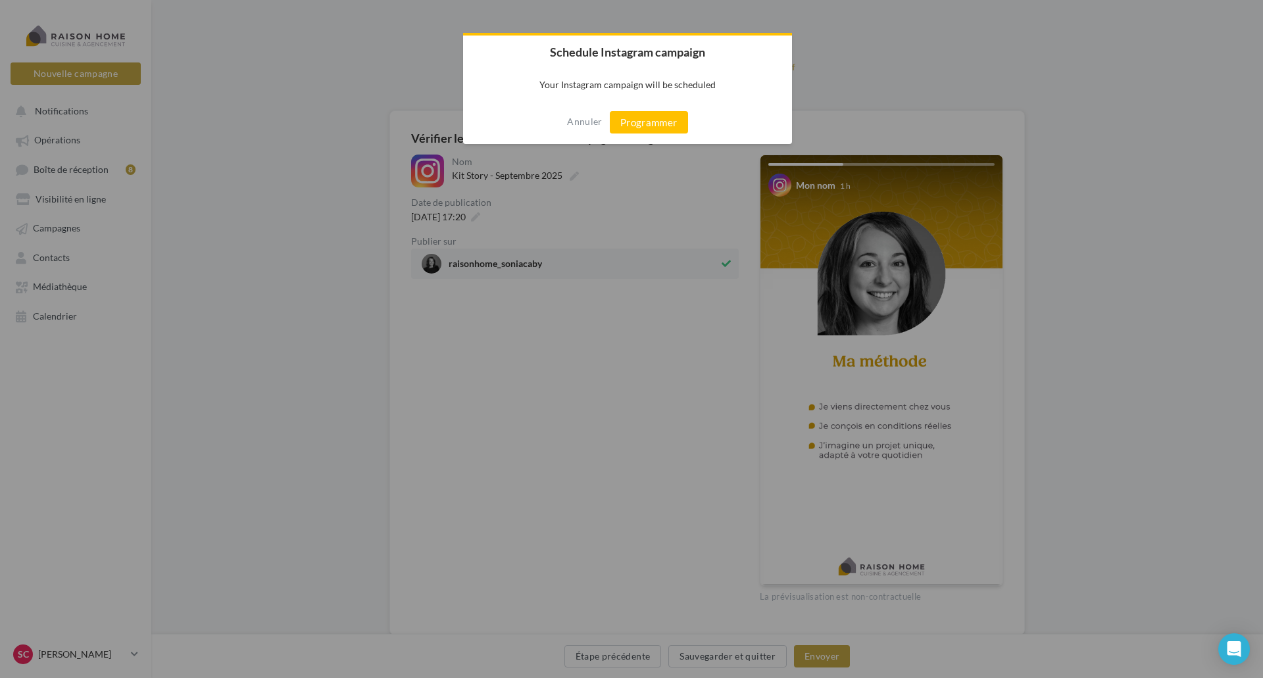
click at [633, 134] on div "Annuler Programmer" at bounding box center [627, 122] width 329 height 43
click at [637, 127] on button "Programmer" at bounding box center [649, 122] width 78 height 22
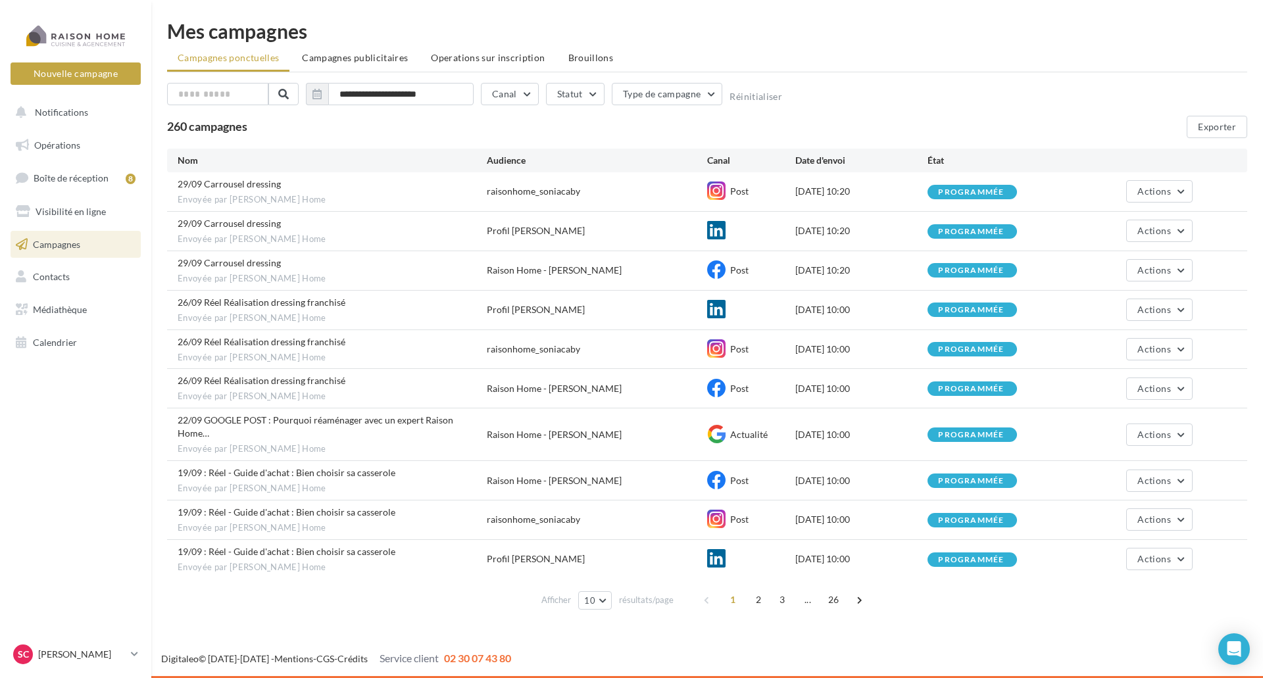
click at [66, 9] on nav "Nouvelle campagne Nouvelle campagne Notifications Opérations Boîte de réception…" at bounding box center [75, 339] width 151 height 678
click at [71, 32] on div at bounding box center [75, 35] width 105 height 33
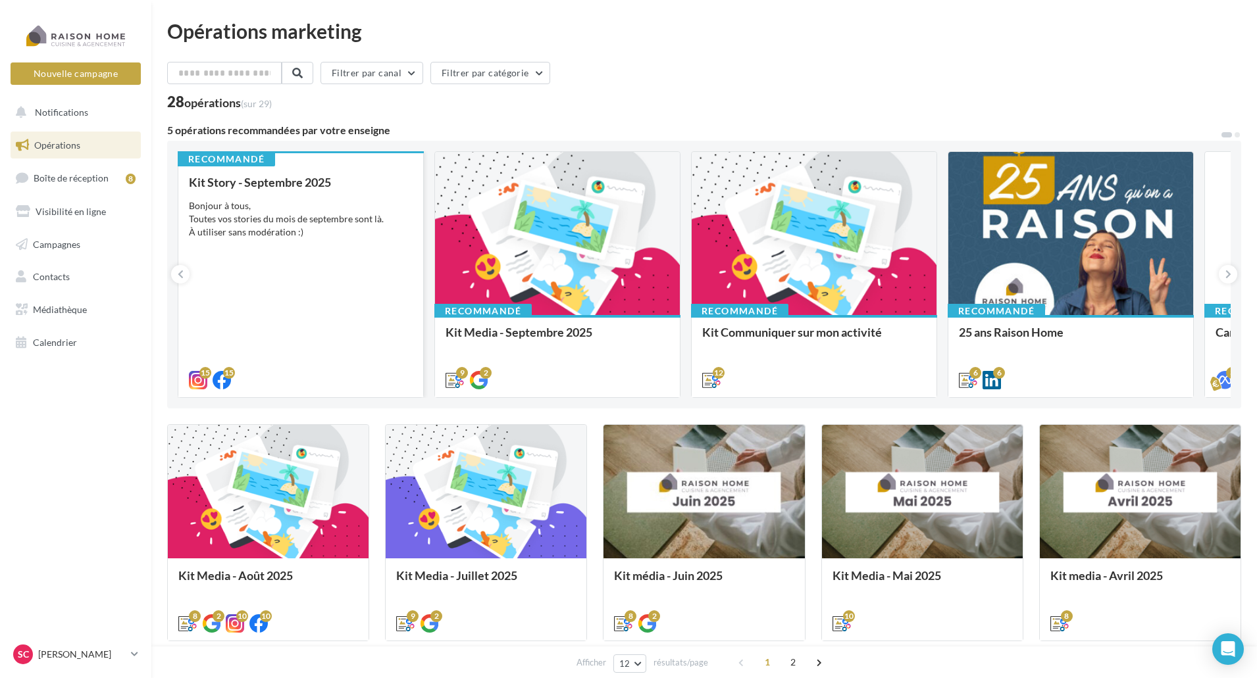
click at [288, 224] on div "Bonjour à tous, Toutes vos stories du mois de septembre sont là. À utiliser san…" at bounding box center [301, 218] width 224 height 39
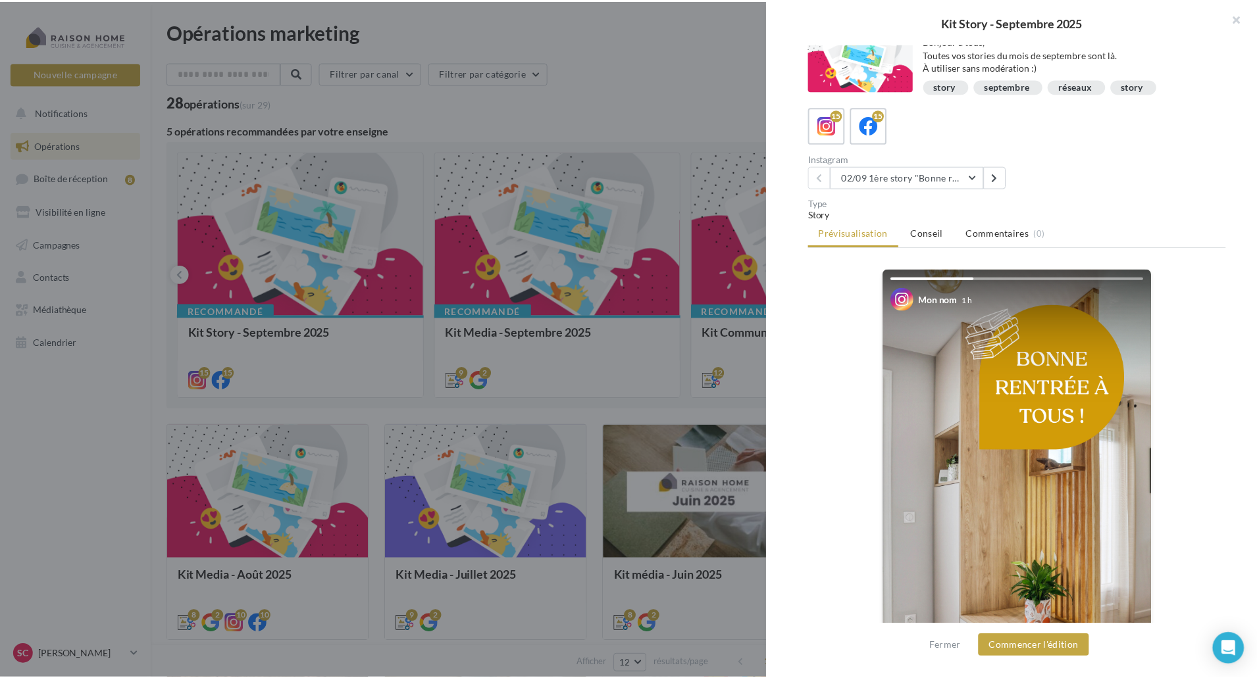
scroll to position [20, 0]
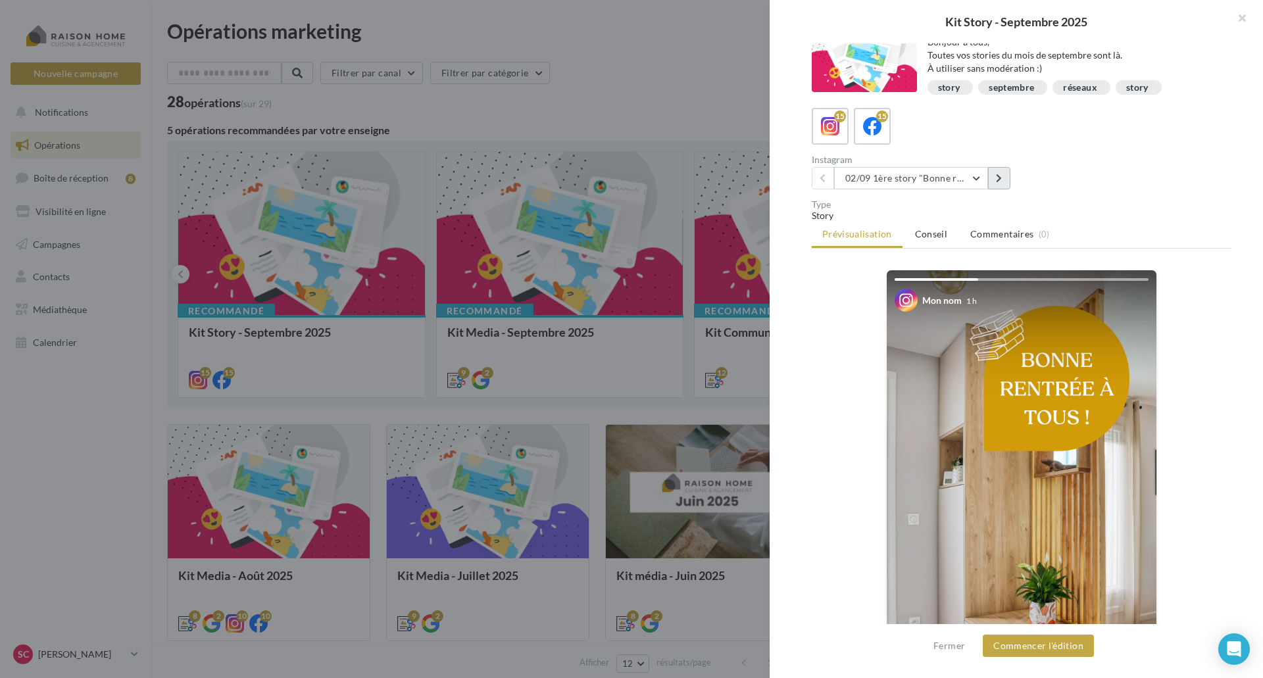
click at [997, 176] on icon at bounding box center [999, 178] width 6 height 9
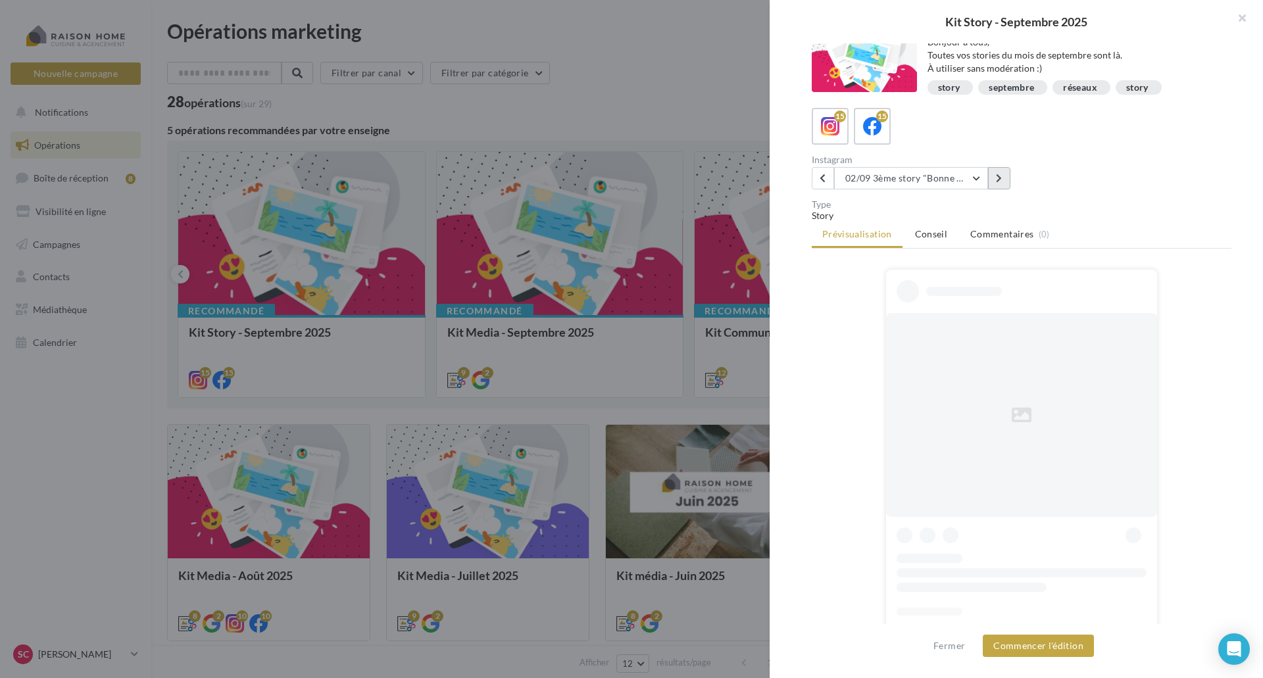
click at [997, 176] on icon at bounding box center [999, 178] width 6 height 9
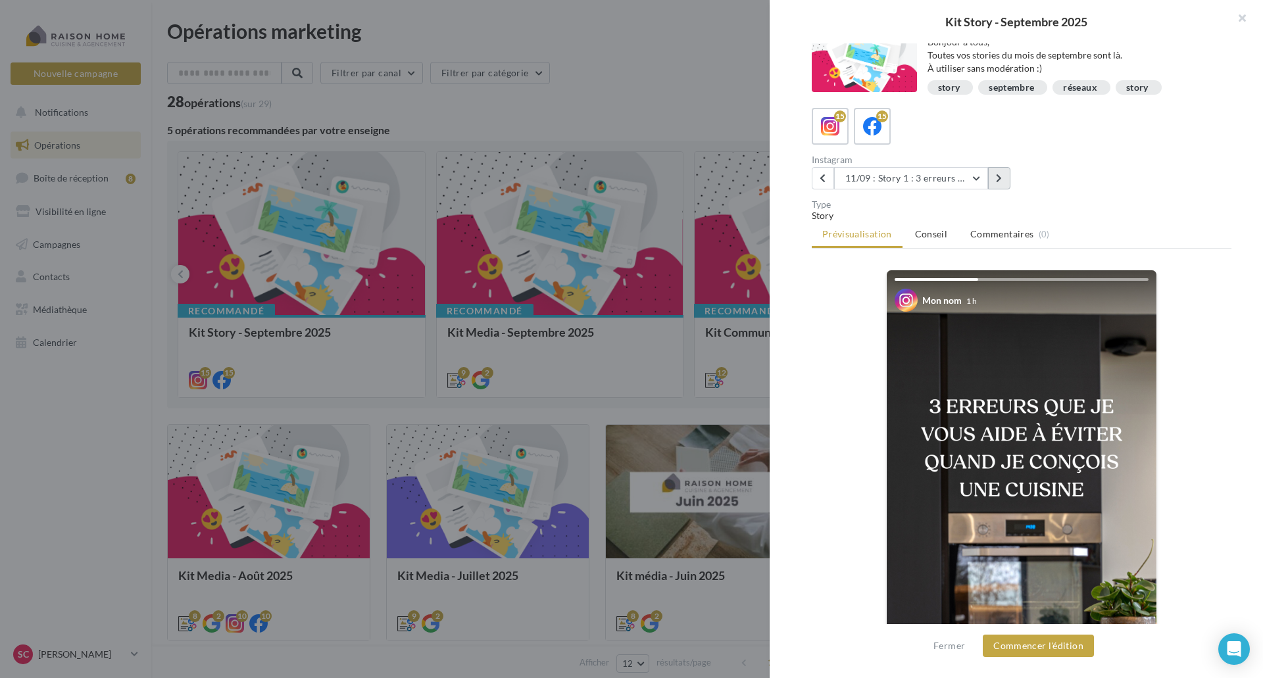
click at [997, 176] on icon at bounding box center [999, 178] width 6 height 9
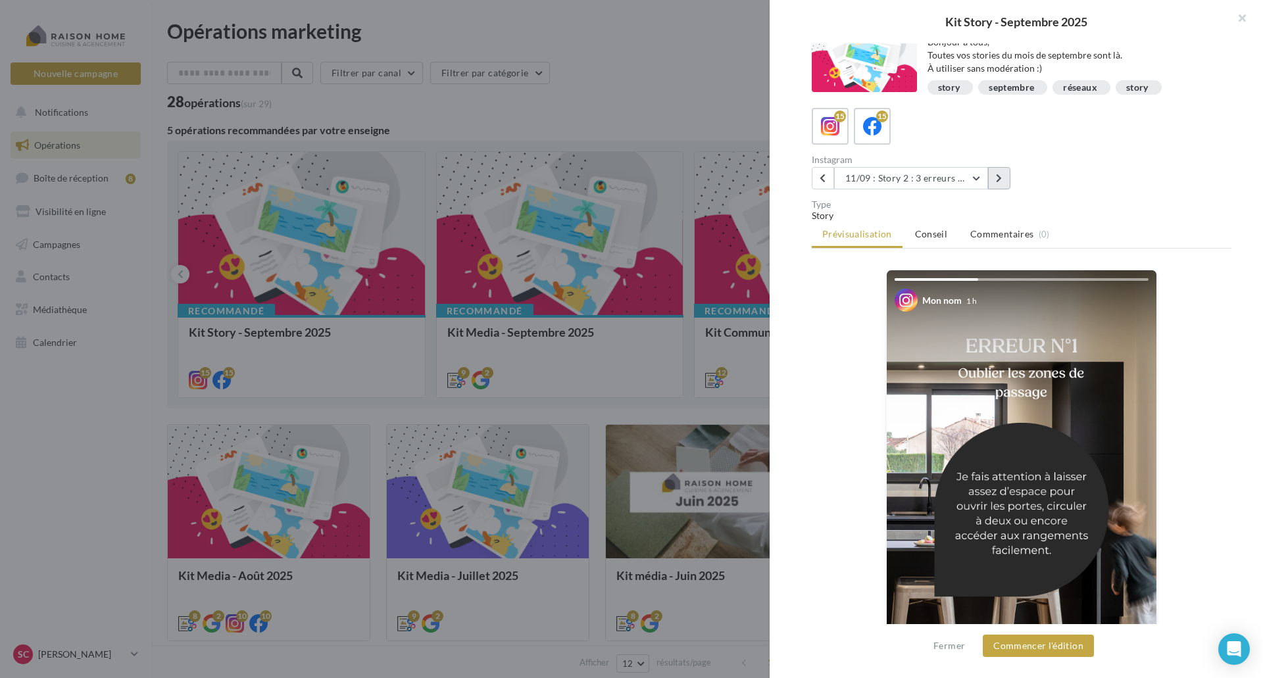
click at [997, 176] on icon at bounding box center [999, 178] width 6 height 9
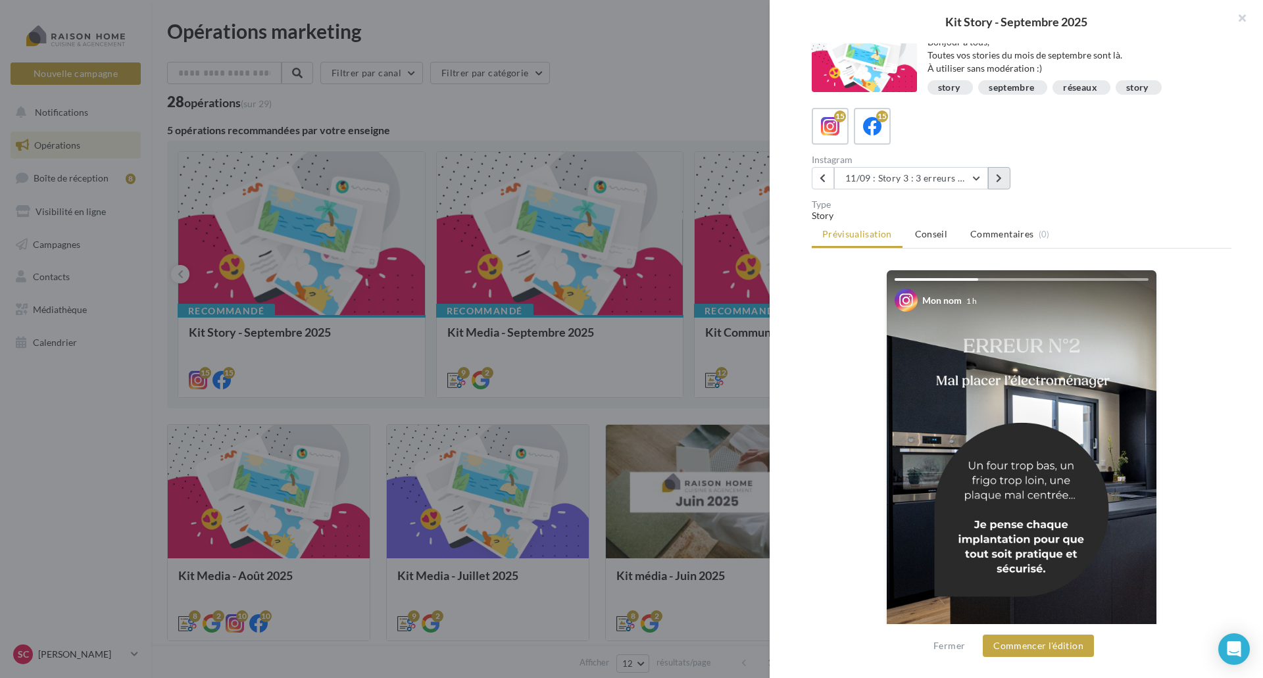
click at [997, 176] on icon at bounding box center [999, 178] width 6 height 9
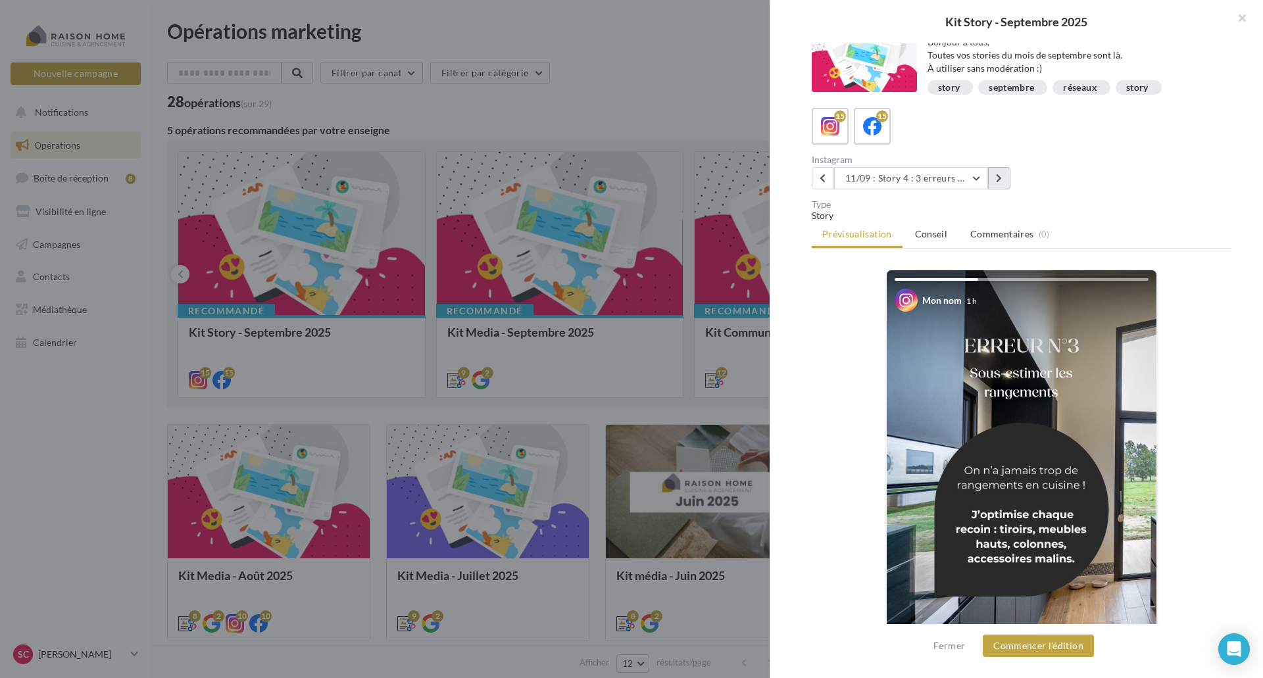
click at [997, 176] on icon at bounding box center [999, 178] width 6 height 9
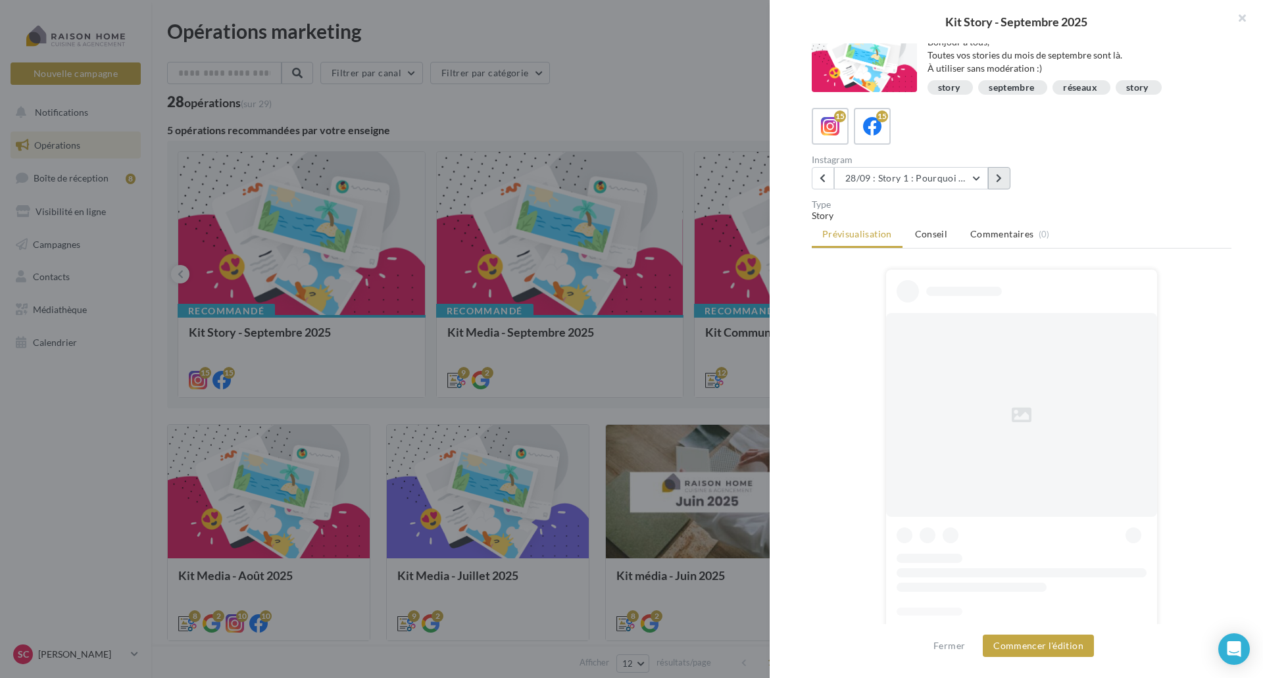
click at [997, 176] on icon at bounding box center [999, 178] width 6 height 9
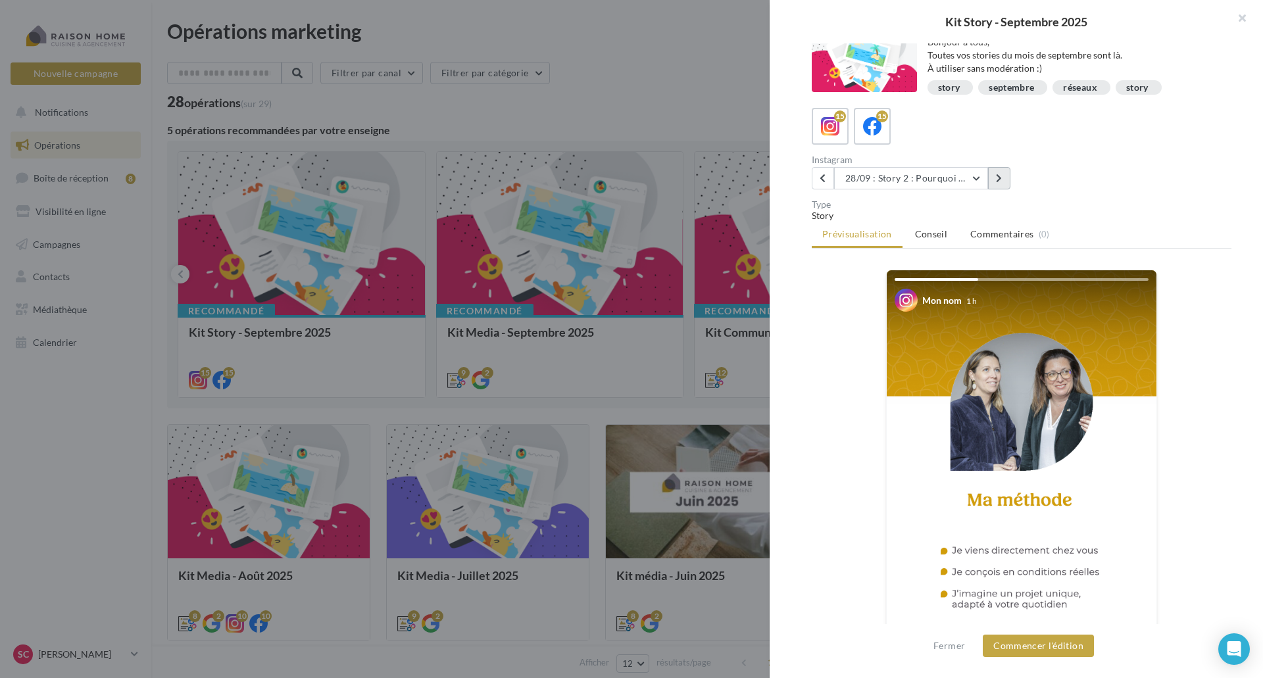
click at [998, 176] on icon at bounding box center [999, 178] width 6 height 9
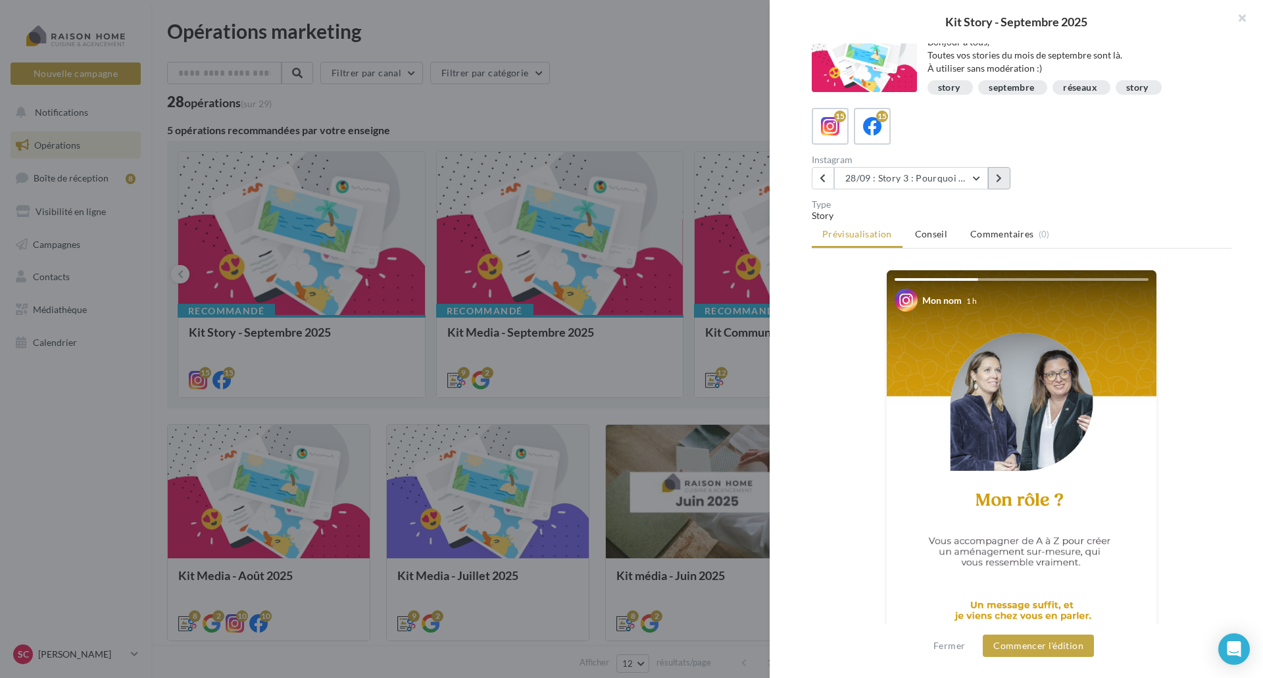
click at [999, 178] on icon at bounding box center [999, 178] width 6 height 9
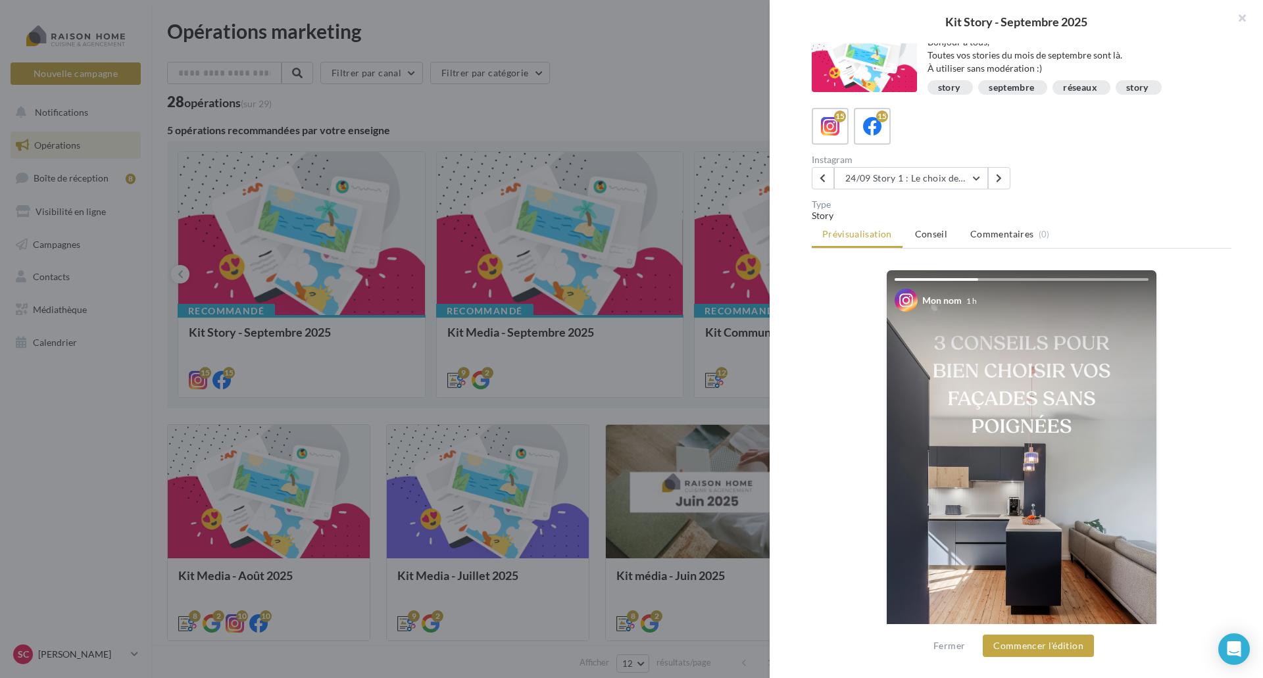
click at [347, 286] on div at bounding box center [631, 339] width 1263 height 678
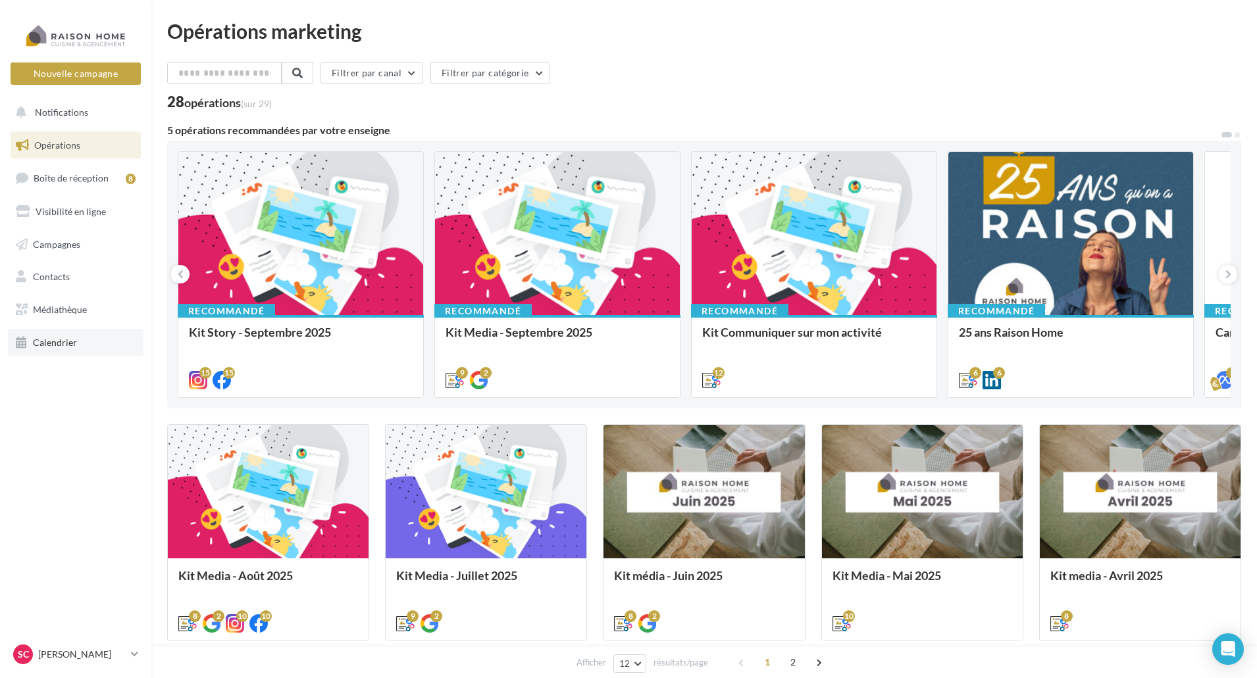
click at [54, 343] on span "Calendrier" at bounding box center [55, 342] width 44 height 11
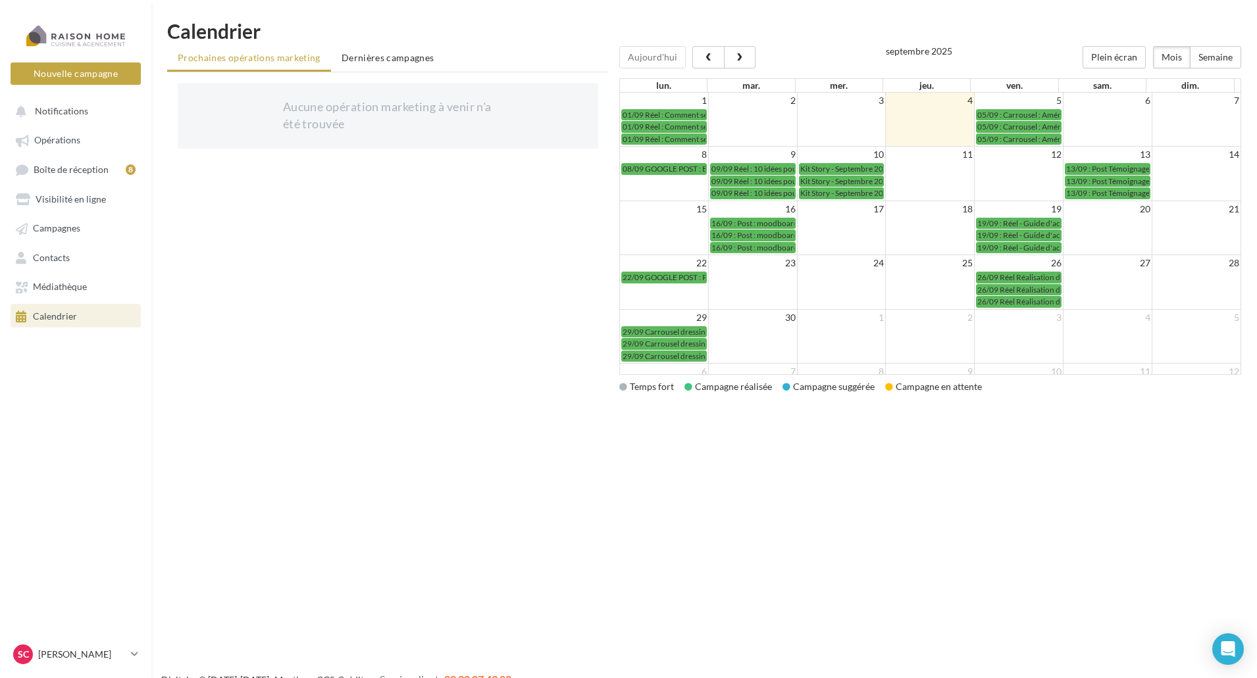
click at [849, 162] on td "10" at bounding box center [841, 155] width 89 height 16
click at [845, 168] on span "Kit Story - Septembre 2025" at bounding box center [846, 169] width 92 height 10
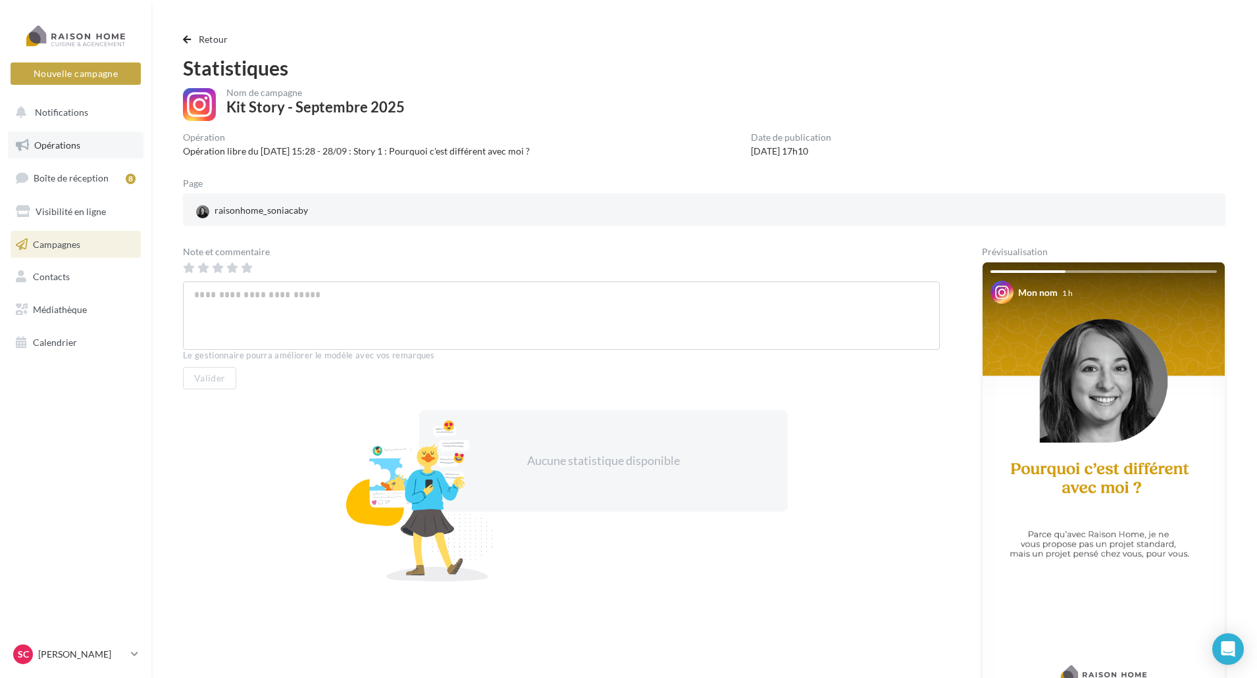
click at [74, 148] on span "Opérations" at bounding box center [57, 144] width 46 height 11
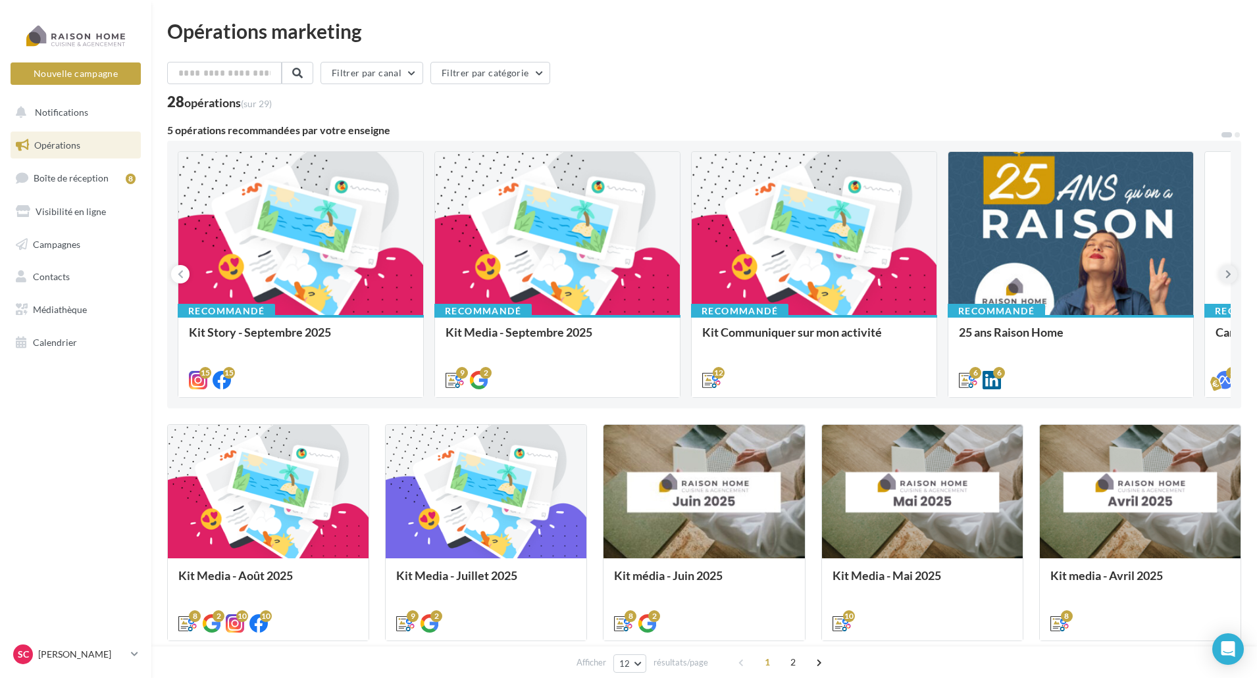
click at [1233, 272] on button at bounding box center [1227, 274] width 18 height 18
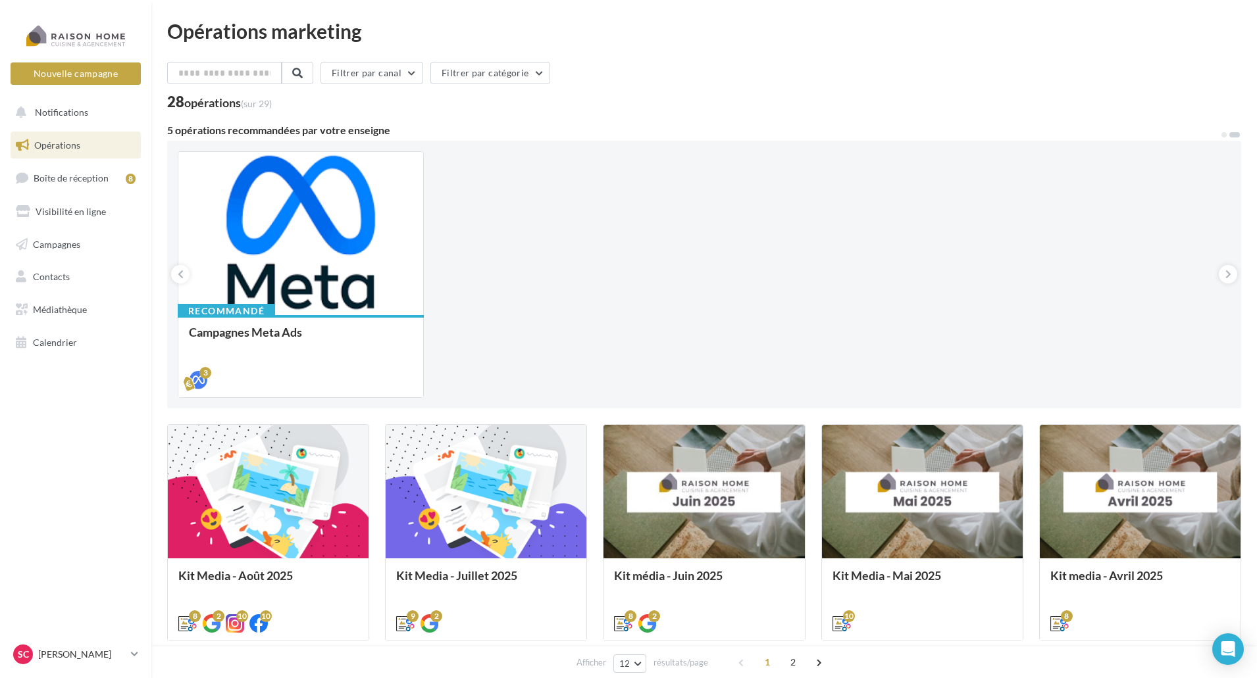
click at [744, 661] on div "1 2" at bounding box center [781, 662] width 101 height 21
click at [790, 661] on span "2" at bounding box center [792, 662] width 21 height 21
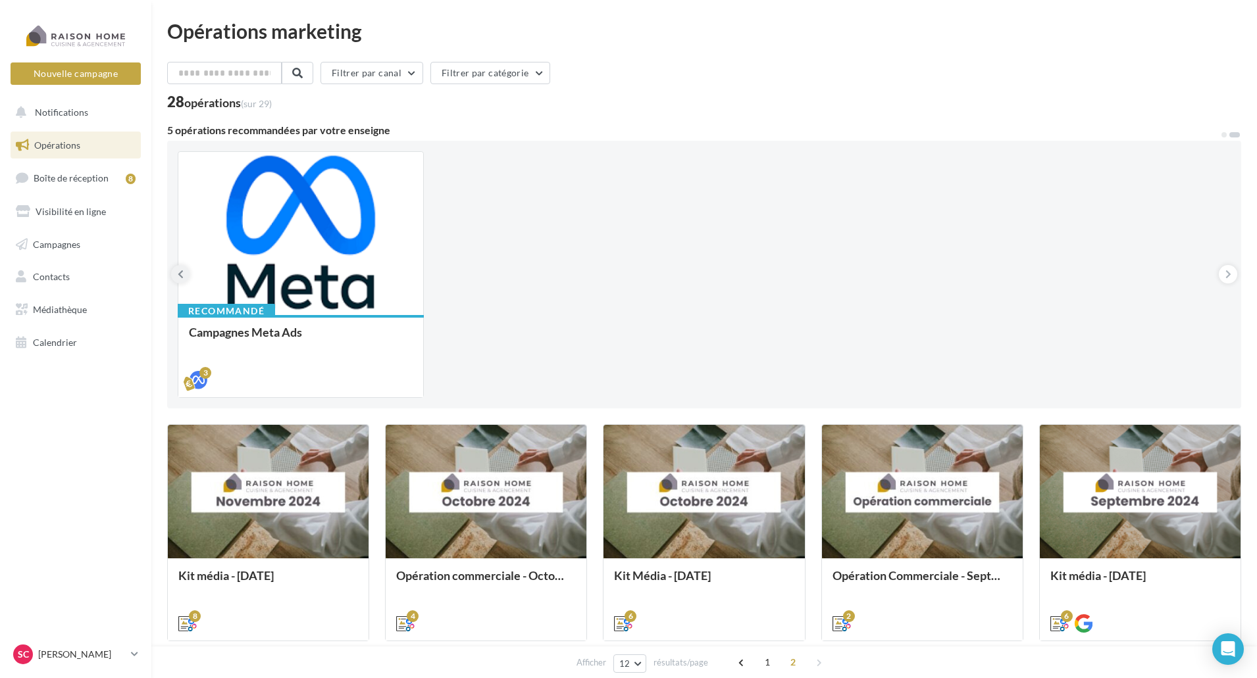
click at [175, 270] on button at bounding box center [180, 274] width 18 height 18
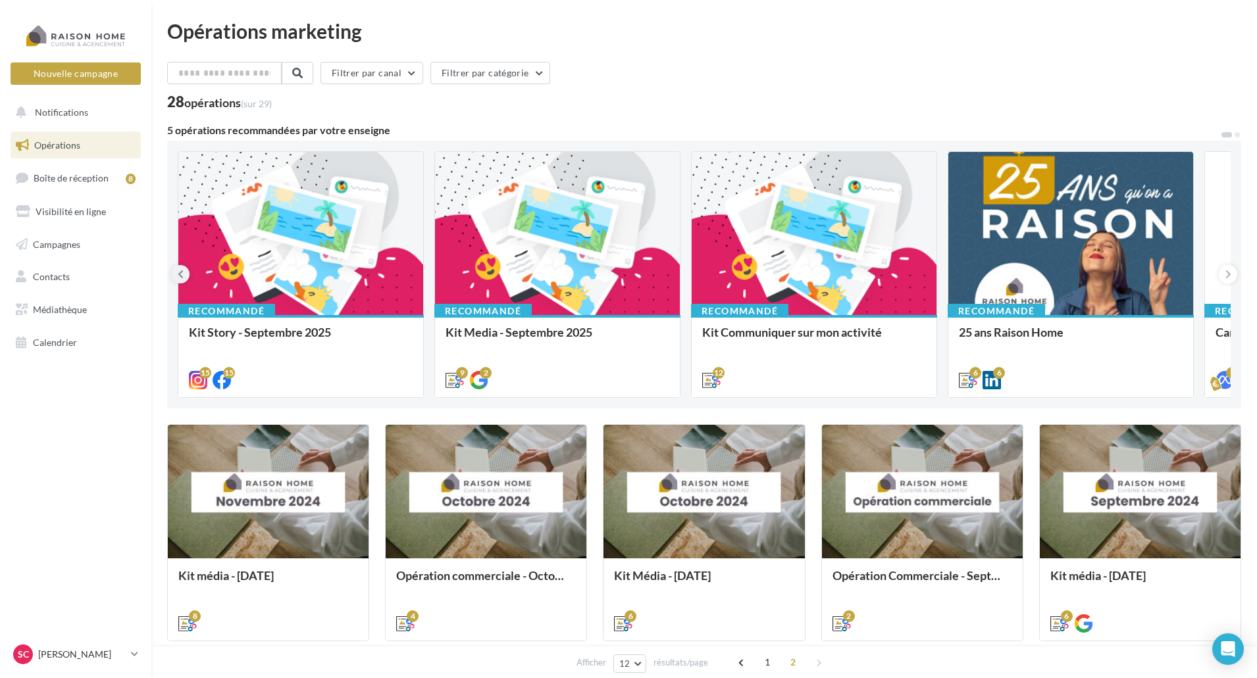
click at [178, 272] on icon at bounding box center [181, 274] width 6 height 13
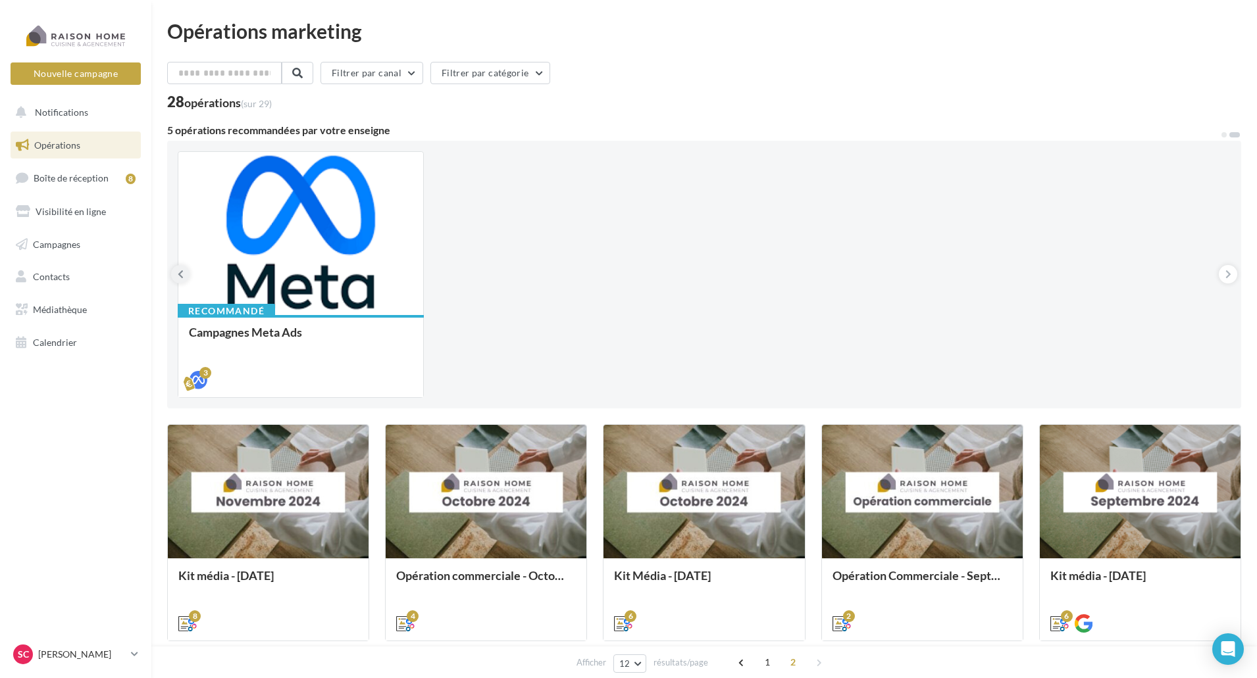
click at [178, 272] on icon at bounding box center [181, 274] width 6 height 13
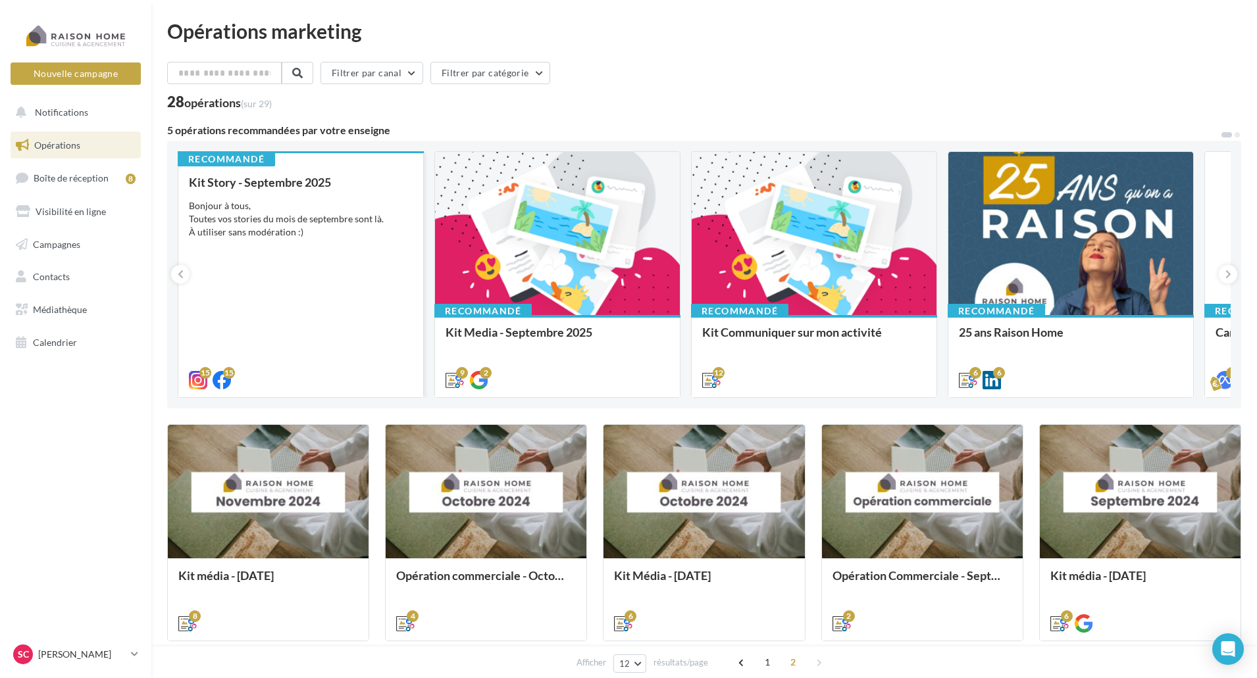
click at [224, 278] on div "Kit Story - Septembre 2025 Bonjour à tous, Toutes vos stories du mois de septem…" at bounding box center [301, 281] width 224 height 210
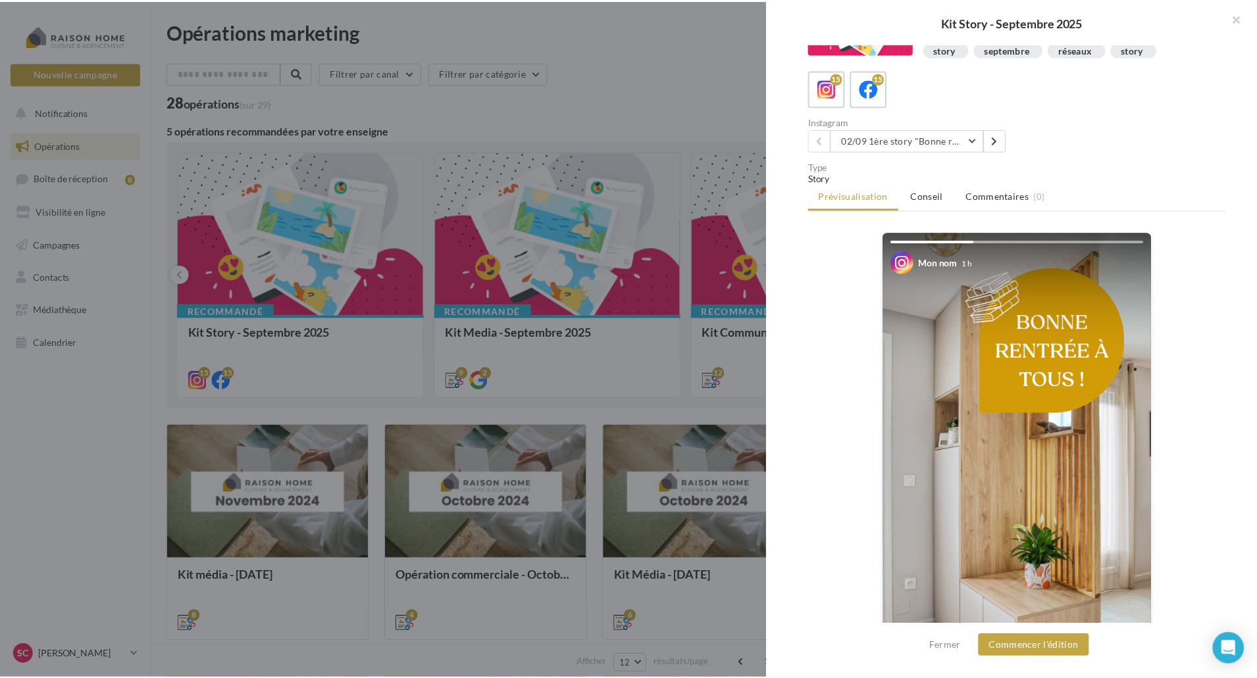
scroll to position [151, 0]
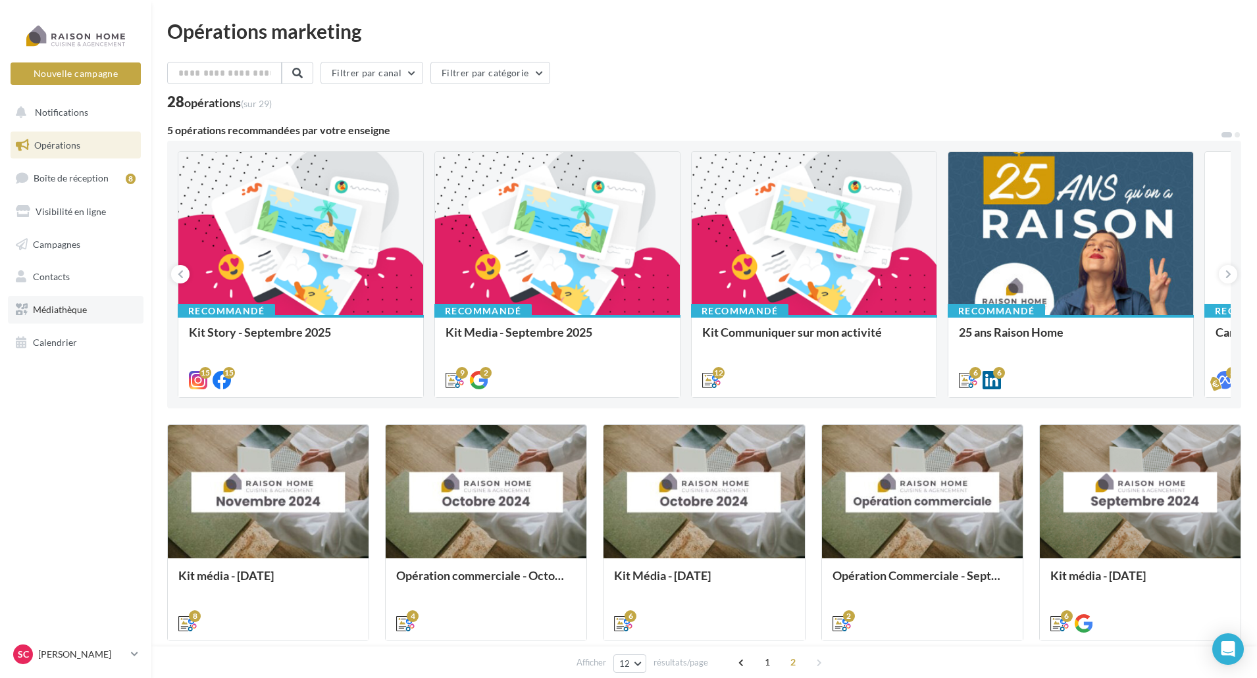
click at [47, 311] on span "Médiathèque" at bounding box center [60, 309] width 54 height 11
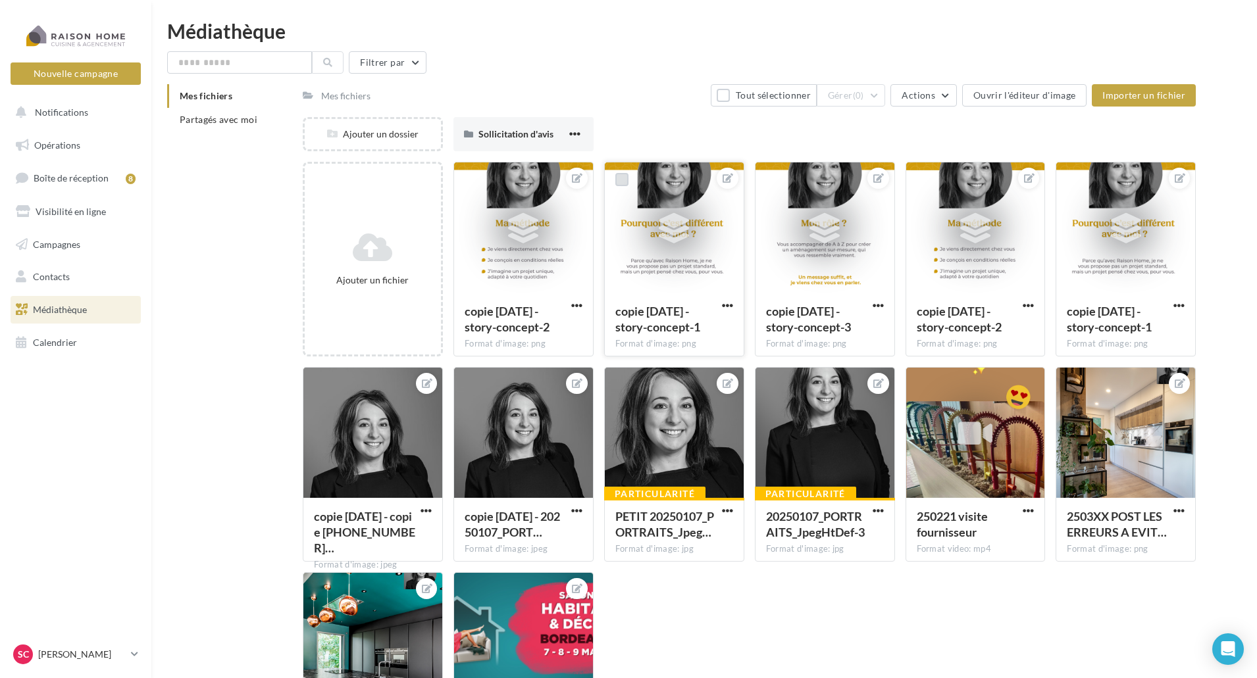
click at [623, 179] on label at bounding box center [621, 179] width 13 height 13
click at [846, 93] on button "Gérer (1)" at bounding box center [850, 95] width 69 height 22
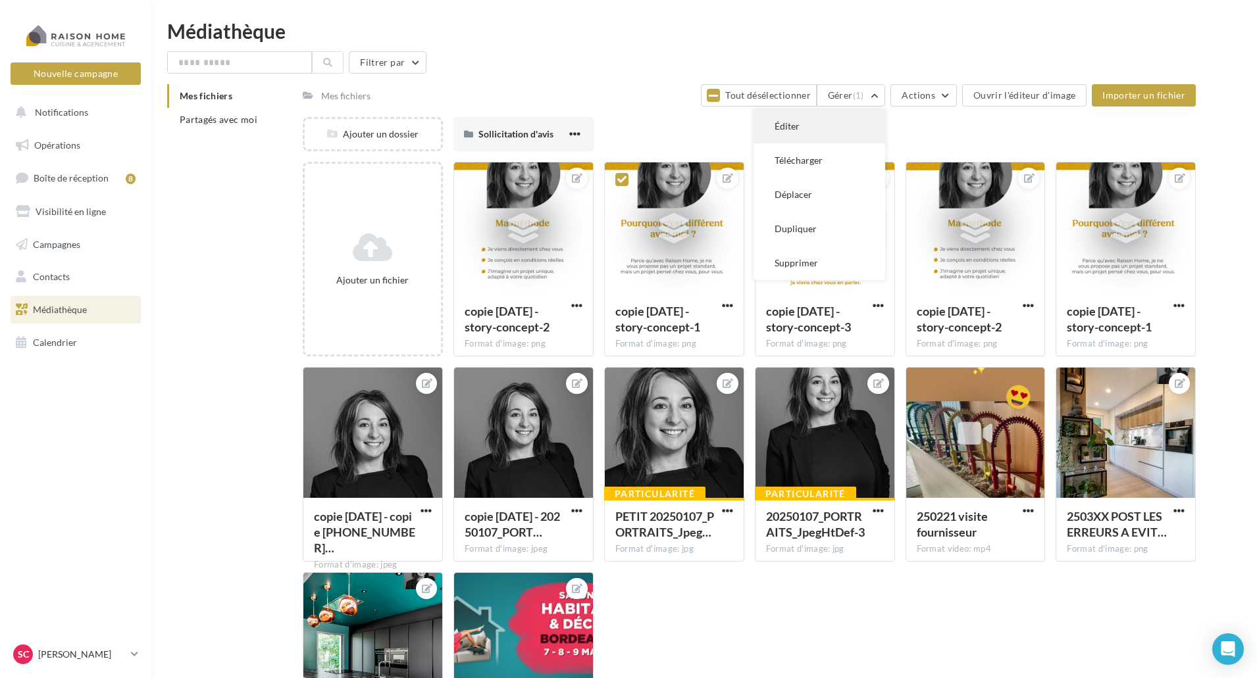
click at [802, 123] on button "Éditer" at bounding box center [819, 126] width 132 height 34
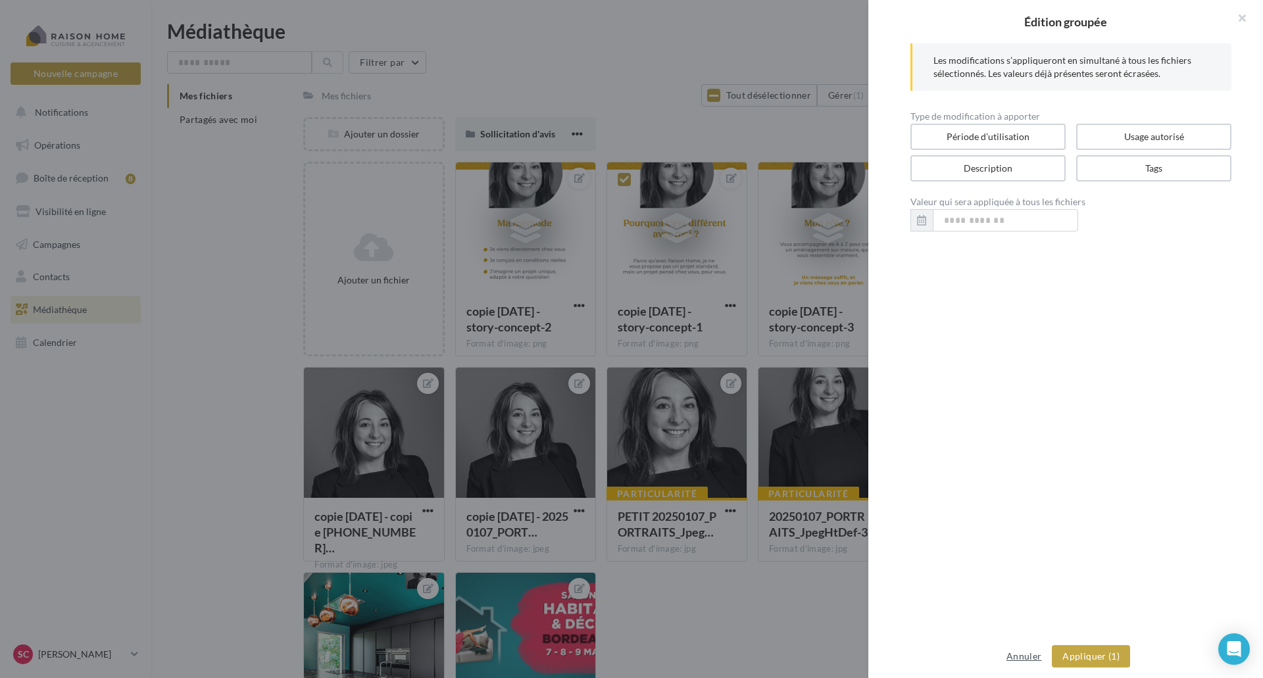
click at [1026, 651] on button "Annuler" at bounding box center [1023, 657] width 45 height 16
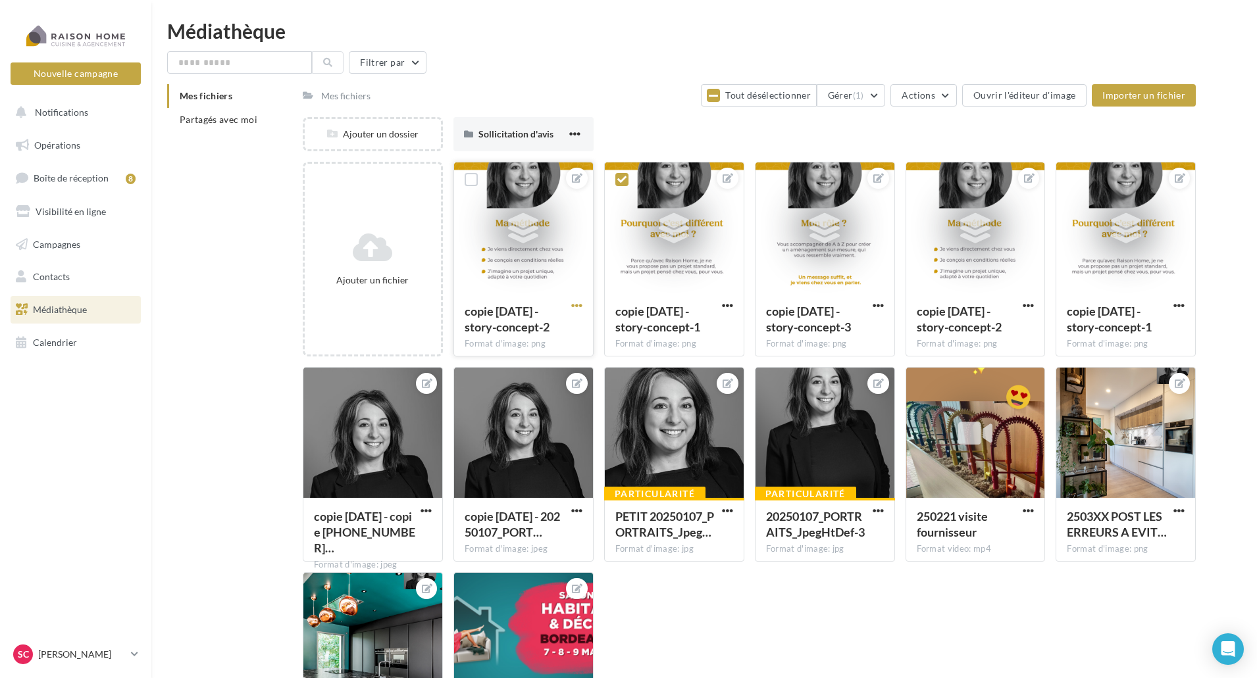
click at [578, 305] on span "button" at bounding box center [576, 305] width 11 height 11
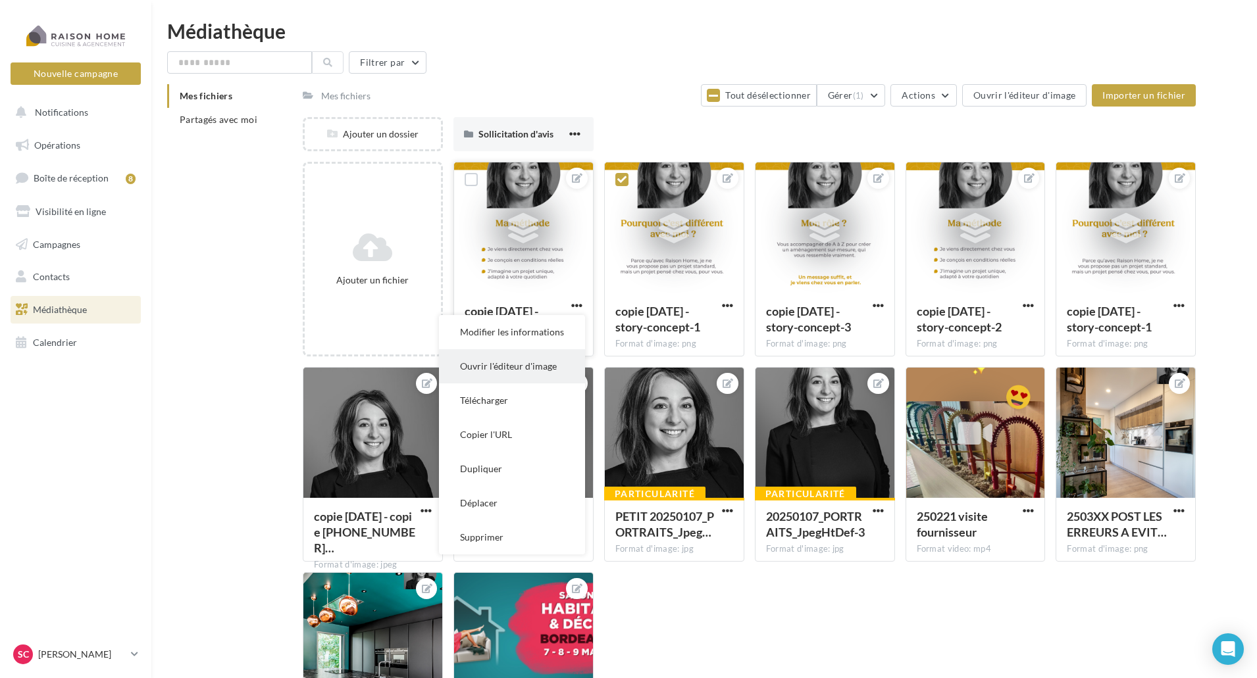
click at [516, 366] on button "Ouvrir l'éditeur d'image" at bounding box center [512, 366] width 146 height 34
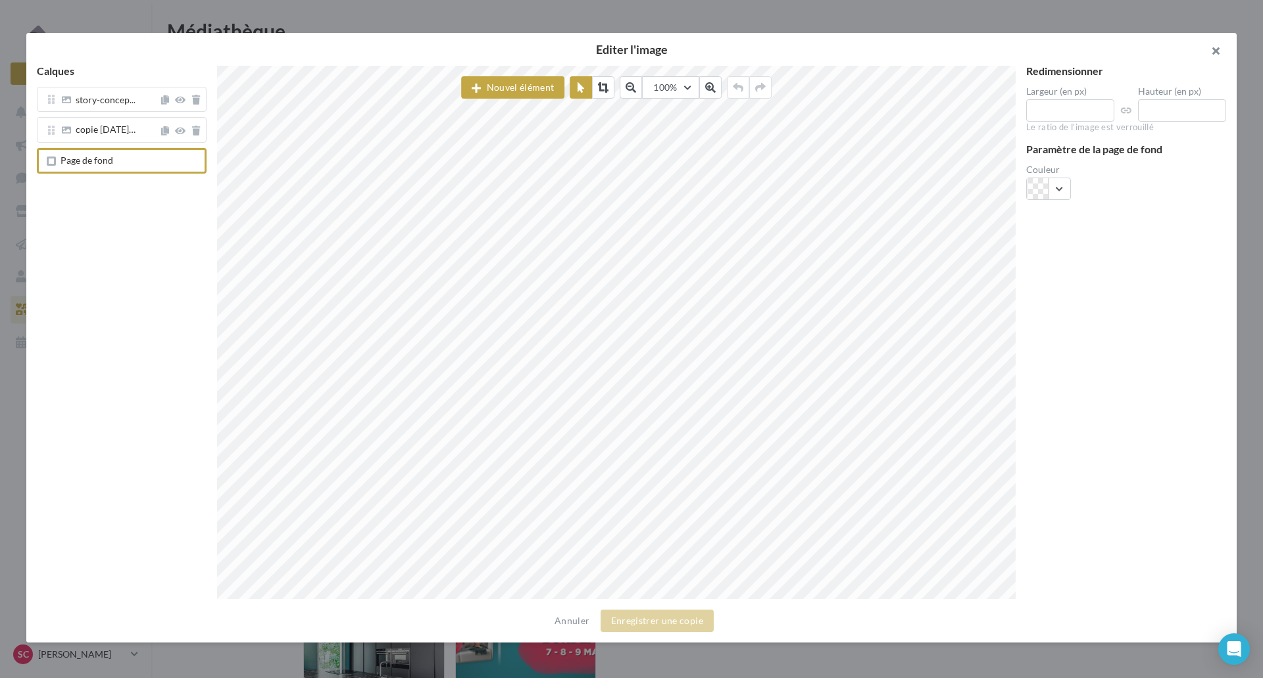
click at [1211, 51] on button "button" at bounding box center [1210, 52] width 53 height 39
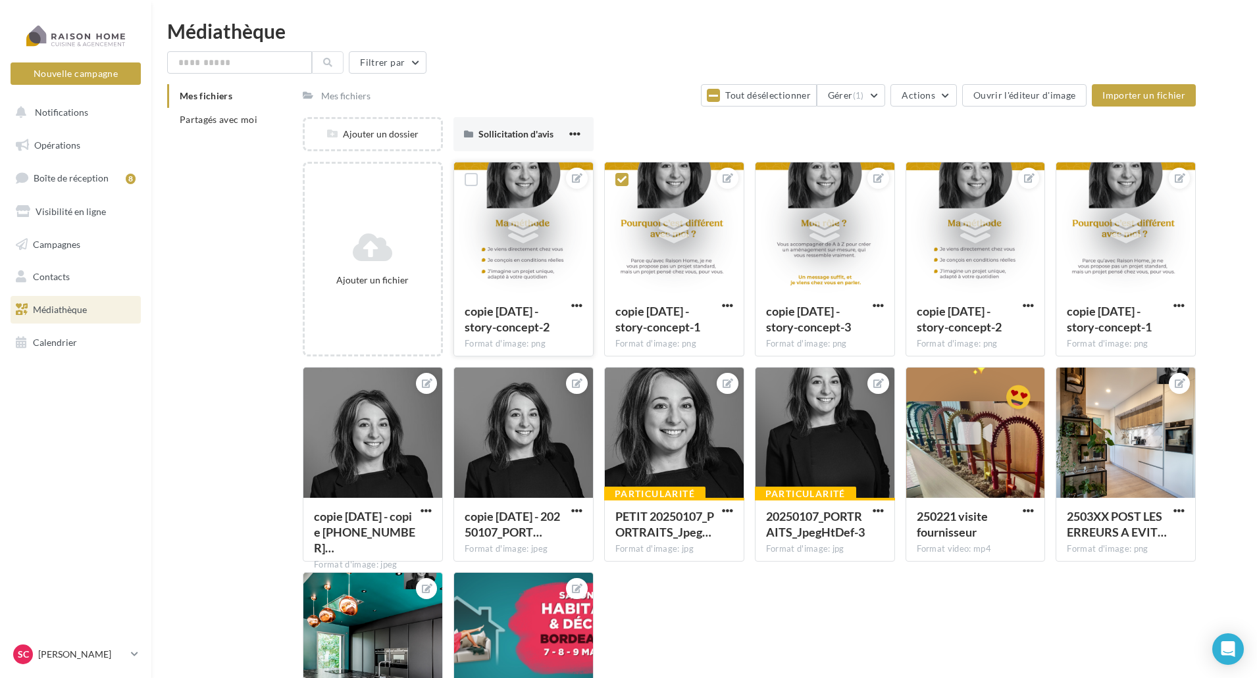
click at [489, 249] on div at bounding box center [523, 228] width 139 height 132
click at [899, 92] on button "Actions" at bounding box center [923, 95] width 66 height 22
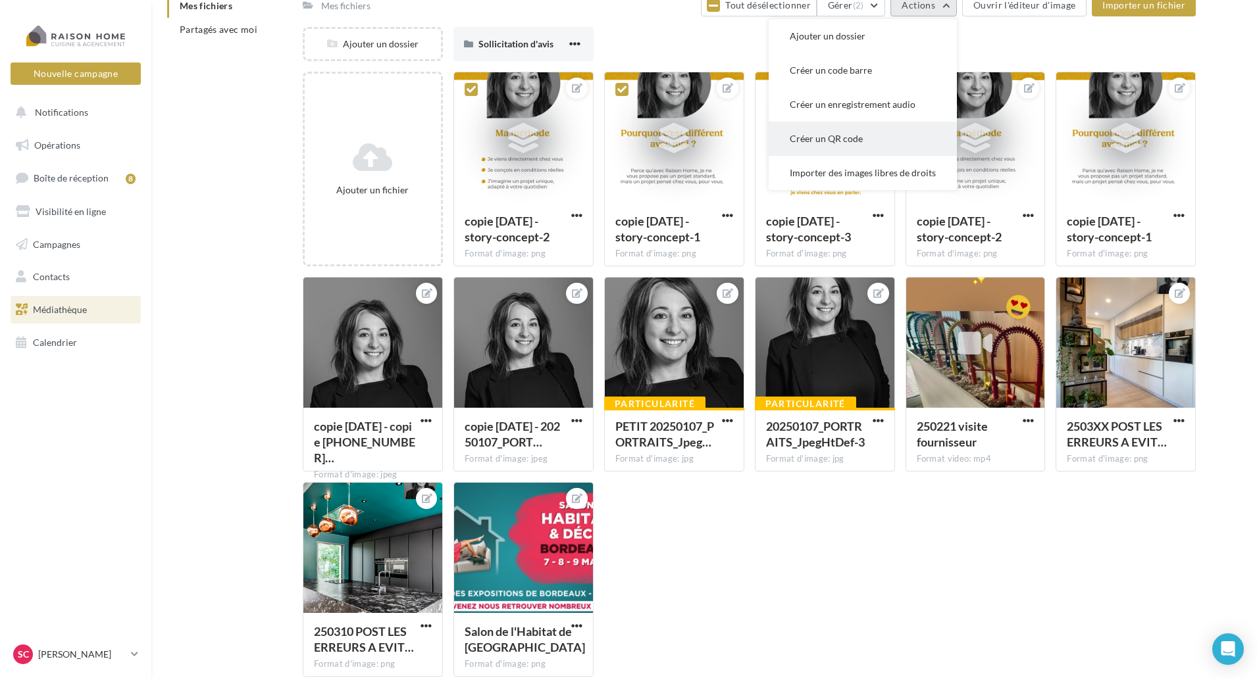
scroll to position [132, 0]
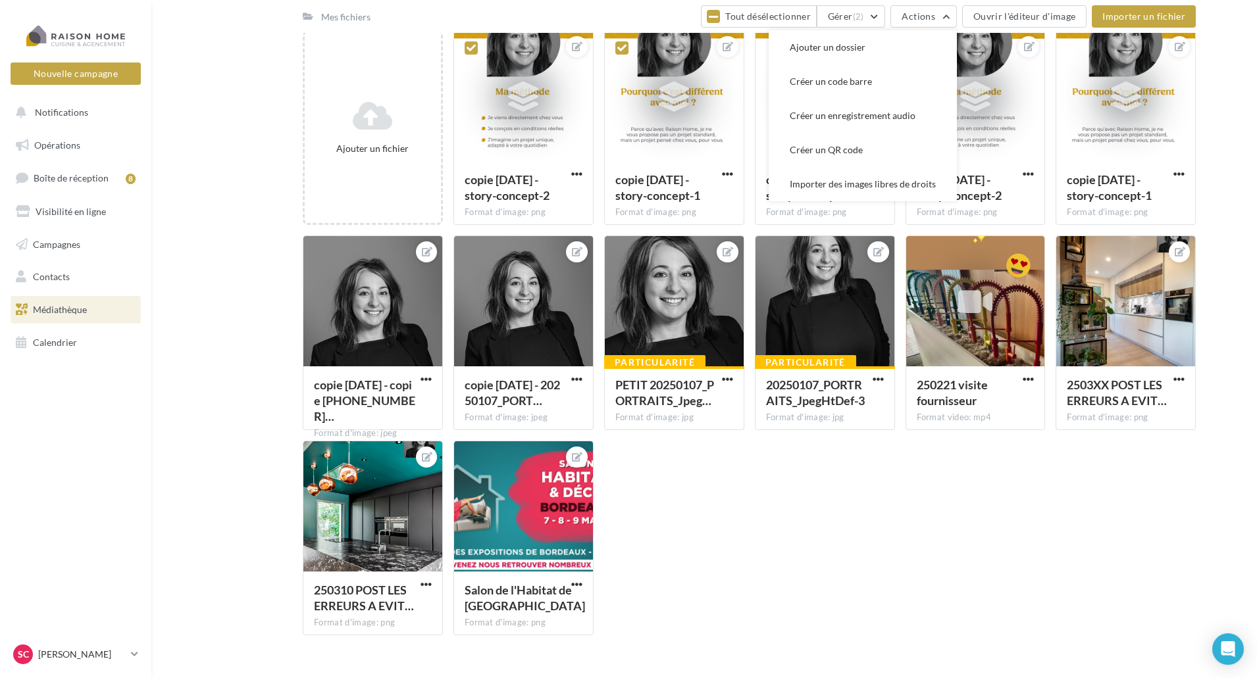
click at [807, 447] on div "Ajouter un fichier copie 04-09-2025 - story-concept-2 Format d'image: png 2 cop…" at bounding box center [754, 338] width 903 height 616
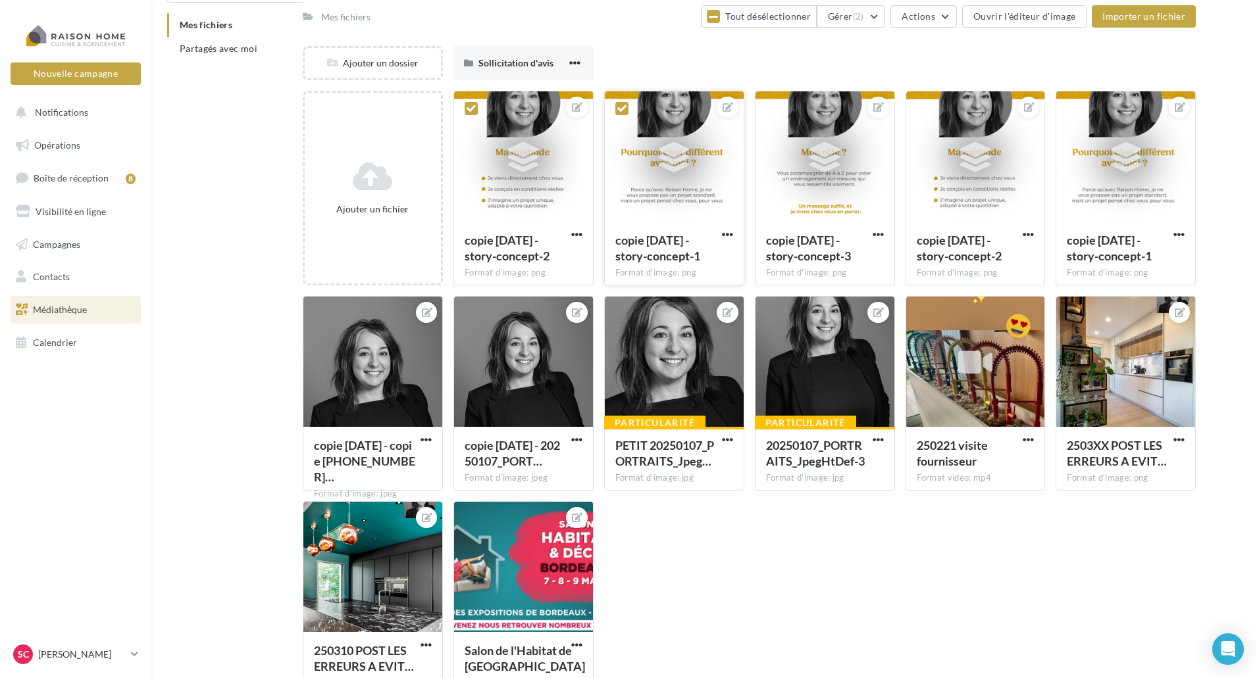
scroll to position [0, 0]
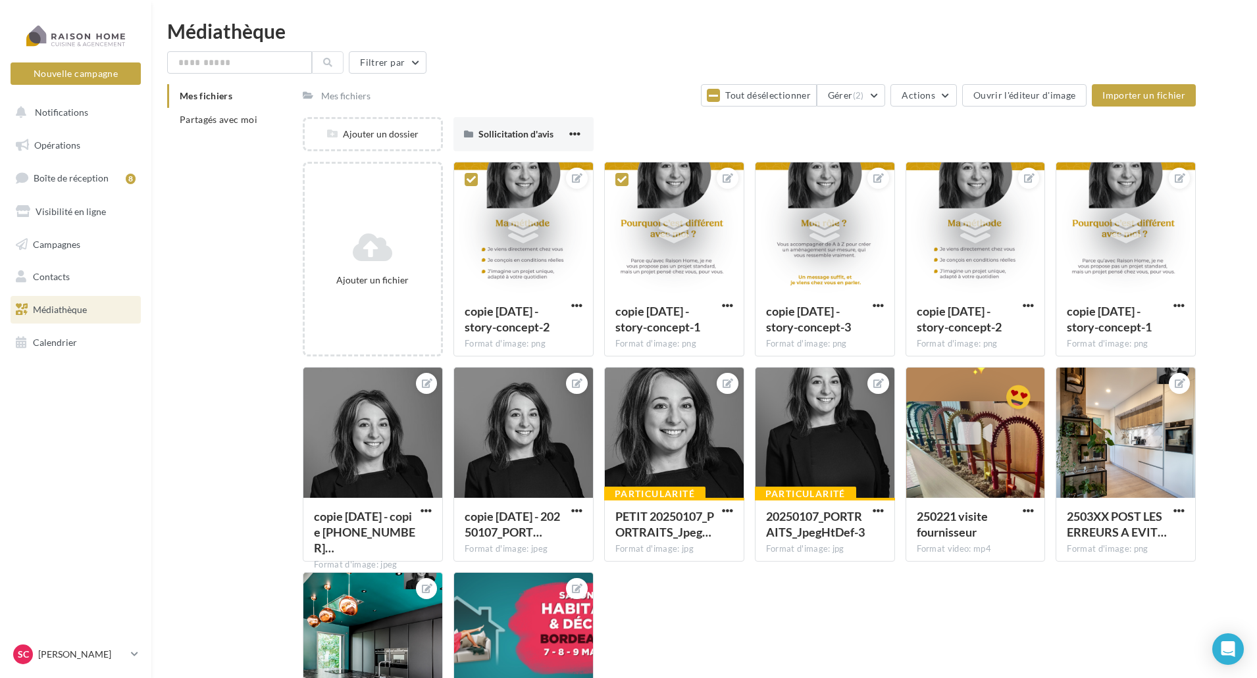
click at [548, 23] on div "Médiathèque" at bounding box center [704, 31] width 1074 height 20
click at [53, 248] on link "Campagnes" at bounding box center [76, 245] width 136 height 28
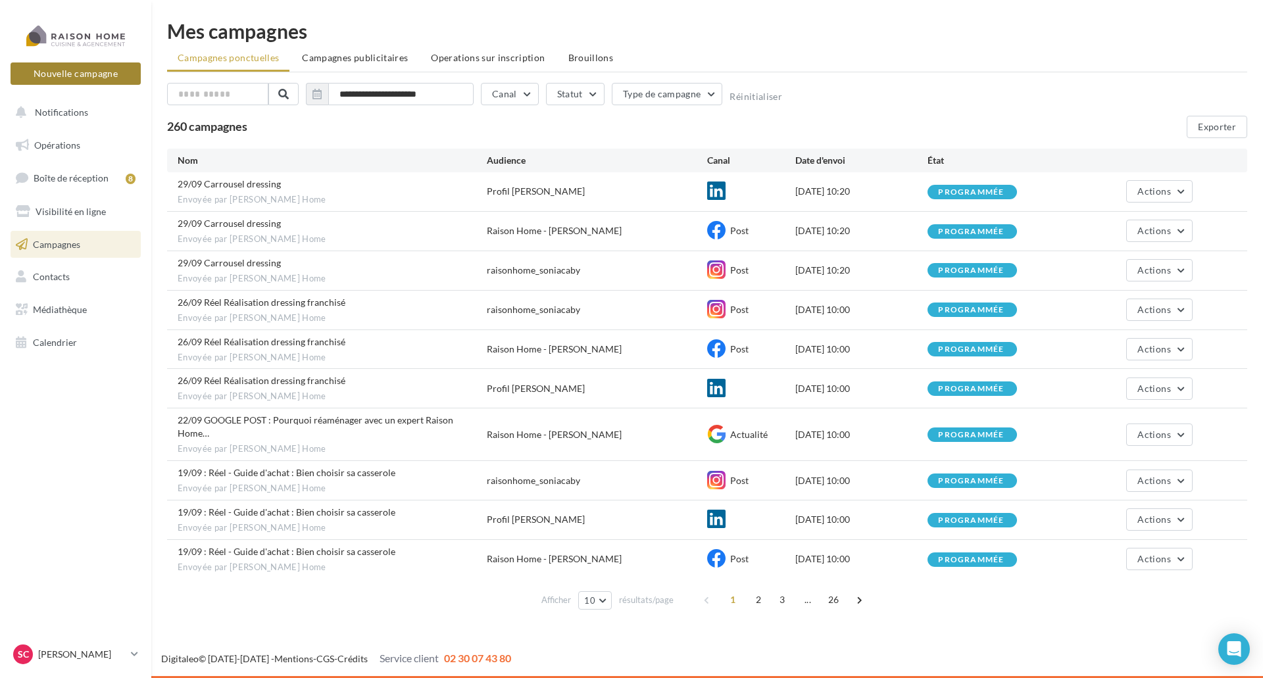
click at [61, 80] on button "Nouvelle campagne" at bounding box center [76, 73] width 130 height 22
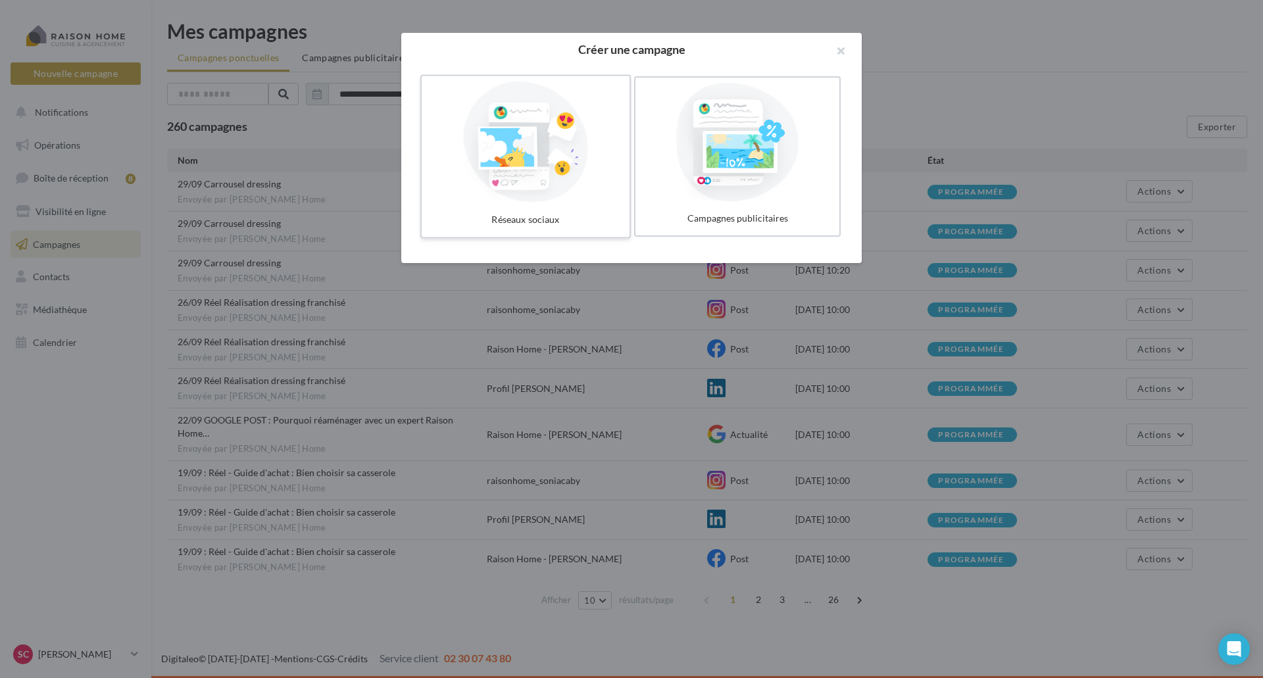
click at [543, 136] on div at bounding box center [525, 142] width 197 height 121
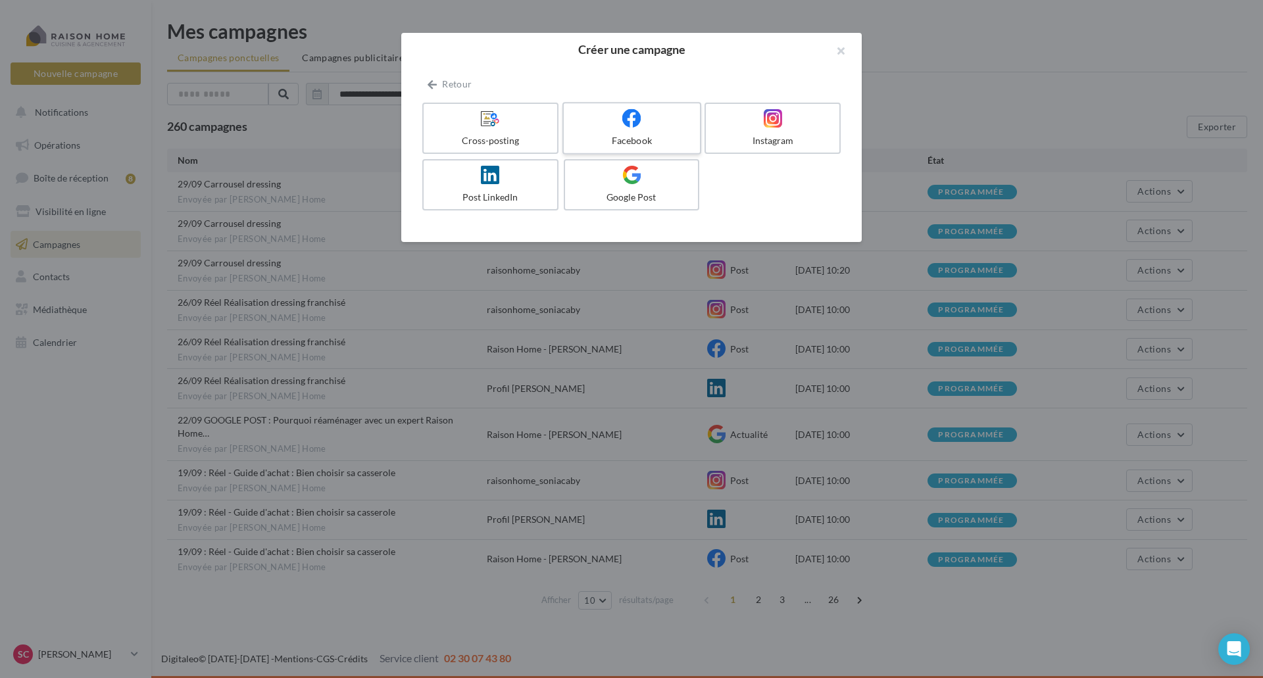
click at [622, 132] on label "Facebook" at bounding box center [631, 128] width 139 height 53
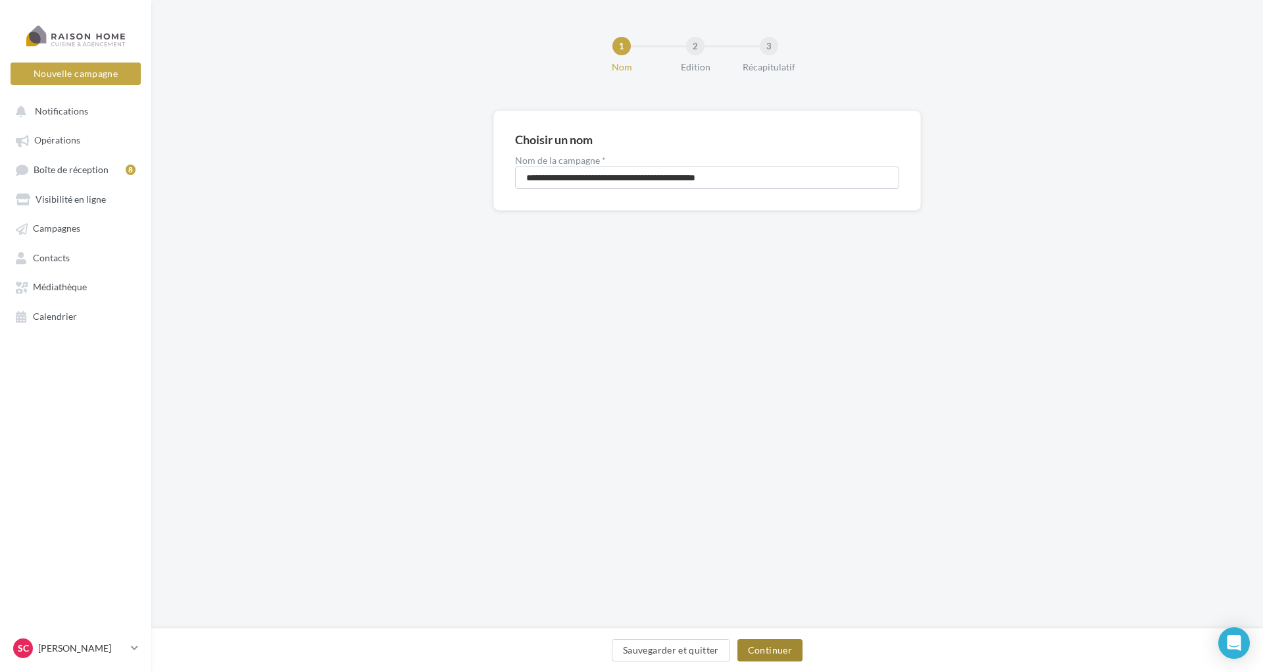
click at [759, 641] on button "Continuer" at bounding box center [769, 650] width 65 height 22
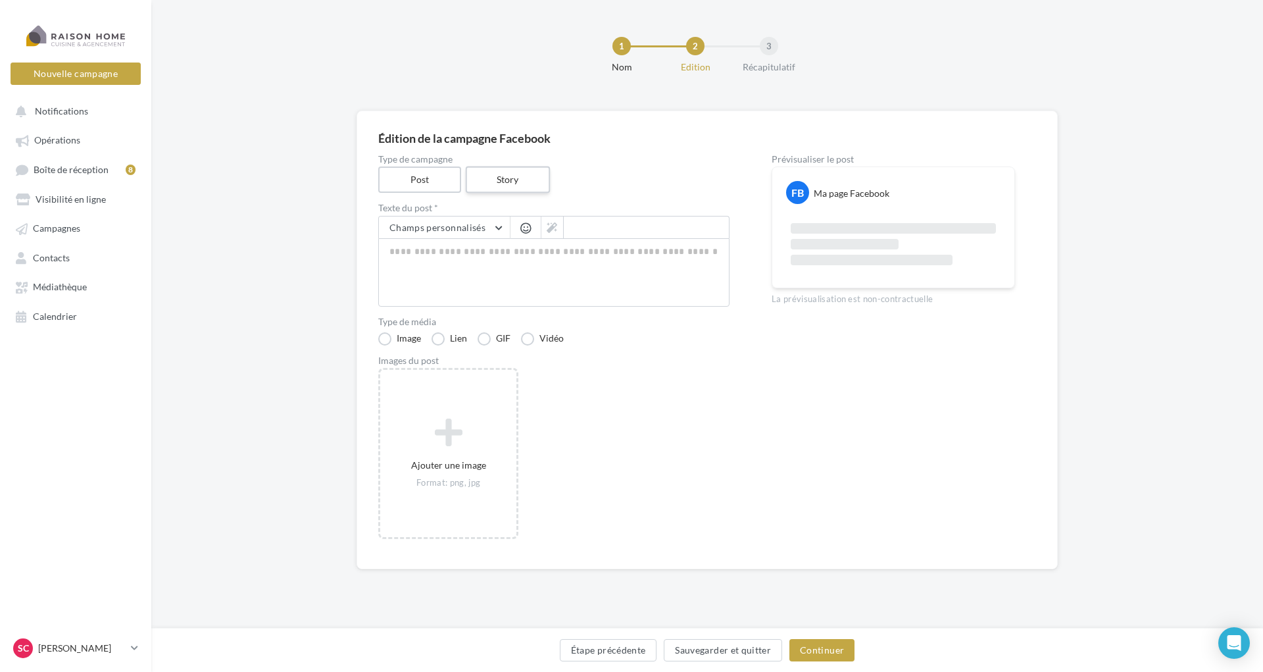
click at [512, 176] on label "Story" at bounding box center [507, 179] width 84 height 27
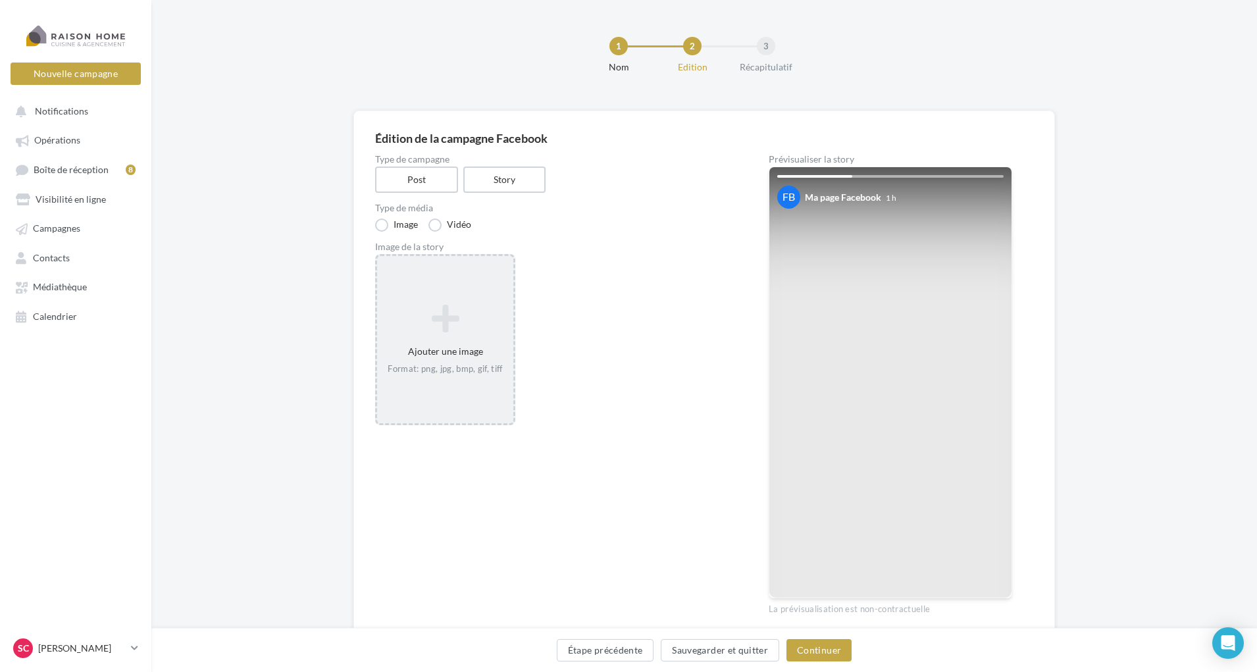
click at [453, 314] on icon at bounding box center [445, 319] width 126 height 32
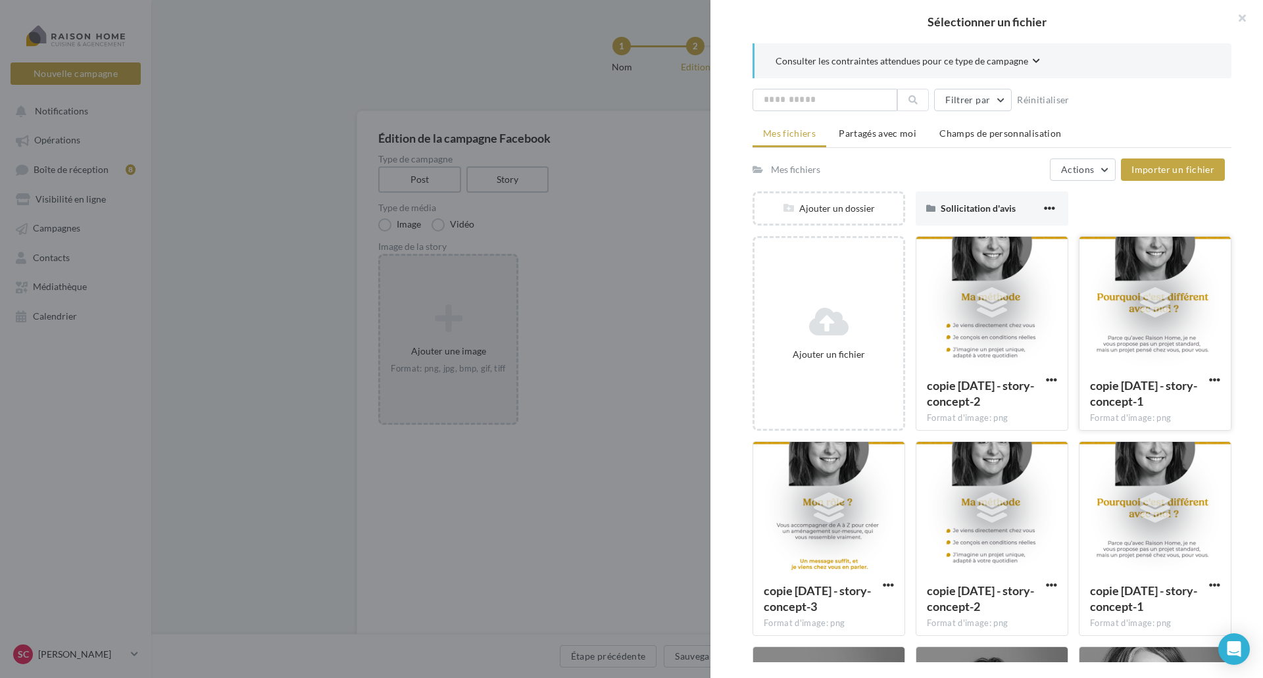
click at [1143, 334] on div at bounding box center [1155, 303] width 151 height 132
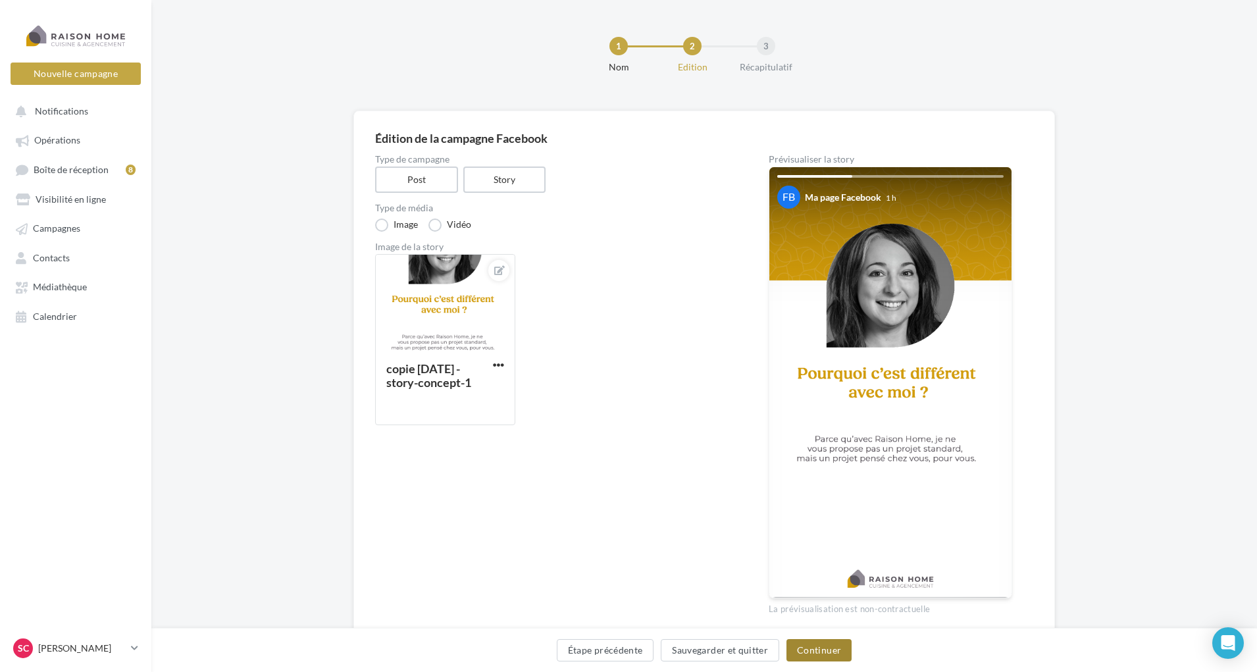
click at [818, 649] on button "Continuer" at bounding box center [818, 650] width 65 height 22
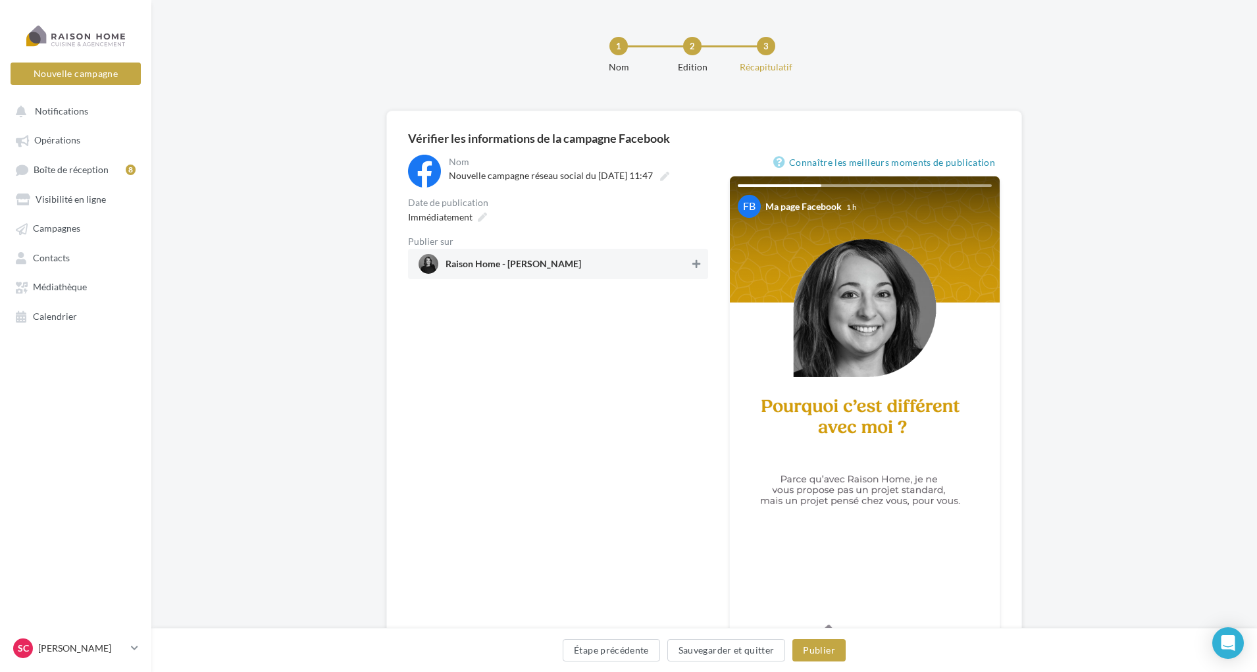
click at [693, 262] on icon at bounding box center [696, 263] width 8 height 9
click at [480, 214] on icon at bounding box center [482, 216] width 9 height 9
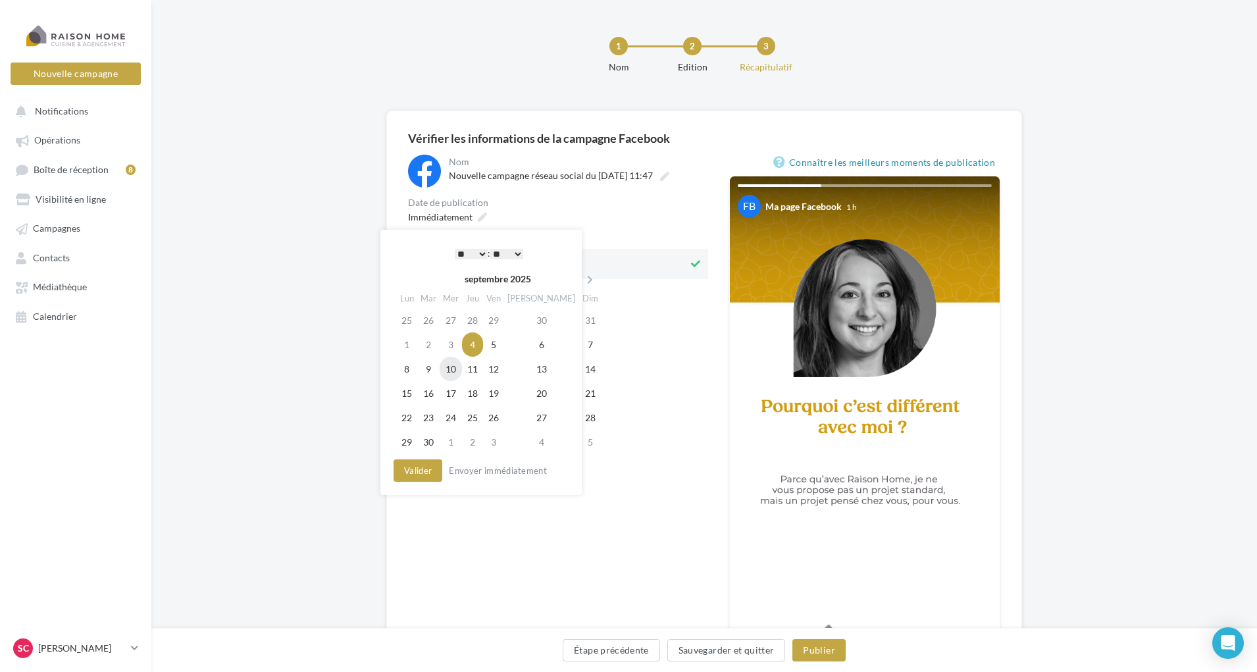
click at [451, 364] on td "10" at bounding box center [450, 369] width 22 height 24
click at [480, 253] on select "* * * * * * * * * * ** ** ** ** ** ** ** ** ** ** ** ** ** **" at bounding box center [471, 254] width 33 height 11
click at [520, 249] on select "** ** ** ** ** **" at bounding box center [506, 254] width 33 height 11
click at [480, 251] on select "* * * * * * * * * * ** ** ** ** ** ** ** ** ** ** ** ** ** **" at bounding box center [471, 254] width 33 height 11
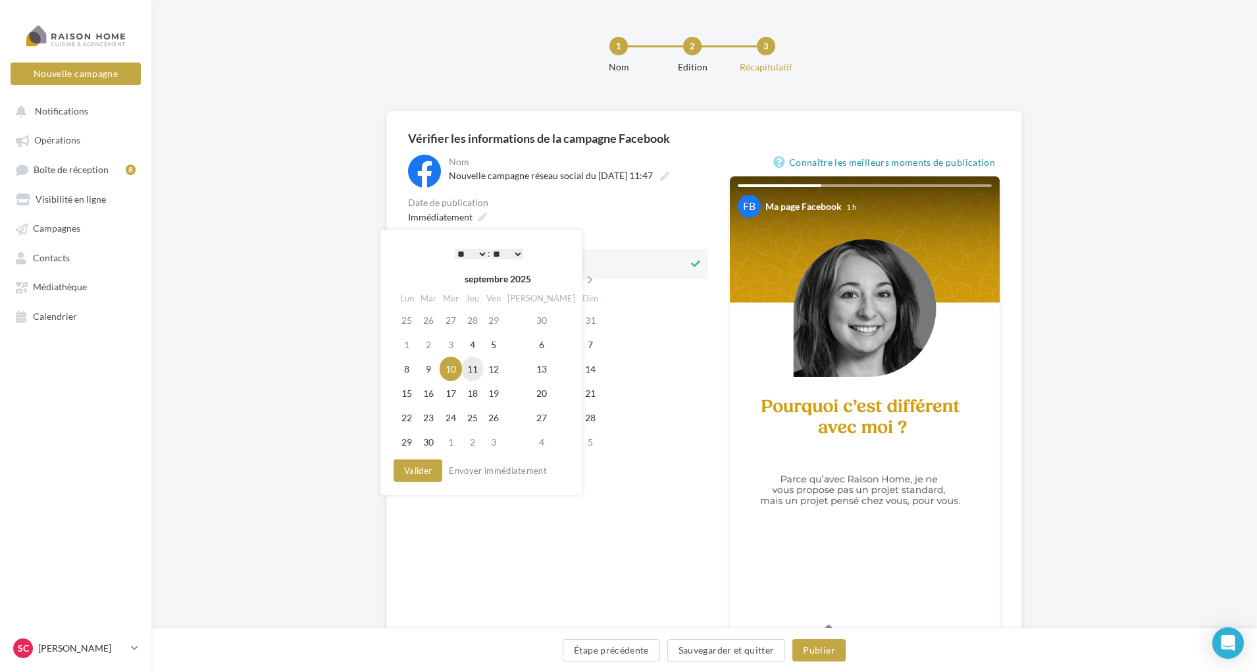
click at [480, 369] on td "11" at bounding box center [472, 369] width 21 height 24
click at [519, 252] on select "** ** ** ** ** **" at bounding box center [506, 254] width 33 height 11
click at [423, 468] on button "Valider" at bounding box center [417, 470] width 49 height 22
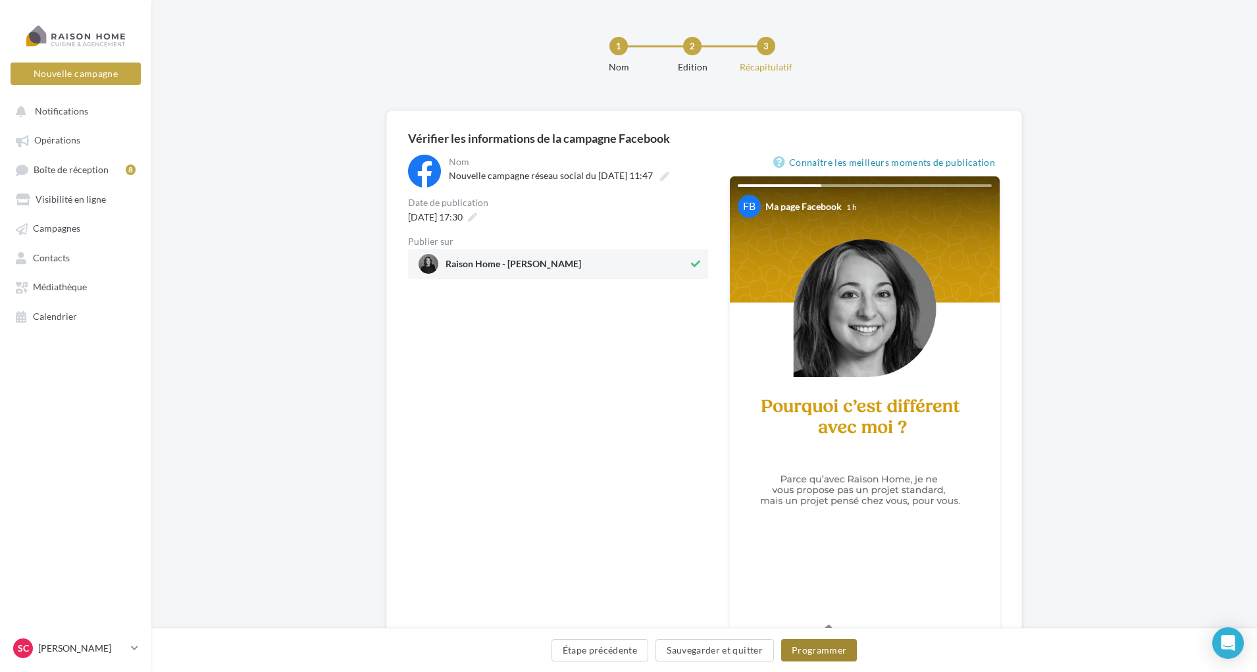
click at [810, 647] on button "Programmer" at bounding box center [819, 650] width 76 height 22
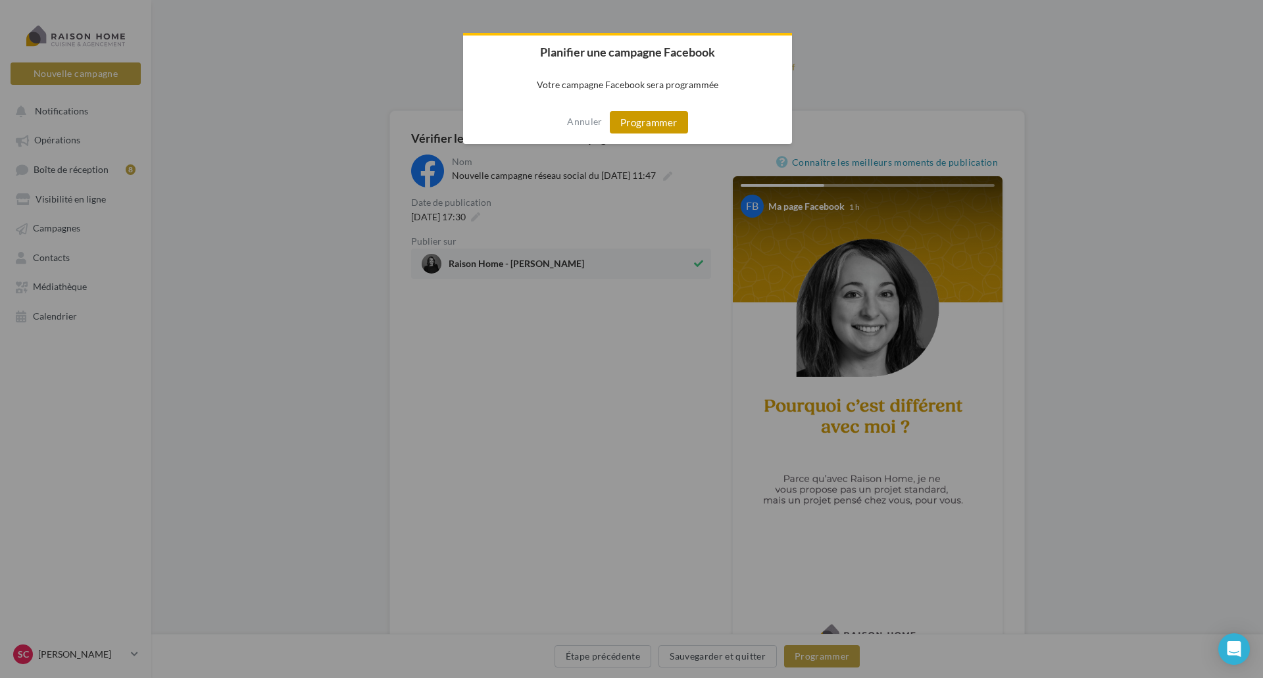
click at [643, 125] on button "Programmer" at bounding box center [649, 122] width 78 height 22
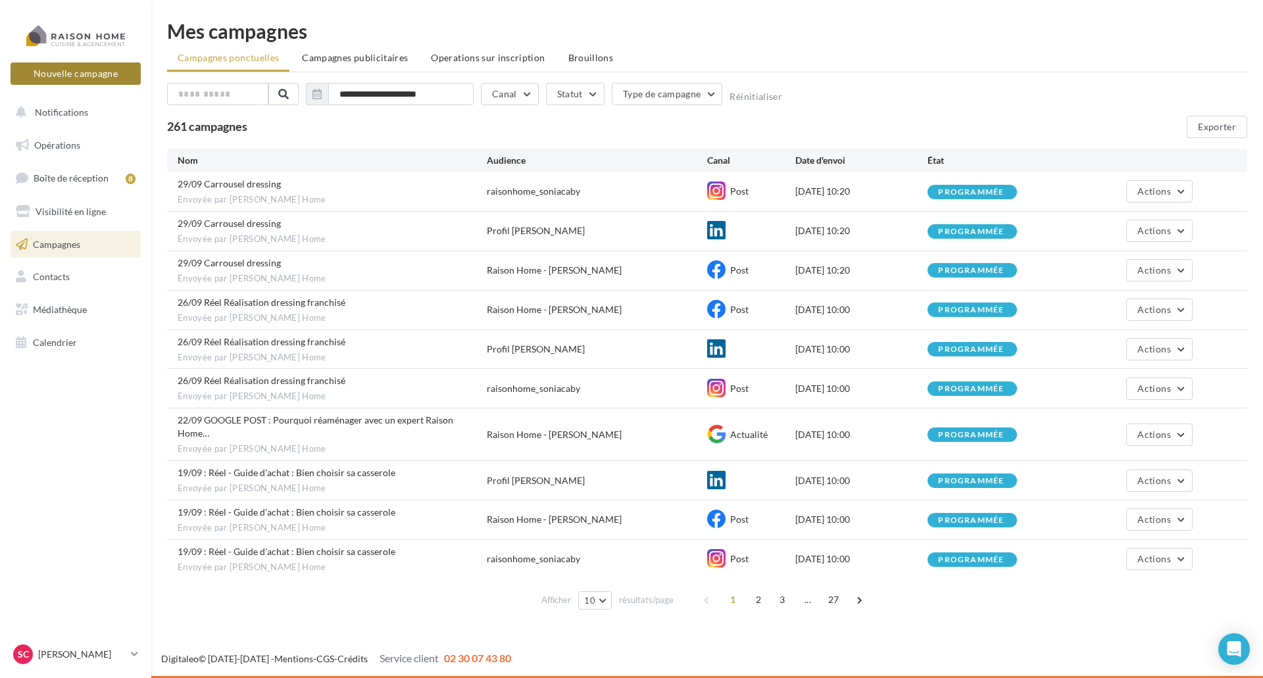
click at [110, 84] on button "Nouvelle campagne" at bounding box center [76, 73] width 130 height 22
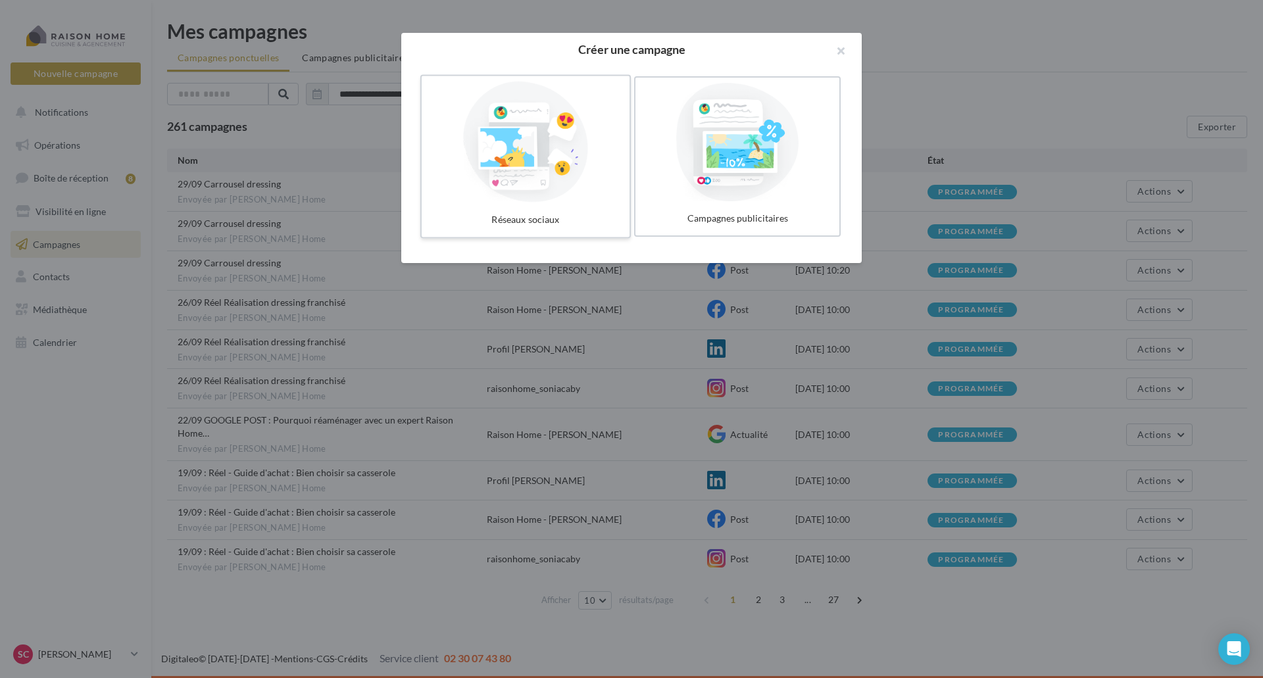
click at [561, 197] on div at bounding box center [525, 142] width 197 height 121
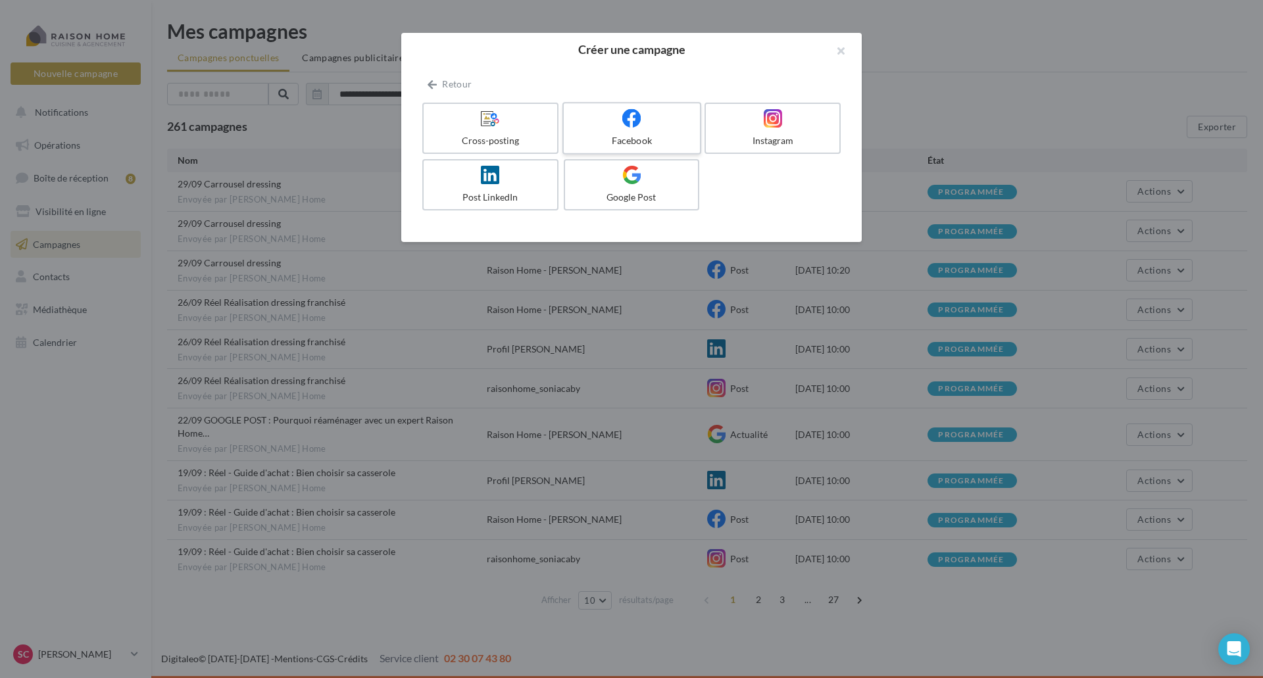
click at [617, 135] on div "Facebook" at bounding box center [631, 140] width 125 height 13
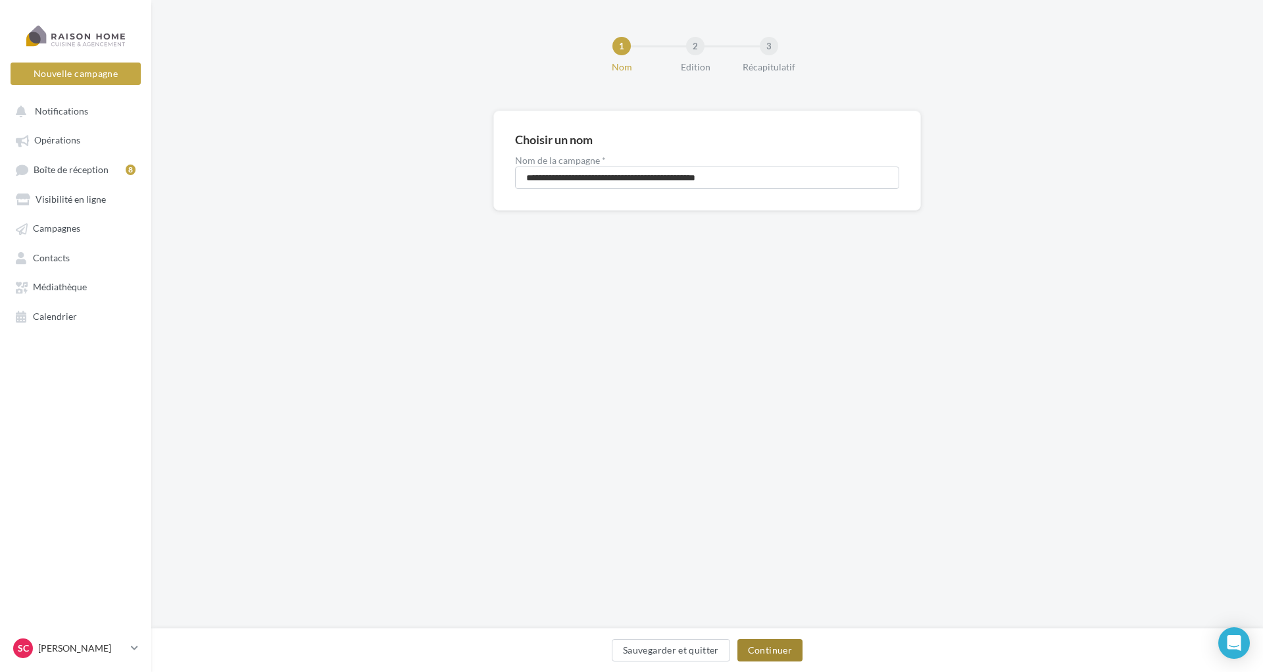
click at [762, 649] on button "Continuer" at bounding box center [769, 650] width 65 height 22
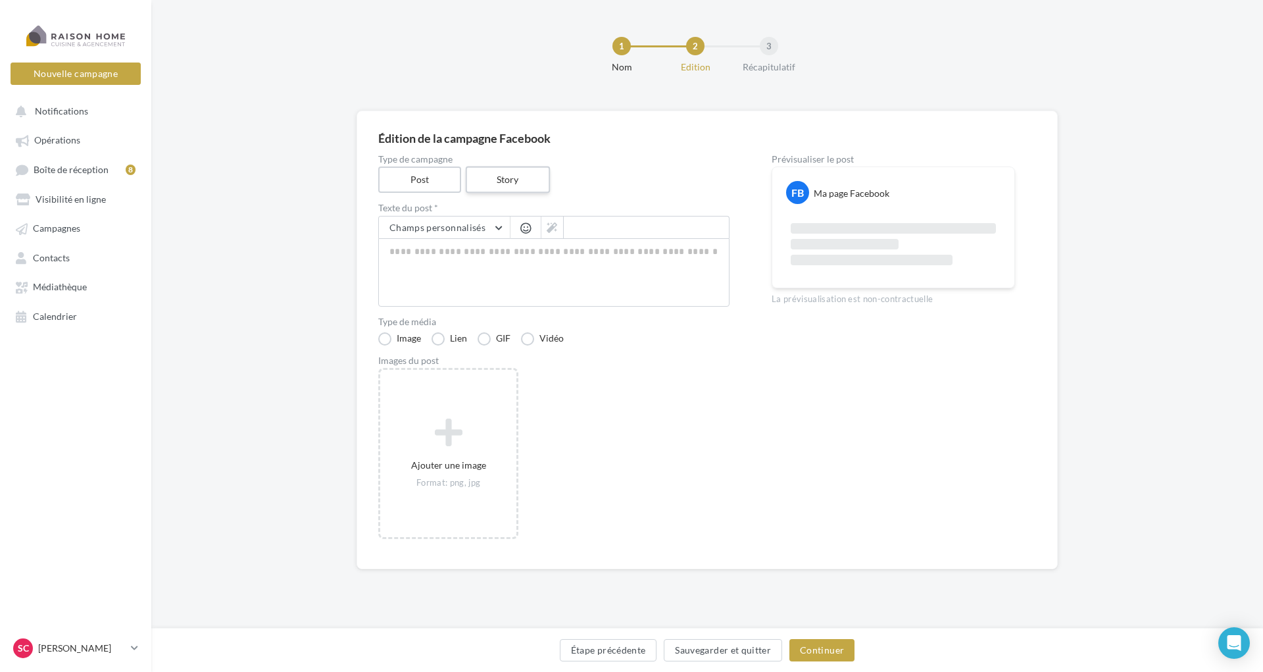
click at [498, 172] on label "Story" at bounding box center [507, 179] width 84 height 27
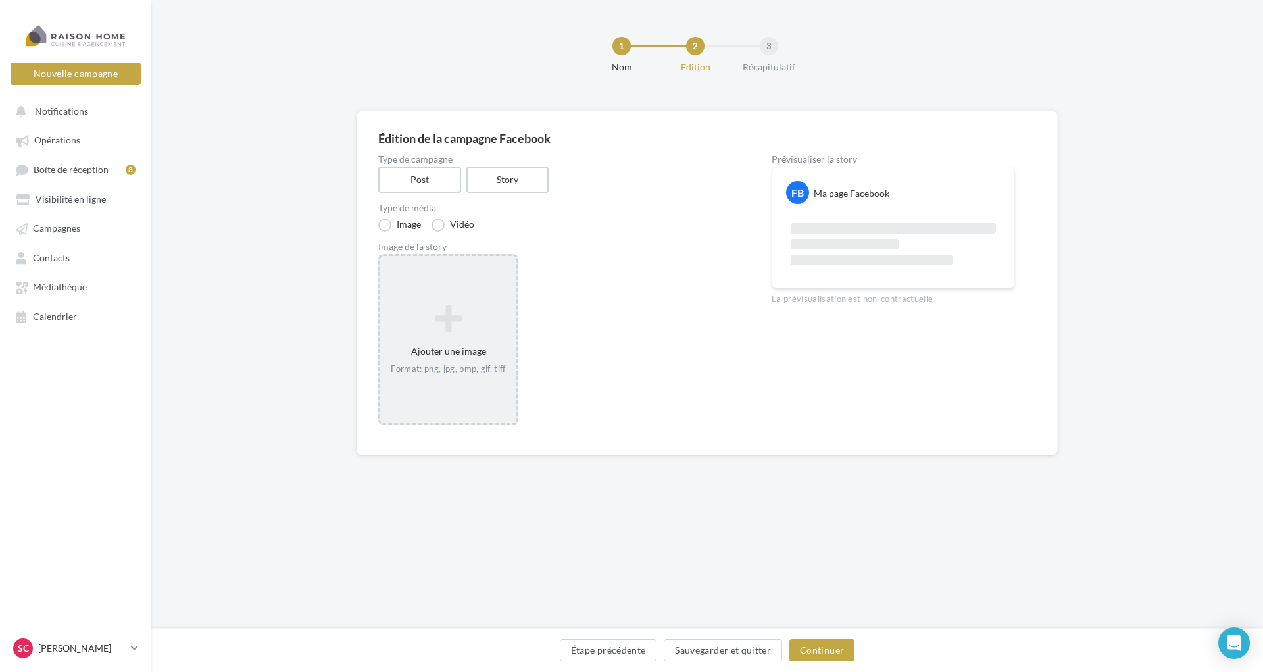
click at [459, 303] on icon at bounding box center [449, 319] width 126 height 32
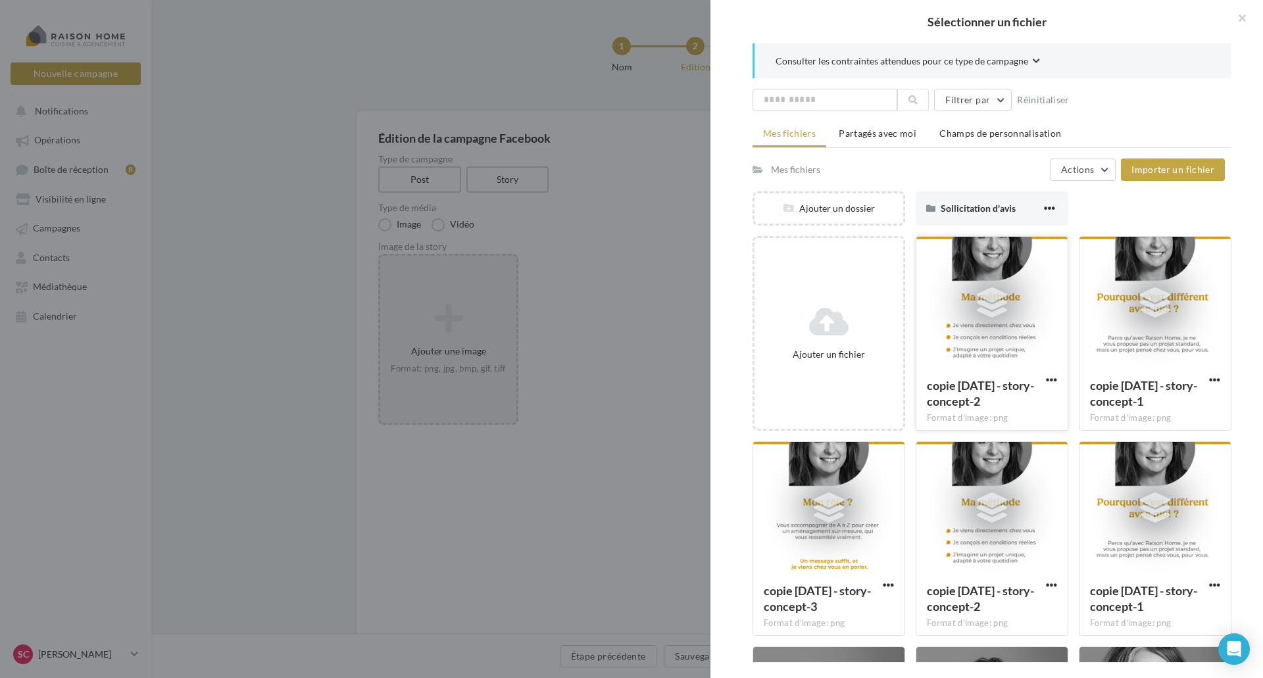
click at [966, 340] on div at bounding box center [991, 303] width 151 height 132
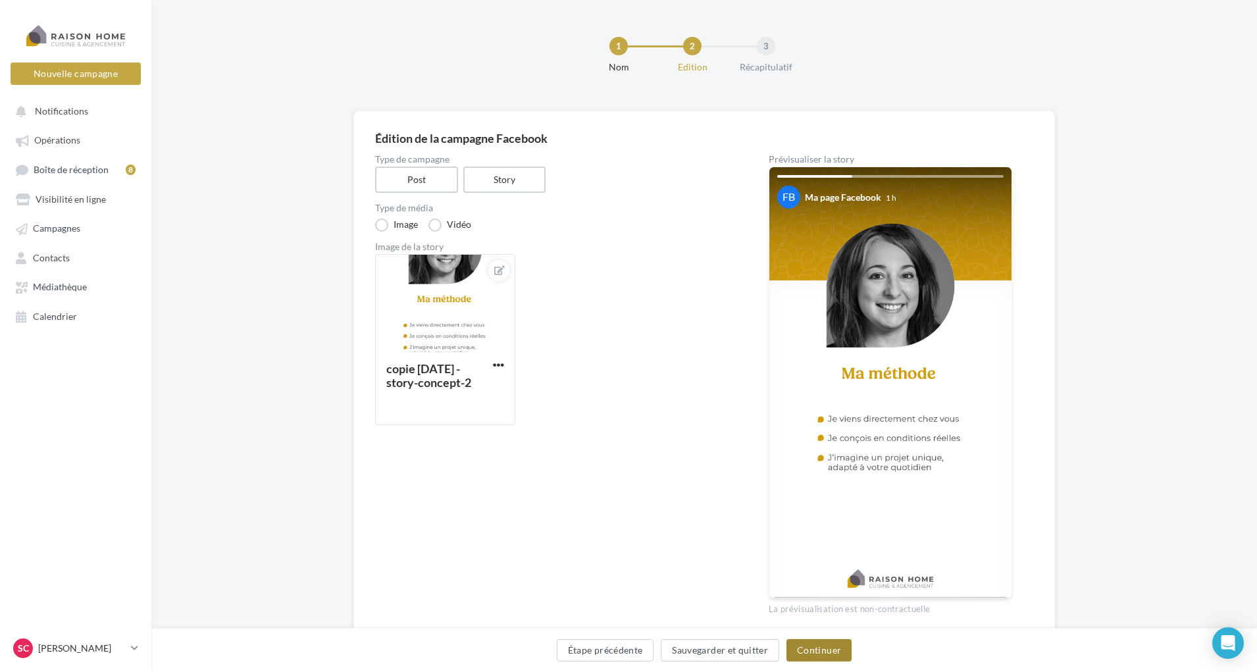
click at [823, 650] on button "Continuer" at bounding box center [818, 650] width 65 height 22
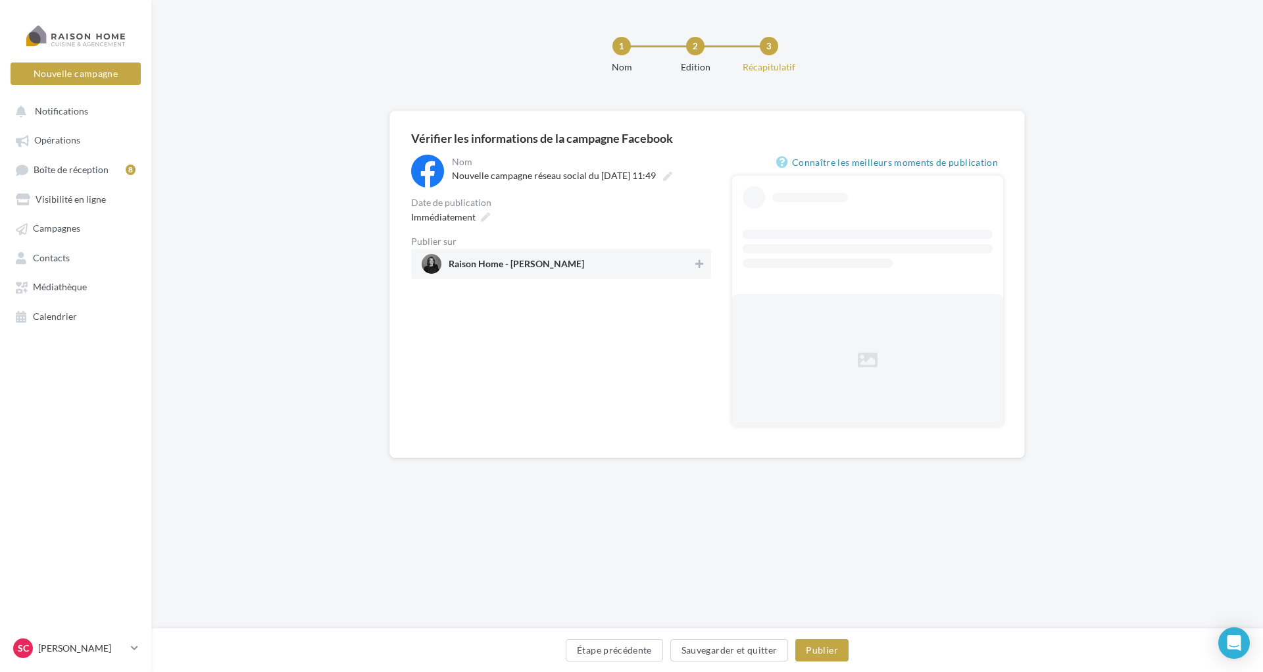
click at [690, 262] on span "Raison Home - [PERSON_NAME]" at bounding box center [557, 264] width 271 height 20
click at [482, 215] on icon at bounding box center [485, 216] width 9 height 9
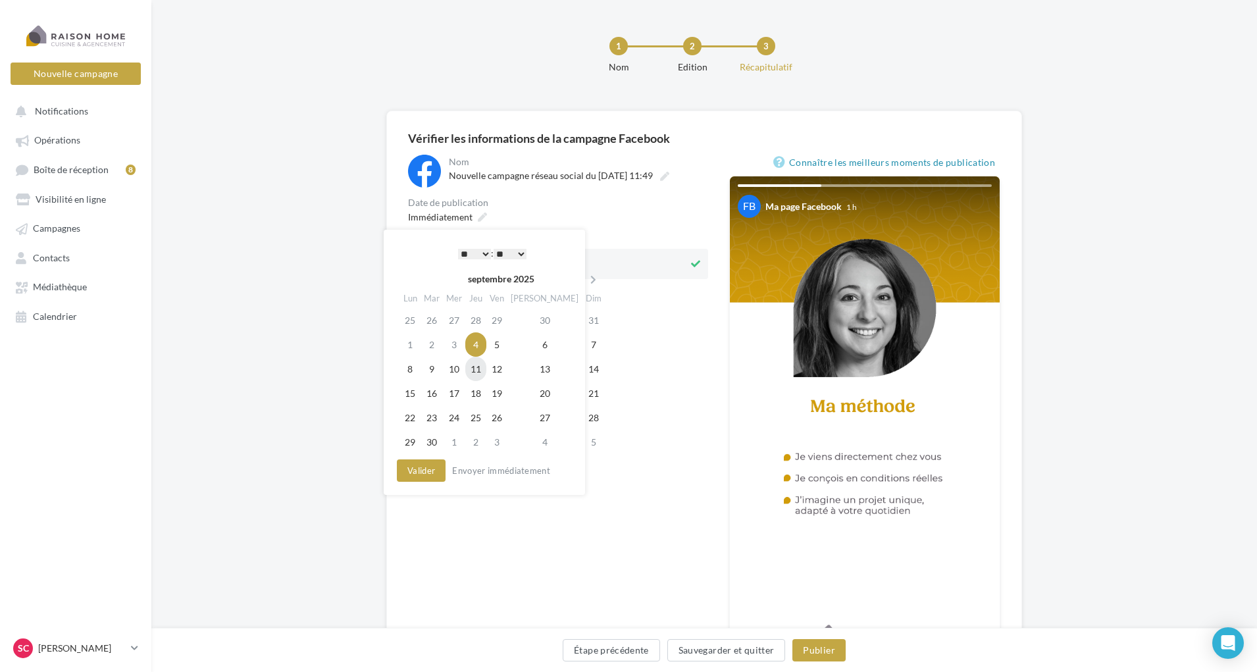
click at [486, 369] on td "11" at bounding box center [475, 369] width 21 height 24
click at [476, 254] on select "* * * * * * * * * * ** ** ** ** ** ** ** ** ** ** ** ** ** **" at bounding box center [471, 254] width 33 height 11
click at [524, 254] on div "* * * * * * * * * * ** ** ** ** ** ** ** ** ** ** ** ** ** ** : ** ** ** ** ** …" at bounding box center [488, 253] width 133 height 20
click at [520, 253] on select "** ** ** ** ** **" at bounding box center [506, 254] width 33 height 11
click at [422, 473] on button "Valider" at bounding box center [417, 470] width 49 height 22
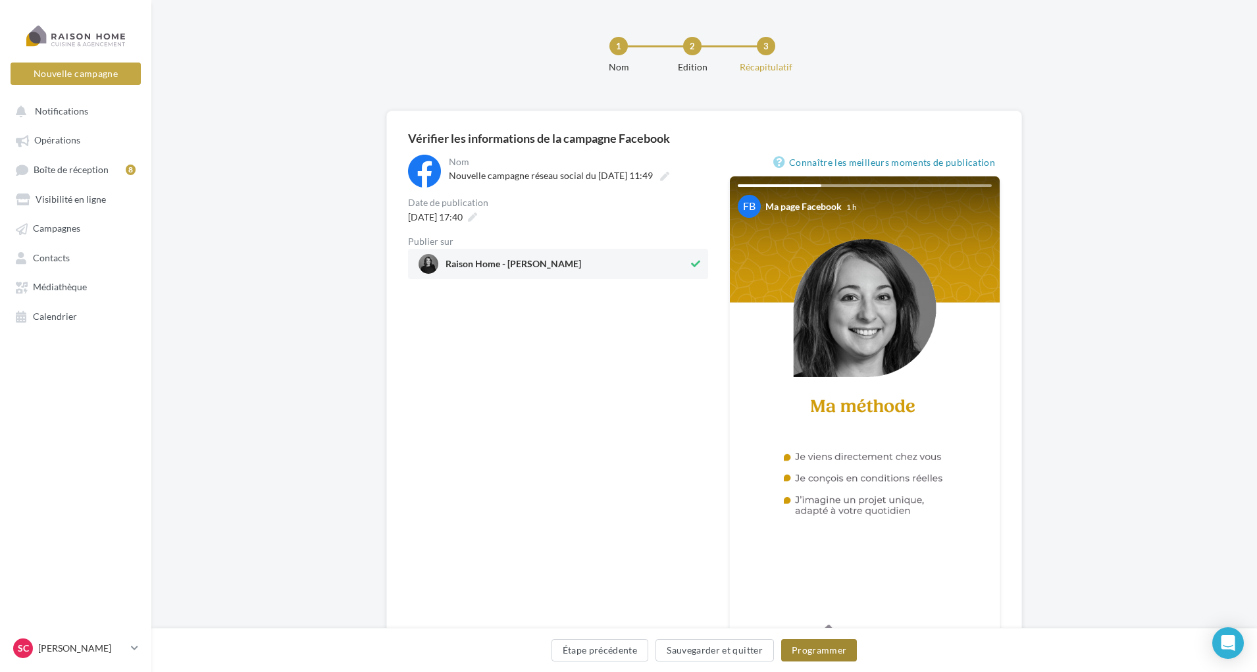
click at [812, 643] on button "Programmer" at bounding box center [819, 650] width 76 height 22
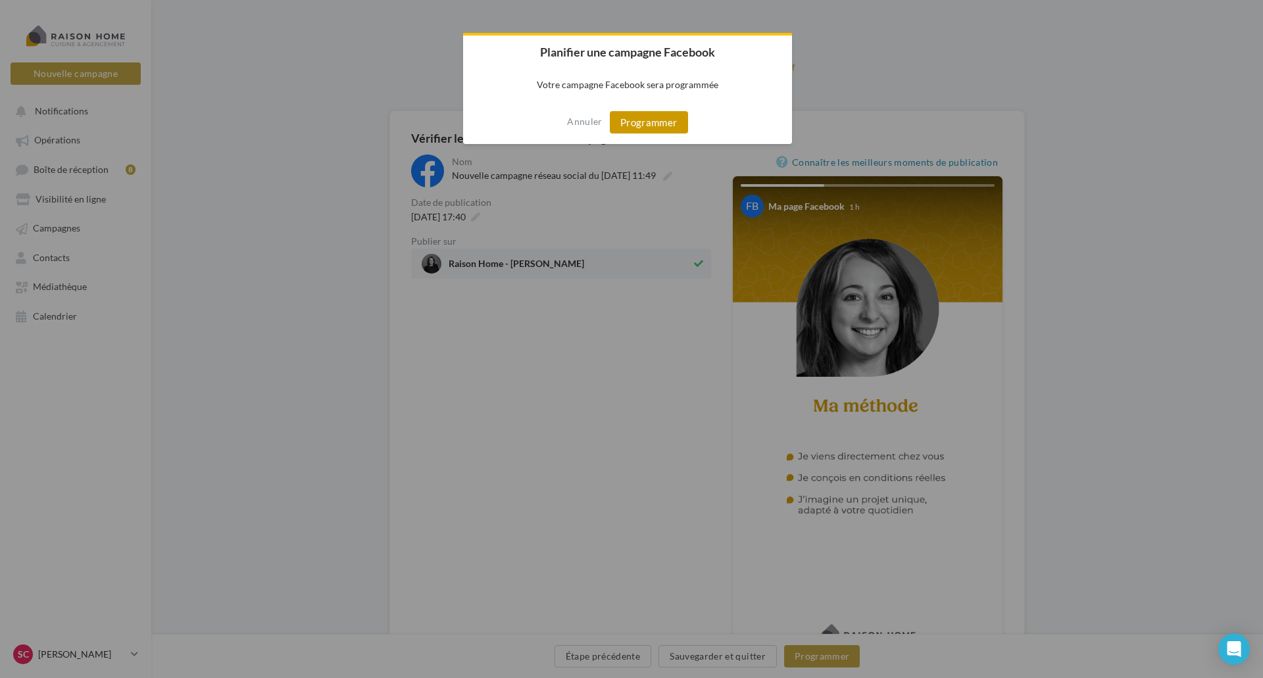
click at [635, 126] on button "Programmer" at bounding box center [649, 122] width 78 height 22
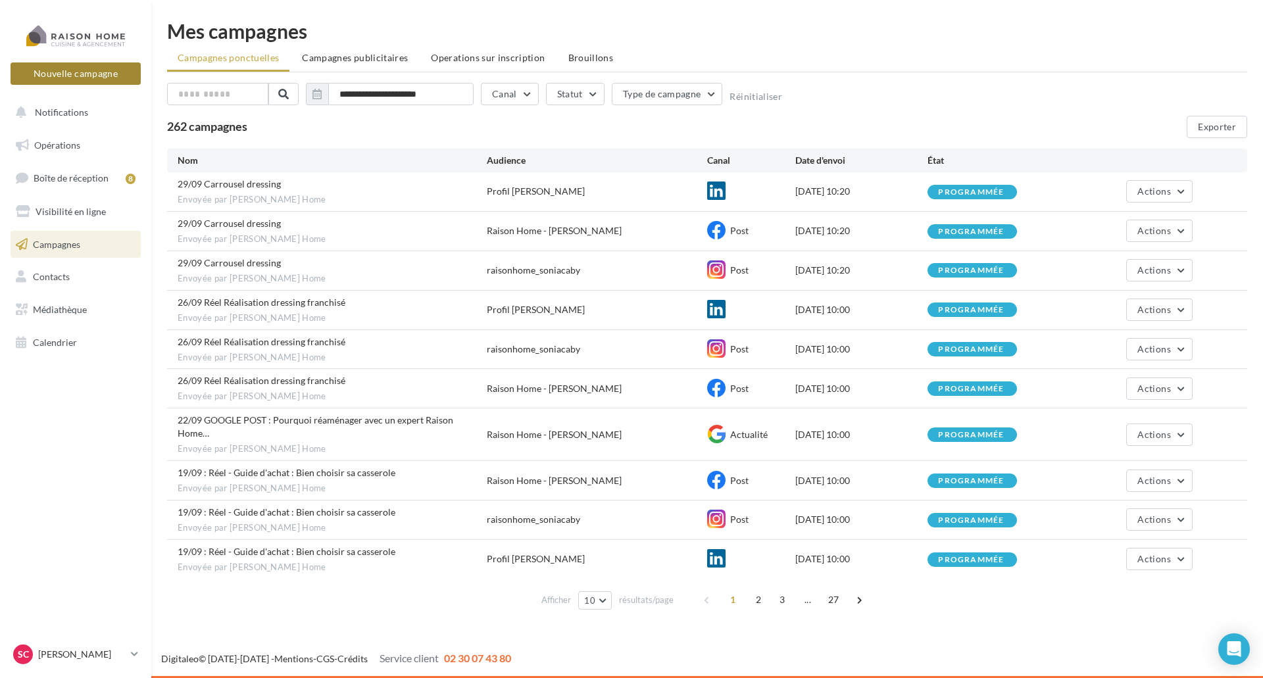
click at [78, 74] on button "Nouvelle campagne" at bounding box center [76, 73] width 130 height 22
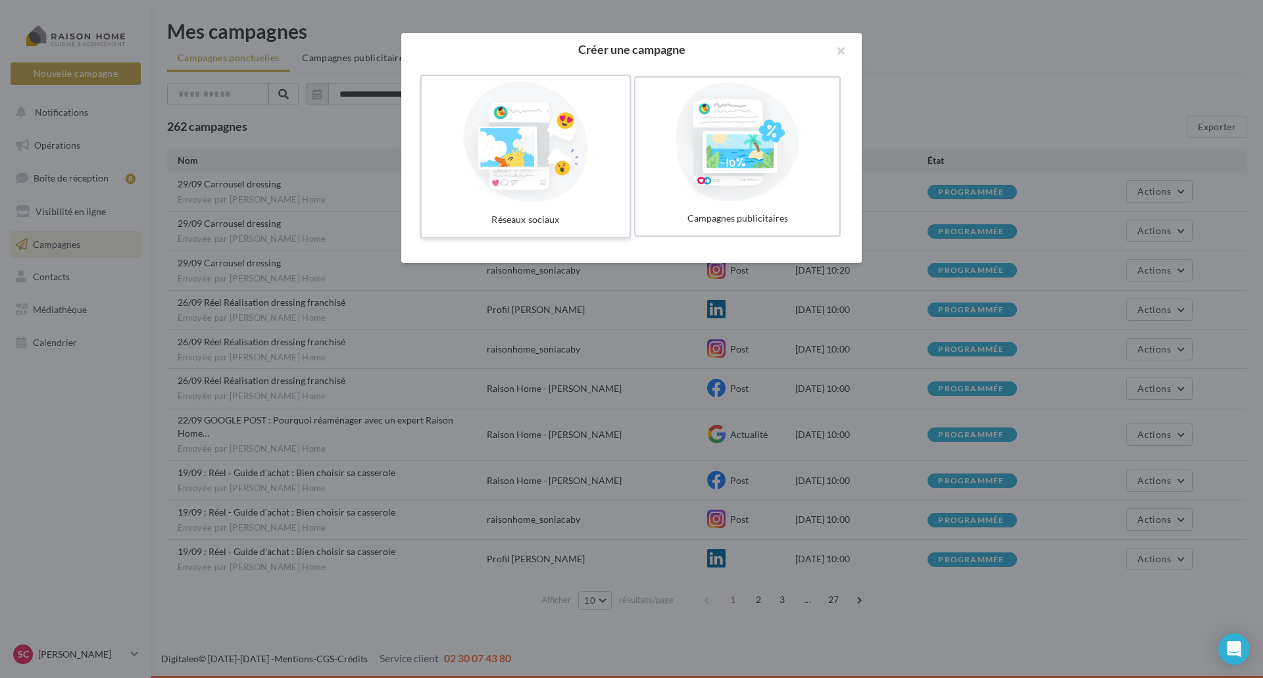
click at [577, 209] on div "Réseaux sociaux" at bounding box center [525, 220] width 197 height 24
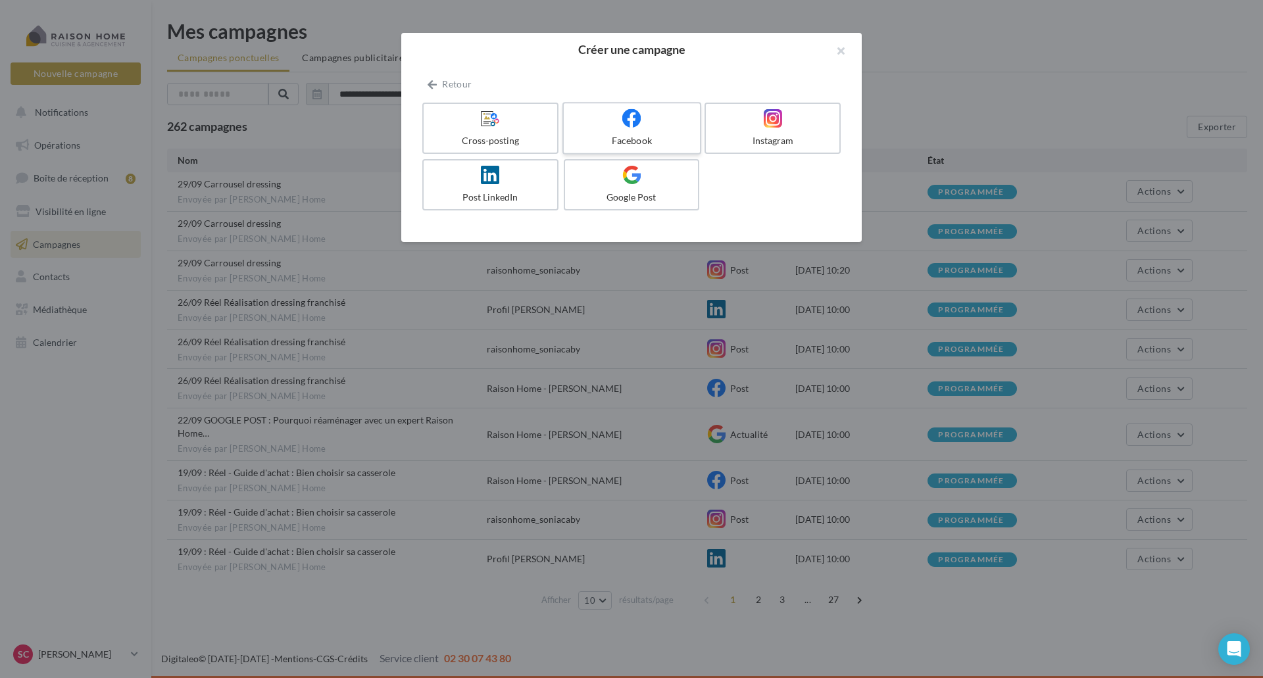
click at [633, 136] on div "Facebook" at bounding box center [631, 140] width 125 height 13
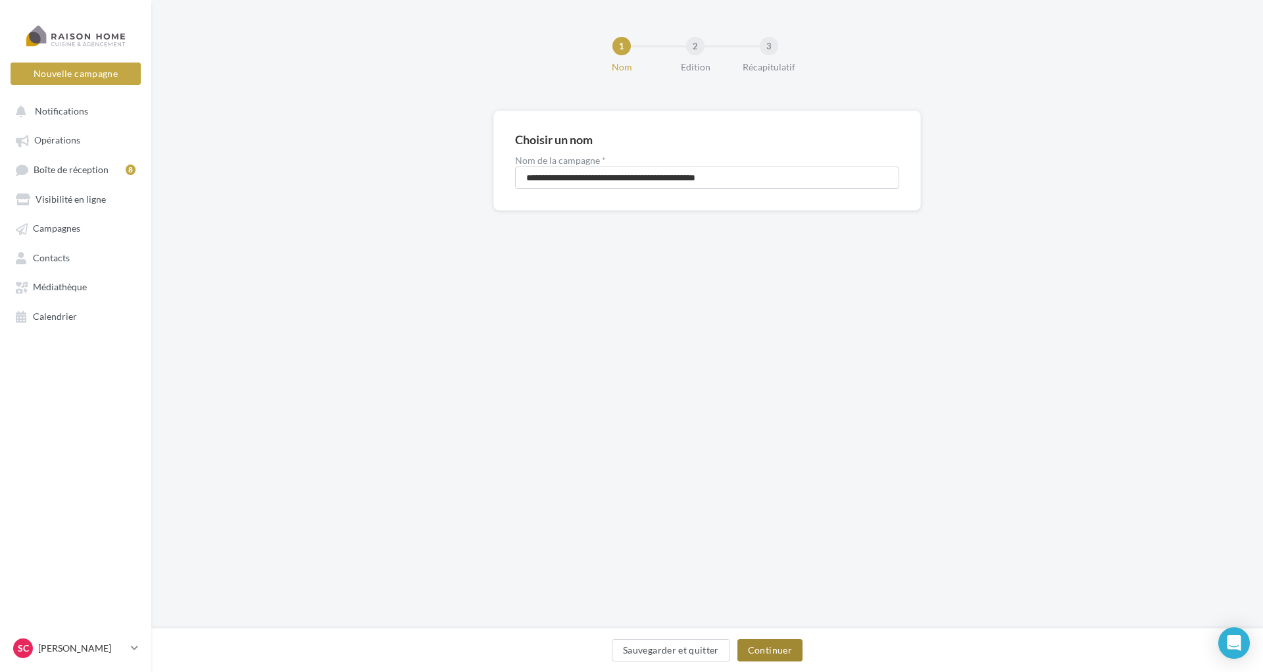
click at [783, 654] on button "Continuer" at bounding box center [769, 650] width 65 height 22
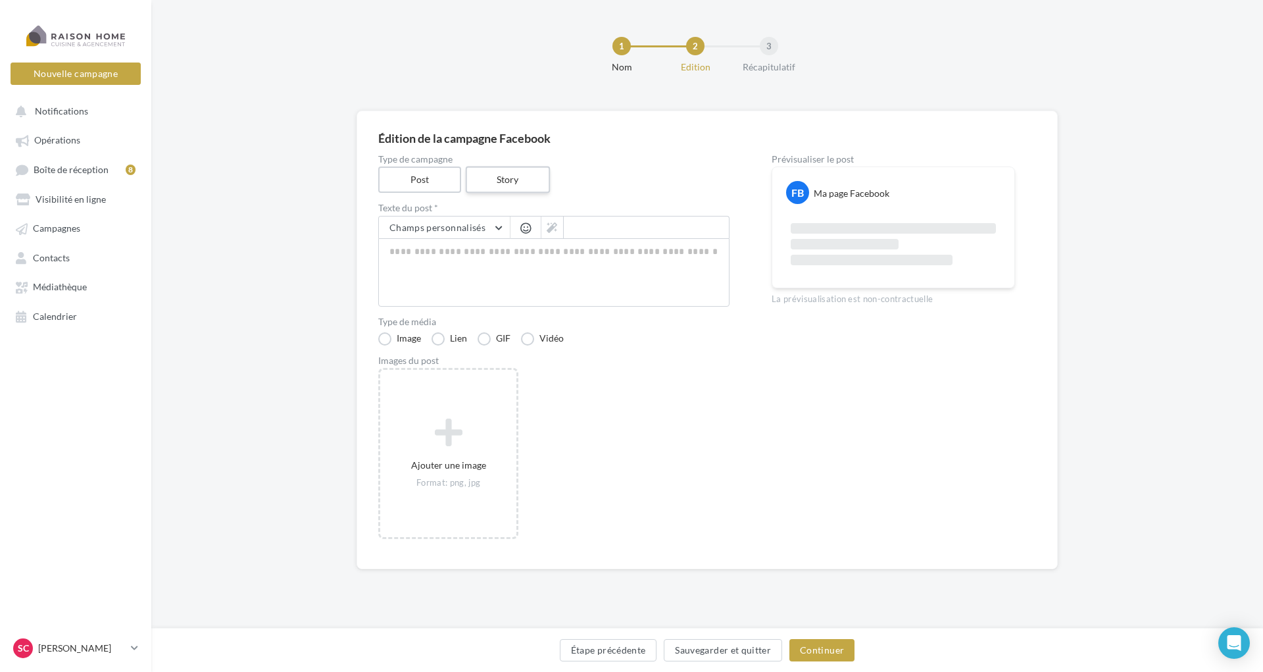
click at [501, 184] on label "Story" at bounding box center [507, 179] width 84 height 27
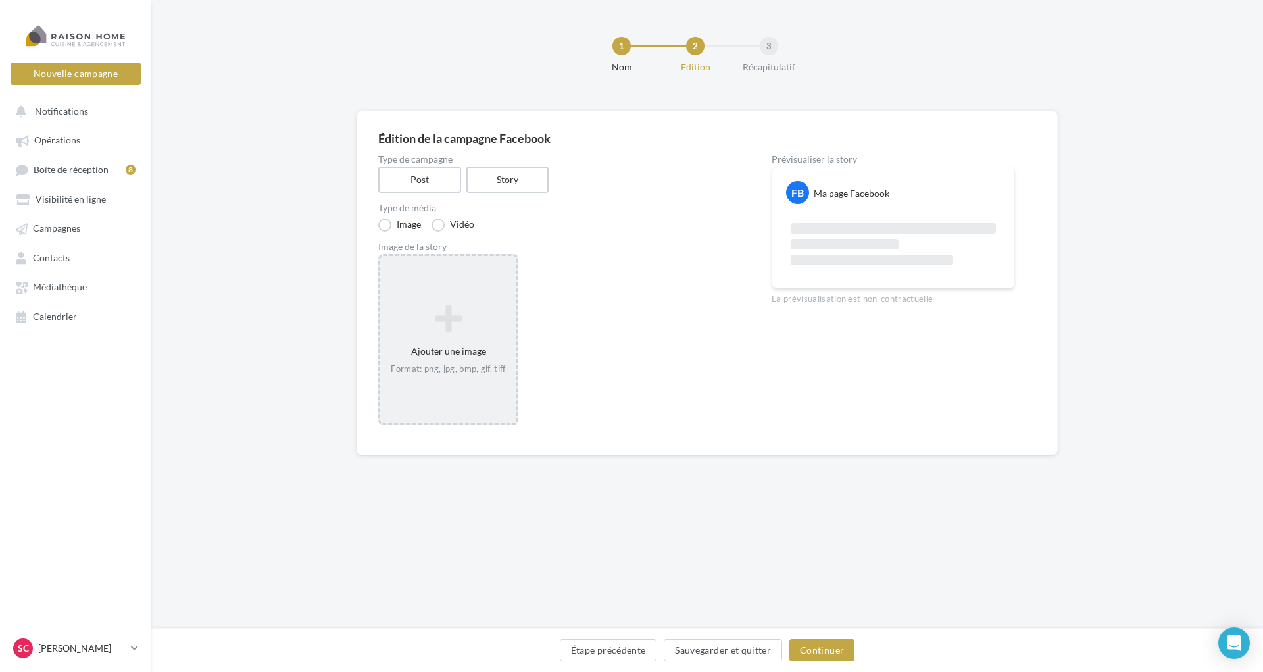
click at [437, 294] on div "Ajouter une image Format: png, jpg, bmp, gif, tiff" at bounding box center [448, 339] width 140 height 171
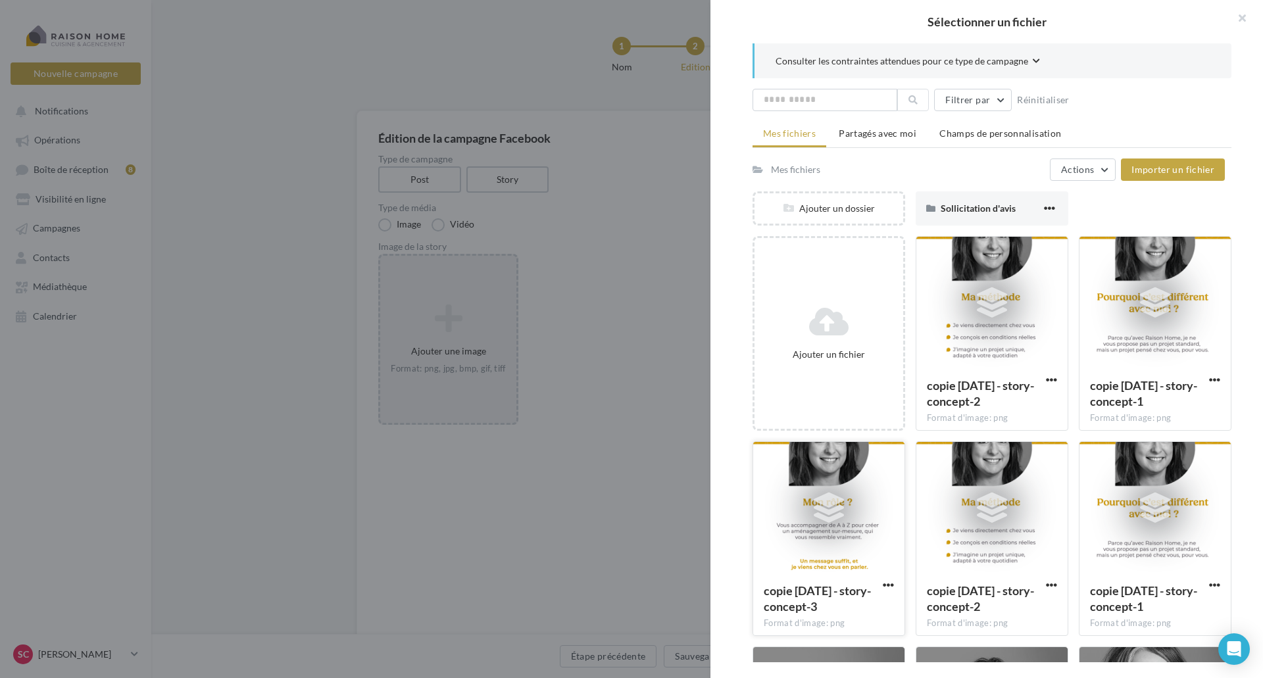
click at [853, 538] on div at bounding box center [828, 508] width 151 height 132
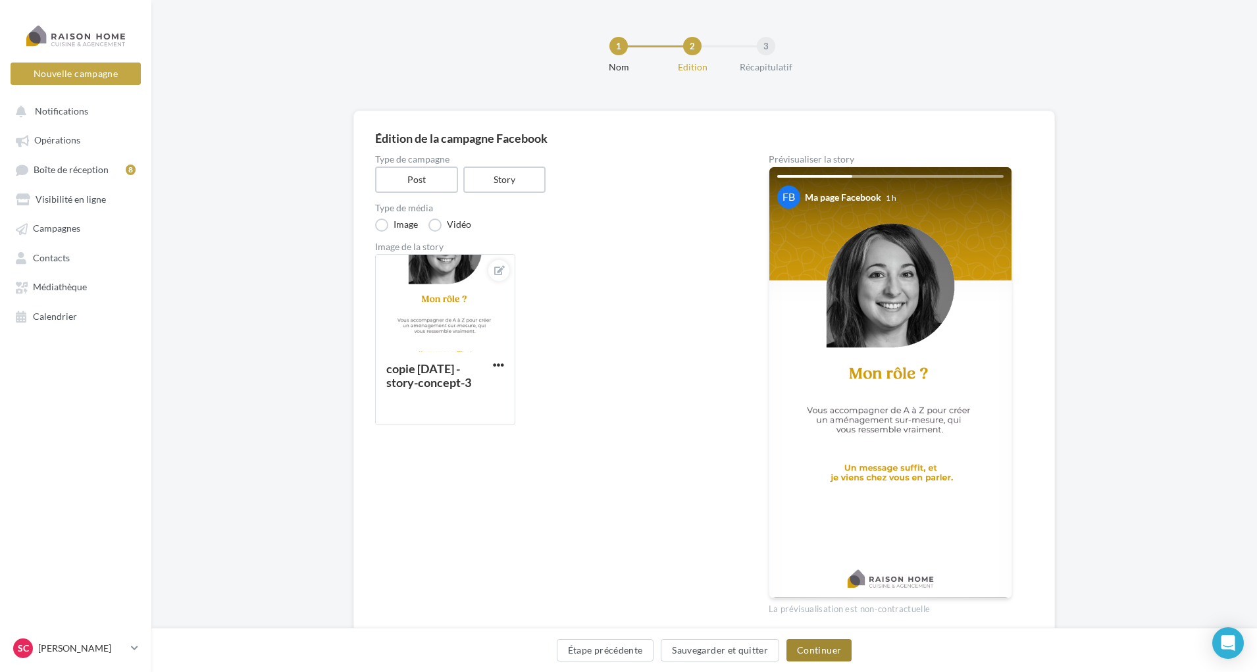
click at [814, 645] on button "Continuer" at bounding box center [818, 650] width 65 height 22
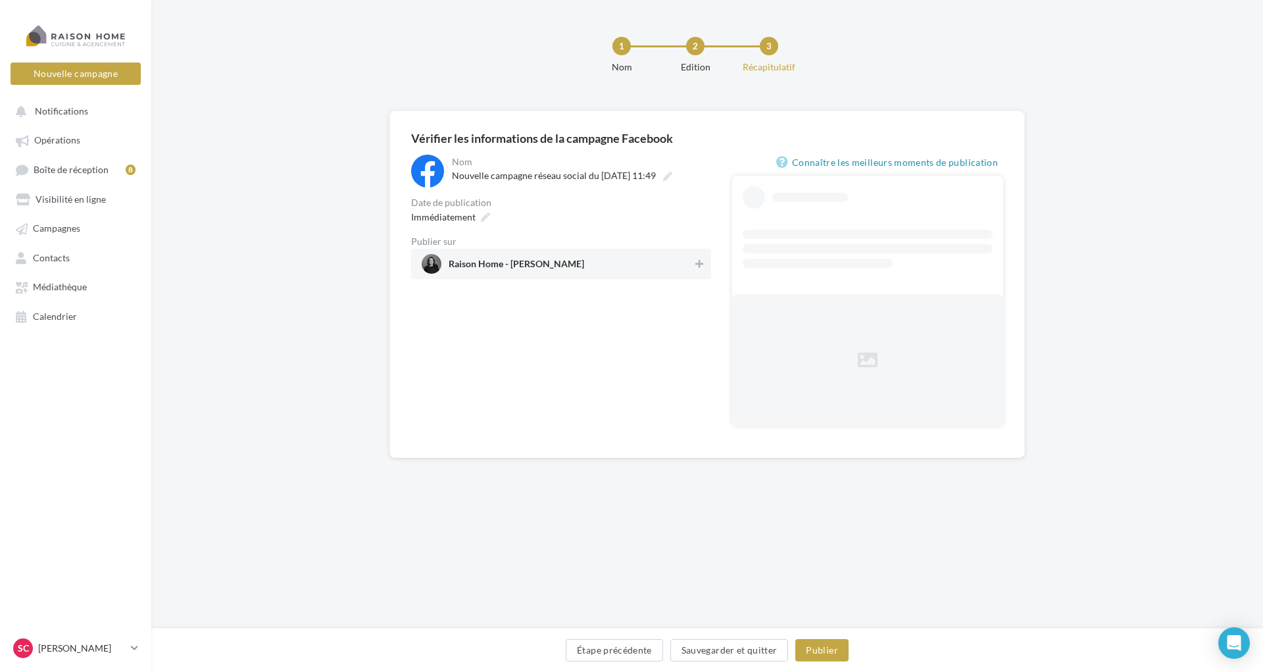
click at [559, 266] on span "Raison Home - Sonia Caby" at bounding box center [557, 264] width 271 height 20
click at [457, 218] on span "Immédiatement" at bounding box center [443, 216] width 64 height 11
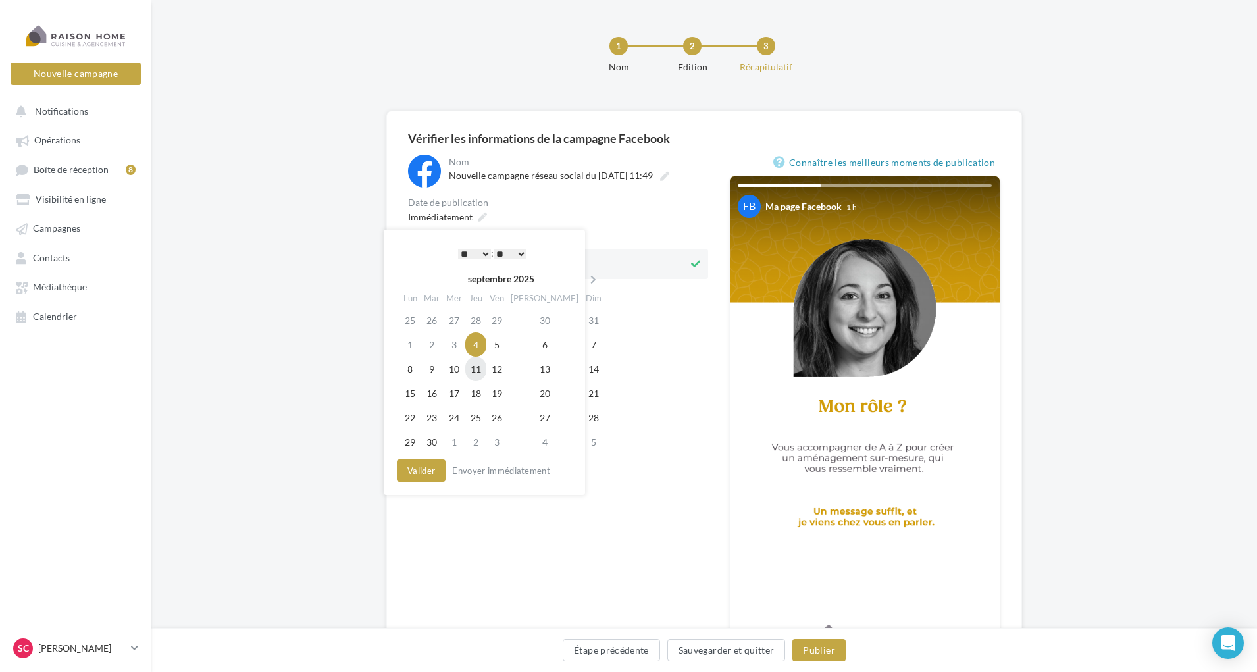
click at [484, 373] on td "11" at bounding box center [475, 369] width 21 height 24
click at [481, 253] on select "* * * * * * * * * * ** ** ** ** ** ** ** ** ** ** ** ** ** **" at bounding box center [471, 254] width 33 height 11
click at [413, 466] on button "Valider" at bounding box center [417, 470] width 49 height 22
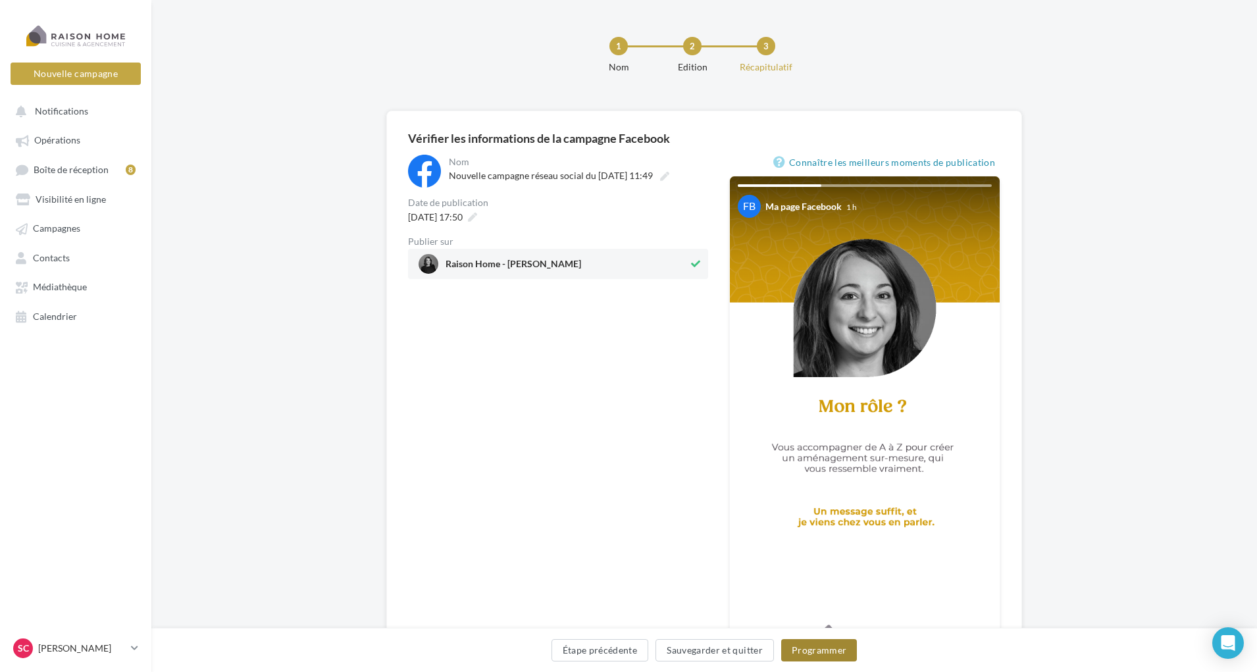
click at [798, 650] on button "Programmer" at bounding box center [819, 650] width 76 height 22
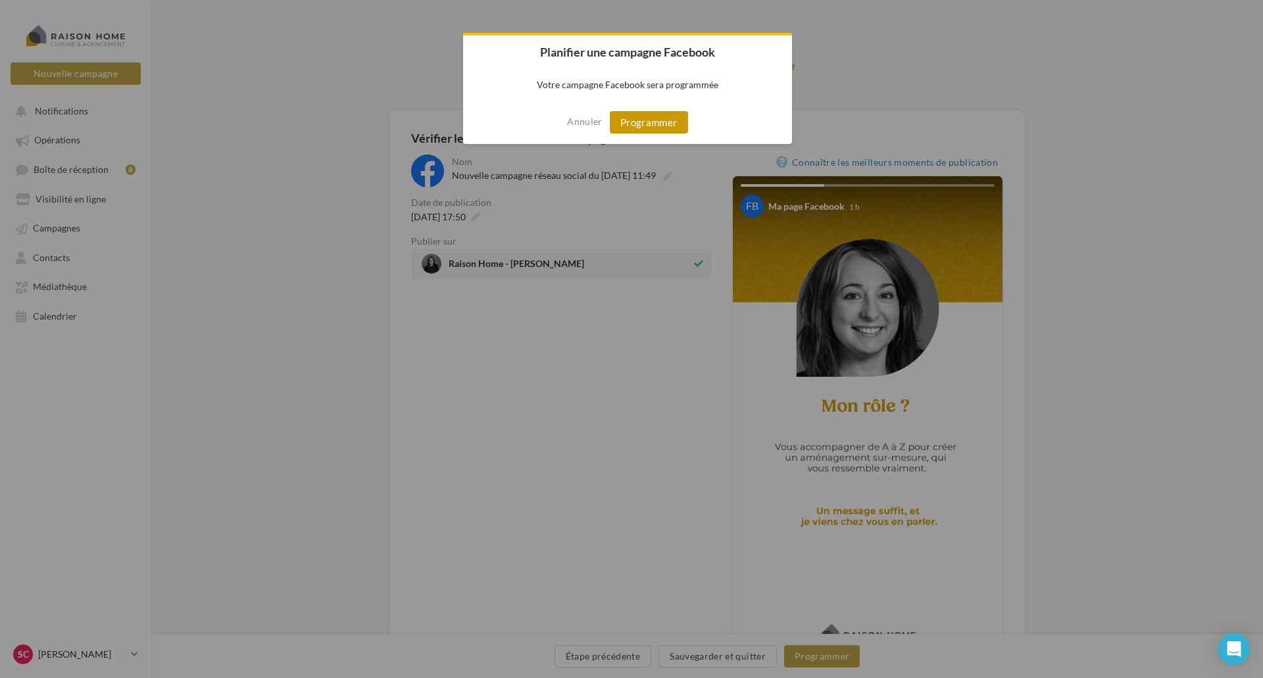
click at [672, 130] on button "Programmer" at bounding box center [649, 122] width 78 height 22
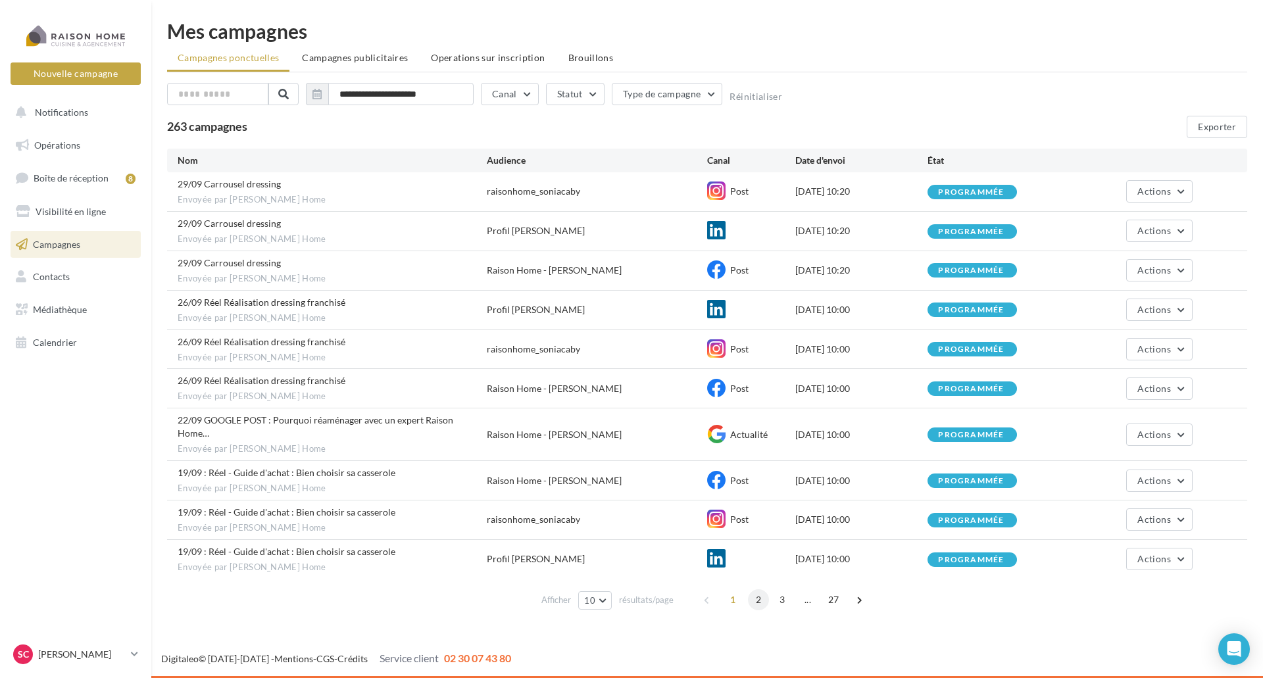
click at [760, 591] on span "2" at bounding box center [758, 599] width 21 height 21
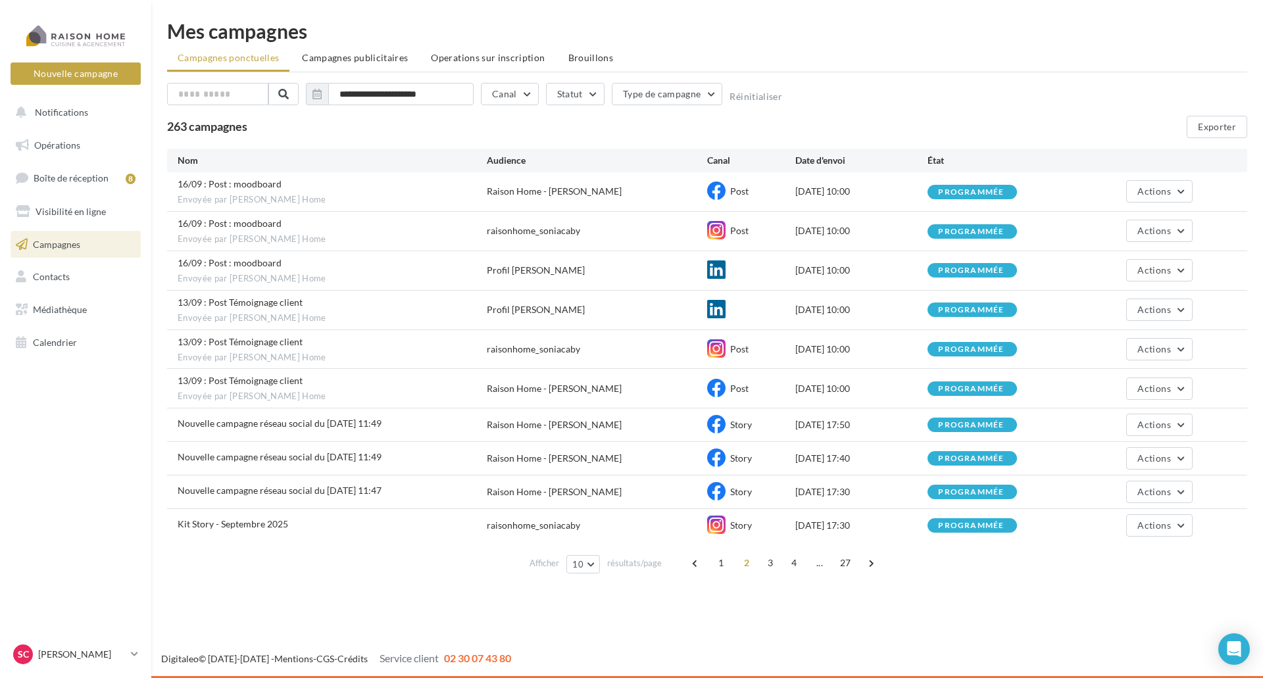
click at [63, 247] on span "Campagnes" at bounding box center [56, 243] width 47 height 11
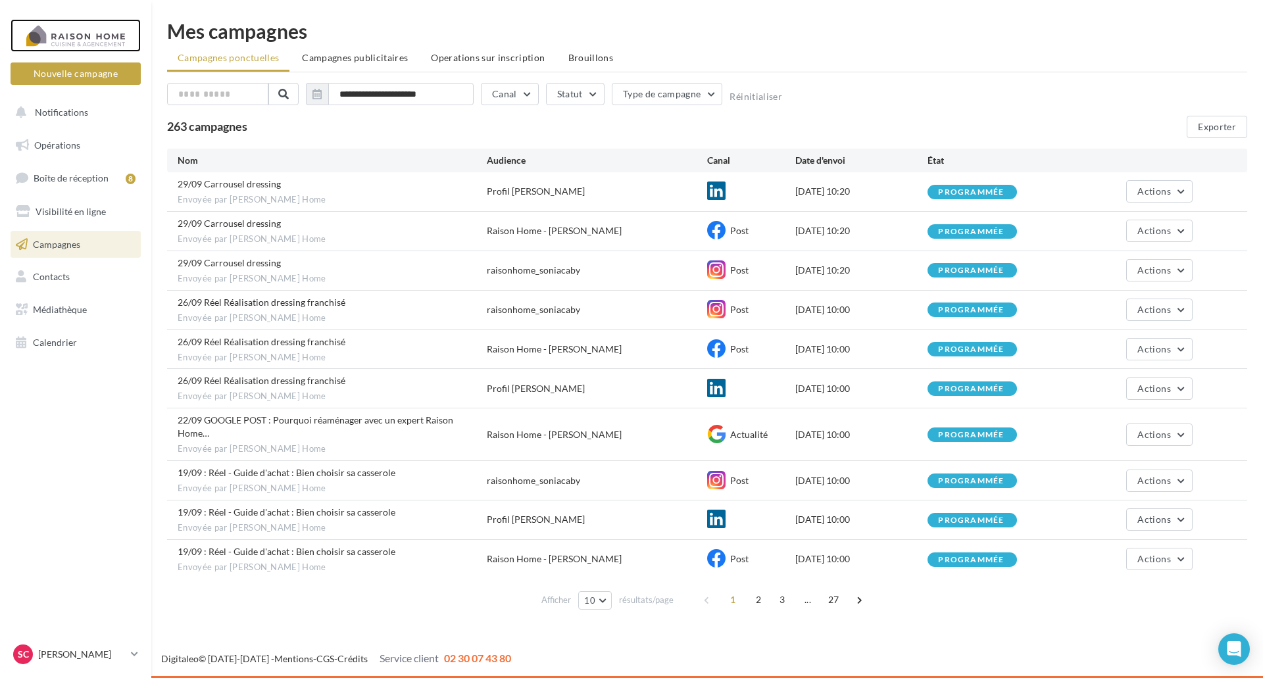
click at [61, 36] on div at bounding box center [75, 35] width 105 height 33
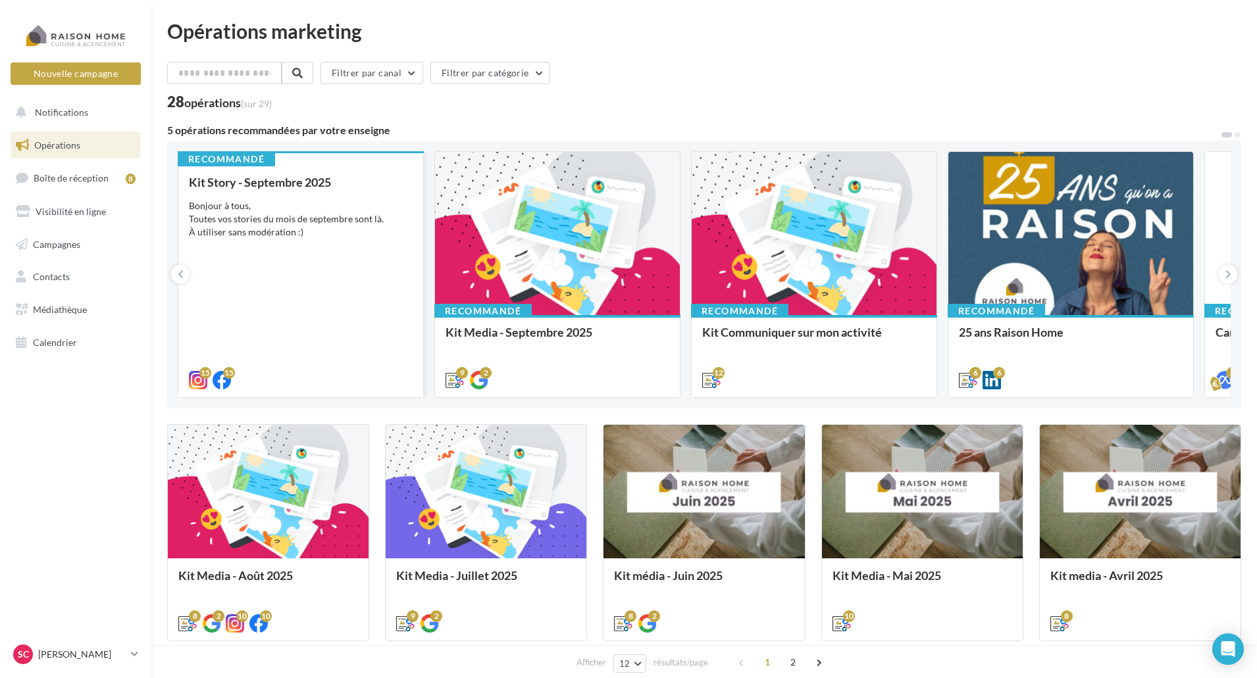
click at [284, 253] on div "Kit Story - Septembre 2025 Bonjour à tous, Toutes vos stories du mois de septem…" at bounding box center [301, 281] width 224 height 210
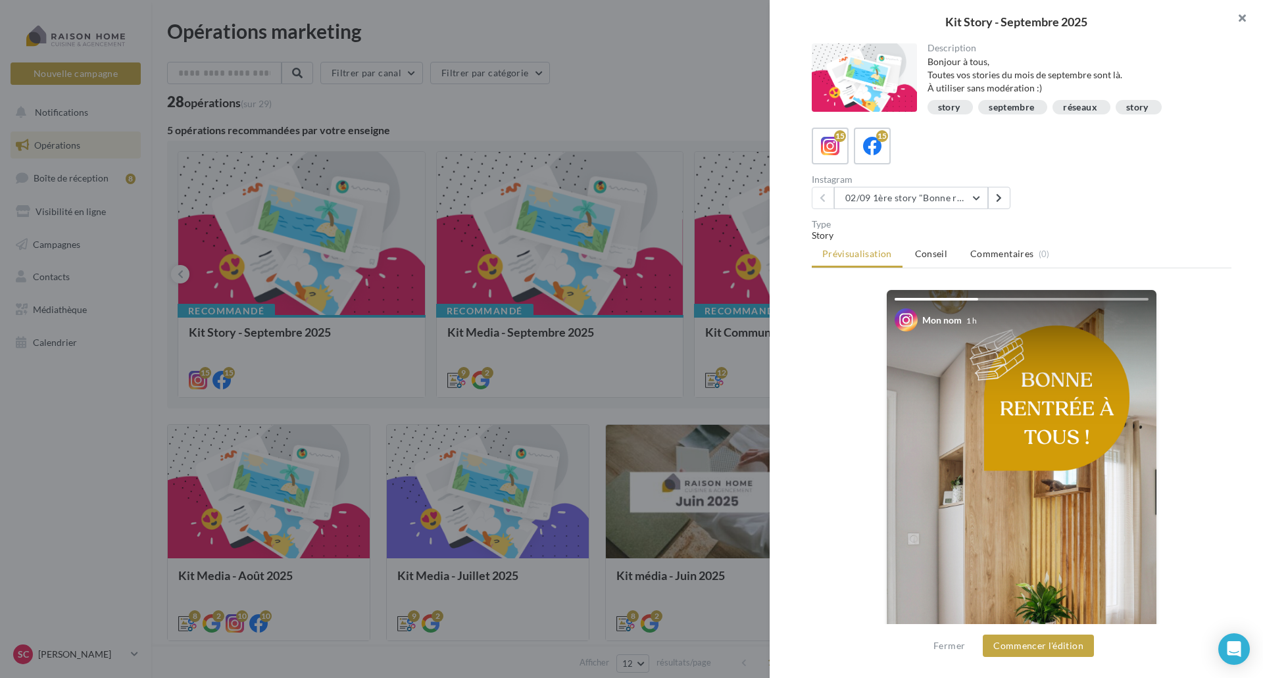
click at [1241, 16] on button "button" at bounding box center [1237, 19] width 53 height 39
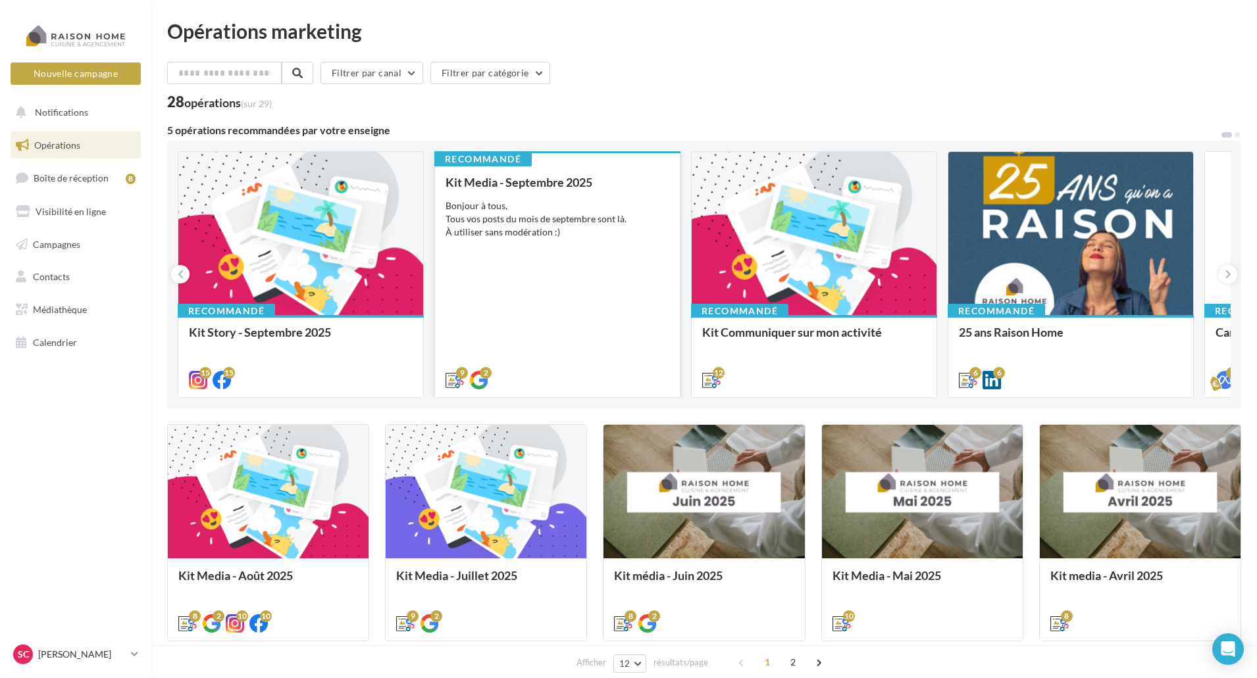
click at [549, 202] on div "Bonjour à tous, Tous vos posts du mois de septembre sont là. À utiliser sans mo…" at bounding box center [557, 218] width 224 height 39
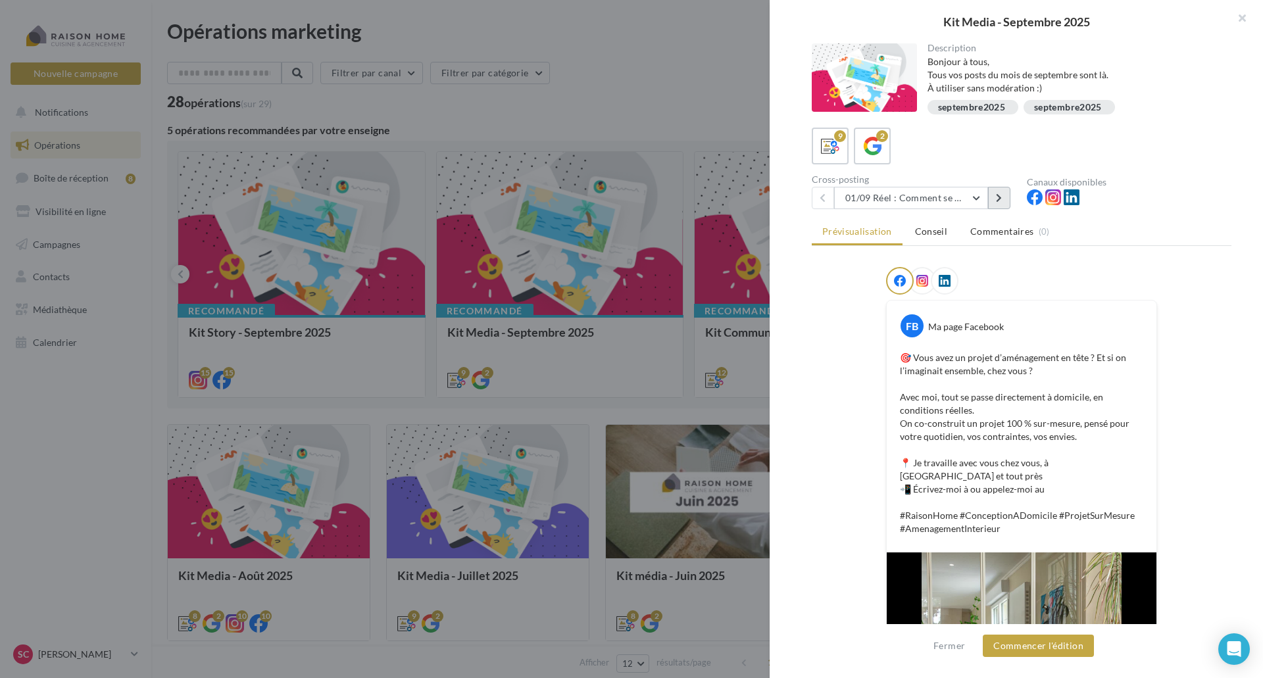
click at [999, 195] on icon at bounding box center [999, 197] width 6 height 9
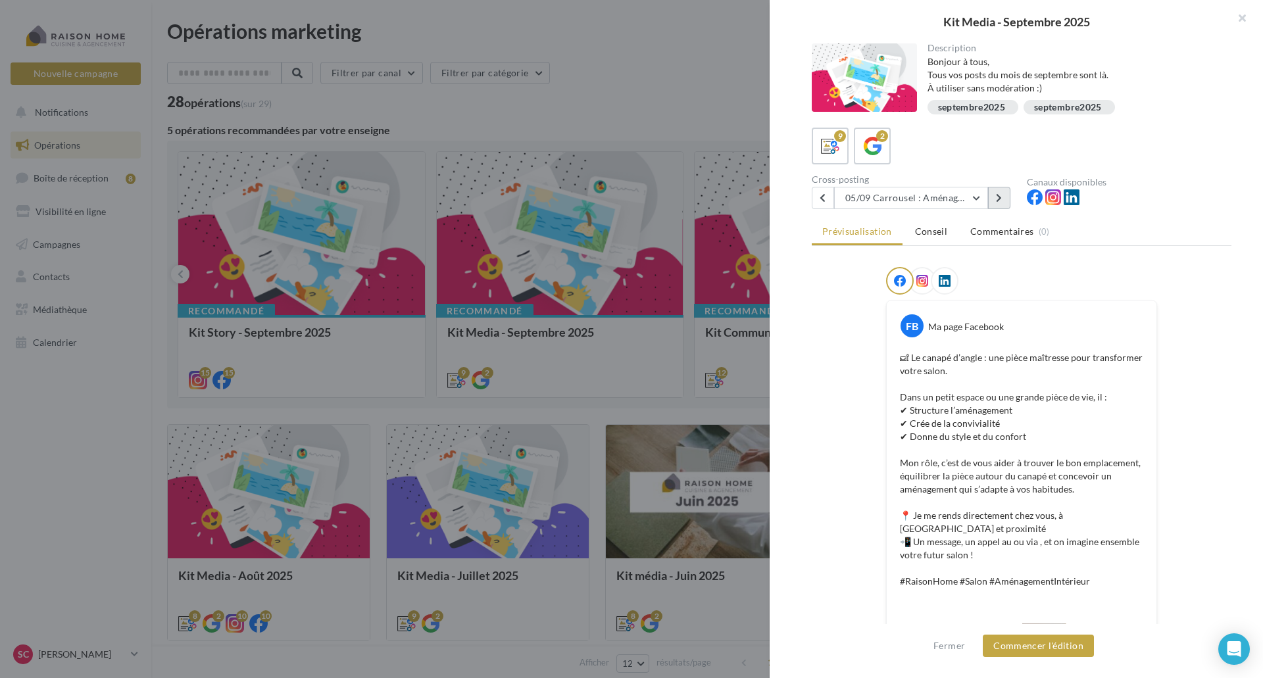
click at [996, 199] on icon at bounding box center [999, 197] width 6 height 9
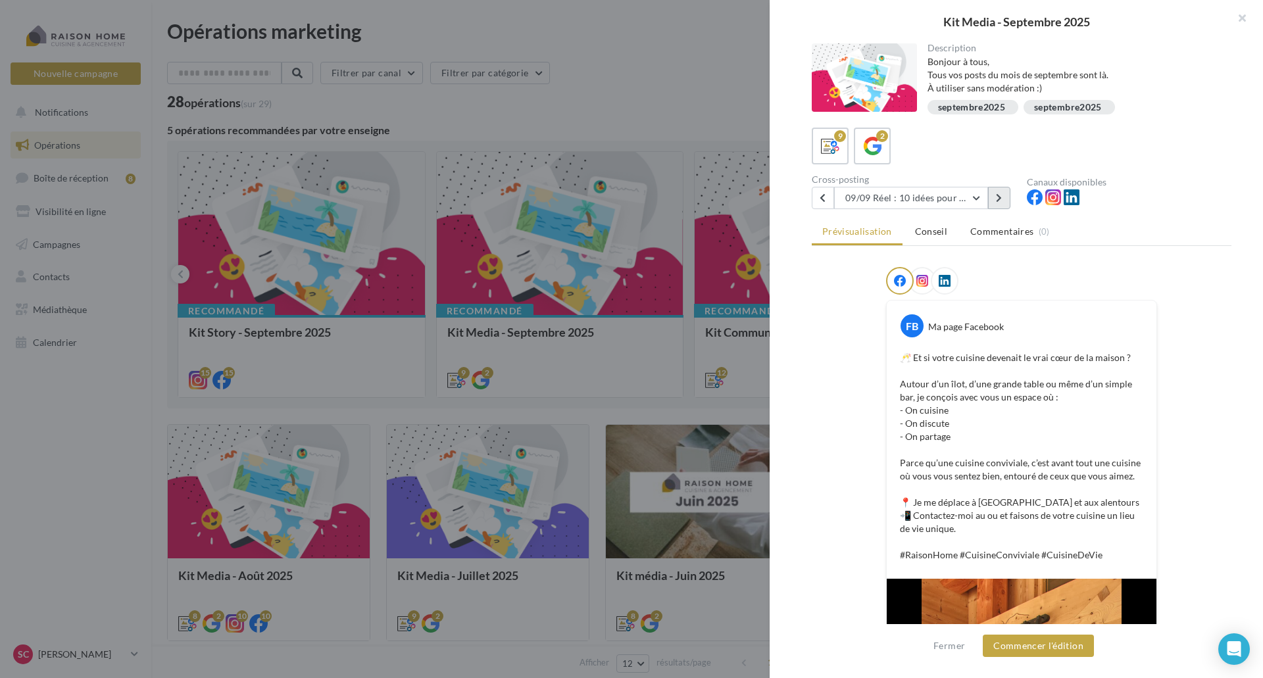
click at [1001, 191] on button at bounding box center [999, 198] width 22 height 22
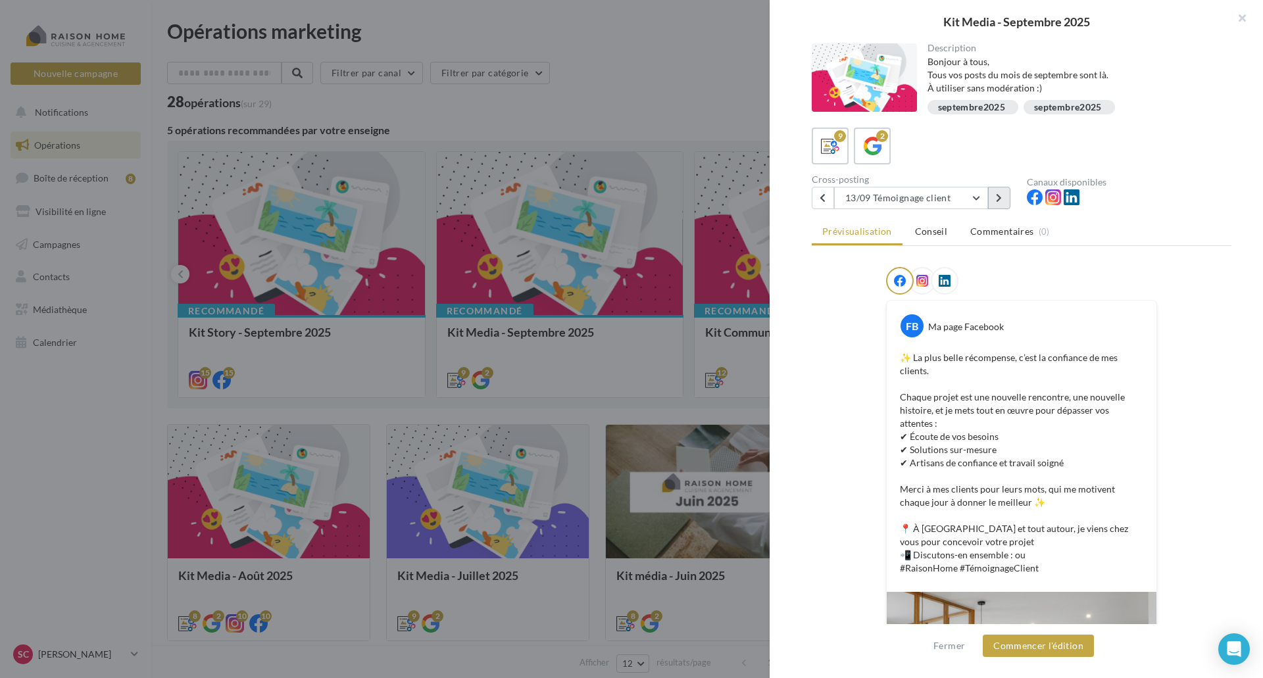
click at [998, 191] on button at bounding box center [999, 198] width 22 height 22
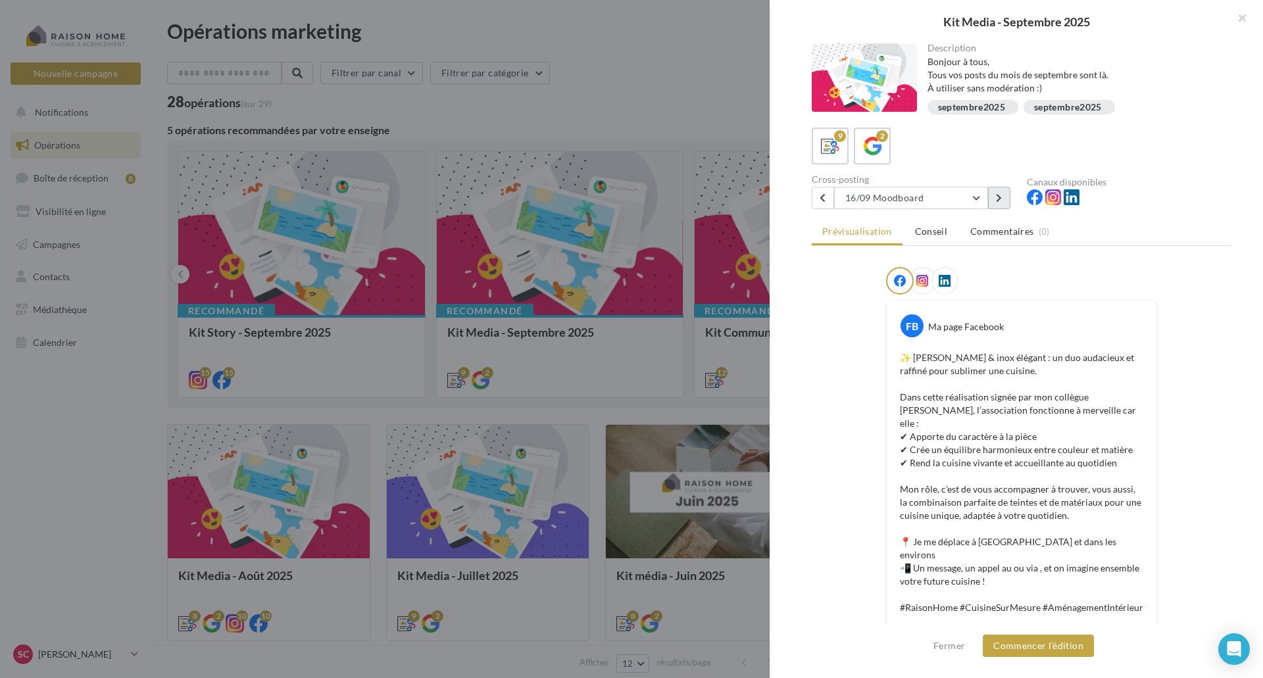
click at [1003, 192] on button at bounding box center [999, 198] width 22 height 22
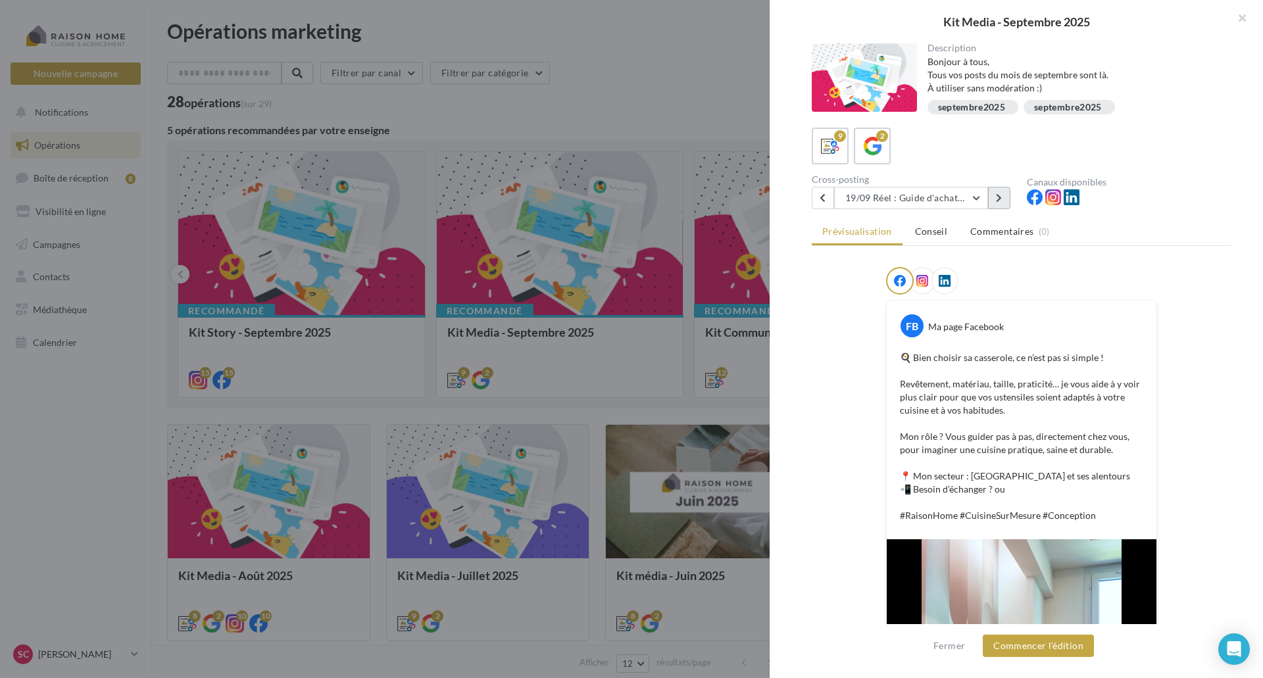
click at [996, 197] on icon at bounding box center [999, 197] width 6 height 9
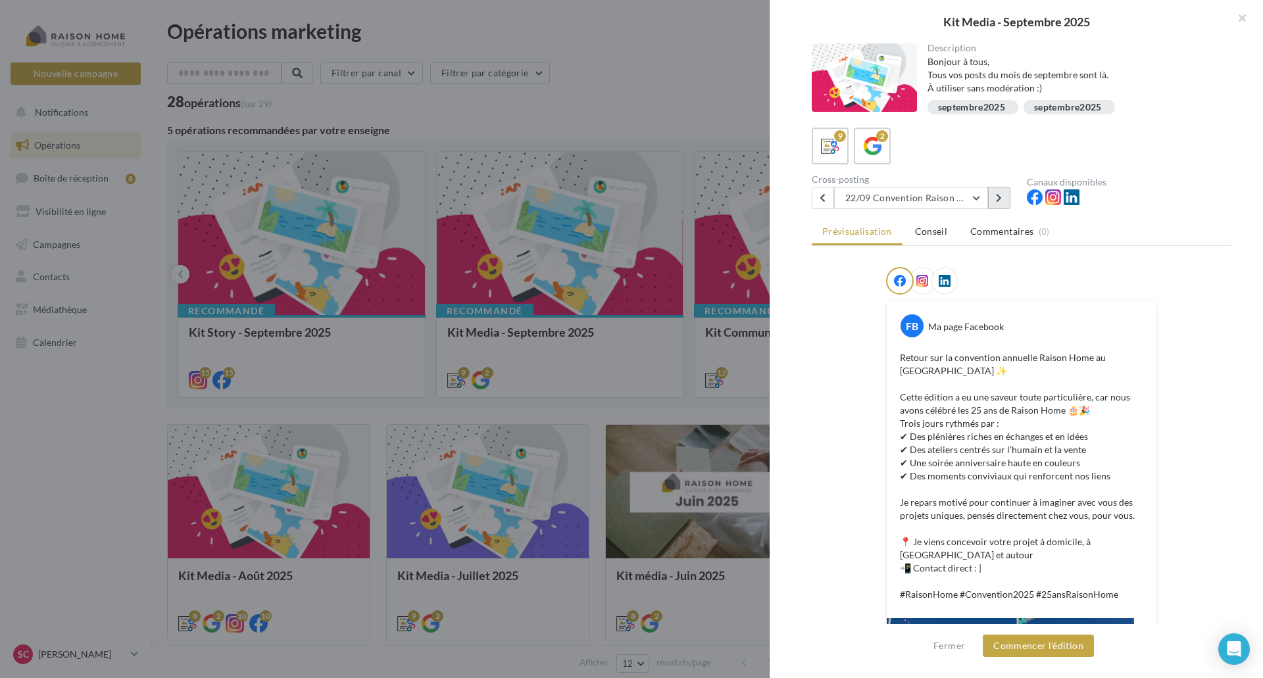
click at [999, 193] on button at bounding box center [999, 198] width 22 height 22
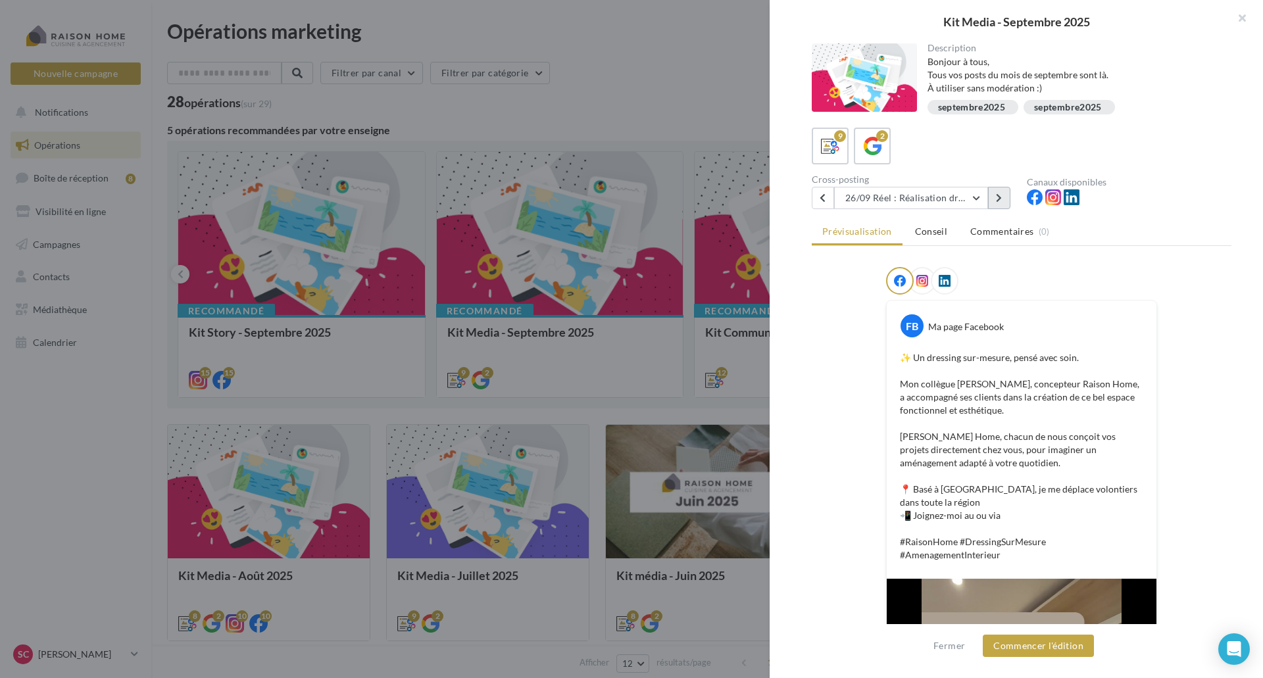
click at [999, 193] on button at bounding box center [999, 198] width 22 height 22
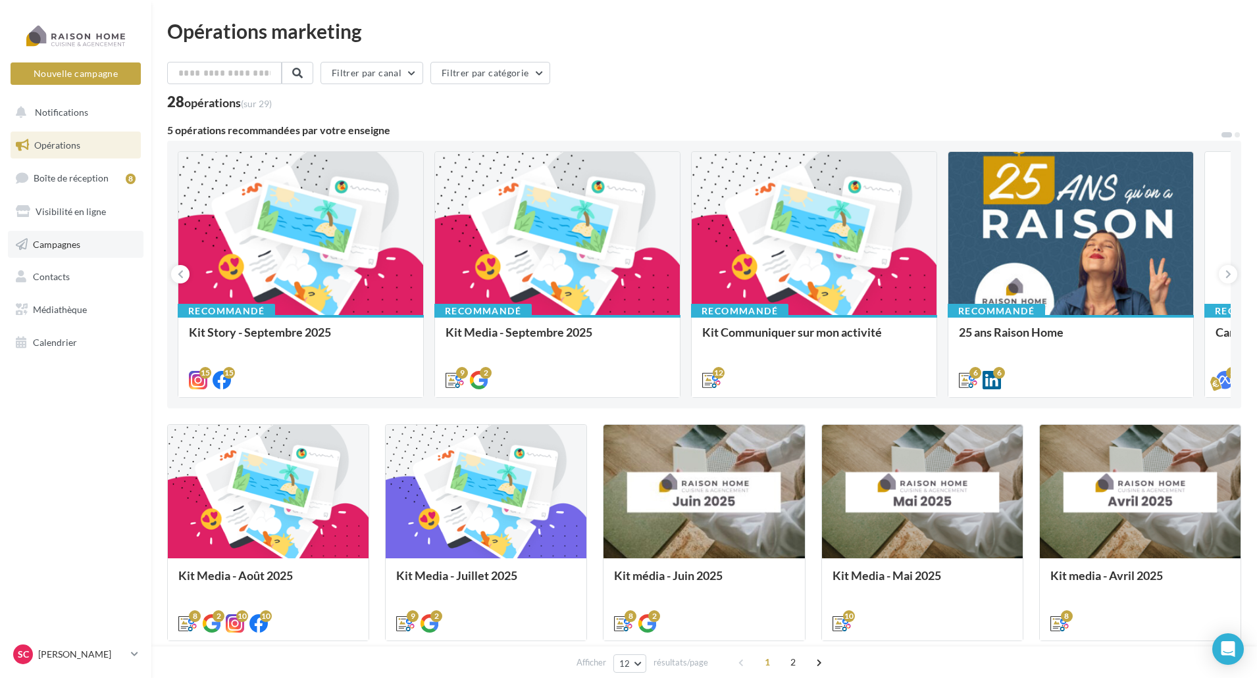
click at [46, 245] on span "Campagnes" at bounding box center [56, 243] width 47 height 11
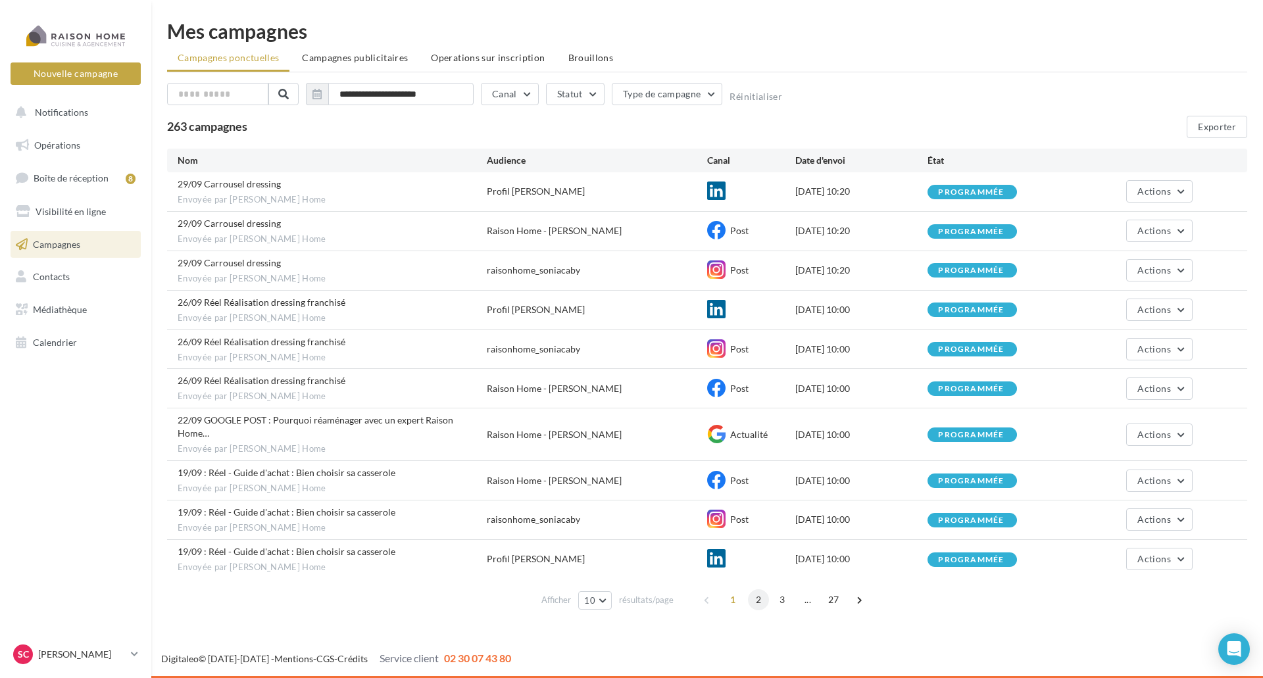
click at [754, 589] on span "2" at bounding box center [758, 599] width 21 height 21
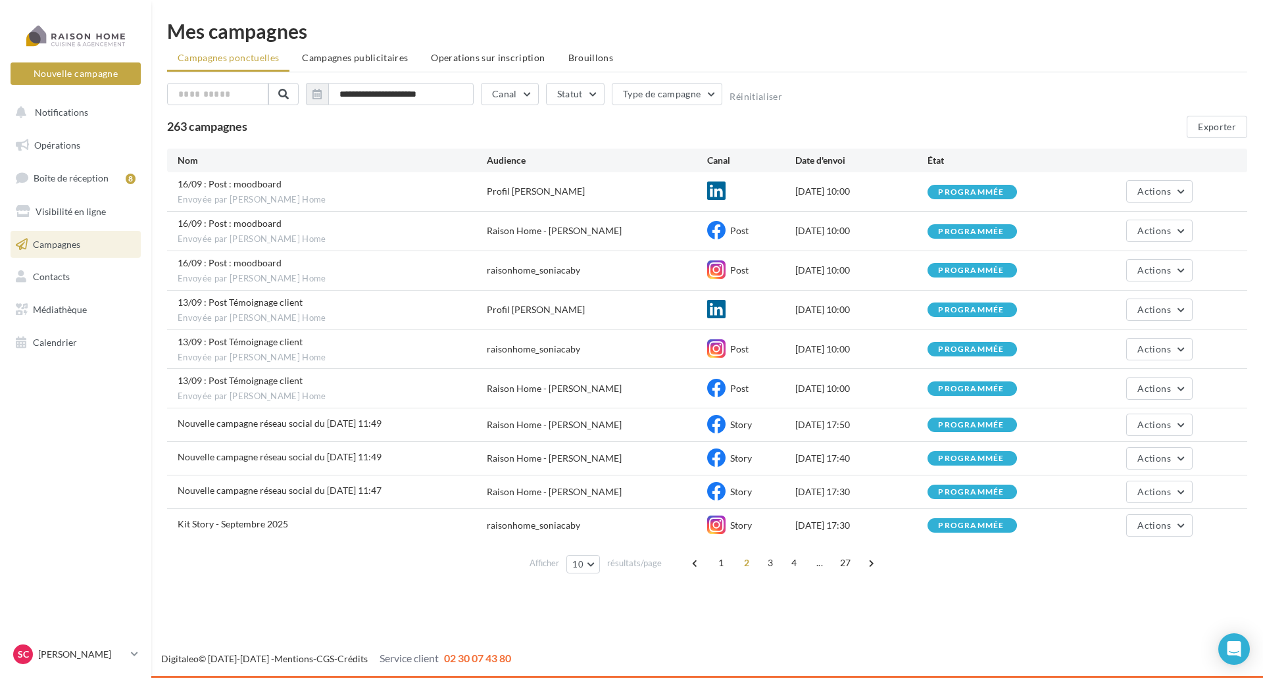
click at [340, 309] on div "13/09 : Post Témoignage client Envoyée par [PERSON_NAME] Home" at bounding box center [332, 310] width 309 height 28
click at [1147, 307] on span "Actions" at bounding box center [1153, 309] width 33 height 11
click at [1084, 402] on button "Annuler" at bounding box center [1127, 409] width 132 height 34
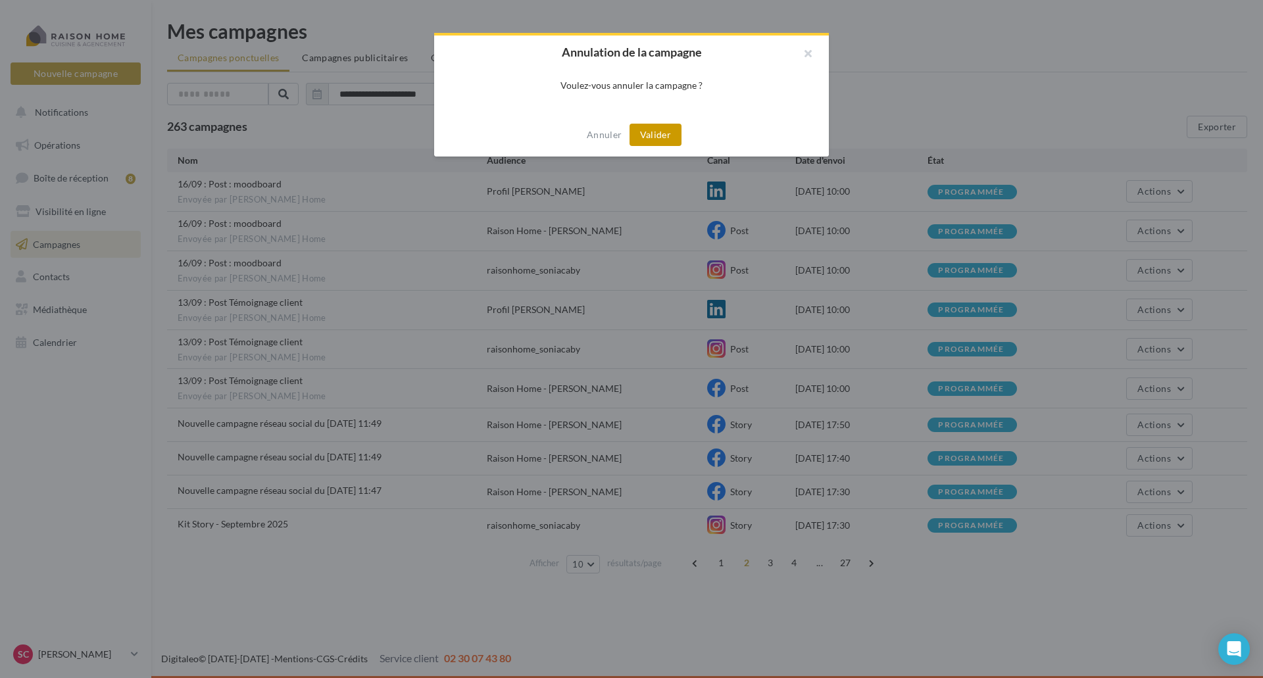
click at [649, 130] on button "Valider" at bounding box center [656, 135] width 52 height 22
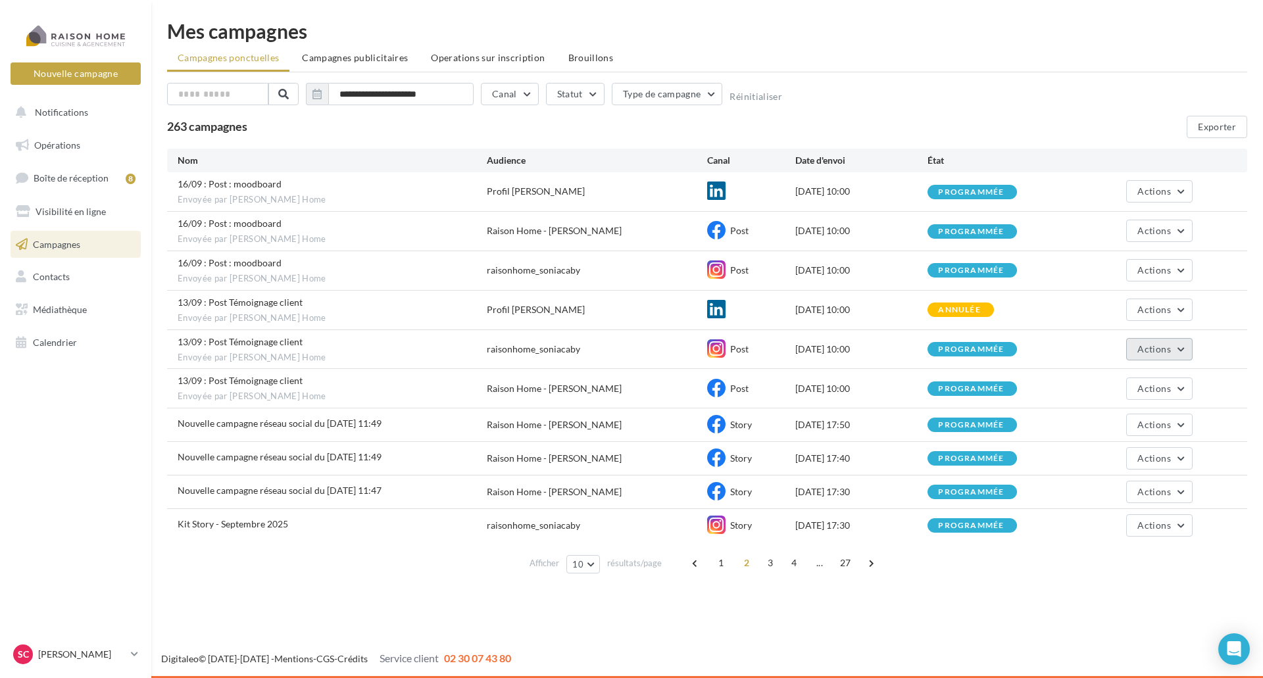
click at [1156, 352] on span "Actions" at bounding box center [1153, 348] width 33 height 11
click at [1105, 443] on button "Annuler" at bounding box center [1127, 449] width 132 height 34
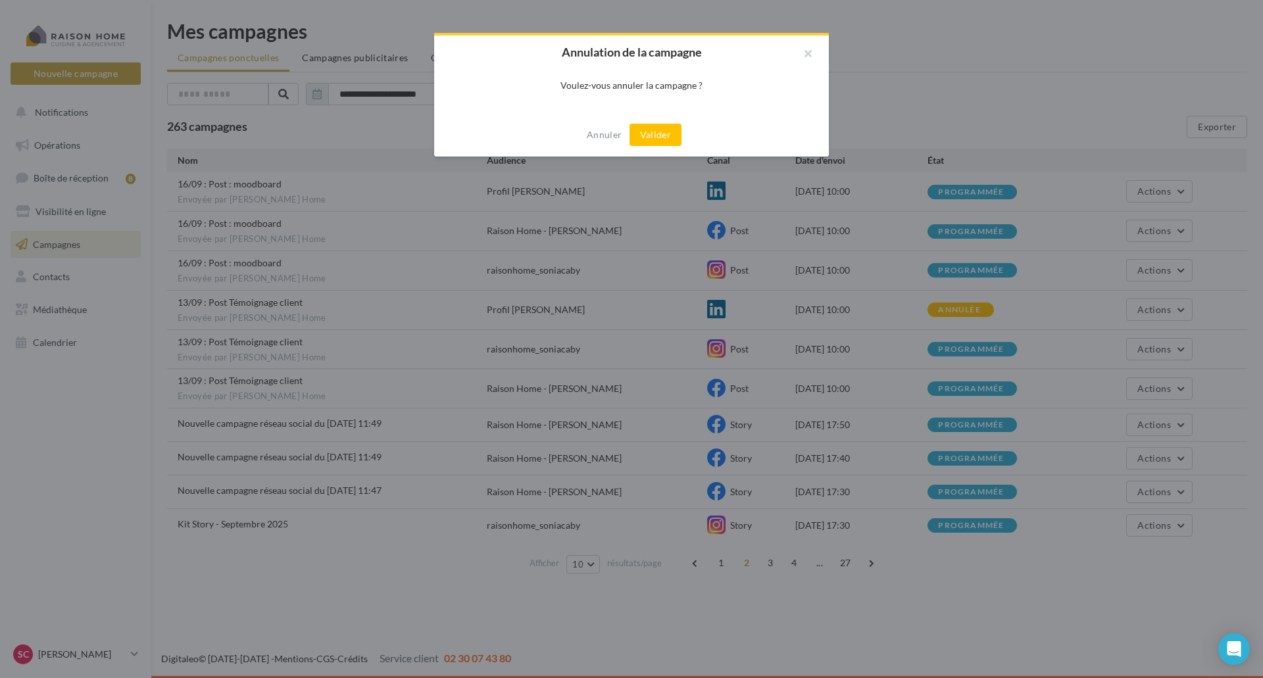
click at [674, 134] on button "Valider" at bounding box center [656, 135] width 52 height 22
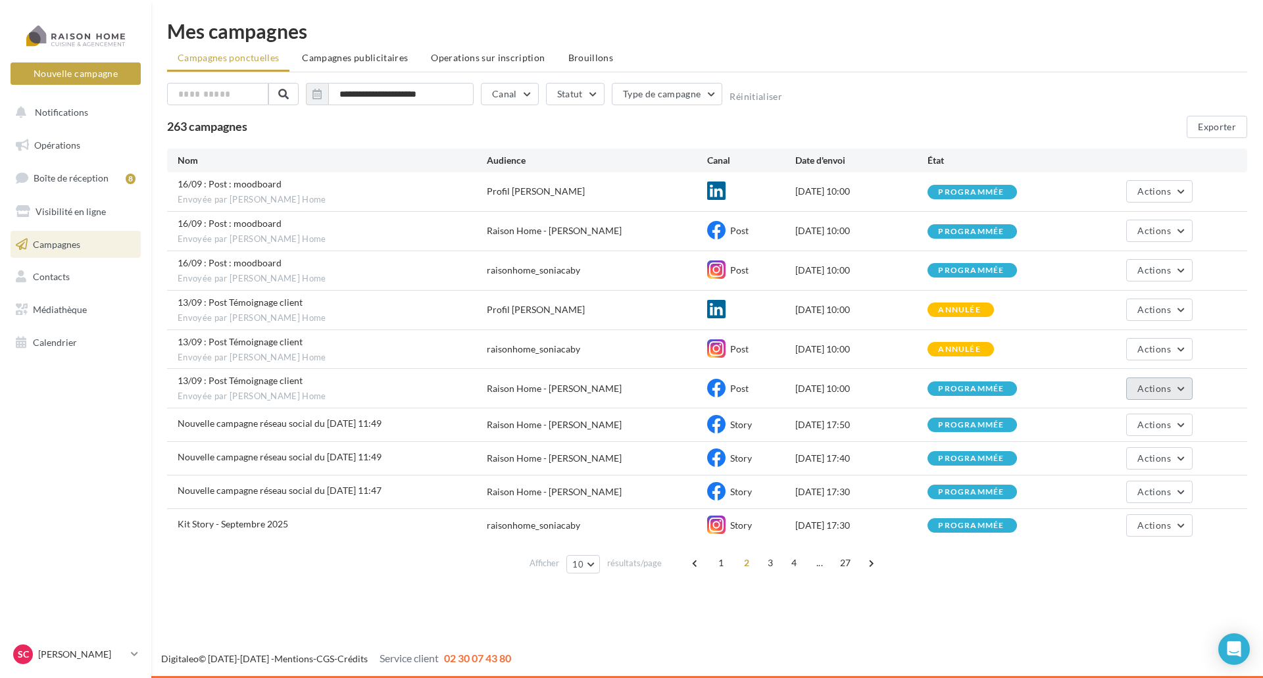
click at [1159, 387] on span "Actions" at bounding box center [1153, 388] width 33 height 11
click at [1096, 486] on button "Annuler" at bounding box center [1127, 488] width 132 height 34
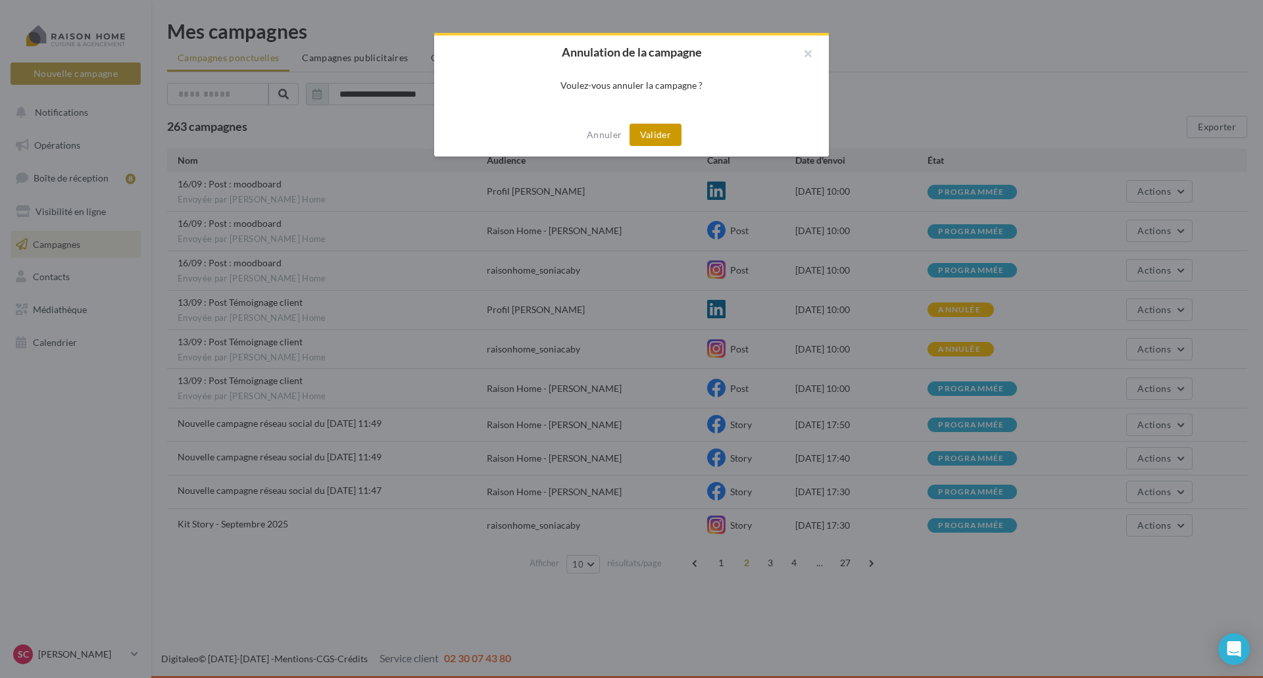
click at [653, 130] on button "Valider" at bounding box center [656, 135] width 52 height 22
